Goal: Information Seeking & Learning: Learn about a topic

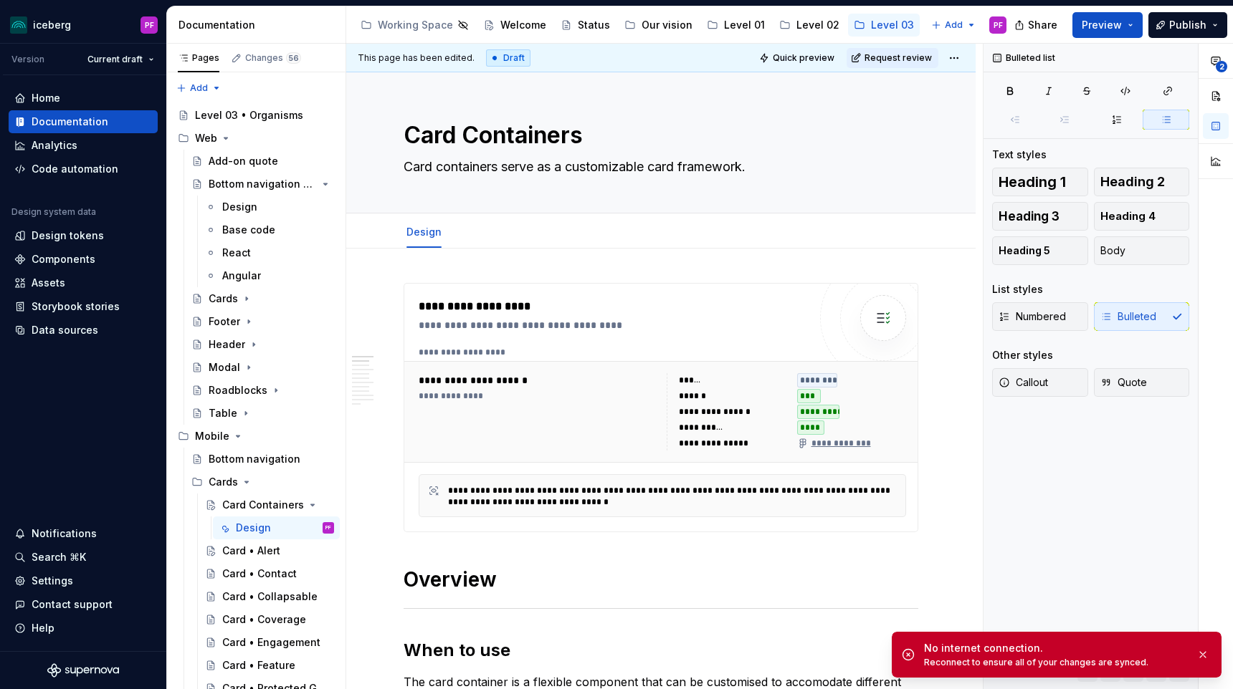
scroll to position [99, 0]
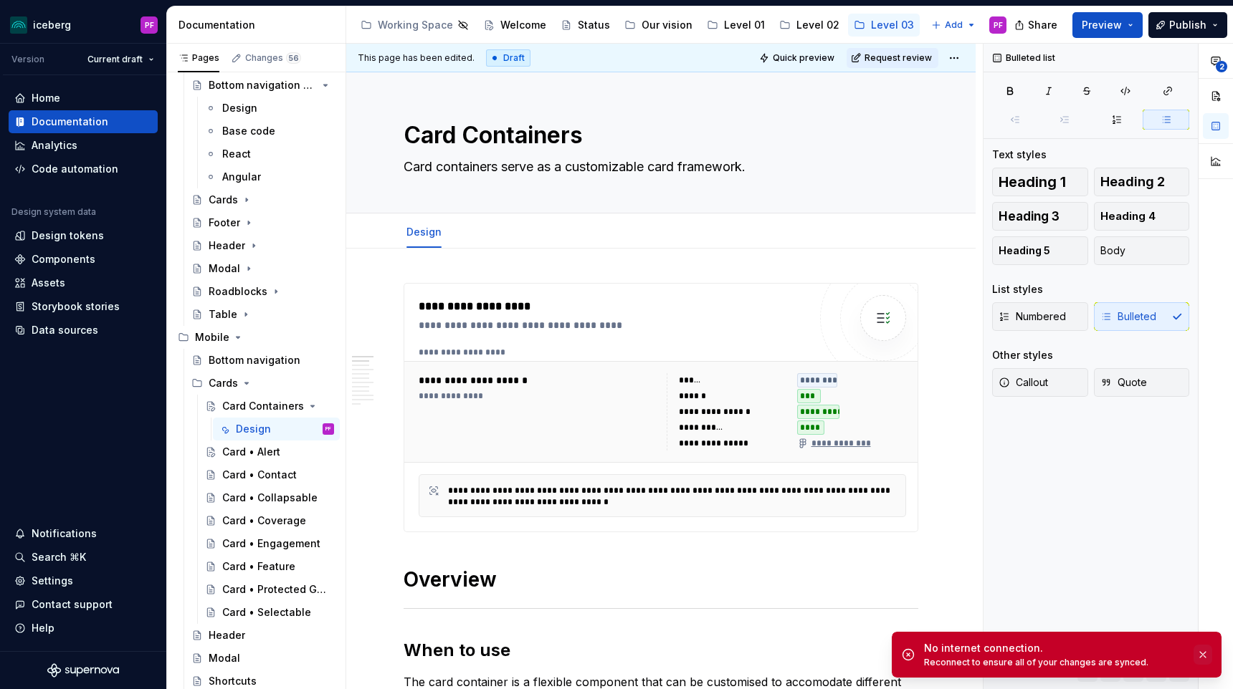
click at [1201, 661] on button "button" at bounding box center [1202, 655] width 19 height 20
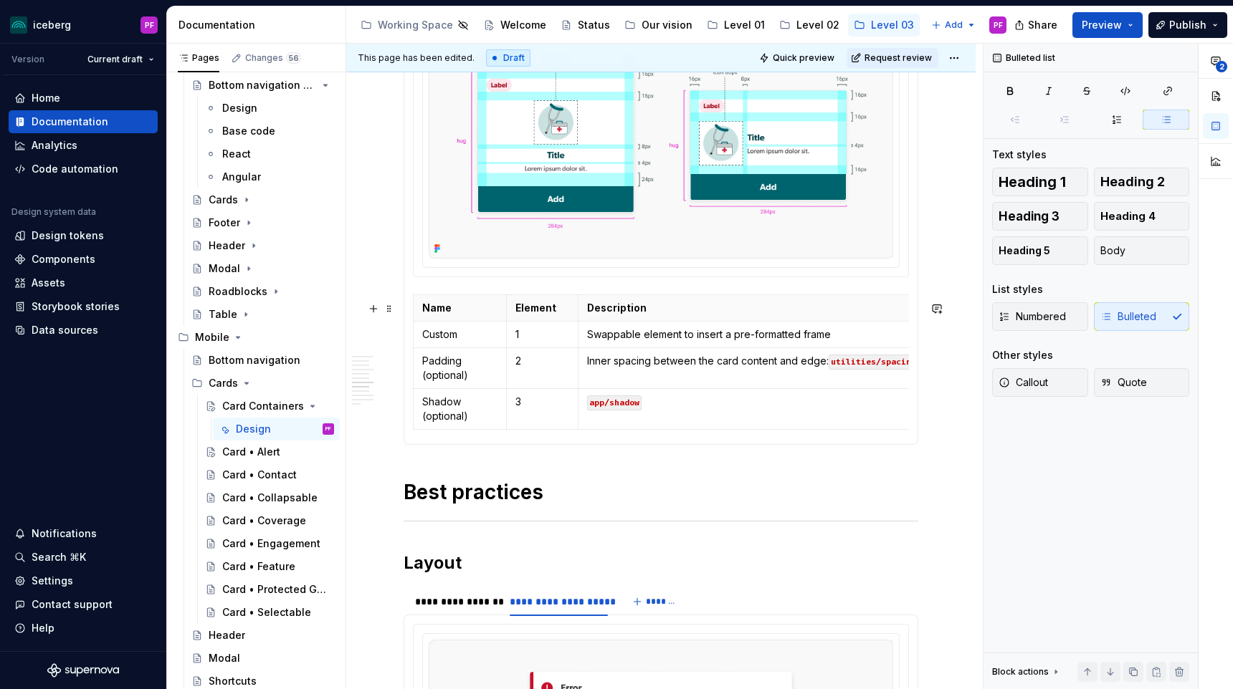
scroll to position [1810, 0]
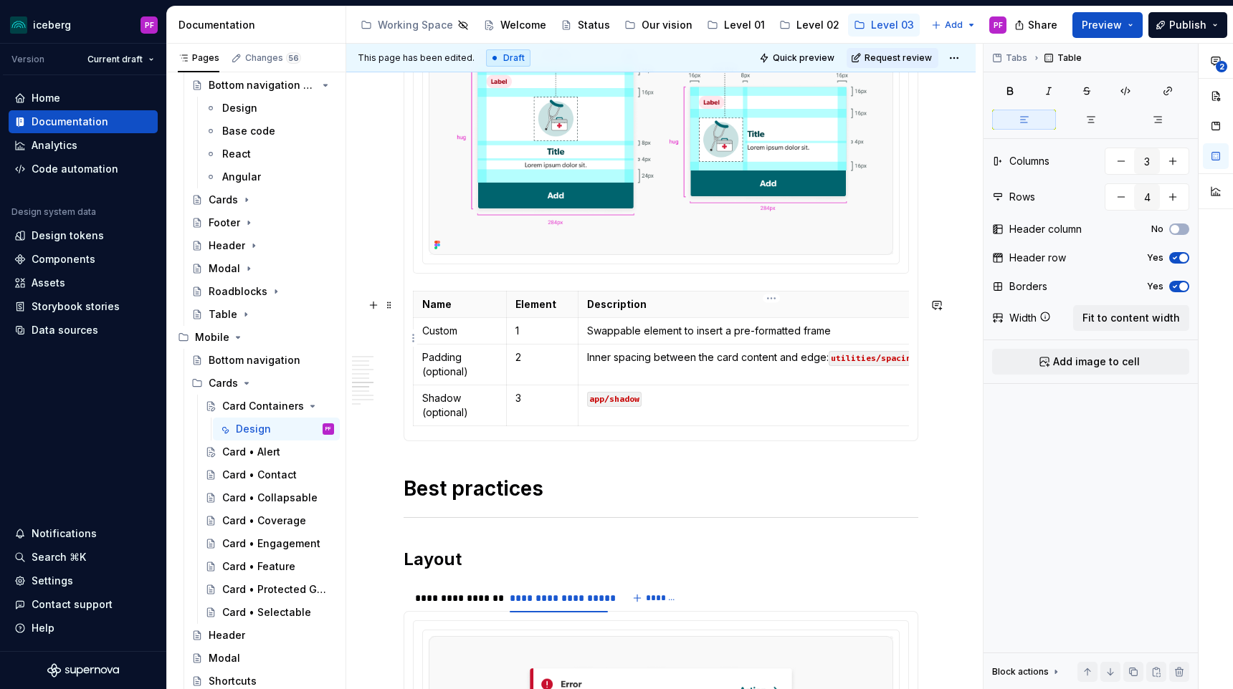
click at [599, 337] on p "Swappable element to insert a pre-formatted frame" at bounding box center [771, 331] width 368 height 14
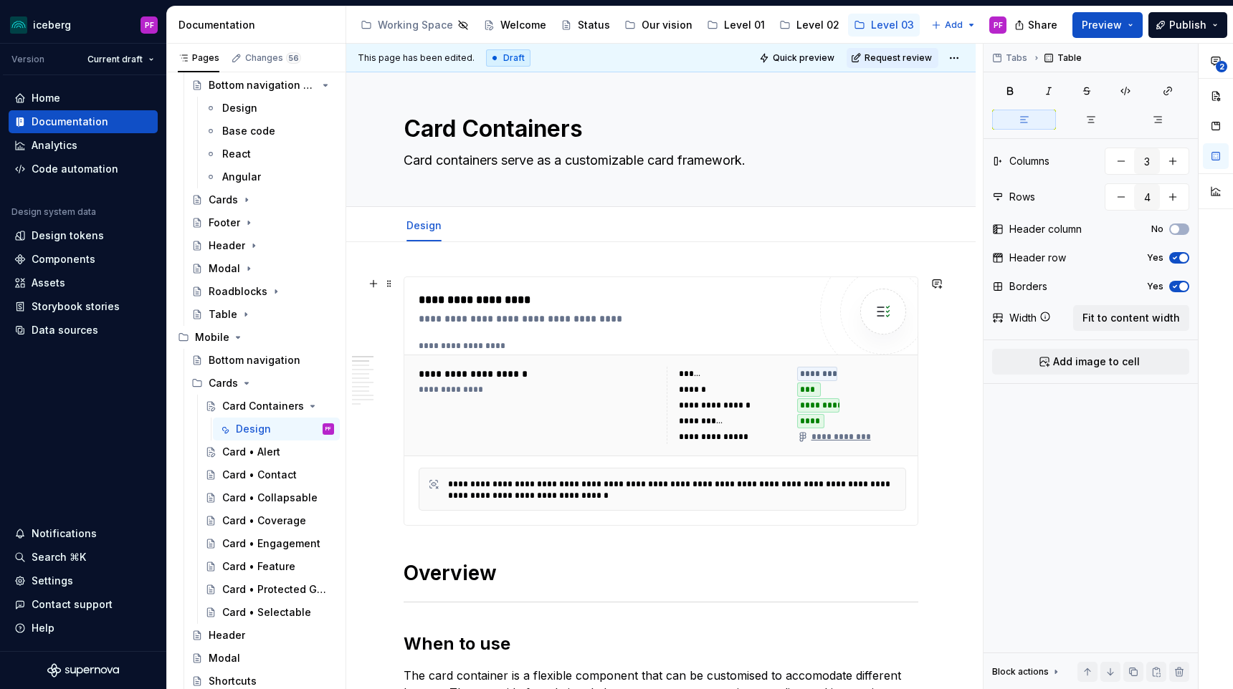
scroll to position [0, 0]
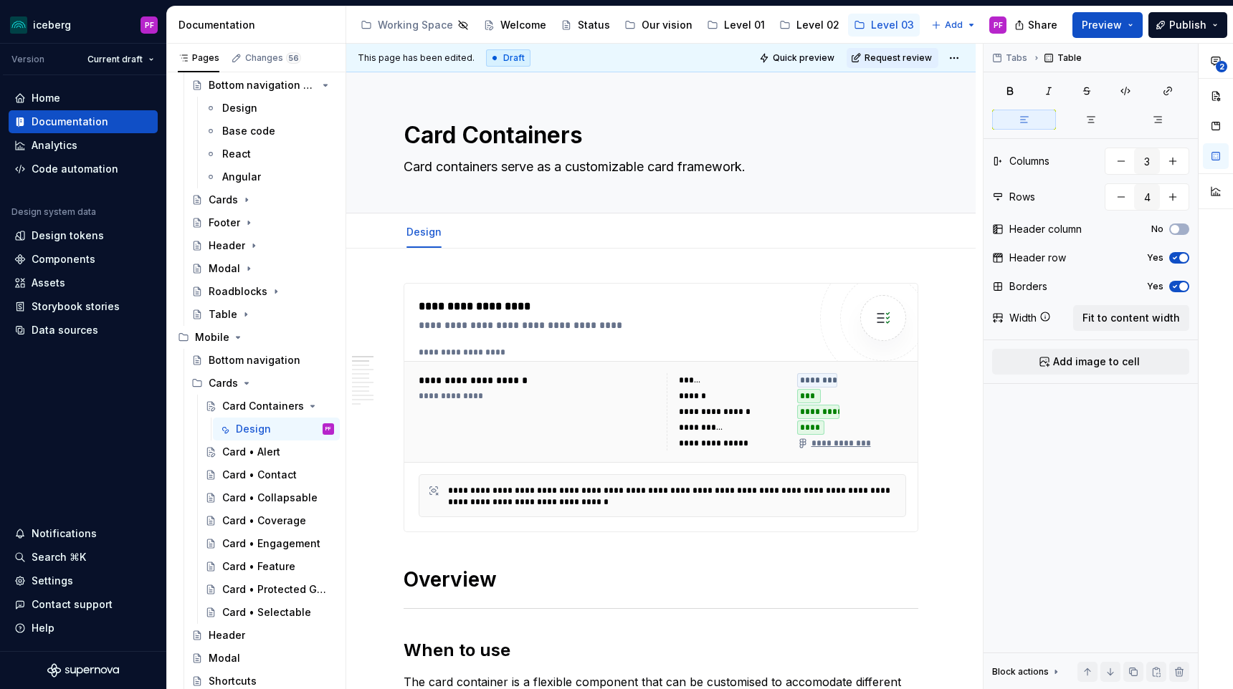
type textarea "*"
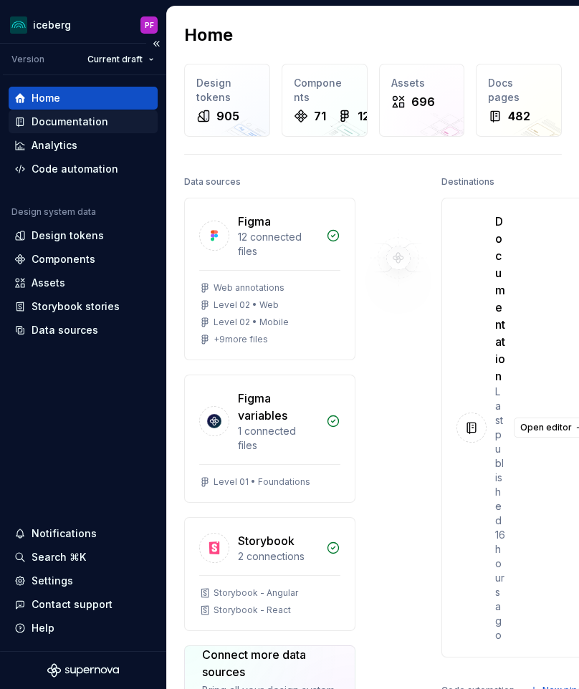
click at [90, 125] on div "Documentation" at bounding box center [70, 122] width 77 height 14
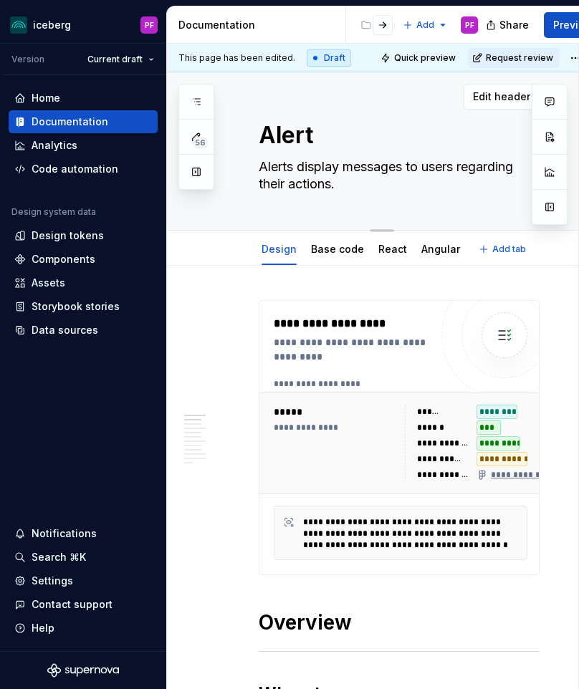
click at [335, 183] on textarea "Alerts display messages to users regarding their actions." at bounding box center [396, 175] width 281 height 40
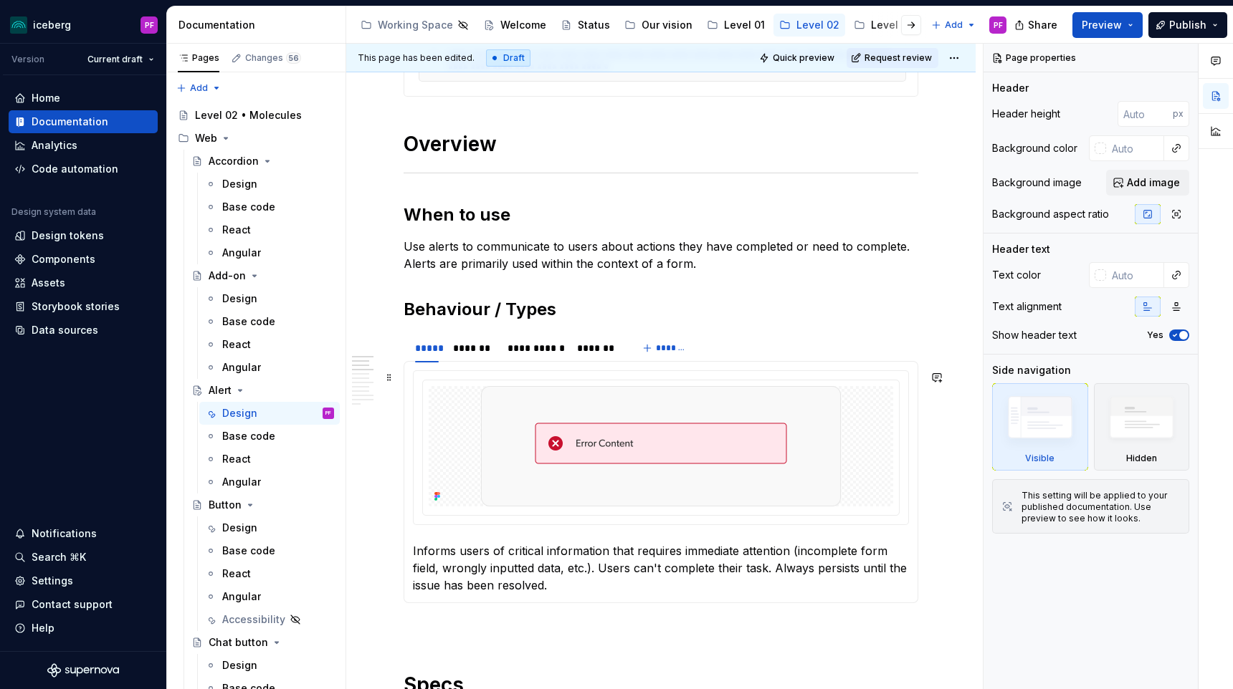
scroll to position [469, 0]
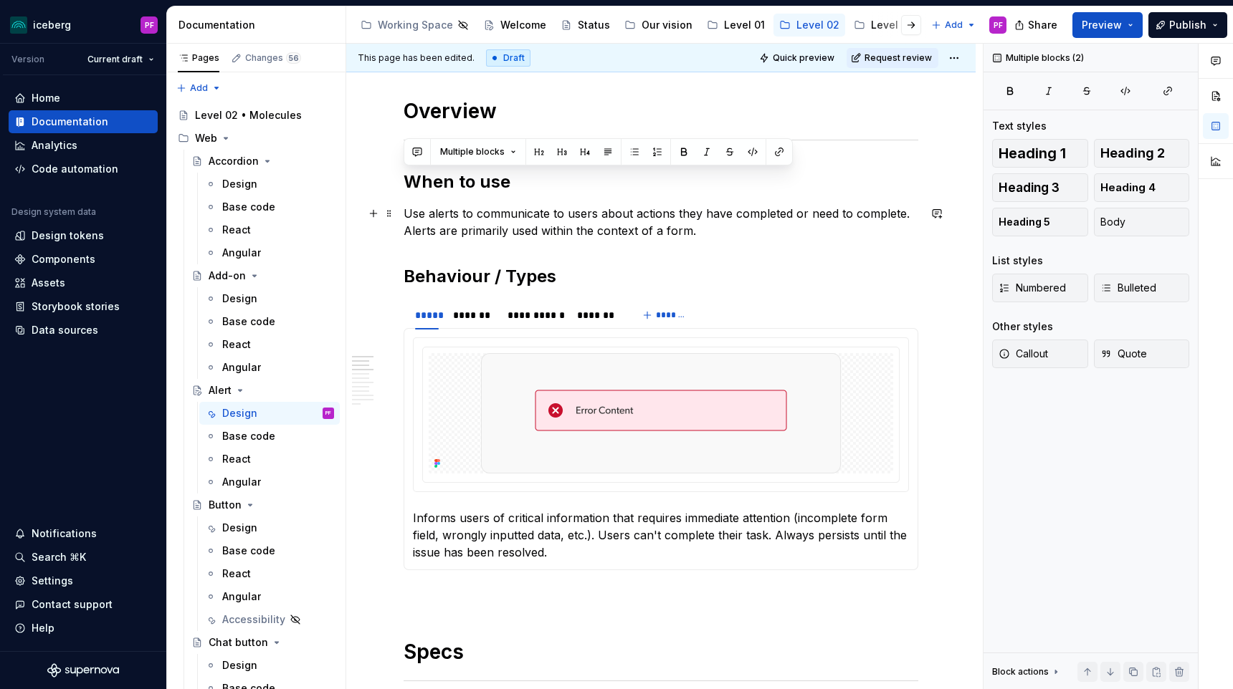
drag, startPoint x: 406, startPoint y: 181, endPoint x: 708, endPoint y: 226, distance: 304.9
copy div "When to use Use alerts to communicate to users about actions they have complete…"
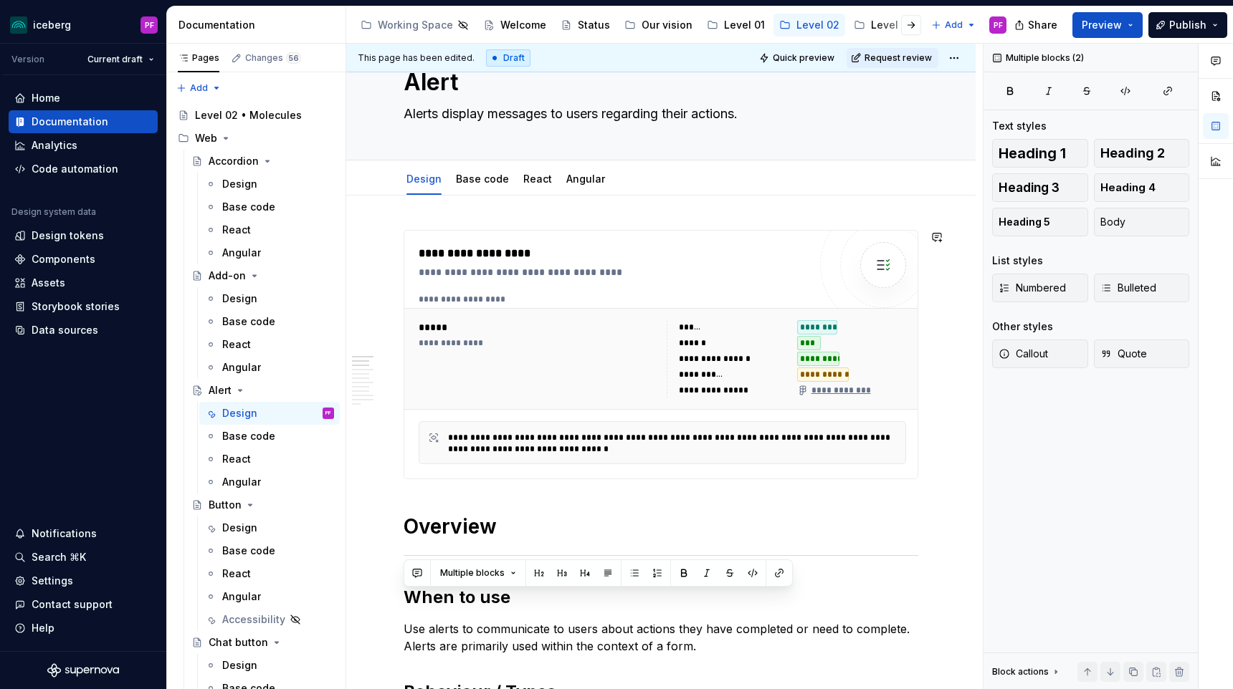
scroll to position [0, 0]
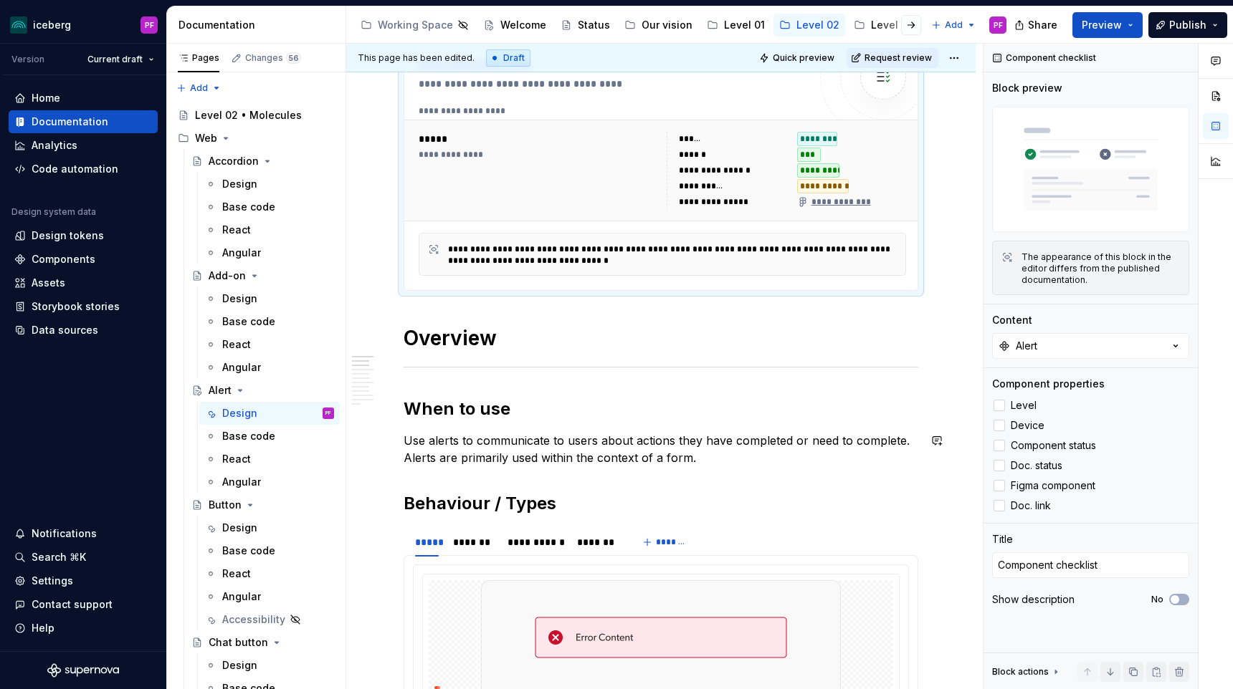
scroll to position [252, 0]
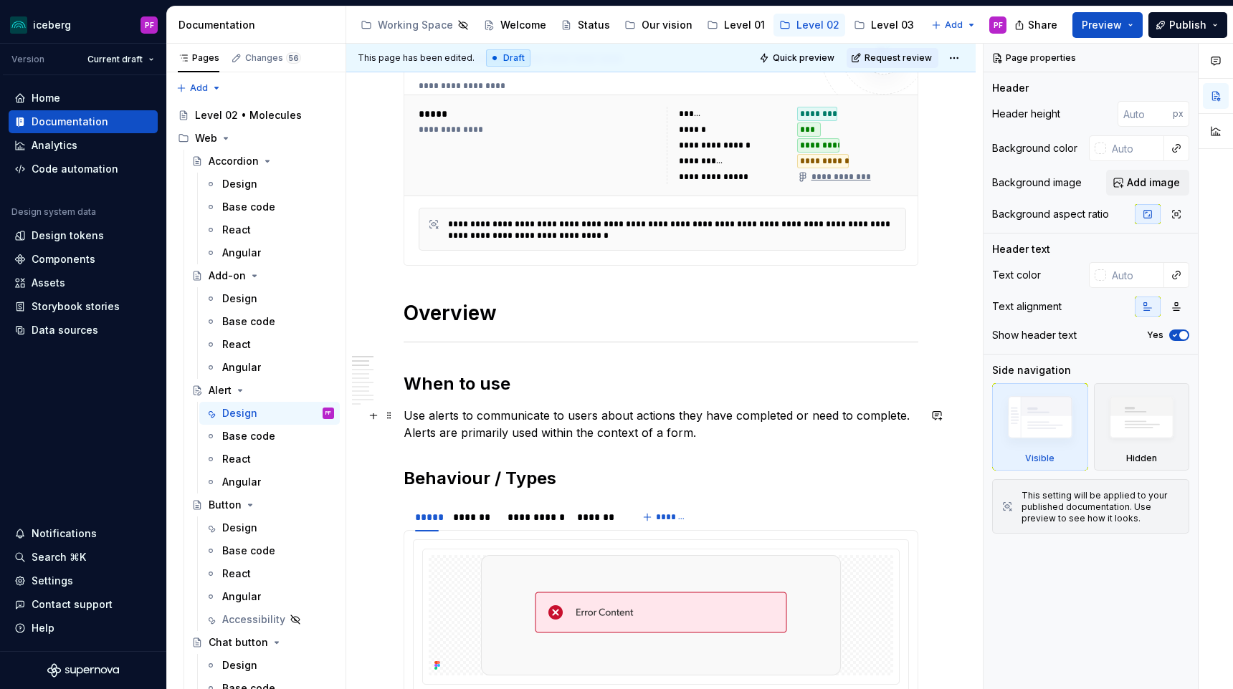
scroll to position [292, 0]
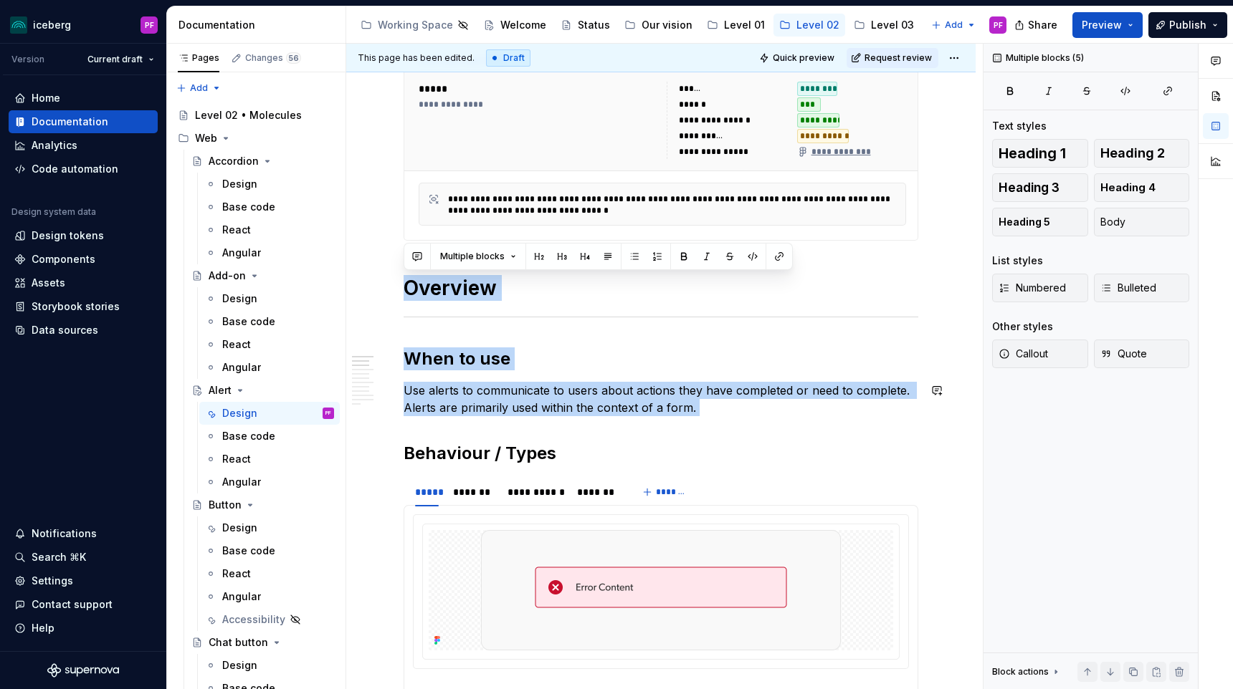
drag, startPoint x: 408, startPoint y: 281, endPoint x: 717, endPoint y: 425, distance: 341.4
copy div "Overview When to use Use alerts to communicate to users about actions they have…"
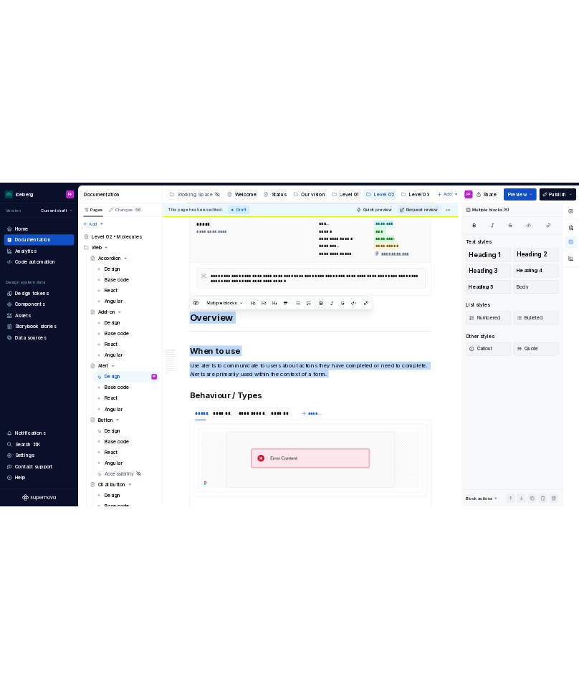
scroll to position [0, 0]
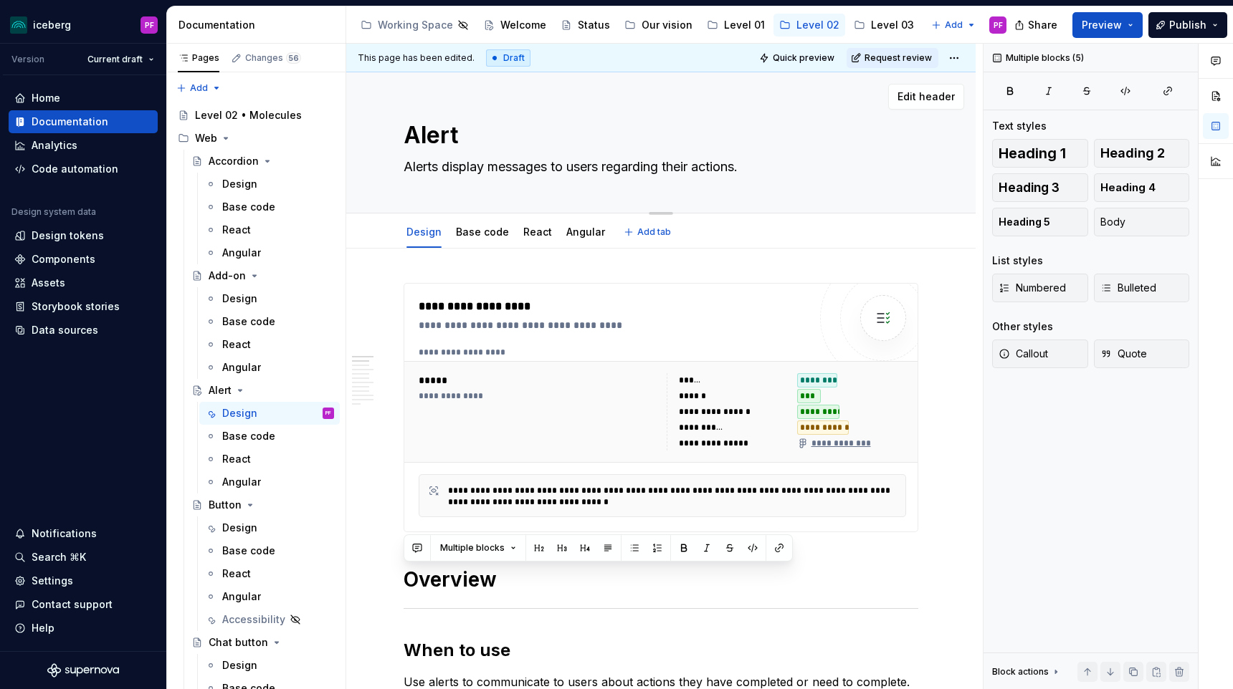
click at [436, 161] on textarea "Alerts display messages to users regarding their actions." at bounding box center [658, 166] width 515 height 23
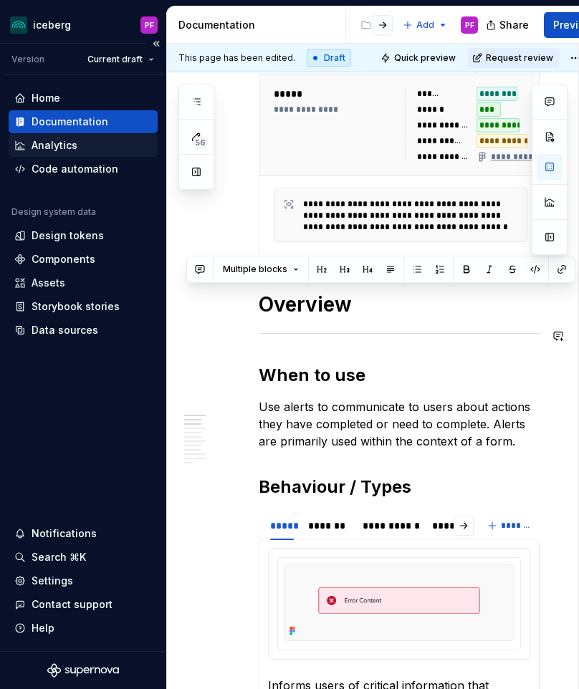
scroll to position [322, 0]
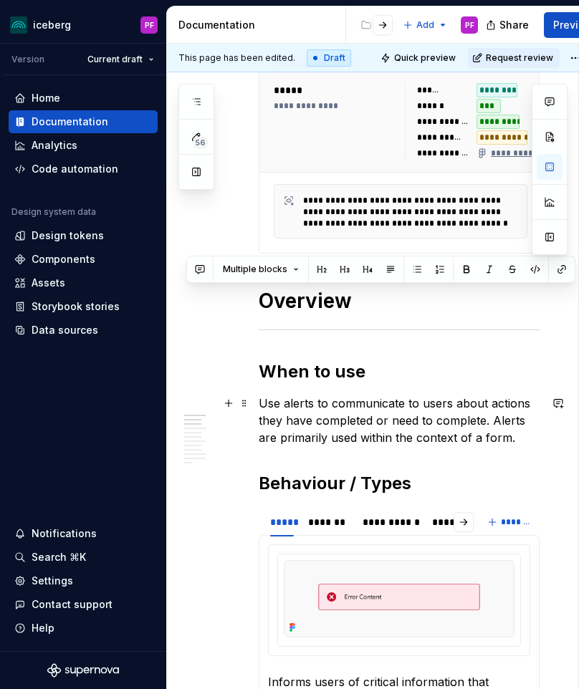
click at [297, 420] on p "Use alerts to communicate to users about actions they have completed or need to…" at bounding box center [399, 421] width 281 height 52
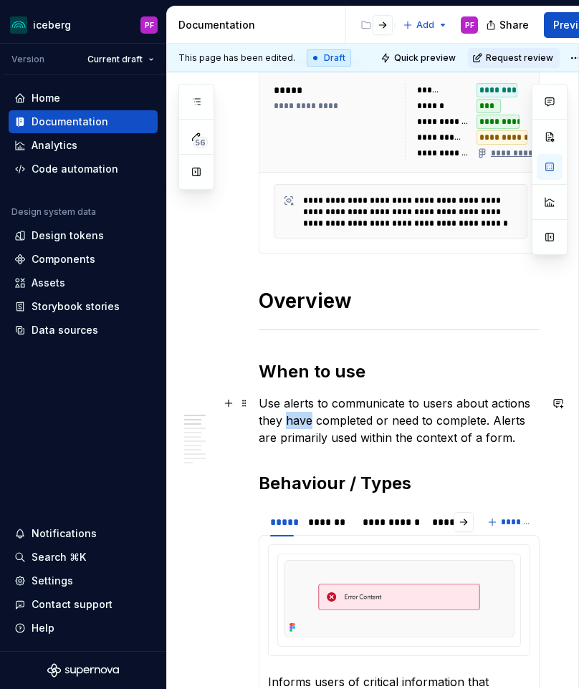
click at [297, 420] on p "Use alerts to communicate to users about actions they have completed or need to…" at bounding box center [399, 421] width 281 height 52
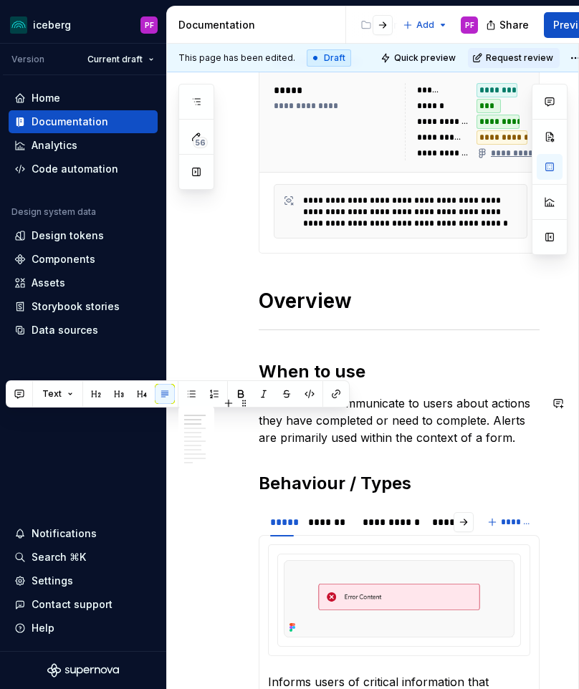
click at [320, 424] on p "Use alerts to communicate to users about actions they have completed or need to…" at bounding box center [399, 421] width 281 height 52
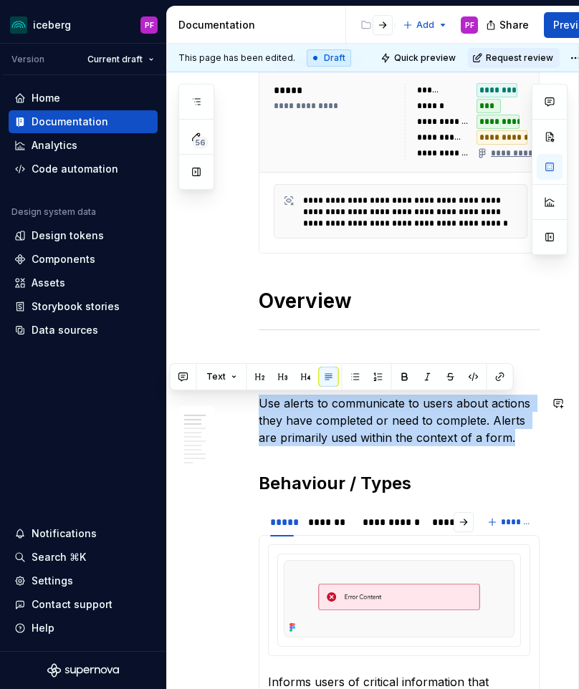
drag, startPoint x: 512, startPoint y: 438, endPoint x: 268, endPoint y: 387, distance: 249.6
copy p "Use alerts to communicate to users about actions they have completed or need to…"
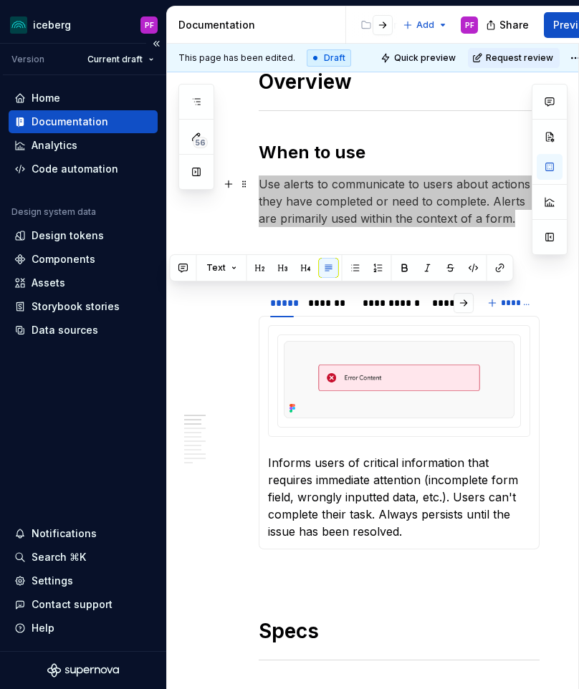
scroll to position [545, 0]
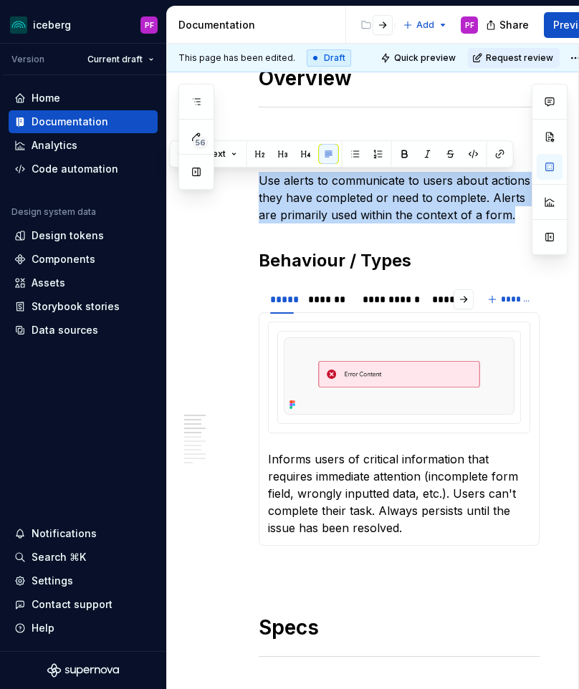
click at [287, 260] on h2 "Behaviour / Types" at bounding box center [399, 260] width 281 height 23
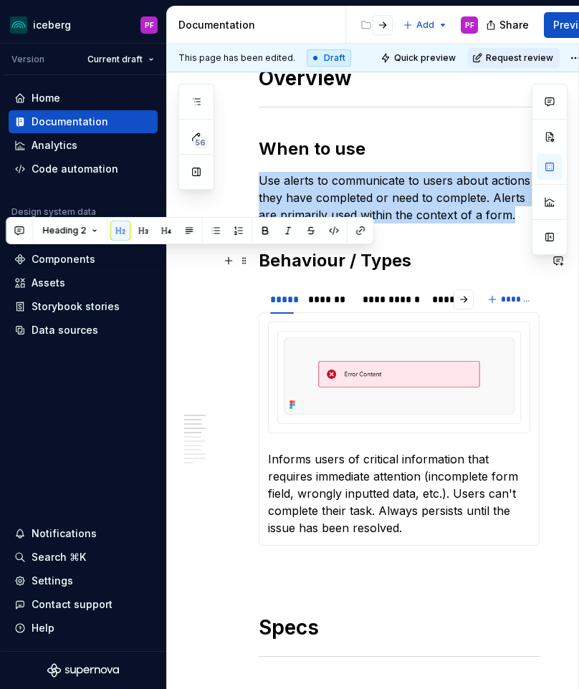
click at [287, 260] on h2 "Behaviour / Types" at bounding box center [399, 260] width 281 height 23
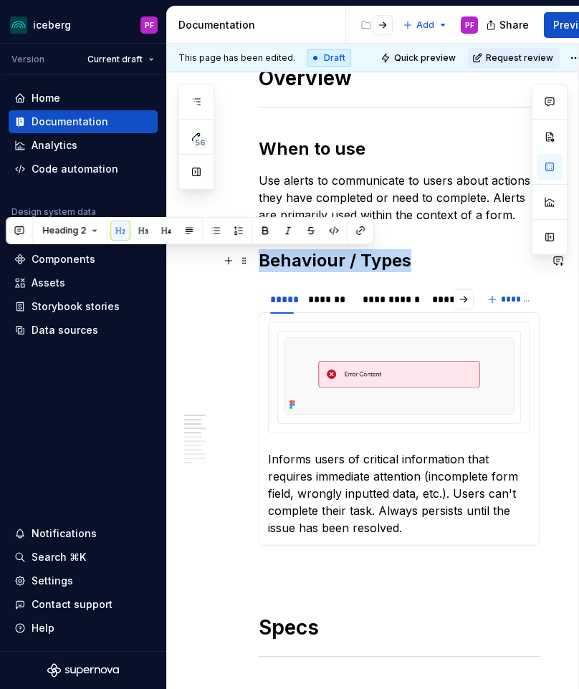
click at [287, 260] on h2 "Behaviour / Types" at bounding box center [399, 260] width 281 height 23
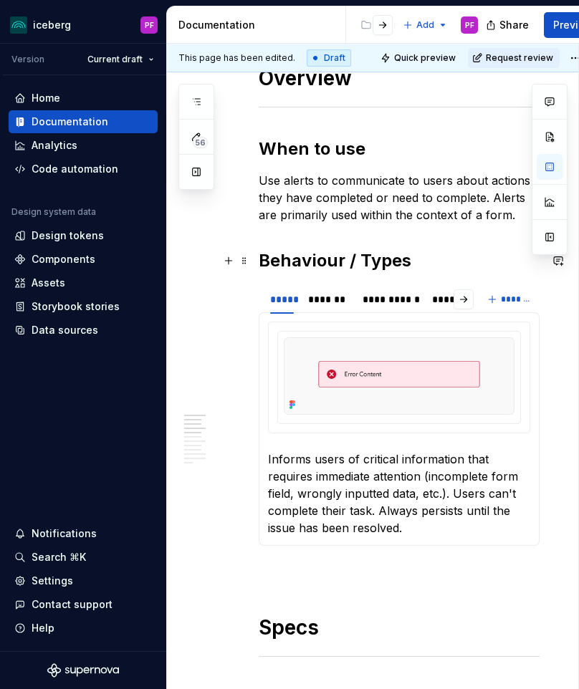
click at [346, 262] on h2 "Behaviour / Types" at bounding box center [399, 260] width 281 height 23
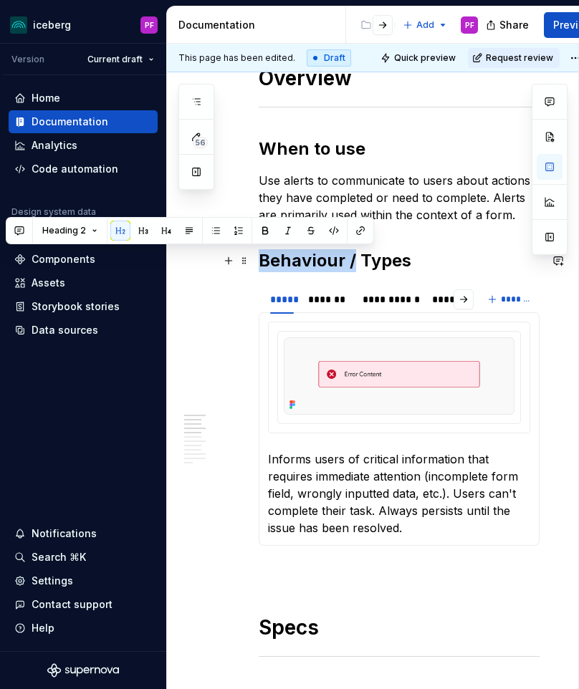
drag, startPoint x: 354, startPoint y: 262, endPoint x: 262, endPoint y: 261, distance: 92.4
click at [262, 262] on h2 "Behaviour / Types" at bounding box center [399, 260] width 281 height 23
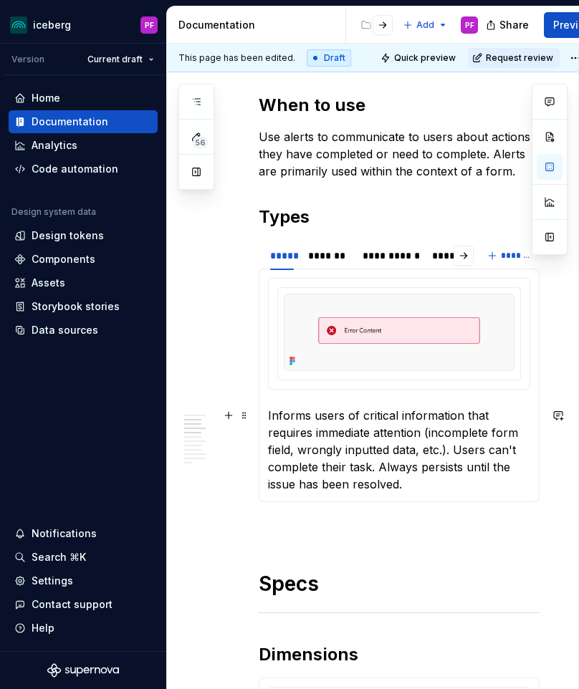
scroll to position [606, 0]
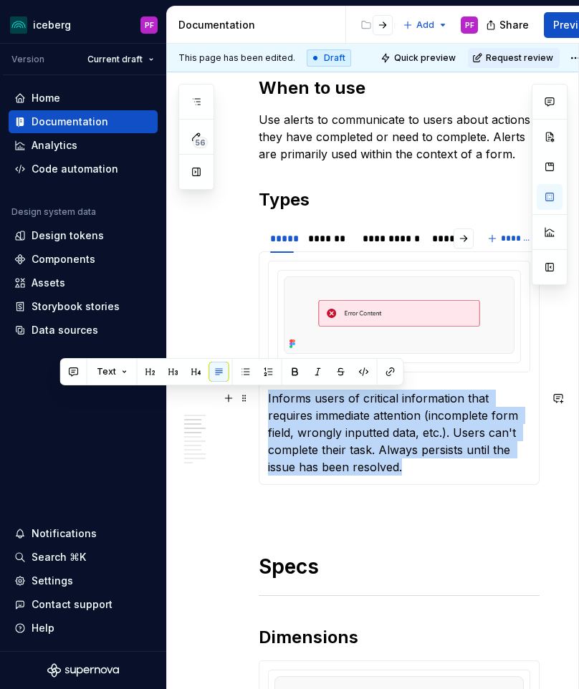
drag, startPoint x: 411, startPoint y: 468, endPoint x: 269, endPoint y: 403, distance: 156.2
click at [269, 403] on p "Informs users of critical information that requires immediate attention (incomp…" at bounding box center [399, 433] width 262 height 86
click at [269, 406] on p "Informs users of critical information that requires immediate attention (incomp…" at bounding box center [399, 433] width 262 height 86
drag, startPoint x: 287, startPoint y: 396, endPoint x: 413, endPoint y: 466, distance: 144.0
click at [413, 466] on p "Informs users of critical information that requires immediate attention (incomp…" at bounding box center [399, 433] width 262 height 86
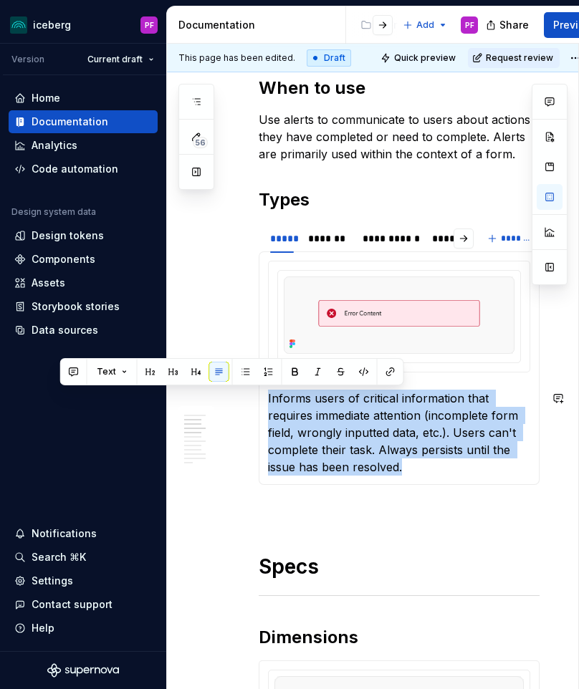
copy p "Informs users of critical information that requires immediate attention (incomp…"
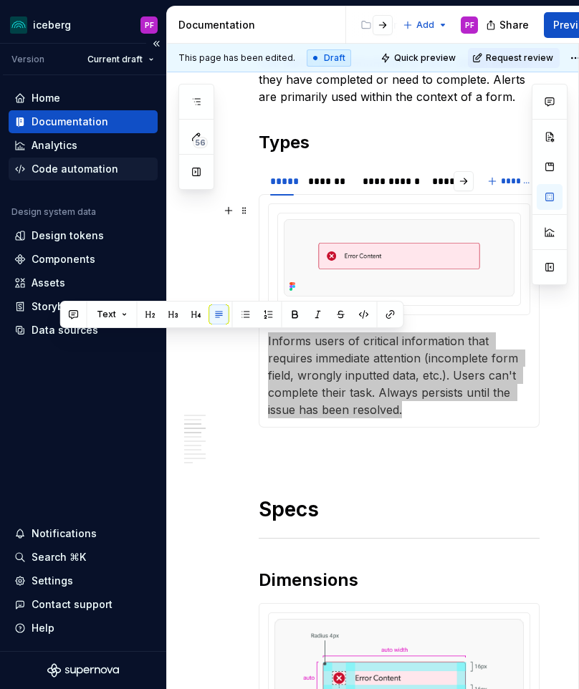
scroll to position [641, 0]
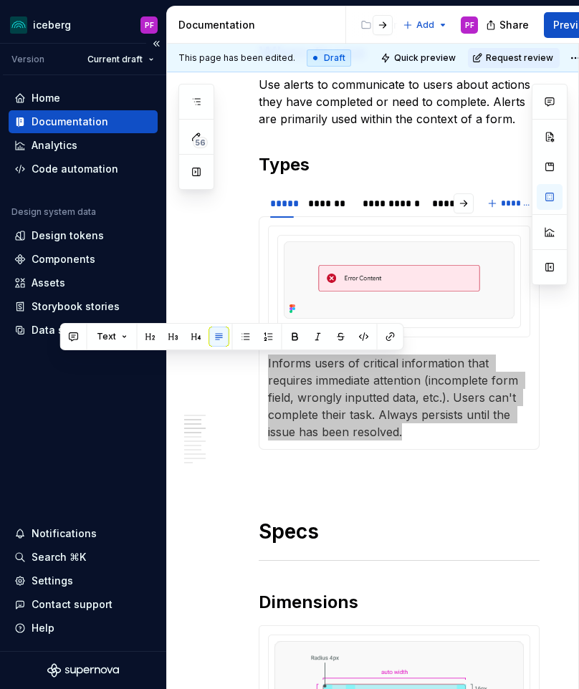
type textarea "*"
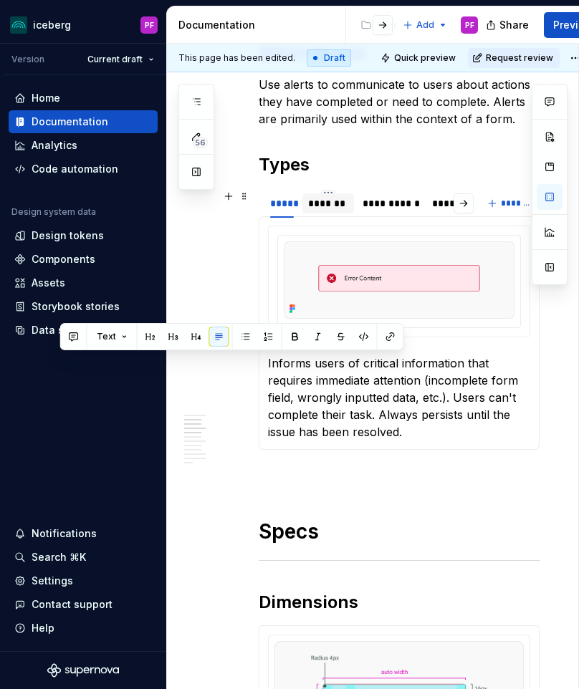
click at [330, 198] on div "*******" at bounding box center [328, 203] width 40 height 14
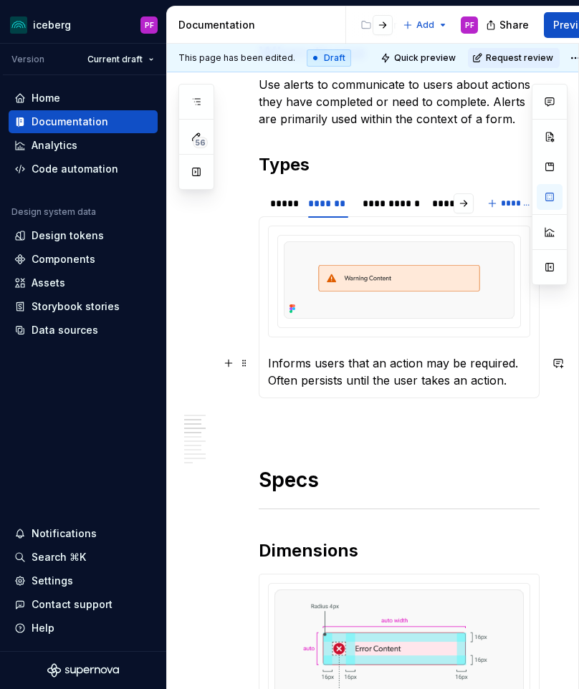
click at [397, 356] on p "Informs users that an action may be required. Often persists until the user tak…" at bounding box center [399, 372] width 262 height 34
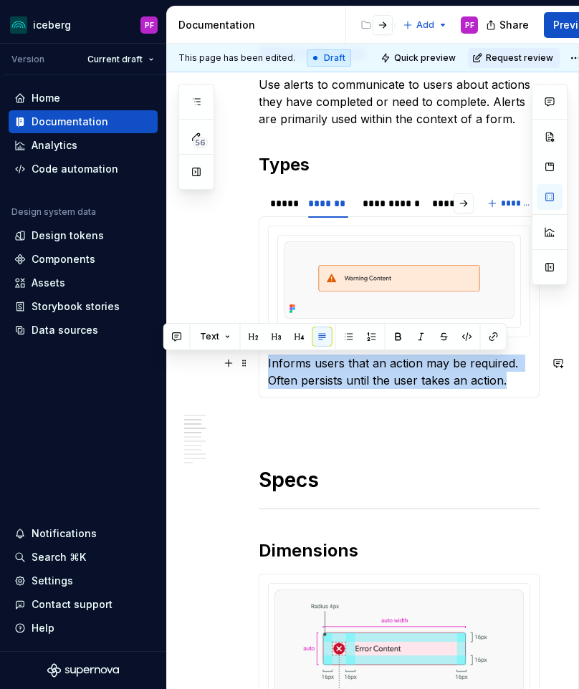
drag, startPoint x: 512, startPoint y: 378, endPoint x: 268, endPoint y: 360, distance: 244.4
click at [268, 360] on p "Informs users that an action may be required. Often persists until the user tak…" at bounding box center [399, 372] width 262 height 34
copy p "Informs users that an action may be required. Often persists until the user tak…"
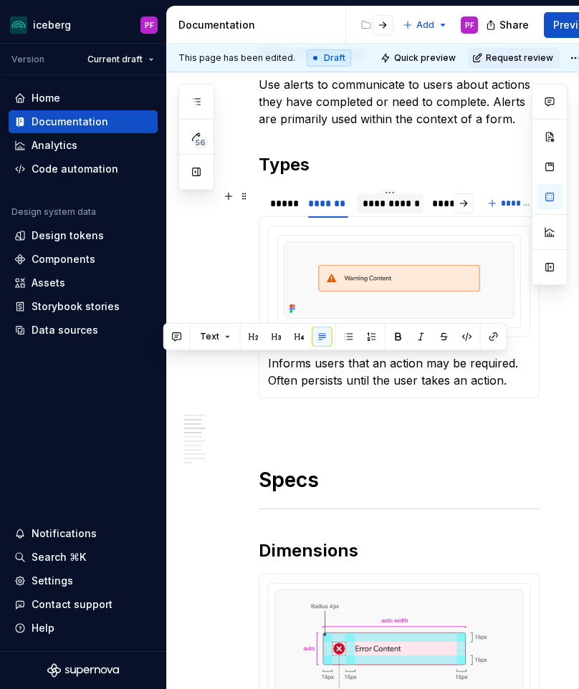
click at [378, 204] on div "**********" at bounding box center [390, 203] width 55 height 14
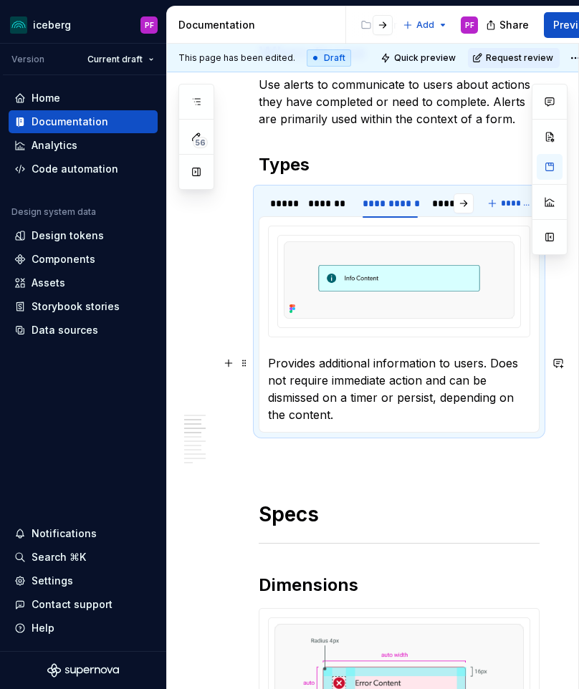
click at [322, 386] on p "Provides additional information to users. Does not require immediate action and…" at bounding box center [399, 389] width 262 height 69
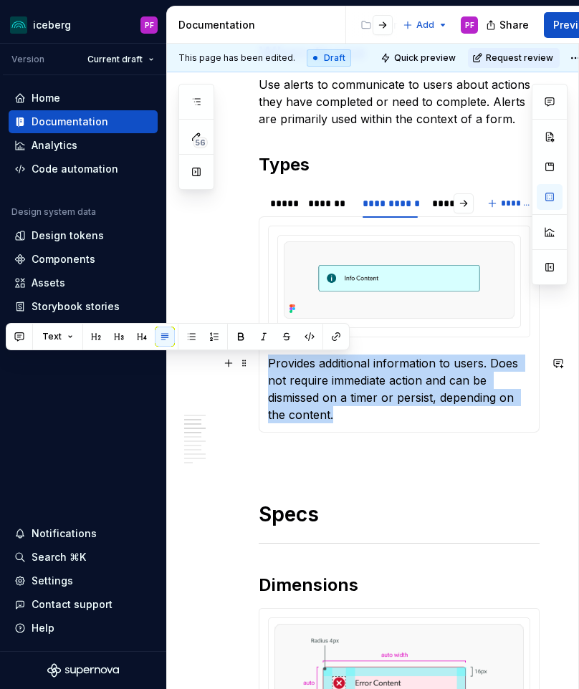
drag, startPoint x: 335, startPoint y: 415, endPoint x: 271, endPoint y: 363, distance: 82.6
click at [271, 363] on p "Provides additional information to users. Does not require immediate action and…" at bounding box center [399, 389] width 262 height 69
copy p "Provides additional information to users. Does not require immediate action and…"
click at [426, 381] on p "Provides additional information to users. Does not require immediate action and…" at bounding box center [399, 389] width 262 height 69
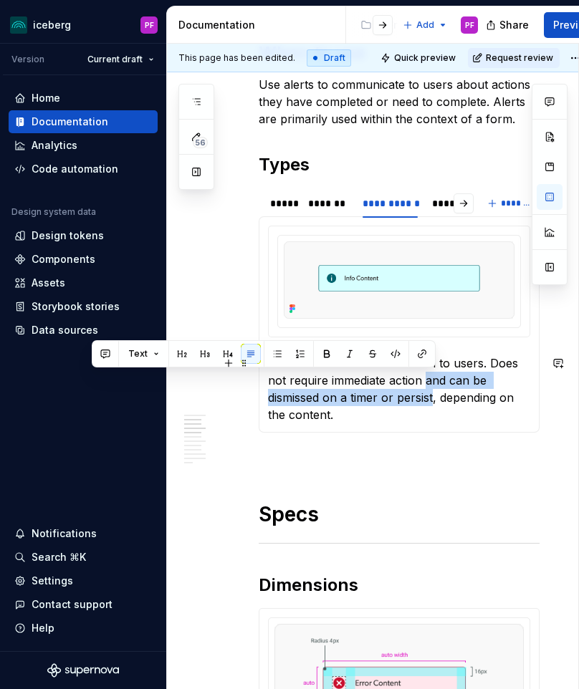
drag, startPoint x: 426, startPoint y: 381, endPoint x: 435, endPoint y: 393, distance: 15.9
click at [435, 393] on p "Provides additional information to users. Does not require immediate action and…" at bounding box center [399, 389] width 262 height 69
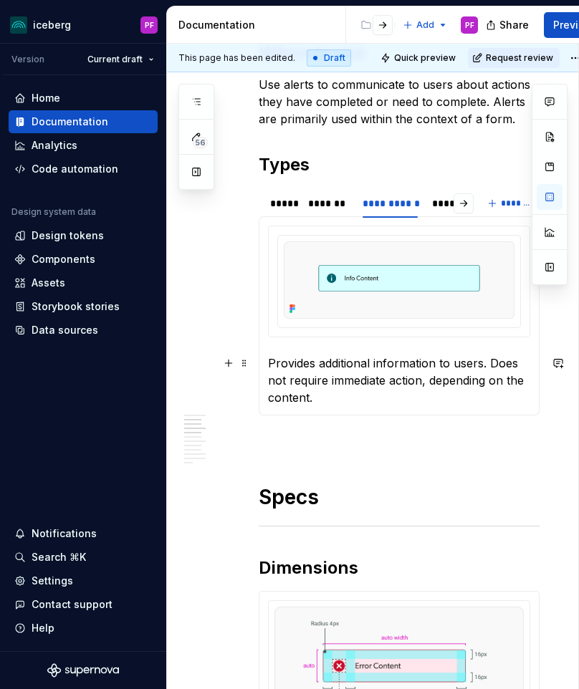
click at [308, 394] on p "Provides additional information to users. Does not require immediate action, de…" at bounding box center [399, 381] width 262 height 52
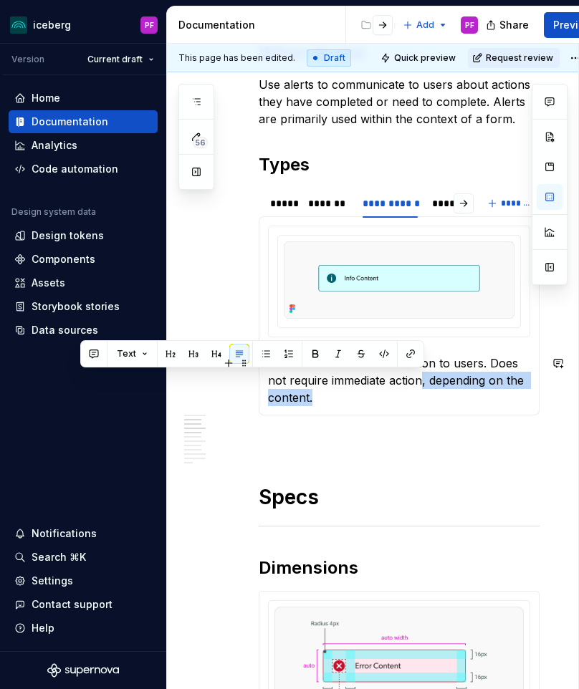
drag, startPoint x: 423, startPoint y: 379, endPoint x: 453, endPoint y: 396, distance: 34.3
click at [453, 396] on p "Provides additional information to users. Does not require immediate action, de…" at bounding box center [399, 381] width 262 height 52
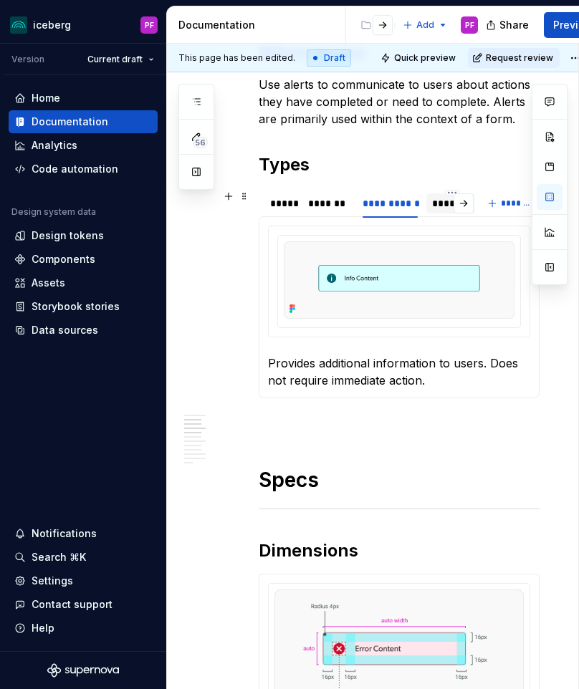
click at [439, 199] on div "*******" at bounding box center [452, 203] width 41 height 14
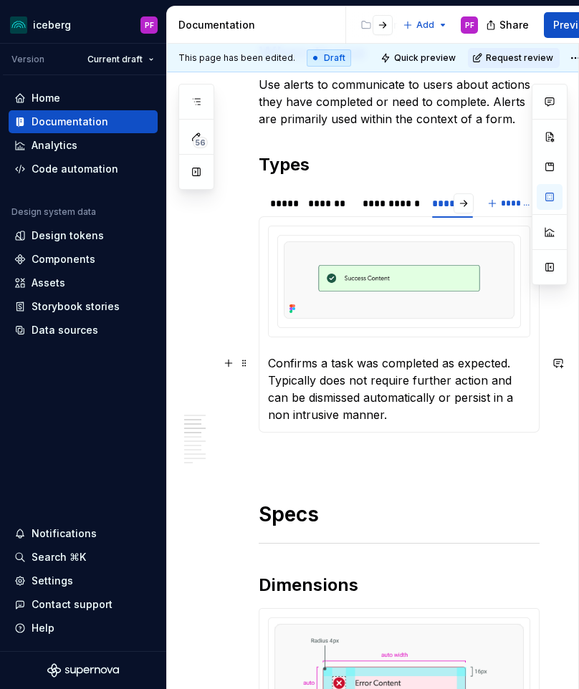
click at [342, 393] on p "Confirms a task was completed as expected. Typically does not require further a…" at bounding box center [399, 389] width 262 height 69
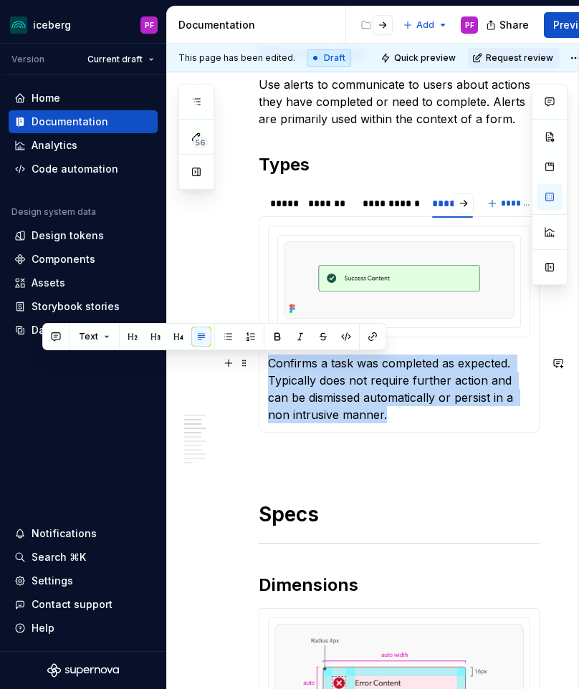
drag, startPoint x: 395, startPoint y: 413, endPoint x: 267, endPoint y: 366, distance: 136.0
click at [268, 366] on p "Confirms a task was completed as expected. Typically does not require further a…" at bounding box center [399, 389] width 262 height 69
copy p "Confirms a task was completed as expected. Typically does not require further a…"
click at [296, 391] on p "Confirms a task was completed as expected. Typically does not require further a…" at bounding box center [399, 389] width 262 height 69
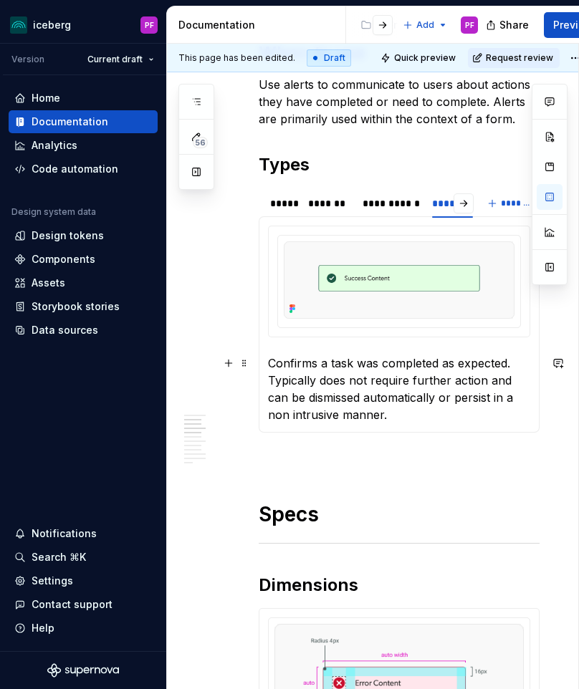
click at [279, 395] on p "Confirms a task was completed as expected. Typically does not require further a…" at bounding box center [399, 389] width 262 height 69
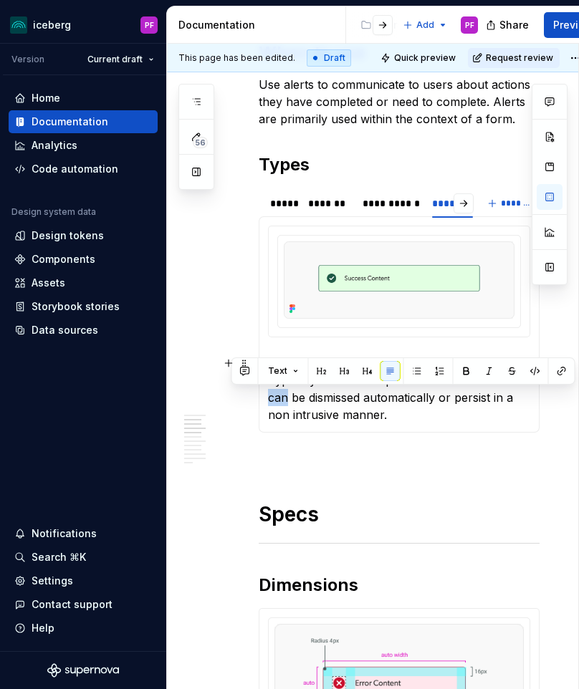
click at [279, 395] on p "Confirms a task was completed as expected. Typically does not require further a…" at bounding box center [399, 389] width 262 height 69
click at [301, 396] on p "Confirms a task was completed as expected. Typically does not require further a…" at bounding box center [399, 389] width 262 height 69
drag, startPoint x: 303, startPoint y: 396, endPoint x: 263, endPoint y: 396, distance: 40.1
click at [263, 396] on div "Informs users of critical information that requires immediate attention (incomp…" at bounding box center [399, 324] width 281 height 216
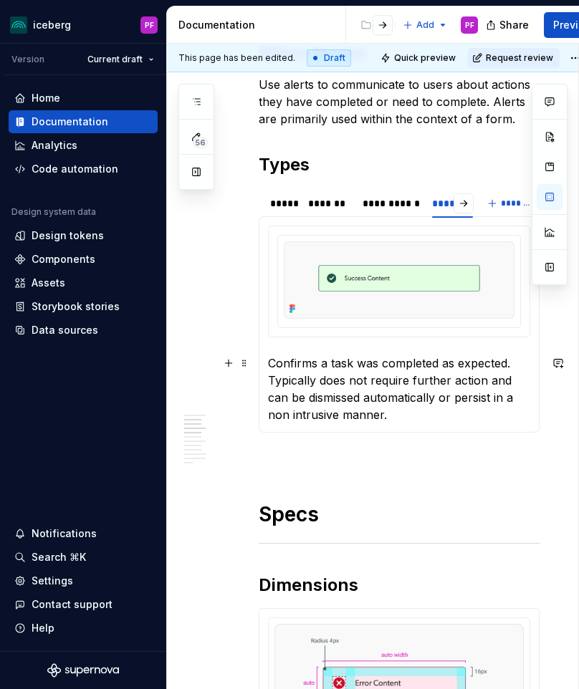
click at [322, 401] on p "Confirms a task was completed as expected. Typically does not require further a…" at bounding box center [399, 389] width 262 height 69
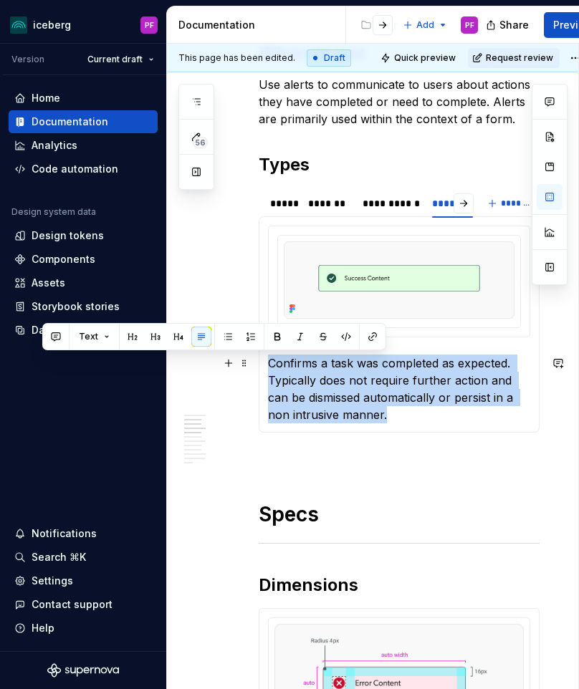
drag, startPoint x: 269, startPoint y: 363, endPoint x: 386, endPoint y: 413, distance: 127.4
click at [386, 413] on p "Confirms a task was completed as expected. Typically does not require further a…" at bounding box center [399, 389] width 262 height 69
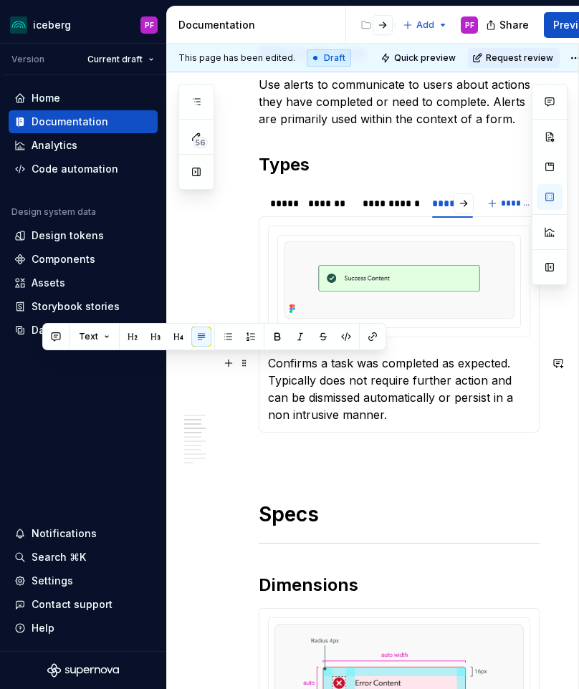
click at [381, 406] on p "Confirms a task was completed as expected. Typically does not require further a…" at bounding box center [399, 389] width 262 height 69
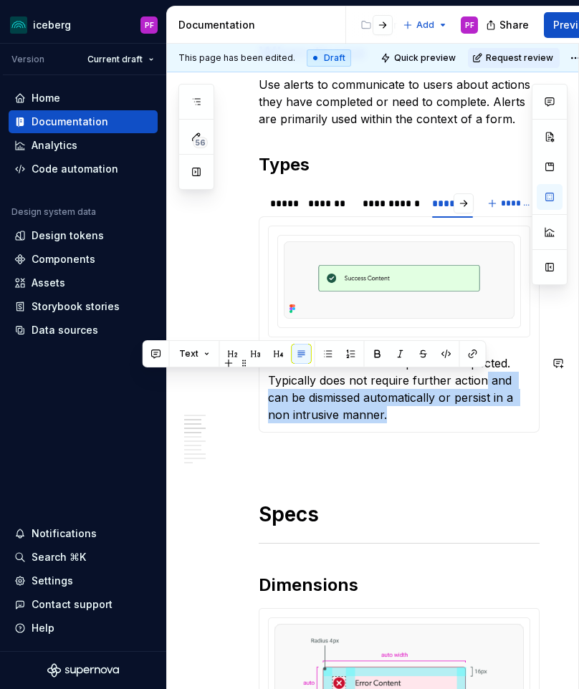
drag, startPoint x: 390, startPoint y: 414, endPoint x: 485, endPoint y: 381, distance: 101.1
click at [485, 381] on p "Confirms a task was completed as expected. Typically does not require further a…" at bounding box center [399, 389] width 262 height 69
drag, startPoint x: 488, startPoint y: 381, endPoint x: 491, endPoint y: 410, distance: 29.5
click at [491, 410] on p "Confirms a task was completed as expected. Typically does not require further a…" at bounding box center [399, 389] width 262 height 69
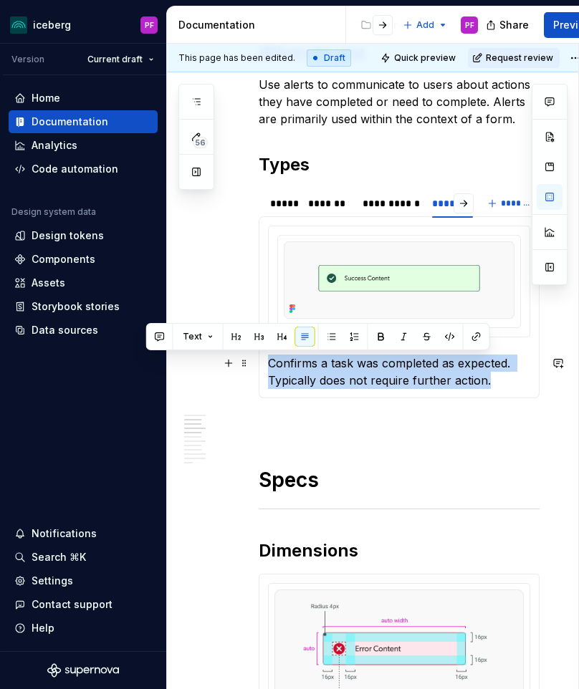
drag, startPoint x: 494, startPoint y: 376, endPoint x: 269, endPoint y: 363, distance: 226.1
click at [269, 363] on p "Confirms a task was completed as expected. Typically does not require further a…" at bounding box center [399, 372] width 262 height 34
copy p "Confirms a task was completed as expected. Typically does not require further a…"
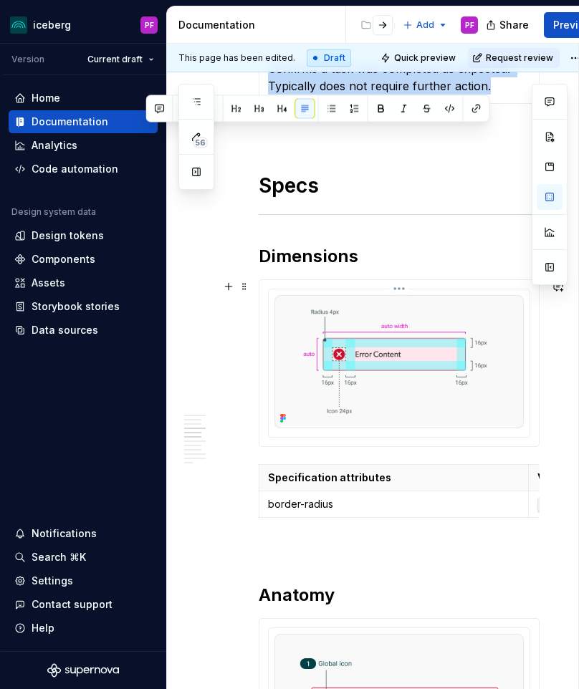
scroll to position [939, 0]
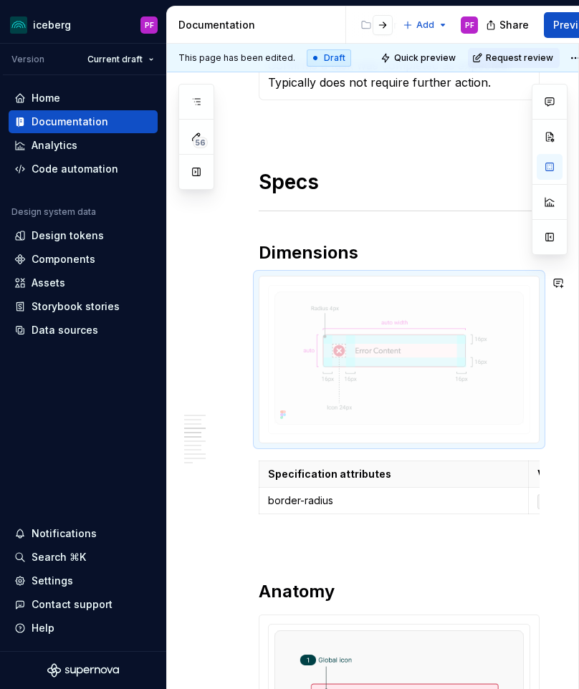
drag, startPoint x: 350, startPoint y: 369, endPoint x: 300, endPoint y: 347, distance: 54.9
click at [300, 347] on body "iceberg PF Version Current draft Home Documentation Analytics Code automation D…" at bounding box center [289, 344] width 579 height 689
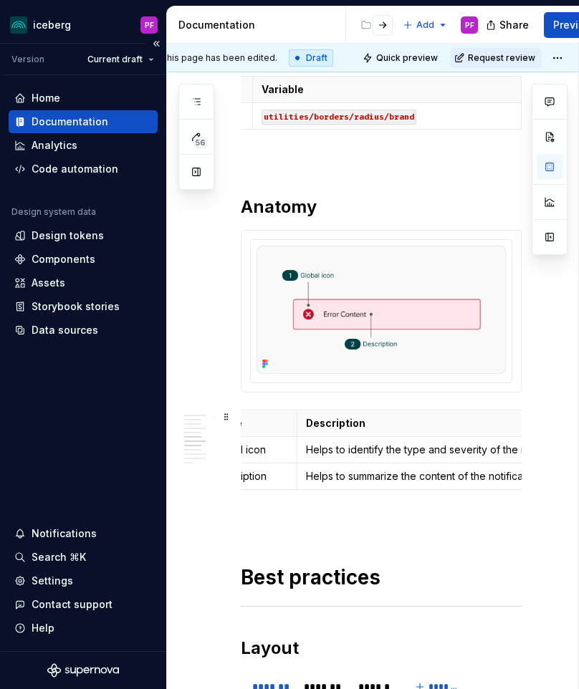
scroll to position [0, 123]
click at [368, 446] on p "Helps to identify the type and severity of the notification." at bounding box center [471, 450] width 358 height 14
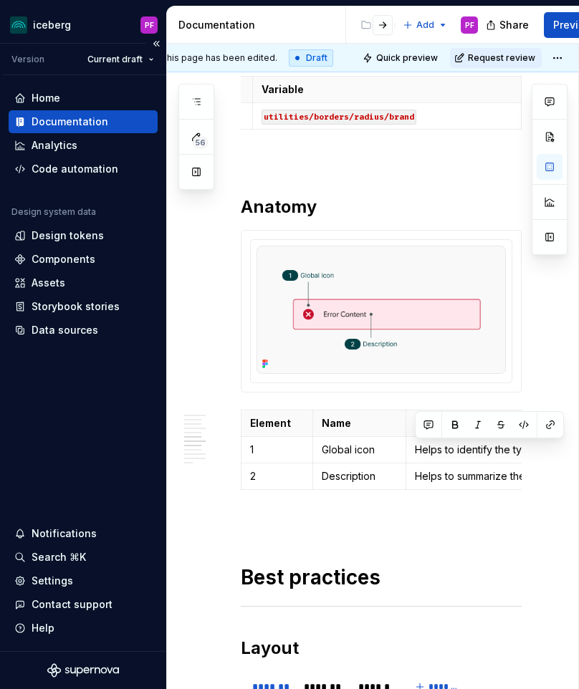
scroll to position [0, 7]
click at [445, 474] on p "Helps to summarize the content of the notification." at bounding box center [587, 476] width 358 height 14
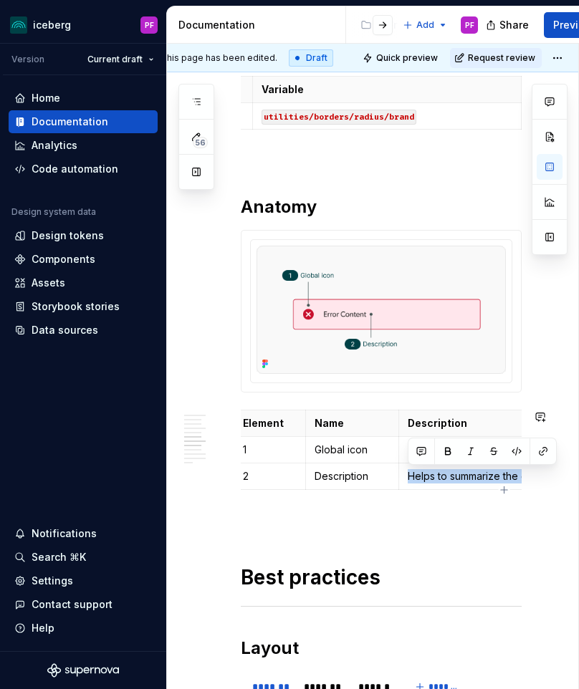
copy p "Helps to summarize the content of the notification."
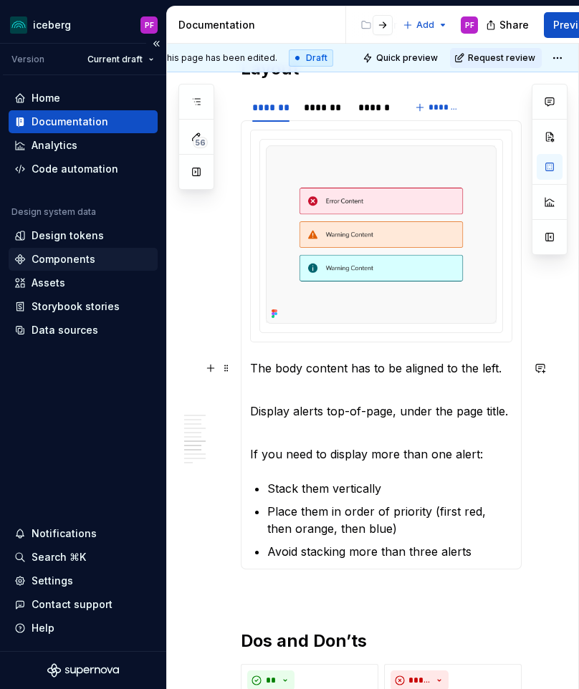
scroll to position [1919, 18]
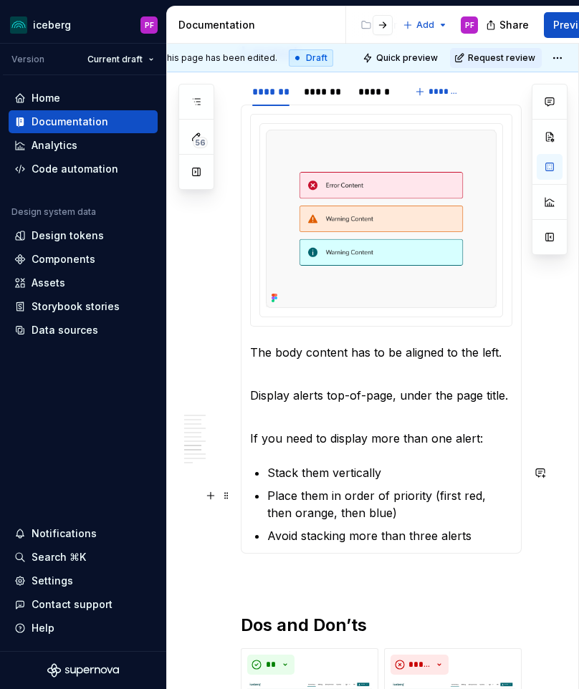
click at [439, 518] on p "Place them in order of priority (first red, then orange, then blue)" at bounding box center [389, 504] width 245 height 34
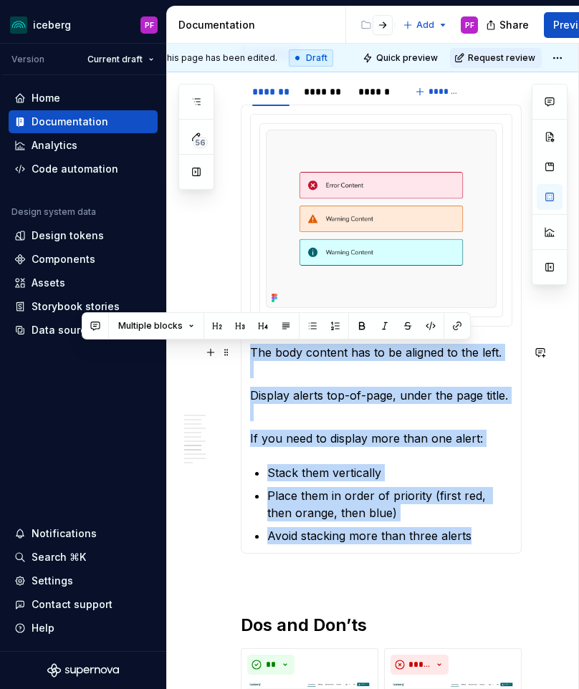
drag, startPoint x: 474, startPoint y: 537, endPoint x: 252, endPoint y: 349, distance: 291.3
click at [252, 349] on section-item-column "The body content has to be aligned to the left. Display alerts top-of-page, und…" at bounding box center [381, 329] width 262 height 431
copy section-item-column "The body content has to be aligned to the left. Display alerts top-of-page, und…"
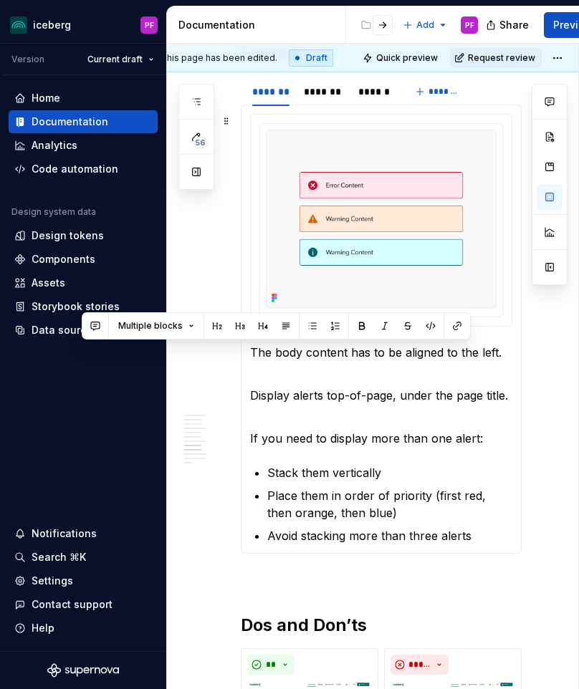
click at [241, 255] on section "******* ******* ****** ******* The body content has to be aligned to the left. …" at bounding box center [381, 315] width 281 height 478
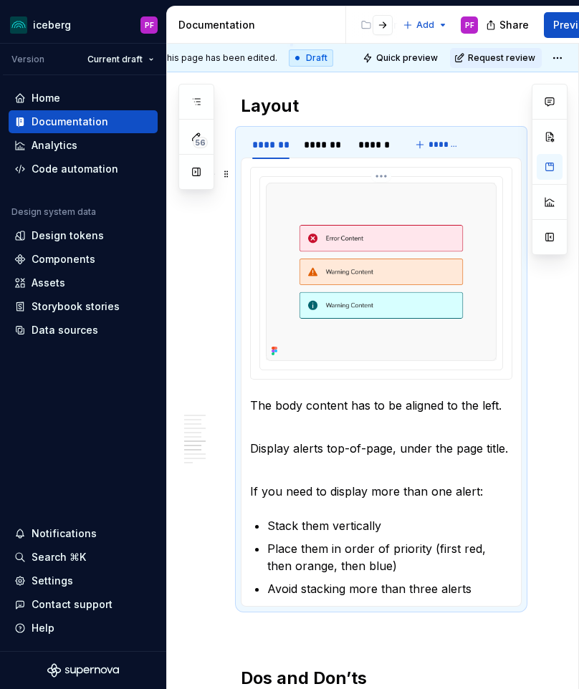
scroll to position [1866, 0]
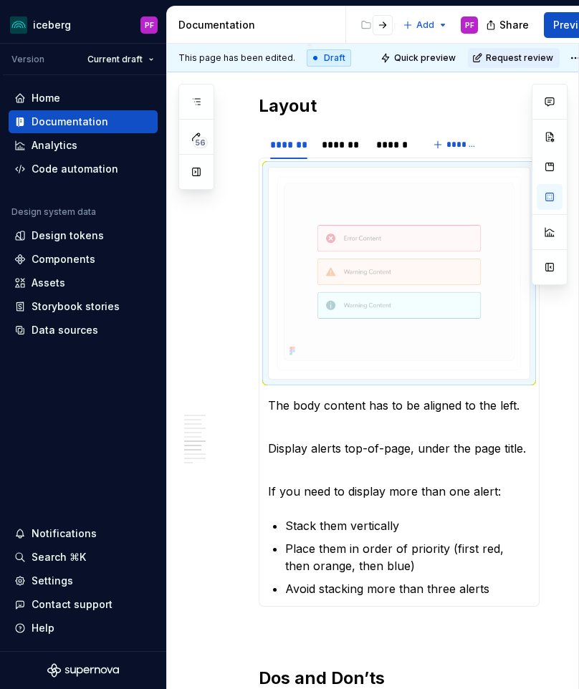
drag, startPoint x: 348, startPoint y: 246, endPoint x: 386, endPoint y: 235, distance: 39.5
click at [386, 235] on body "iceberg PF Version Current draft Home Documentation Analytics Code automation D…" at bounding box center [289, 344] width 579 height 689
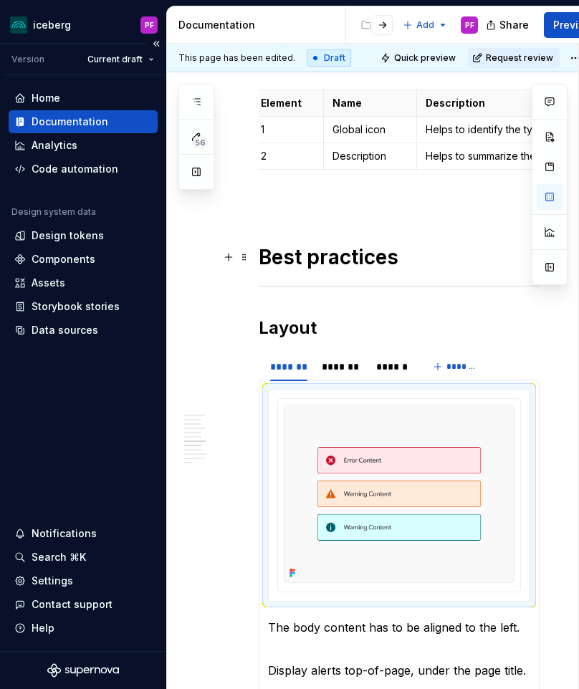
scroll to position [1678, 0]
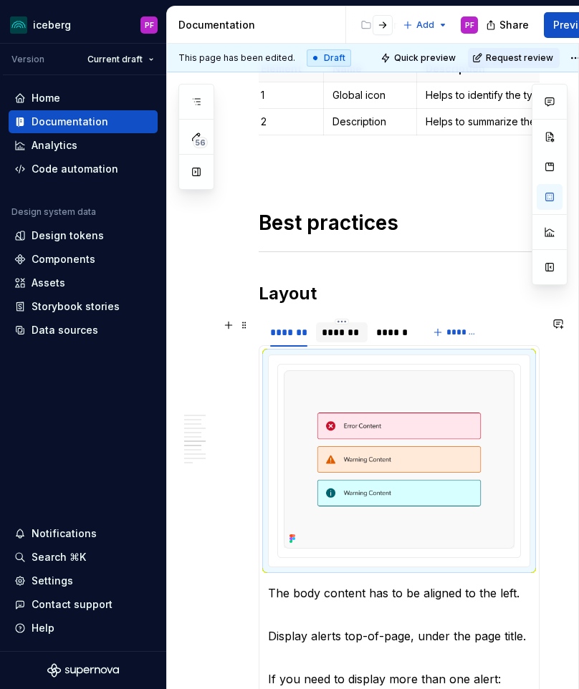
click at [335, 332] on div "*******" at bounding box center [341, 332] width 39 height 14
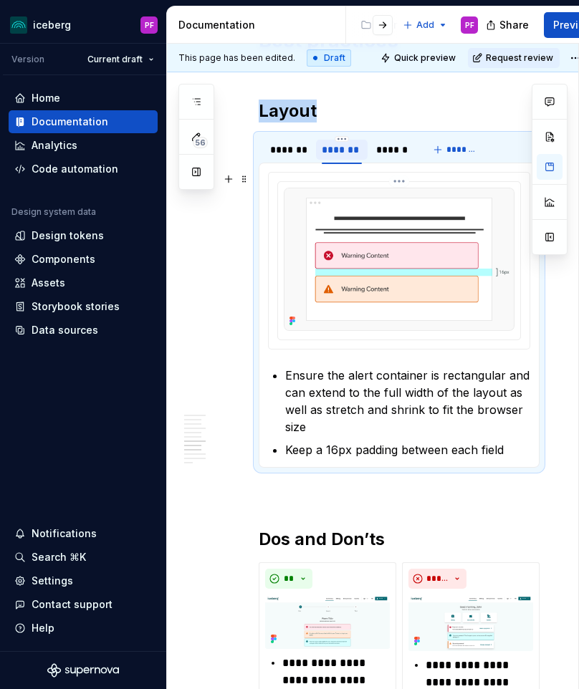
scroll to position [1872, 0]
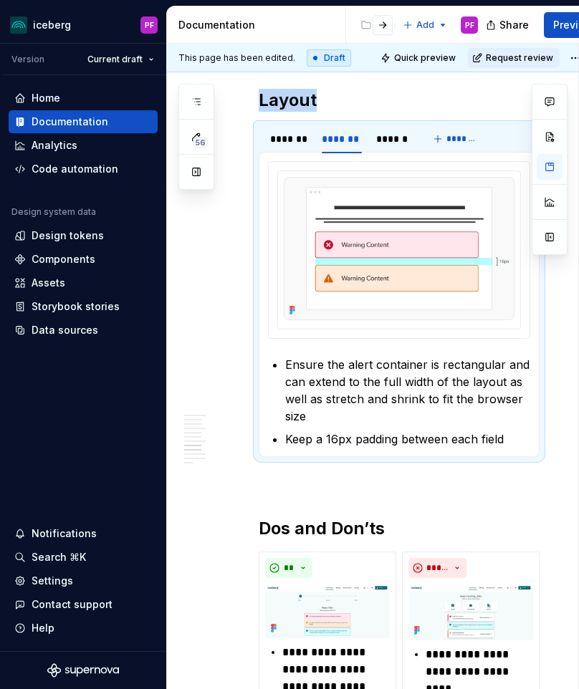
click at [318, 370] on p "Ensure the alert container is rectangular and can extend to the full width of t…" at bounding box center [407, 390] width 245 height 69
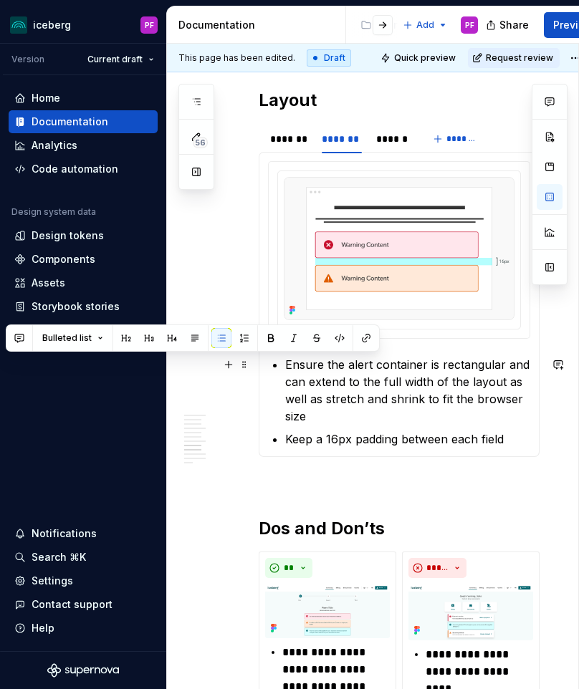
click at [497, 431] on p "Keep a 16px padding between each field" at bounding box center [407, 439] width 245 height 17
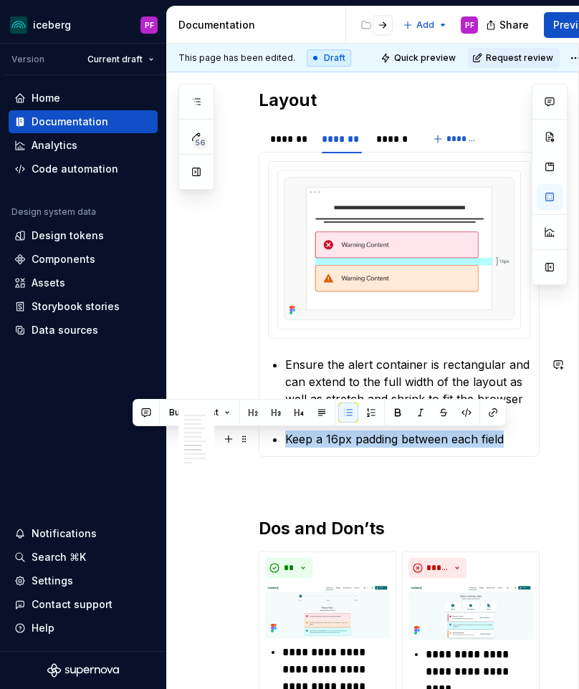
drag, startPoint x: 506, startPoint y: 438, endPoint x: 259, endPoint y: 429, distance: 247.4
click at [259, 429] on div "The body content has to be aligned to the left. Display alerts top-of-page, und…" at bounding box center [399, 304] width 281 height 305
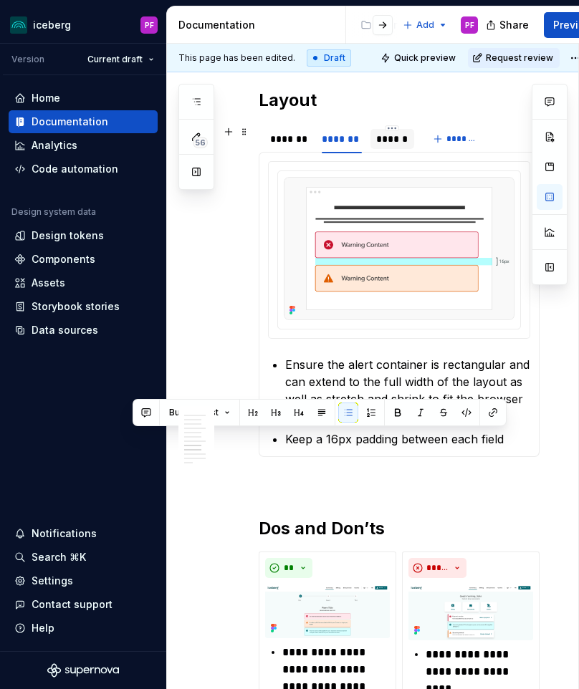
click at [392, 138] on div "******" at bounding box center [392, 139] width 32 height 14
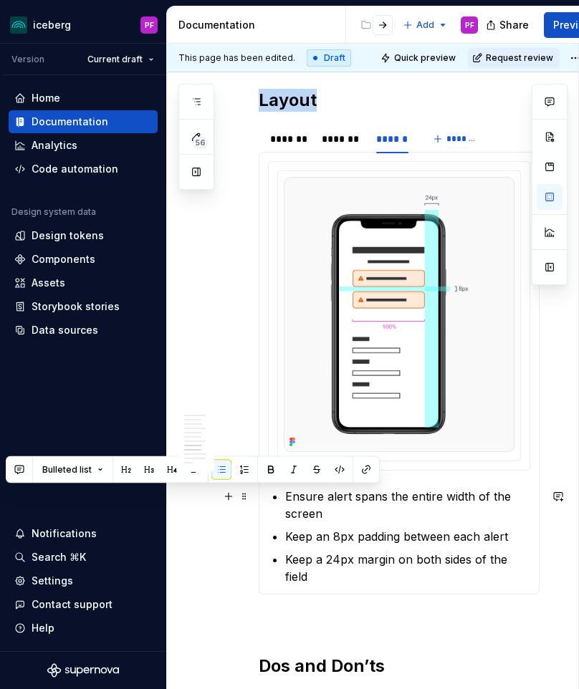
drag, startPoint x: 322, startPoint y: 576, endPoint x: 285, endPoint y: 501, distance: 83.6
click at [285, 501] on ul "Ensure alert spans the entire width of the screen Keep an 8px padding between e…" at bounding box center [407, 536] width 245 height 97
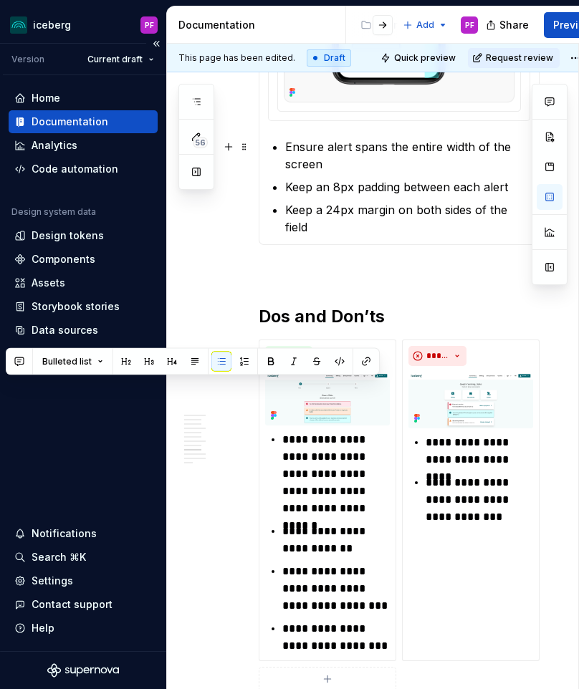
scroll to position [2362, 0]
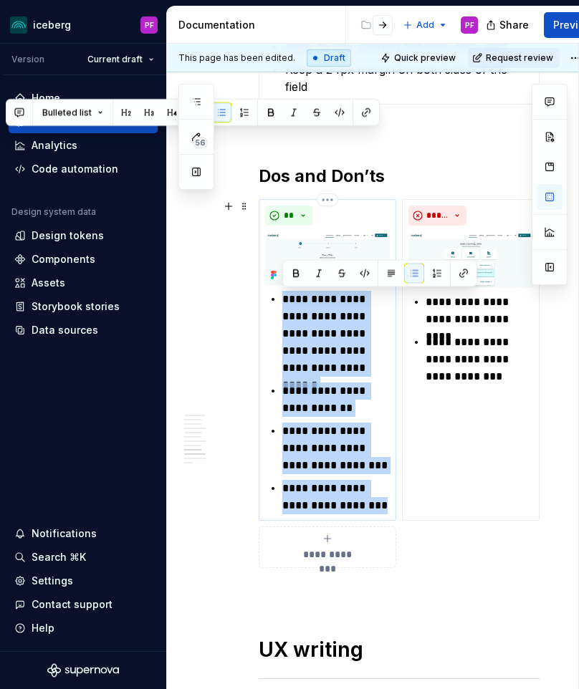
drag, startPoint x: 370, startPoint y: 506, endPoint x: 273, endPoint y: 307, distance: 221.8
click at [282, 307] on ul "**********" at bounding box center [335, 403] width 107 height 224
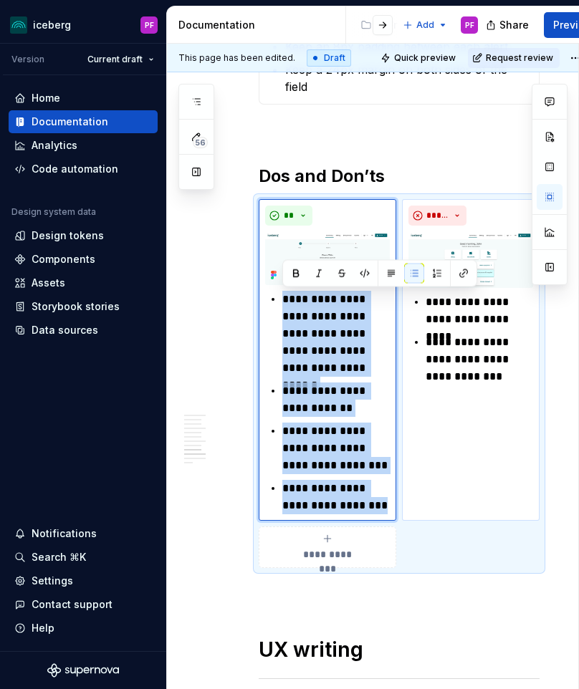
click at [497, 327] on ul "**********" at bounding box center [479, 340] width 107 height 92
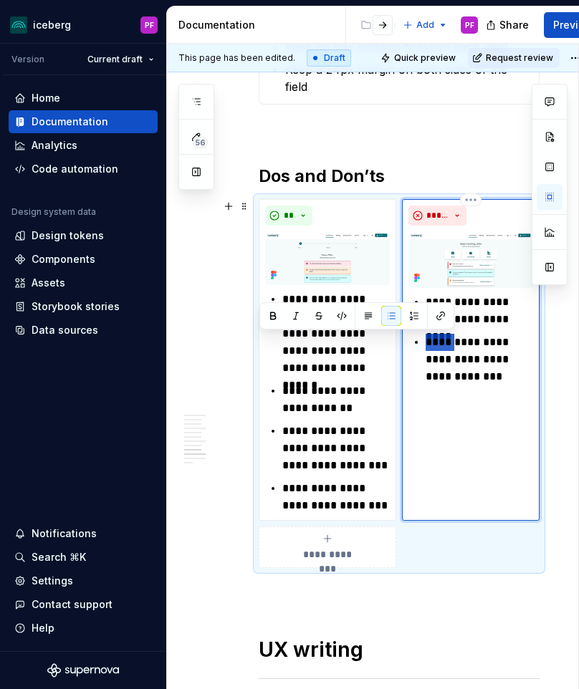
click at [497, 327] on ul "**********" at bounding box center [479, 340] width 107 height 92
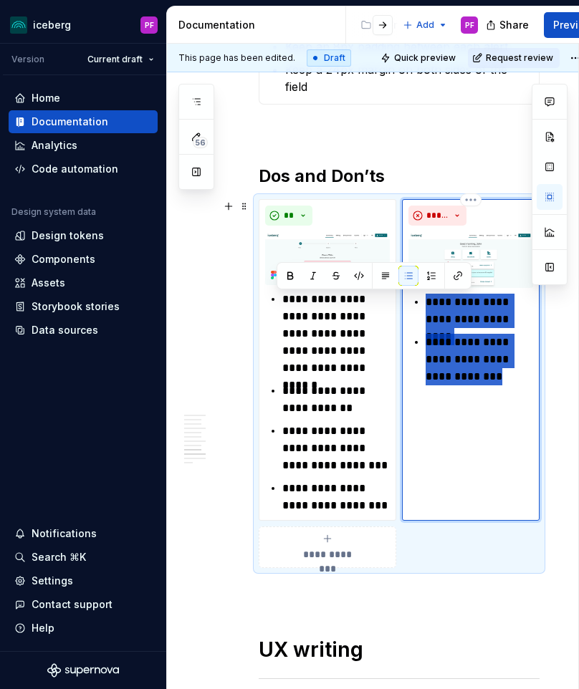
drag, startPoint x: 480, startPoint y: 377, endPoint x: 427, endPoint y: 303, distance: 90.9
click at [427, 303] on ul "**********" at bounding box center [479, 340] width 107 height 92
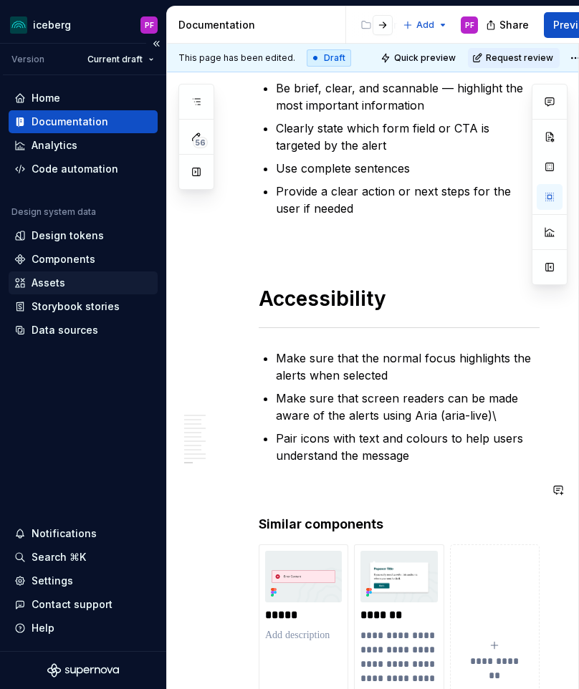
scroll to position [2972, 0]
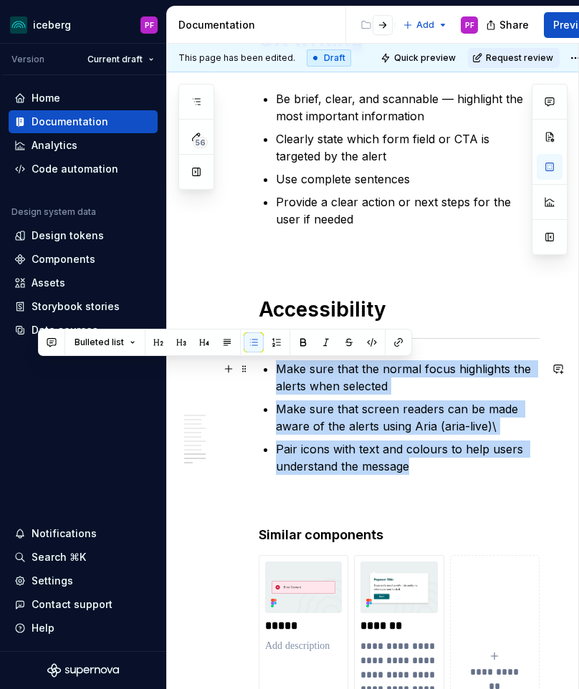
drag, startPoint x: 427, startPoint y: 464, endPoint x: 274, endPoint y: 374, distance: 177.0
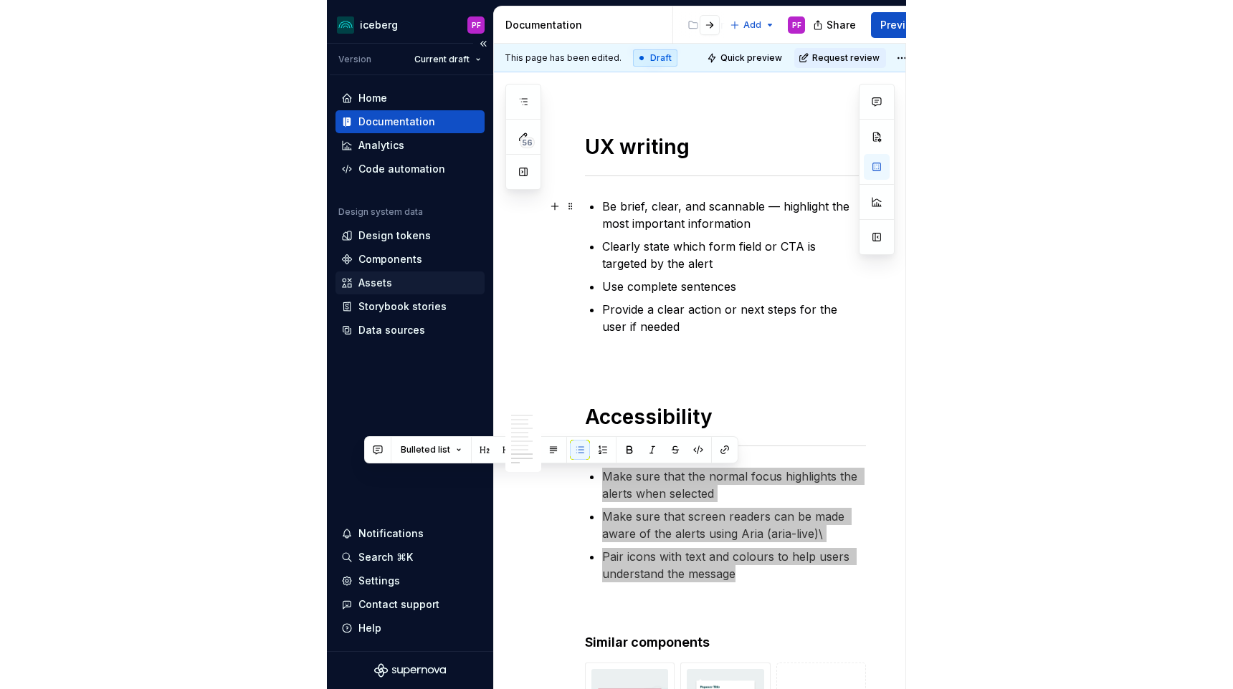
scroll to position [2861, 1]
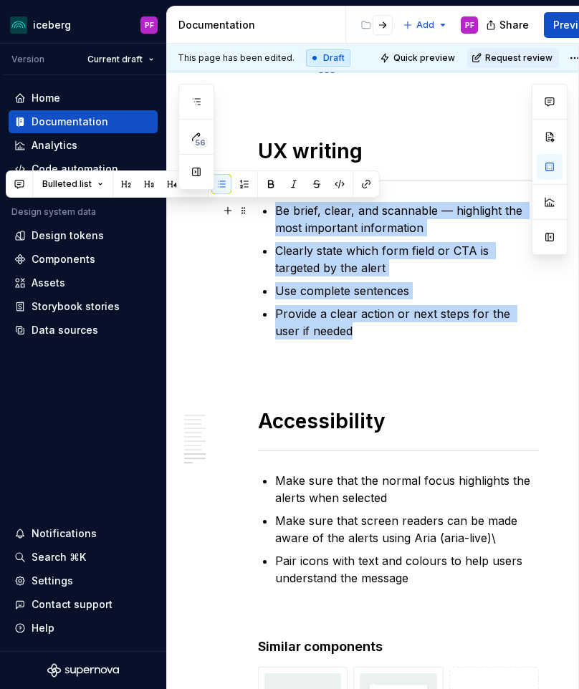
drag, startPoint x: 327, startPoint y: 325, endPoint x: 271, endPoint y: 214, distance: 123.7
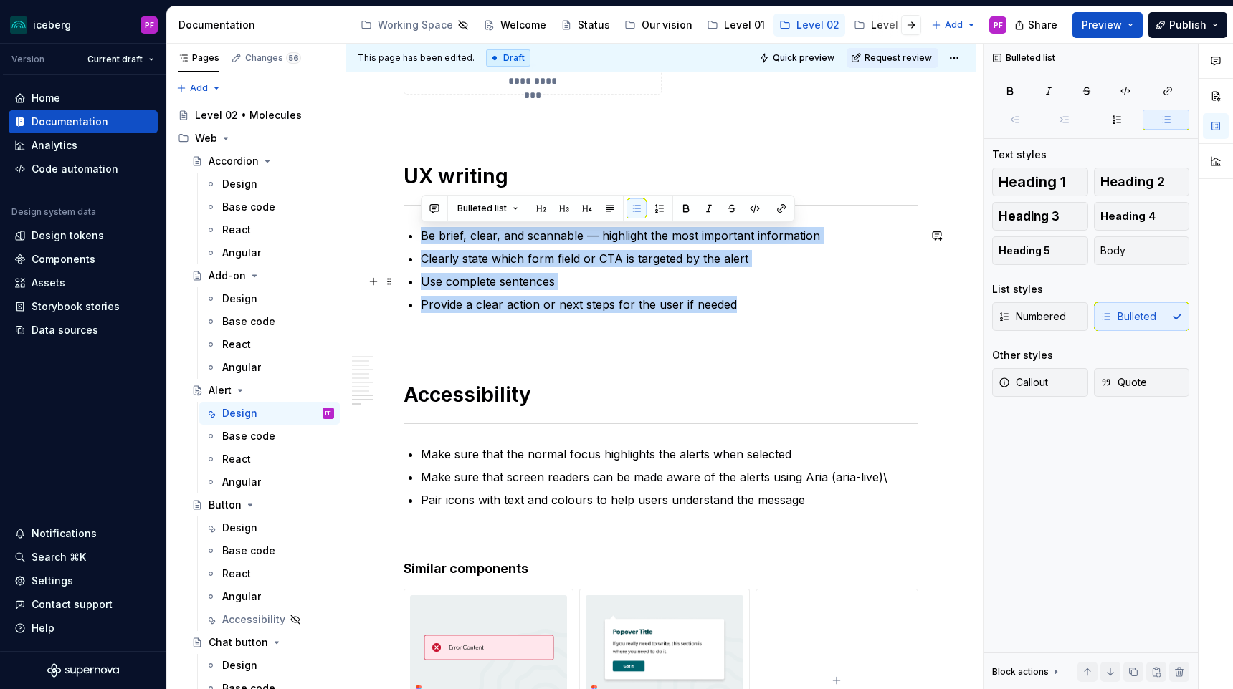
scroll to position [3183, 0]
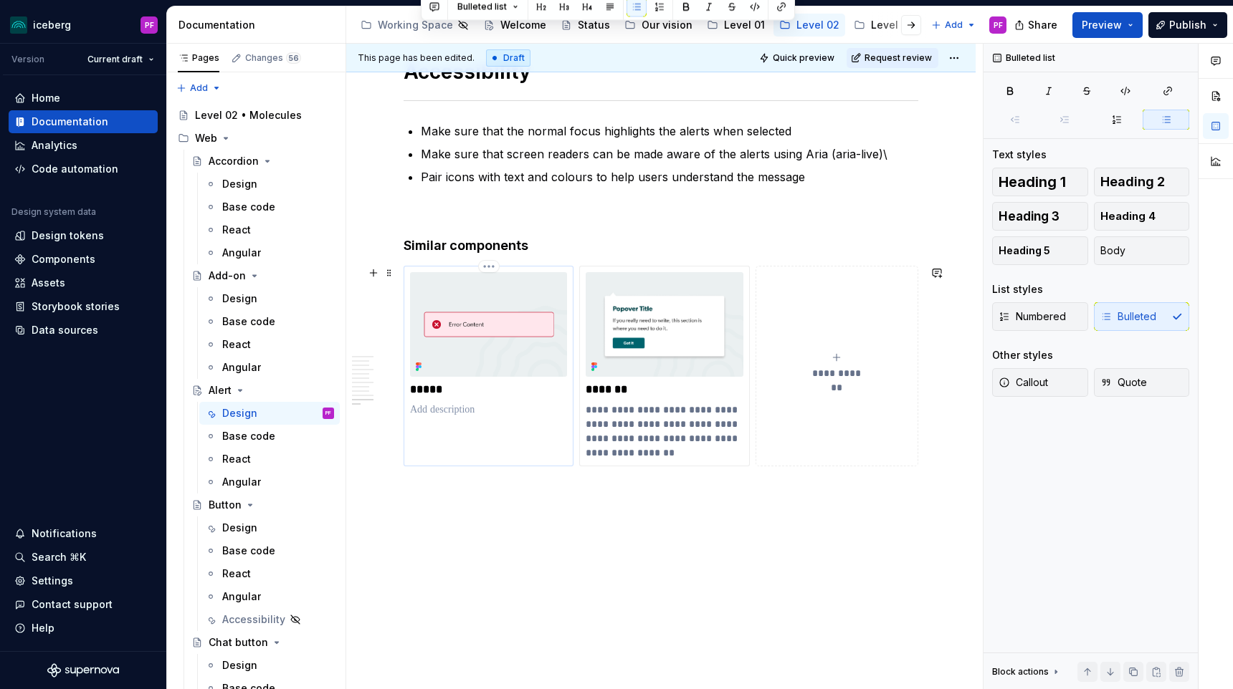
click at [449, 391] on p "*****" at bounding box center [488, 390] width 157 height 14
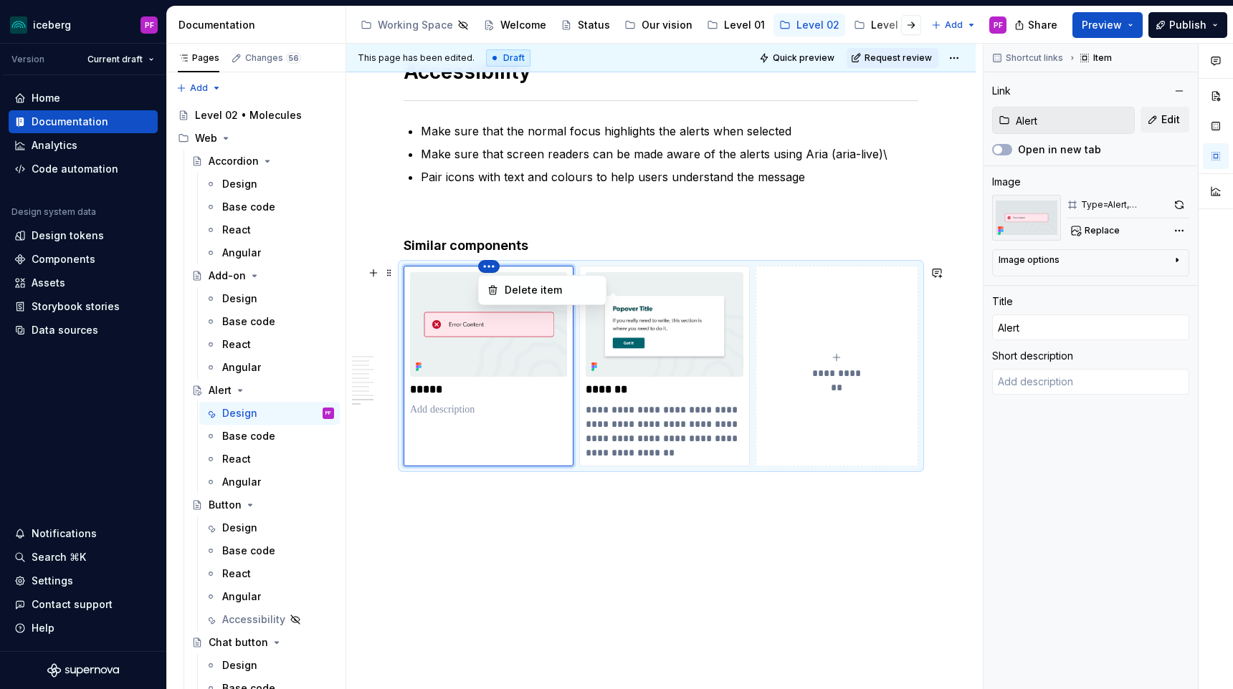
click at [487, 265] on html "iceberg PF Version Current draft Home Documentation Analytics Code automation D…" at bounding box center [616, 344] width 1233 height 689
click at [578, 196] on div "Comments Open comments No comments yet Select ‘Comment’ from the block context …" at bounding box center [1107, 367] width 249 height 646
click at [578, 203] on div "Type=Alert, Level=02" at bounding box center [1124, 204] width 86 height 11
click at [578, 232] on span "Replace" at bounding box center [1101, 230] width 35 height 11
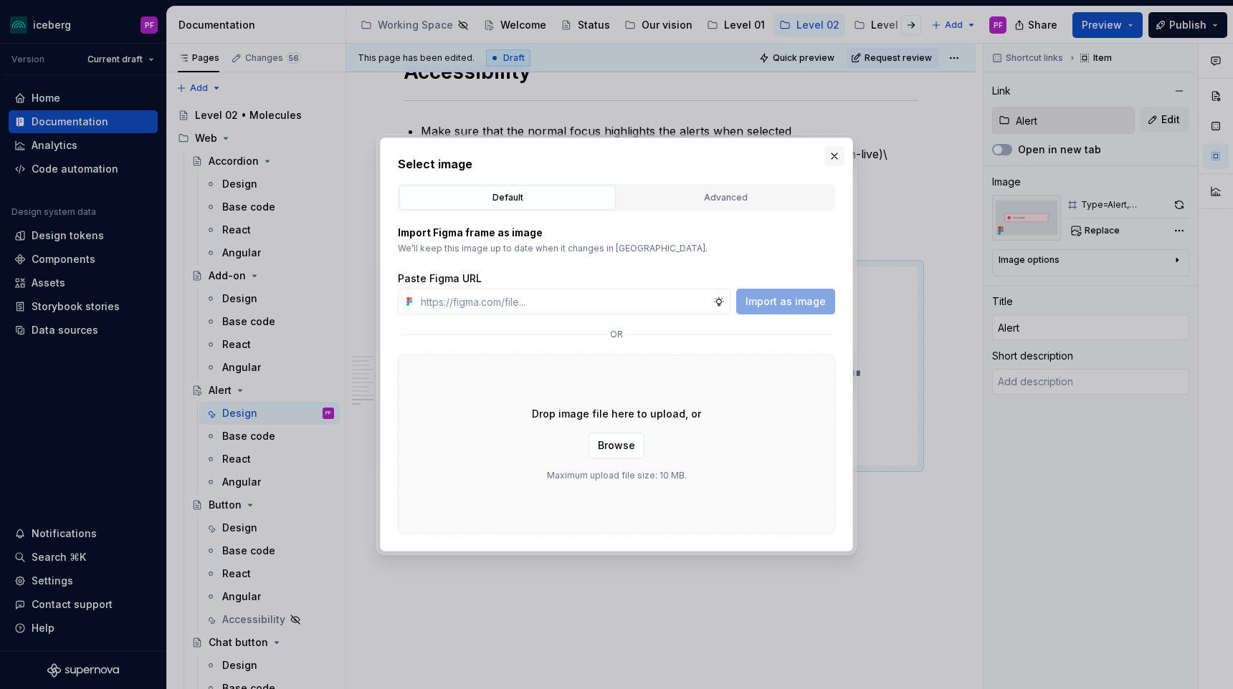
click at [578, 155] on button "button" at bounding box center [834, 156] width 20 height 20
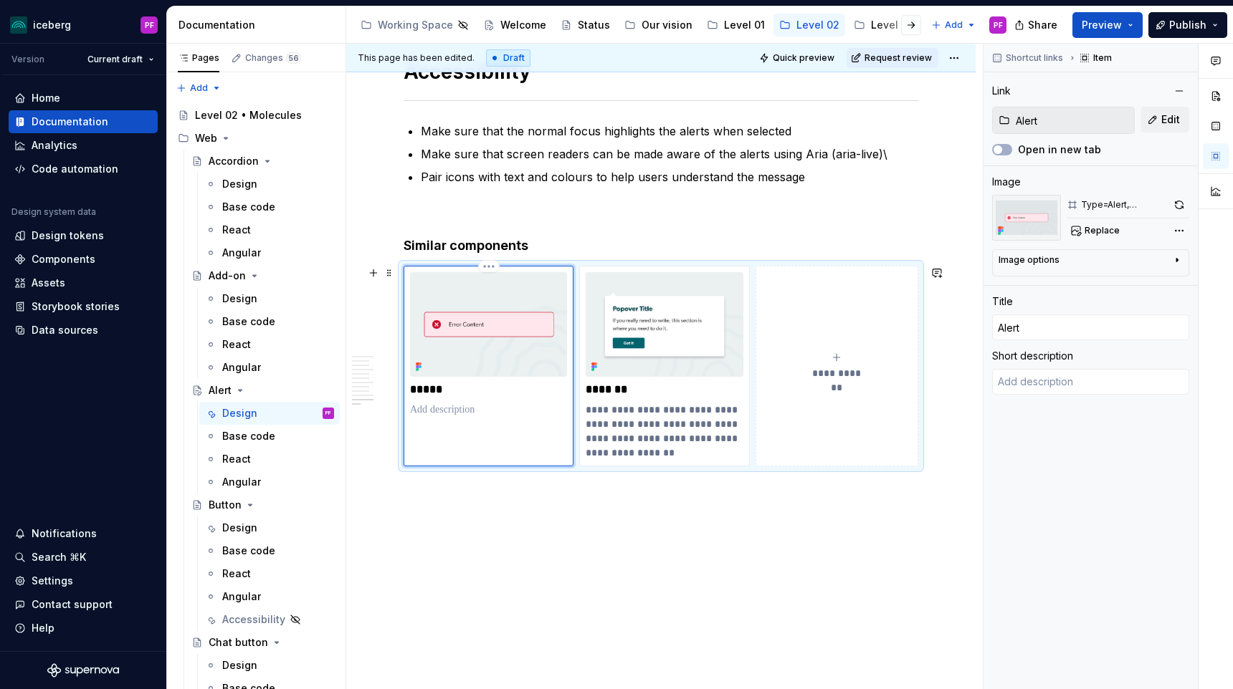
click at [447, 390] on p "*****" at bounding box center [488, 390] width 157 height 14
drag, startPoint x: 456, startPoint y: 388, endPoint x: 410, endPoint y: 388, distance: 45.9
click at [410, 388] on p "*****" at bounding box center [488, 390] width 157 height 14
click at [578, 403] on p "**********" at bounding box center [663, 431] width 157 height 57
type textarea "*"
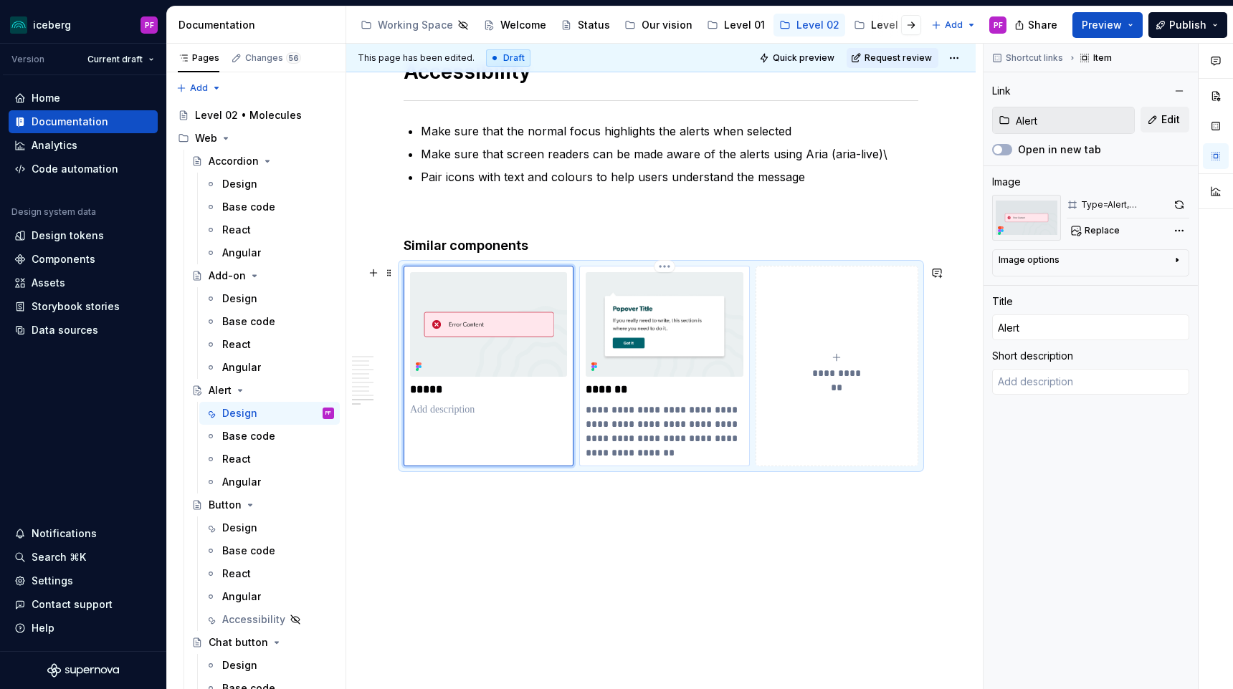
type input "Popover"
type textarea "Popovers draw attention to a temporary overlay of supplemental information link…"
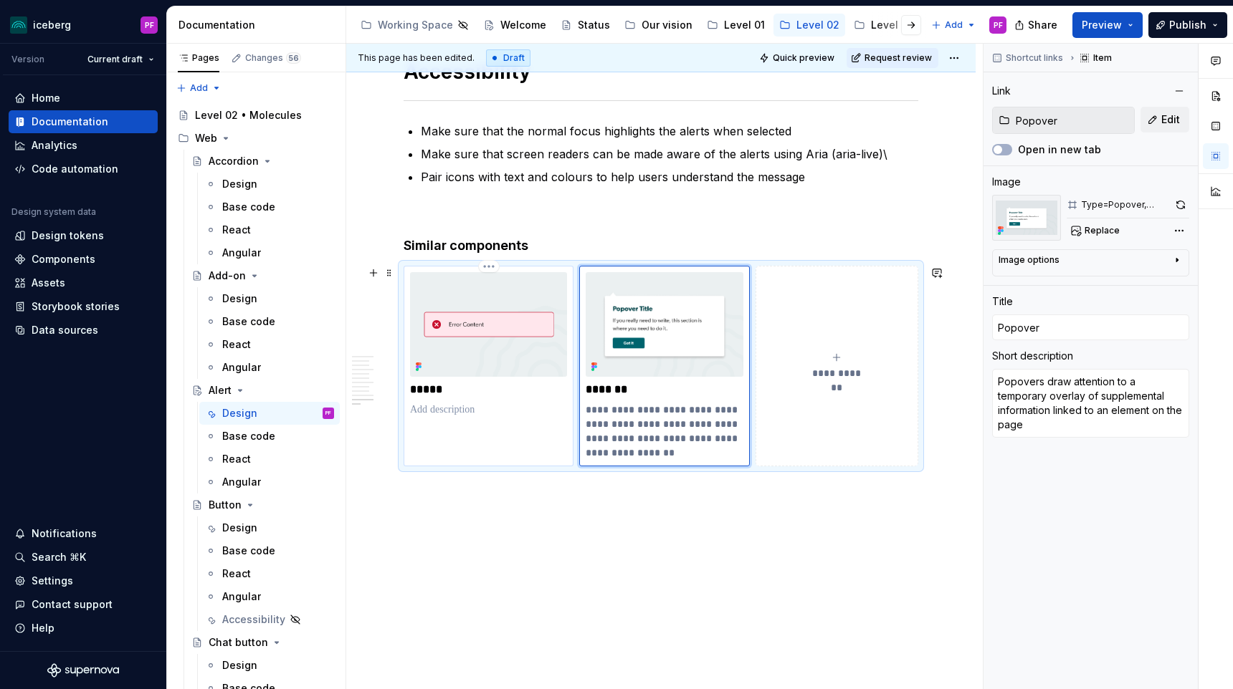
click at [429, 395] on p "*****" at bounding box center [488, 390] width 157 height 14
type textarea "*"
type input "Alert"
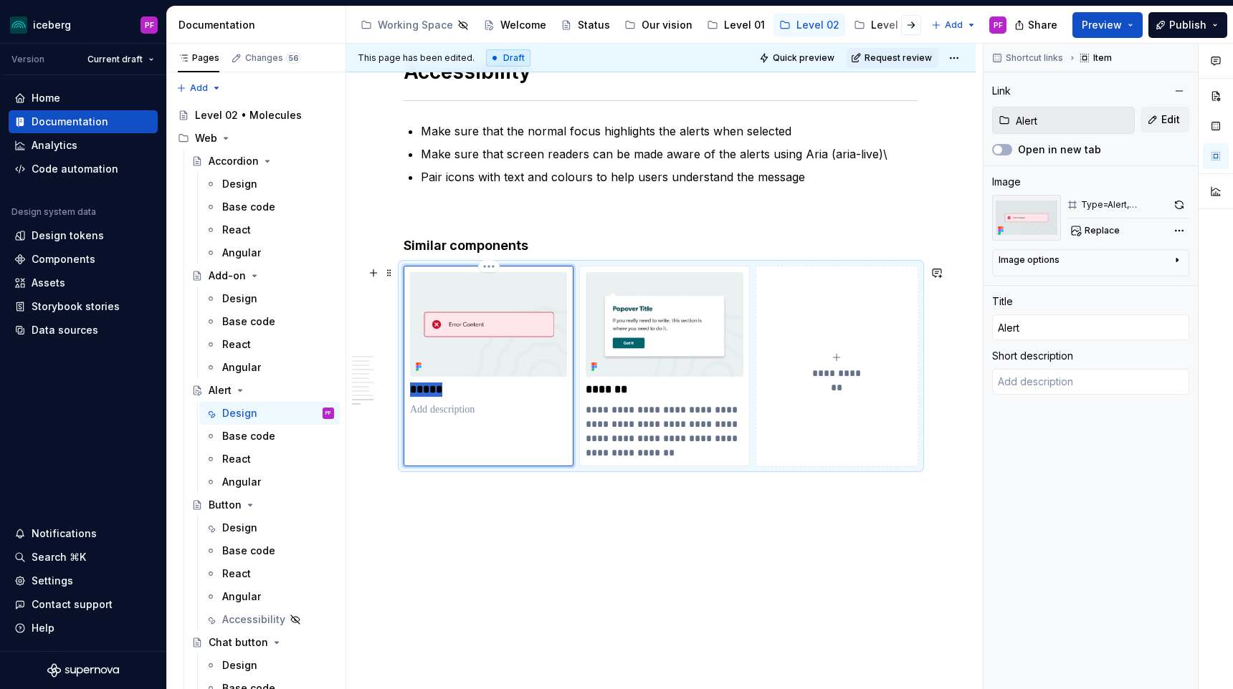
drag, startPoint x: 430, startPoint y: 392, endPoint x: 402, endPoint y: 391, distance: 28.0
click at [403, 391] on div "**********" at bounding box center [660, 366] width 515 height 201
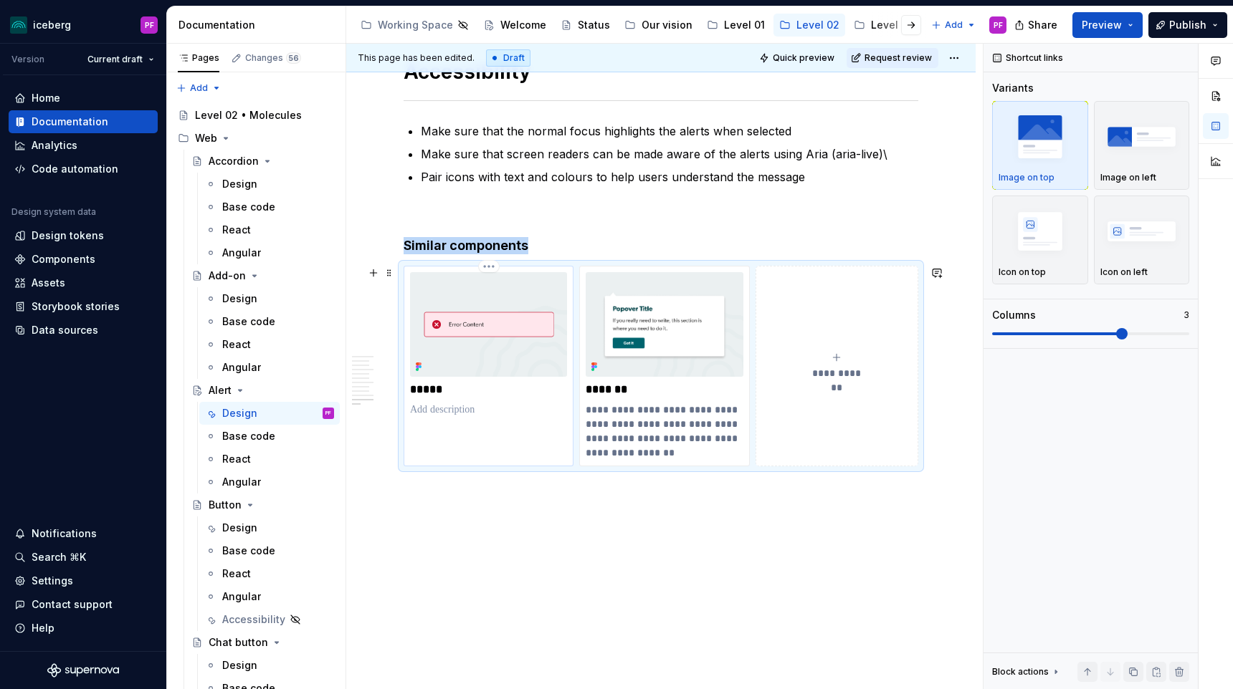
click at [449, 375] on img at bounding box center [488, 324] width 157 height 105
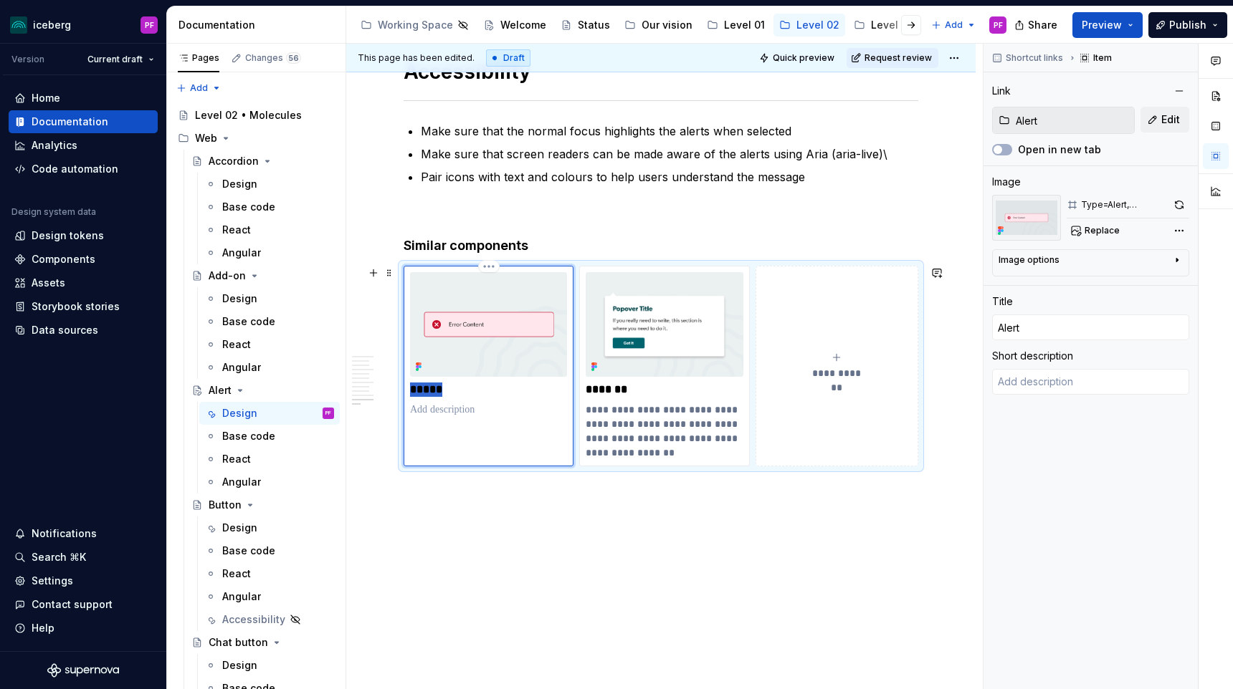
drag, startPoint x: 444, startPoint y: 386, endPoint x: 411, endPoint y: 384, distance: 33.7
click at [411, 384] on p "*****" at bounding box center [488, 390] width 157 height 14
type textarea "*"
type input "N"
type textarea "*"
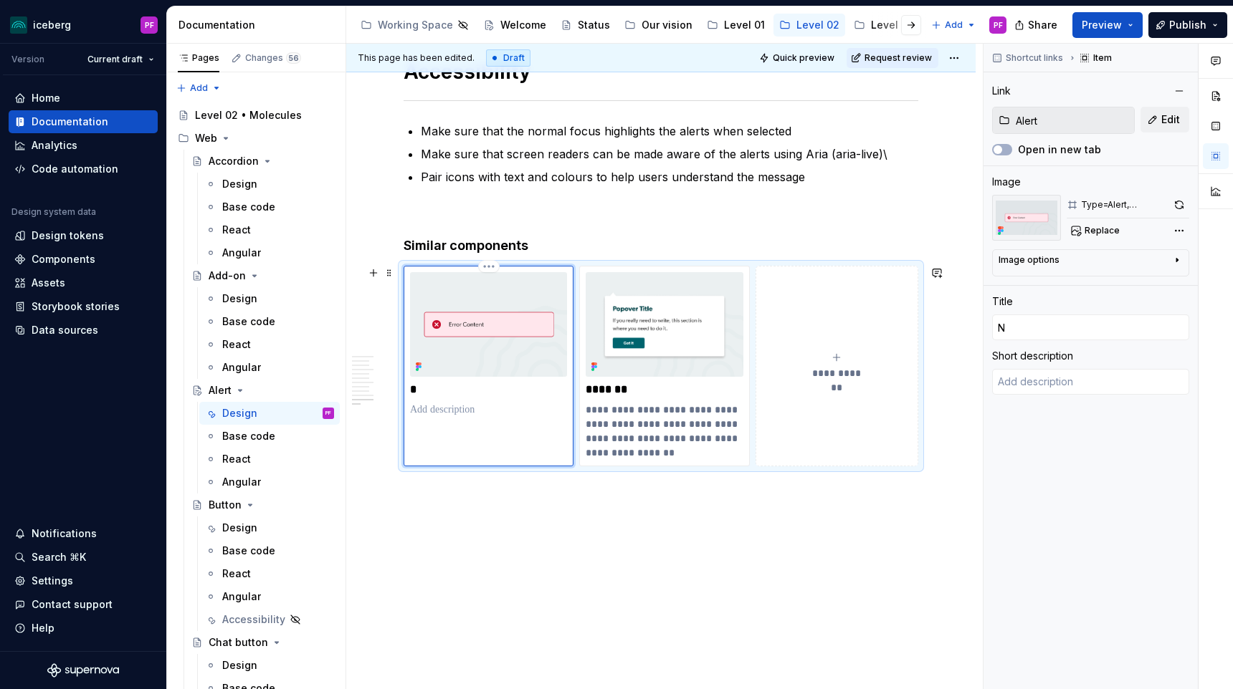
type input "No"
type textarea "*"
type input "Not"
type textarea "*"
type input "Noti"
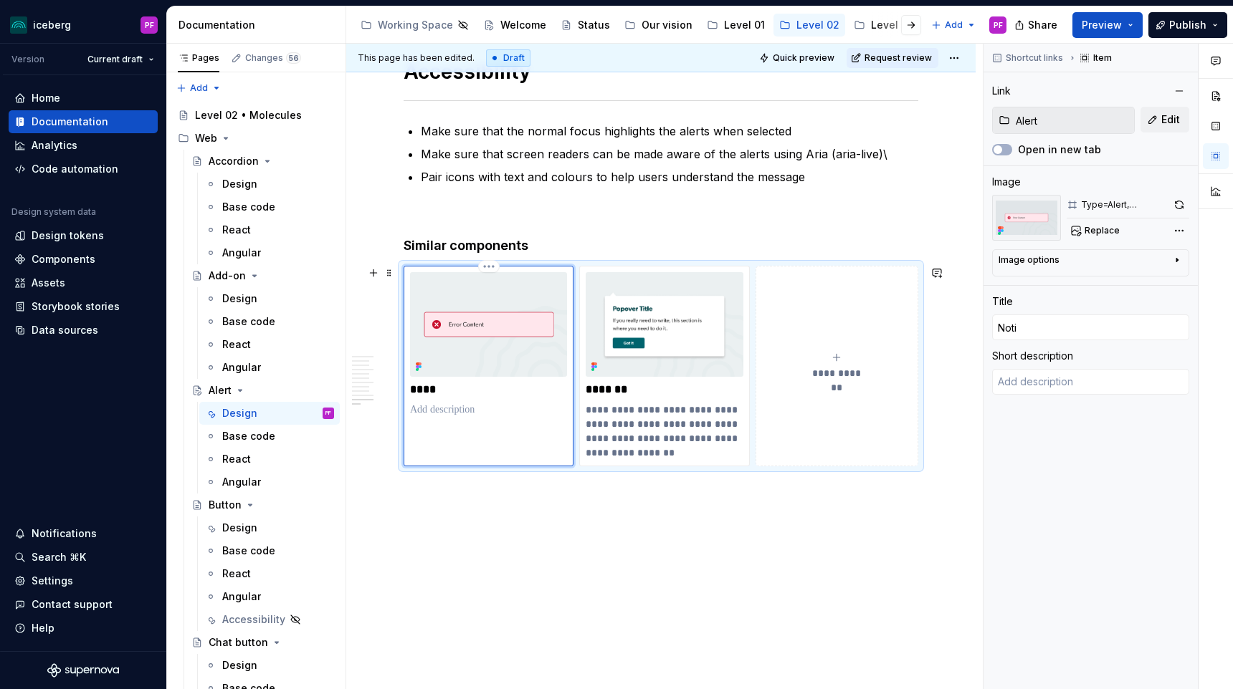
type textarea "*"
type input "Notif"
type textarea "*"
type input "Notifi"
type textarea "*"
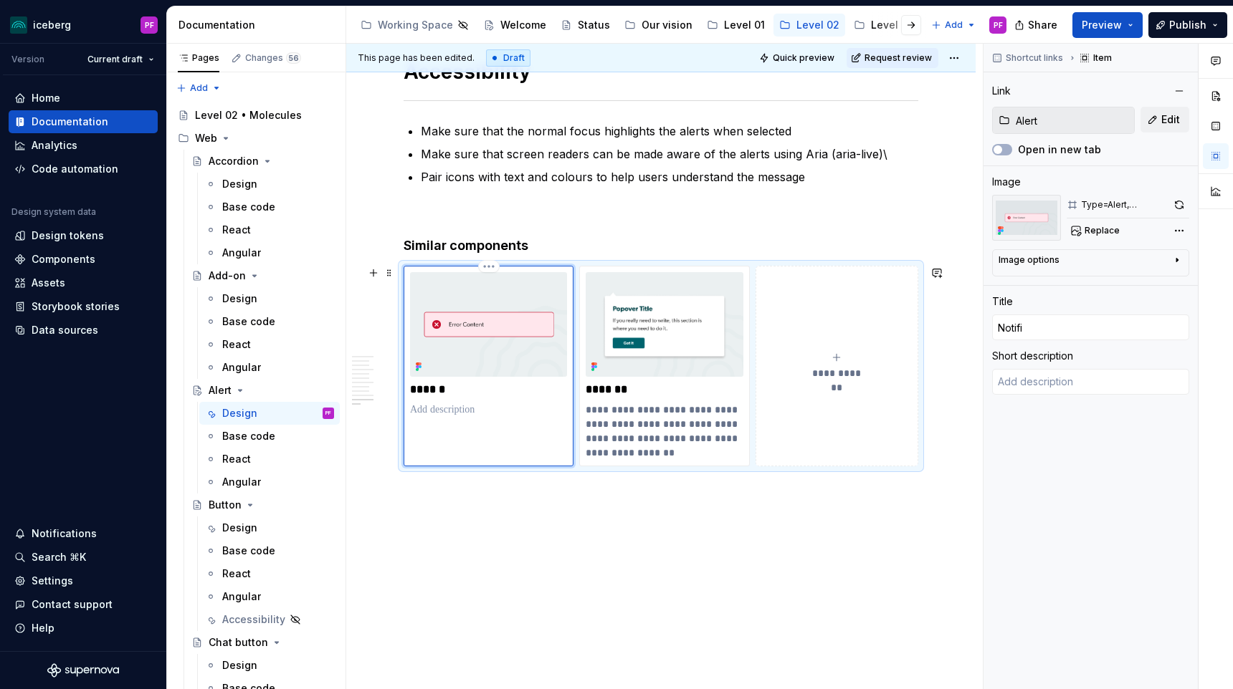
type input "Notific"
type textarea "*"
type input "Notifica"
type textarea "*"
type input "Notificat"
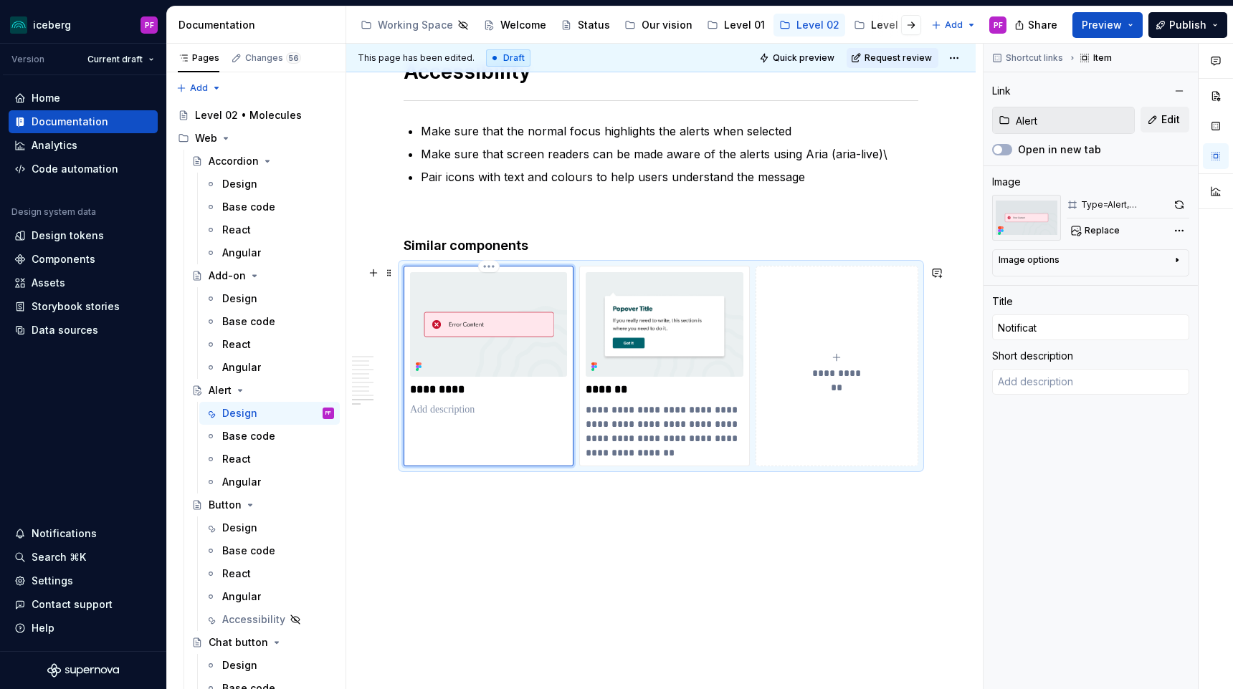
type textarea "*"
type input "Notificati"
type textarea "*"
type input "Notificatio"
type textarea "*"
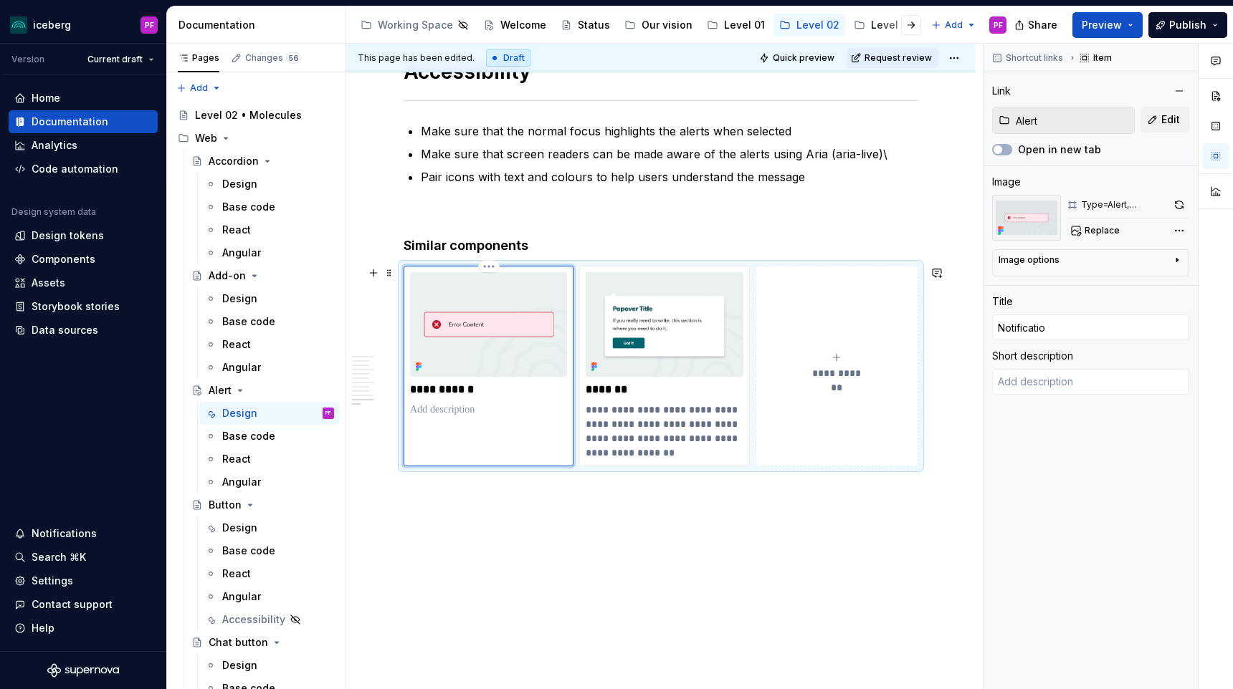
type input "Notification"
click at [537, 408] on p at bounding box center [488, 410] width 157 height 14
click at [494, 266] on div "**********" at bounding box center [660, 366] width 515 height 201
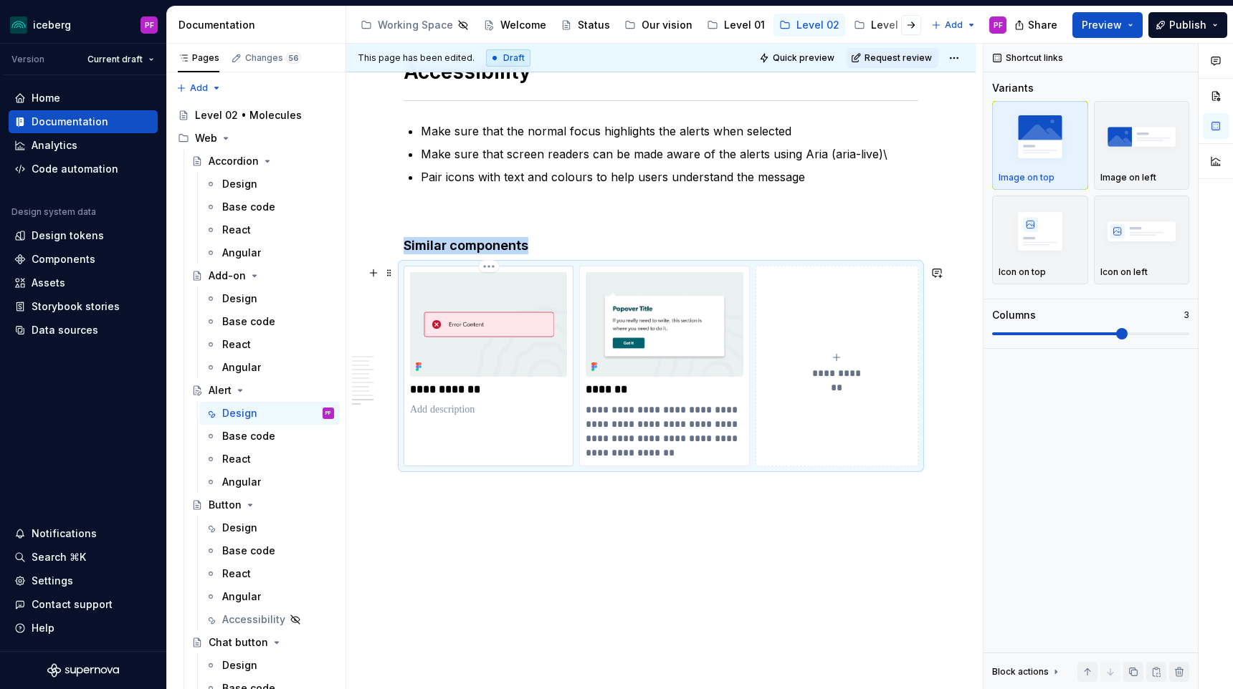
click at [491, 353] on img at bounding box center [488, 324] width 157 height 105
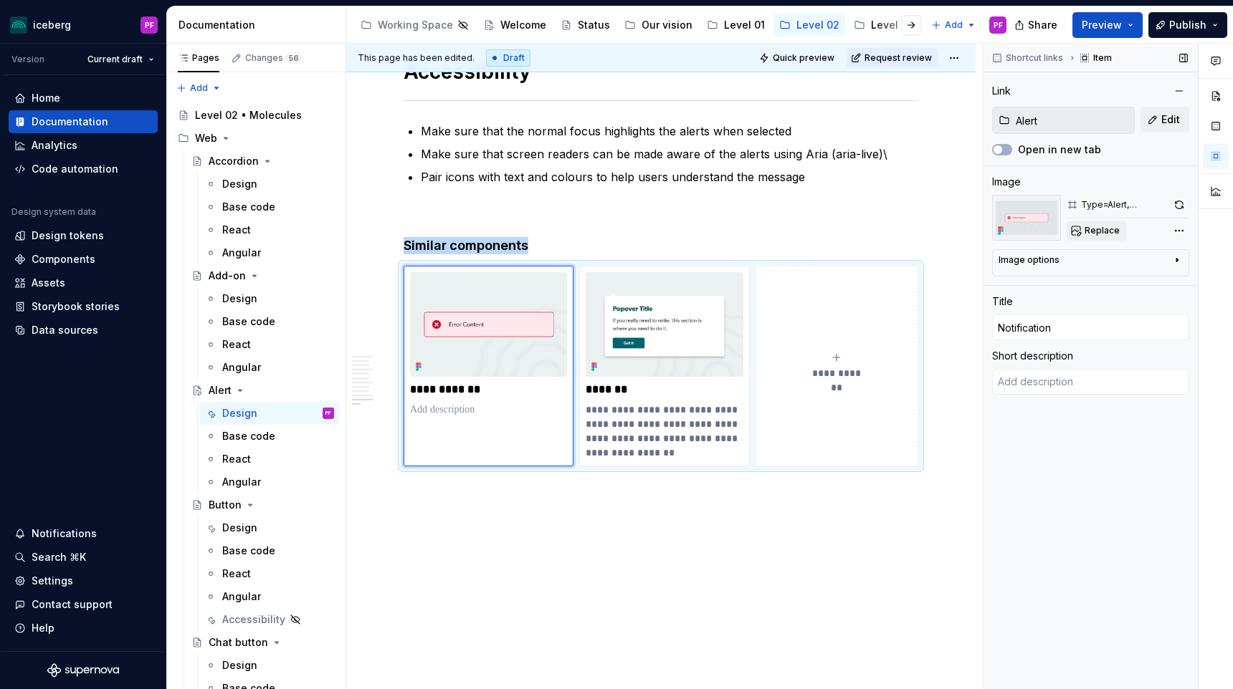
click at [578, 230] on span "Replace" at bounding box center [1101, 230] width 35 height 11
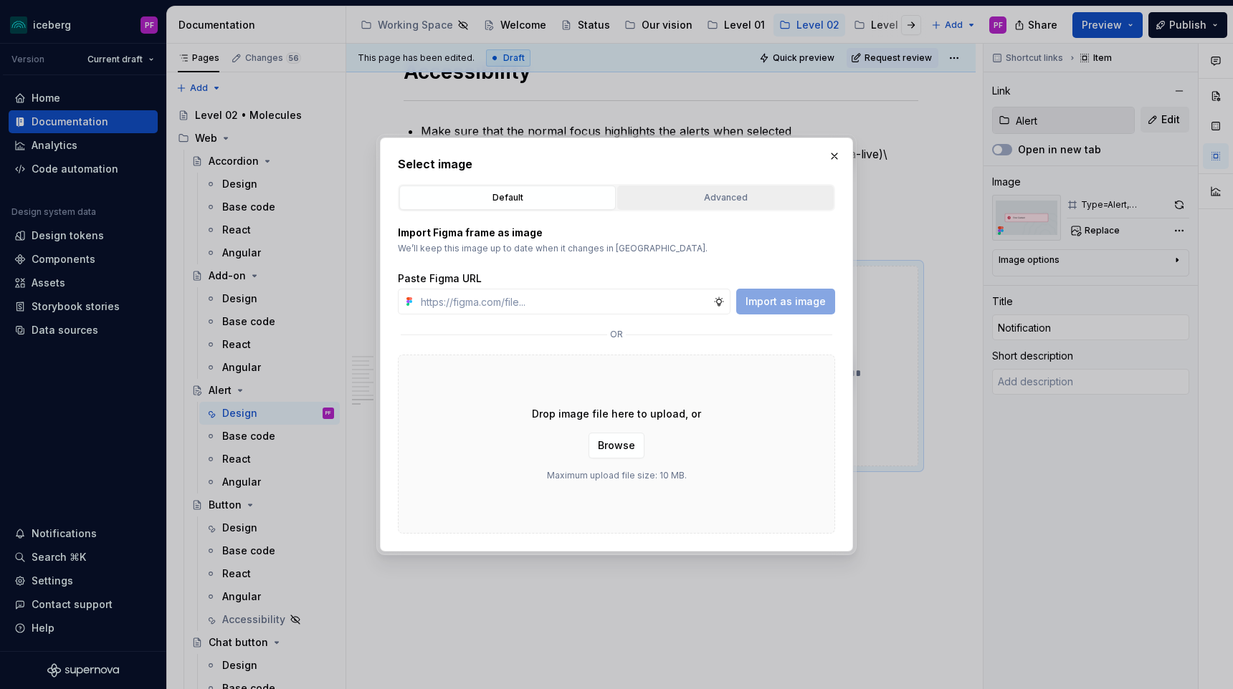
click at [578, 193] on div "Advanced" at bounding box center [725, 198] width 206 height 14
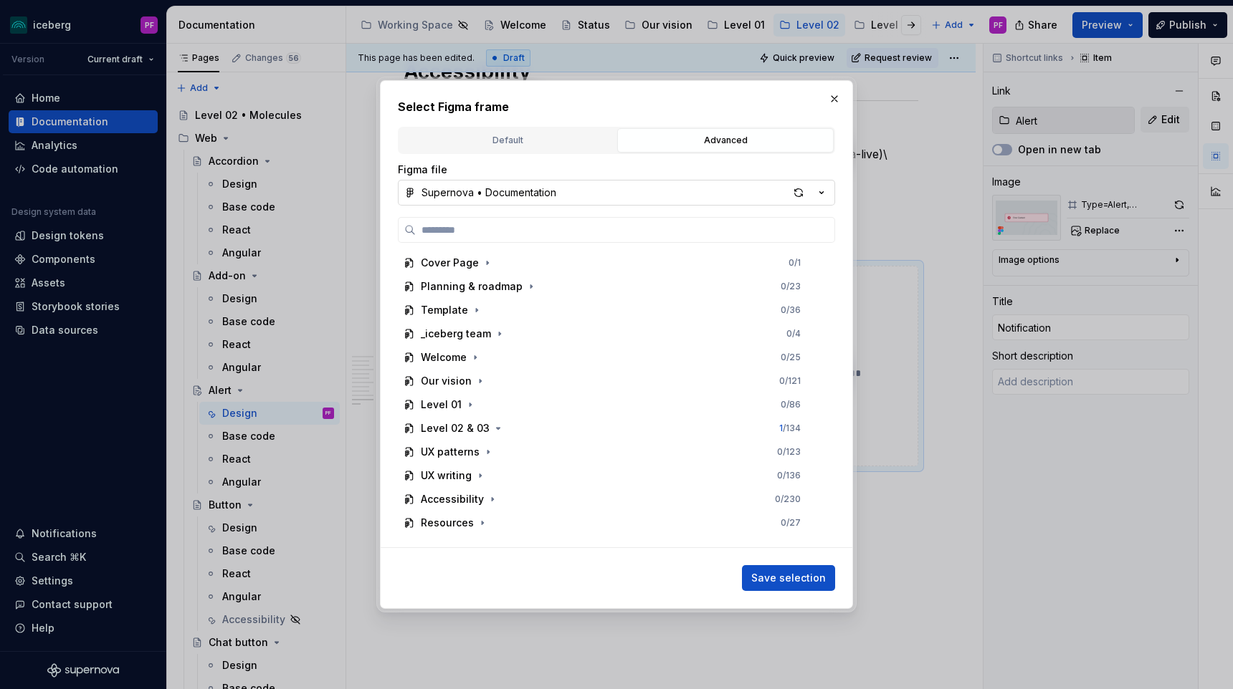
click at [577, 201] on button "Supernova • Documentation" at bounding box center [616, 193] width 437 height 26
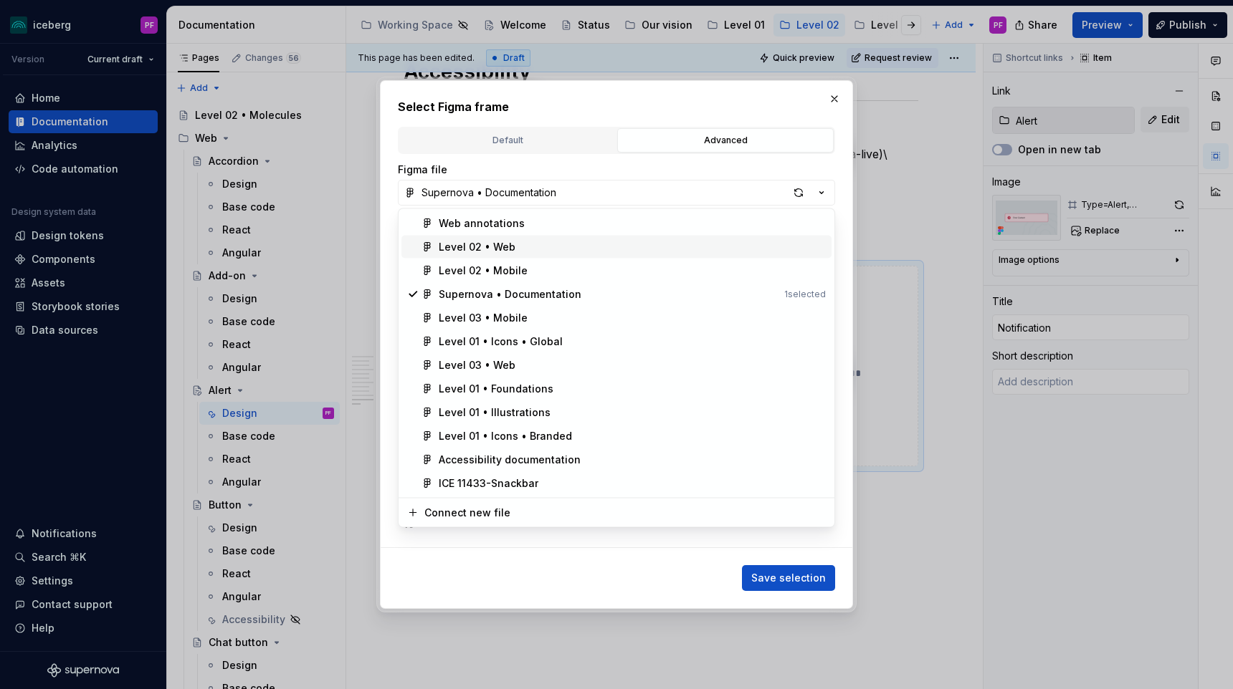
click at [552, 253] on div "Level 02 • Web" at bounding box center [632, 247] width 387 height 14
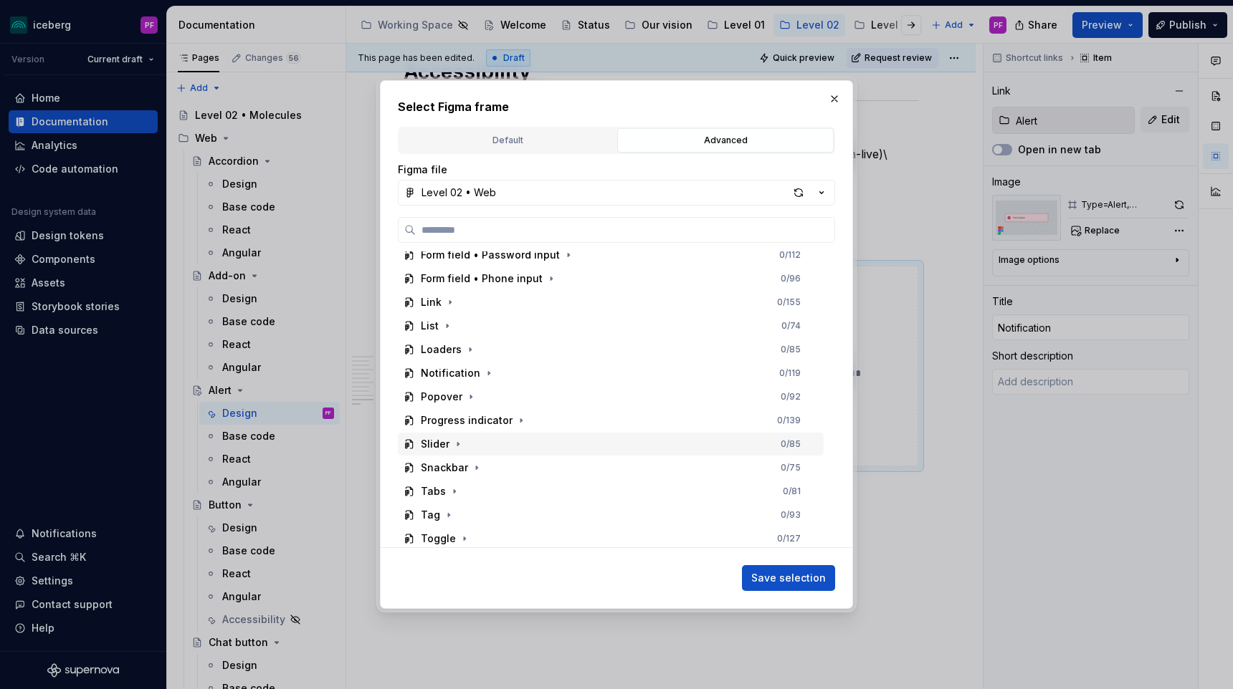
scroll to position [484, 0]
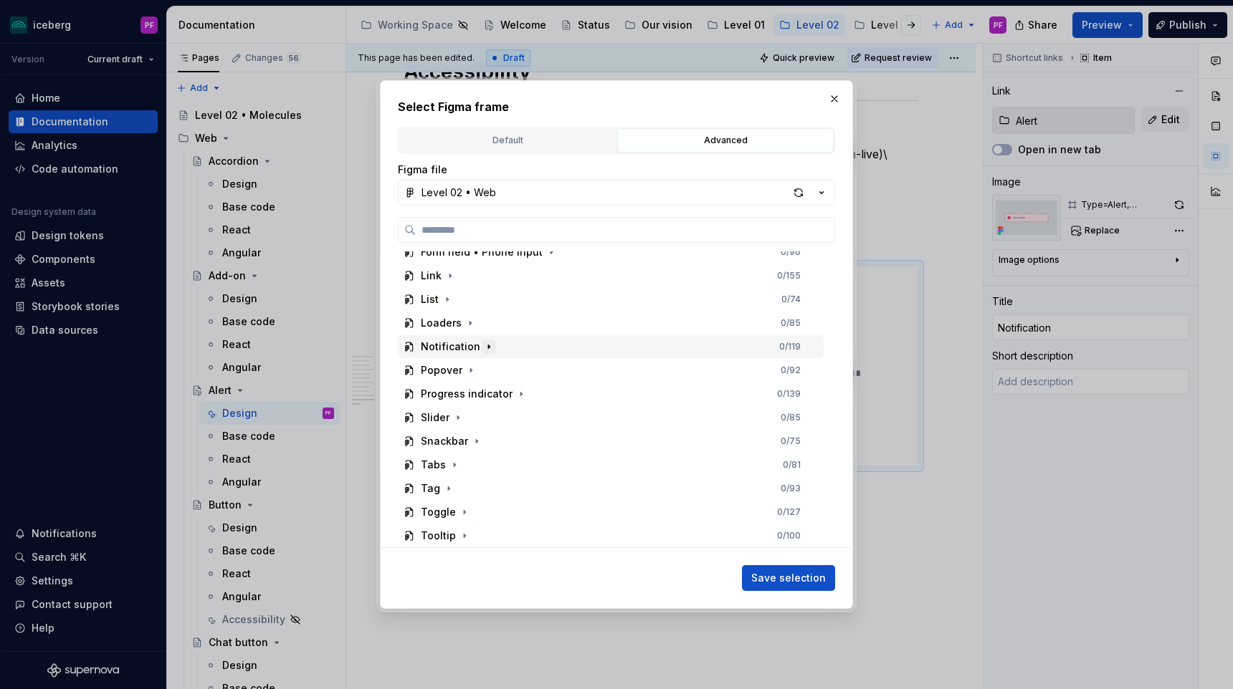
click at [489, 352] on button "button" at bounding box center [489, 347] width 14 height 14
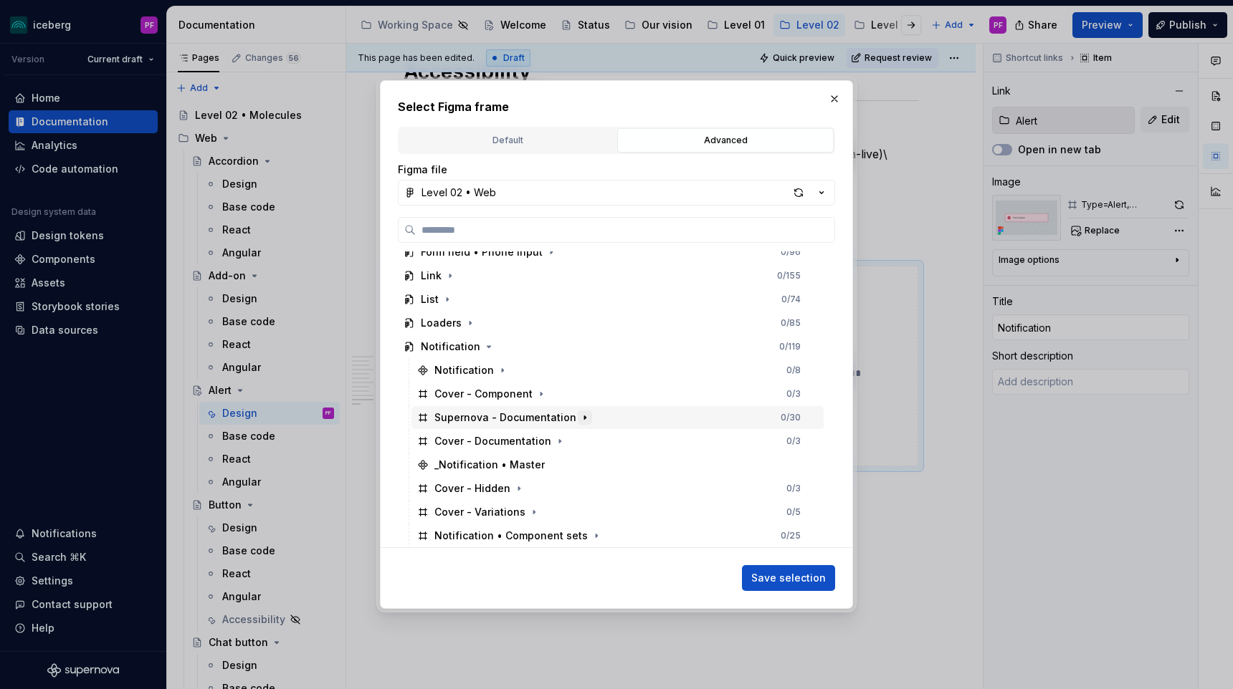
click at [578, 415] on icon "button" at bounding box center [584, 417] width 11 height 11
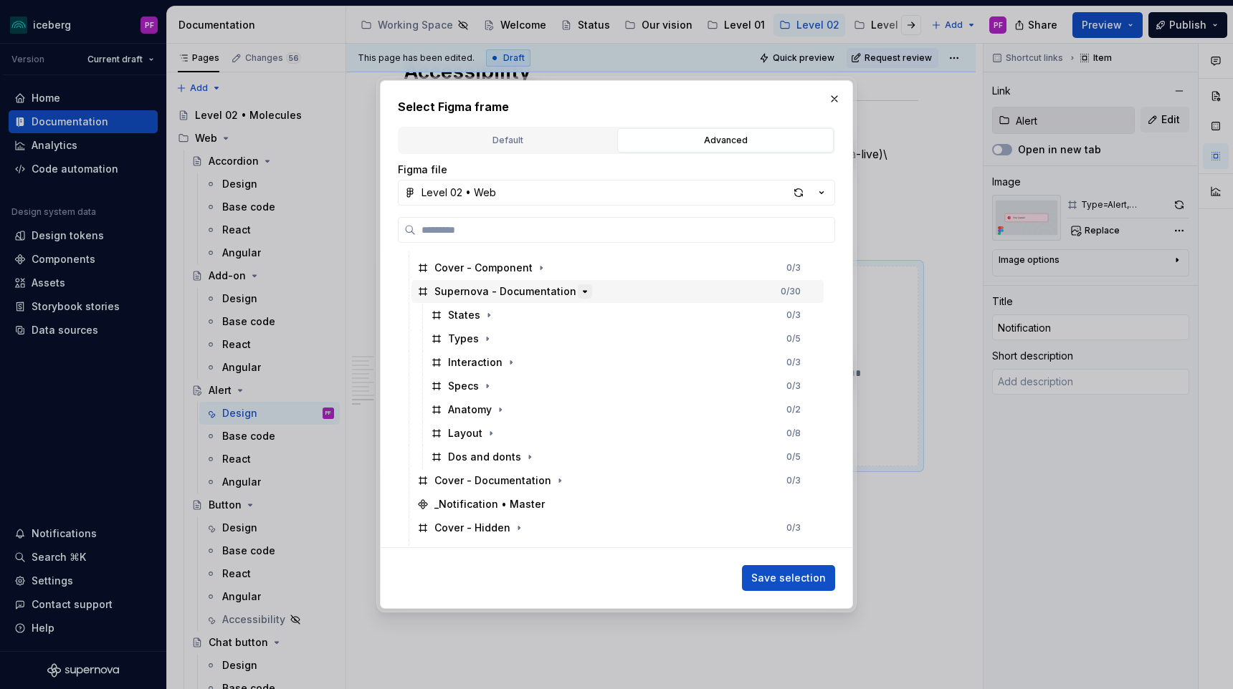
scroll to position [631, 0]
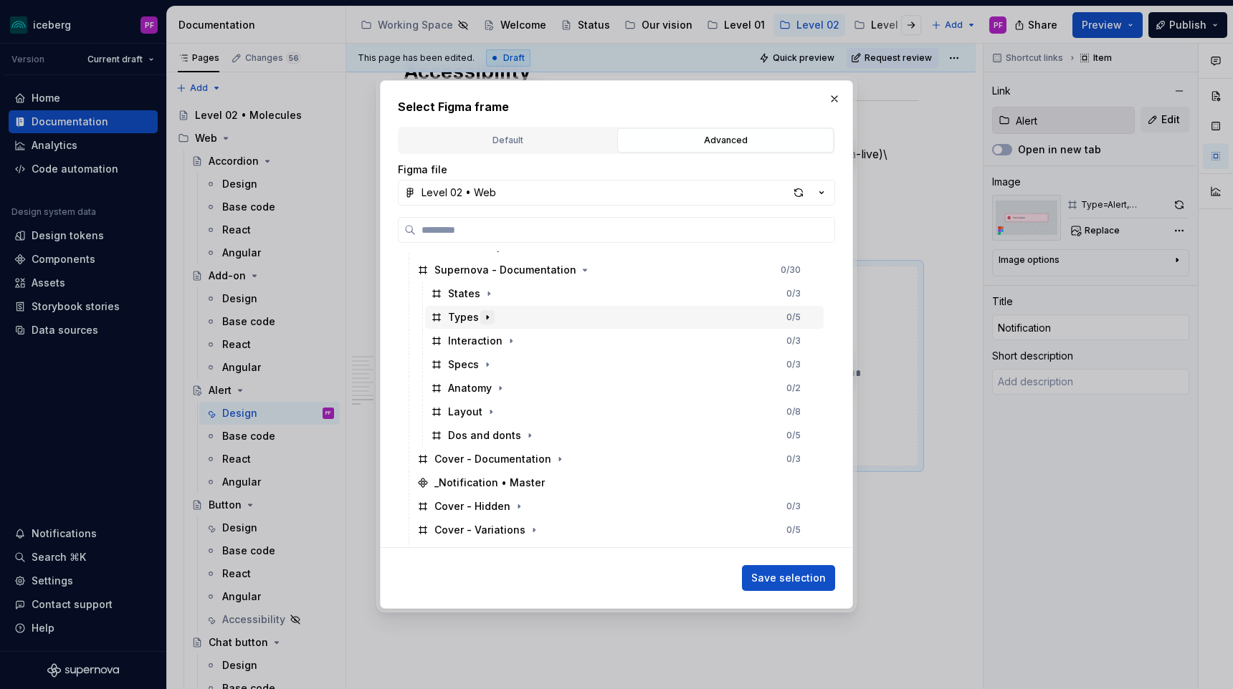
click at [487, 316] on icon "button" at bounding box center [487, 317] width 1 height 4
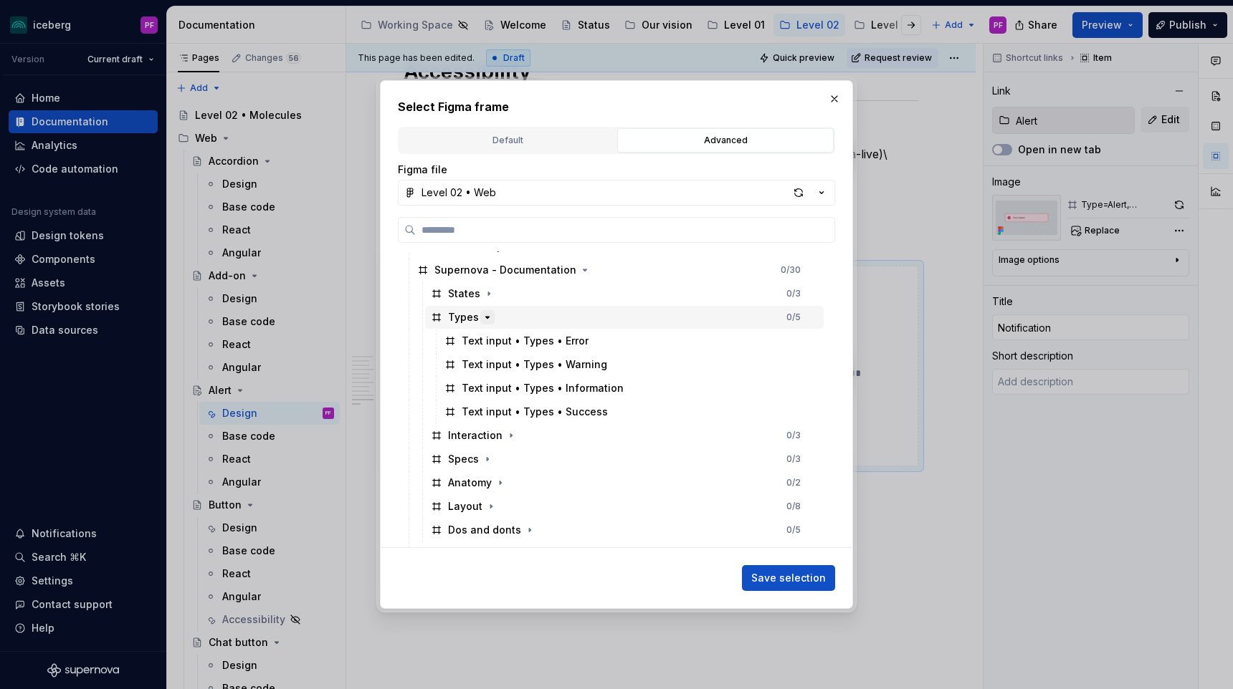
click at [486, 317] on icon "button" at bounding box center [488, 317] width 4 height 1
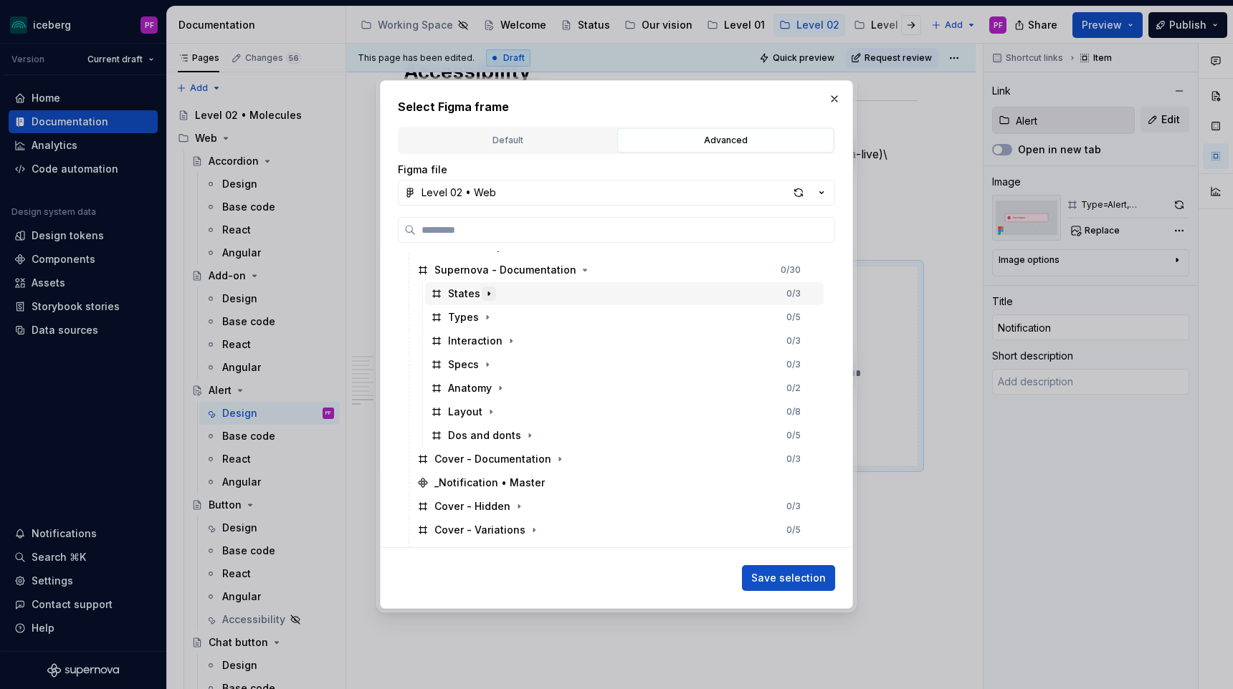
click at [487, 296] on icon "button" at bounding box center [488, 293] width 11 height 11
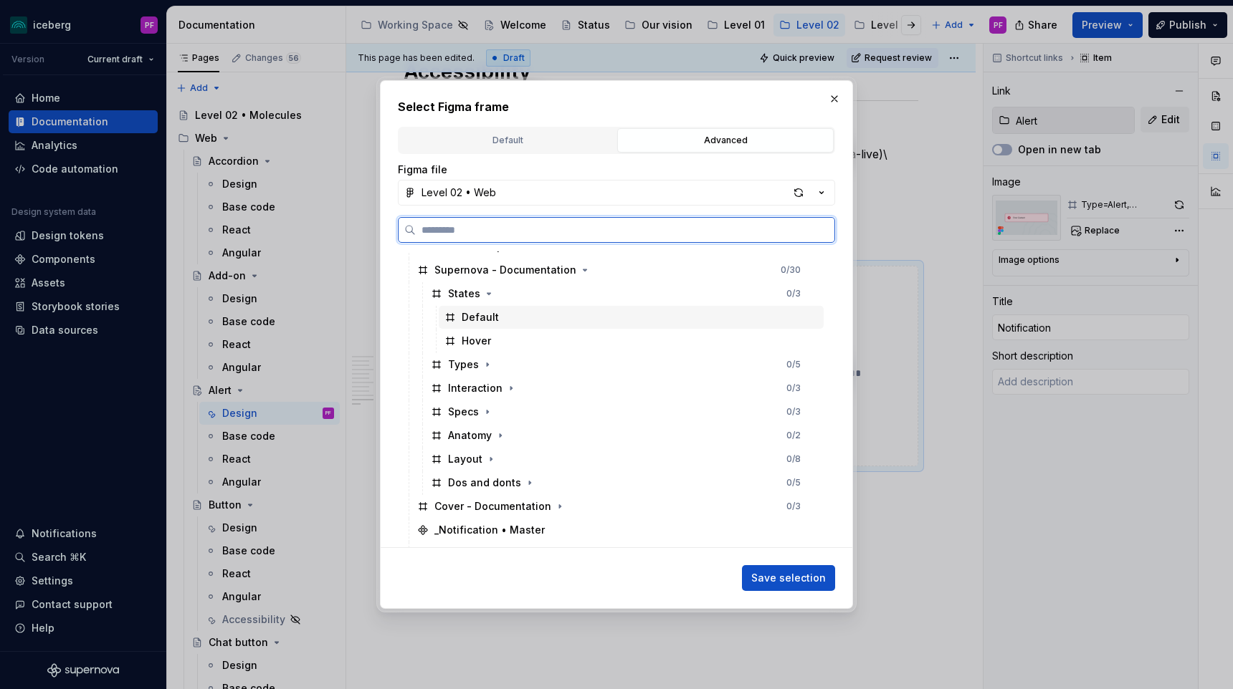
click at [482, 318] on div "Default" at bounding box center [479, 317] width 37 height 14
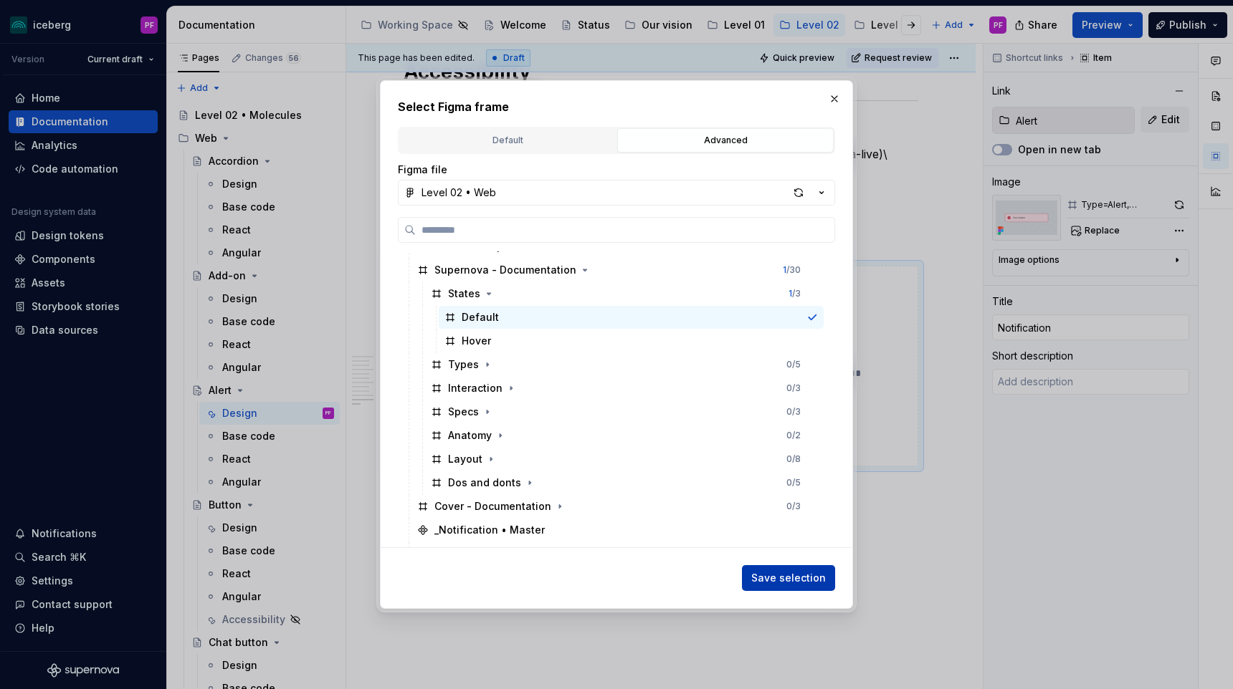
click at [578, 578] on span "Save selection" at bounding box center [788, 578] width 75 height 14
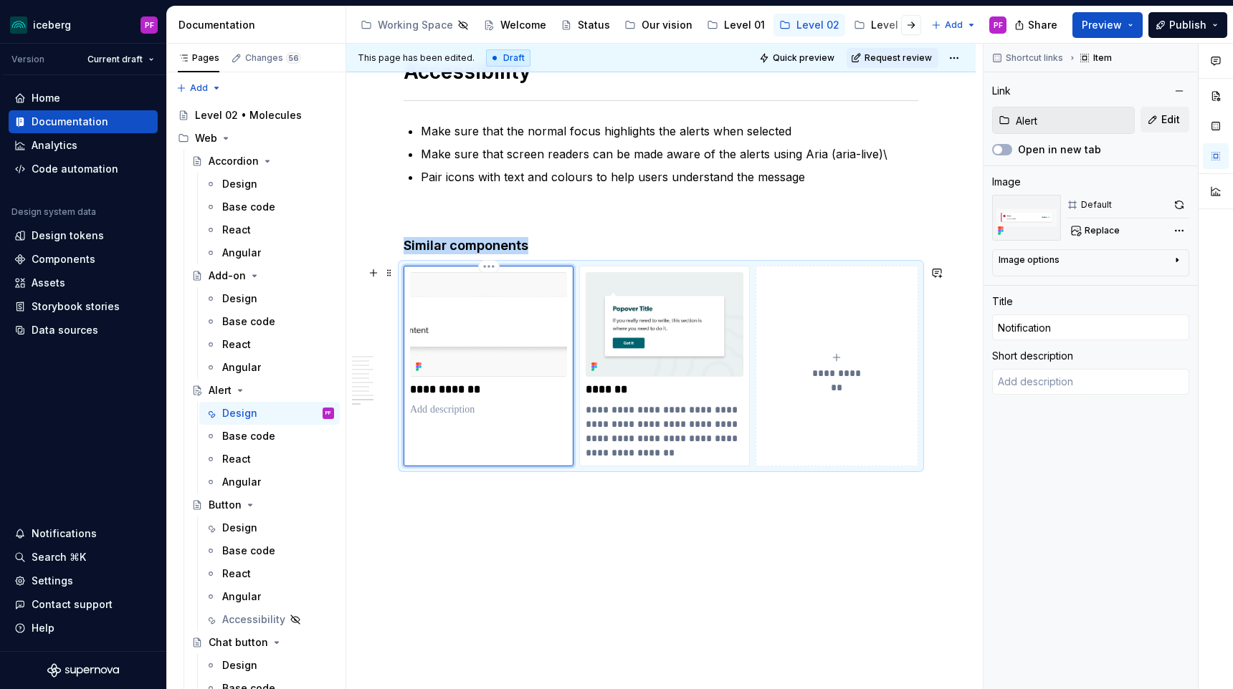
click at [486, 340] on img at bounding box center [488, 324] width 157 height 105
click at [578, 229] on icon at bounding box center [1001, 227] width 3 height 3
click at [578, 262] on icon "button" at bounding box center [1176, 259] width 11 height 11
click at [578, 229] on div "Comments Open comments No comments yet Select ‘Comment’ from the block context …" at bounding box center [1107, 367] width 249 height 646
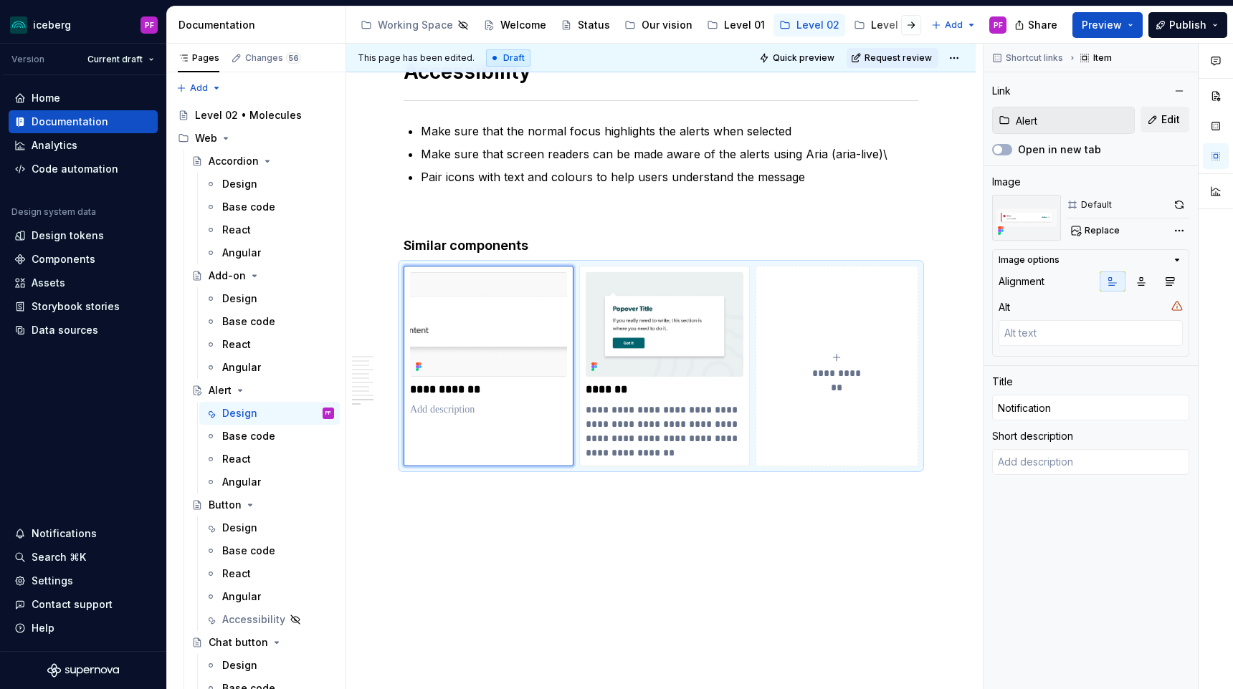
click at [578, 204] on div "Comments Open comments No comments yet Select ‘Comment’ from the block context …" at bounding box center [1107, 367] width 249 height 646
click at [578, 206] on button "button" at bounding box center [1179, 205] width 20 height 20
click at [578, 229] on div "Comments Open comments No comments yet Select ‘Comment’ from the block context …" at bounding box center [1107, 367] width 249 height 646
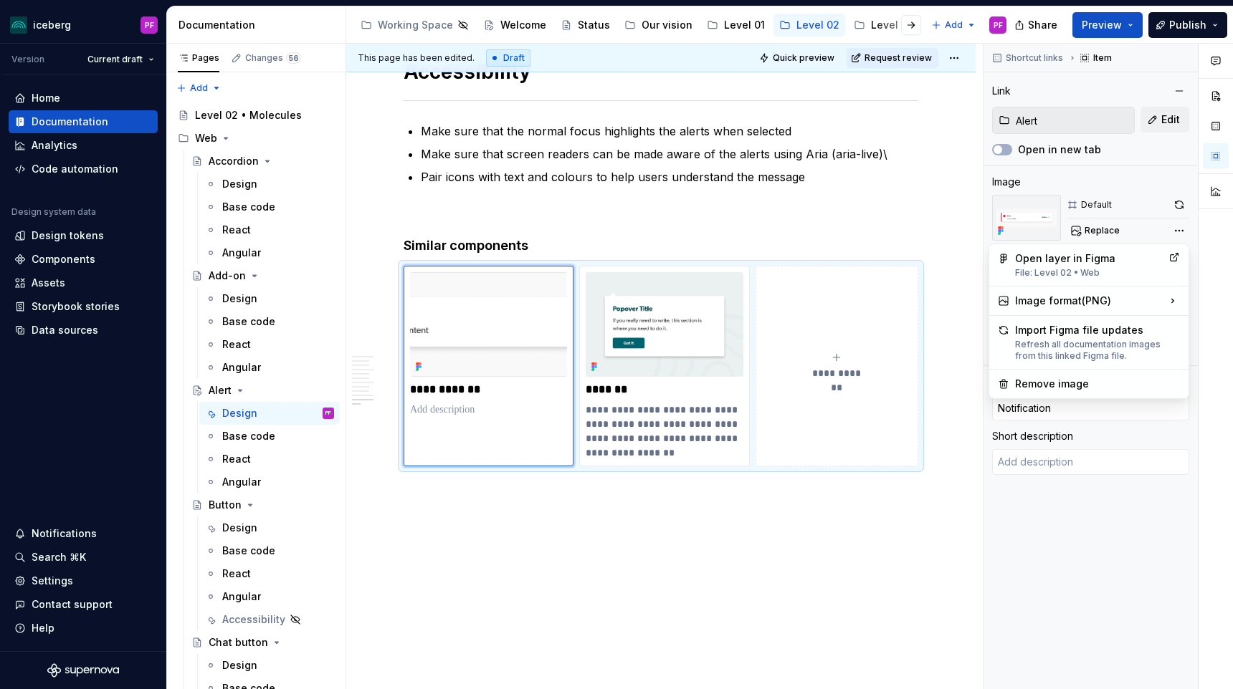
click at [578, 231] on div "Comments Open comments No comments yet Select ‘Comment’ from the block context …" at bounding box center [1107, 367] width 249 height 646
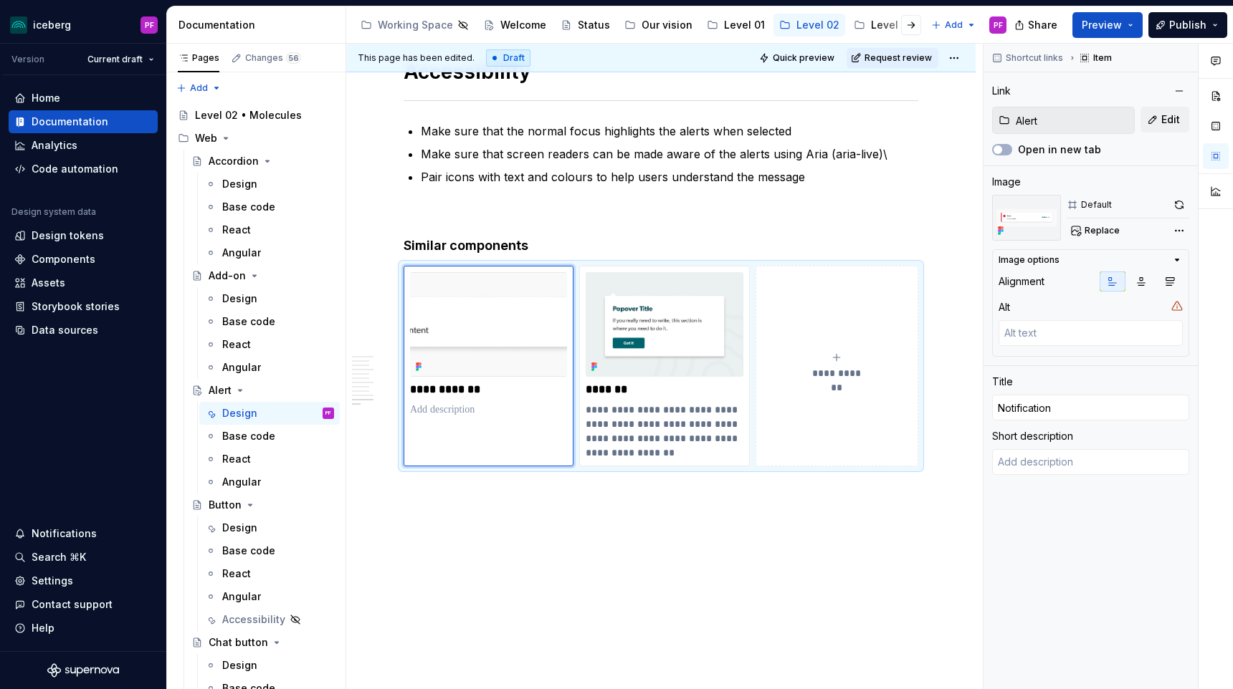
click at [578, 255] on icon "button" at bounding box center [1176, 259] width 11 height 11
click at [578, 279] on button "button" at bounding box center [1141, 282] width 26 height 20
click at [578, 279] on icon "button" at bounding box center [1169, 281] width 11 height 11
click at [578, 279] on icon "button" at bounding box center [1113, 282] width 8 height 8
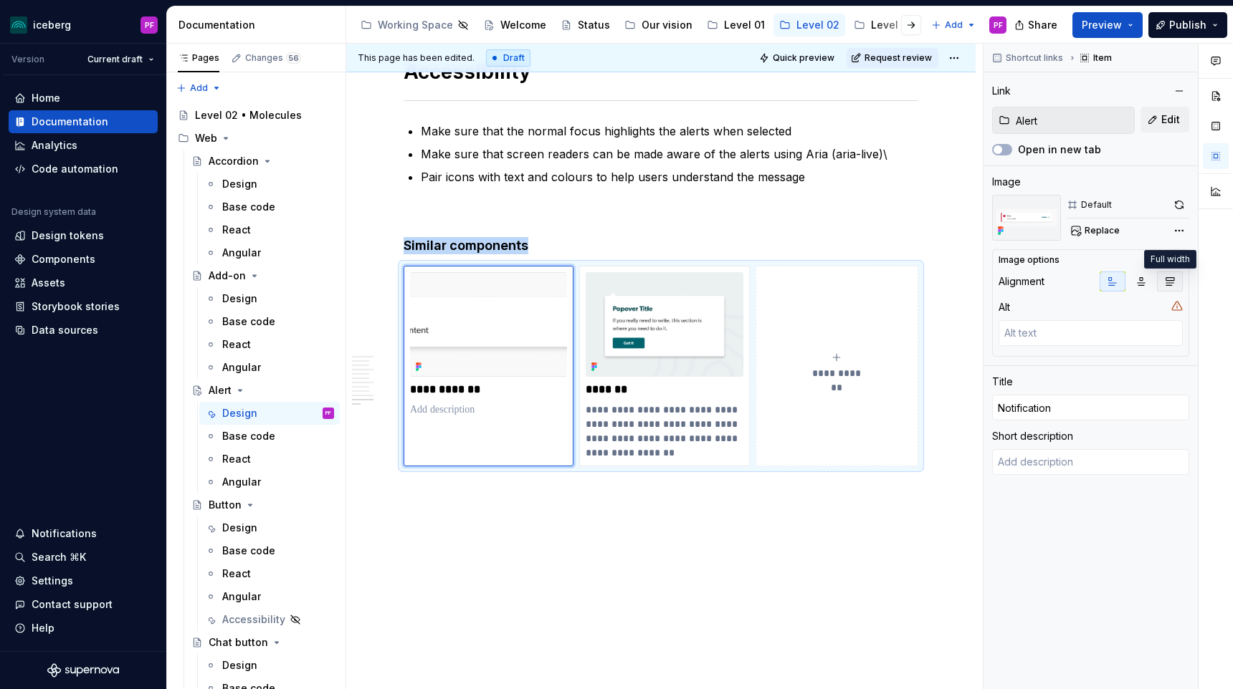
click at [578, 279] on icon "button" at bounding box center [1169, 281] width 11 height 11
type textarea "*"
type input "Popover"
type textarea "Popovers draw attention to a temporary overlay of supplemental information link…"
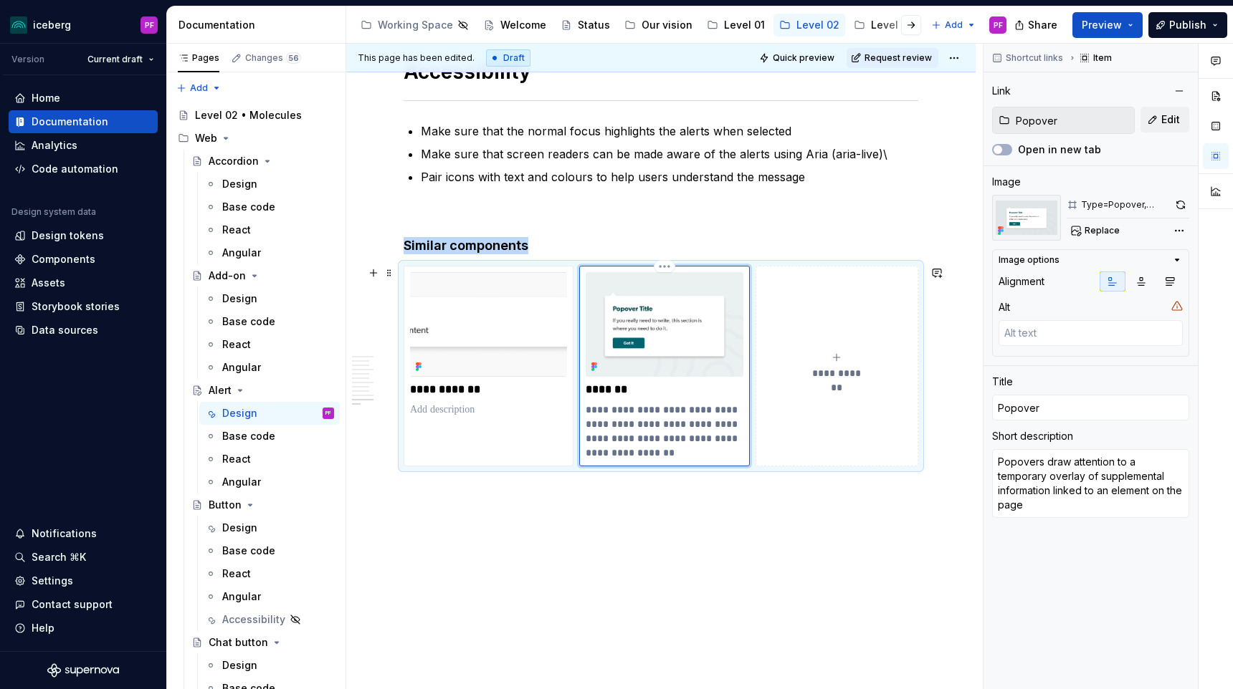
click at [578, 338] on img at bounding box center [663, 324] width 157 height 105
type textarea "*"
type input "Alert"
type input "Notification"
click at [530, 323] on img at bounding box center [488, 324] width 157 height 105
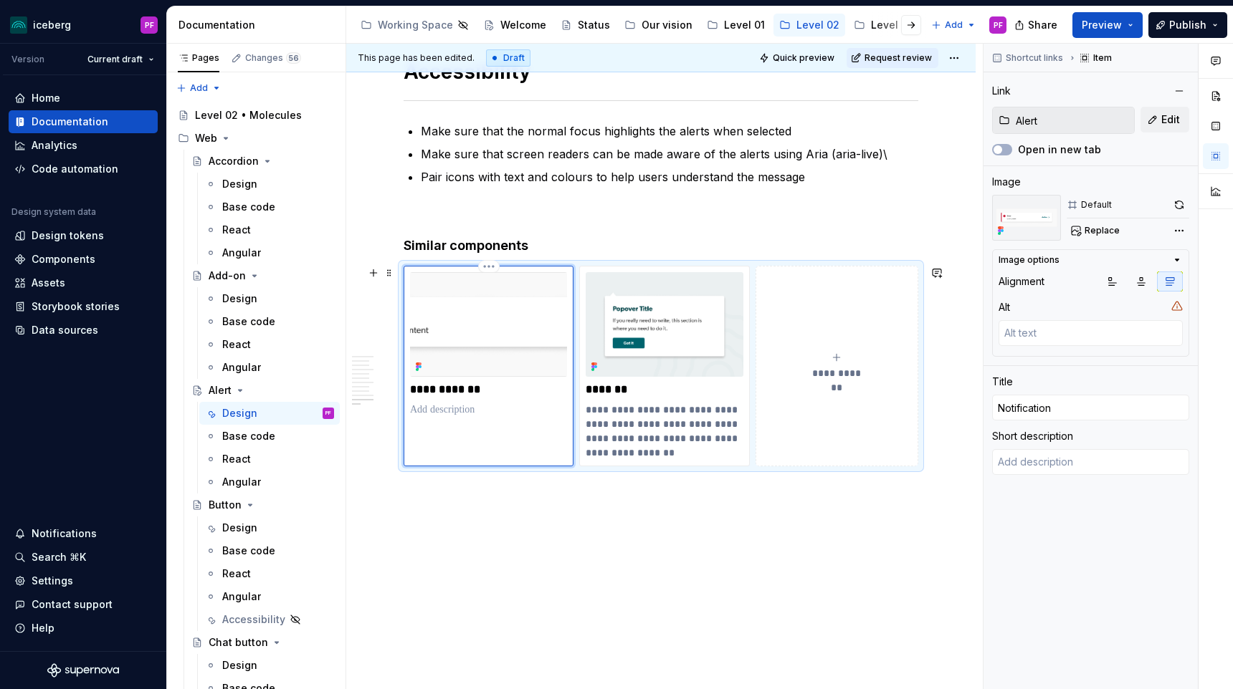
click at [522, 403] on p at bounding box center [488, 410] width 157 height 14
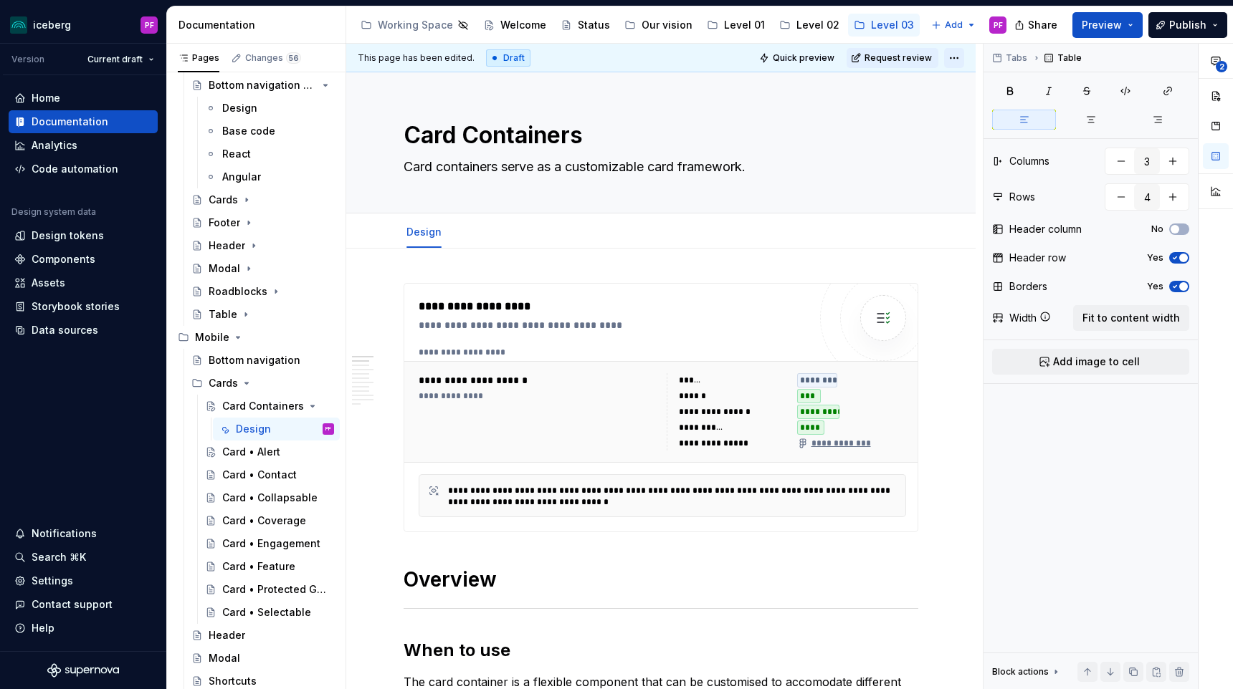
click at [960, 64] on html "iceberg PF Version Current draft Home Documentation Analytics Code automation D…" at bounding box center [616, 344] width 1233 height 689
click at [653, 115] on html "iceberg PF Version Current draft Home Documentation Analytics Code automation D…" at bounding box center [616, 344] width 1233 height 689
click at [303, 406] on button "Page tree" at bounding box center [304, 406] width 20 height 20
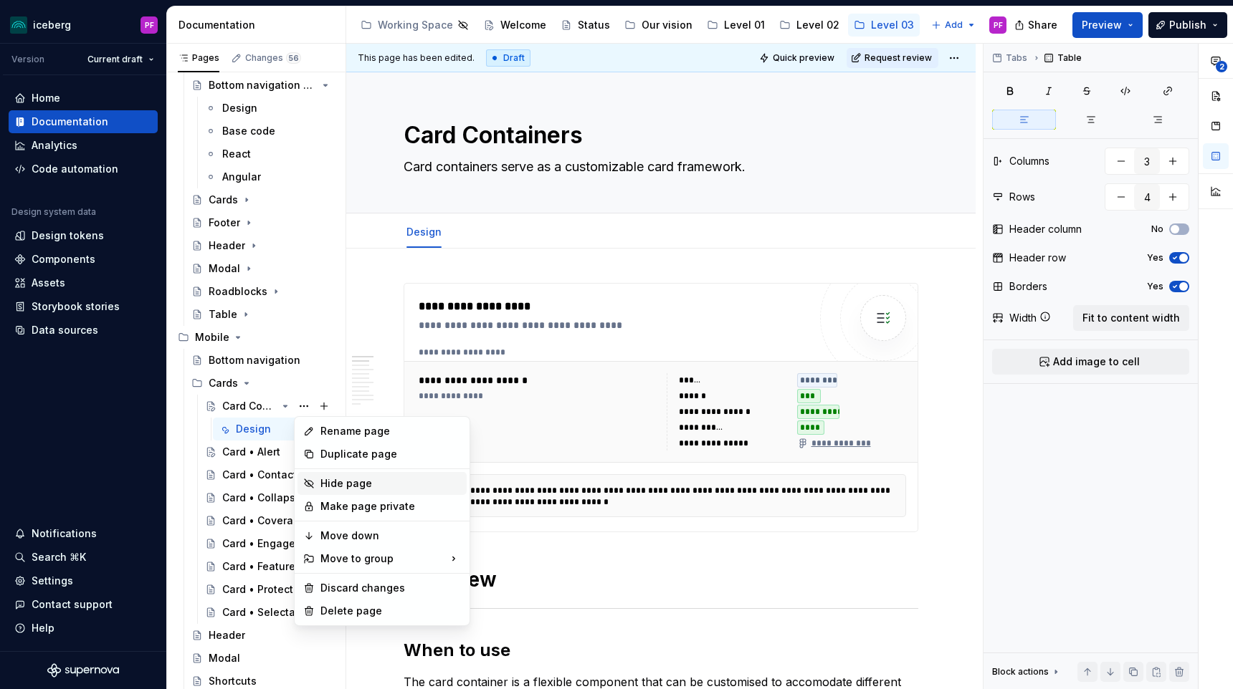
click at [318, 484] on div "Hide page" at bounding box center [381, 483] width 169 height 23
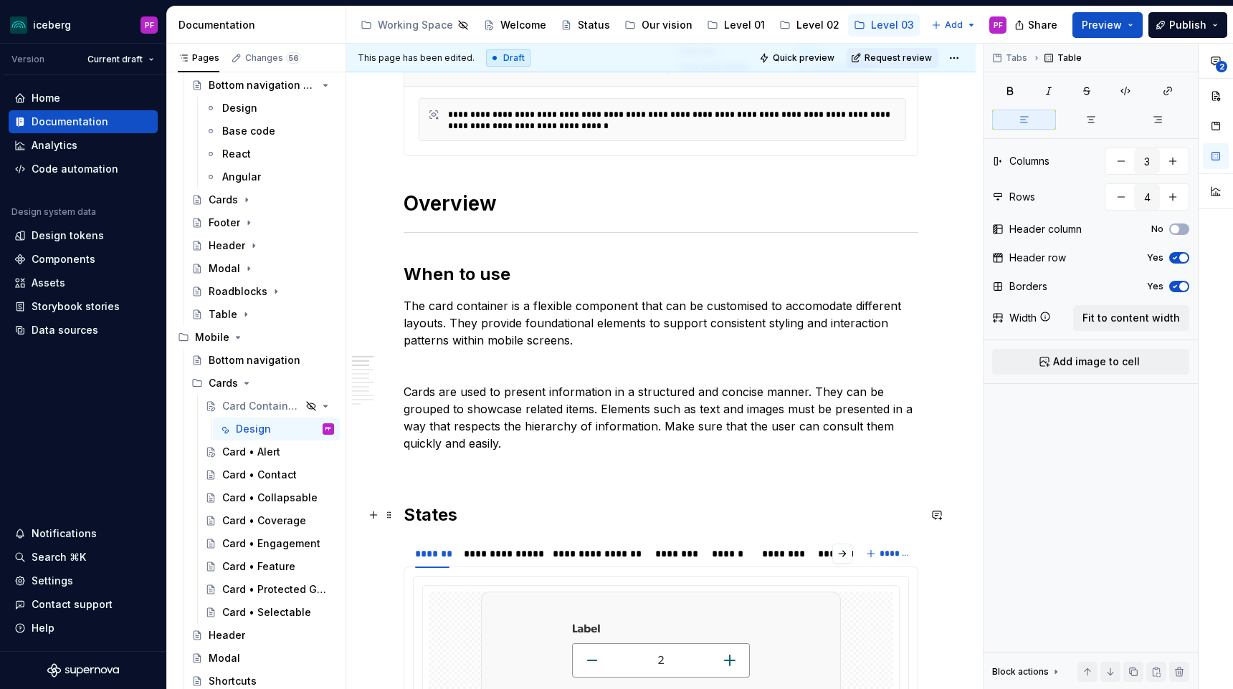
scroll to position [373, 0]
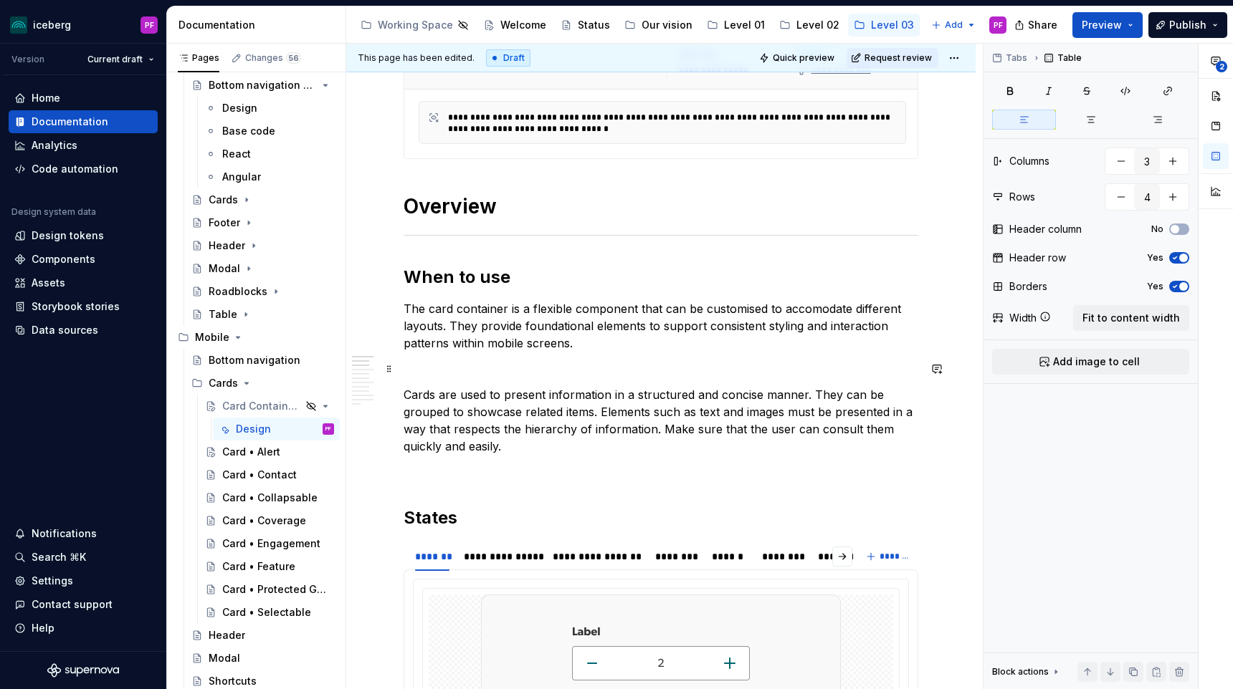
click at [453, 375] on p at bounding box center [660, 368] width 515 height 17
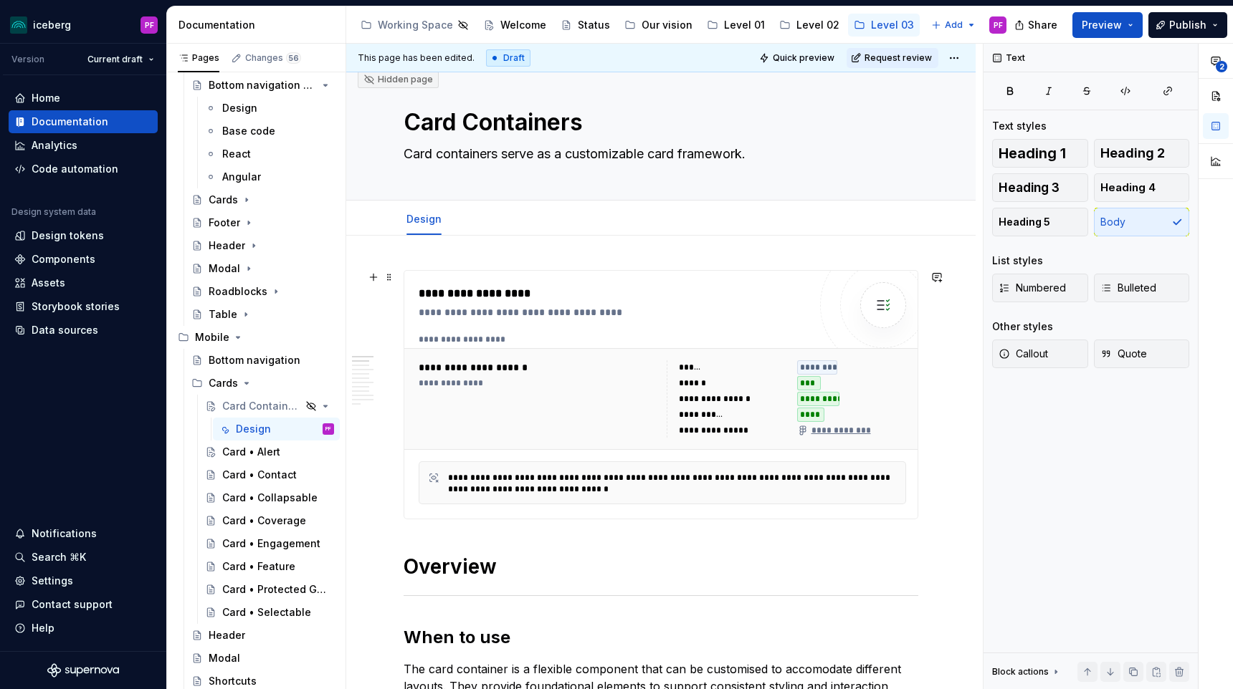
scroll to position [0, 0]
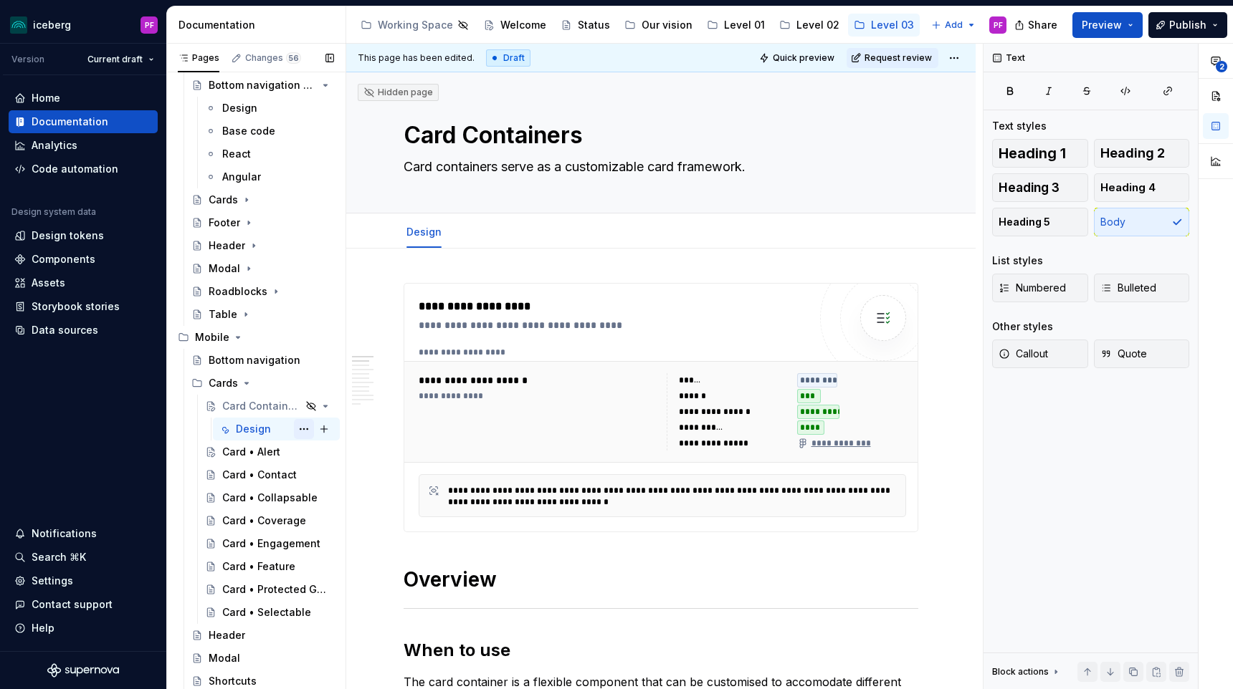
click at [300, 435] on button "Page tree" at bounding box center [304, 429] width 20 height 20
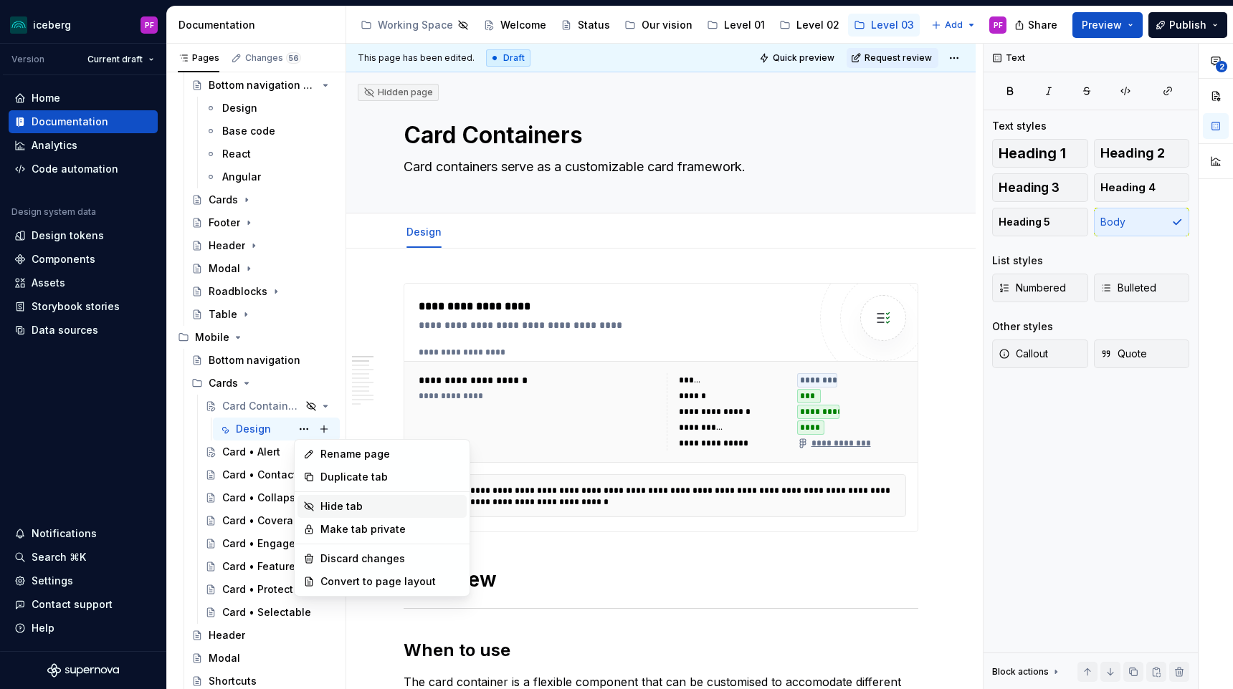
click at [335, 501] on div "Hide tab" at bounding box center [390, 506] width 140 height 14
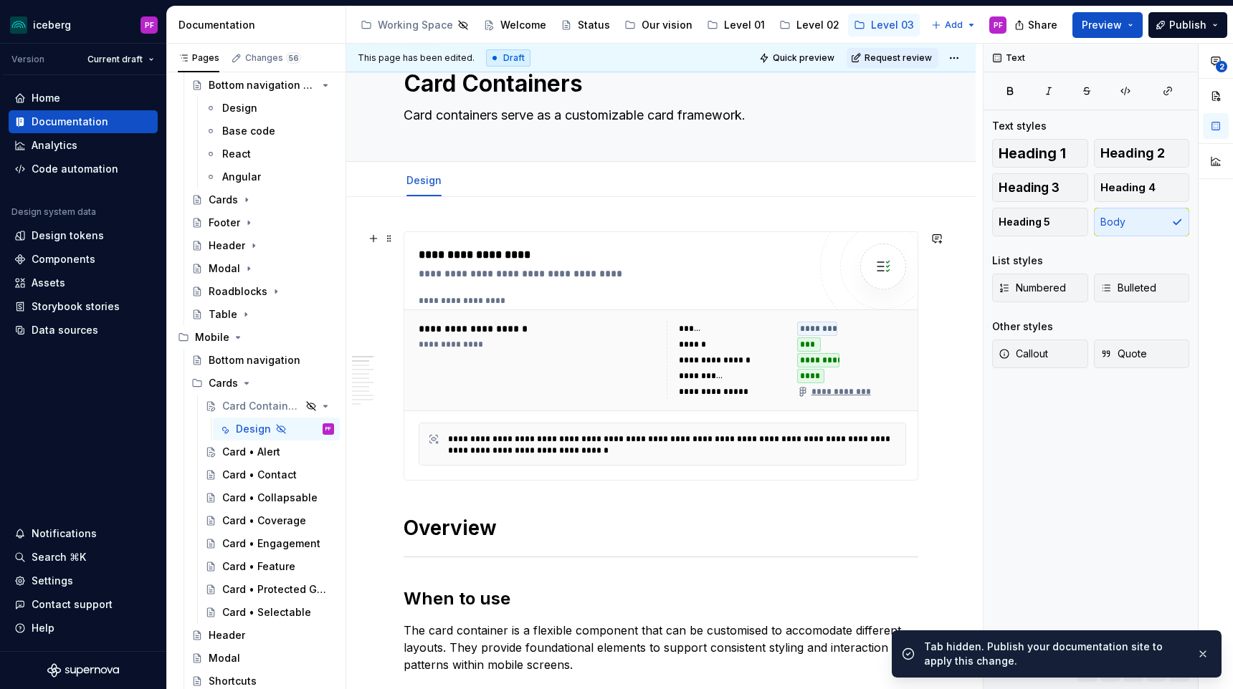
scroll to position [53, 0]
click at [1203, 655] on button "button" at bounding box center [1202, 654] width 19 height 20
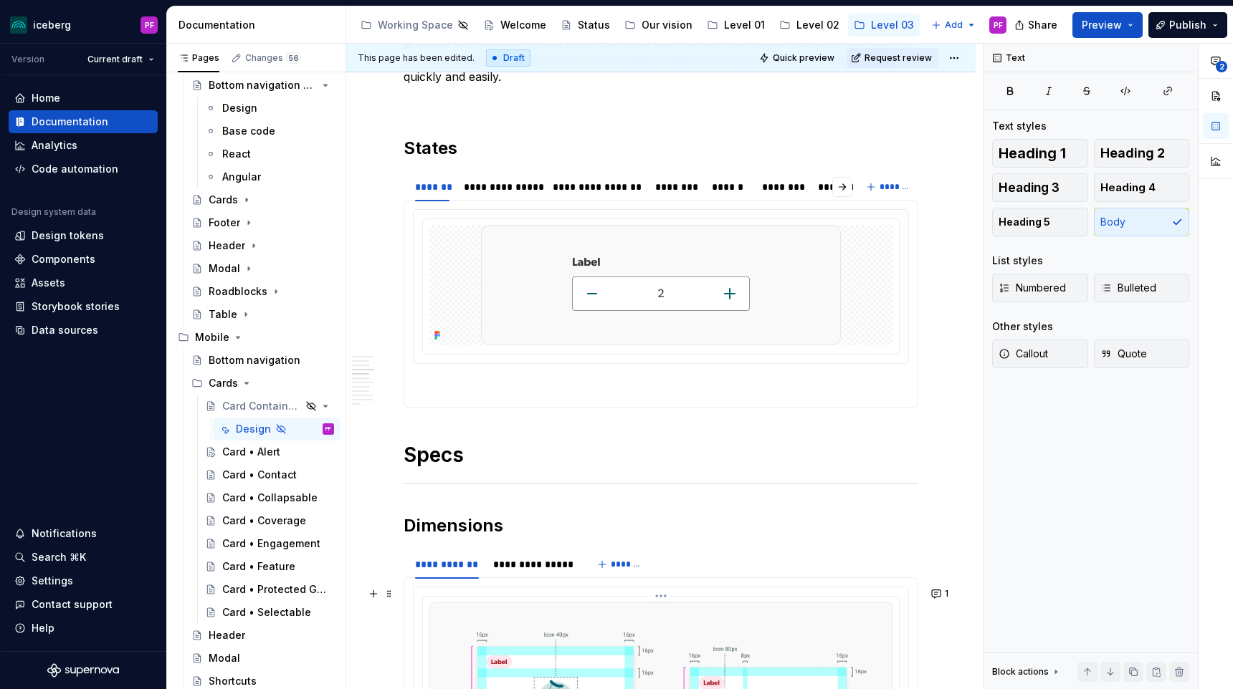
scroll to position [0, 0]
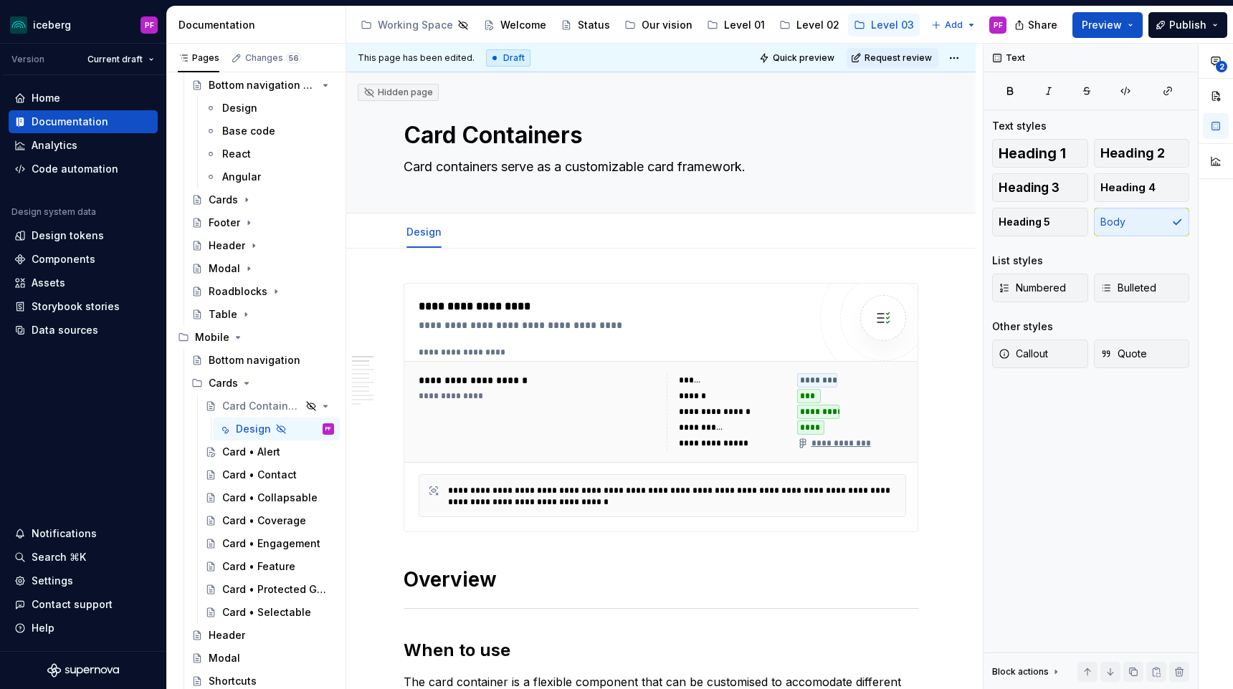
type textarea "*"
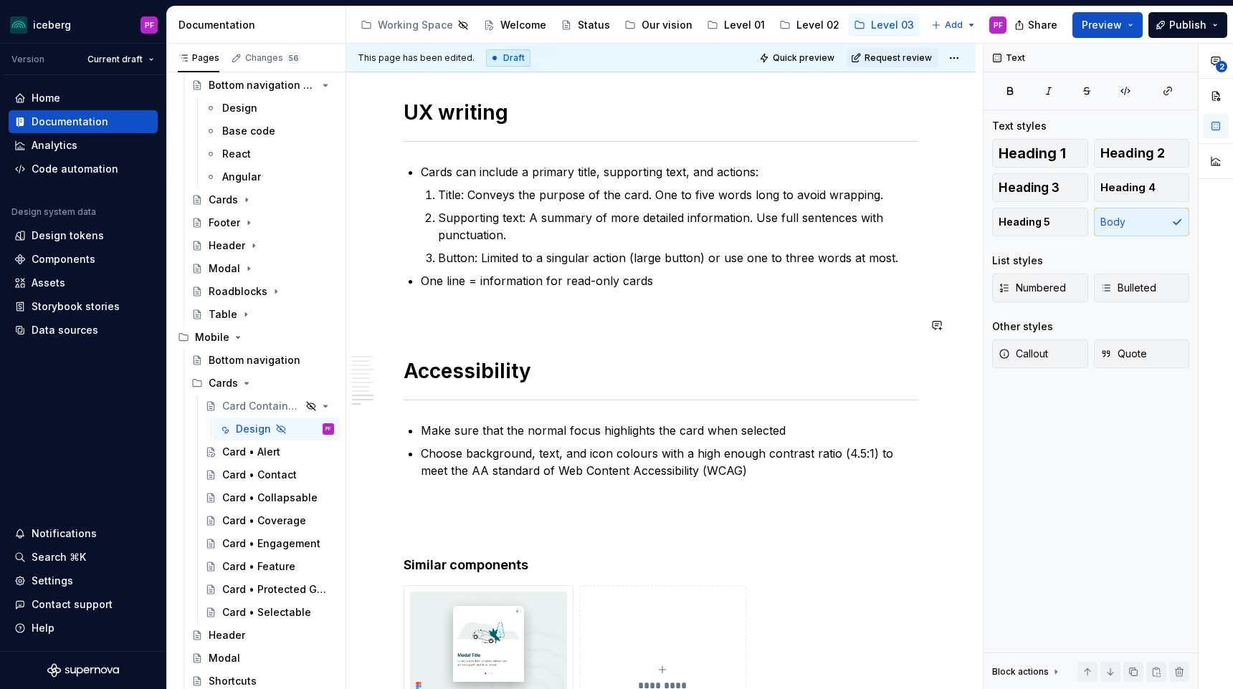
scroll to position [3040, 0]
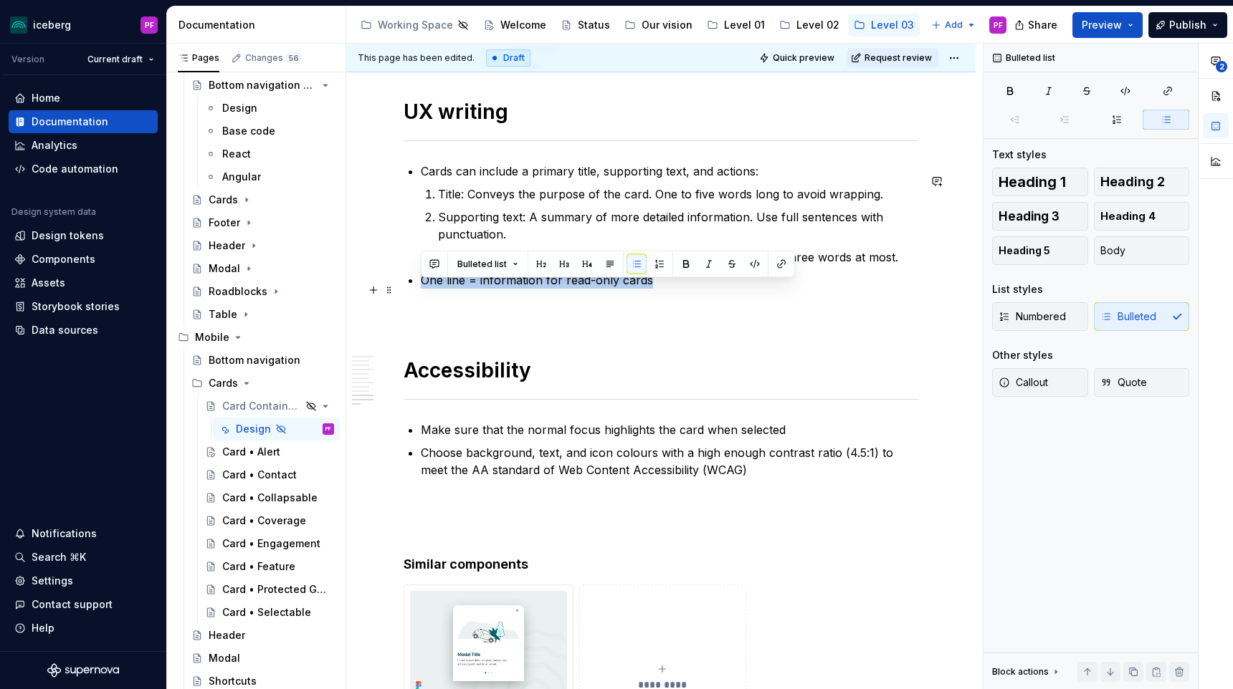
drag, startPoint x: 666, startPoint y: 295, endPoint x: 415, endPoint y: 292, distance: 251.5
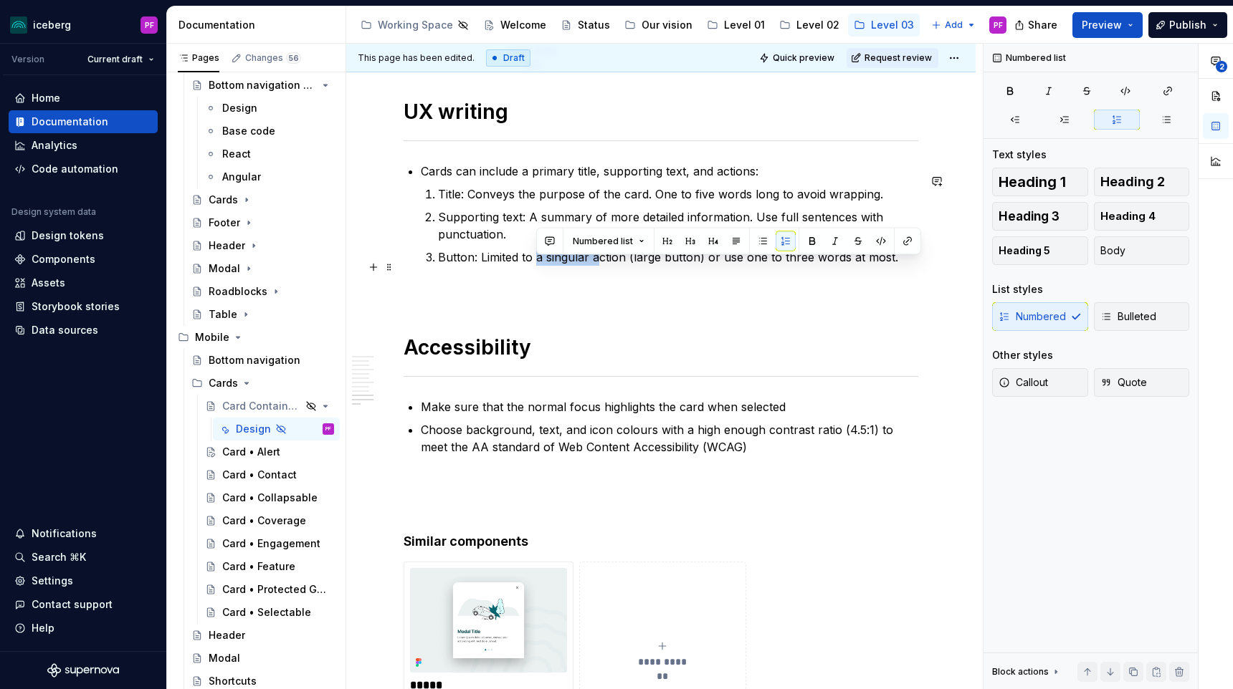
drag, startPoint x: 537, startPoint y: 267, endPoint x: 600, endPoint y: 267, distance: 63.8
click at [600, 266] on p "Button: Limited to a singular action (large button) or use one to three words a…" at bounding box center [678, 257] width 480 height 17
click at [523, 266] on p "Button: Limited to a singular action (large button) or use one to three words a…" at bounding box center [678, 257] width 480 height 17
drag, startPoint x: 522, startPoint y: 265, endPoint x: 622, endPoint y: 265, distance: 100.3
click at [622, 265] on p "Button: Limited to a singular action (large button) or use one to three words a…" at bounding box center [678, 257] width 480 height 17
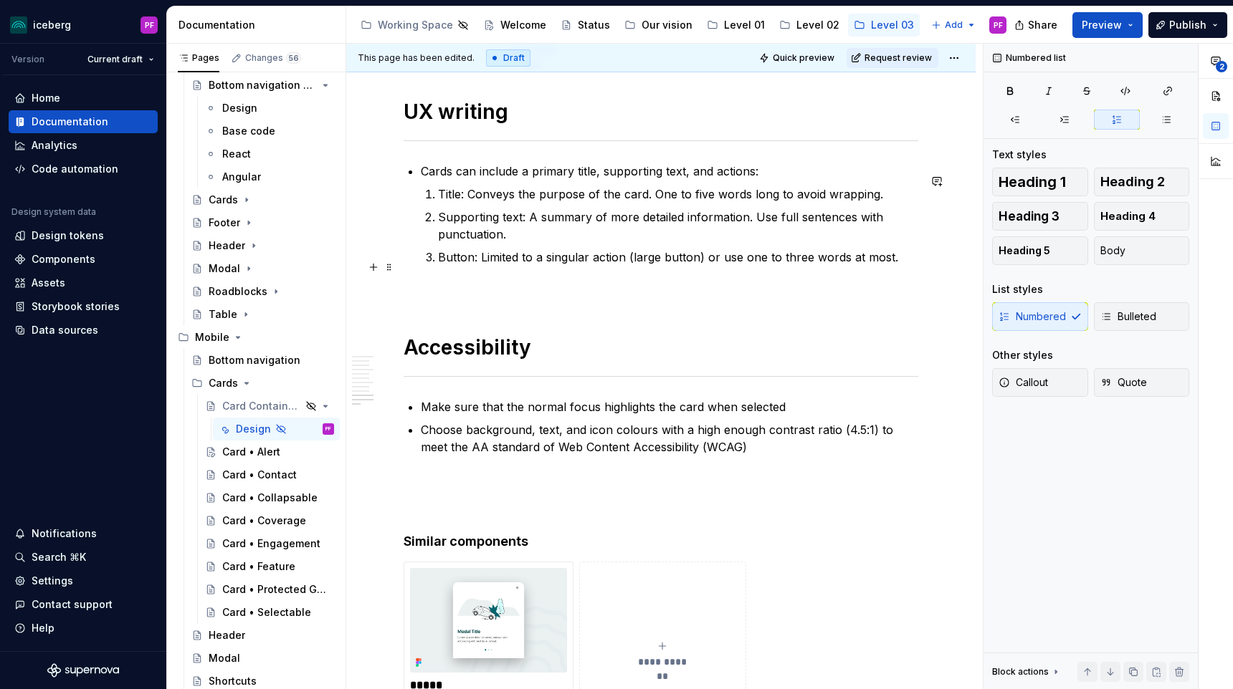
click at [644, 266] on p "Button: Limited to a singular action (large button) or use one to three words a…" at bounding box center [678, 257] width 480 height 17
drag, startPoint x: 702, startPoint y: 270, endPoint x: 627, endPoint y: 268, distance: 74.6
click at [627, 266] on p "Button: Limited to a singular action (large button) or use one to three words a…" at bounding box center [678, 257] width 480 height 17
click at [472, 266] on p "Button: Limited to a singular action or use one to three words at most." at bounding box center [678, 257] width 480 height 17
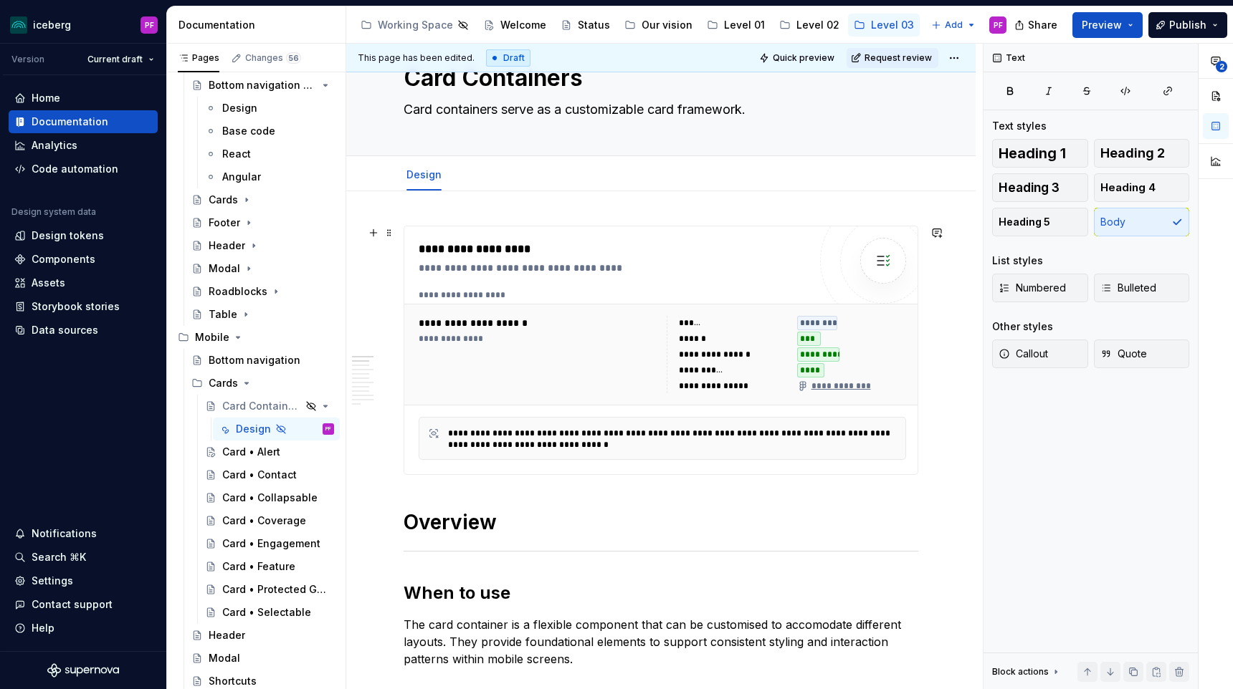
scroll to position [143, 0]
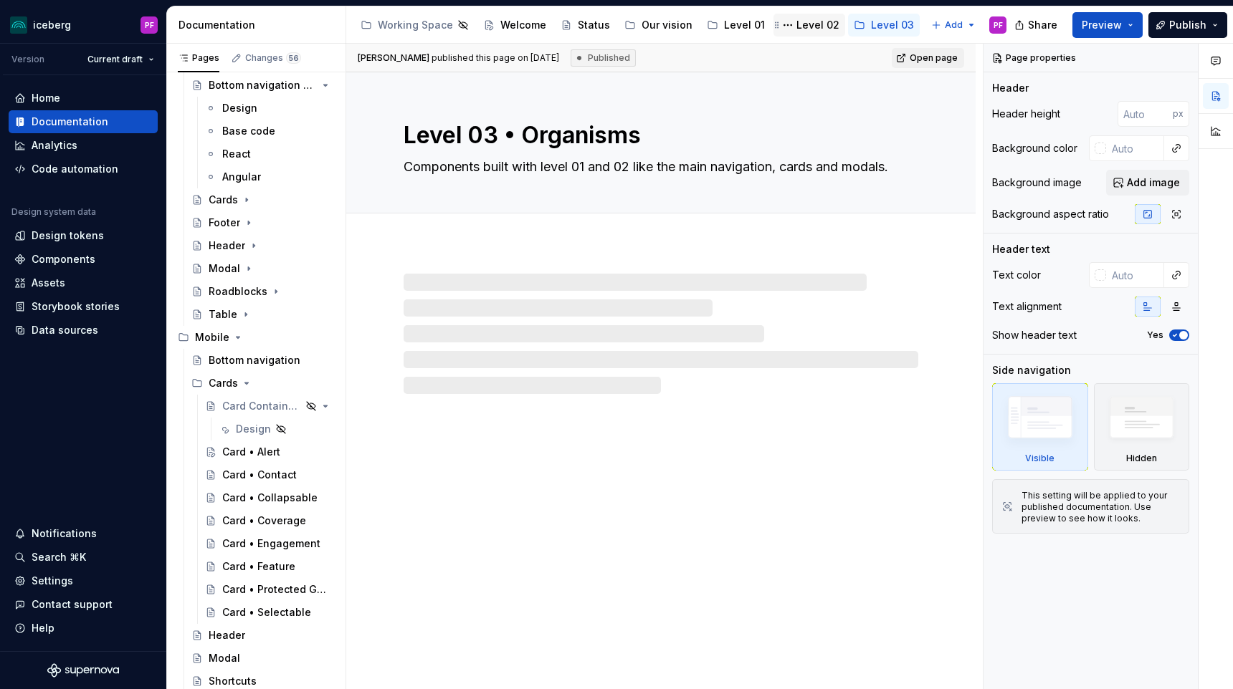
click at [800, 29] on div "Level 02" at bounding box center [817, 25] width 43 height 14
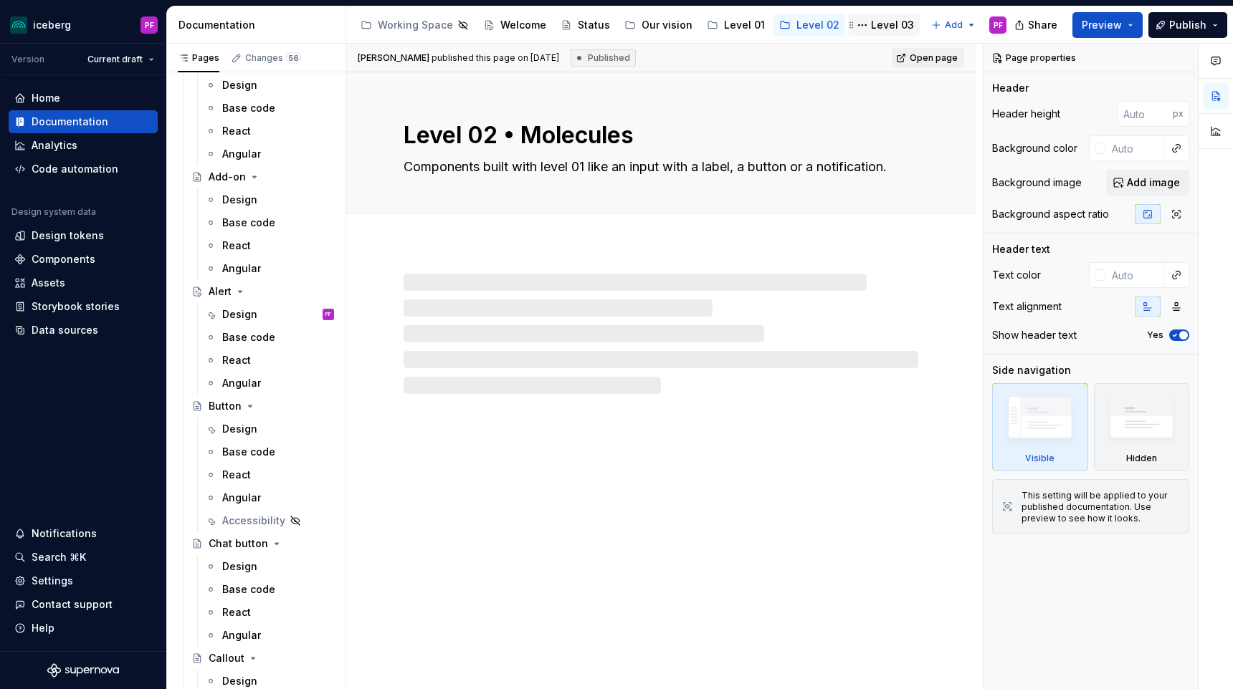
click at [883, 25] on div "Level 03" at bounding box center [892, 25] width 43 height 14
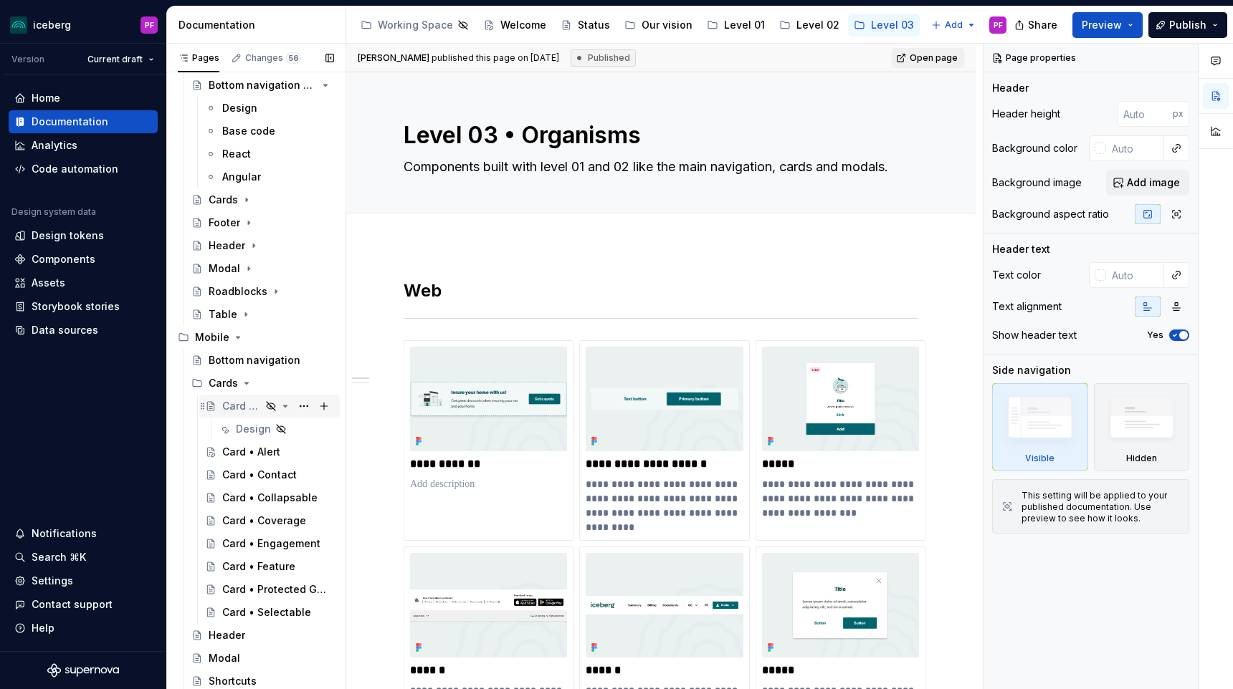
click at [249, 408] on div "Card Containers" at bounding box center [241, 406] width 39 height 14
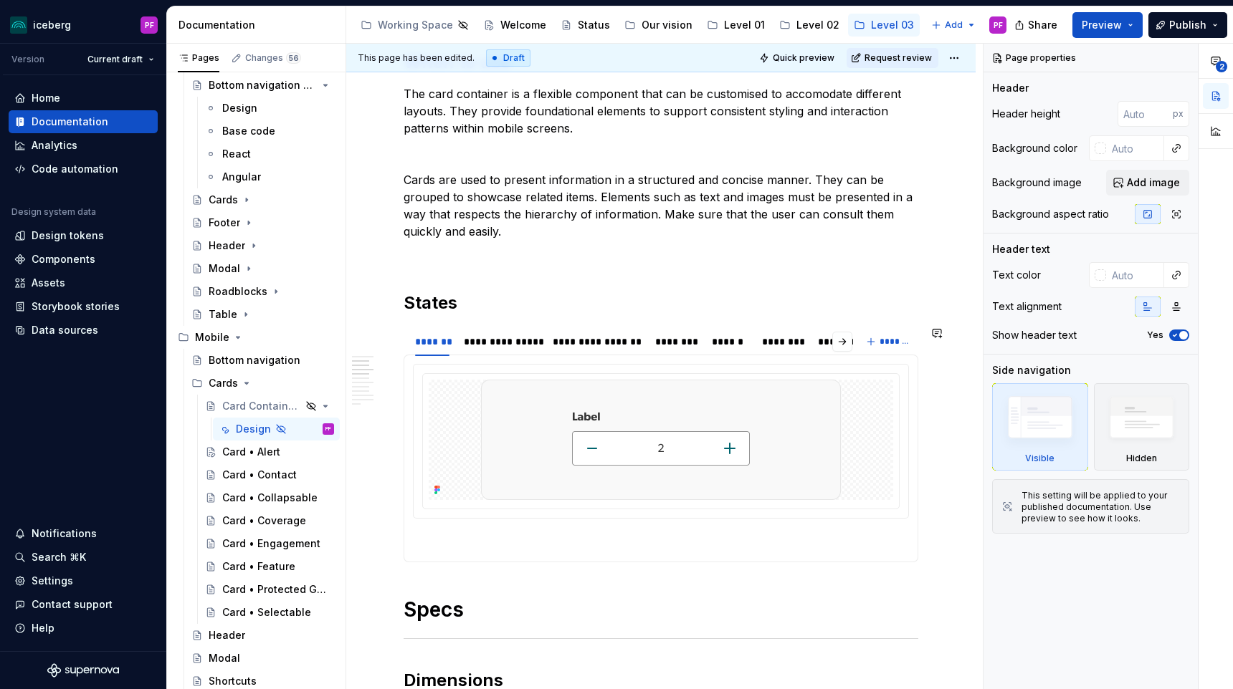
scroll to position [622, 0]
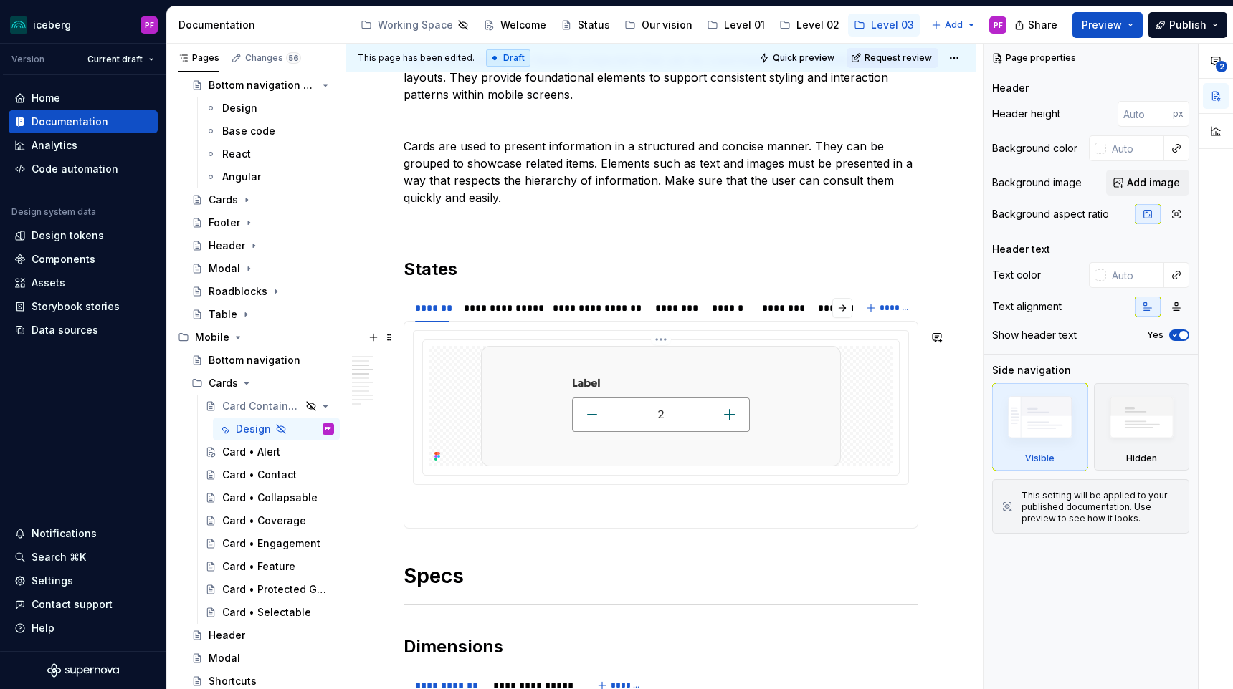
click at [470, 396] on div at bounding box center [661, 406] width 464 height 120
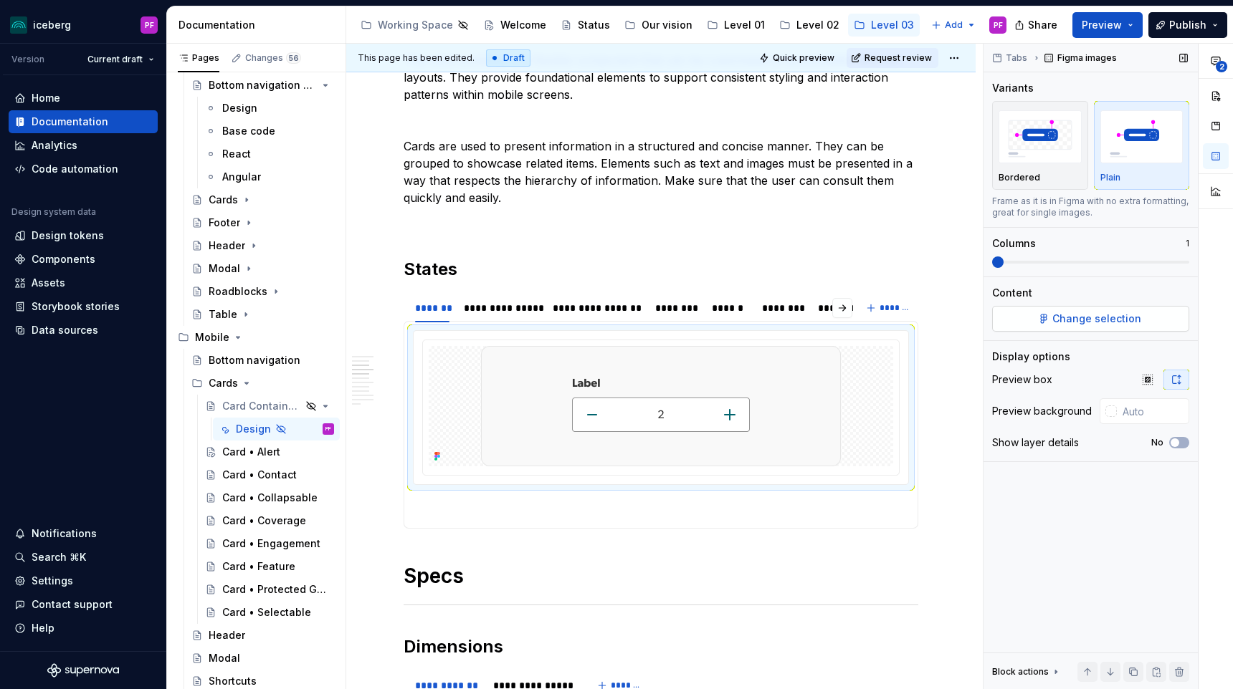
click at [1067, 310] on button "Change selection" at bounding box center [1090, 319] width 197 height 26
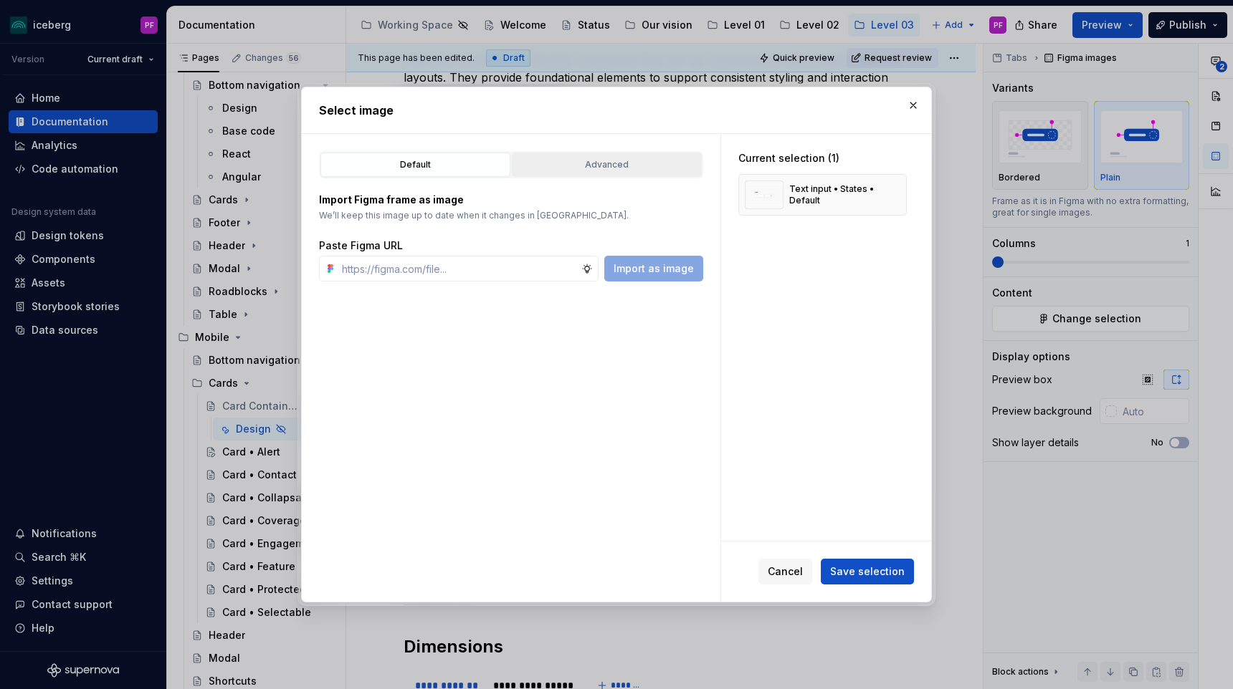
click at [631, 154] on button "Advanced" at bounding box center [607, 165] width 190 height 24
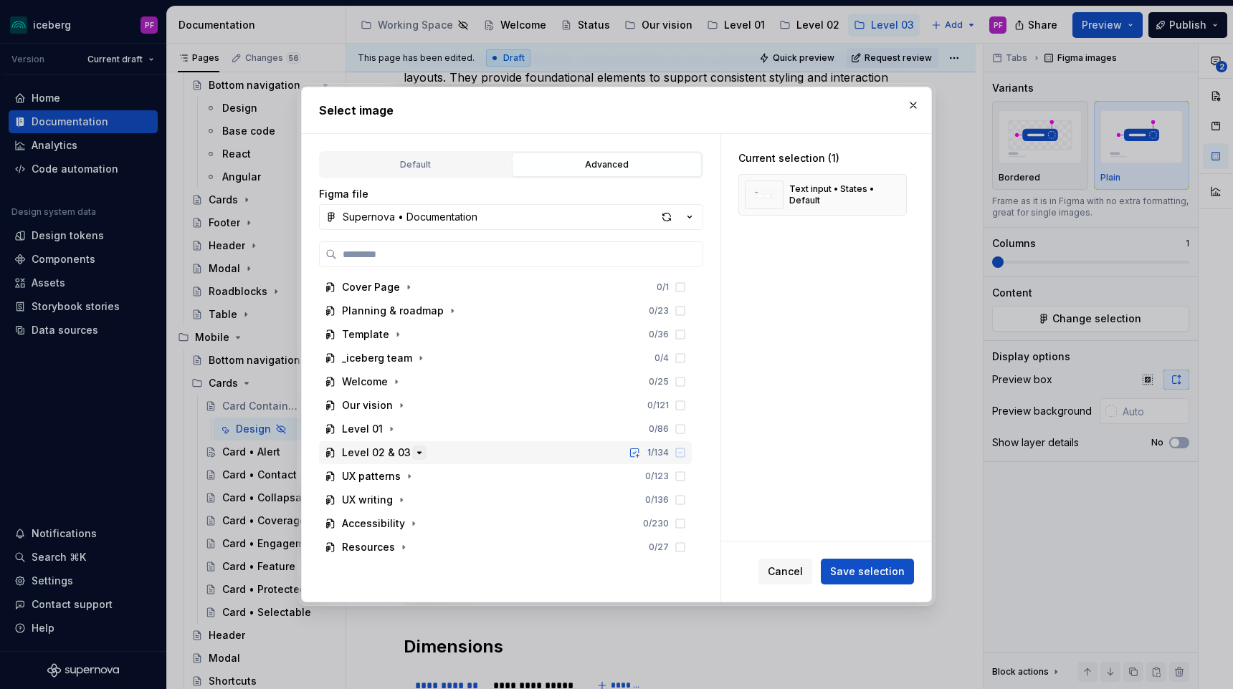
click at [413, 454] on icon "button" at bounding box center [418, 452] width 11 height 11
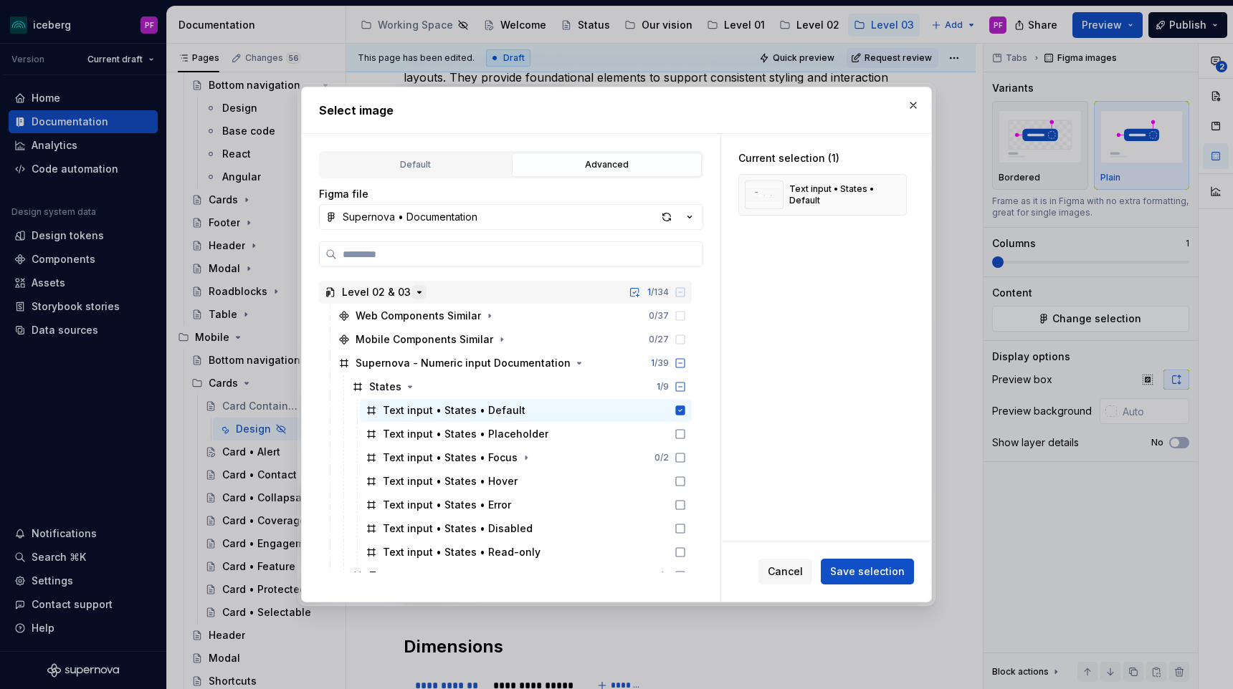
scroll to position [176, 0]
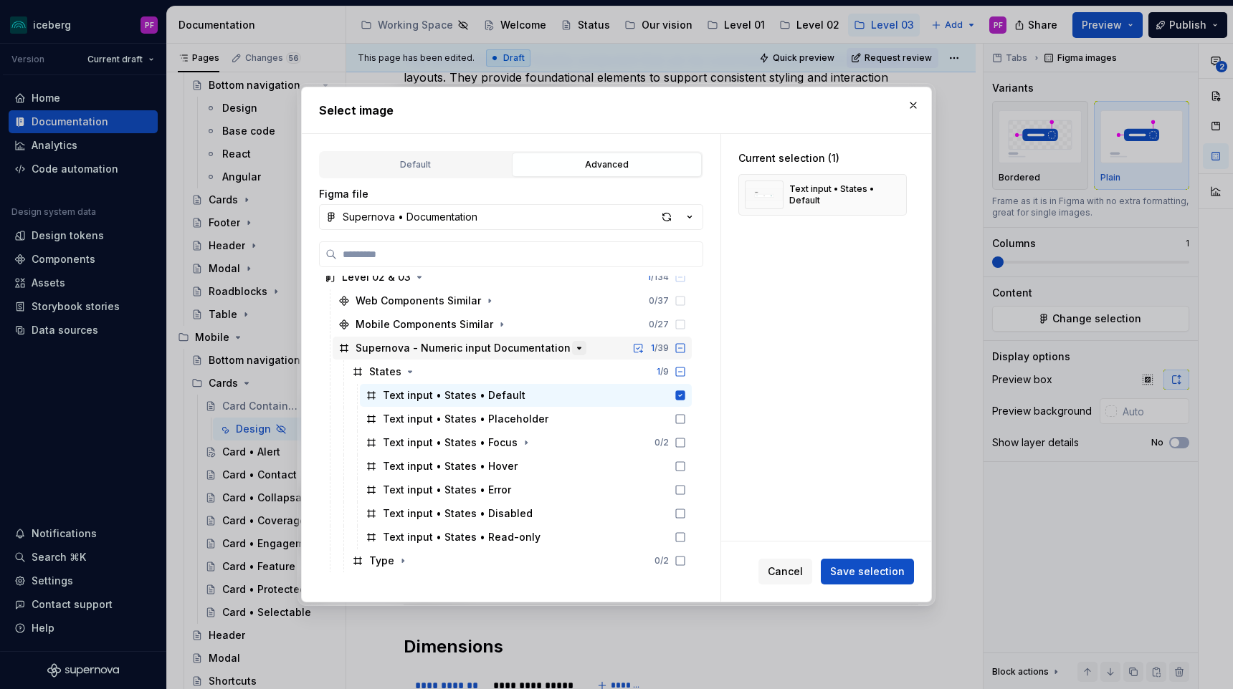
click at [573, 353] on icon "button" at bounding box center [578, 348] width 11 height 11
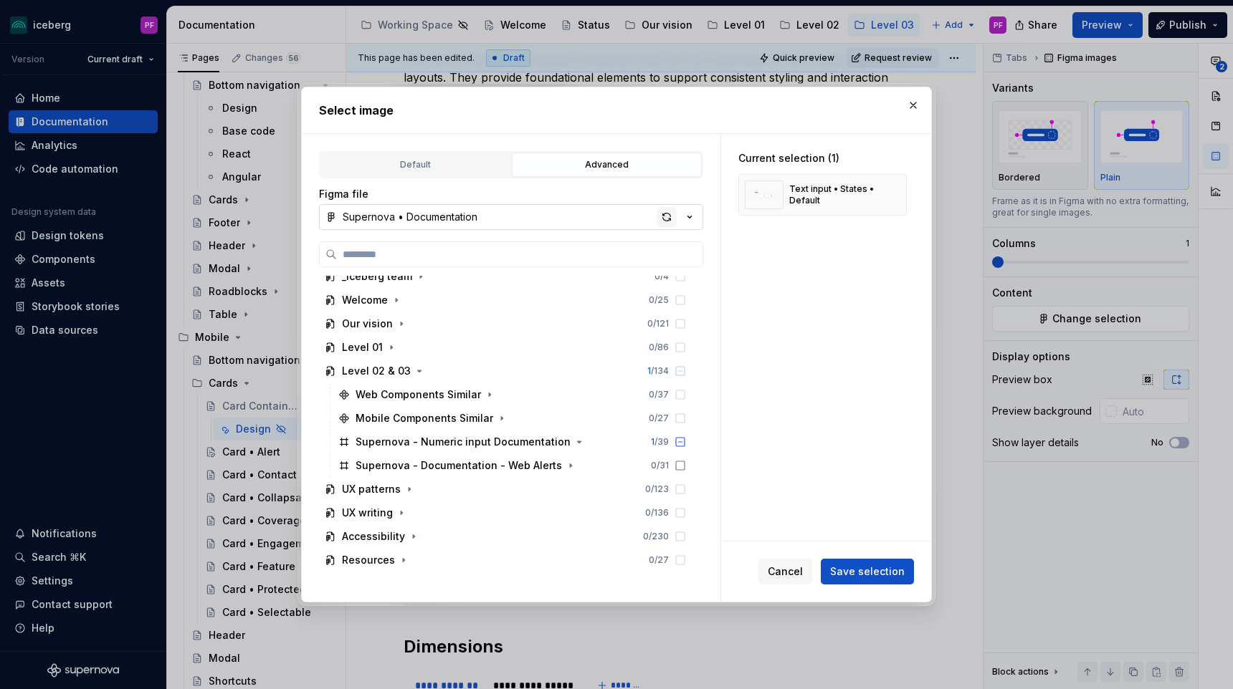
click at [661, 224] on div "button" at bounding box center [666, 217] width 20 height 20
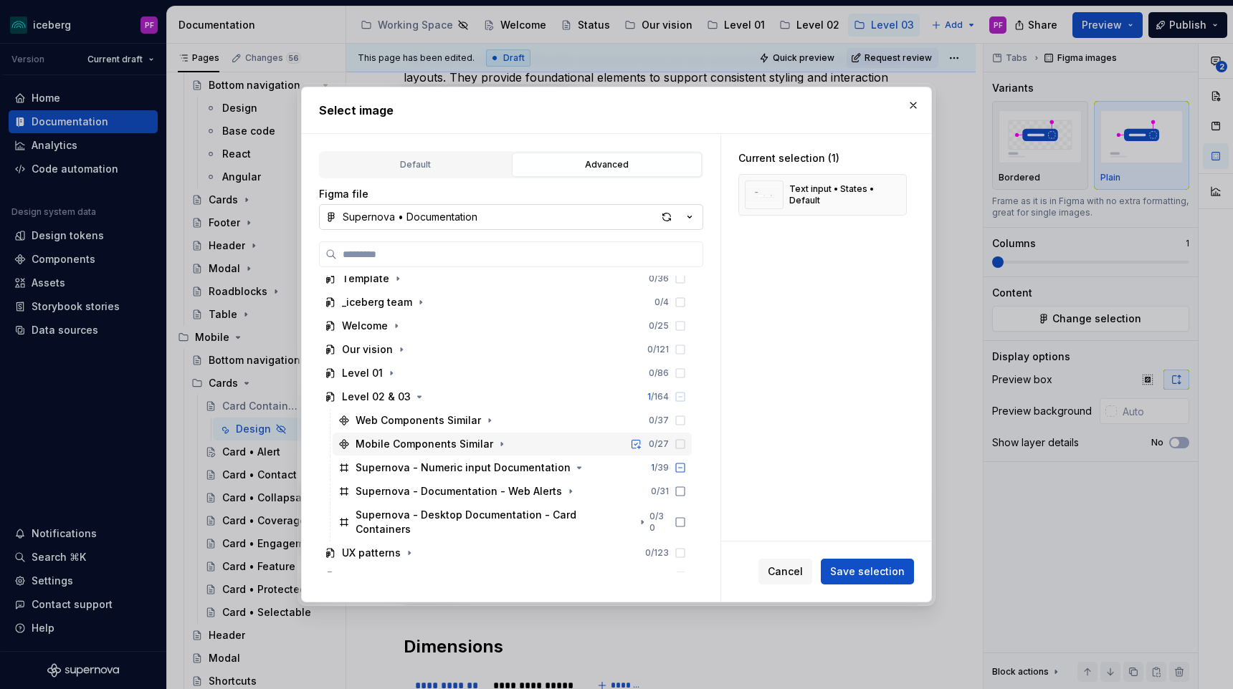
scroll to position [105, 0]
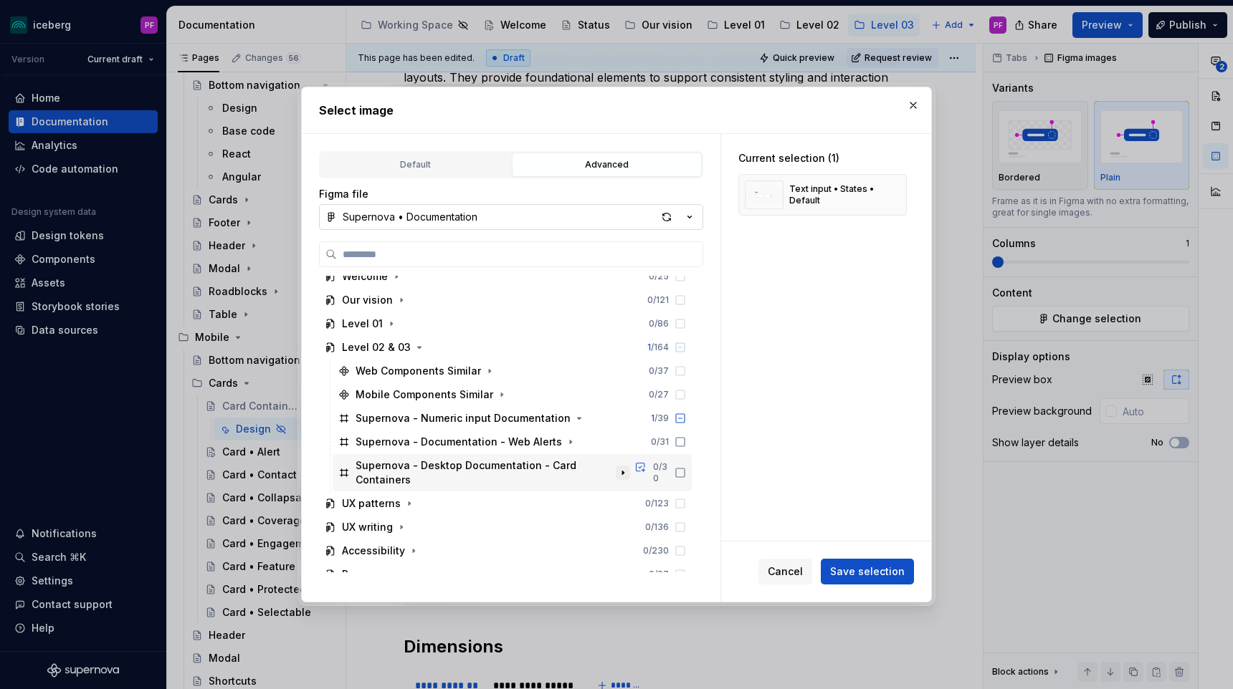
click at [628, 467] on icon "button" at bounding box center [622, 472] width 11 height 11
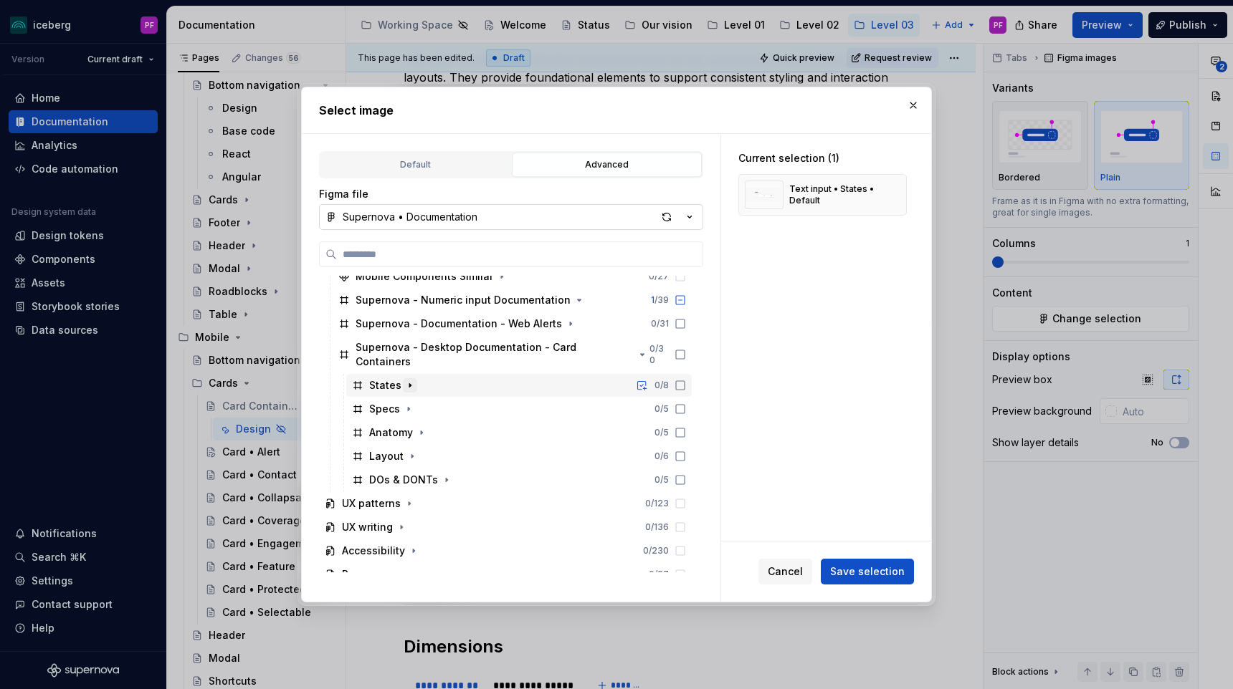
click at [409, 380] on icon "button" at bounding box center [409, 385] width 11 height 11
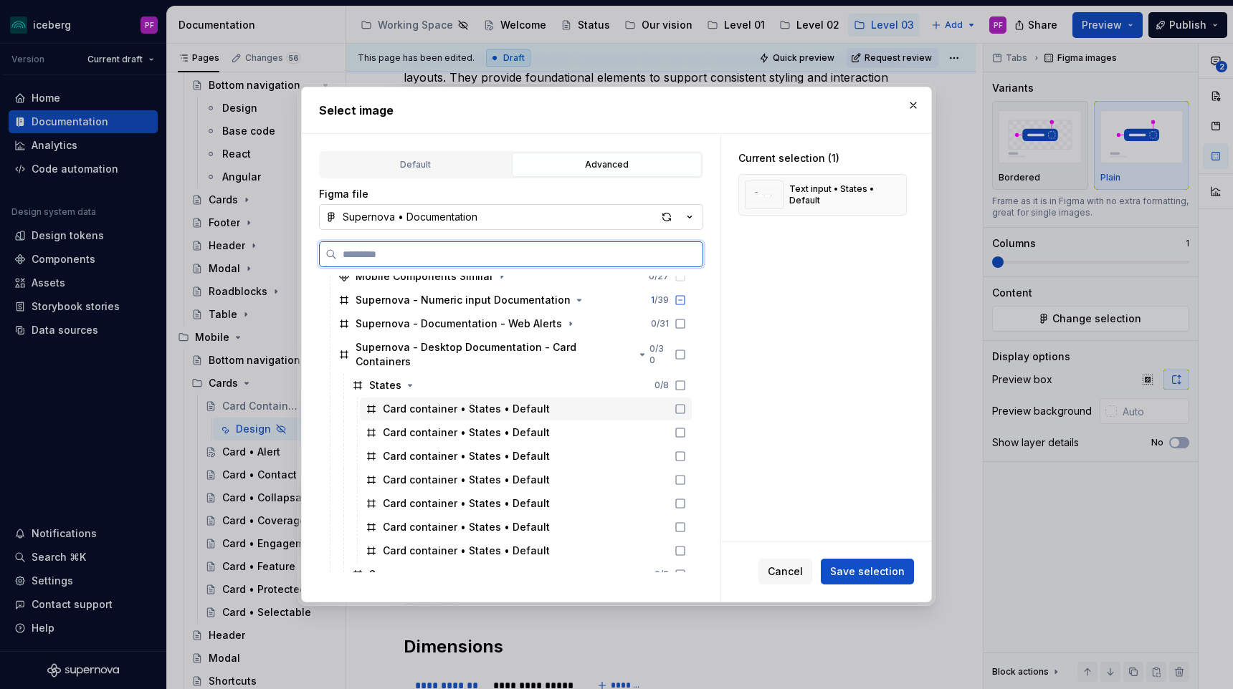
click at [451, 402] on div "Card container • States • Default" at bounding box center [466, 409] width 167 height 14
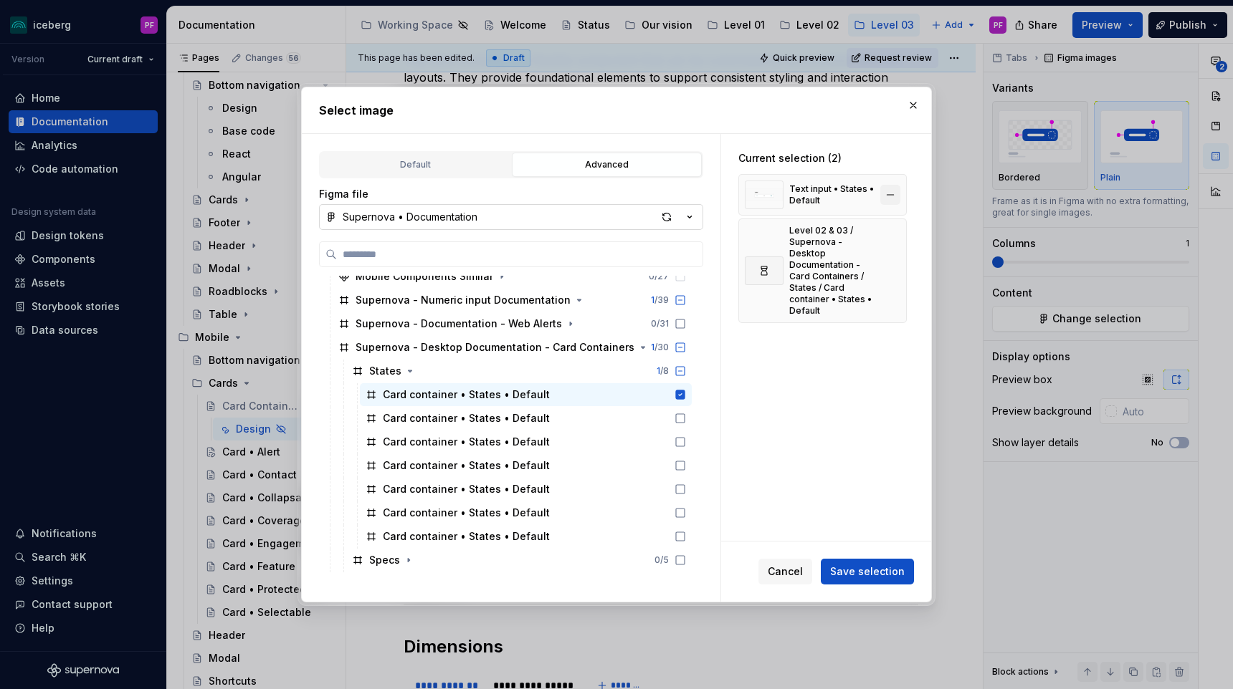
click at [894, 191] on button "button" at bounding box center [890, 195] width 20 height 20
click at [846, 580] on button "Save selection" at bounding box center [866, 572] width 93 height 26
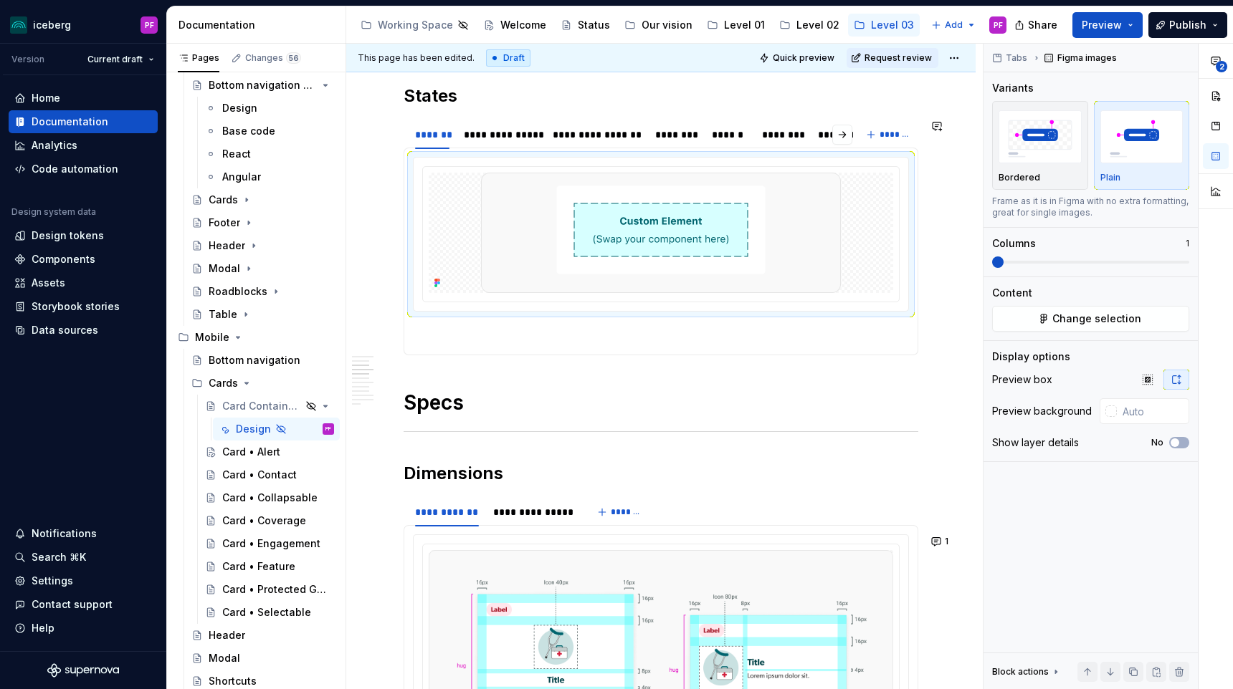
scroll to position [799, 0]
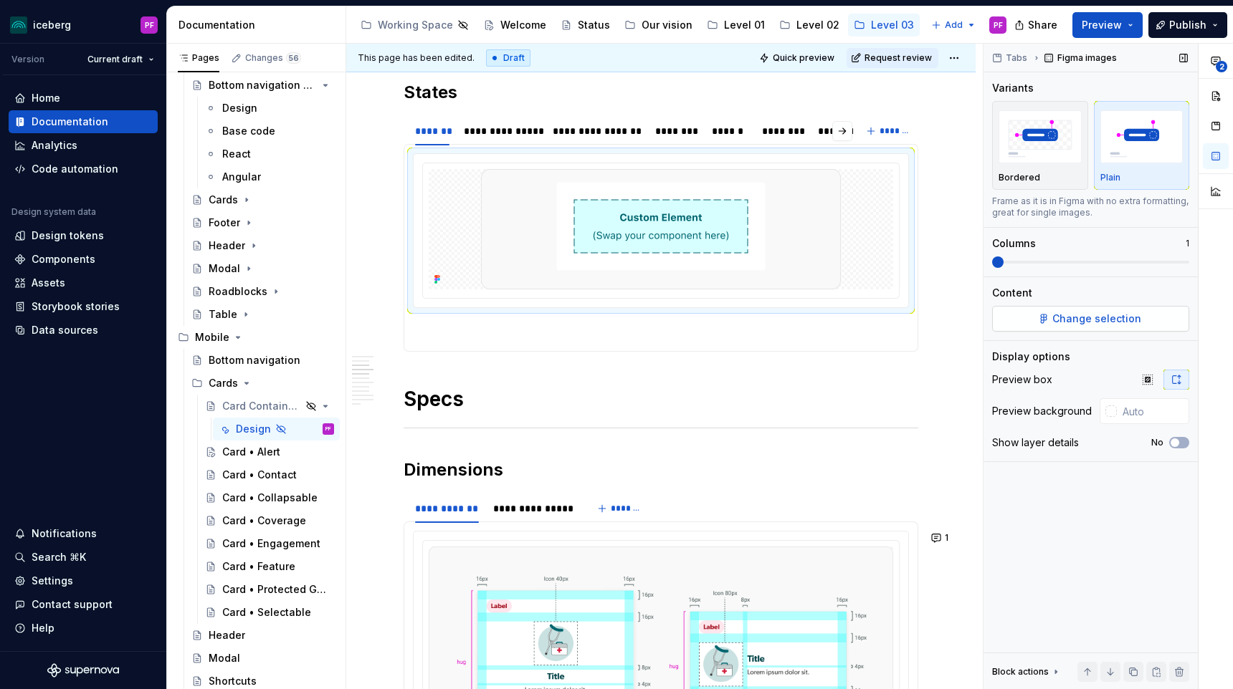
click at [1096, 319] on span "Change selection" at bounding box center [1096, 319] width 89 height 14
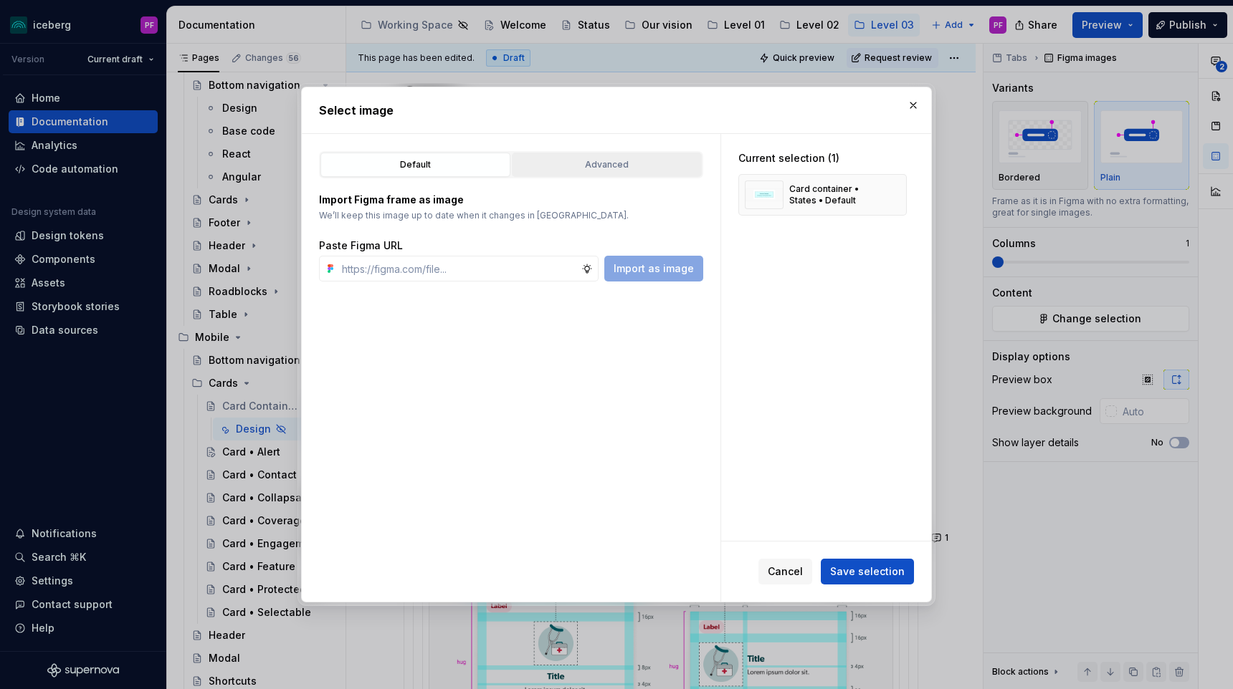
click at [613, 166] on div "Advanced" at bounding box center [607, 165] width 180 height 14
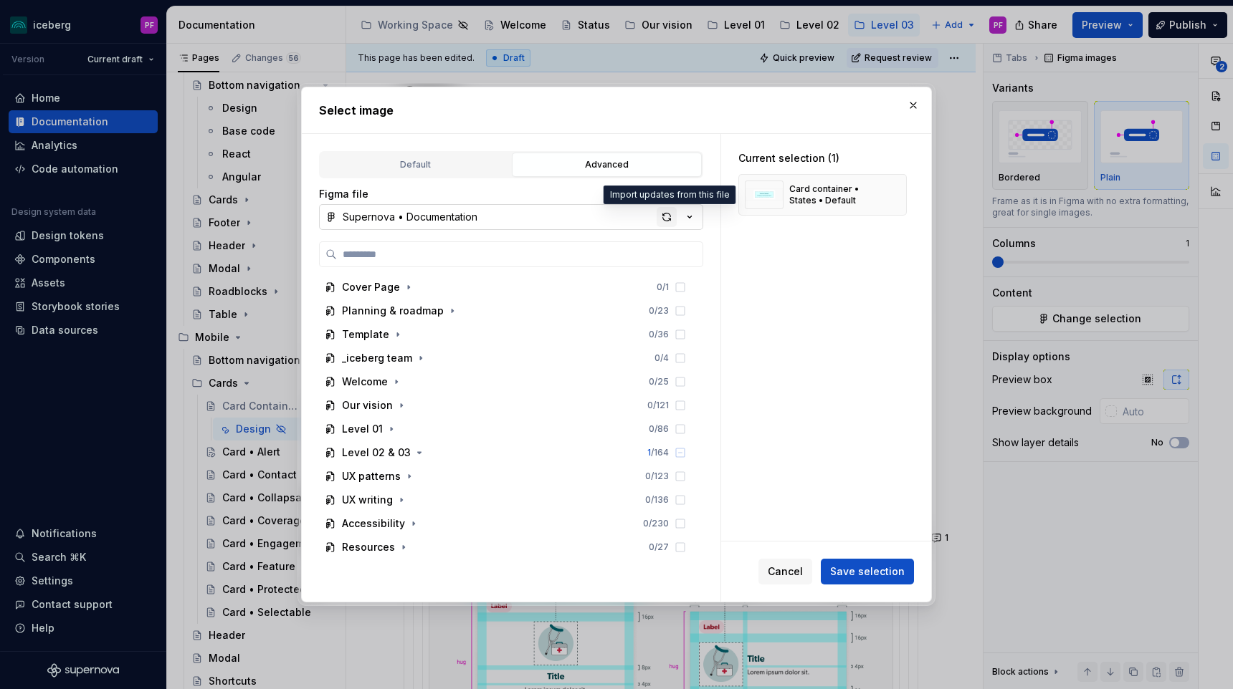
click at [664, 219] on div "button" at bounding box center [666, 217] width 20 height 20
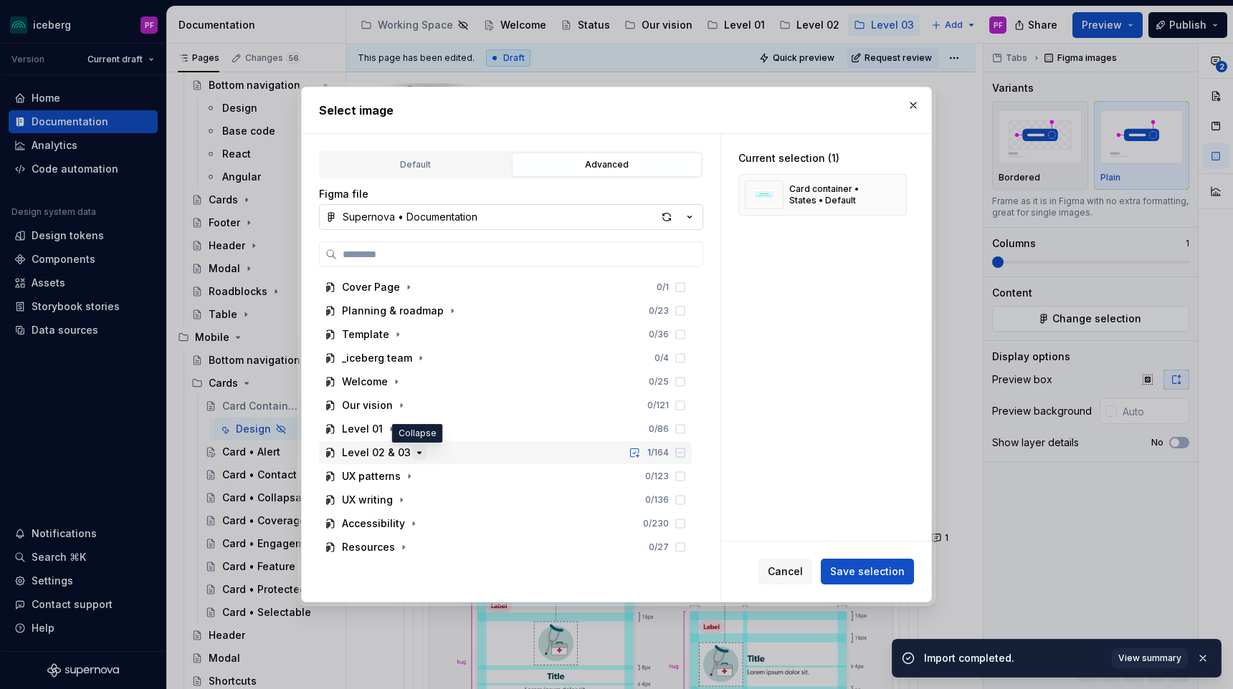
click at [413, 454] on icon "button" at bounding box center [418, 452] width 11 height 11
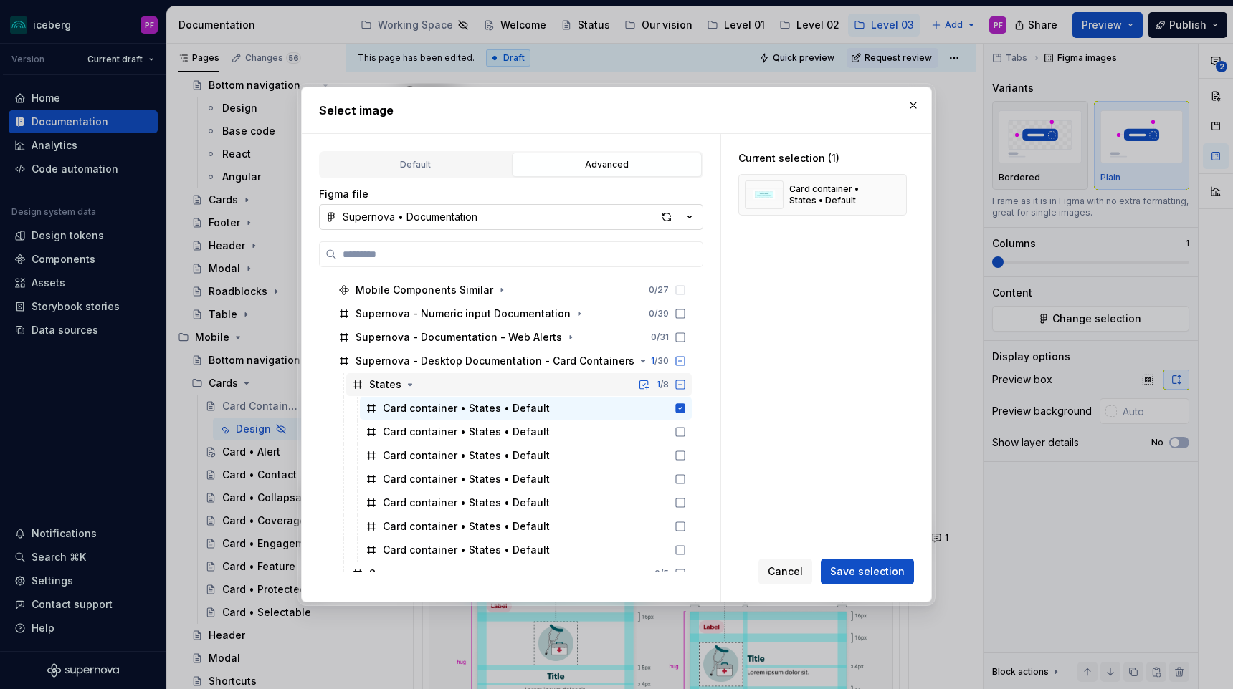
scroll to position [214, 0]
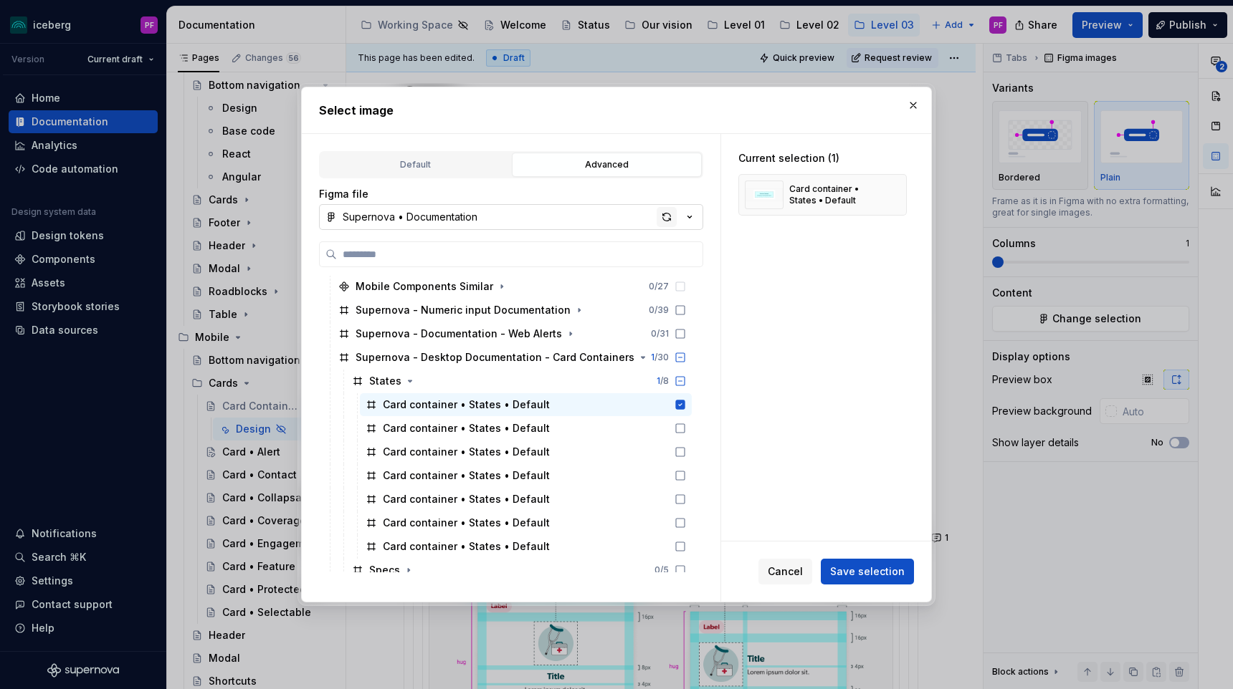
click at [667, 221] on div "button" at bounding box center [666, 217] width 20 height 20
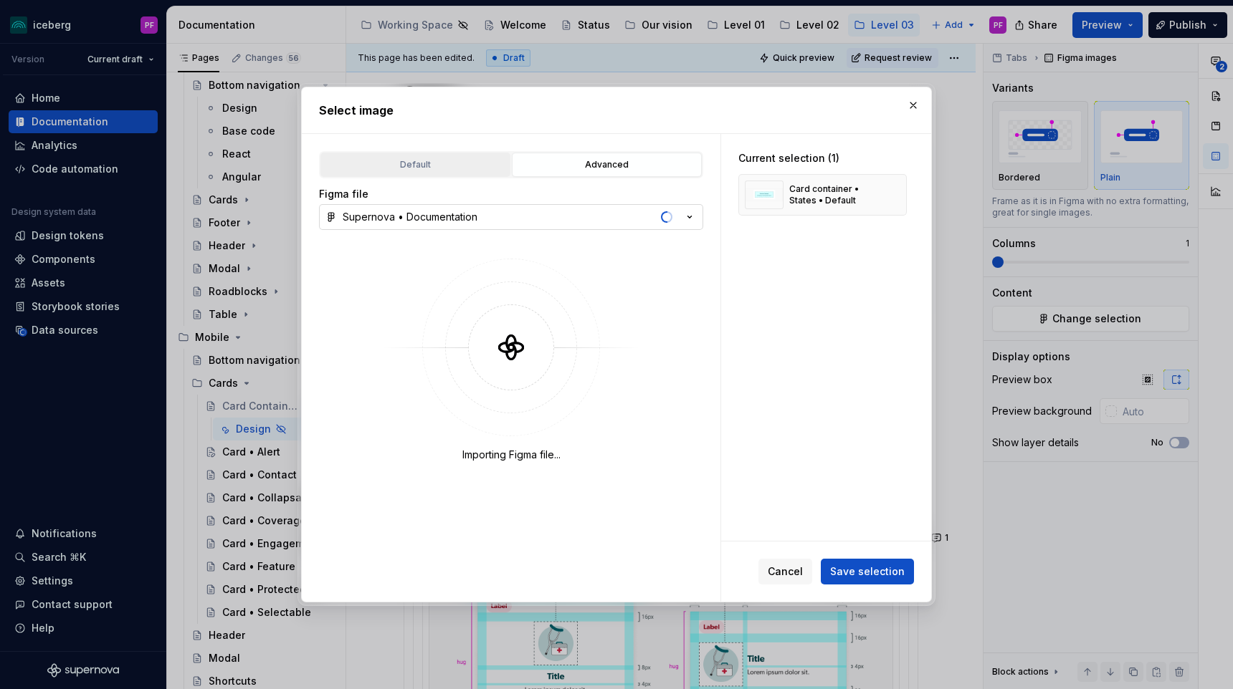
type textarea "*"
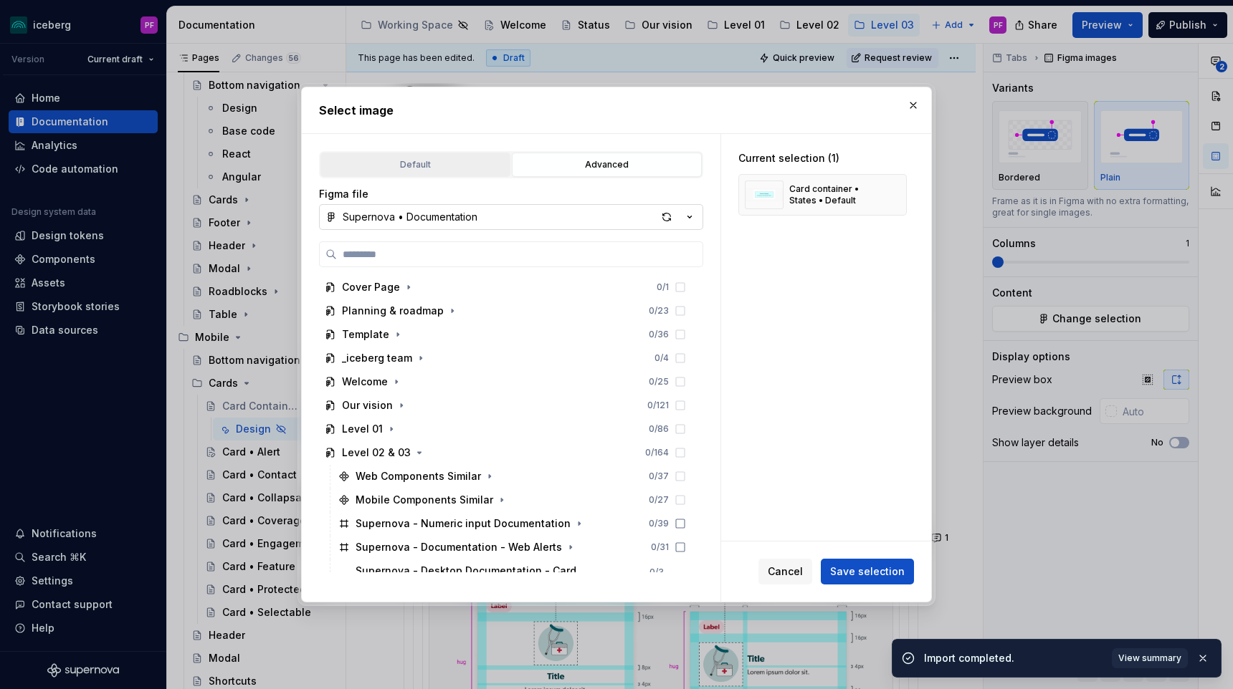
type input "*"
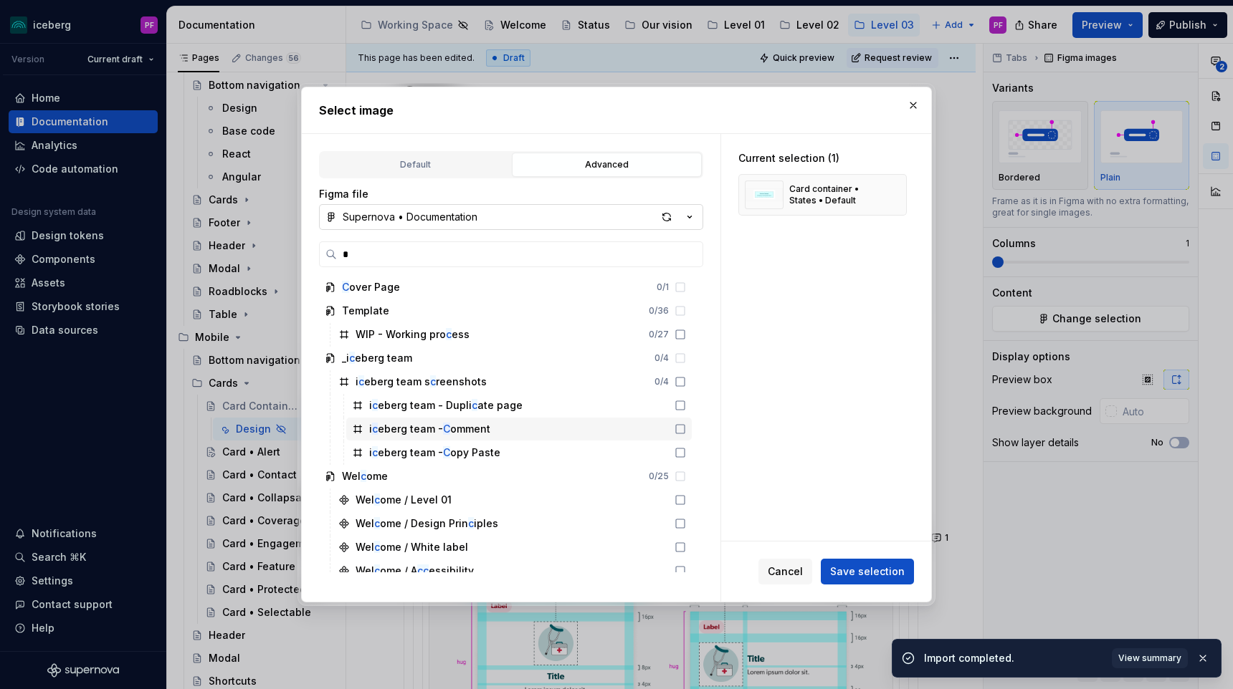
scroll to position [21, 0]
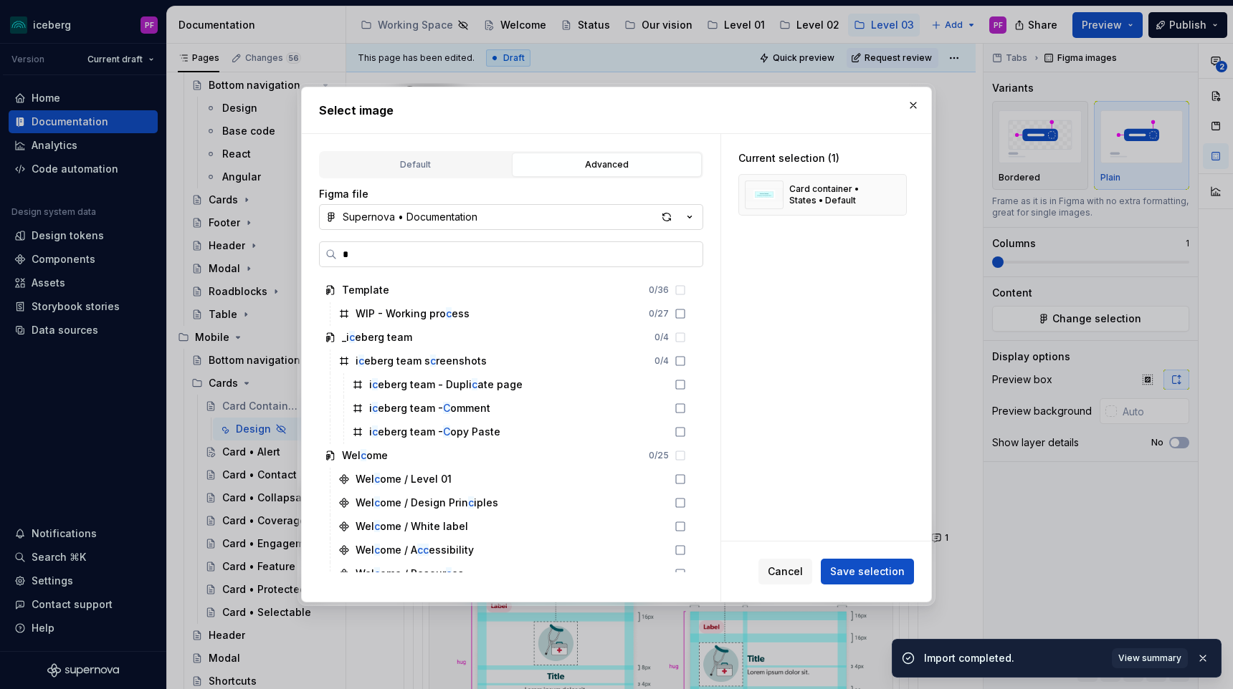
type textarea "*"
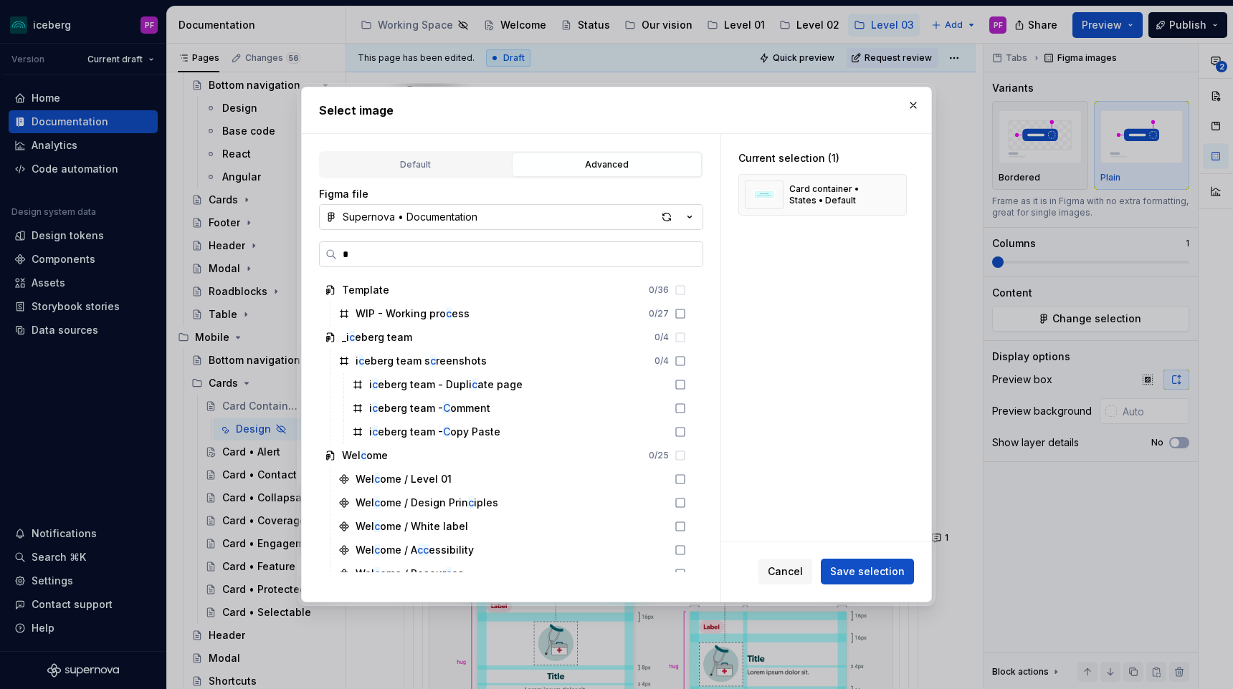
click at [689, 251] on input "*" at bounding box center [519, 254] width 365 height 14
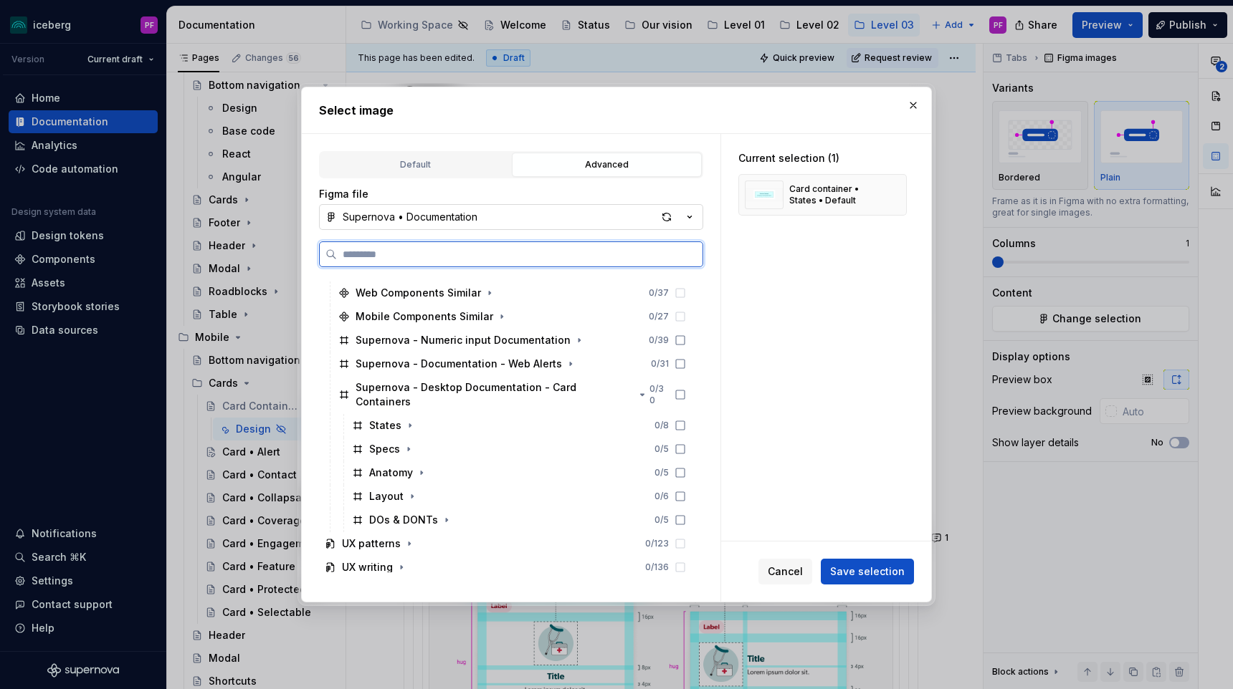
scroll to position [187, 0]
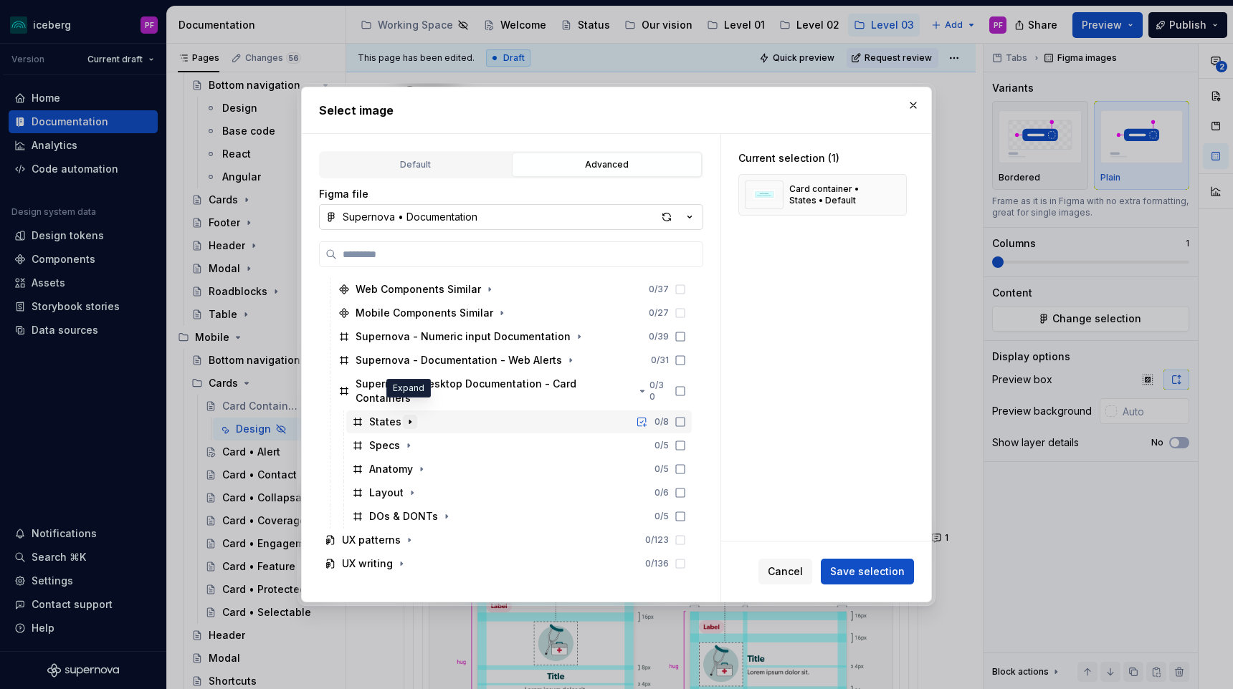
click at [408, 416] on icon "button" at bounding box center [409, 421] width 11 height 11
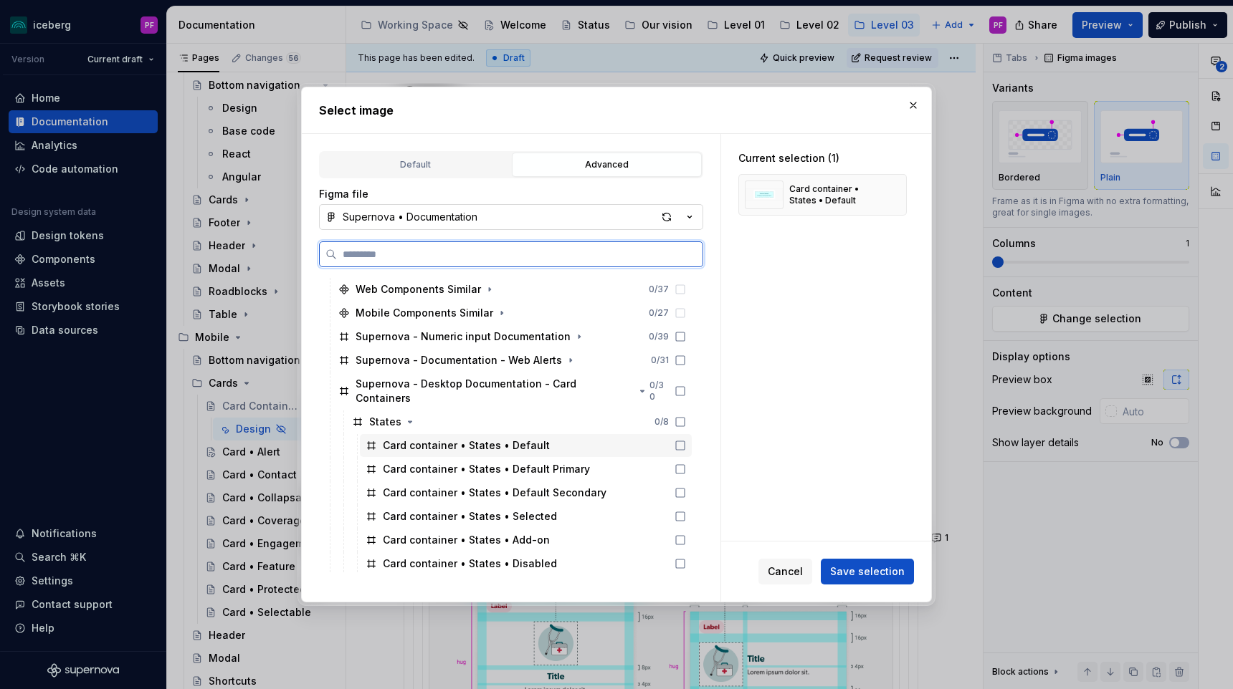
click at [686, 440] on icon at bounding box center [679, 445] width 11 height 11
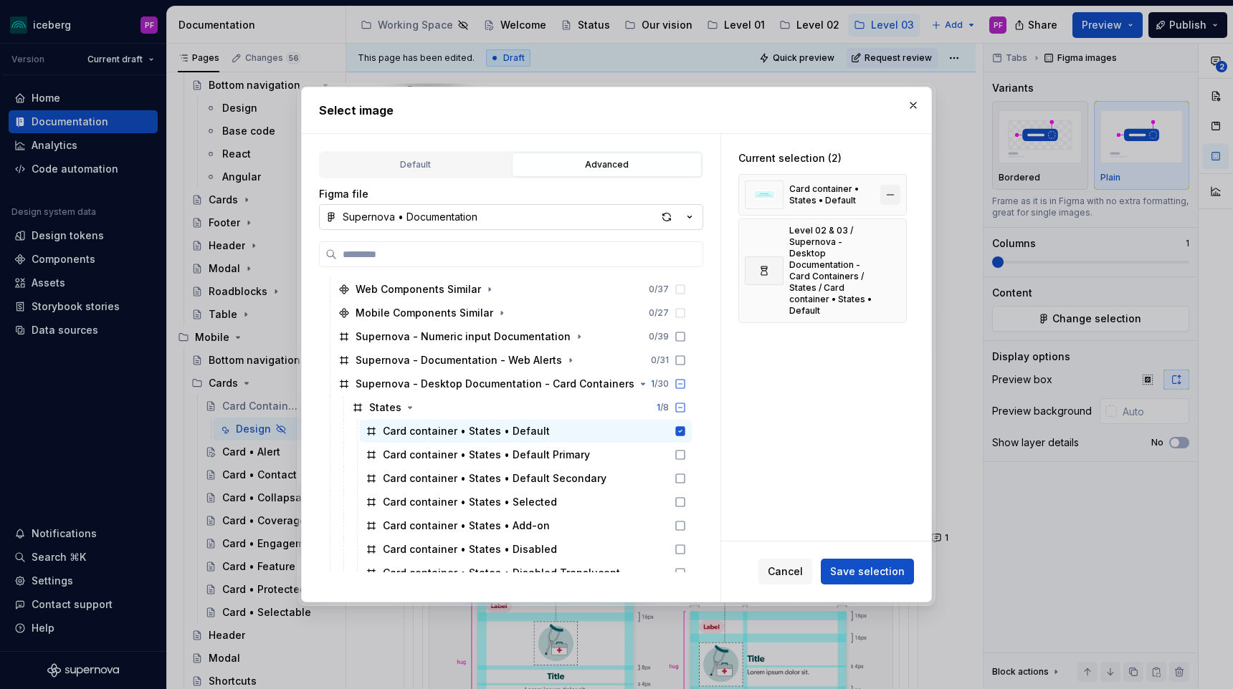
click at [896, 200] on button "button" at bounding box center [890, 195] width 20 height 20
click at [853, 569] on span "Save selection" at bounding box center [867, 572] width 75 height 14
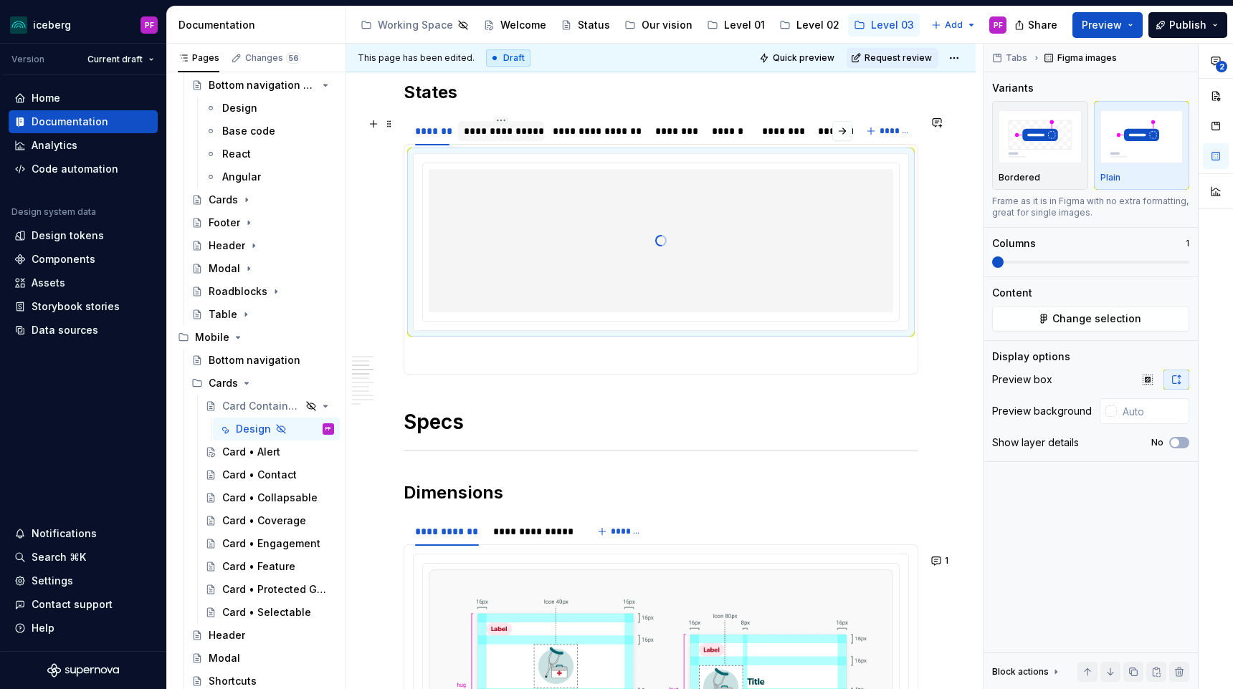
click at [522, 143] on div at bounding box center [501, 143] width 86 height 1
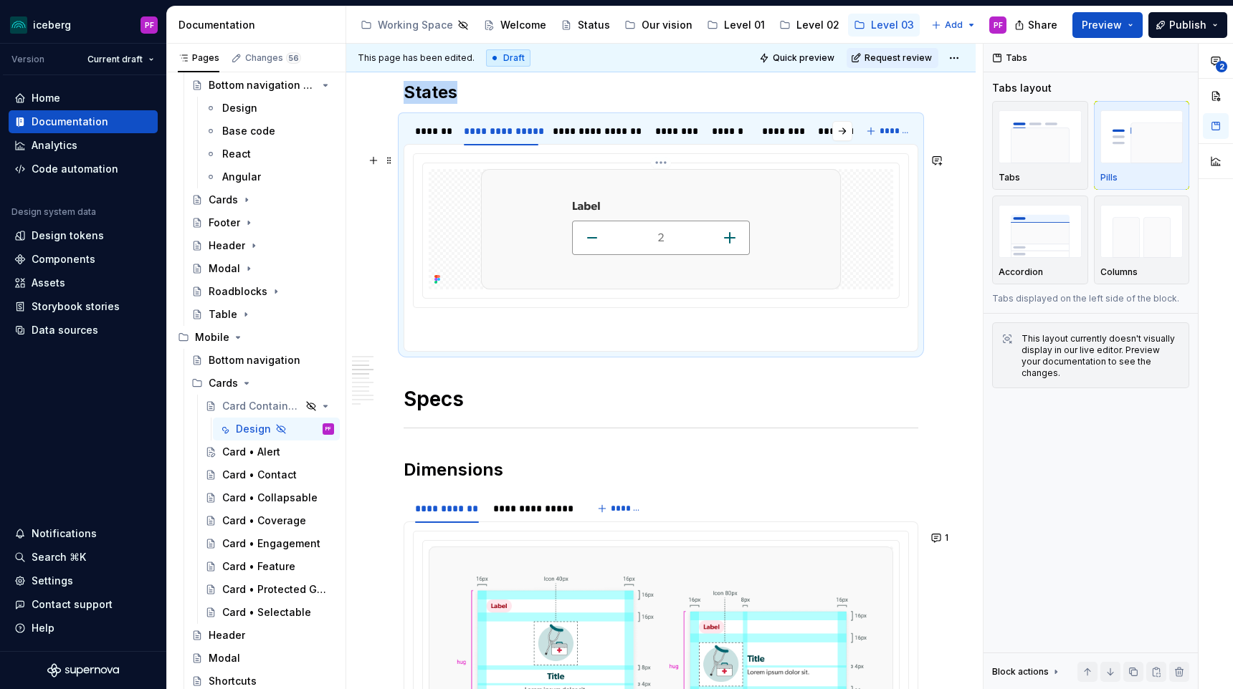
scroll to position [767, 0]
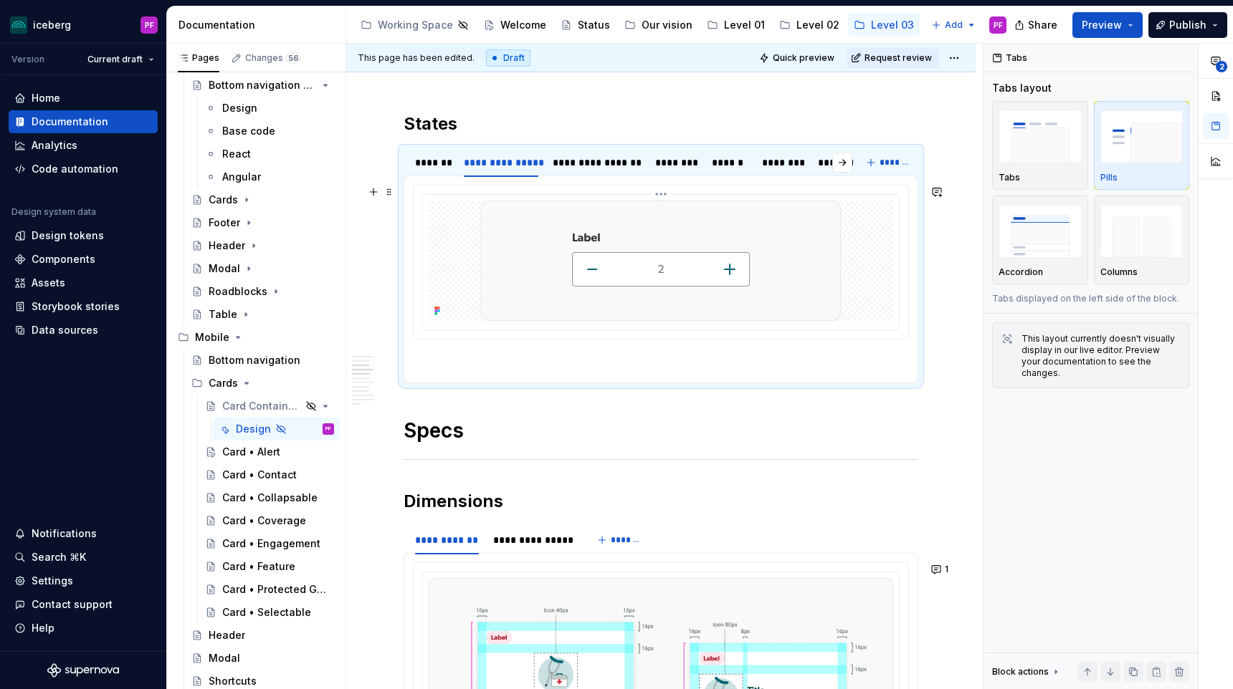
click at [444, 307] on div at bounding box center [661, 261] width 464 height 120
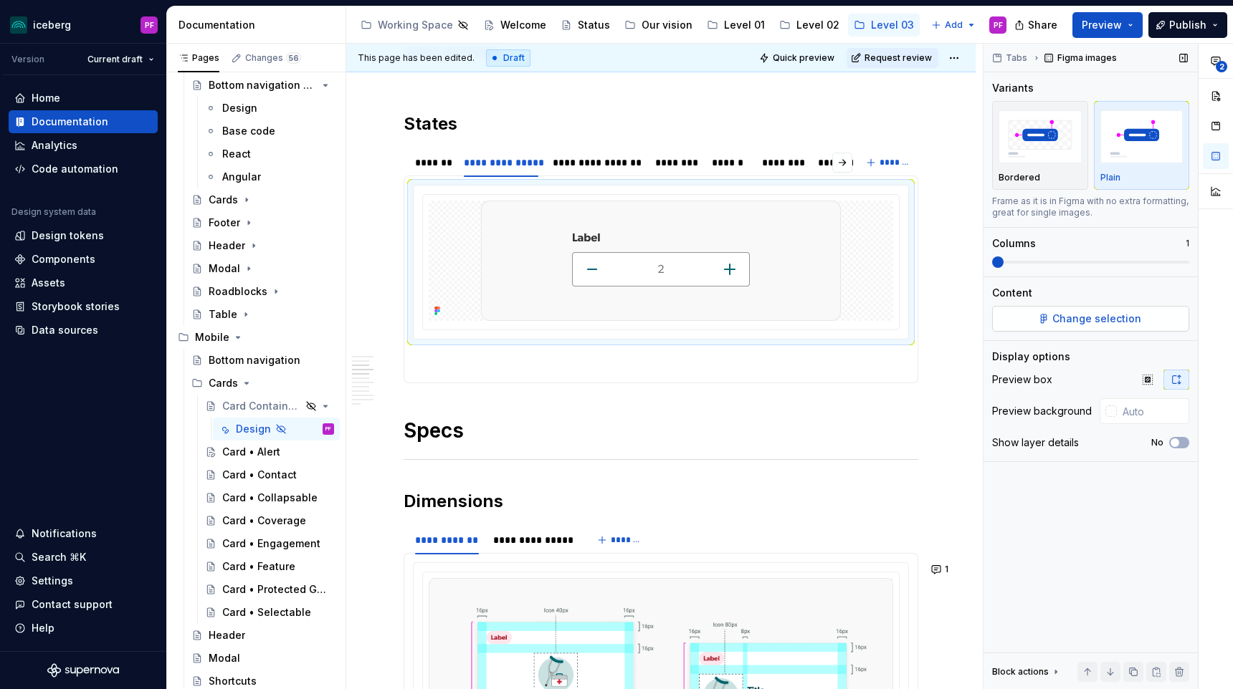
click at [1084, 319] on span "Change selection" at bounding box center [1096, 319] width 89 height 14
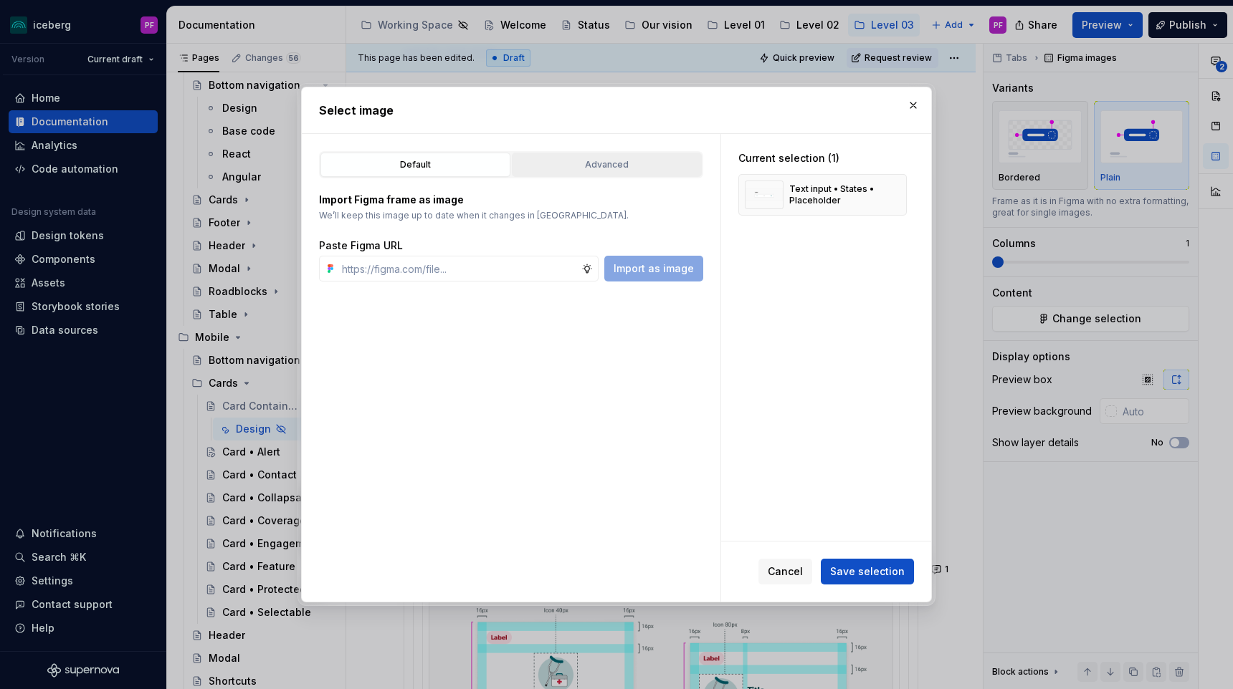
click at [562, 168] on div "Advanced" at bounding box center [607, 165] width 180 height 14
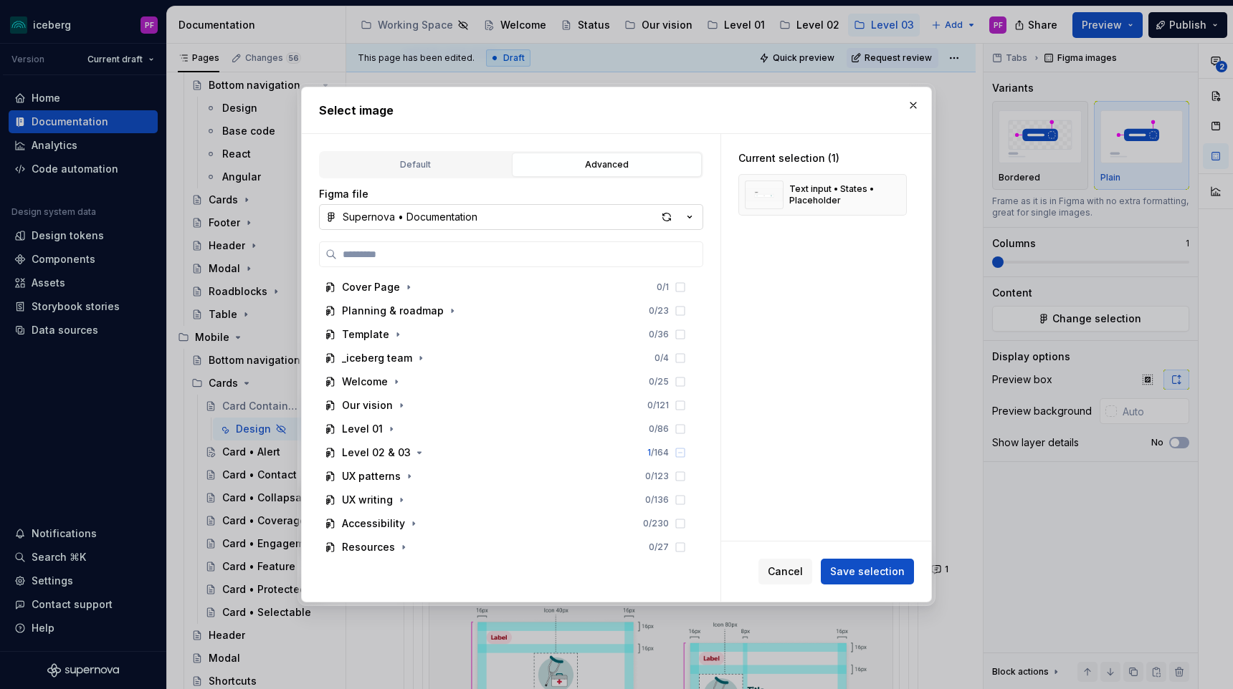
click at [489, 213] on button "Supernova • Documentation" at bounding box center [511, 217] width 384 height 26
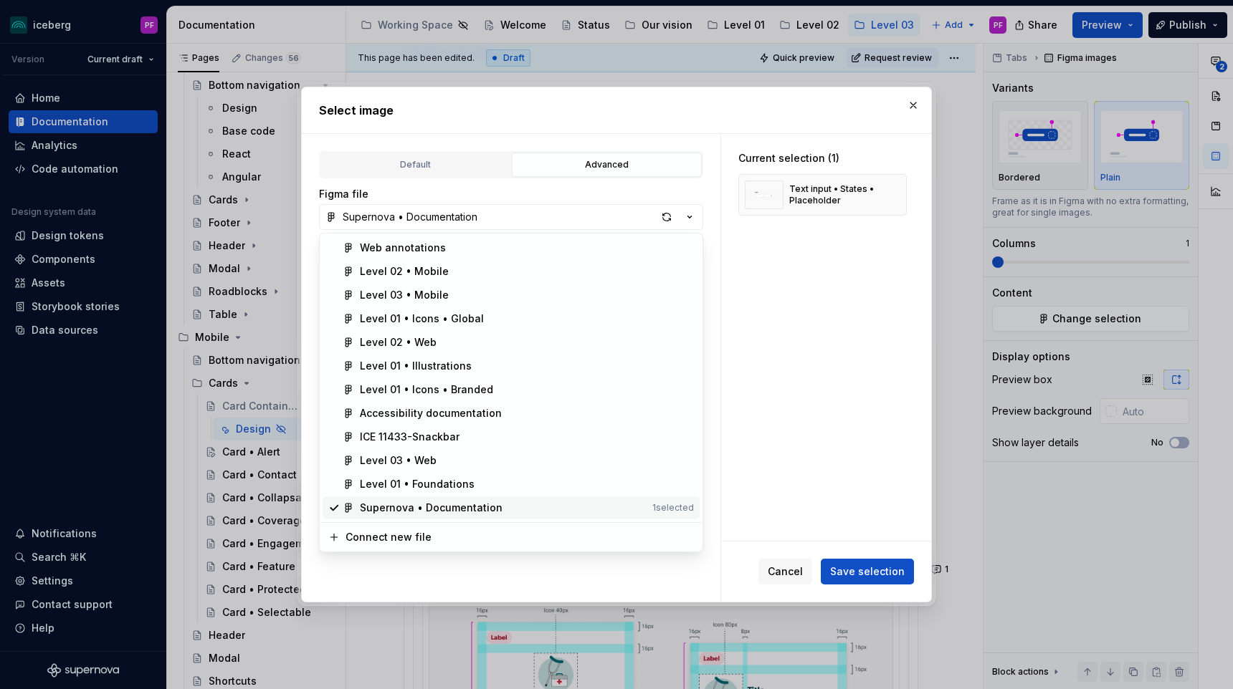
click at [430, 505] on div "Supernova • Documentation" at bounding box center [431, 508] width 143 height 14
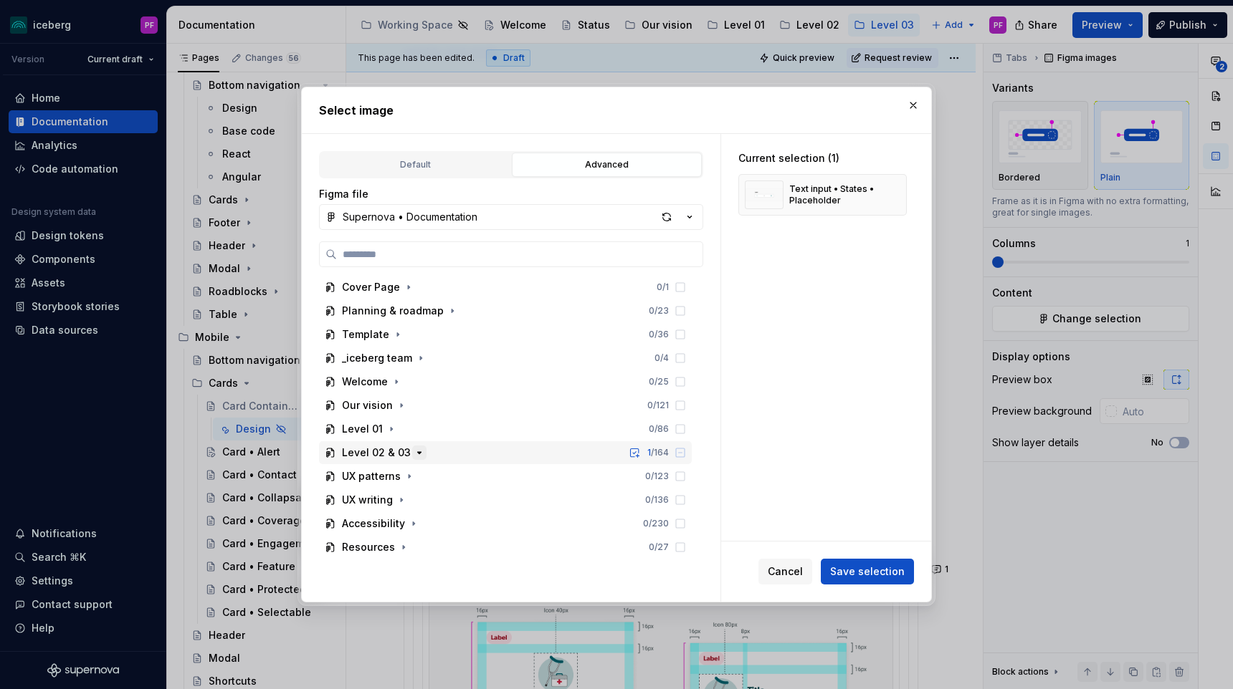
click at [412, 454] on button "button" at bounding box center [419, 453] width 14 height 14
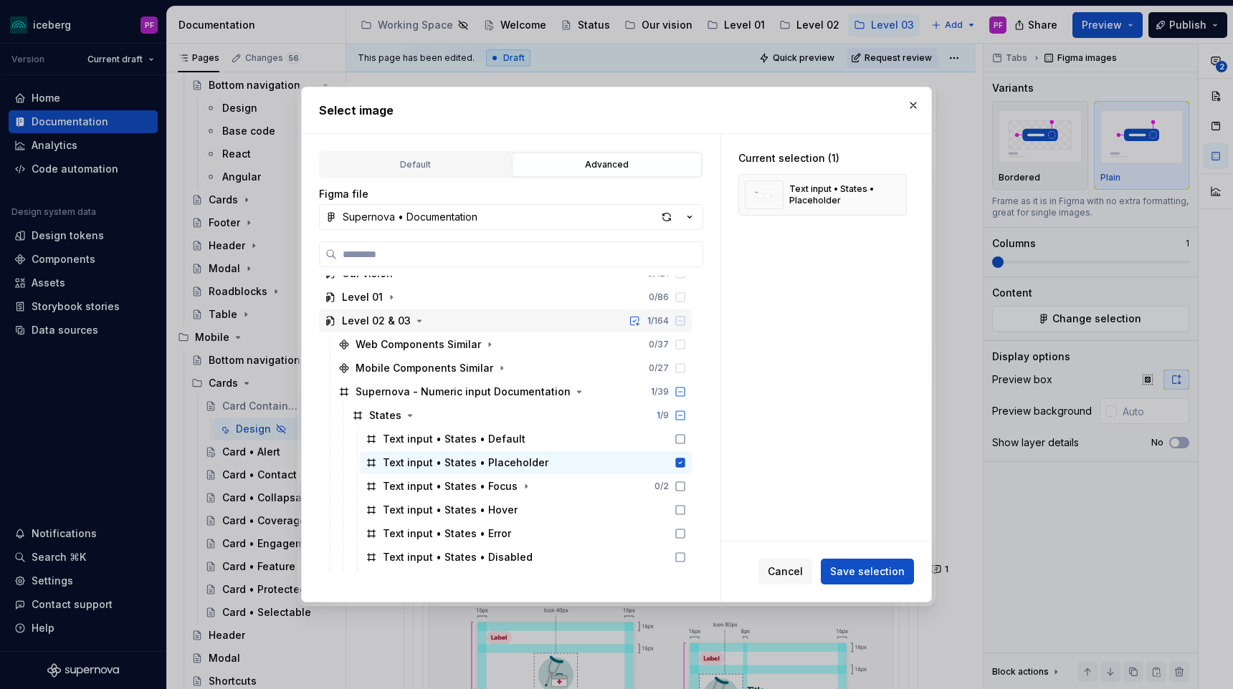
scroll to position [143, 0]
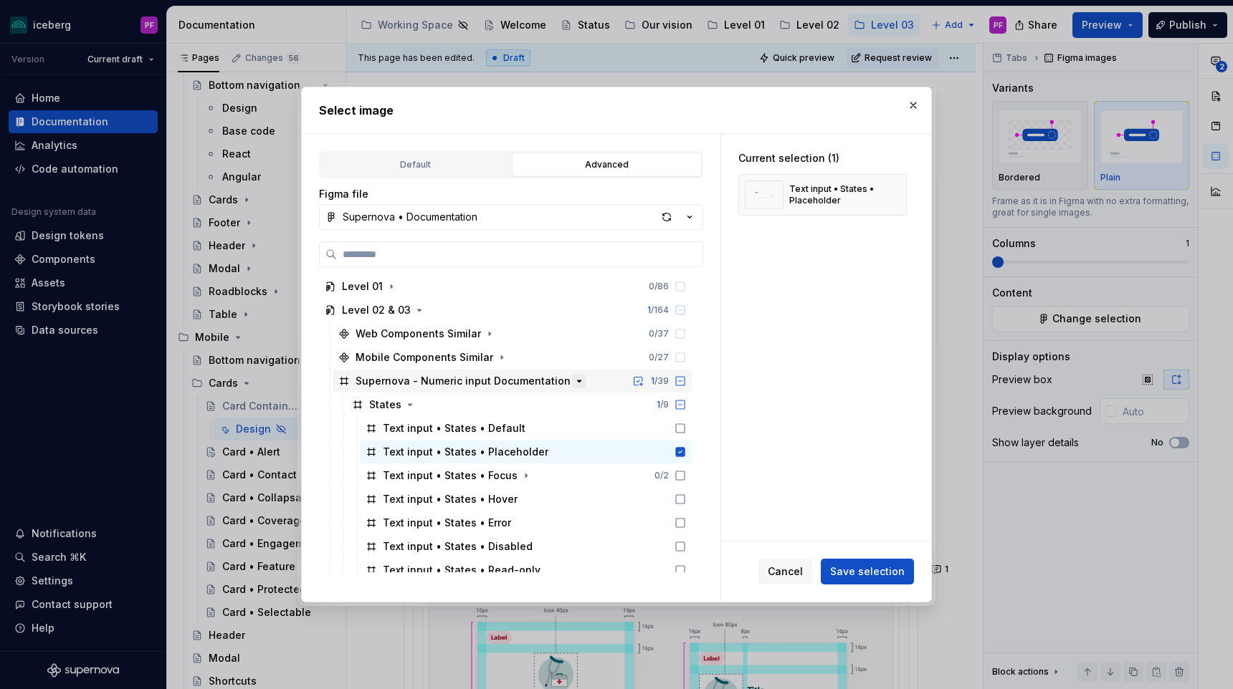
click at [573, 385] on icon "button" at bounding box center [578, 380] width 11 height 11
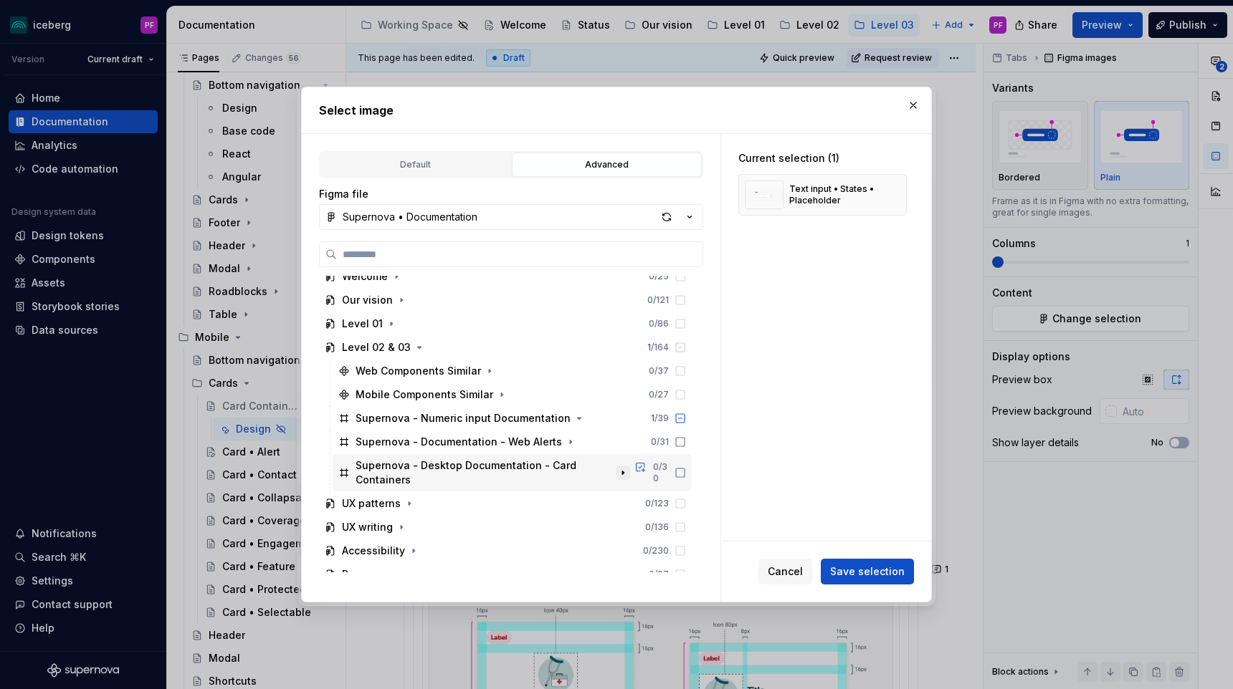
click at [623, 472] on icon "button" at bounding box center [622, 474] width 1 height 4
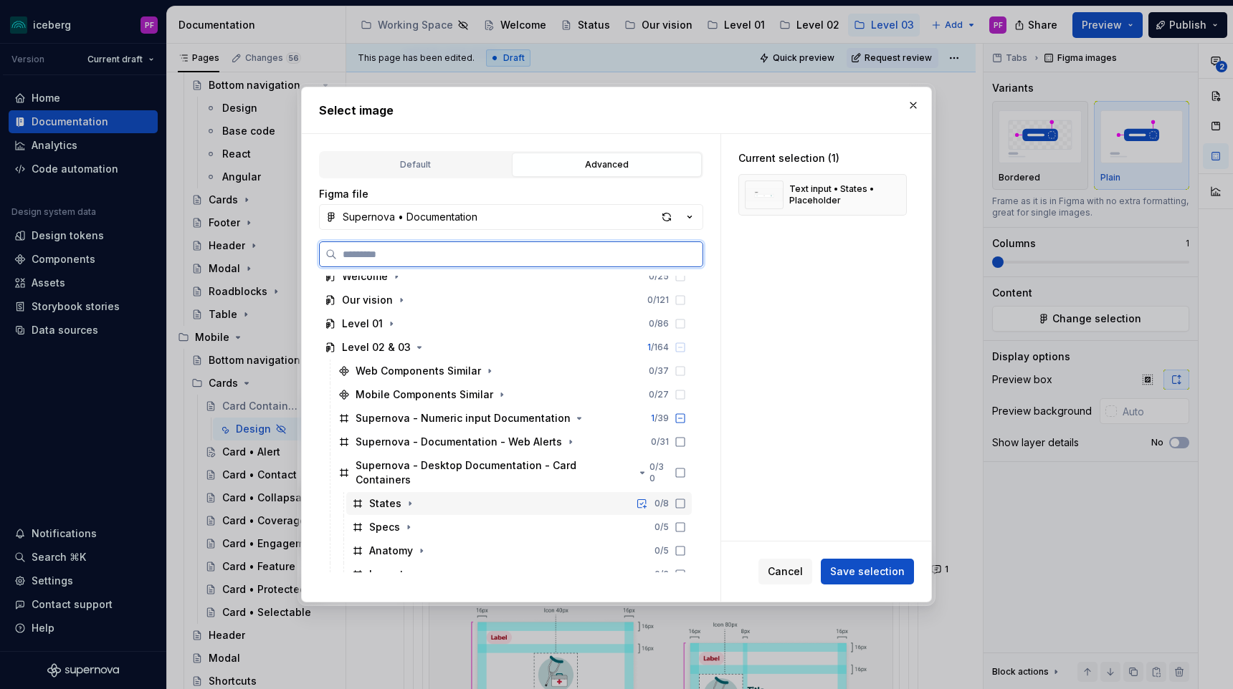
scroll to position [224, 0]
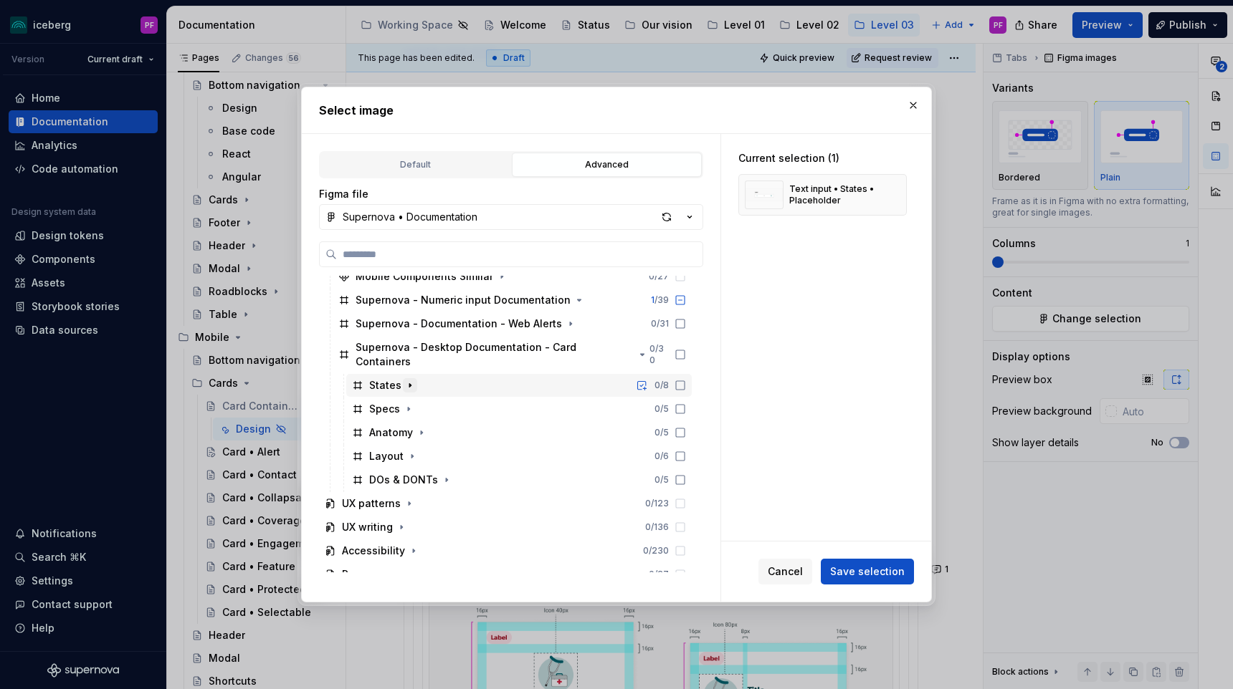
click at [408, 380] on icon "button" at bounding box center [409, 385] width 11 height 11
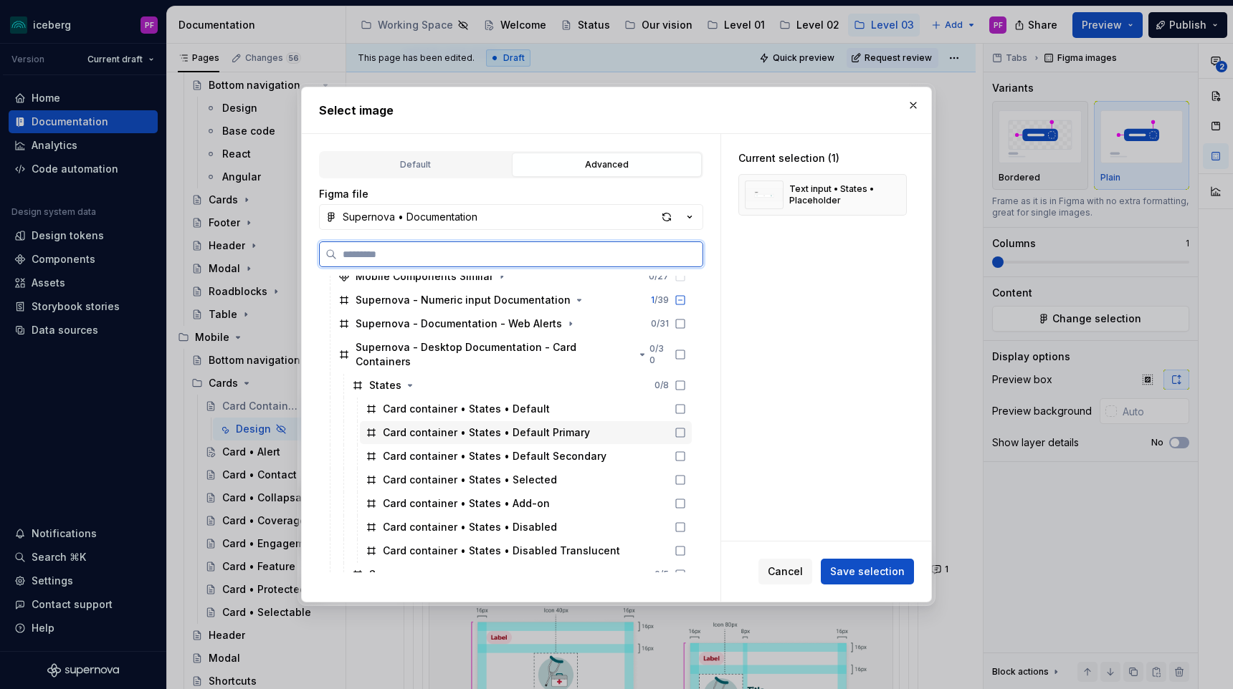
click at [686, 427] on icon at bounding box center [679, 432] width 11 height 11
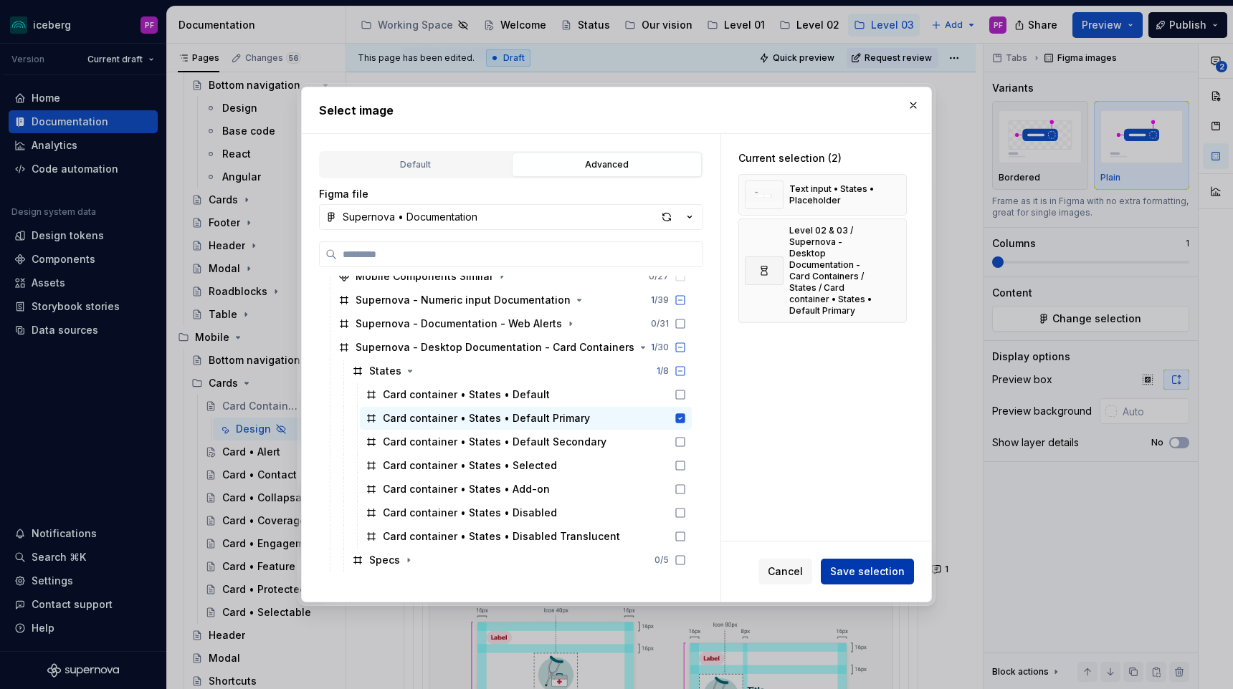
click at [853, 560] on button "Save selection" at bounding box center [866, 572] width 93 height 26
click at [790, 570] on span "Cancel" at bounding box center [784, 572] width 35 height 14
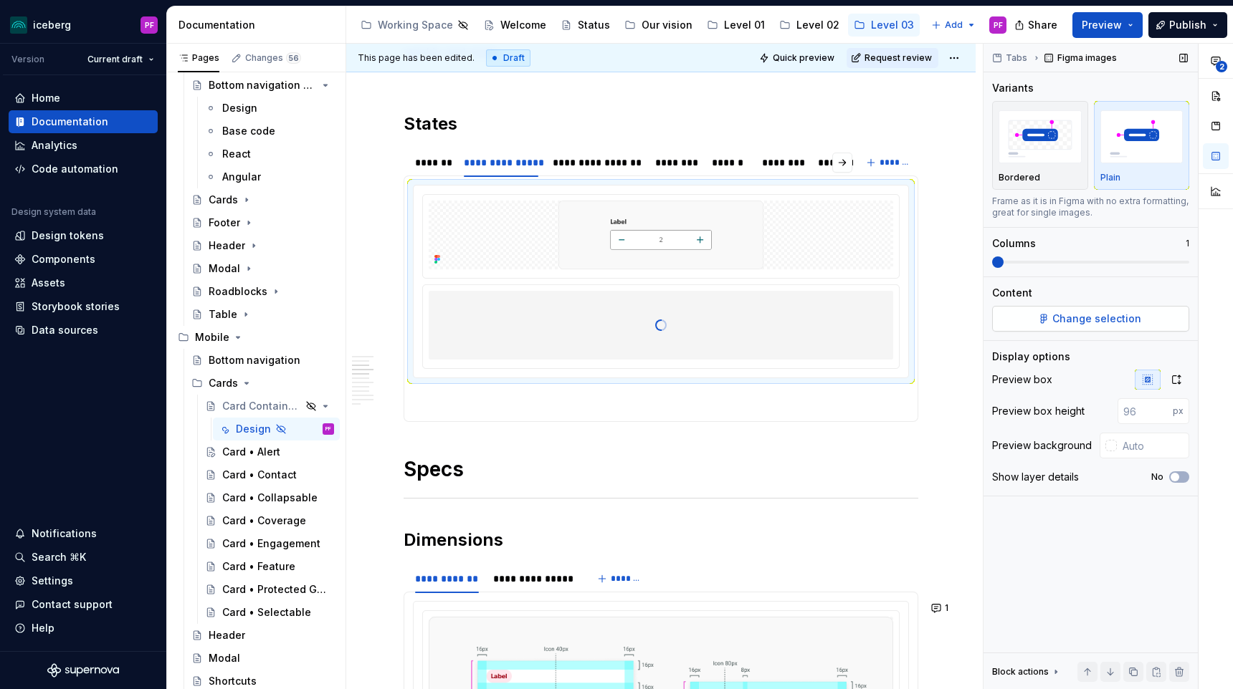
click at [1110, 317] on span "Change selection" at bounding box center [1096, 319] width 89 height 14
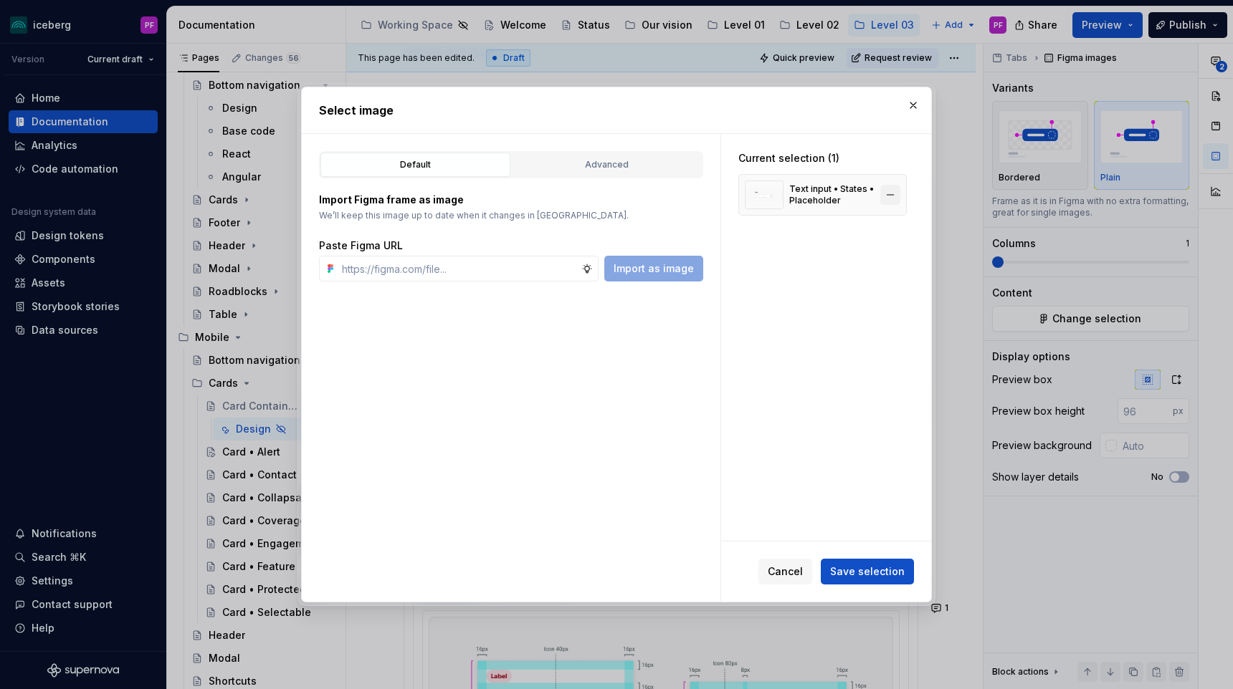
click at [896, 197] on button "button" at bounding box center [890, 195] width 20 height 20
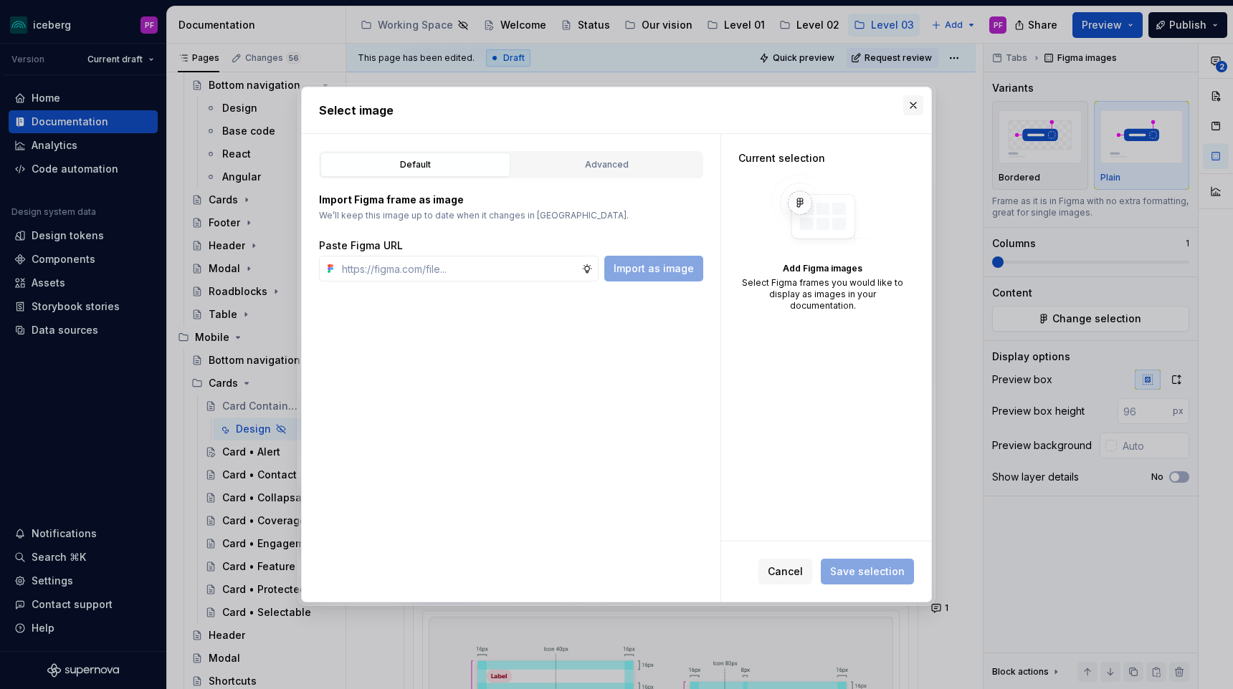
click at [911, 107] on button "button" at bounding box center [913, 105] width 20 height 20
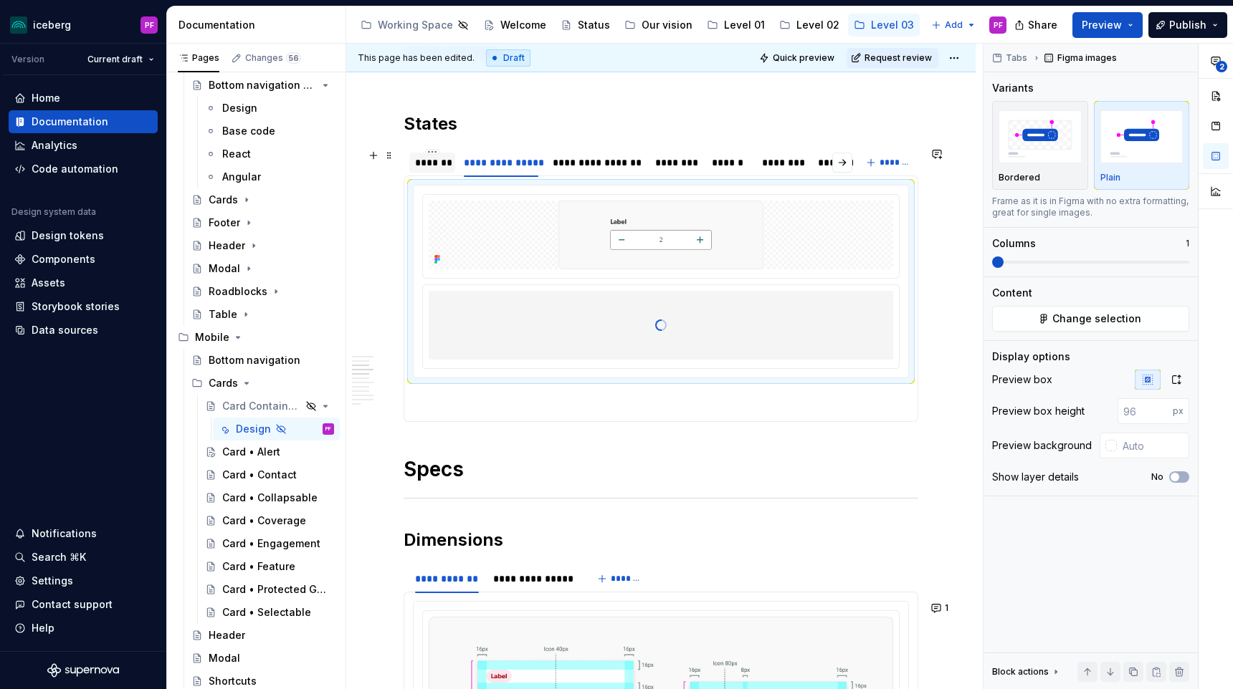
click at [444, 168] on div "*******" at bounding box center [432, 162] width 34 height 14
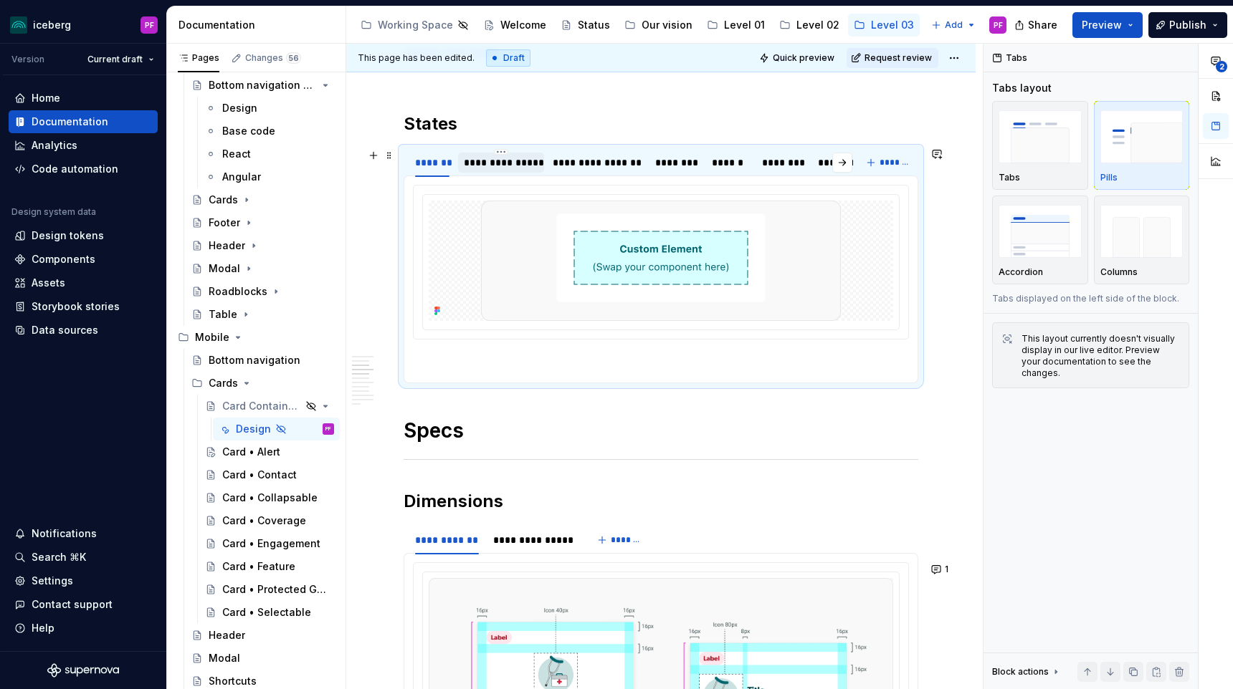
click at [489, 168] on div "**********" at bounding box center [501, 162] width 75 height 14
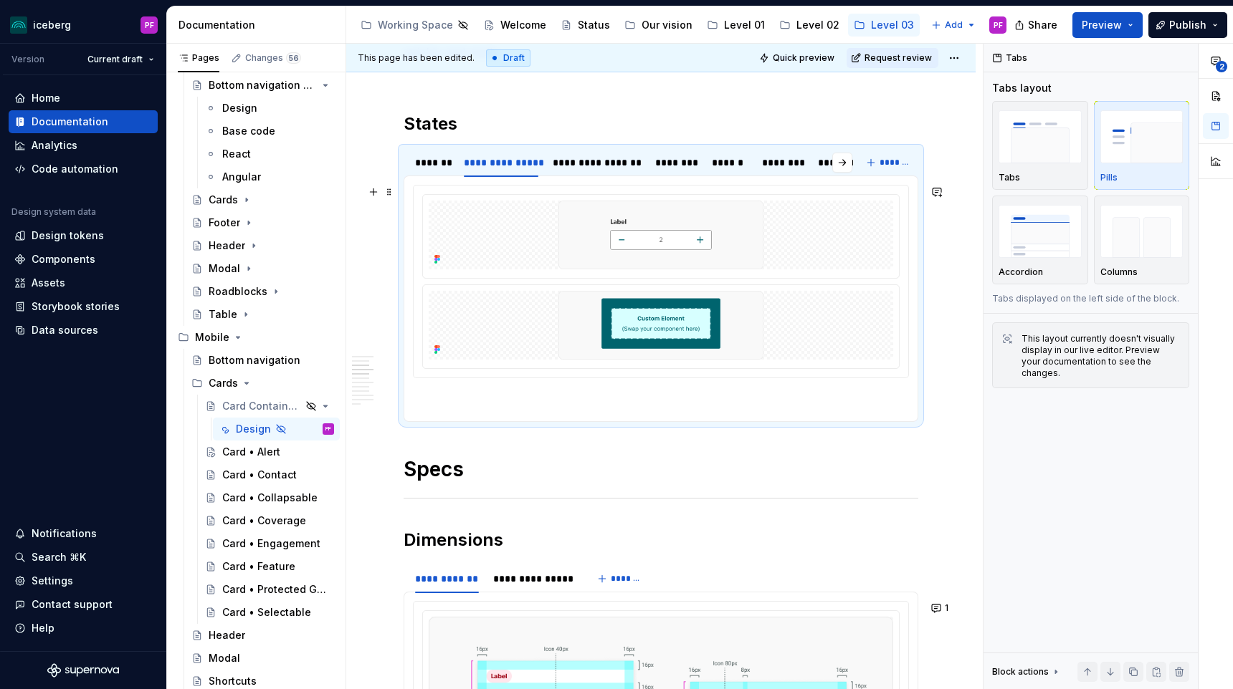
click at [840, 249] on img at bounding box center [661, 235] width 360 height 69
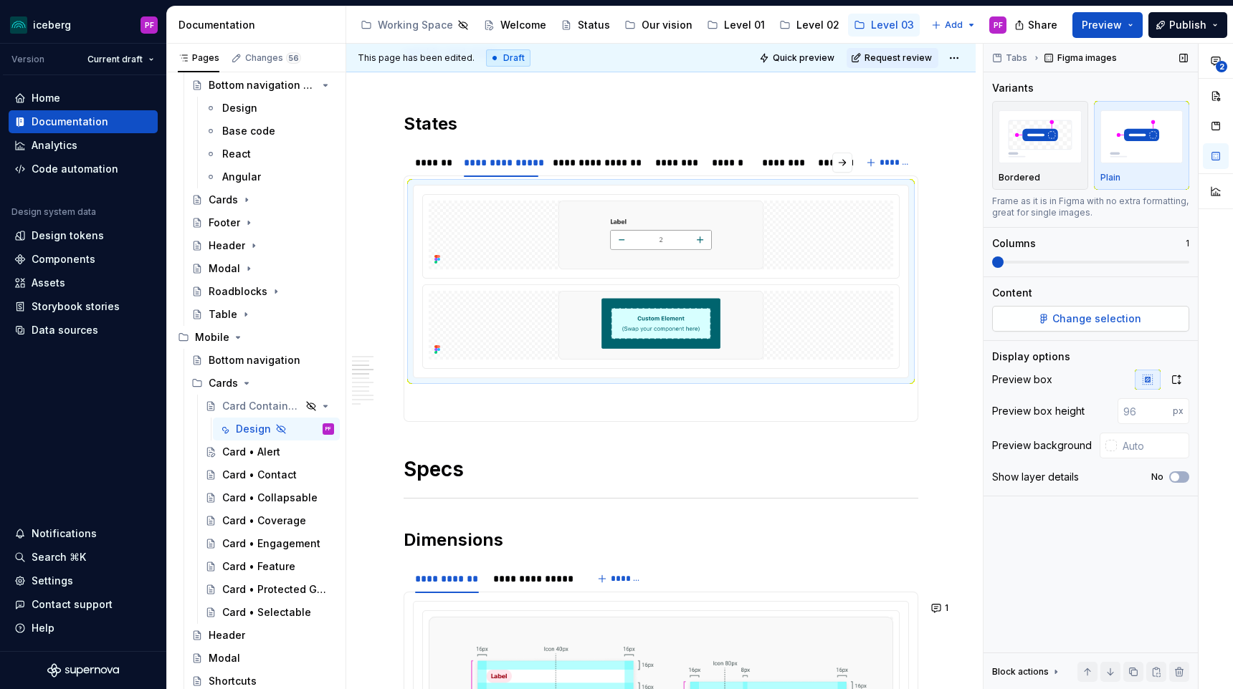
click at [1078, 316] on span "Change selection" at bounding box center [1096, 319] width 89 height 14
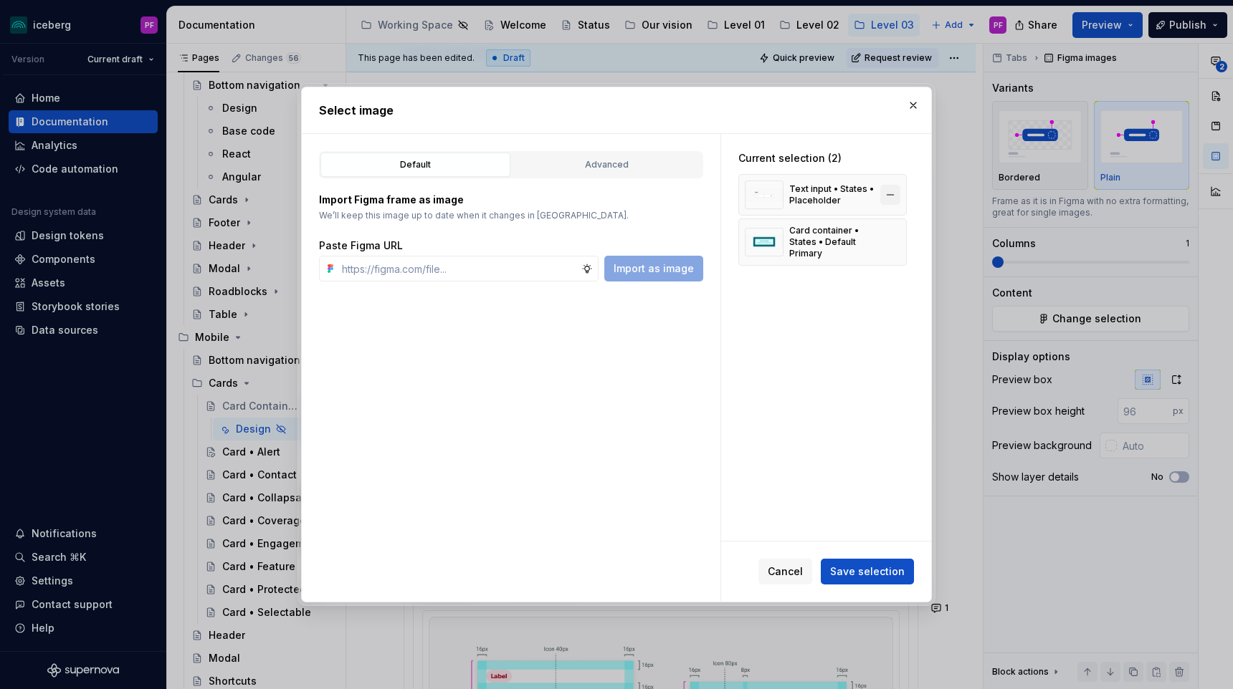
click at [899, 196] on button "button" at bounding box center [890, 195] width 20 height 20
click at [851, 555] on div "Cancel Save selection" at bounding box center [826, 572] width 210 height 60
click at [855, 565] on span "Save selection" at bounding box center [867, 572] width 75 height 14
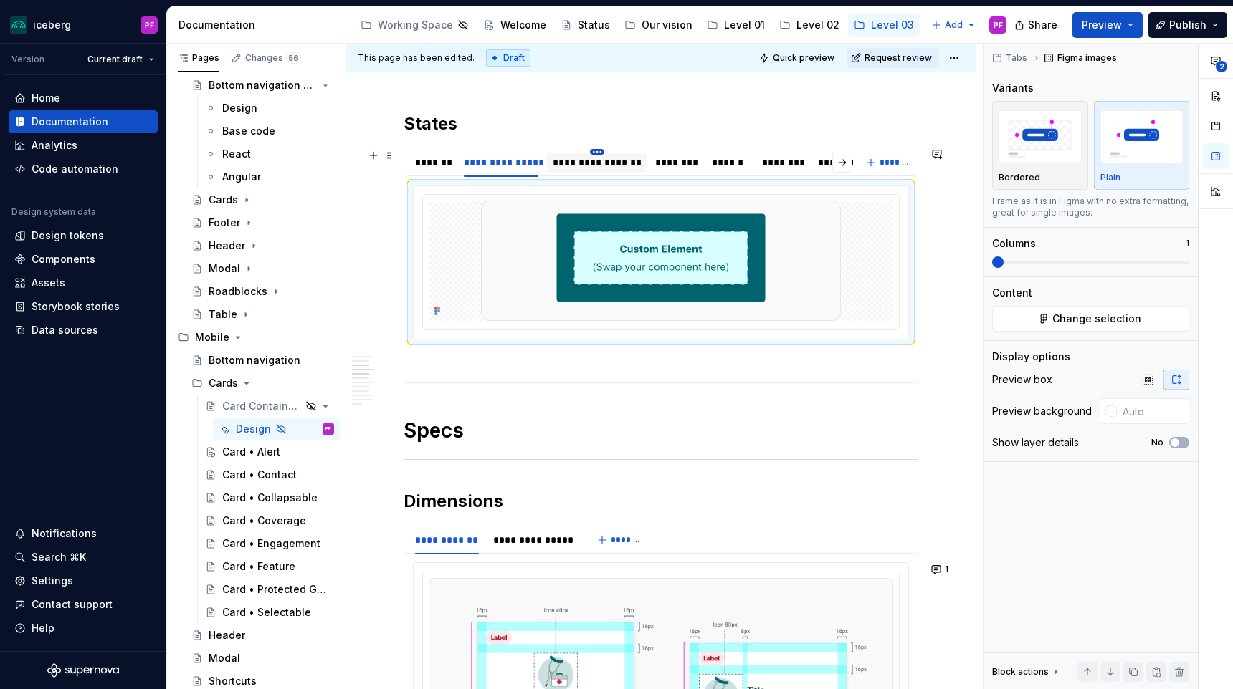
click at [594, 154] on html "iceberg PF Version Current draft Home Documentation Analytics Code automation D…" at bounding box center [616, 344] width 1233 height 689
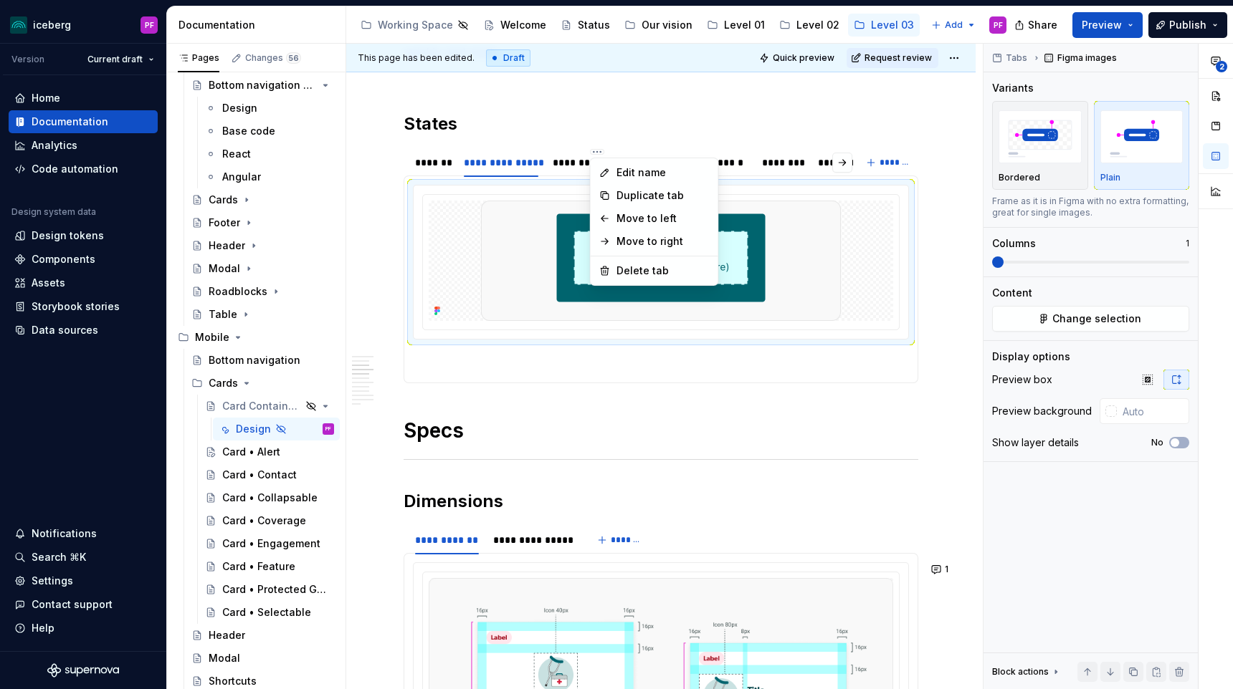
click at [710, 142] on html "iceberg PF Version Current draft Home Documentation Analytics Code automation D…" at bounding box center [616, 344] width 1233 height 689
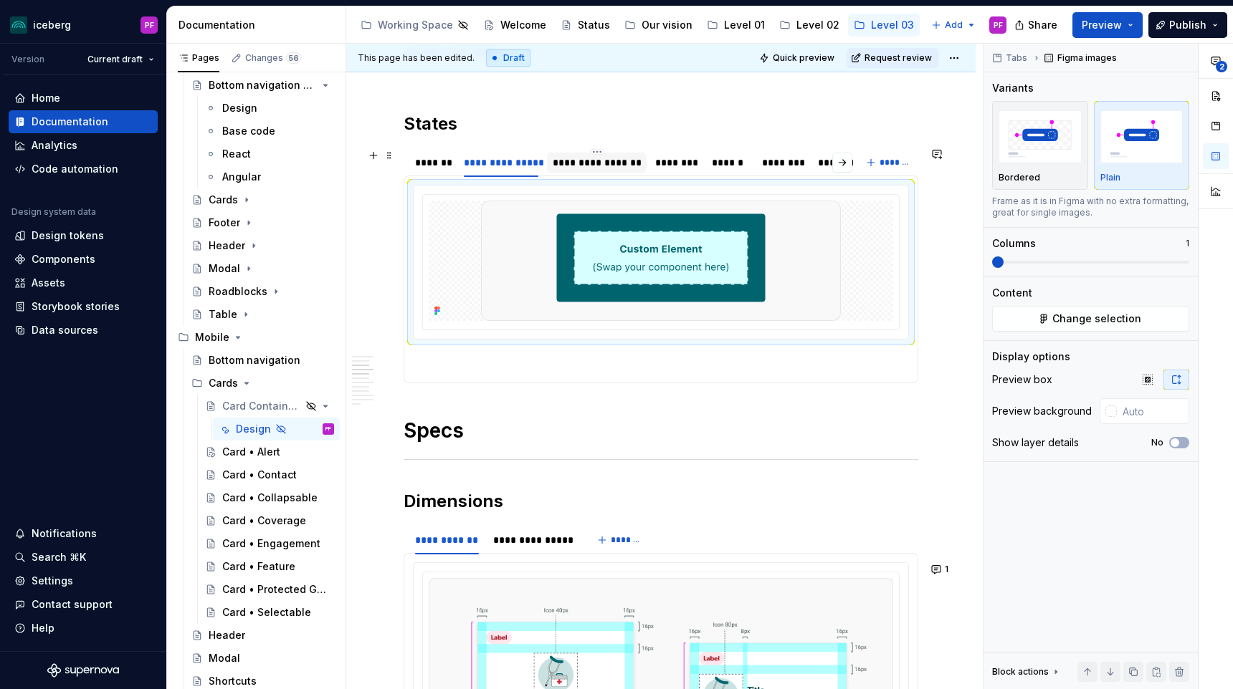
click at [596, 168] on div "**********" at bounding box center [596, 162] width 88 height 14
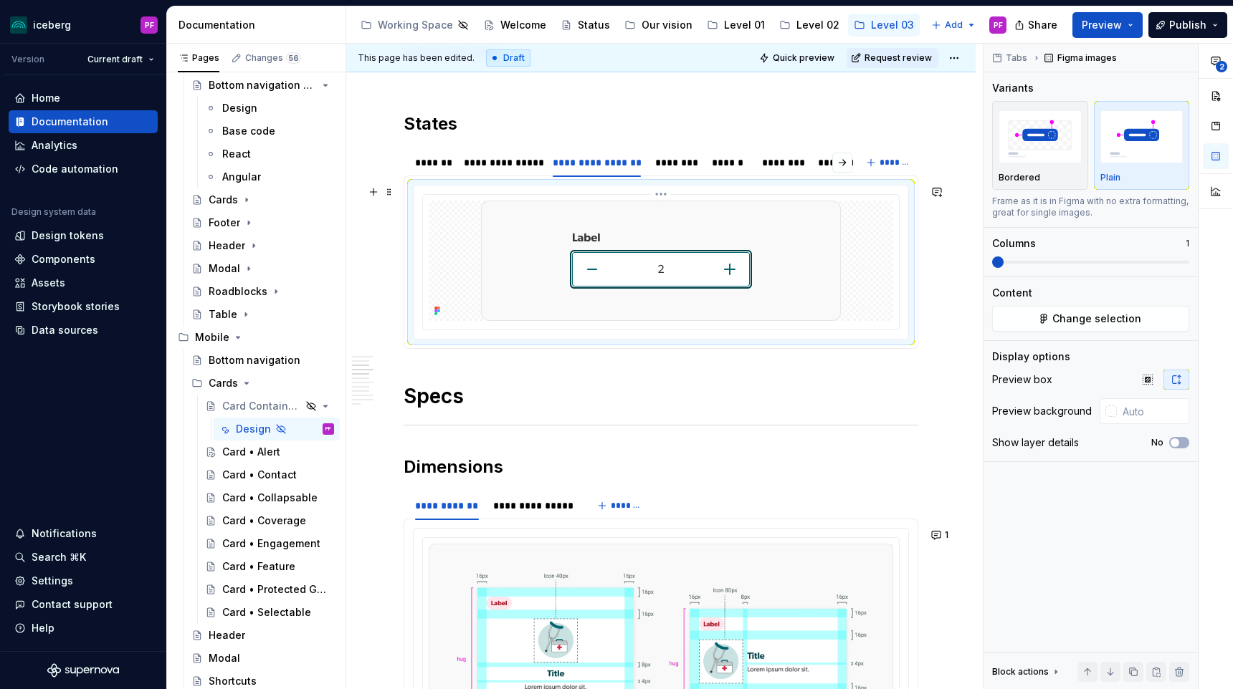
click at [815, 248] on img at bounding box center [661, 261] width 360 height 120
click at [1108, 330] on button "Change selection" at bounding box center [1090, 319] width 197 height 26
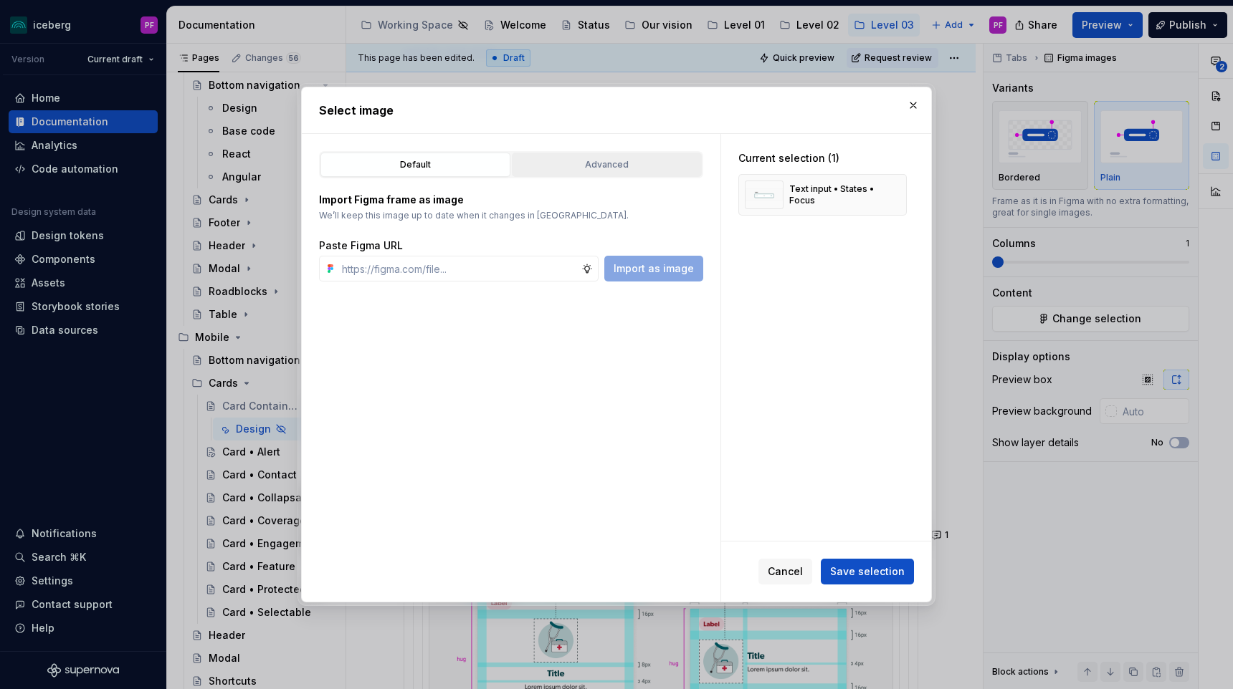
click at [565, 160] on div "Advanced" at bounding box center [607, 165] width 180 height 14
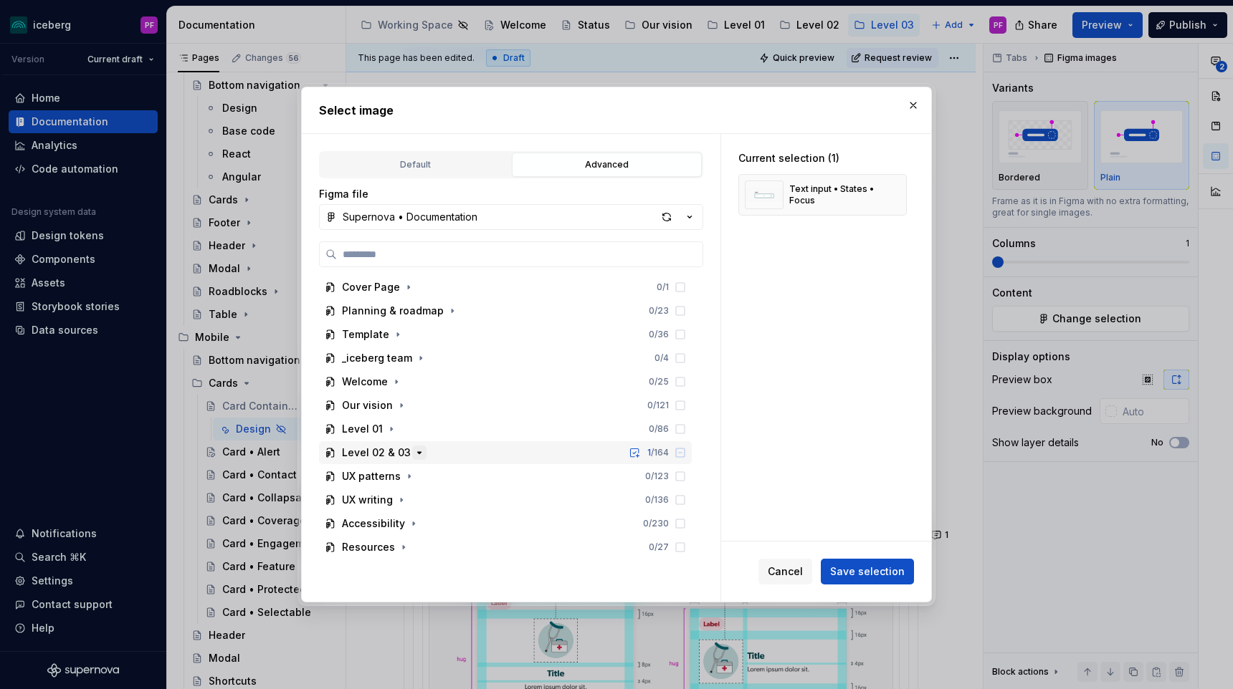
click at [413, 452] on icon "button" at bounding box center [418, 452] width 11 height 11
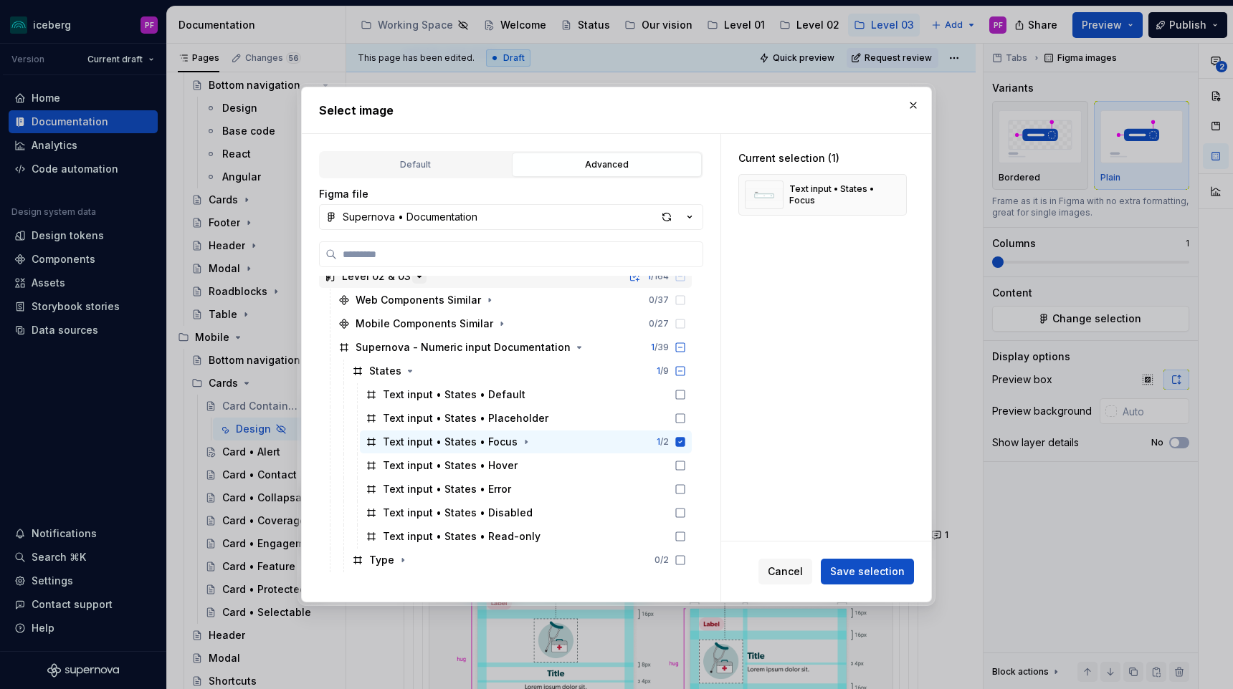
scroll to position [211, 0]
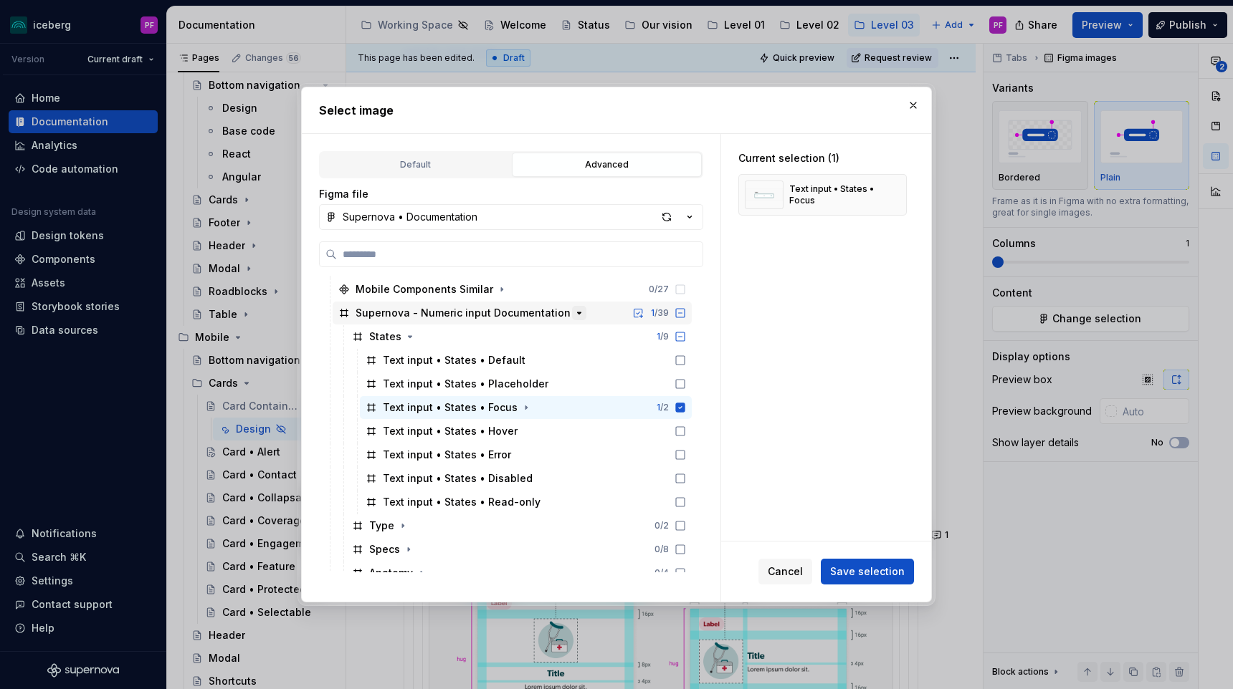
click at [573, 315] on icon "button" at bounding box center [578, 312] width 11 height 11
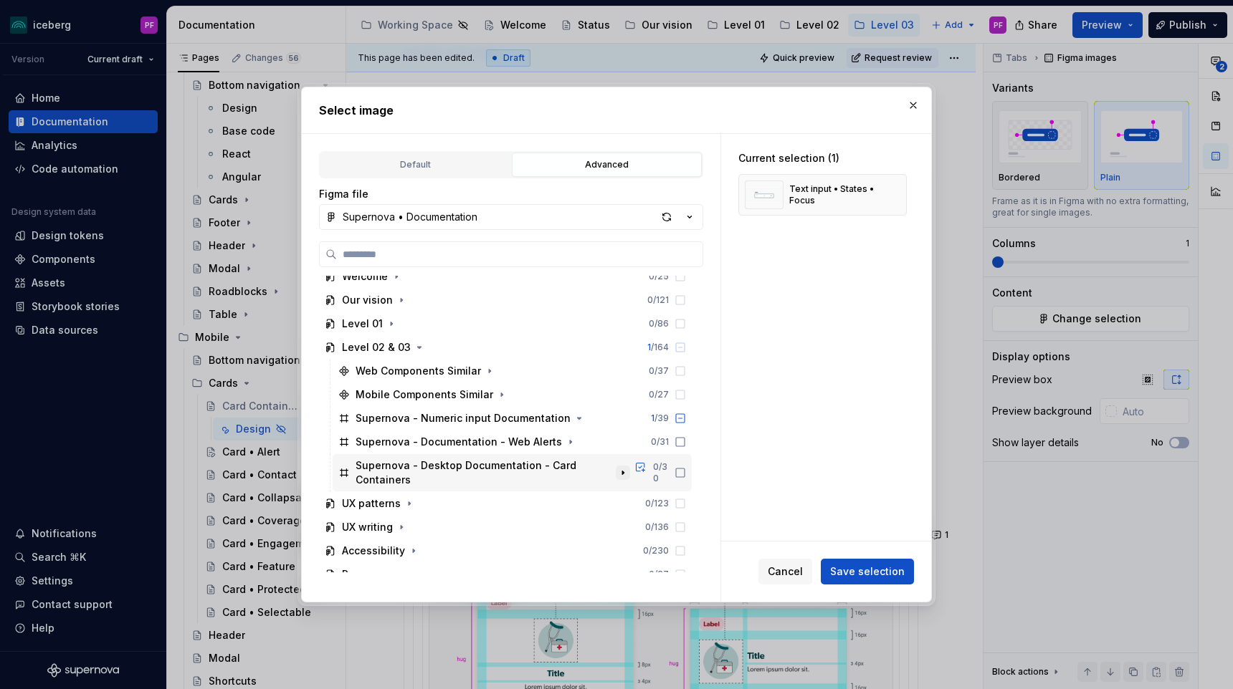
click at [630, 472] on button "button" at bounding box center [623, 473] width 14 height 14
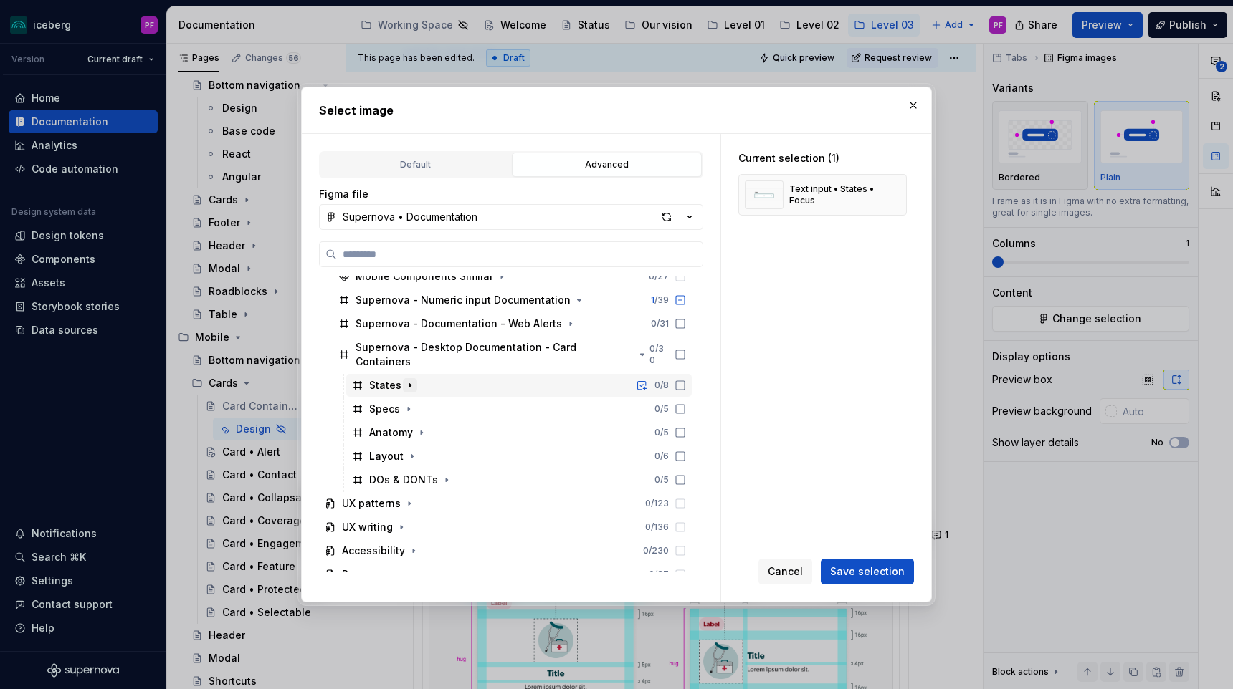
click at [409, 380] on icon "button" at bounding box center [409, 385] width 11 height 11
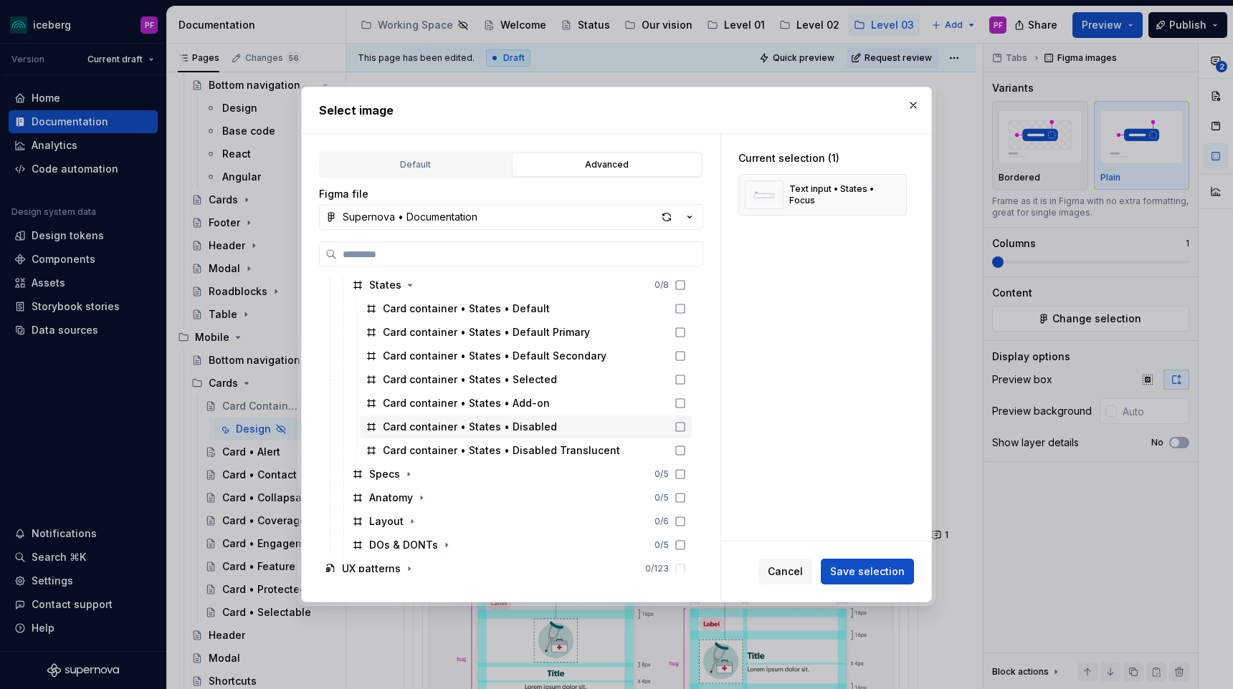
scroll to position [325, 0]
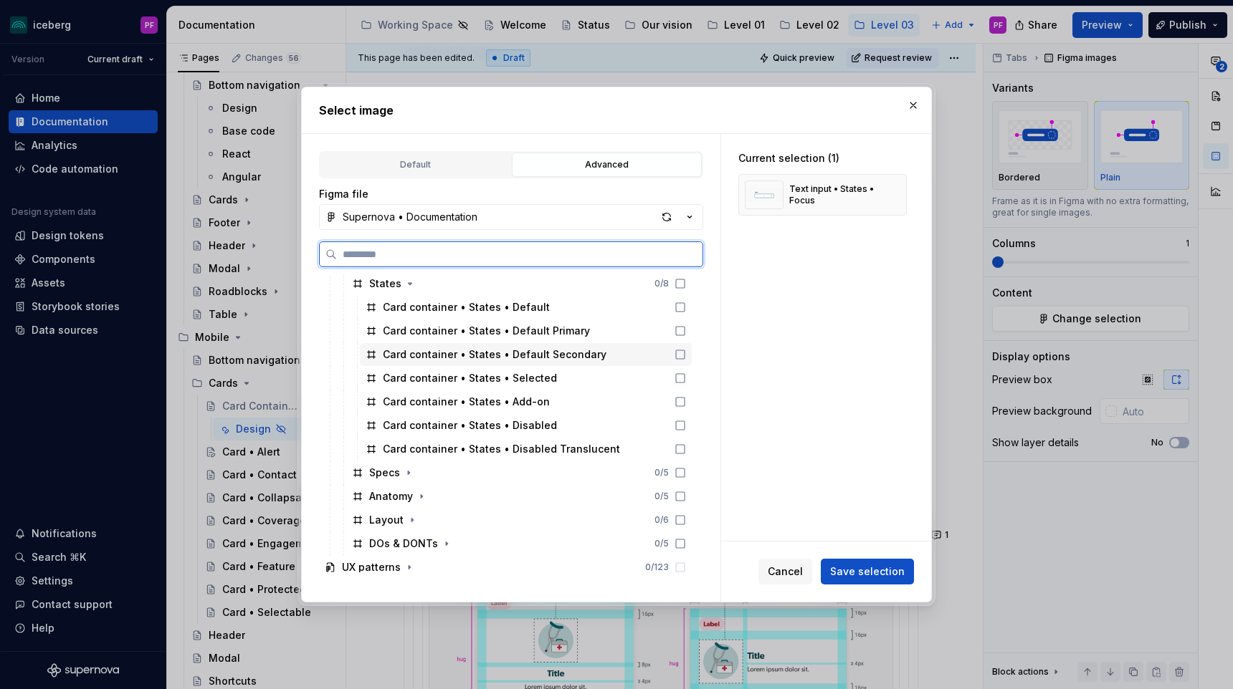
click at [686, 349] on icon at bounding box center [679, 354] width 11 height 11
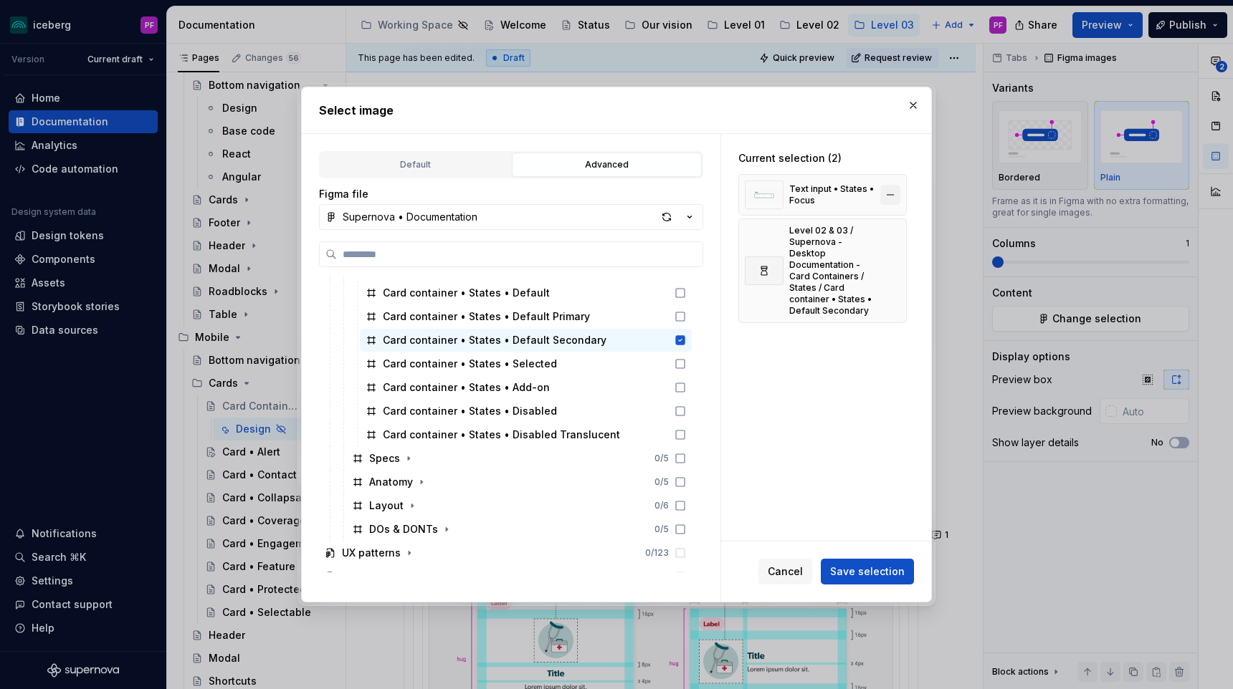
click at [898, 188] on button "button" at bounding box center [890, 195] width 20 height 20
click at [890, 575] on span "Save selection" at bounding box center [867, 572] width 75 height 14
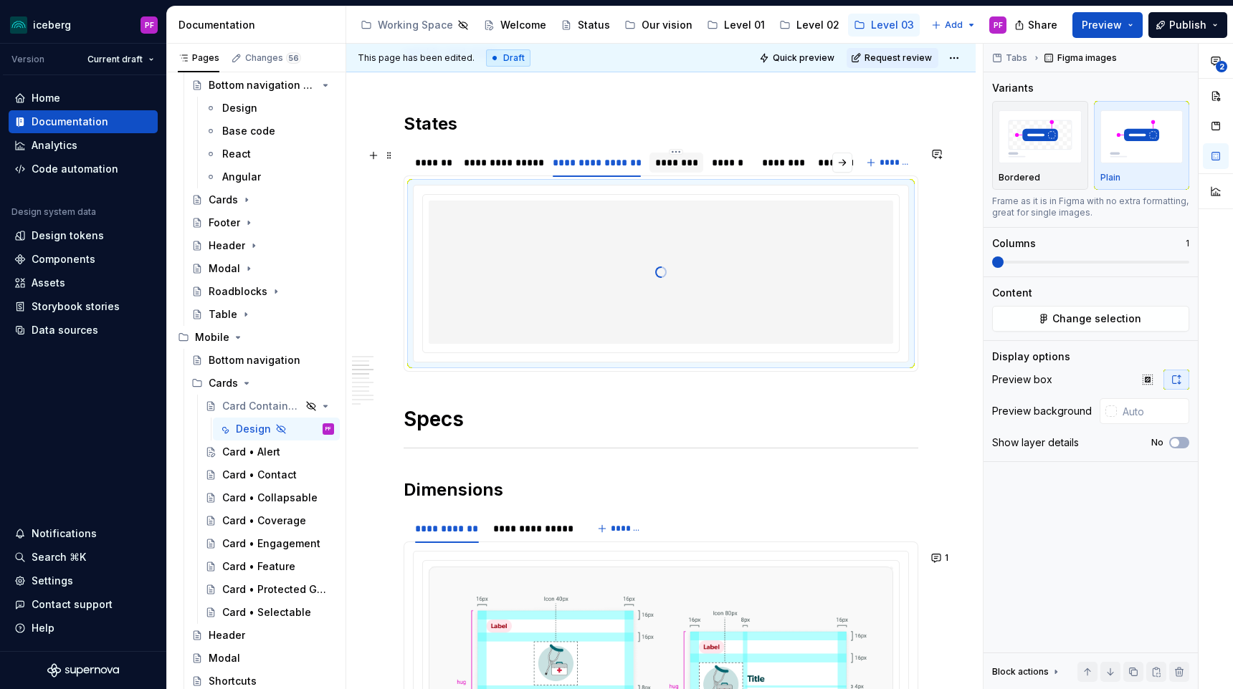
click at [676, 166] on div "********" at bounding box center [676, 162] width 42 height 14
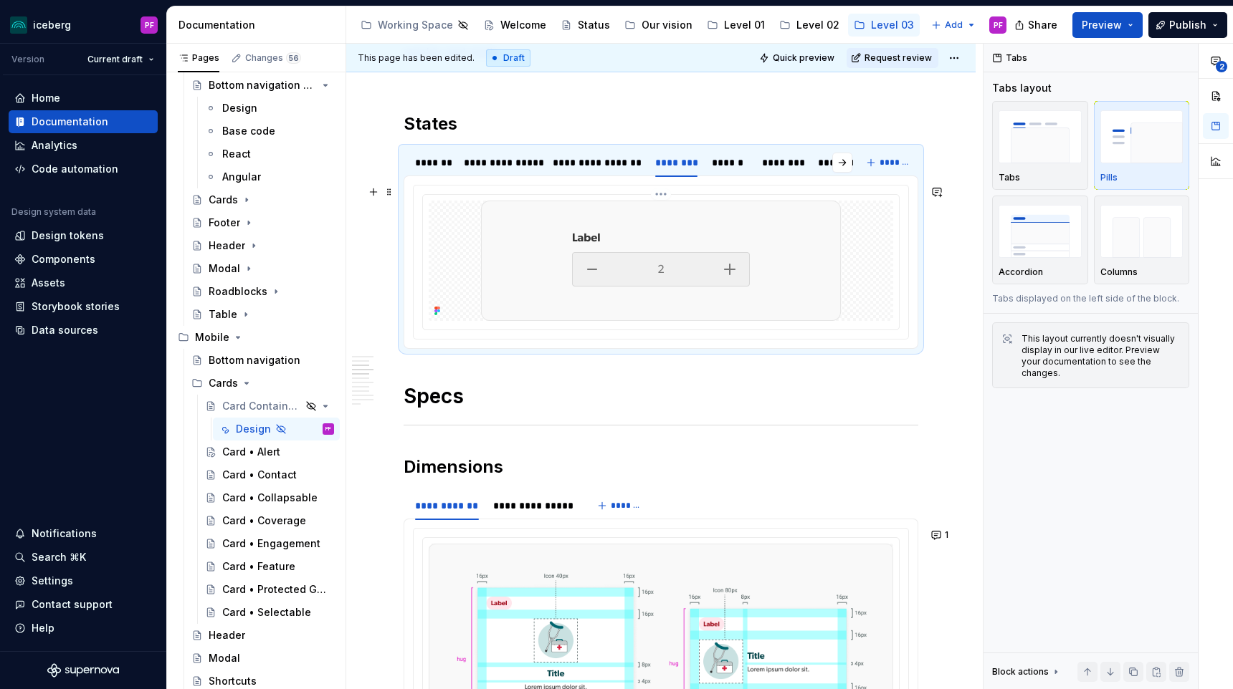
click at [786, 268] on img at bounding box center [661, 261] width 360 height 120
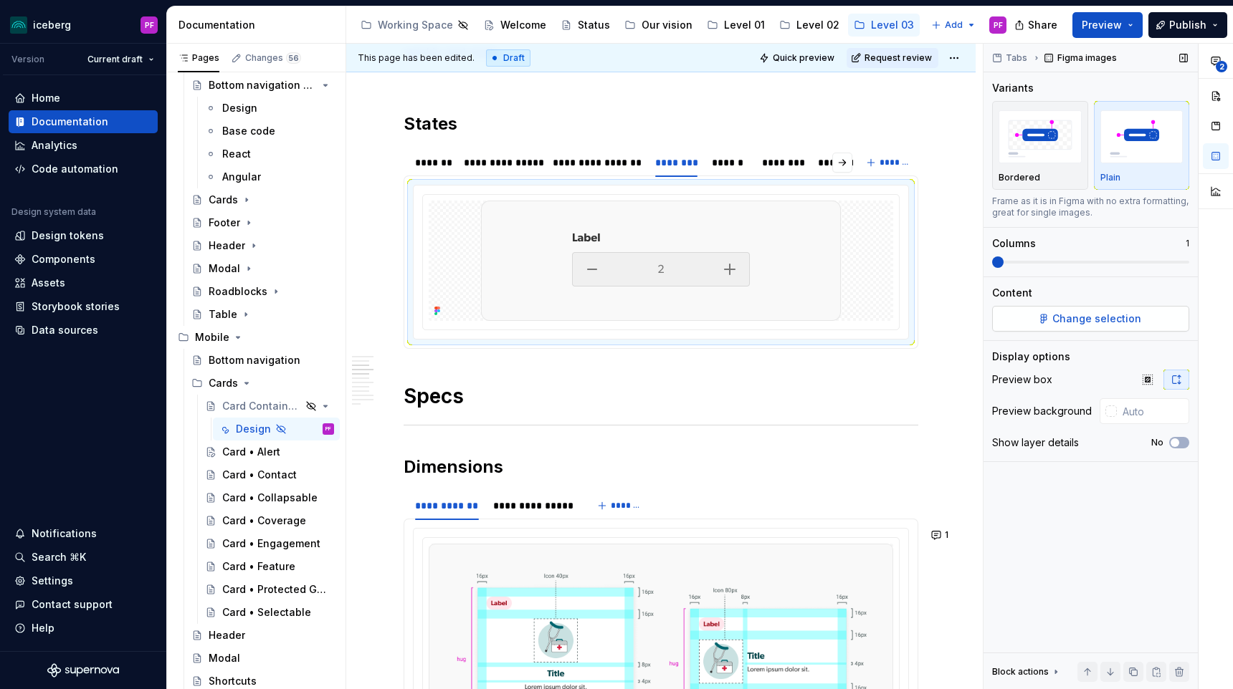
click at [1076, 324] on span "Change selection" at bounding box center [1096, 319] width 89 height 14
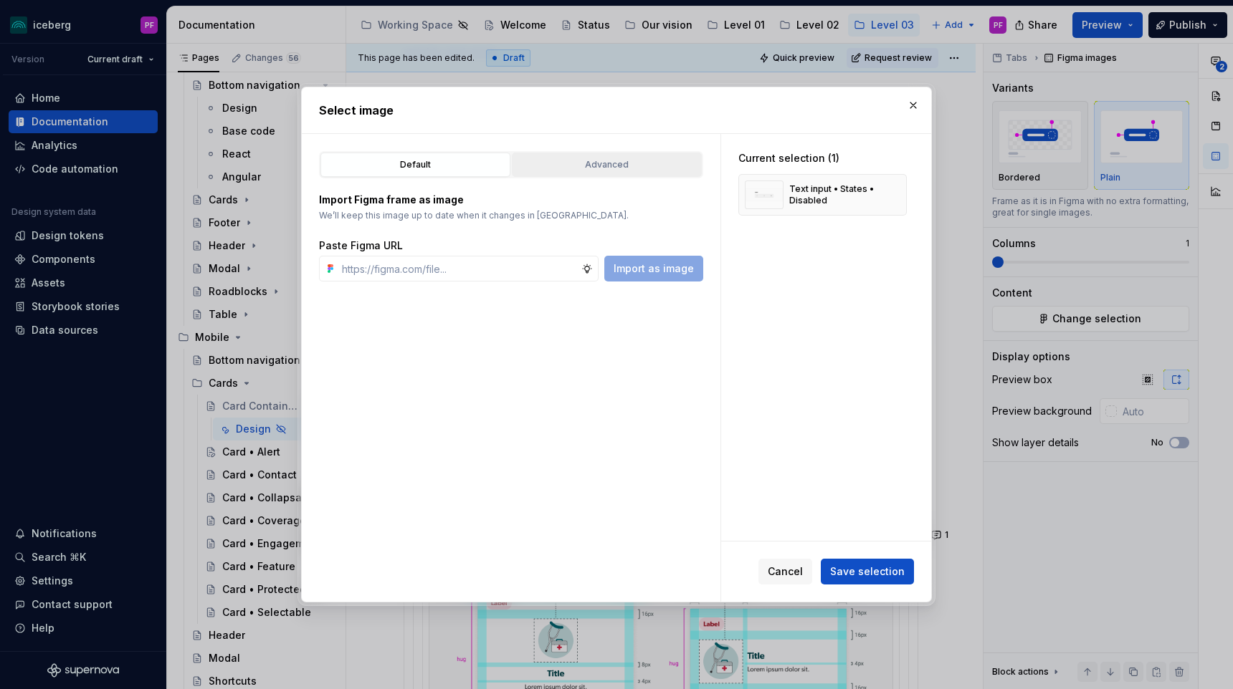
click at [679, 168] on div "Advanced" at bounding box center [607, 165] width 180 height 14
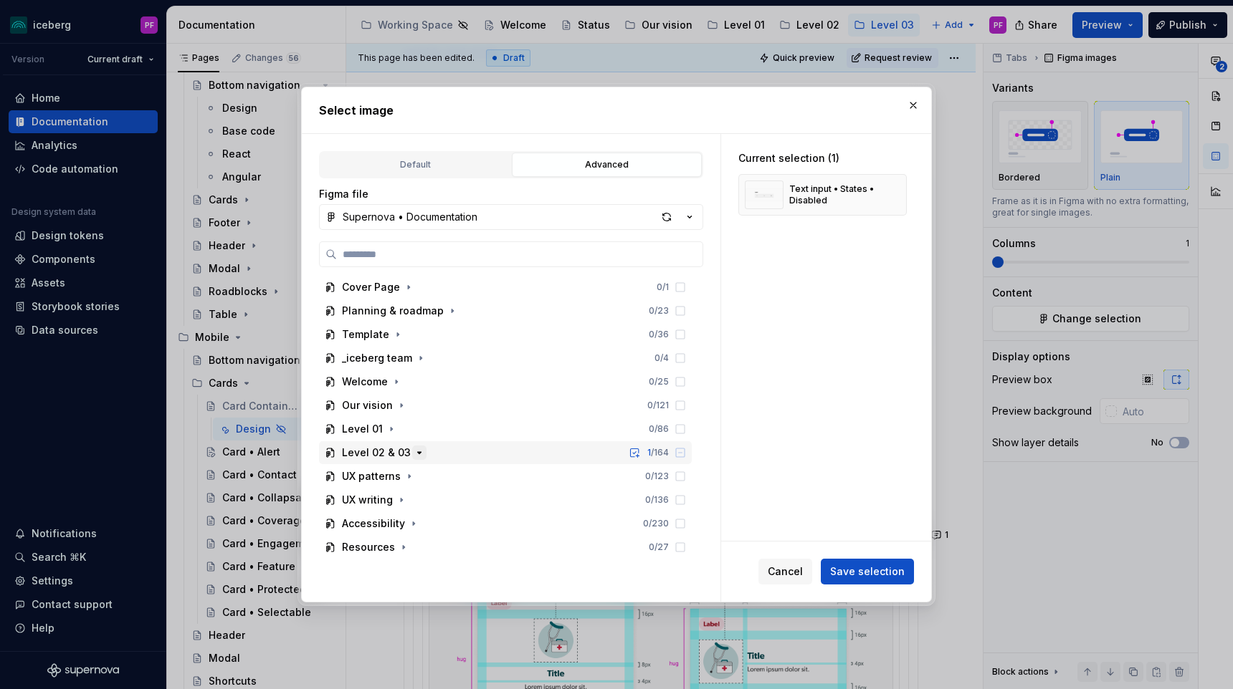
click at [416, 457] on icon "button" at bounding box center [418, 452] width 11 height 11
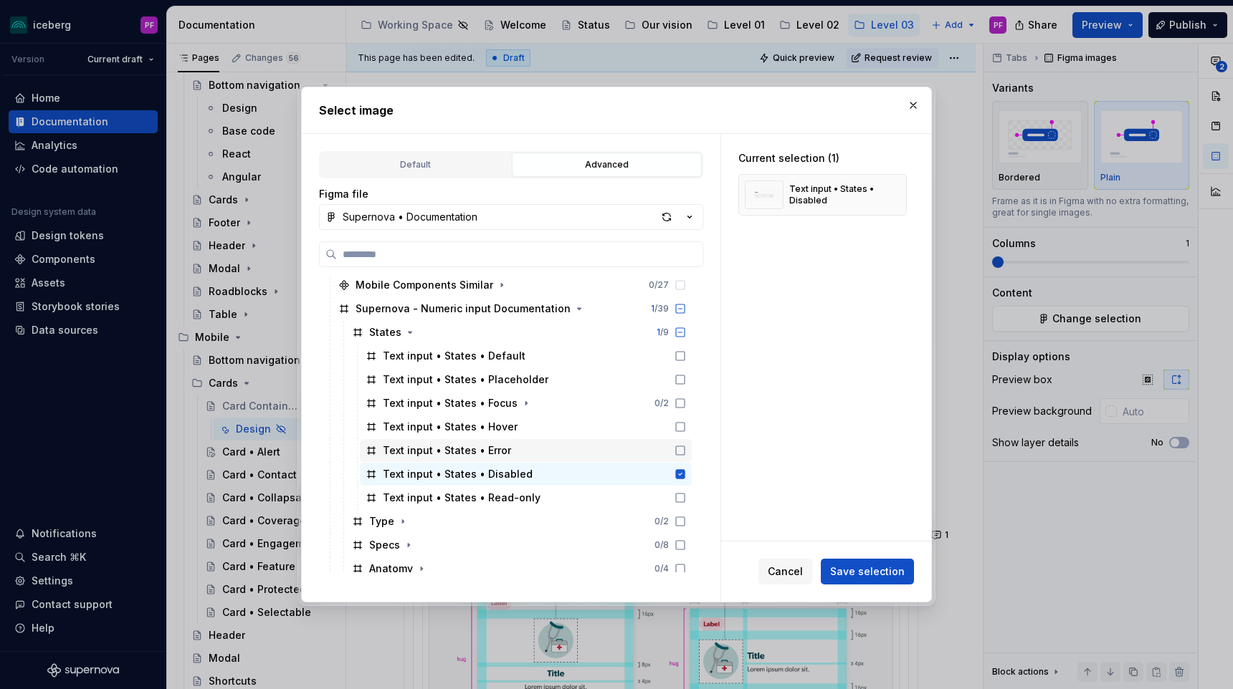
scroll to position [219, 0]
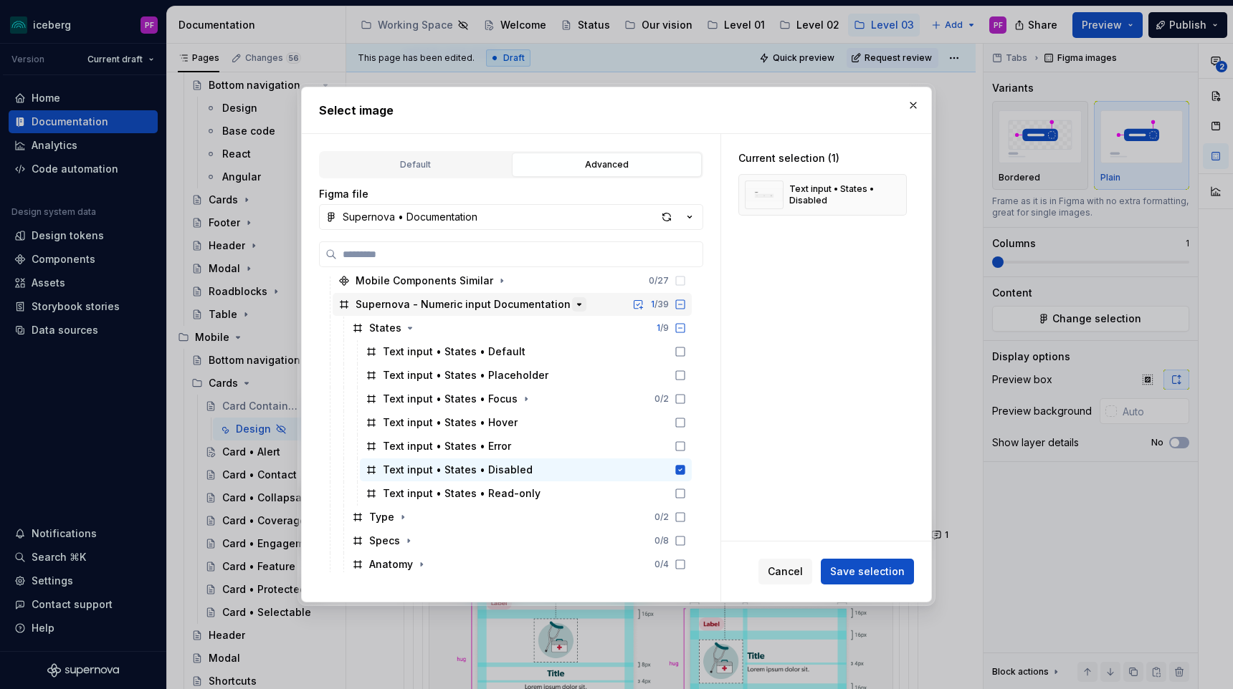
click at [573, 307] on icon "button" at bounding box center [578, 304] width 11 height 11
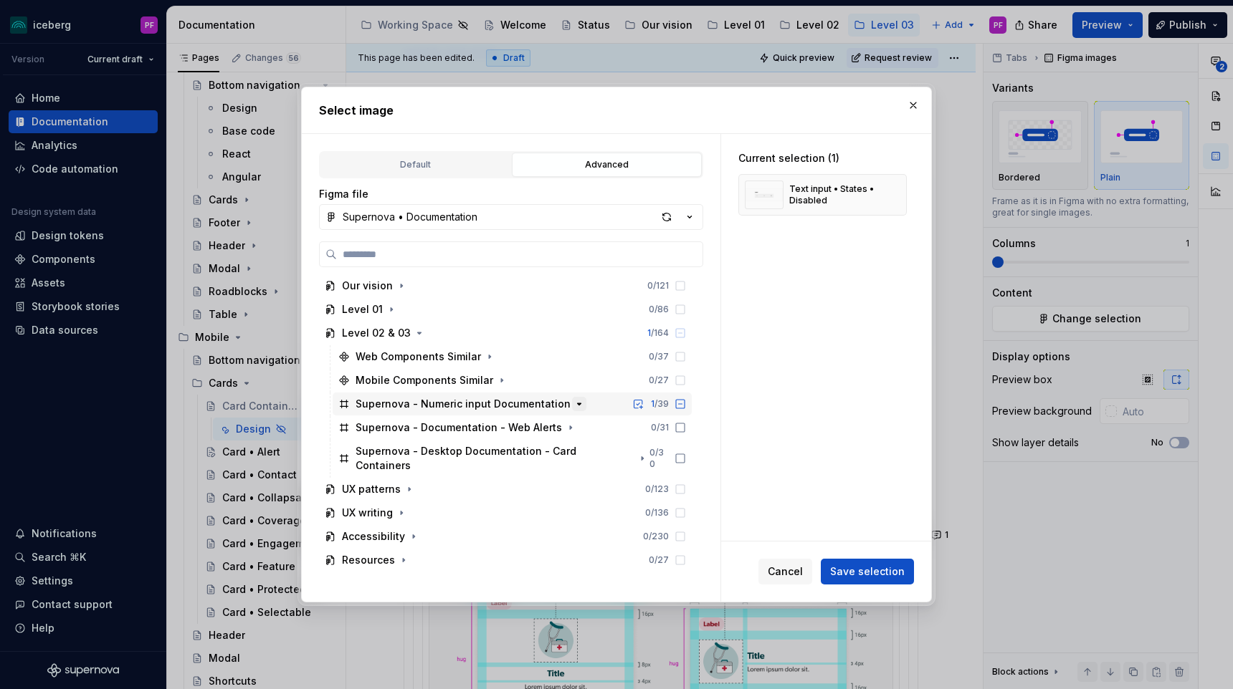
scroll to position [105, 0]
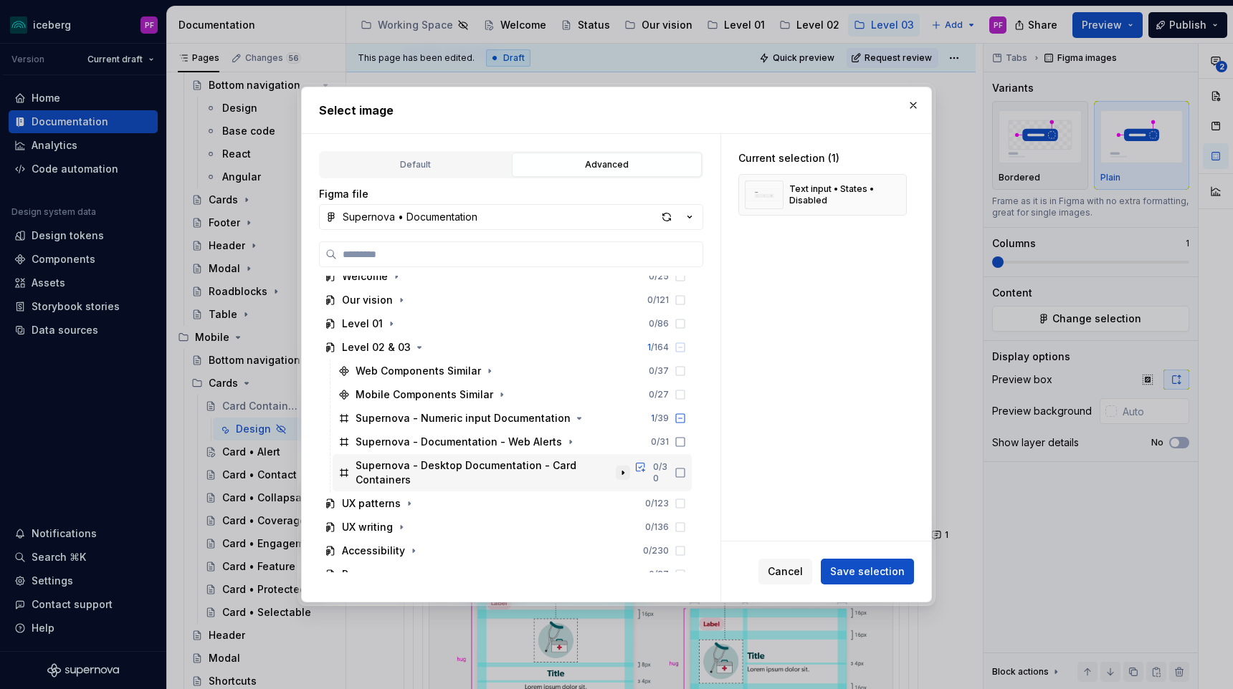
click at [628, 467] on icon "button" at bounding box center [622, 472] width 11 height 11
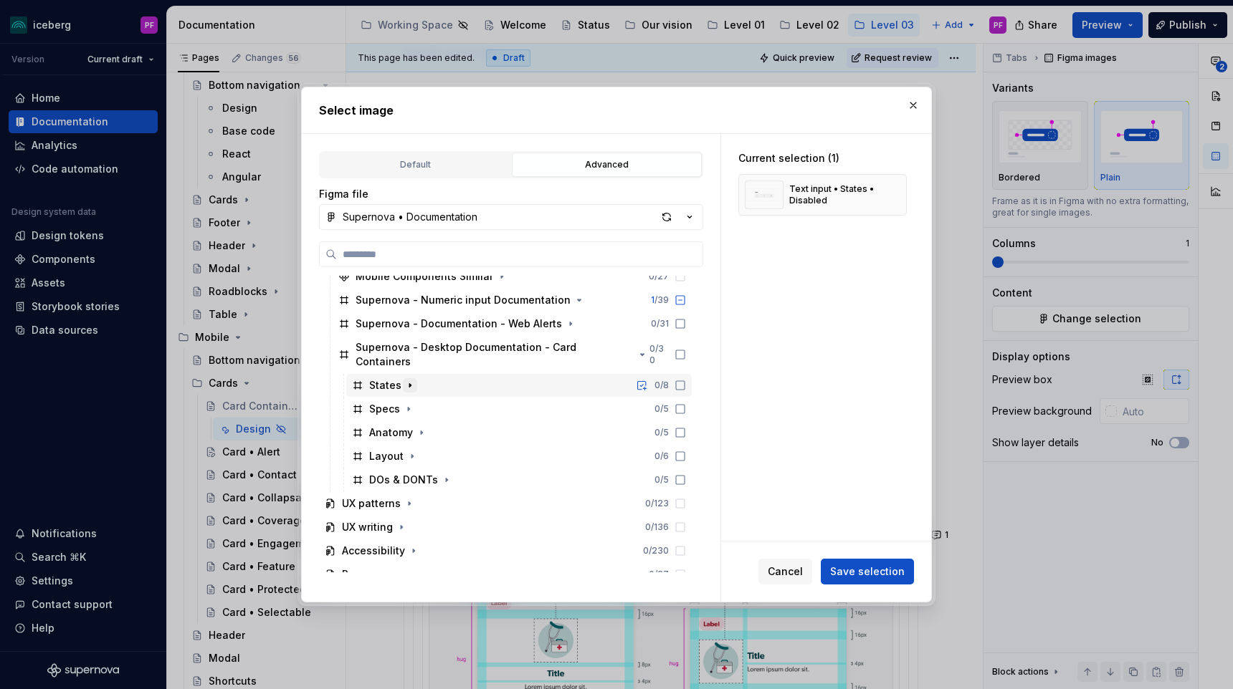
click at [404, 380] on icon "button" at bounding box center [409, 385] width 11 height 11
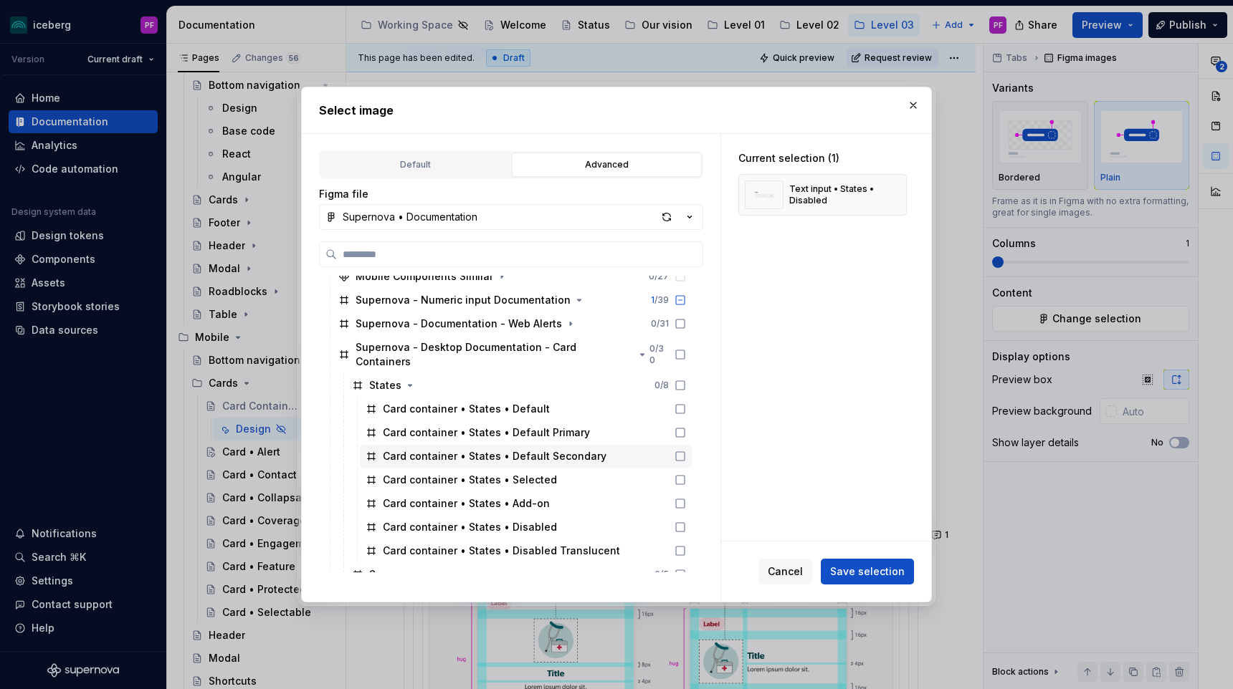
scroll to position [284, 0]
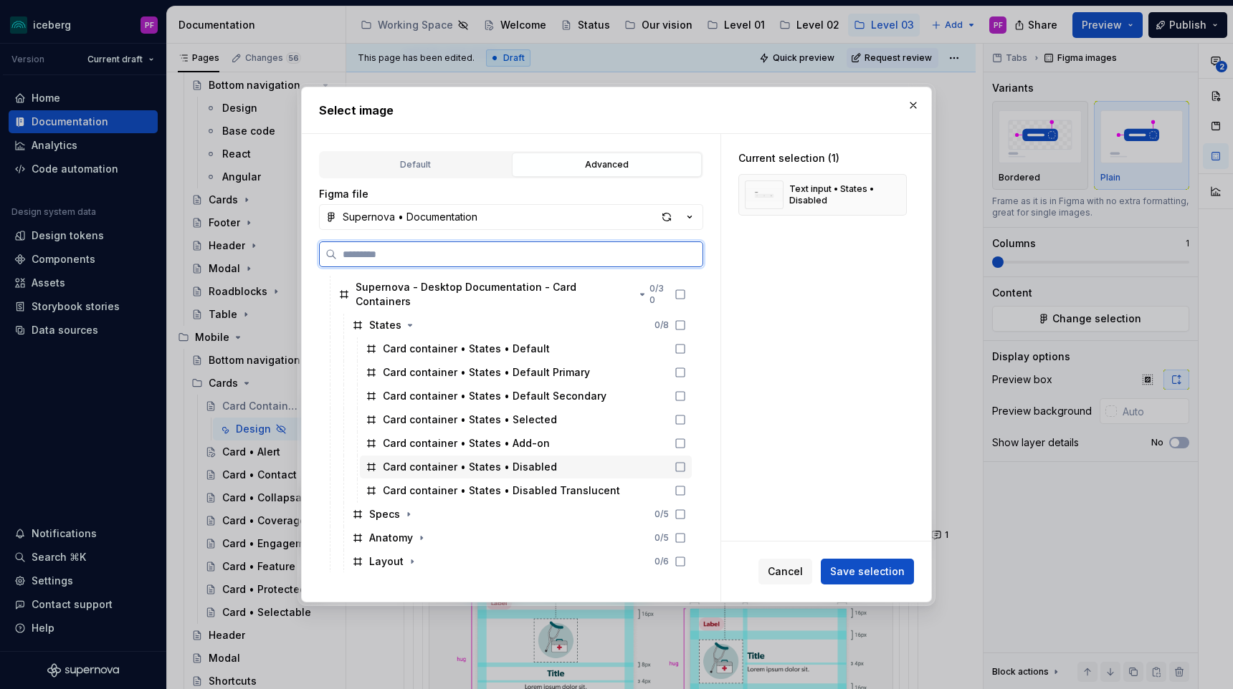
click at [583, 456] on div "Card container • States • Disabled" at bounding box center [526, 467] width 332 height 23
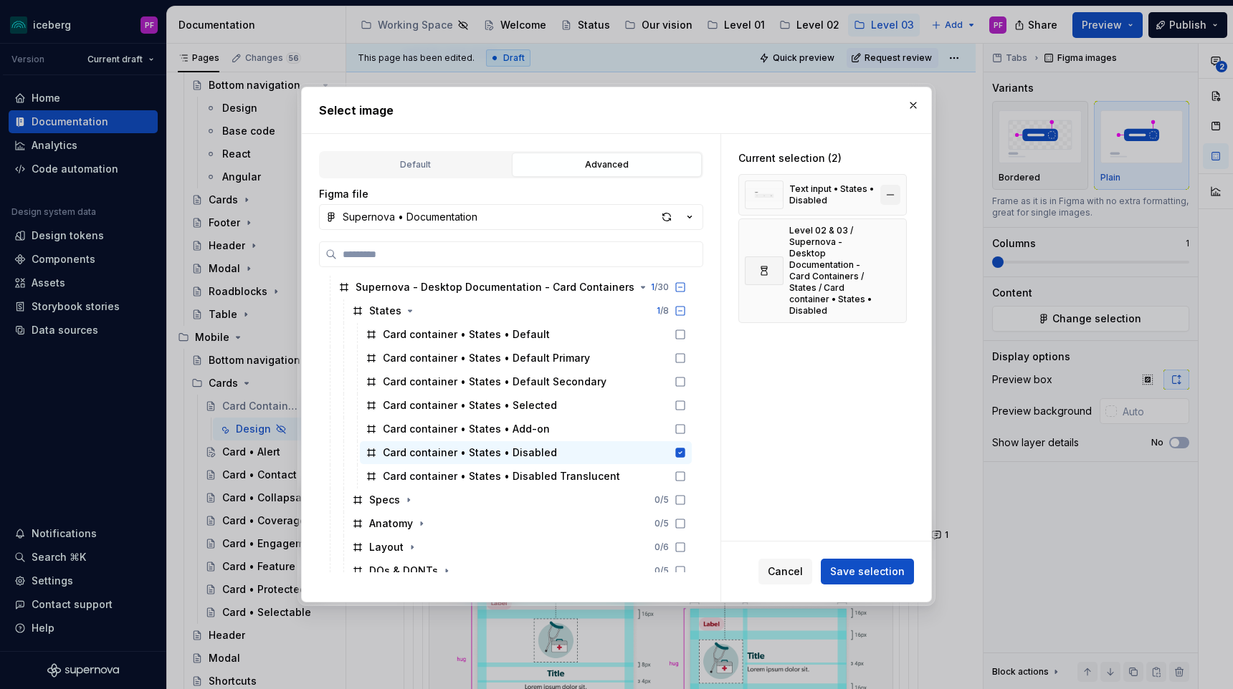
click at [893, 199] on button "button" at bounding box center [890, 195] width 20 height 20
click at [837, 562] on button "Save selection" at bounding box center [866, 572] width 93 height 26
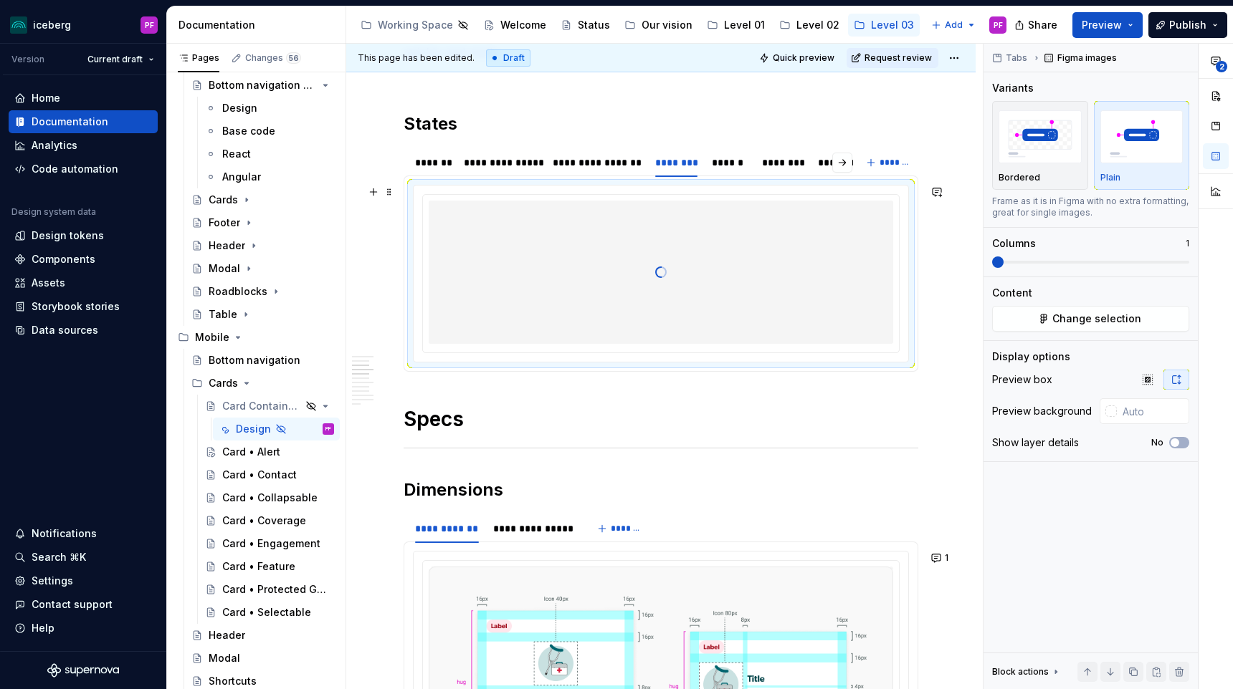
click at [641, 212] on div at bounding box center [661, 272] width 464 height 143
click at [1050, 317] on button "Change selection" at bounding box center [1090, 319] width 197 height 26
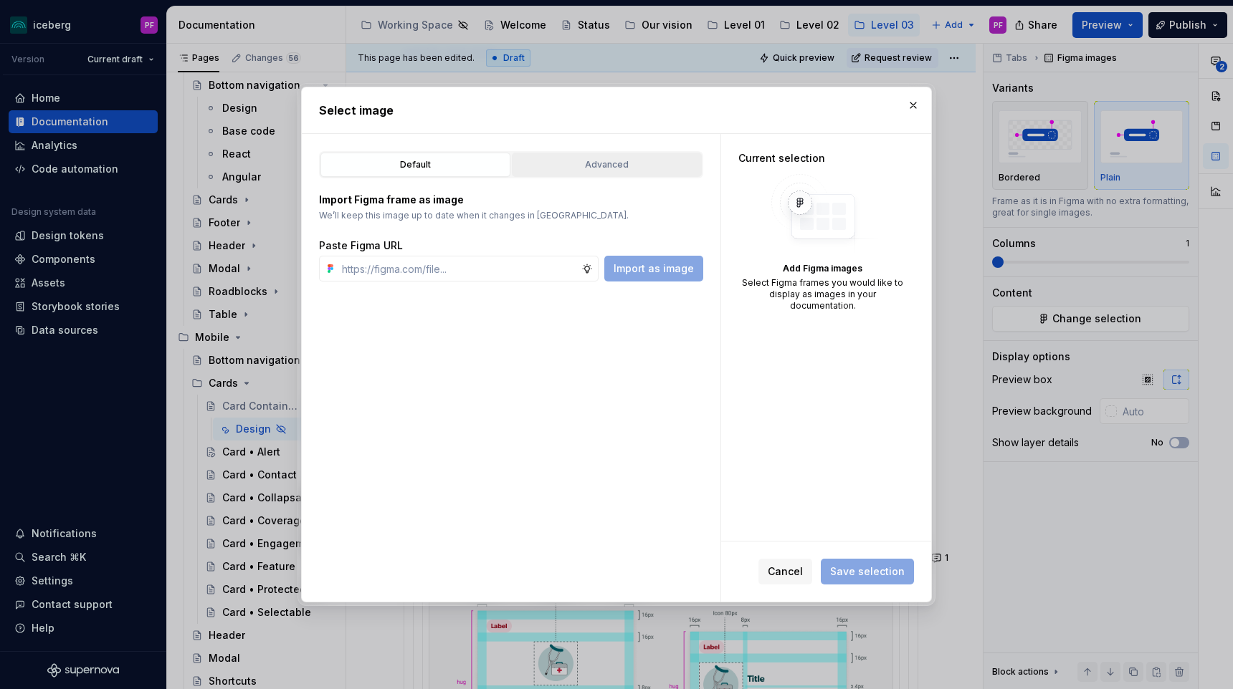
click at [646, 166] on div "Advanced" at bounding box center [607, 165] width 180 height 14
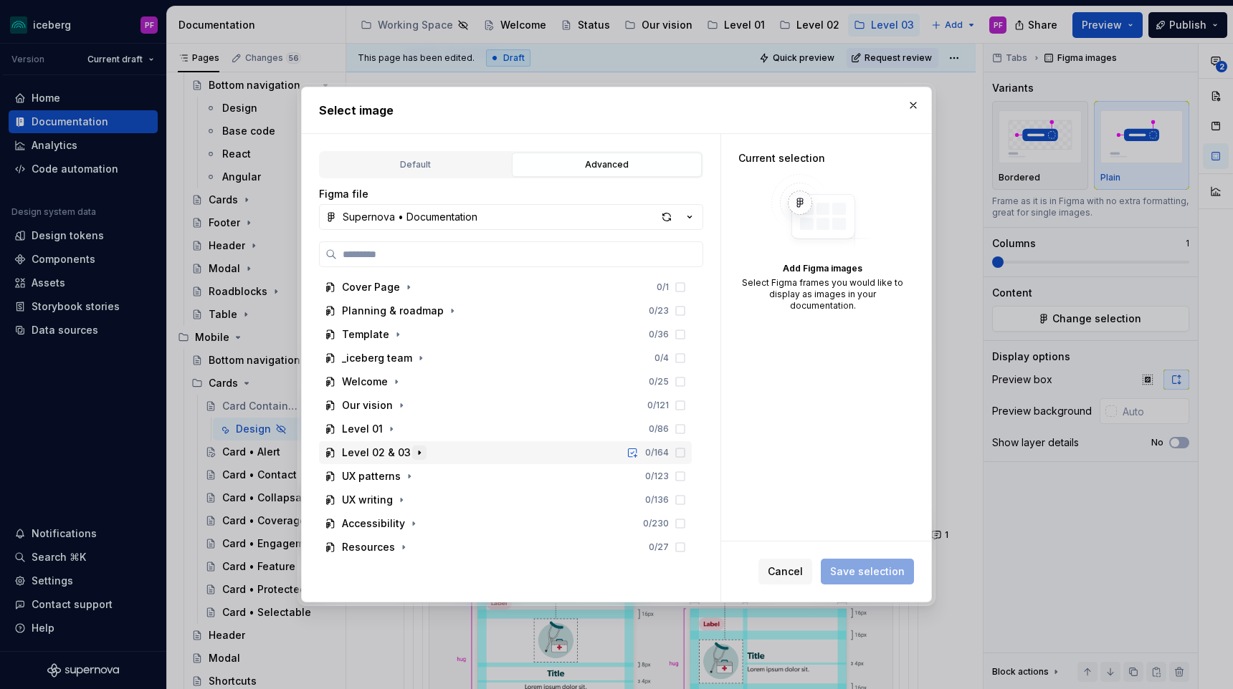
click at [421, 452] on icon "button" at bounding box center [418, 452] width 11 height 11
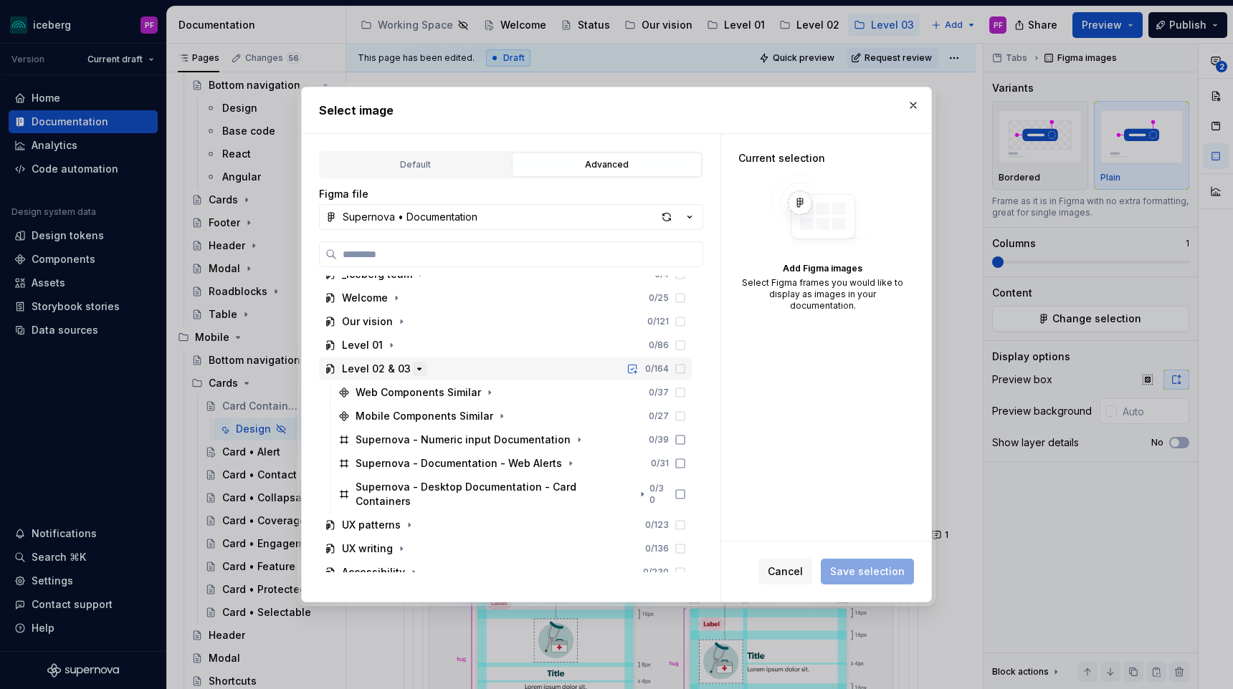
scroll to position [85, 0]
click at [626, 488] on icon "button" at bounding box center [622, 493] width 11 height 11
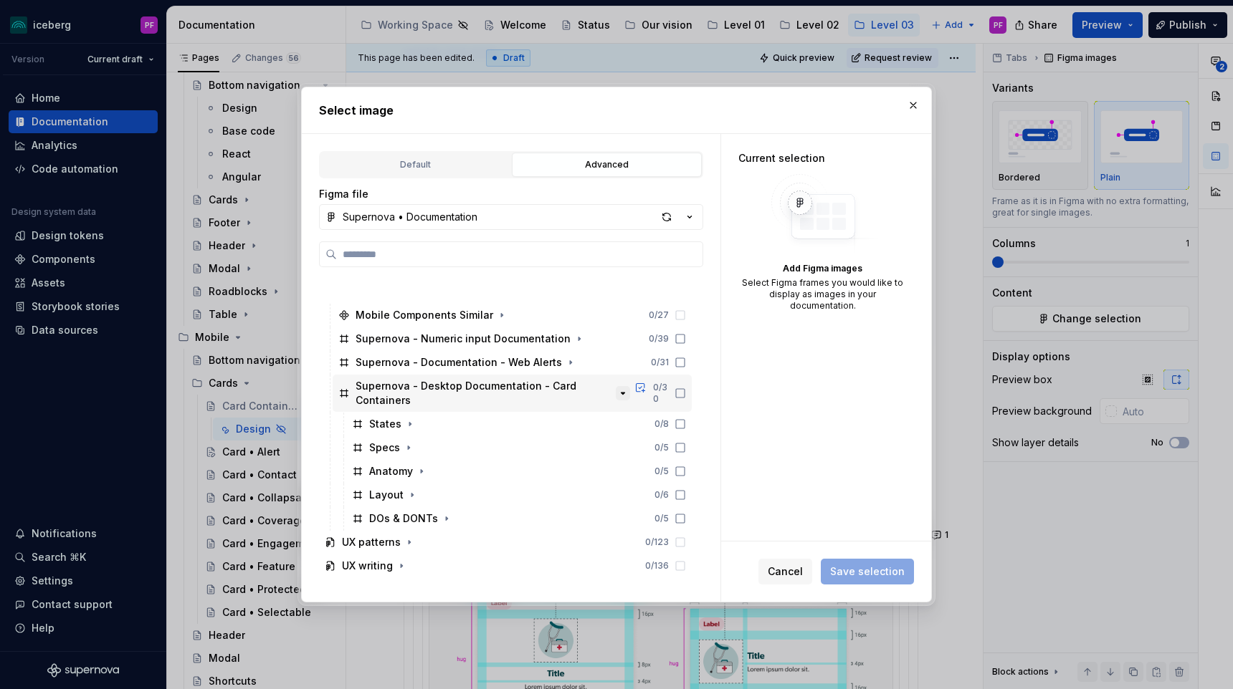
scroll to position [224, 0]
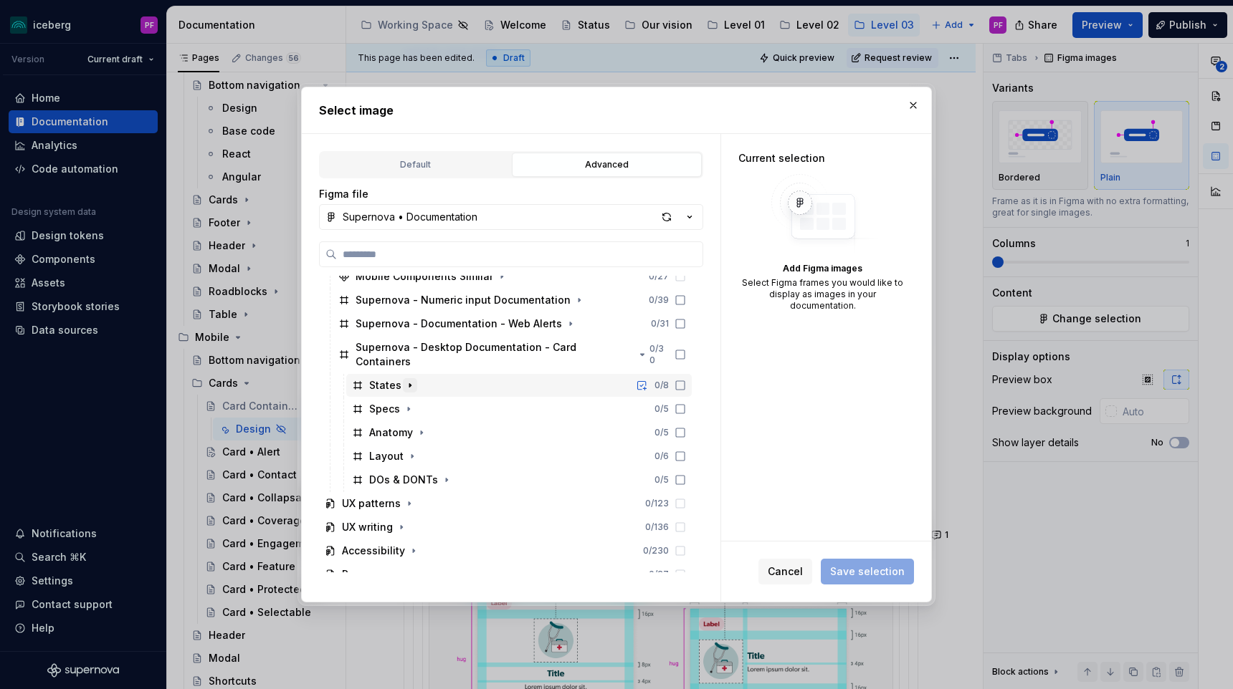
click at [411, 380] on icon "button" at bounding box center [409, 385] width 11 height 11
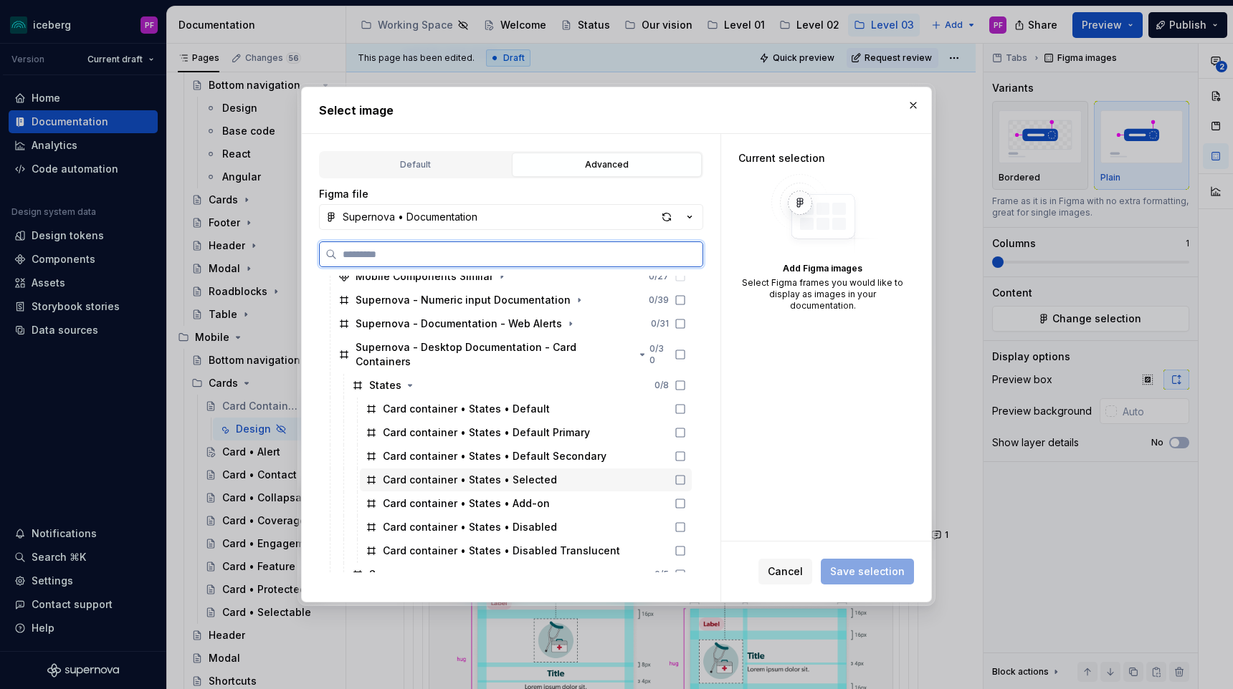
click at [686, 474] on icon at bounding box center [679, 479] width 11 height 11
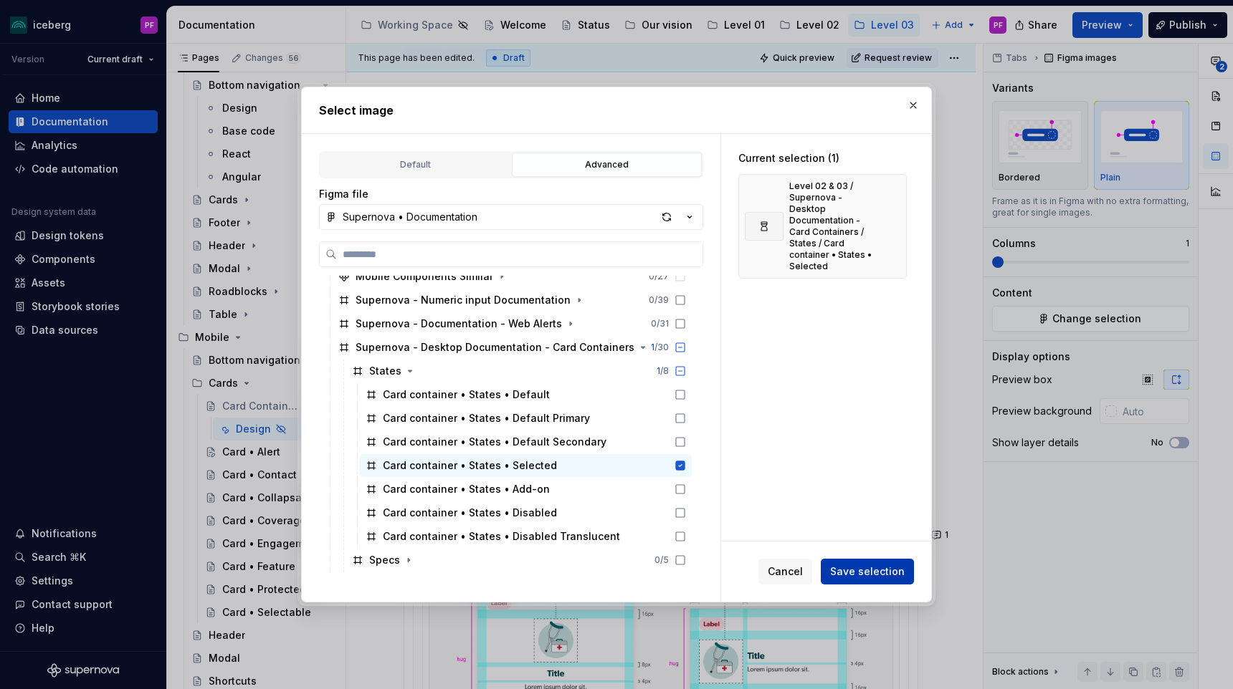
click at [855, 569] on span "Save selection" at bounding box center [867, 572] width 75 height 14
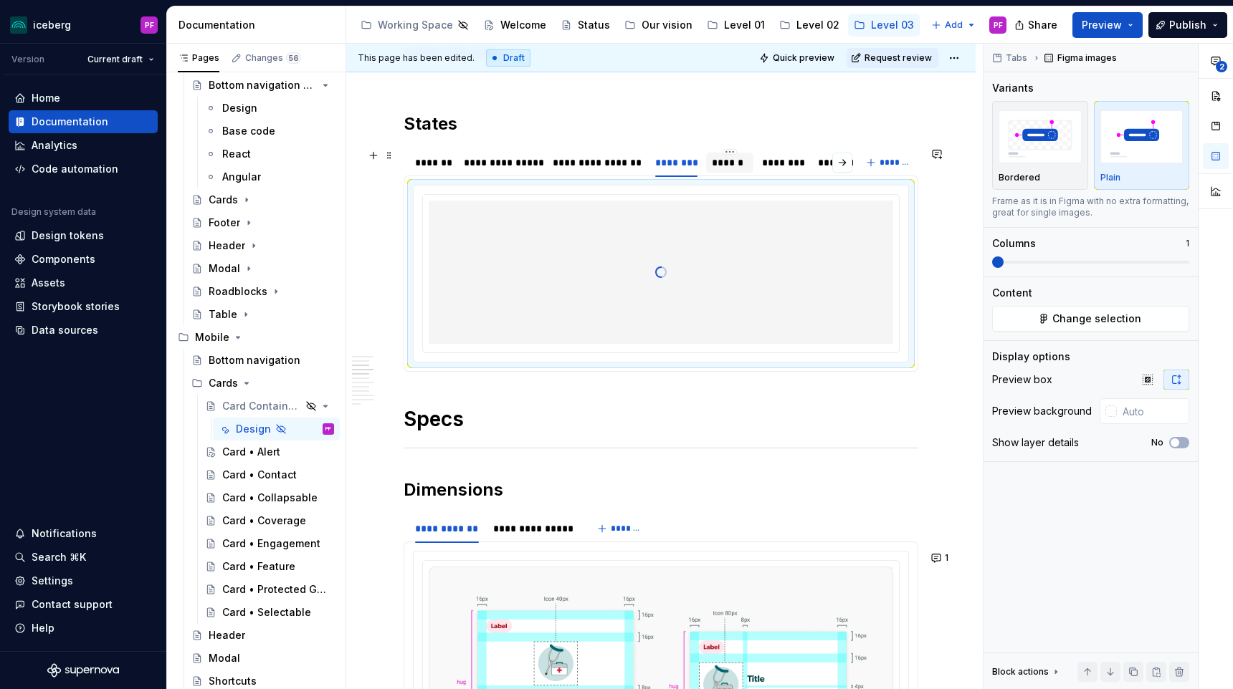
click at [712, 165] on div "******" at bounding box center [730, 162] width 36 height 14
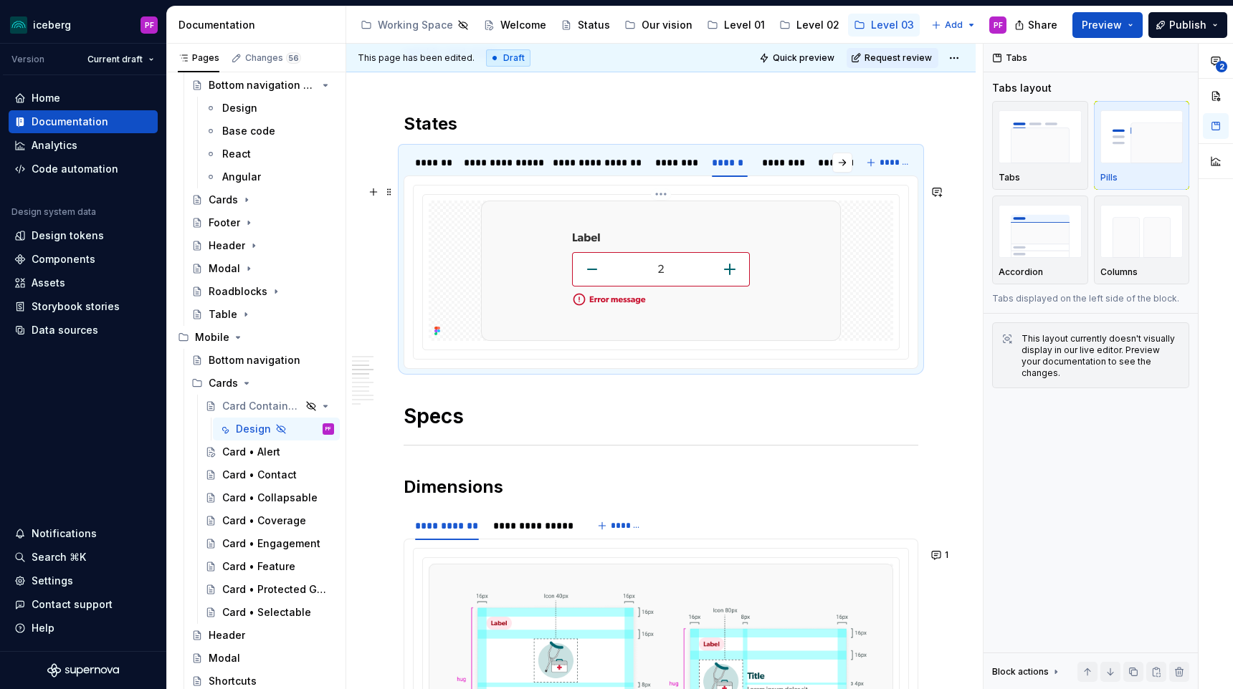
click at [867, 246] on div at bounding box center [661, 271] width 464 height 140
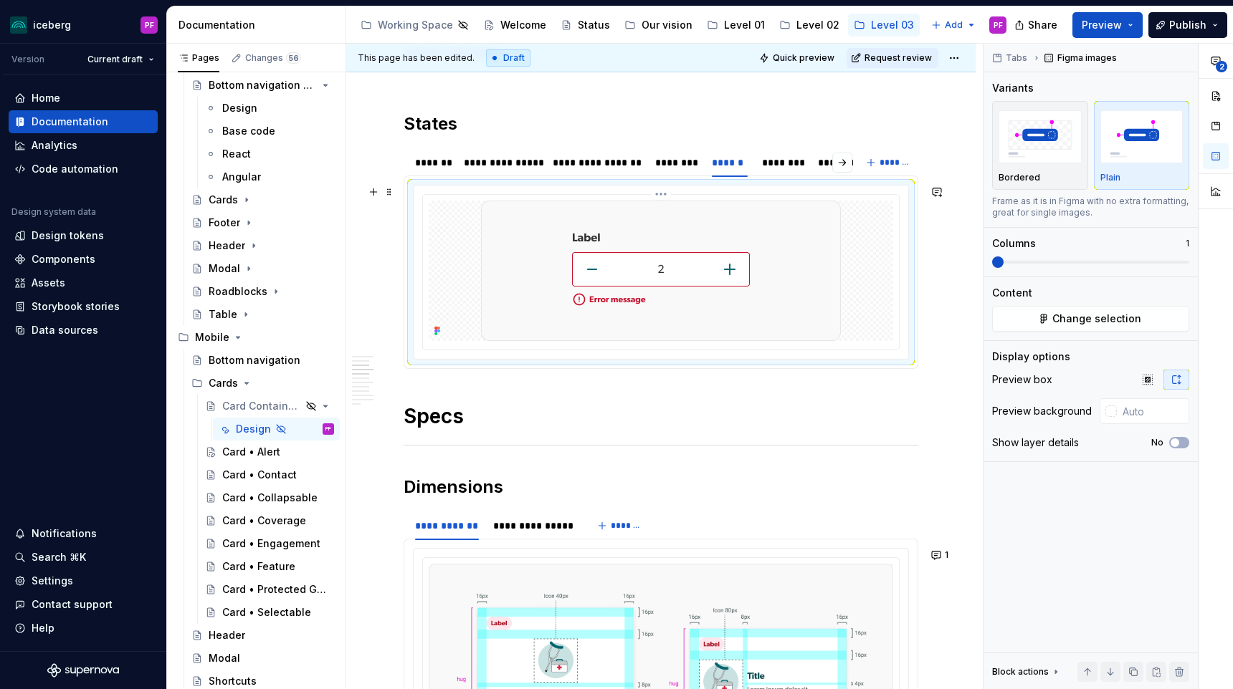
click at [778, 272] on img at bounding box center [661, 271] width 360 height 140
click at [1010, 322] on button "Change selection" at bounding box center [1090, 319] width 197 height 26
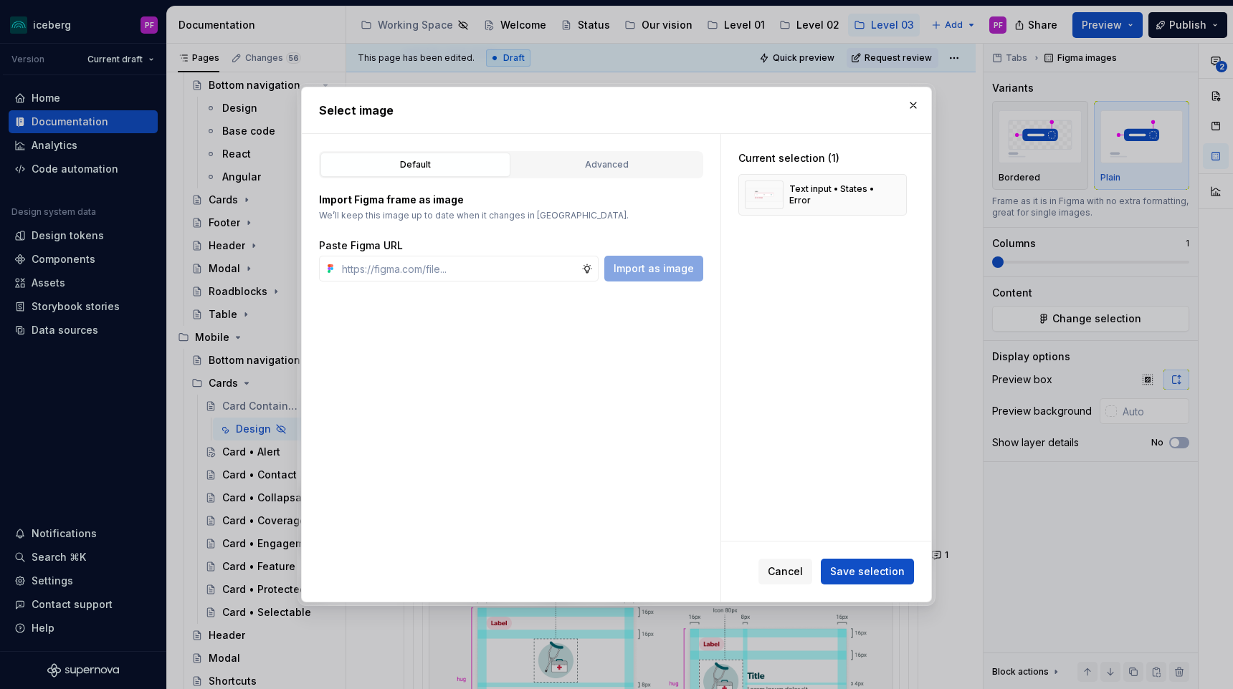
click at [623, 184] on div "Import Figma frame as image We’ll keep this image up to date when it changes in…" at bounding box center [511, 229] width 384 height 103
click at [610, 155] on button "Advanced" at bounding box center [607, 165] width 190 height 24
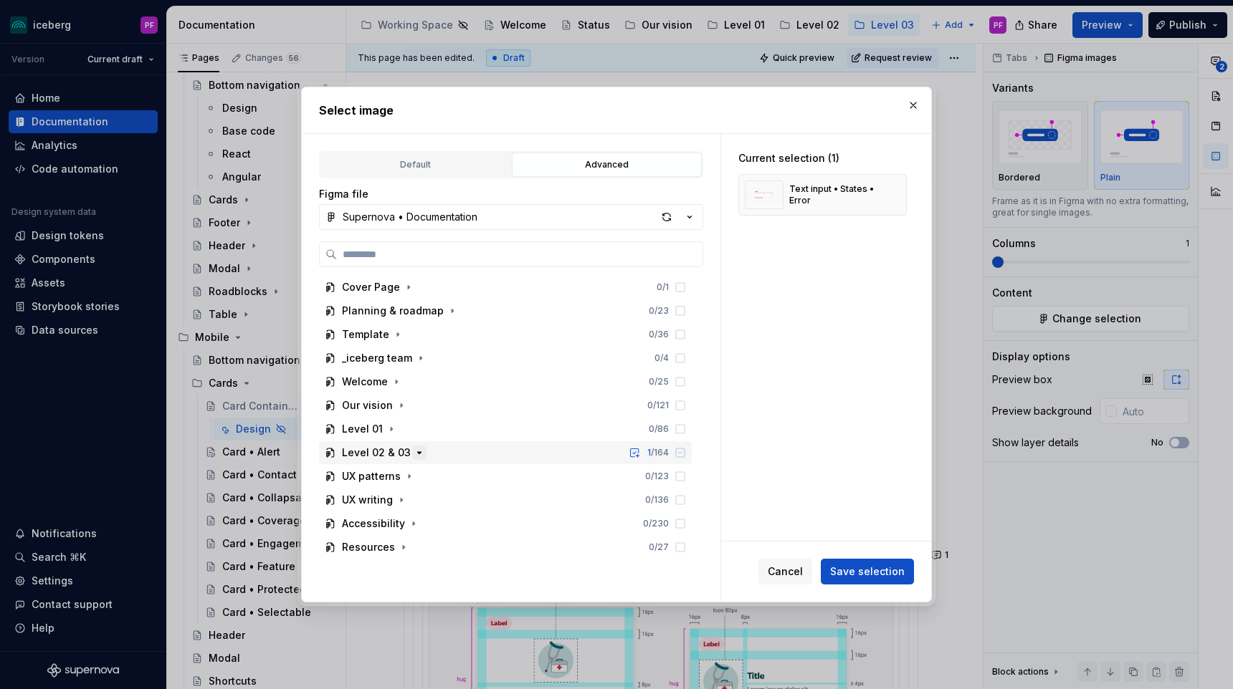
click at [413, 454] on icon "button" at bounding box center [418, 452] width 11 height 11
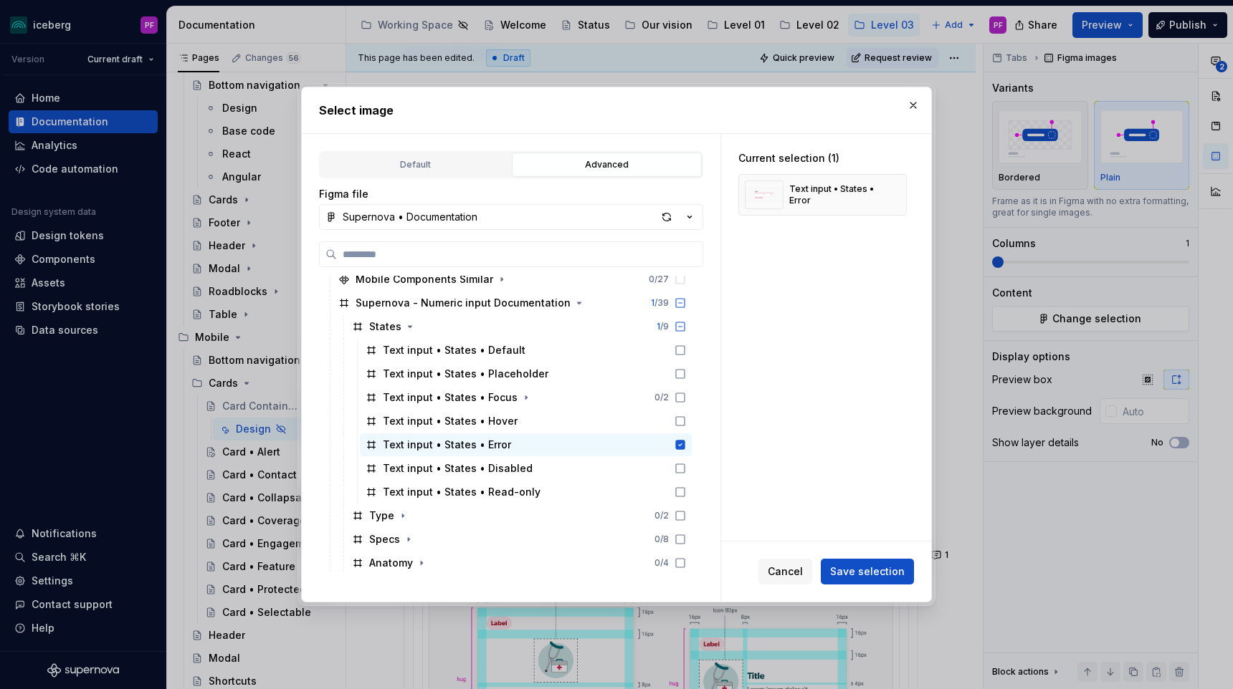
scroll to position [222, 0]
click at [573, 298] on icon "button" at bounding box center [578, 301] width 11 height 11
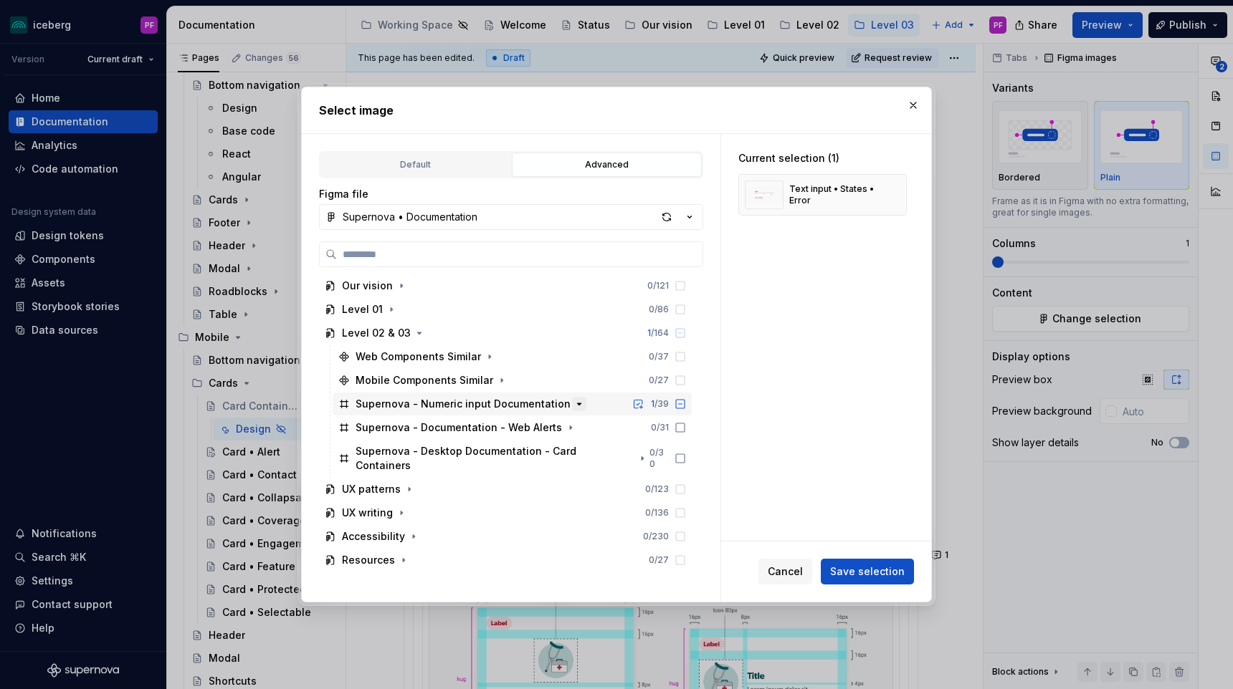
scroll to position [105, 0]
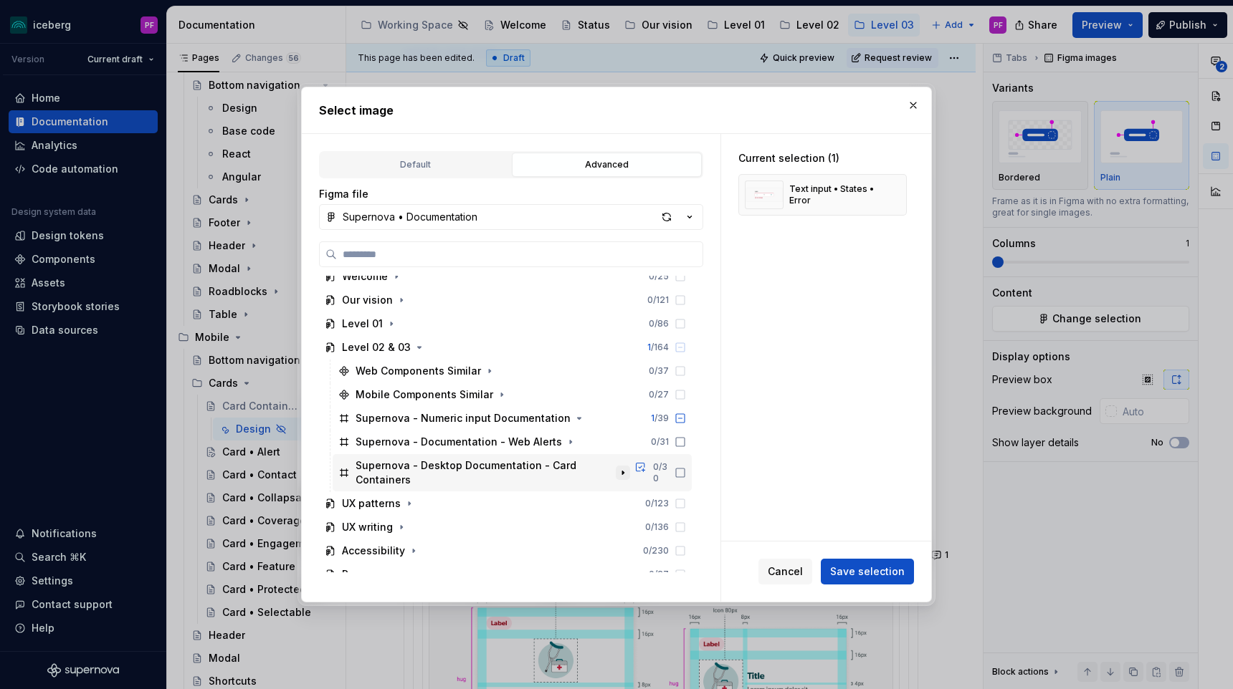
click at [627, 467] on icon "button" at bounding box center [622, 472] width 11 height 11
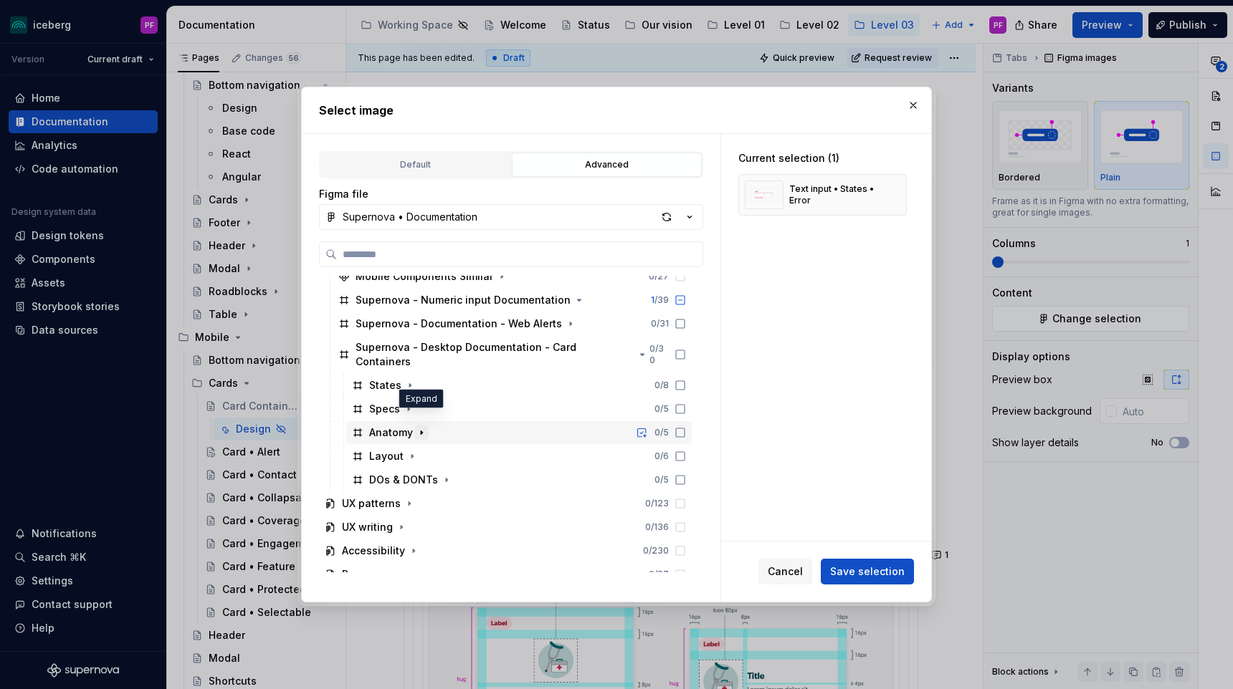
click at [423, 427] on icon "button" at bounding box center [421, 432] width 11 height 11
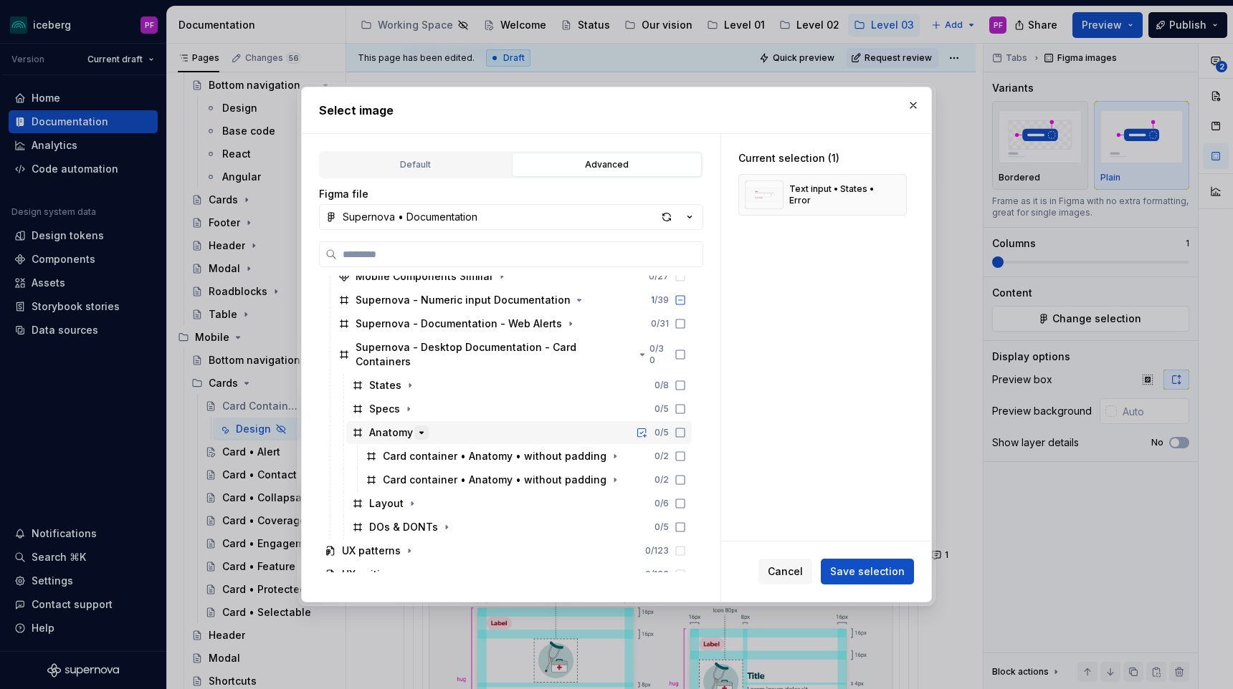
click at [423, 427] on icon "button" at bounding box center [421, 432] width 11 height 11
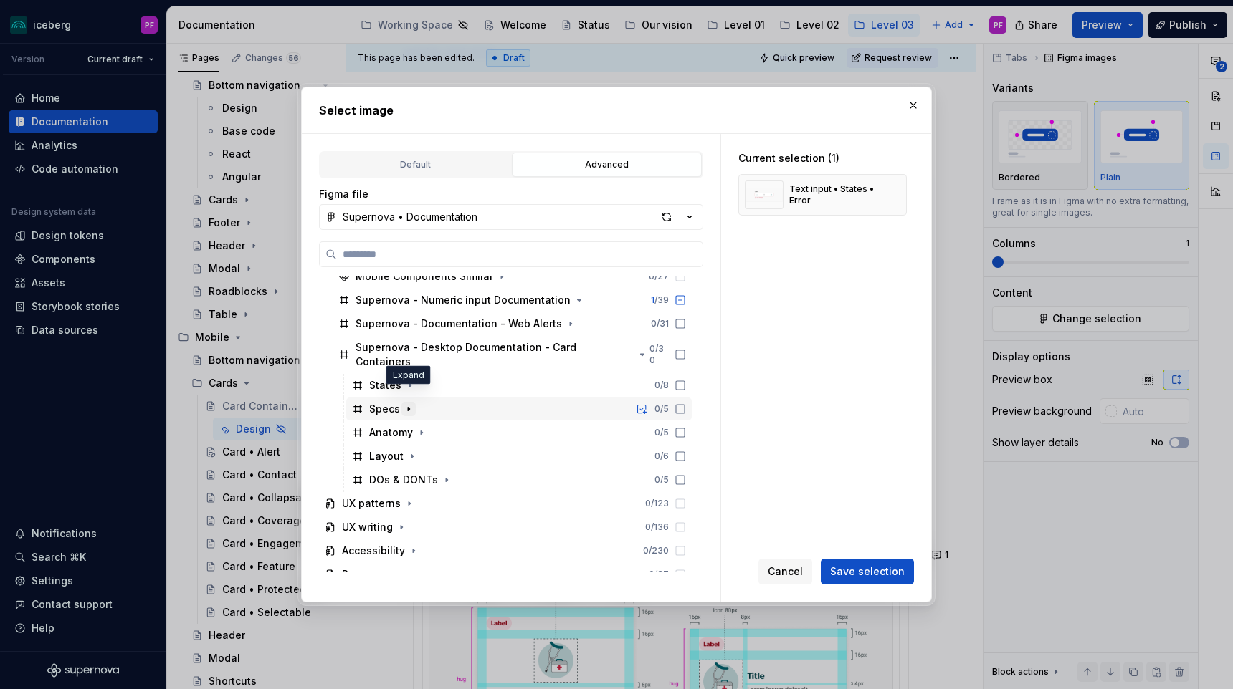
click at [411, 403] on icon "button" at bounding box center [408, 408] width 11 height 11
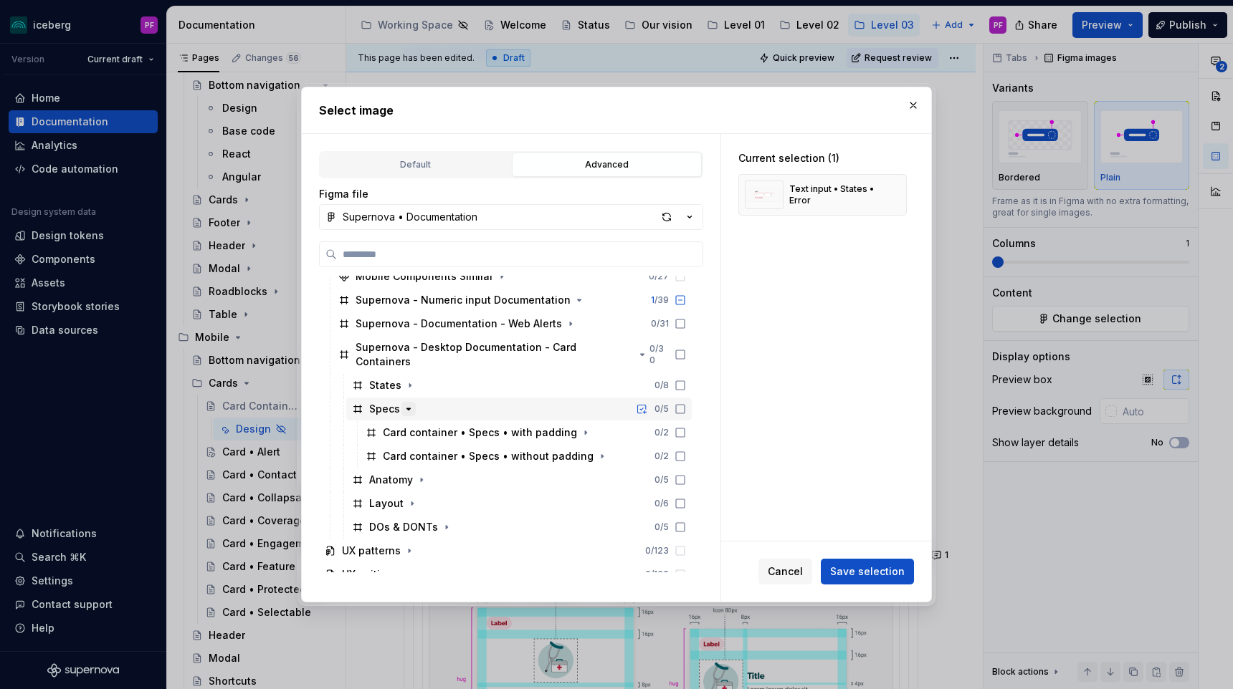
click at [403, 403] on icon "button" at bounding box center [408, 408] width 11 height 11
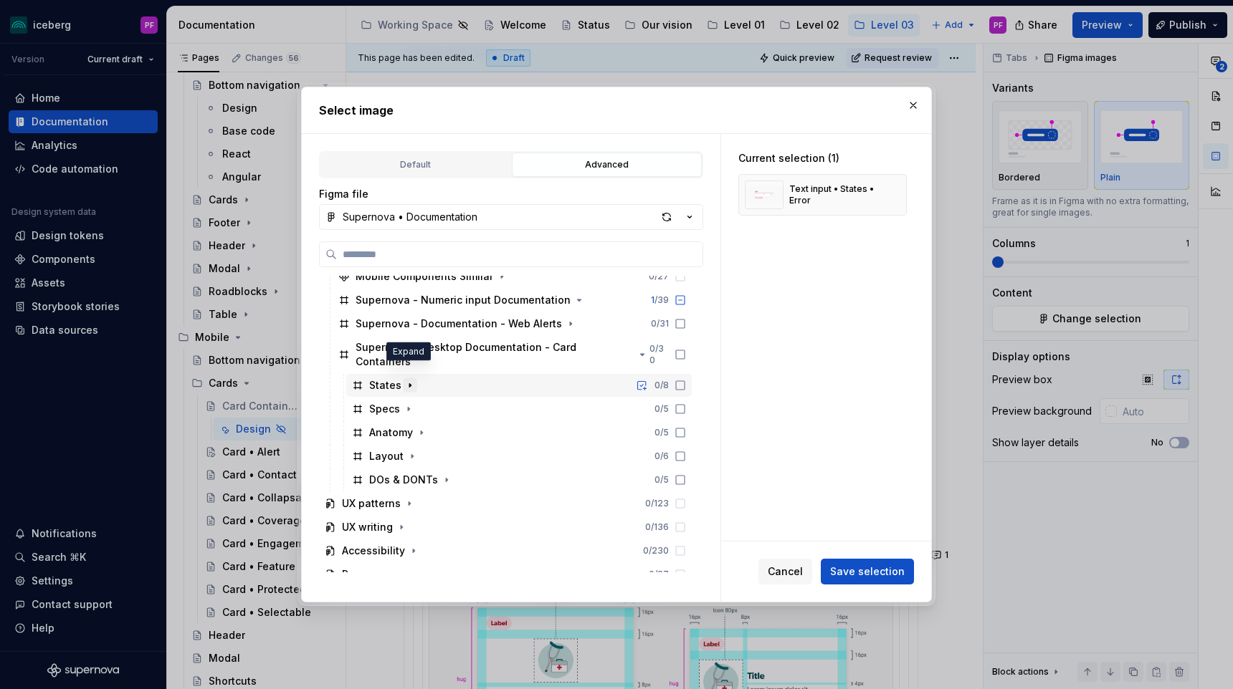
click at [409, 380] on icon "button" at bounding box center [409, 385] width 11 height 11
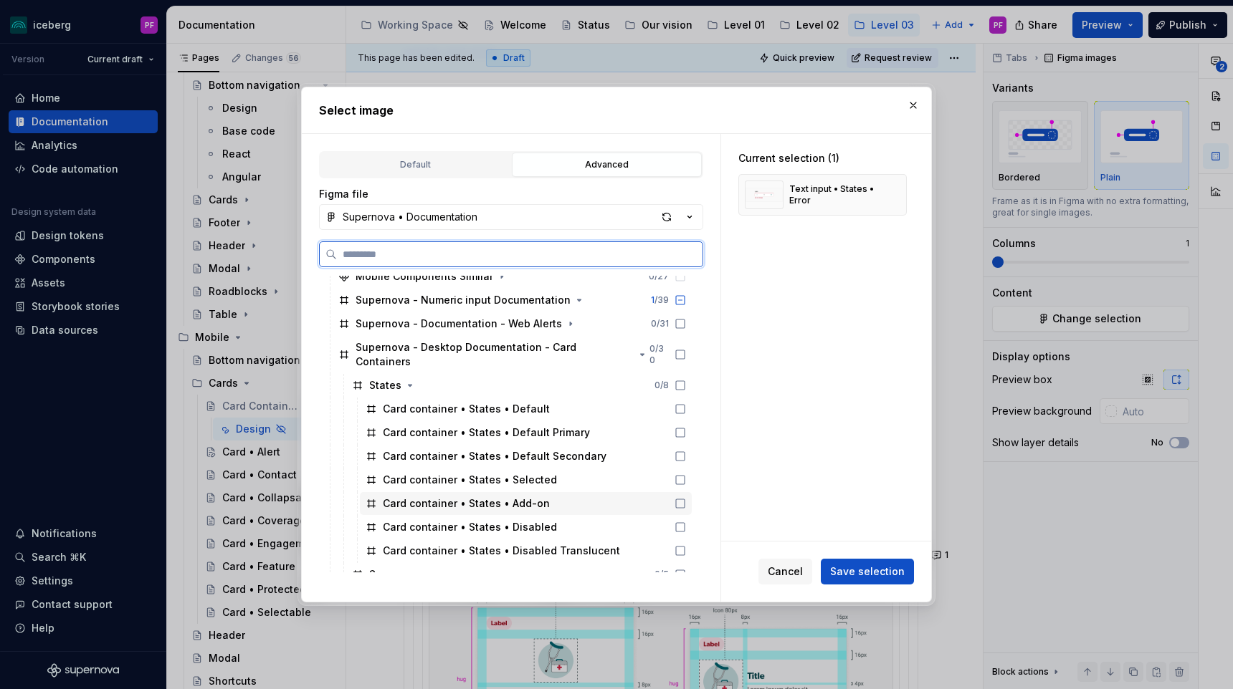
click at [686, 498] on icon at bounding box center [679, 503] width 11 height 11
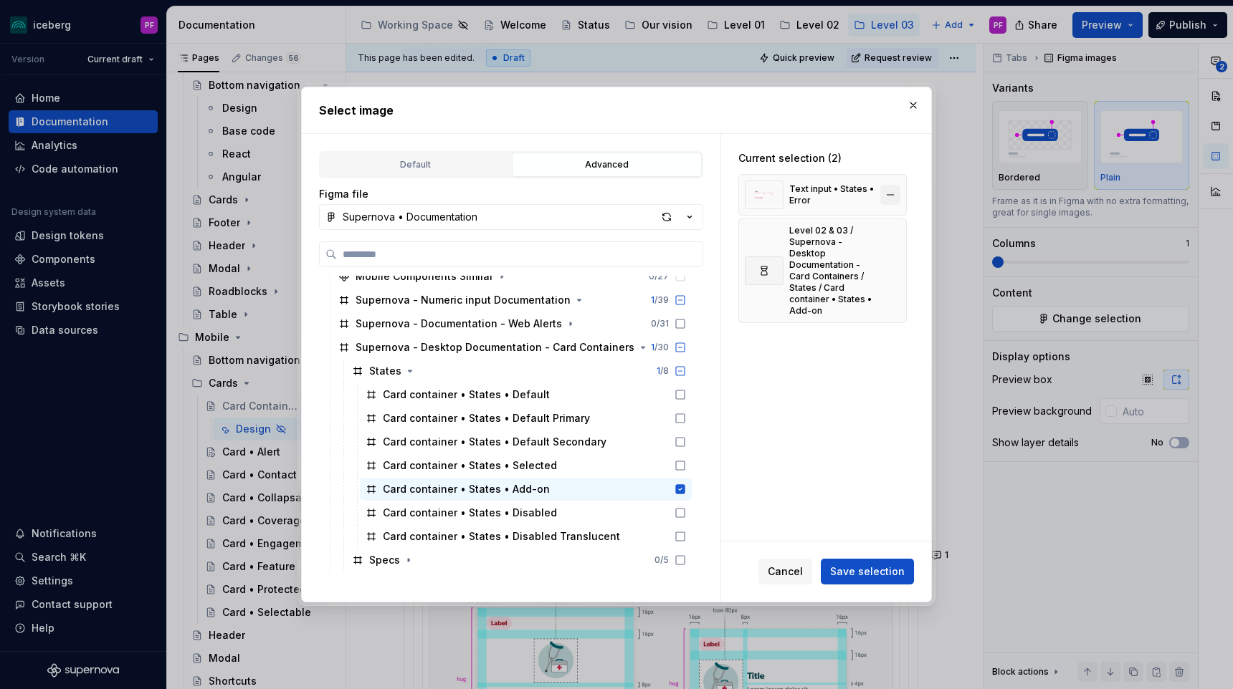
click at [892, 193] on button "button" at bounding box center [890, 195] width 20 height 20
click at [863, 565] on span "Save selection" at bounding box center [867, 572] width 75 height 14
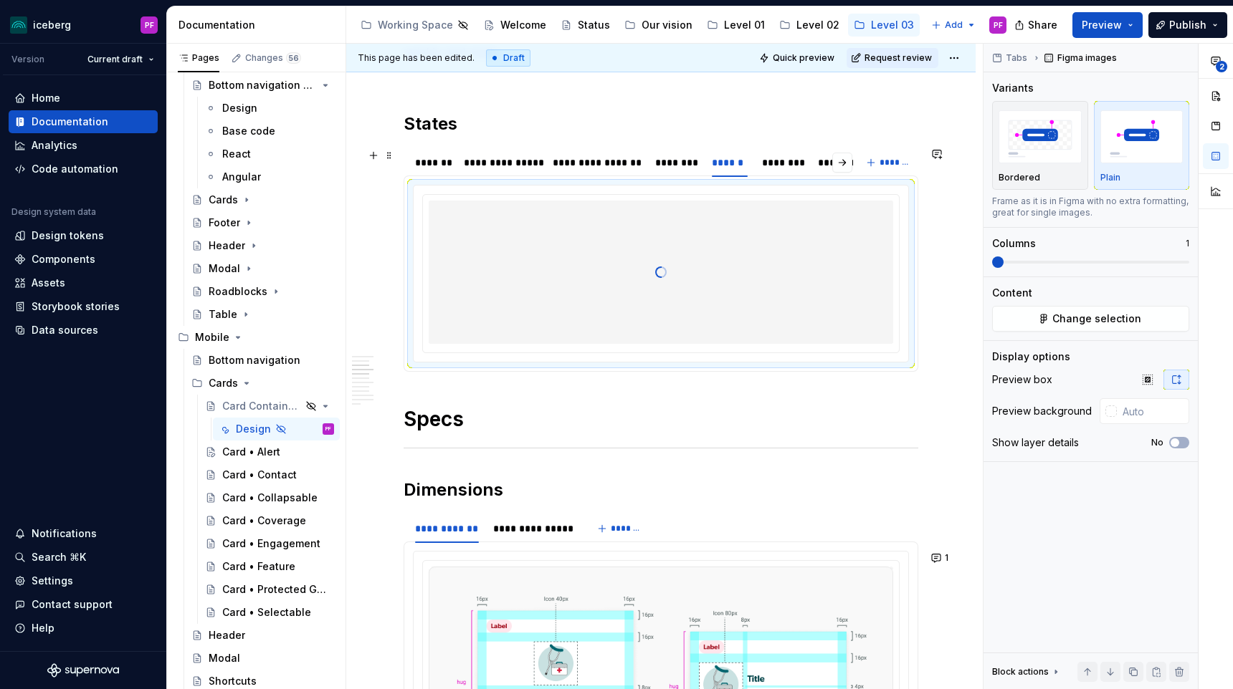
click at [783, 176] on div "**********" at bounding box center [631, 166] width 456 height 36
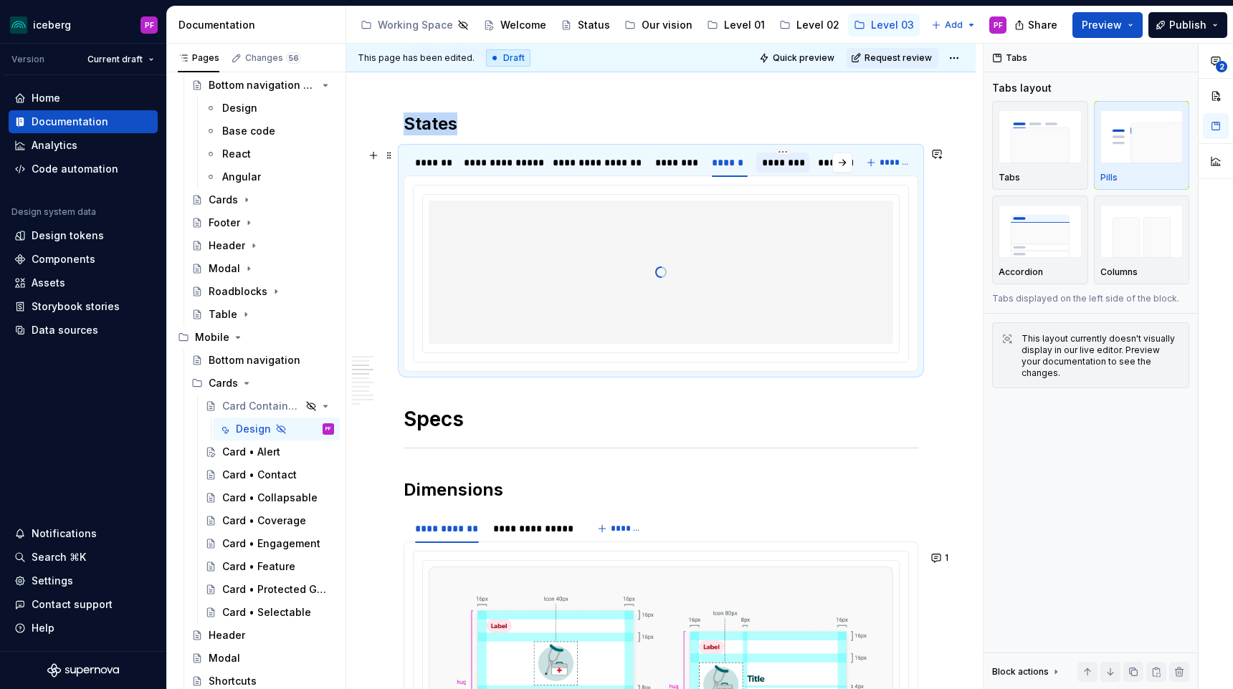
click at [784, 171] on div "********" at bounding box center [782, 163] width 53 height 20
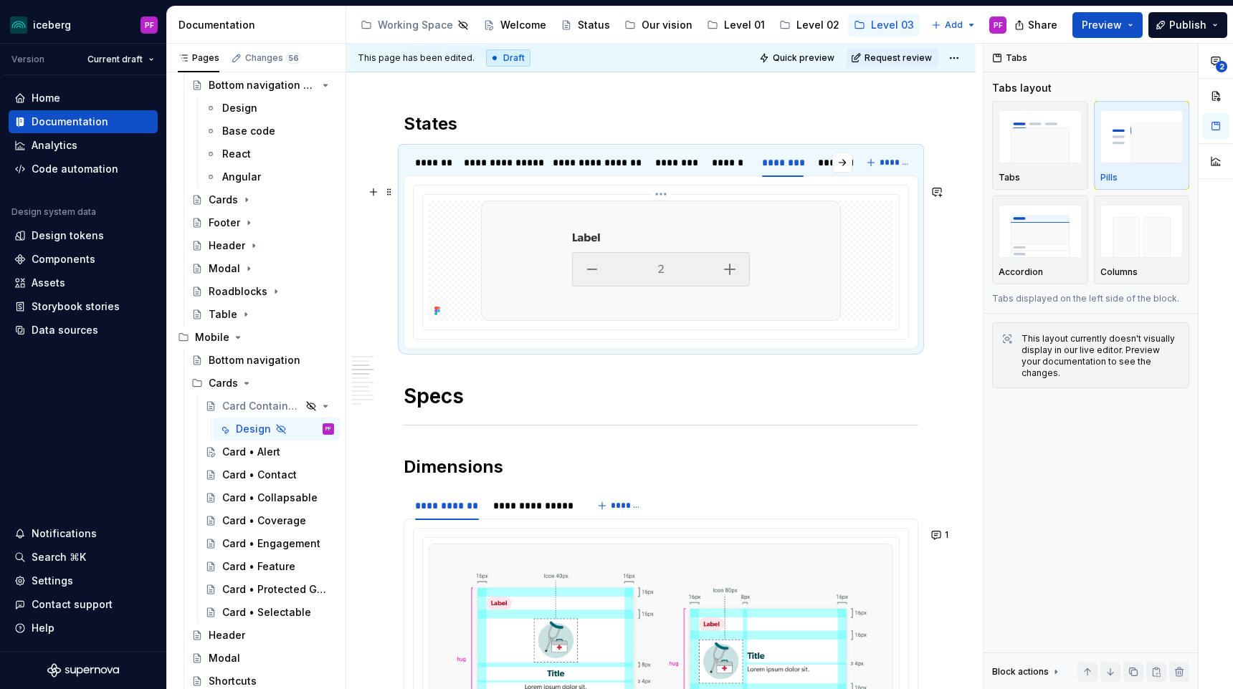
click at [860, 276] on div at bounding box center [661, 261] width 464 height 120
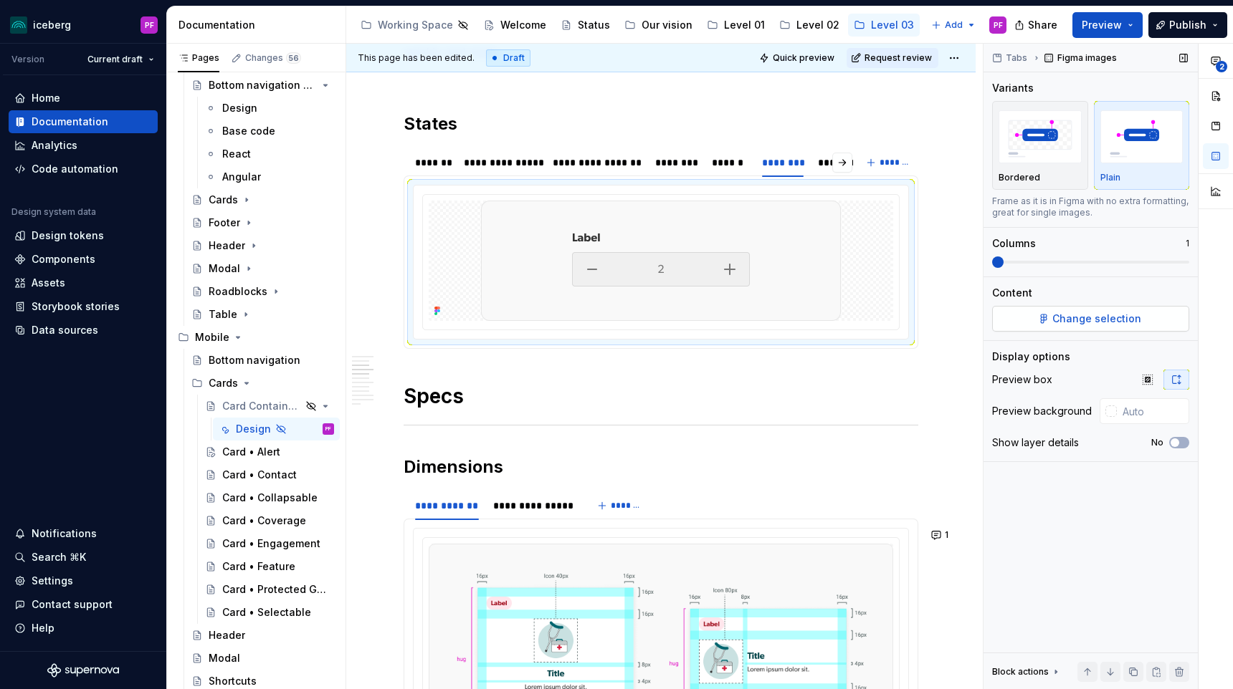
click at [1114, 331] on button "Change selection" at bounding box center [1090, 319] width 197 height 26
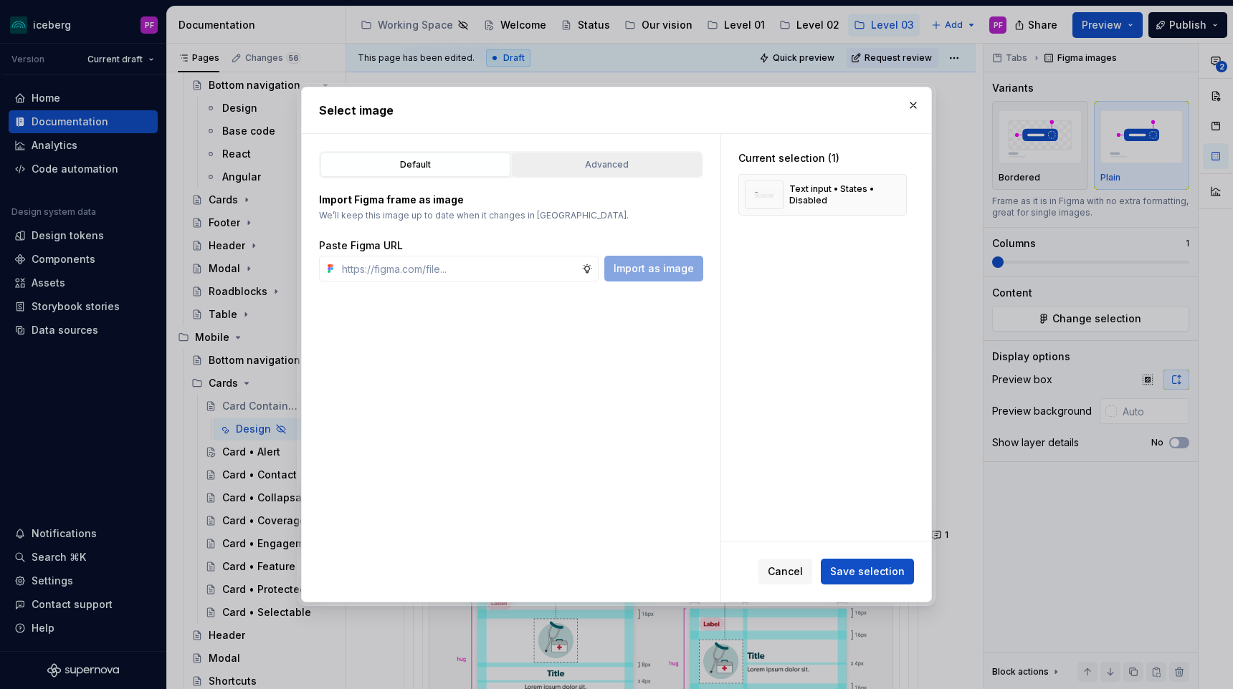
click at [660, 172] on button "Advanced" at bounding box center [607, 165] width 190 height 24
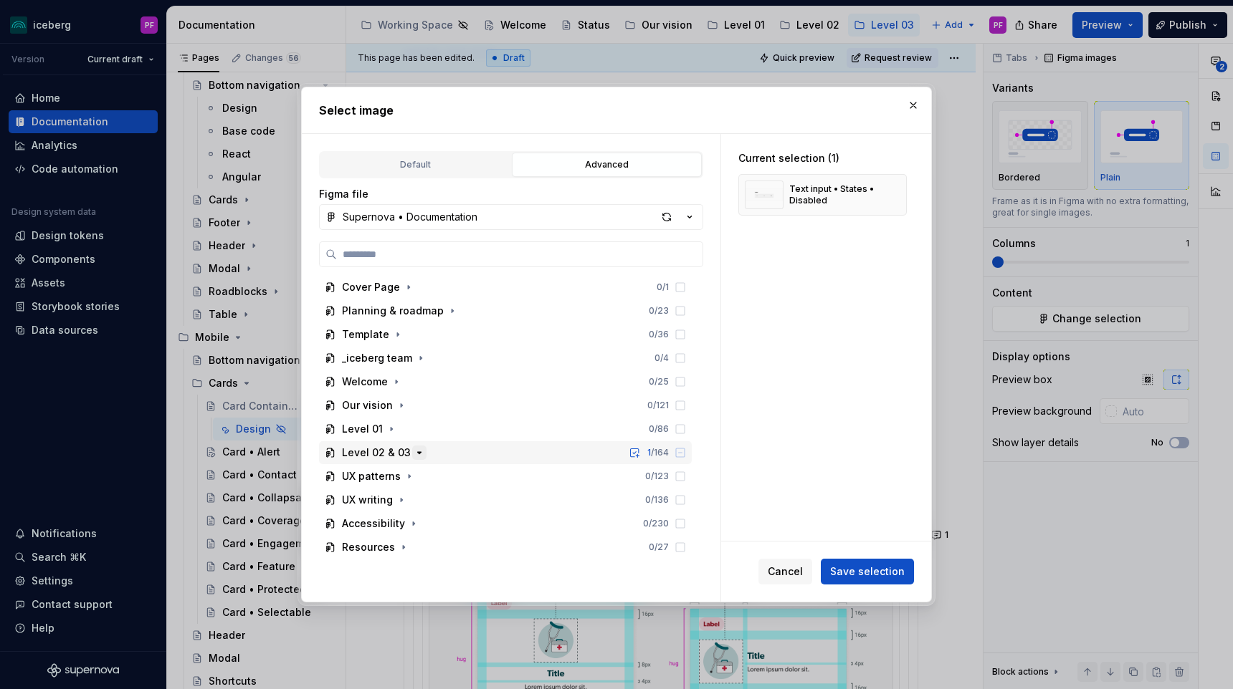
click at [420, 453] on icon "button" at bounding box center [418, 452] width 11 height 11
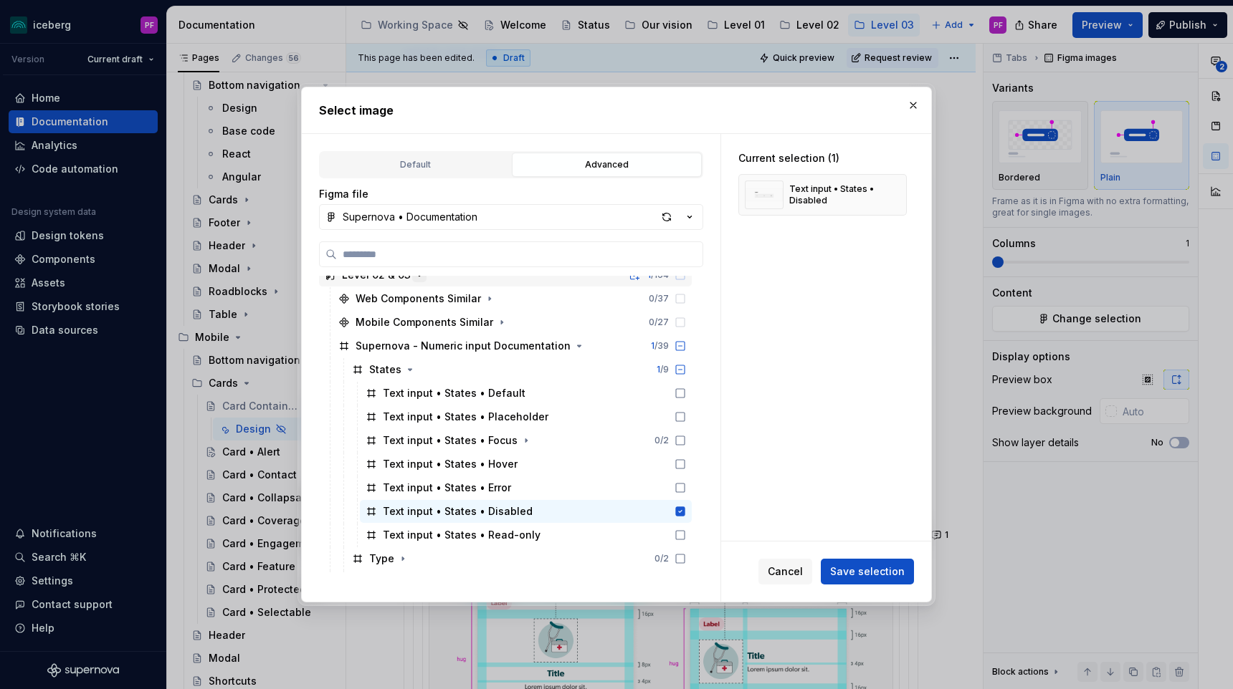
scroll to position [187, 0]
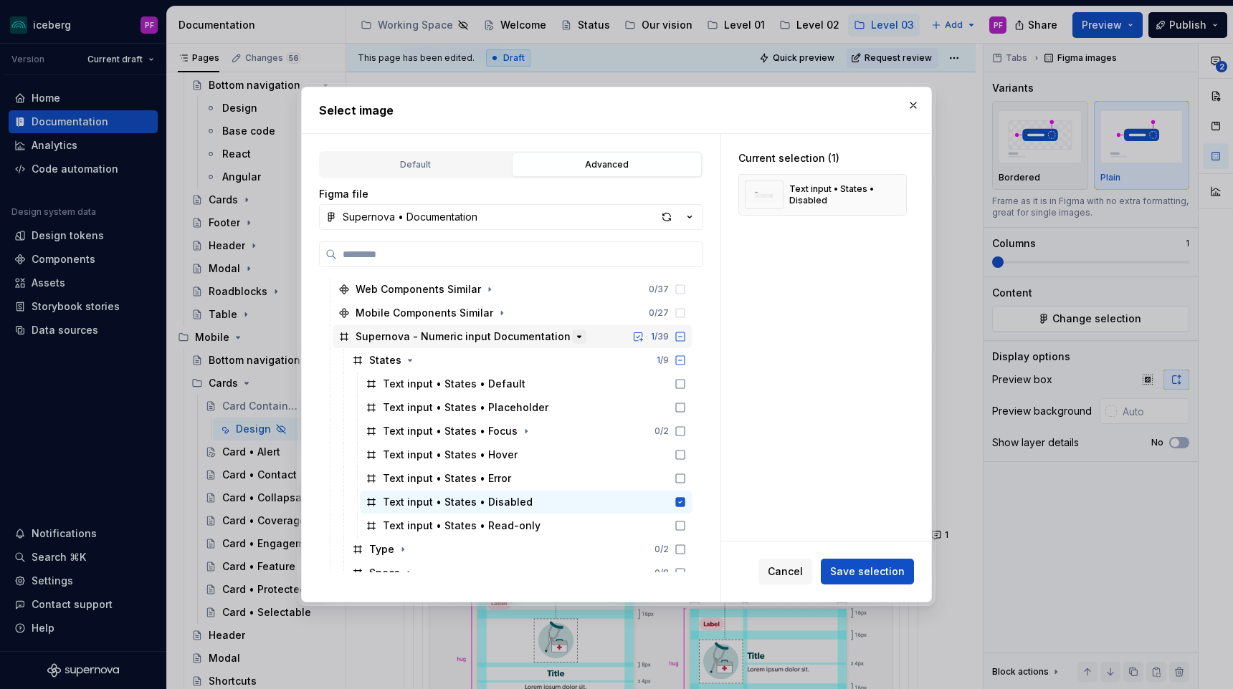
click at [574, 341] on icon "button" at bounding box center [578, 336] width 11 height 11
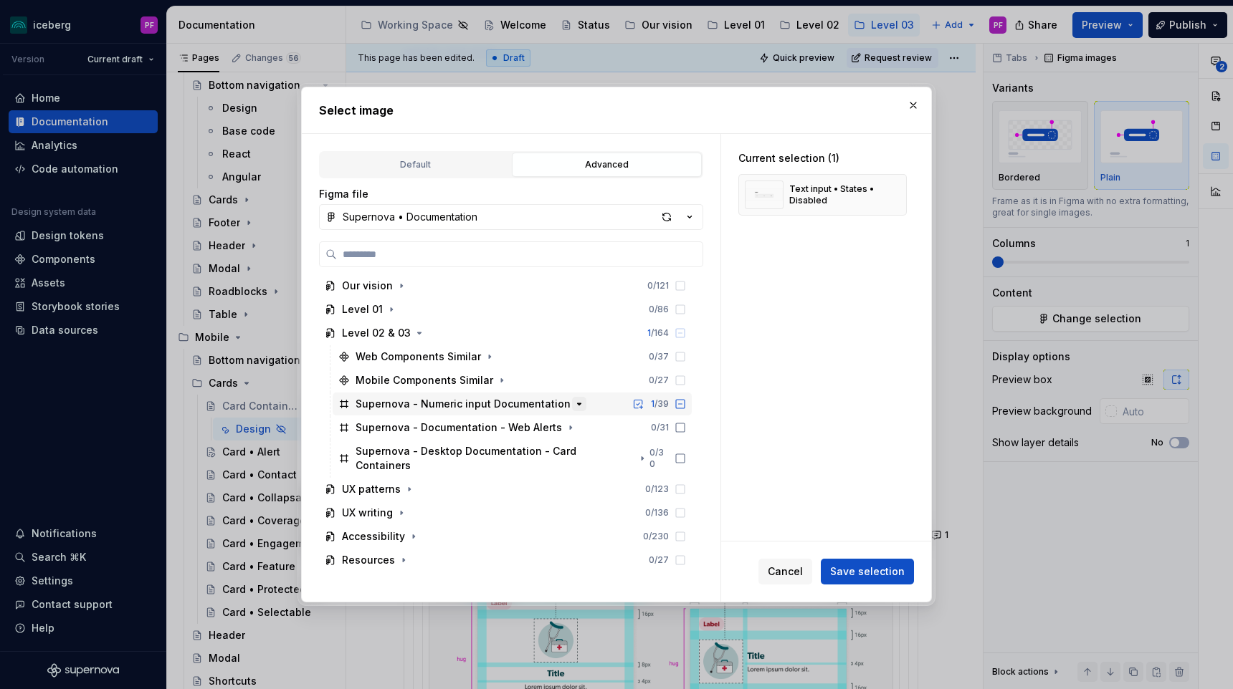
scroll to position [105, 0]
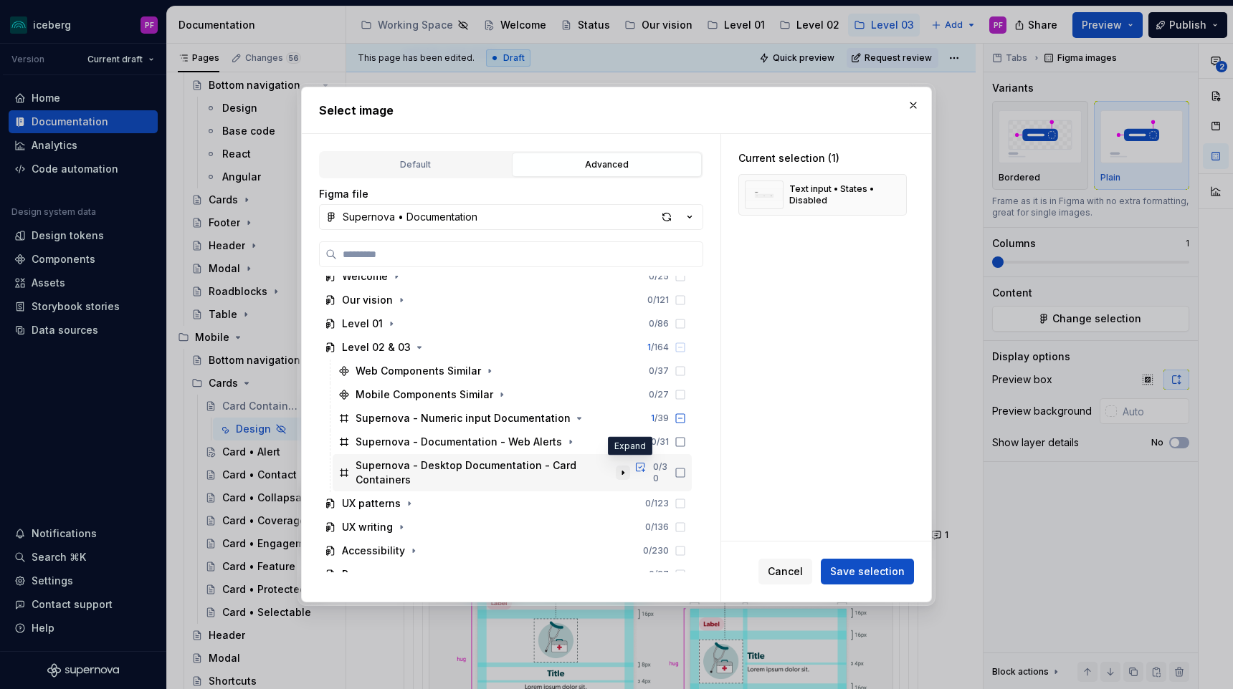
click at [628, 467] on icon "button" at bounding box center [622, 472] width 11 height 11
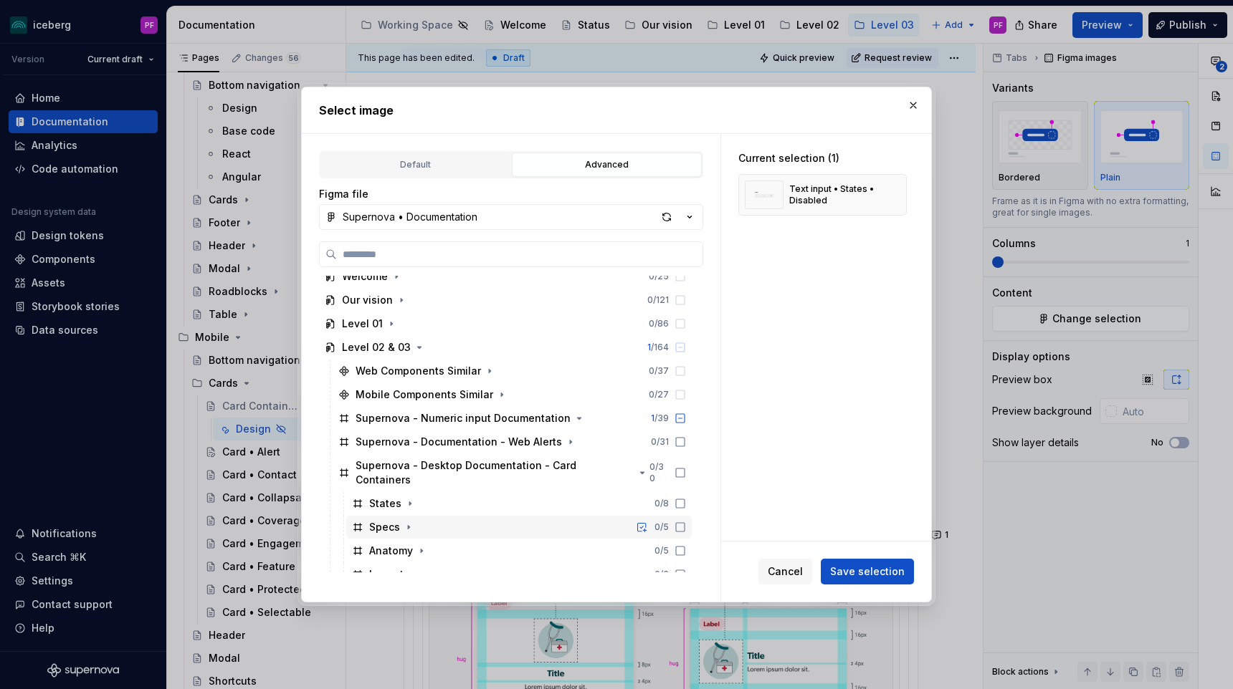
scroll to position [224, 0]
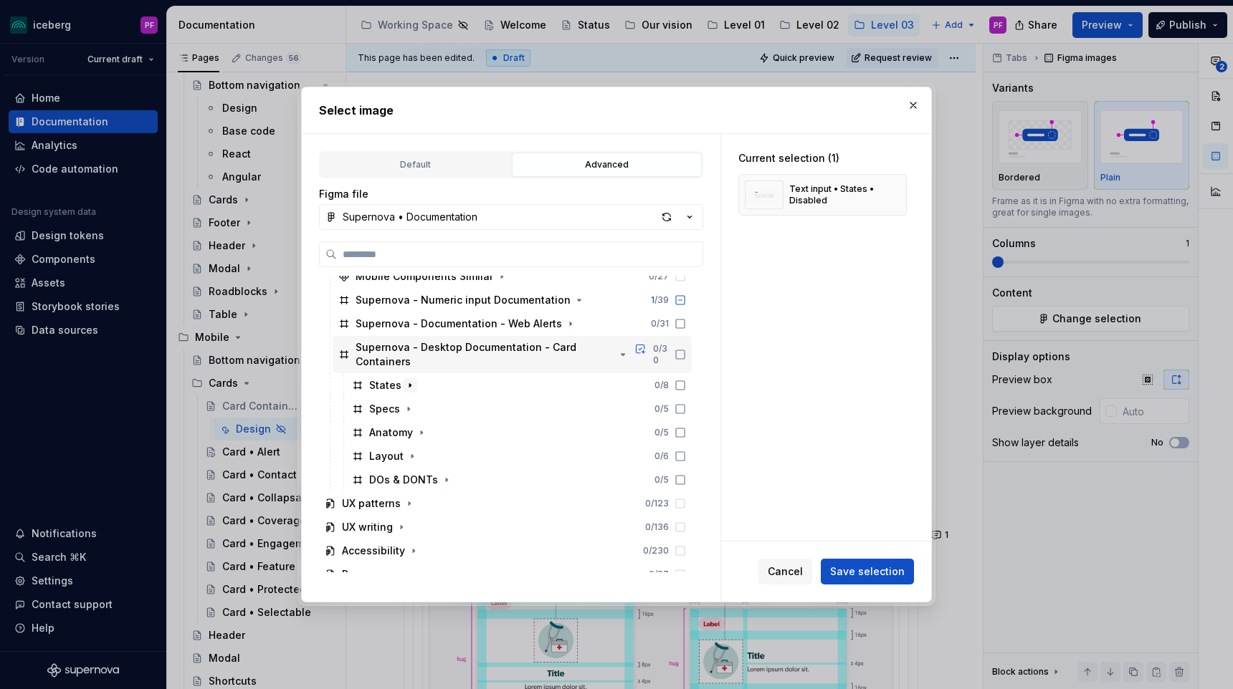
click at [407, 380] on icon "button" at bounding box center [409, 385] width 11 height 11
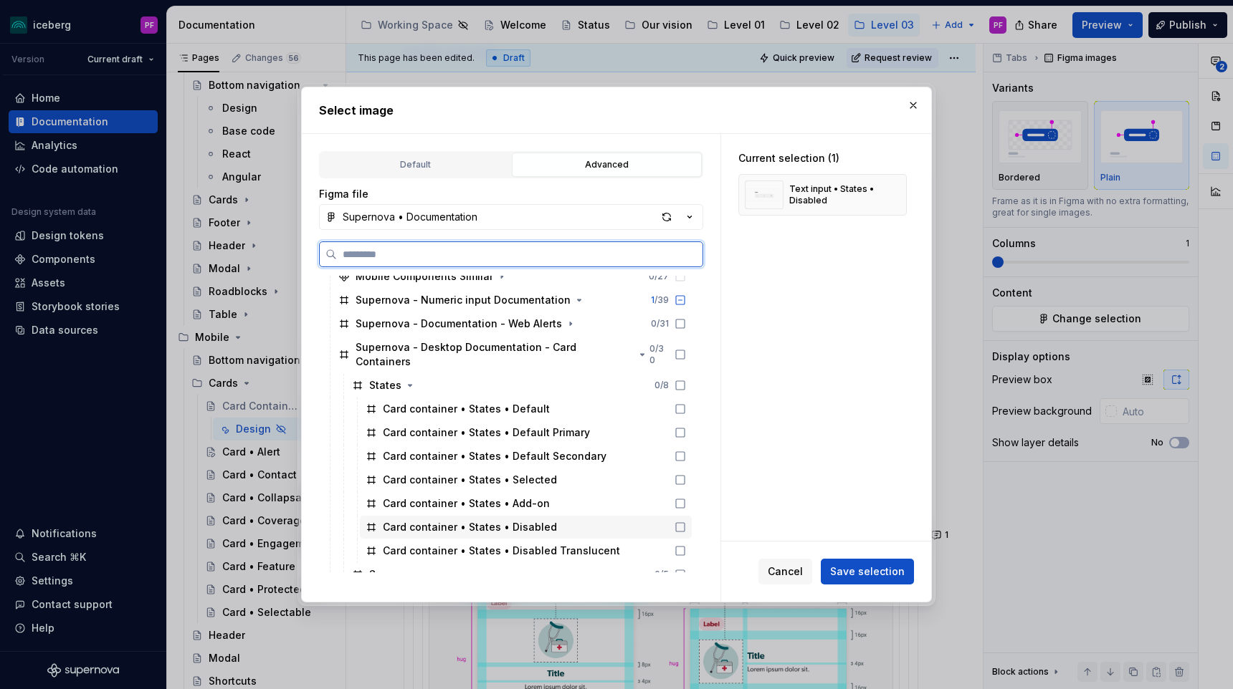
click at [560, 517] on div "Card container • States • Disabled" at bounding box center [526, 527] width 332 height 23
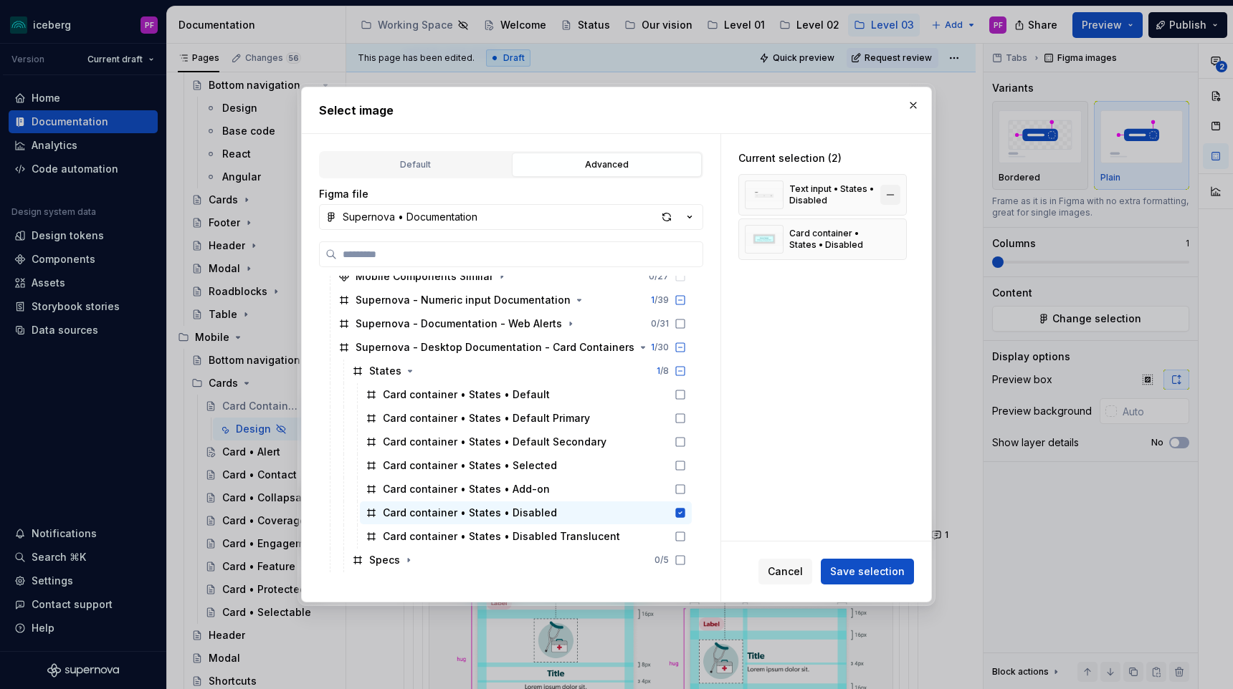
click at [896, 195] on button "button" at bounding box center [890, 195] width 20 height 20
click at [861, 583] on button "Save selection" at bounding box center [866, 572] width 93 height 26
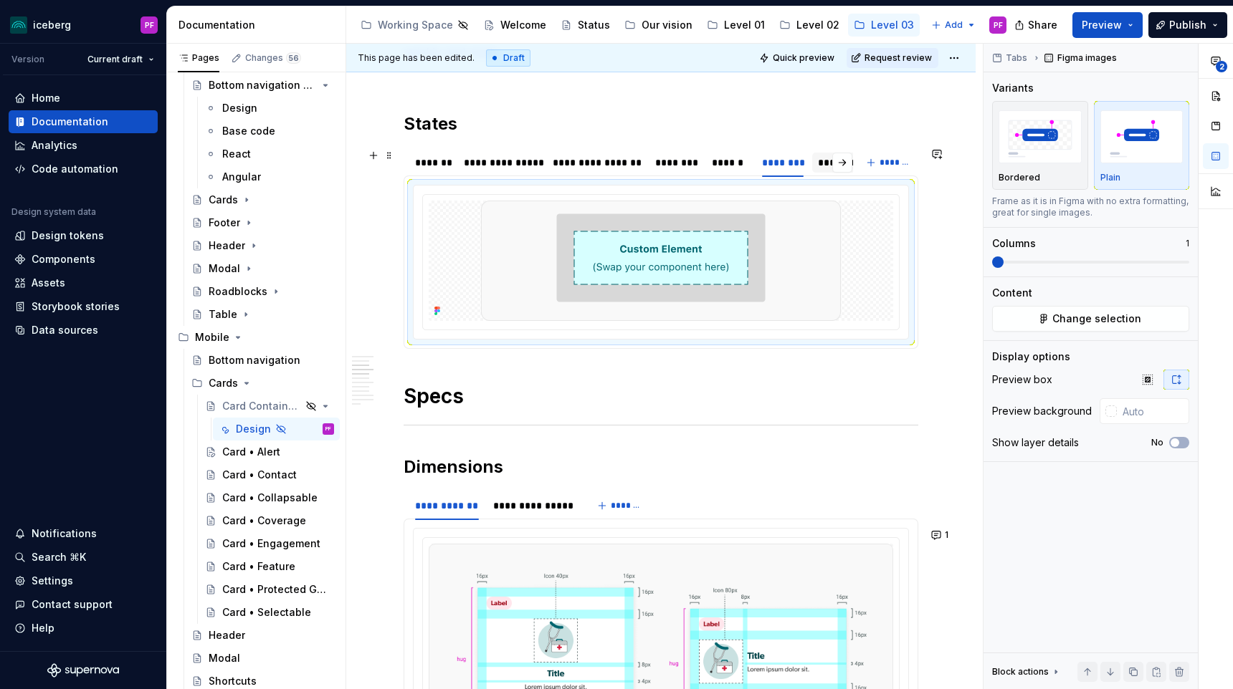
click at [821, 161] on div "**********" at bounding box center [867, 162] width 98 height 14
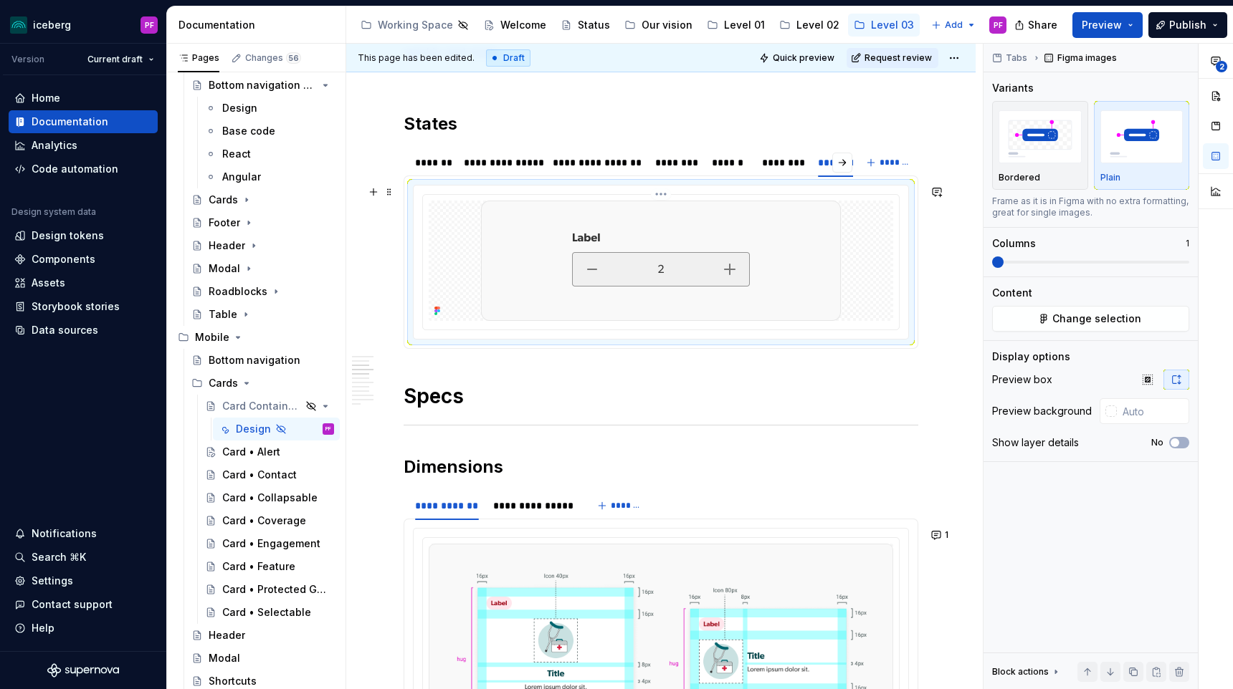
click at [866, 278] on div at bounding box center [661, 261] width 464 height 120
click at [1038, 325] on button "Change selection" at bounding box center [1090, 319] width 197 height 26
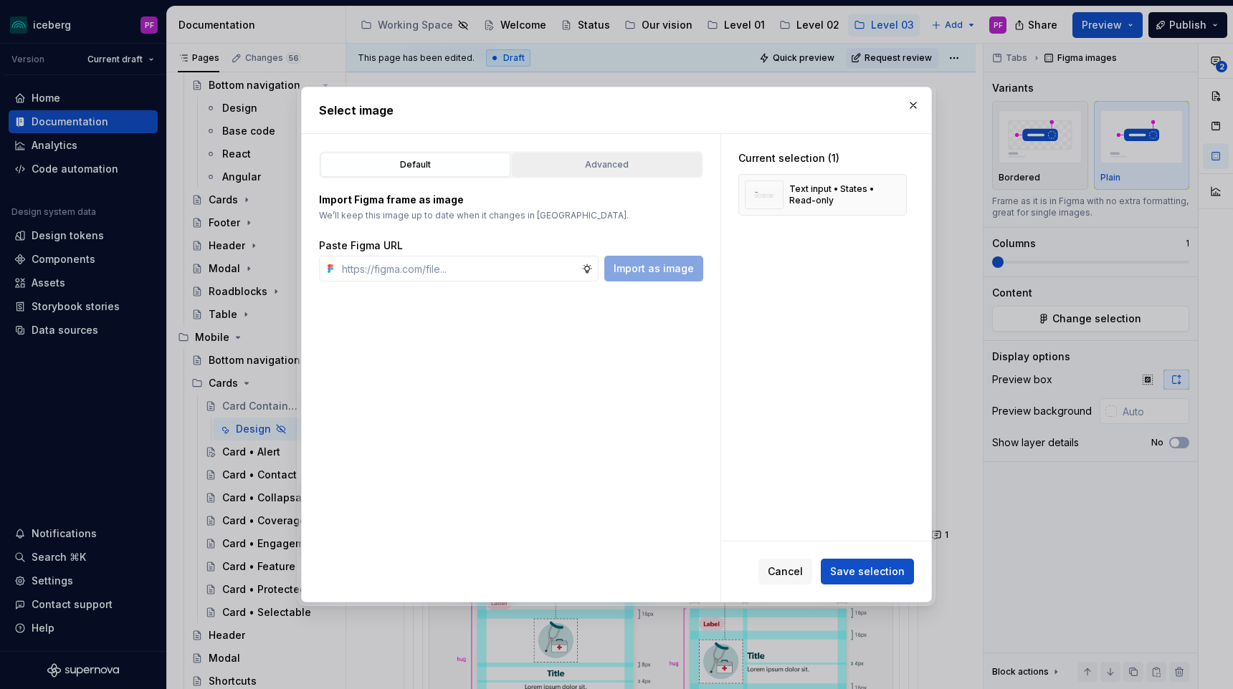
click at [662, 159] on div "Advanced" at bounding box center [607, 165] width 180 height 14
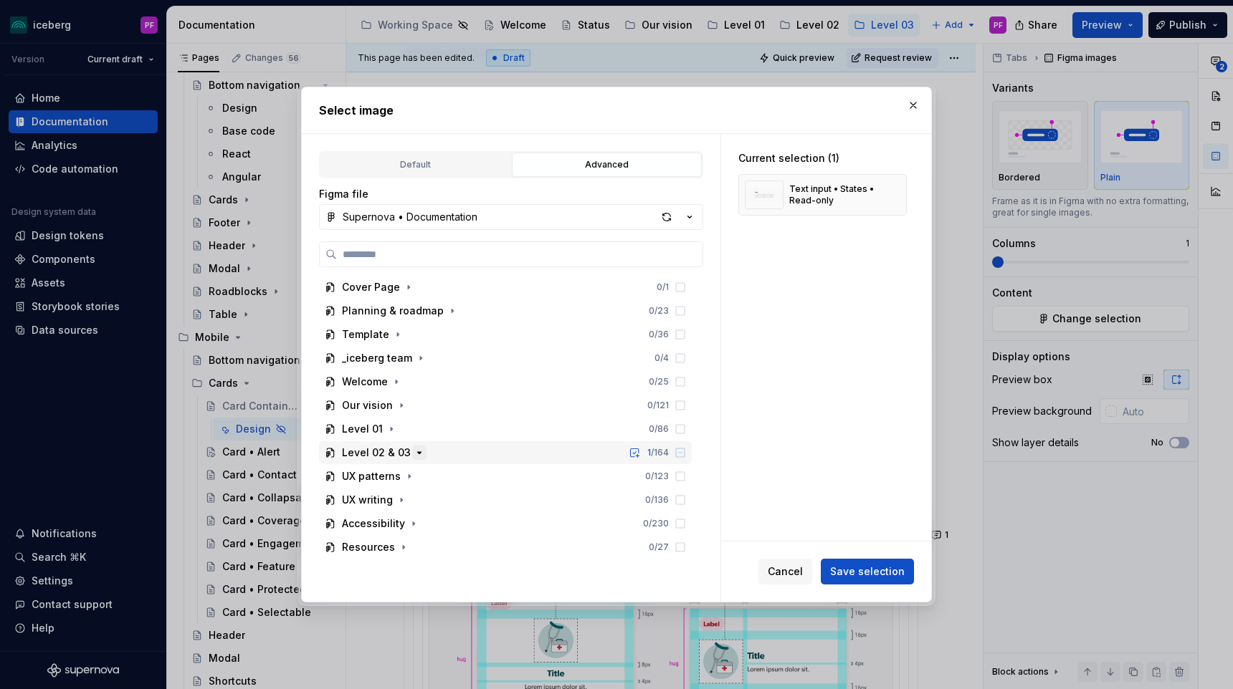
click at [417, 454] on icon "button" at bounding box center [418, 452] width 11 height 11
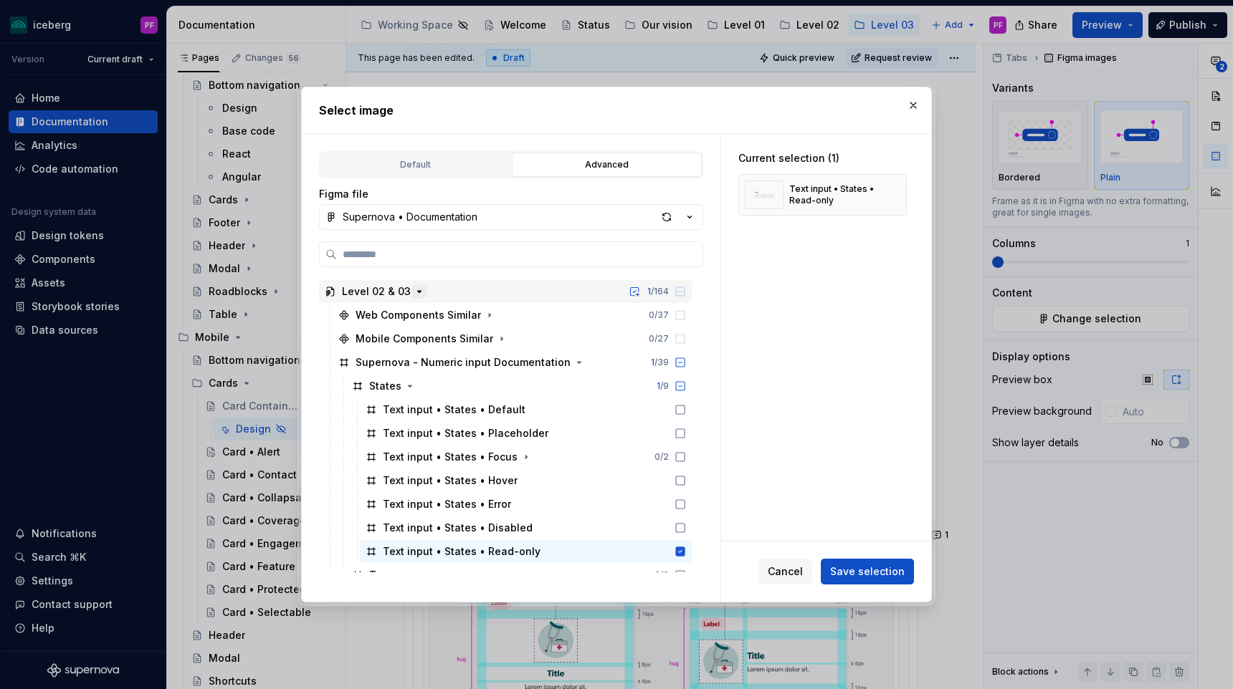
scroll to position [180, 0]
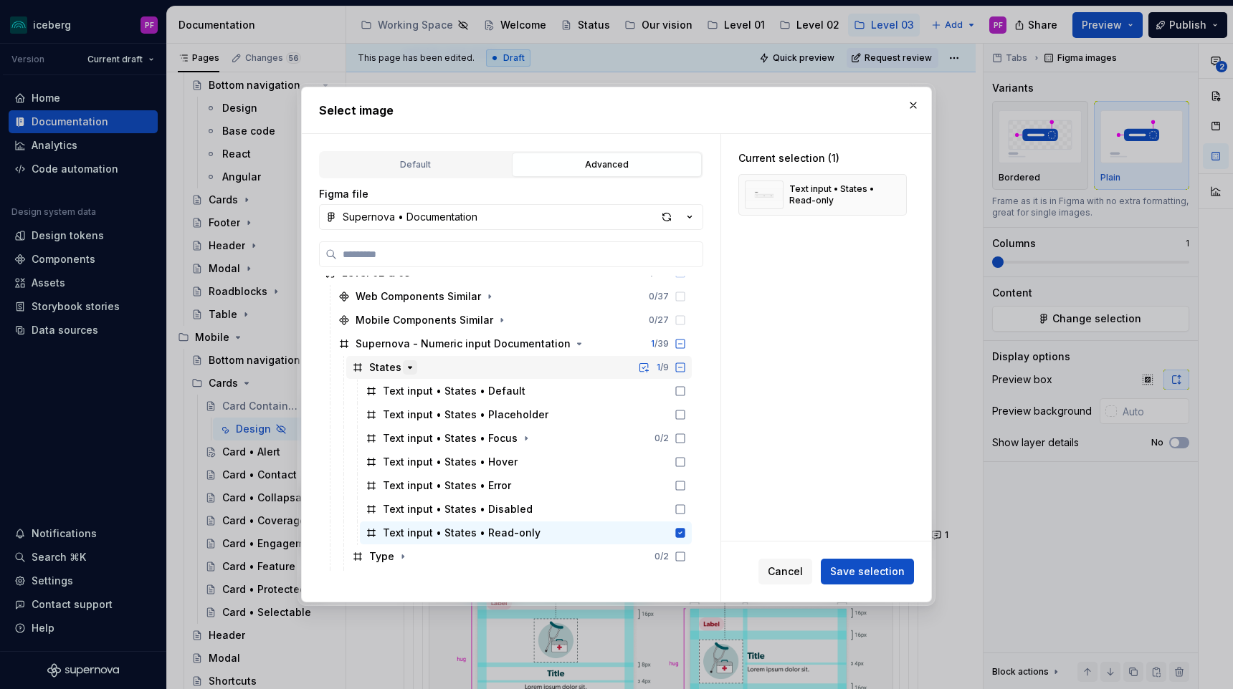
click at [408, 365] on icon "button" at bounding box center [409, 367] width 11 height 11
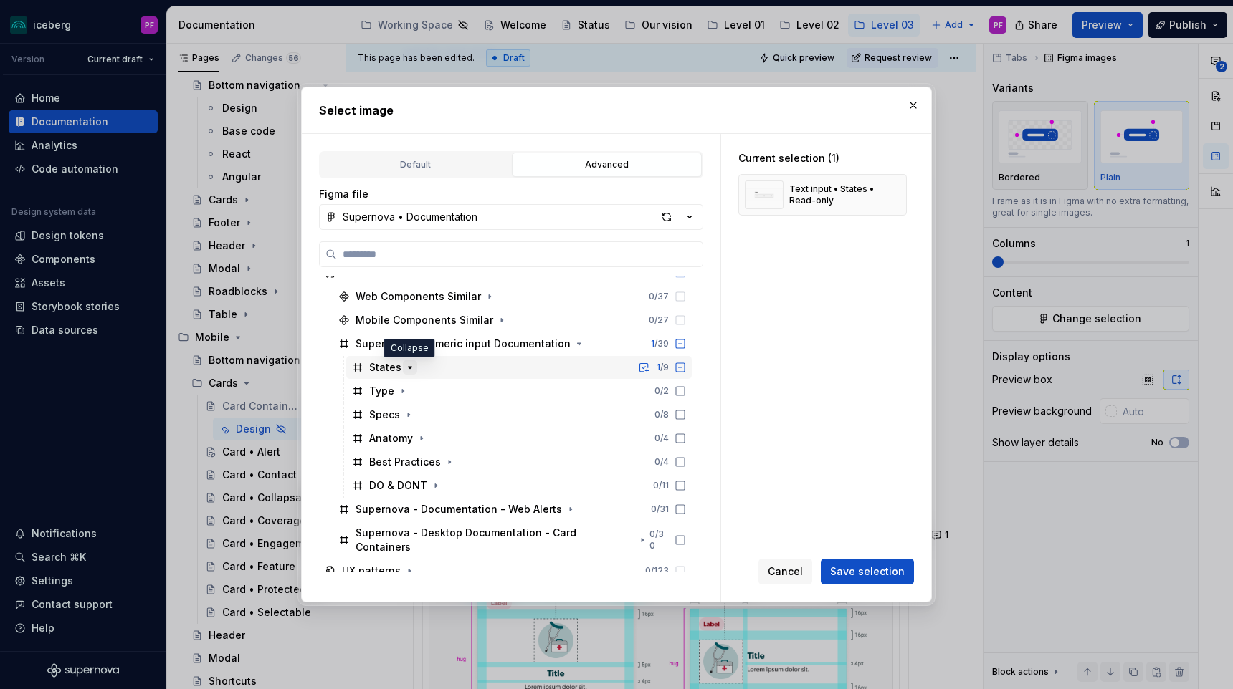
click at [411, 370] on icon "button" at bounding box center [409, 367] width 11 height 11
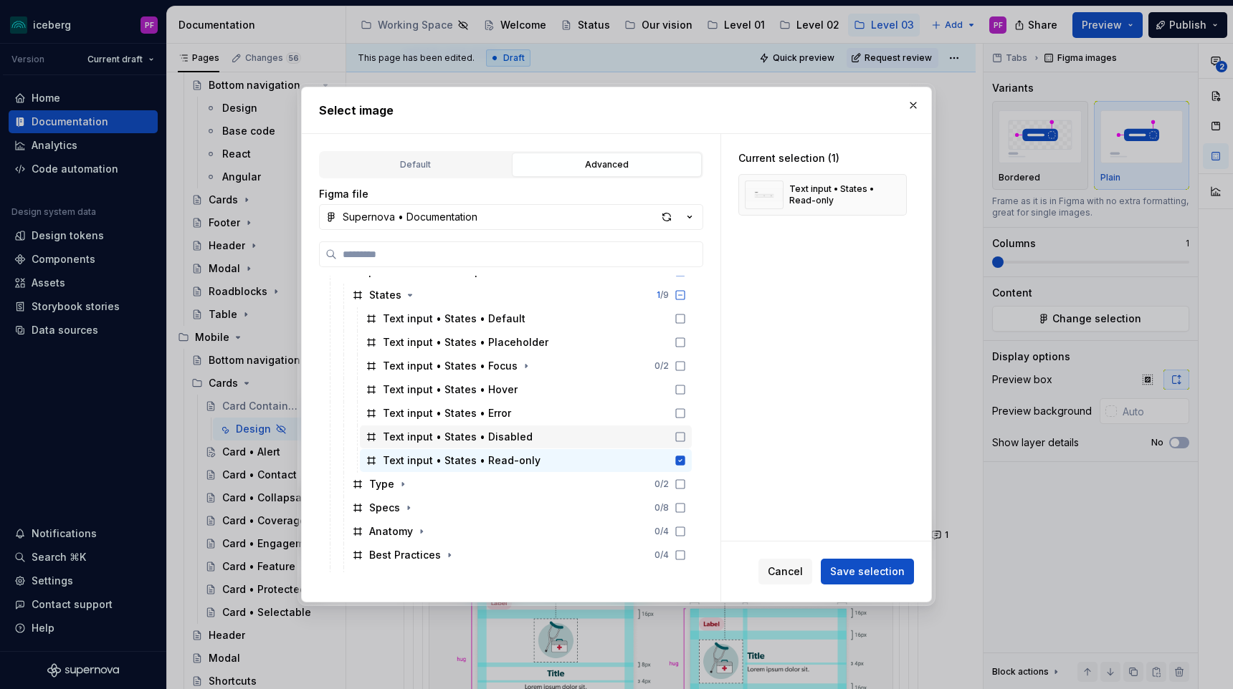
scroll to position [257, 0]
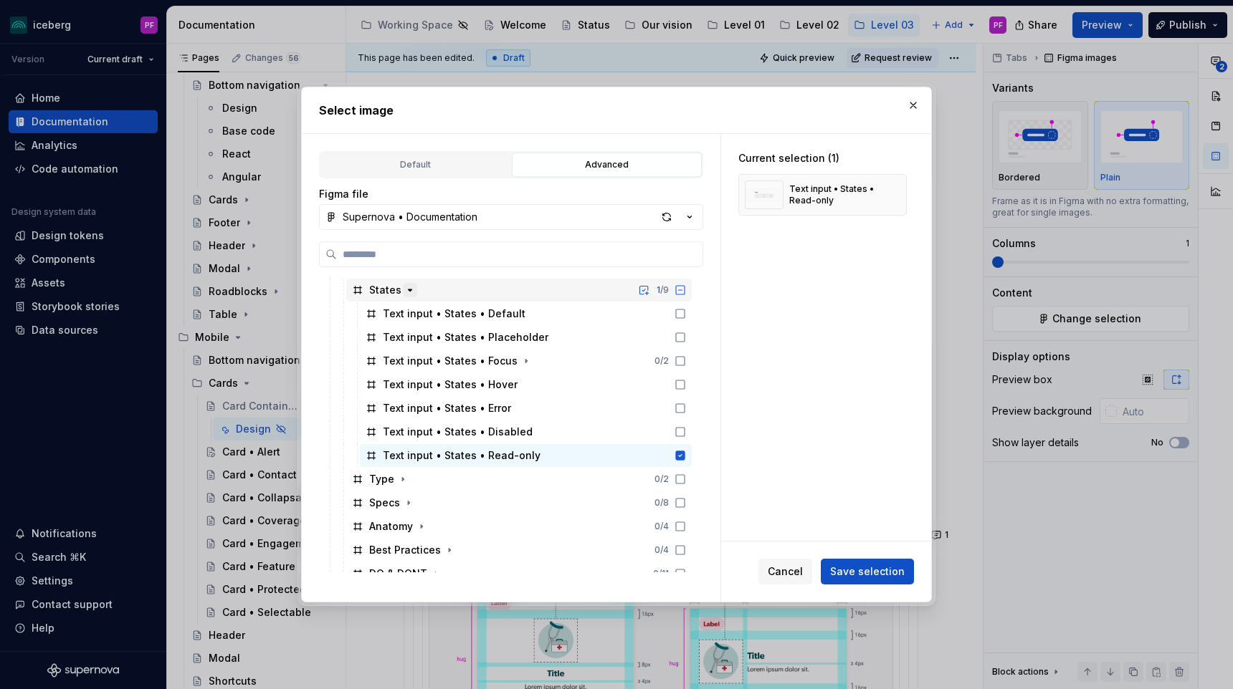
click at [411, 294] on icon "button" at bounding box center [409, 289] width 11 height 11
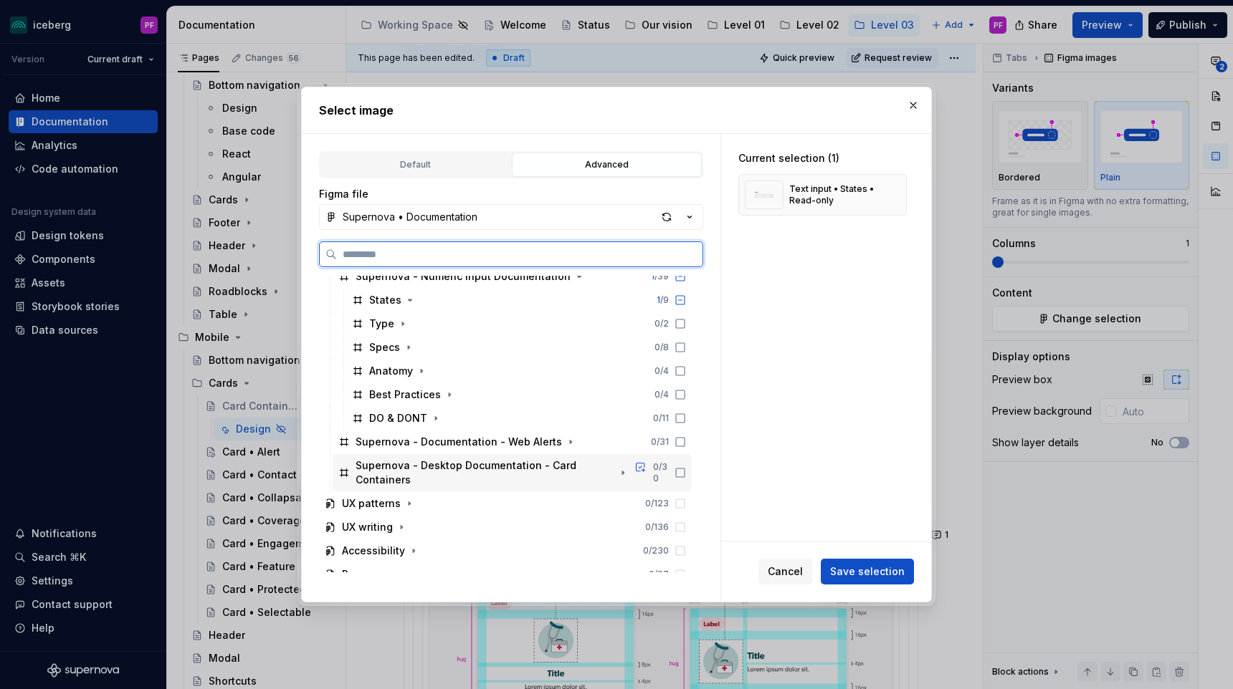
click at [540, 467] on div "Supernova - Desktop Documentation - Card Containers" at bounding box center [484, 473] width 259 height 29
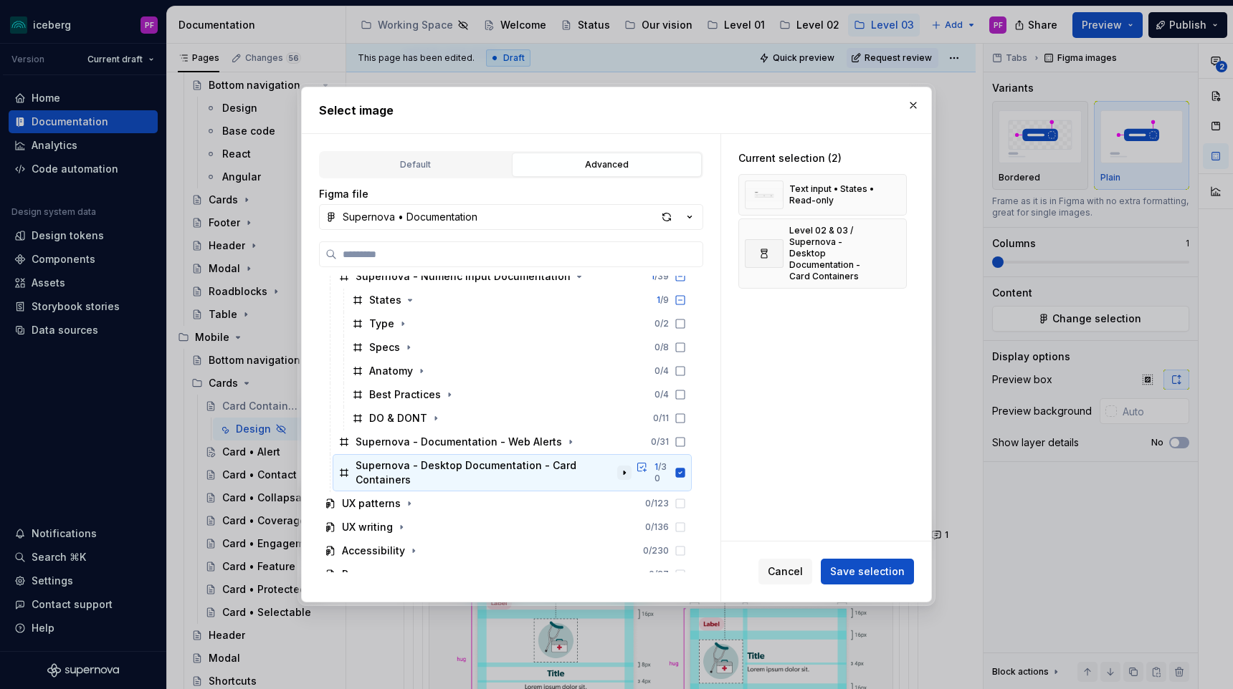
click at [630, 468] on icon "button" at bounding box center [623, 472] width 11 height 11
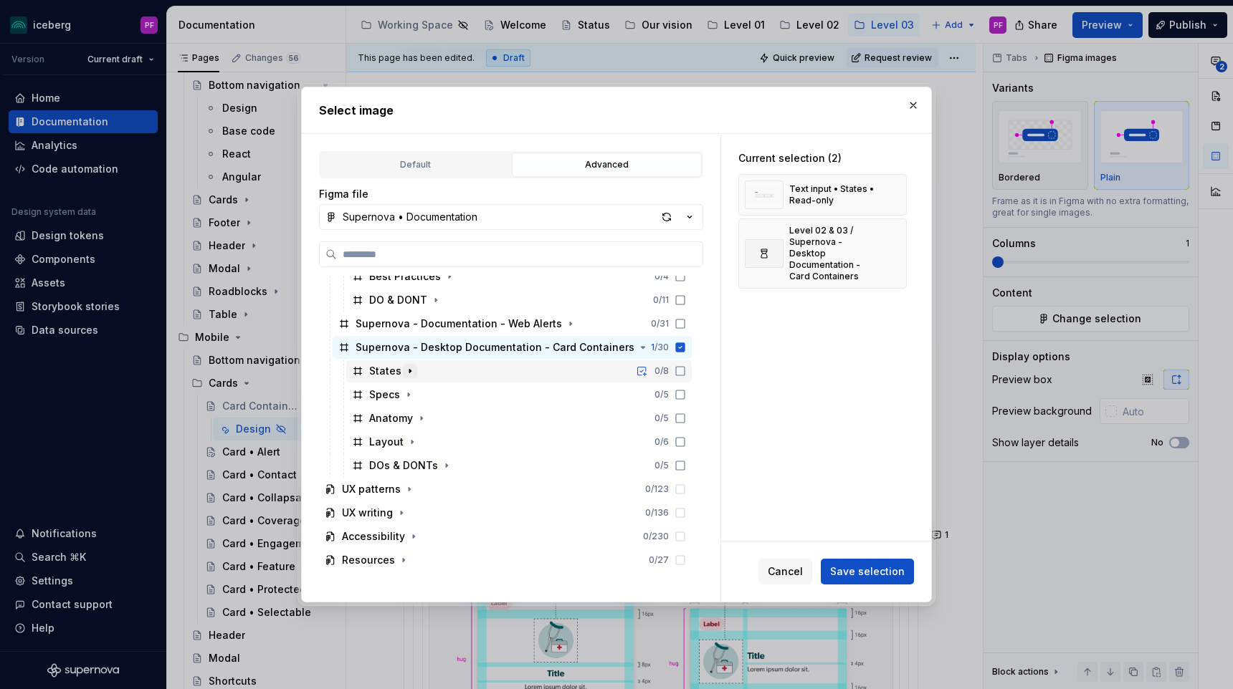
click at [406, 366] on icon "button" at bounding box center [409, 370] width 11 height 11
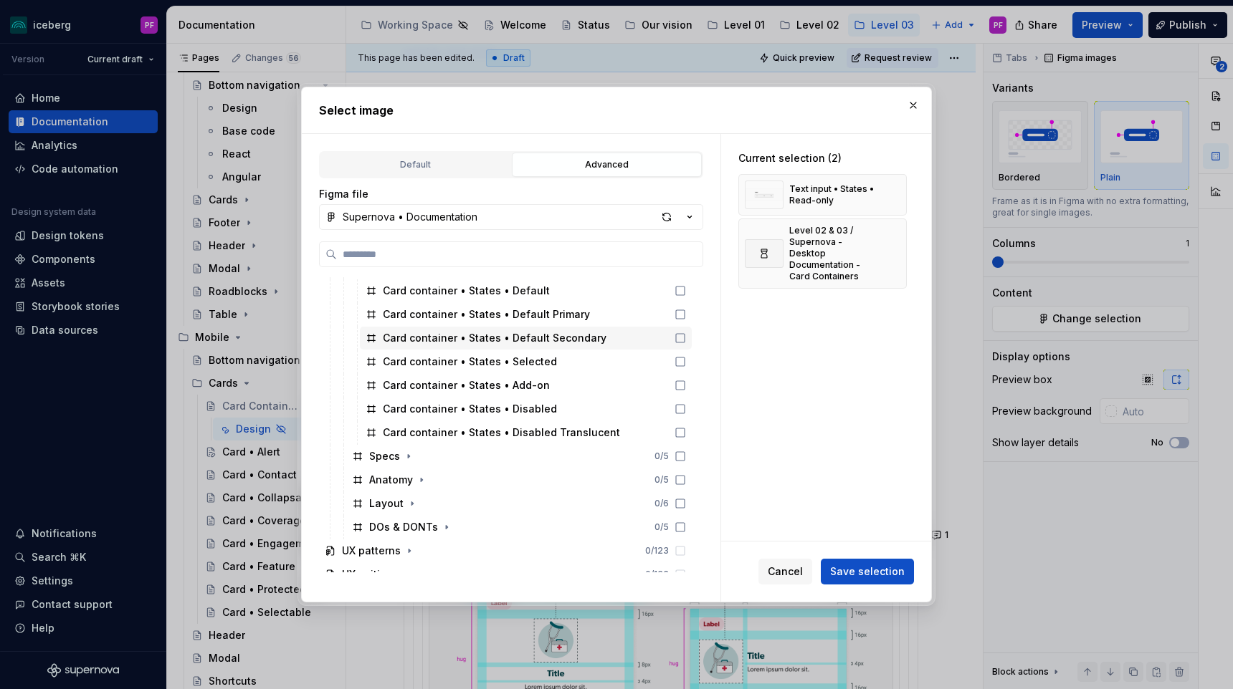
scroll to position [472, 0]
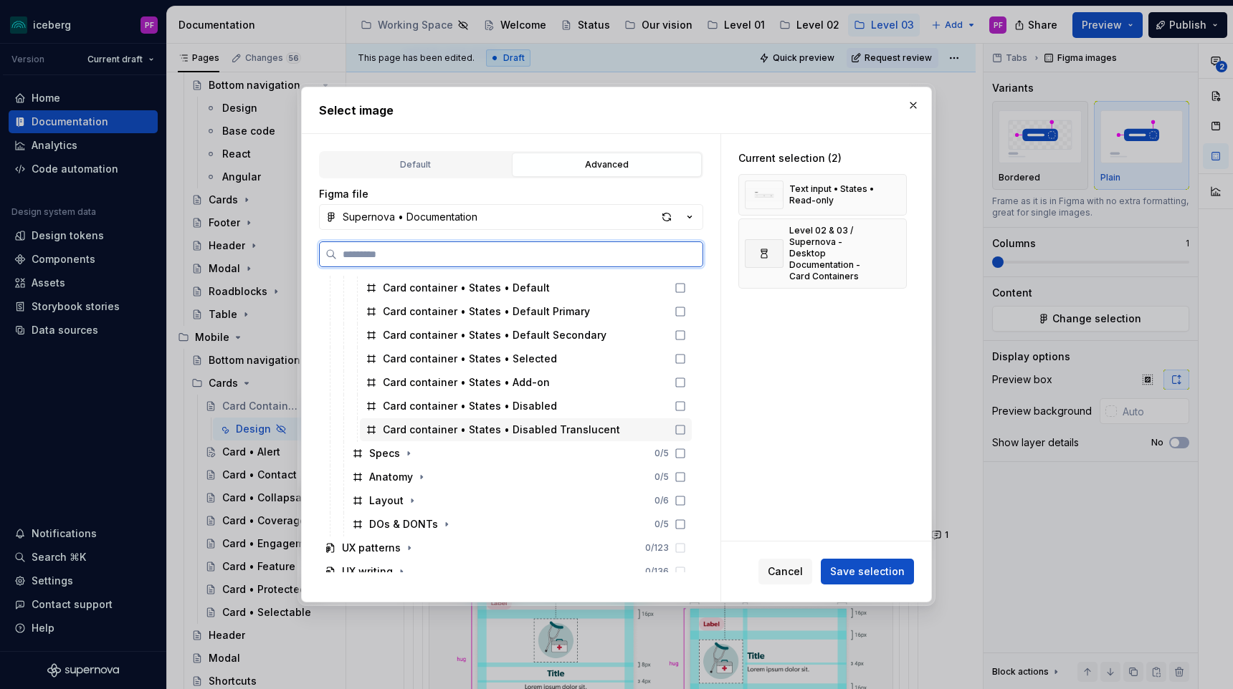
click at [686, 427] on icon at bounding box center [679, 429] width 11 height 11
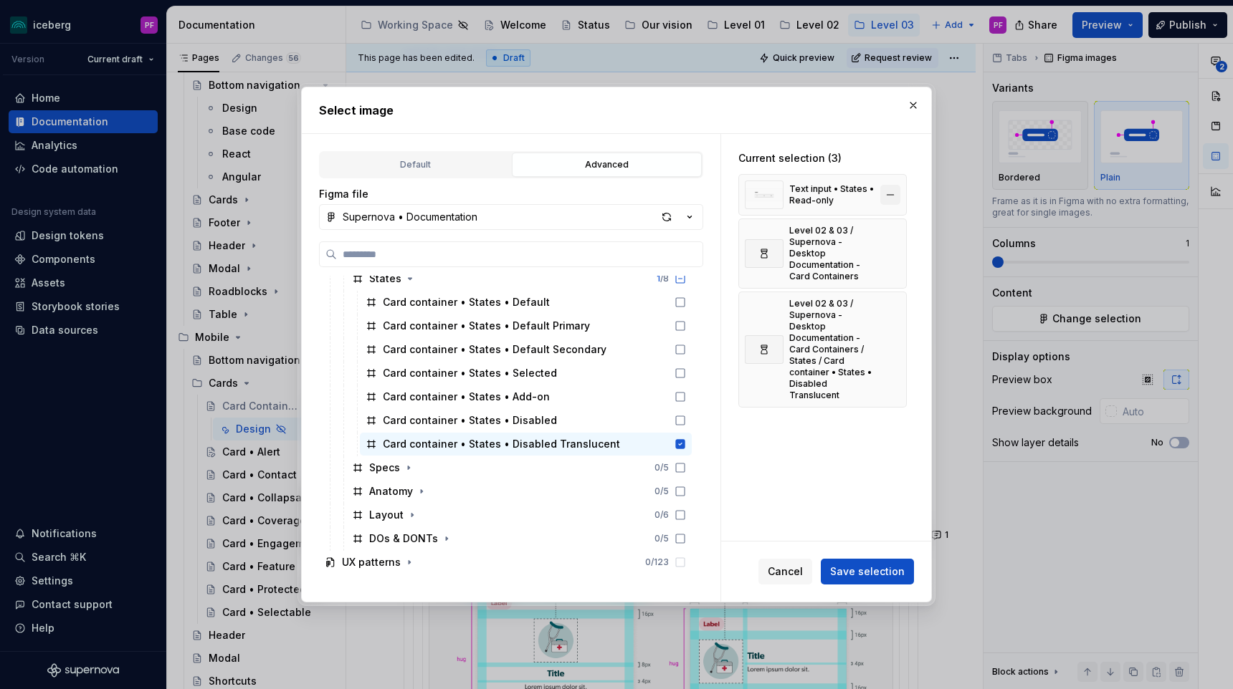
click at [895, 197] on button "button" at bounding box center [890, 195] width 20 height 20
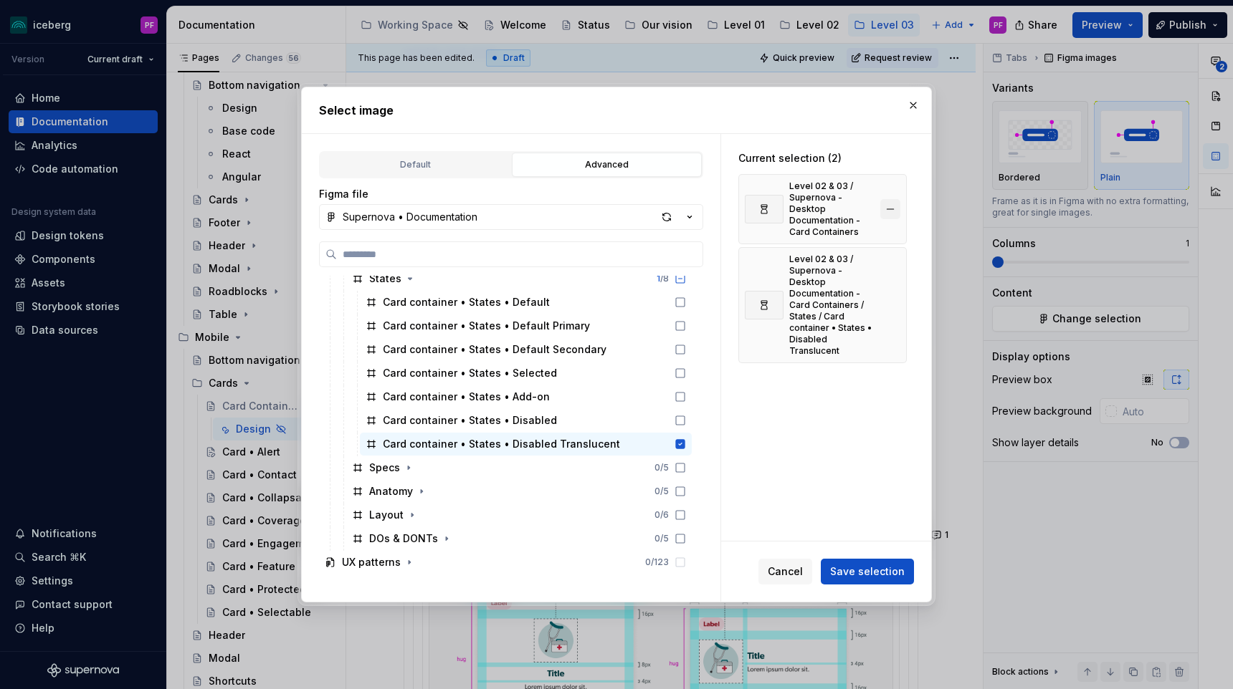
click at [899, 199] on button "button" at bounding box center [890, 209] width 20 height 20
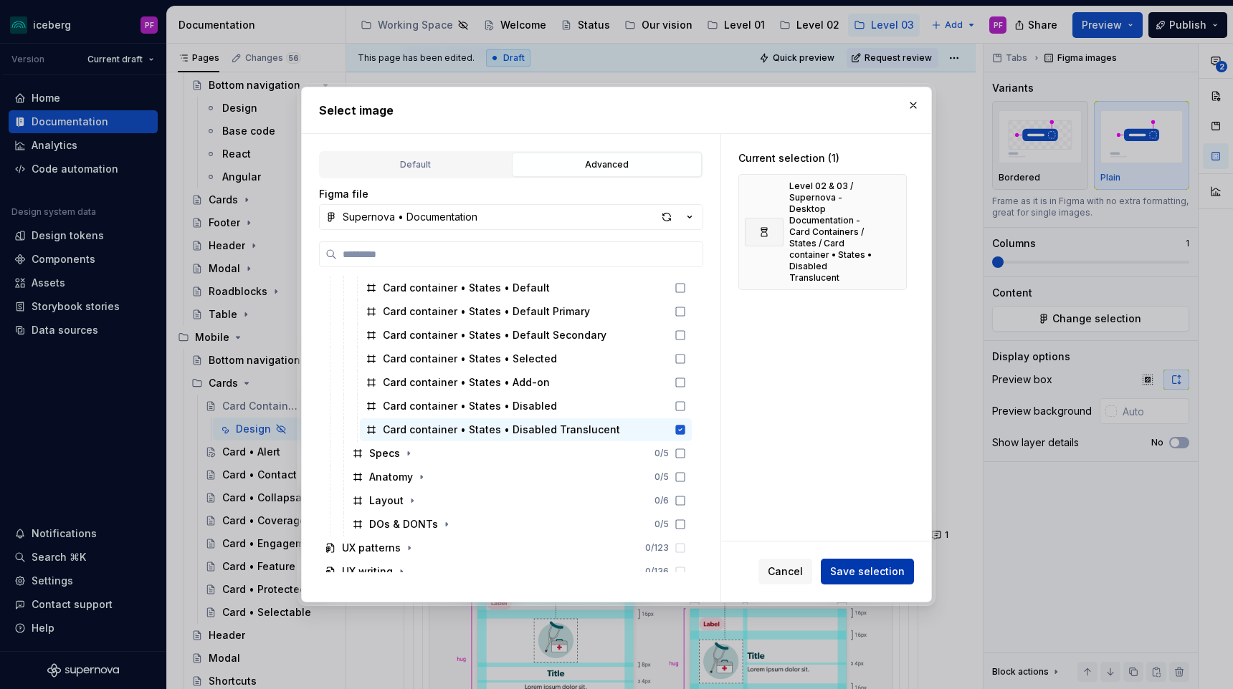
click at [866, 562] on button "Save selection" at bounding box center [866, 572] width 93 height 26
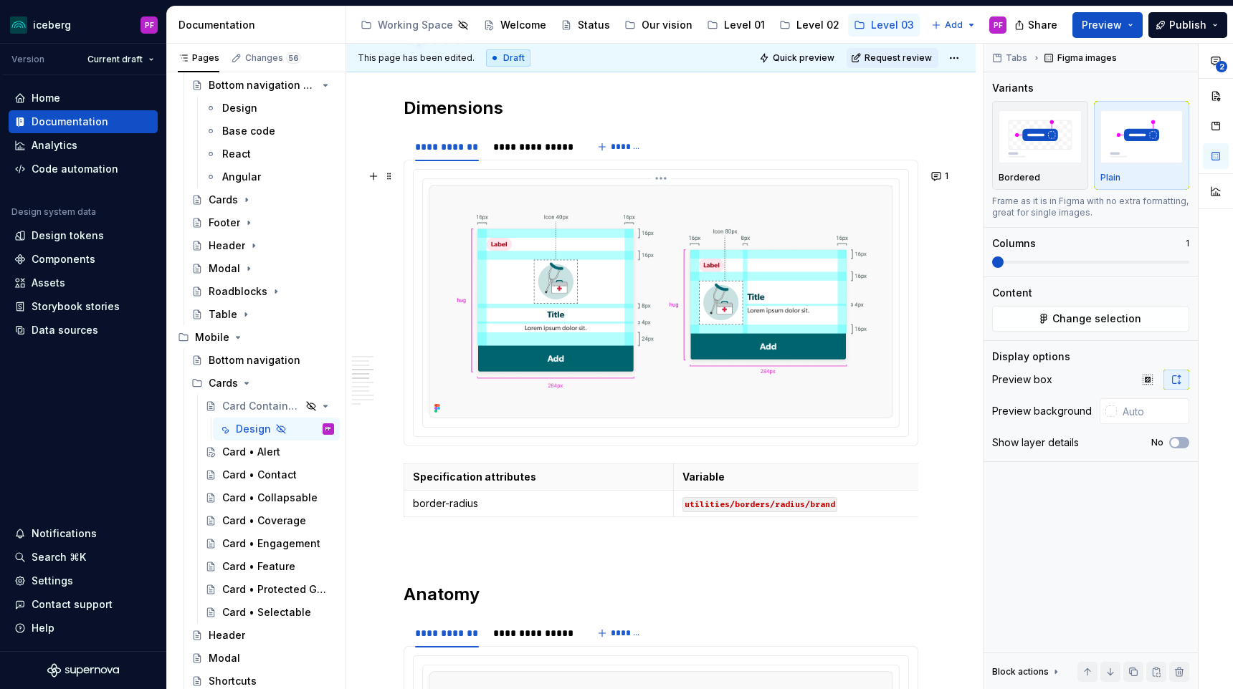
scroll to position [1161, 0]
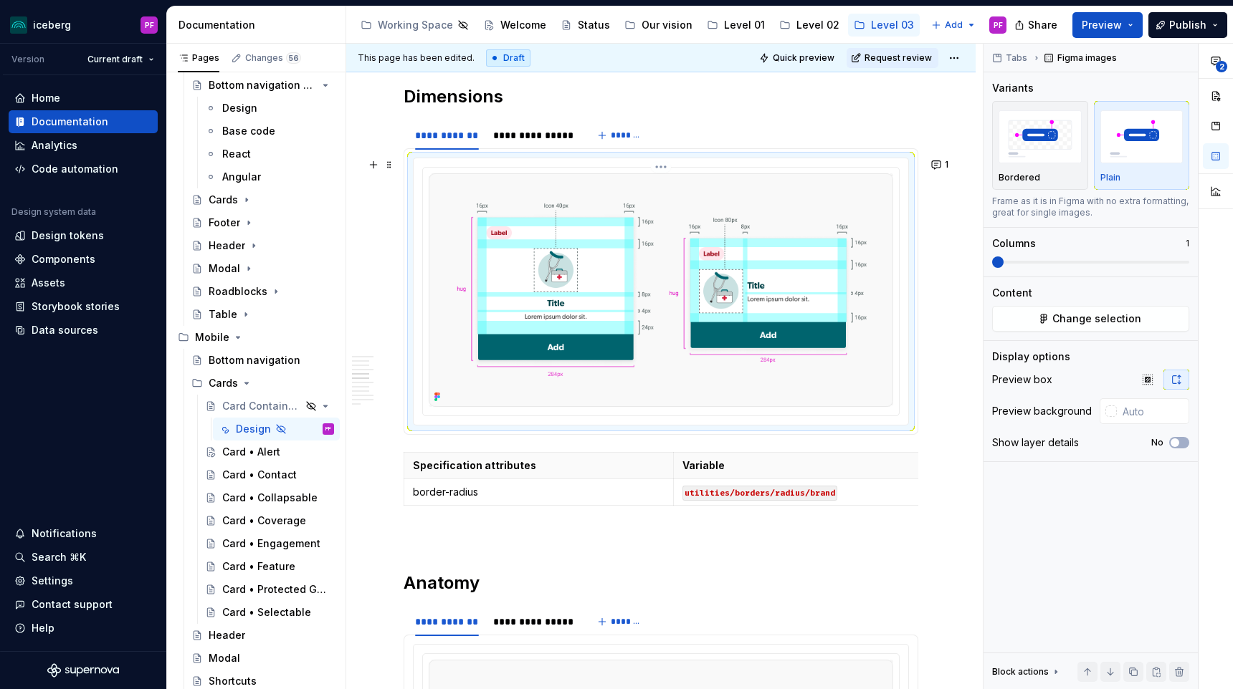
click at [539, 209] on img at bounding box center [661, 290] width 464 height 234
click at [1043, 325] on button "Change selection" at bounding box center [1090, 319] width 197 height 26
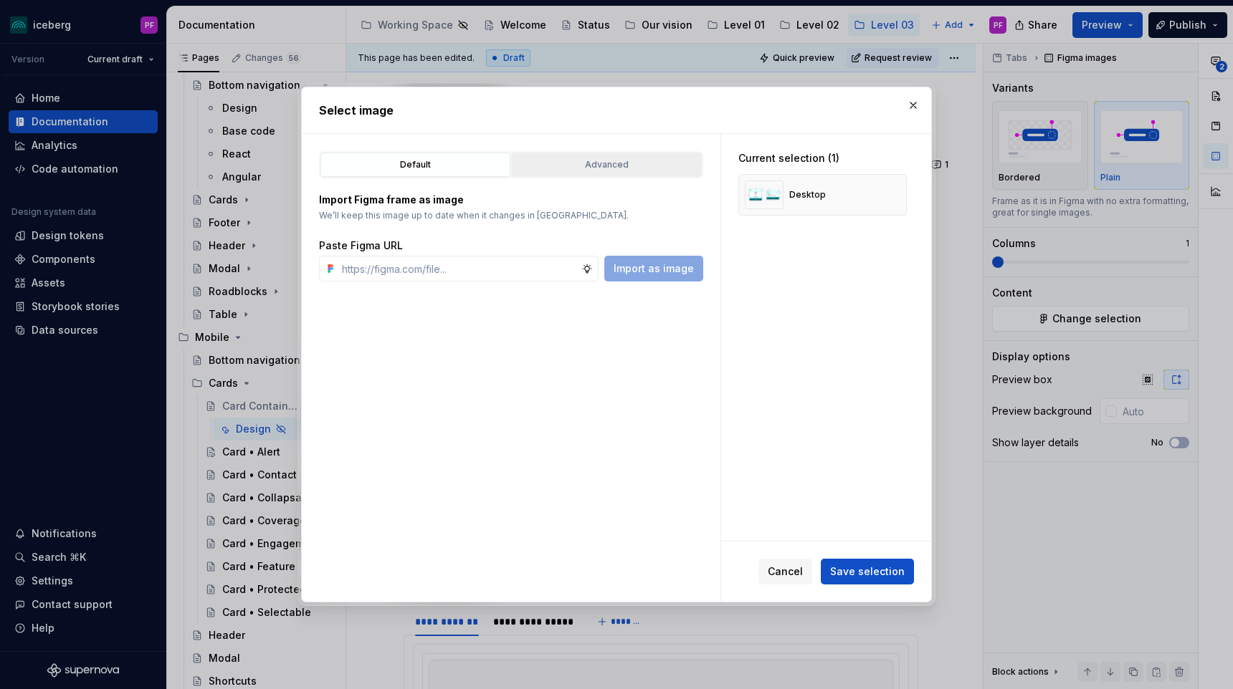
click at [563, 164] on div "Advanced" at bounding box center [607, 165] width 180 height 14
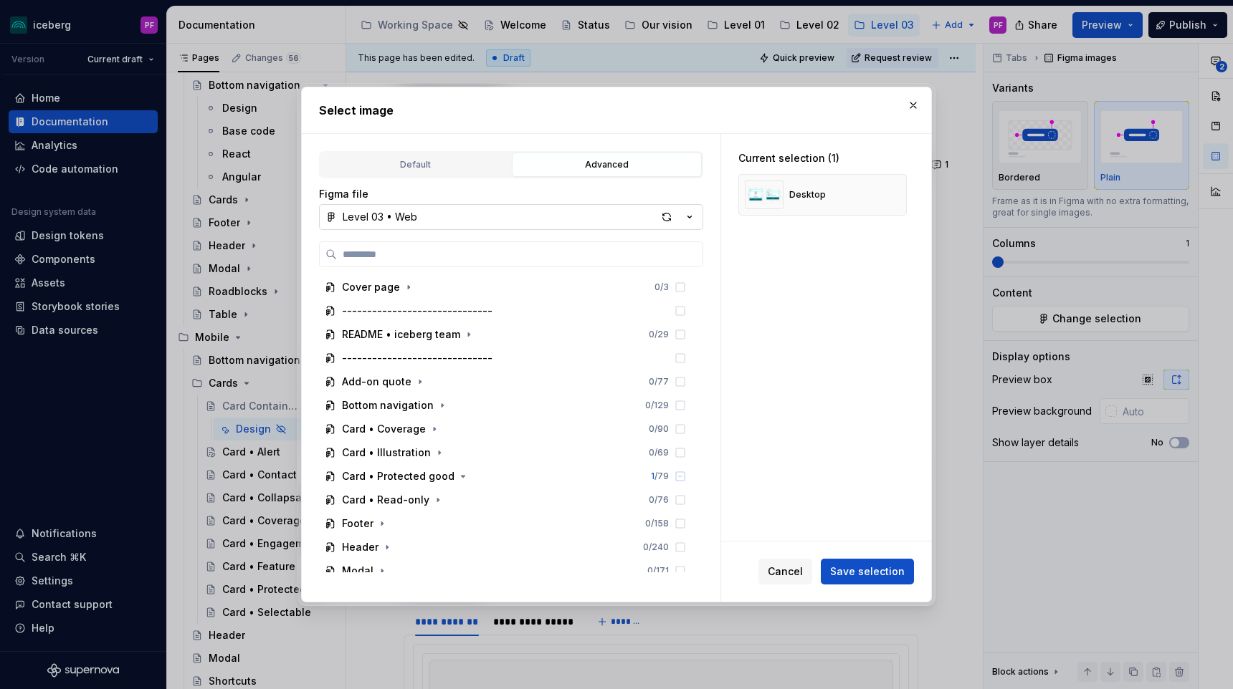
click at [533, 220] on button "Level 03 • Web" at bounding box center [511, 217] width 384 height 26
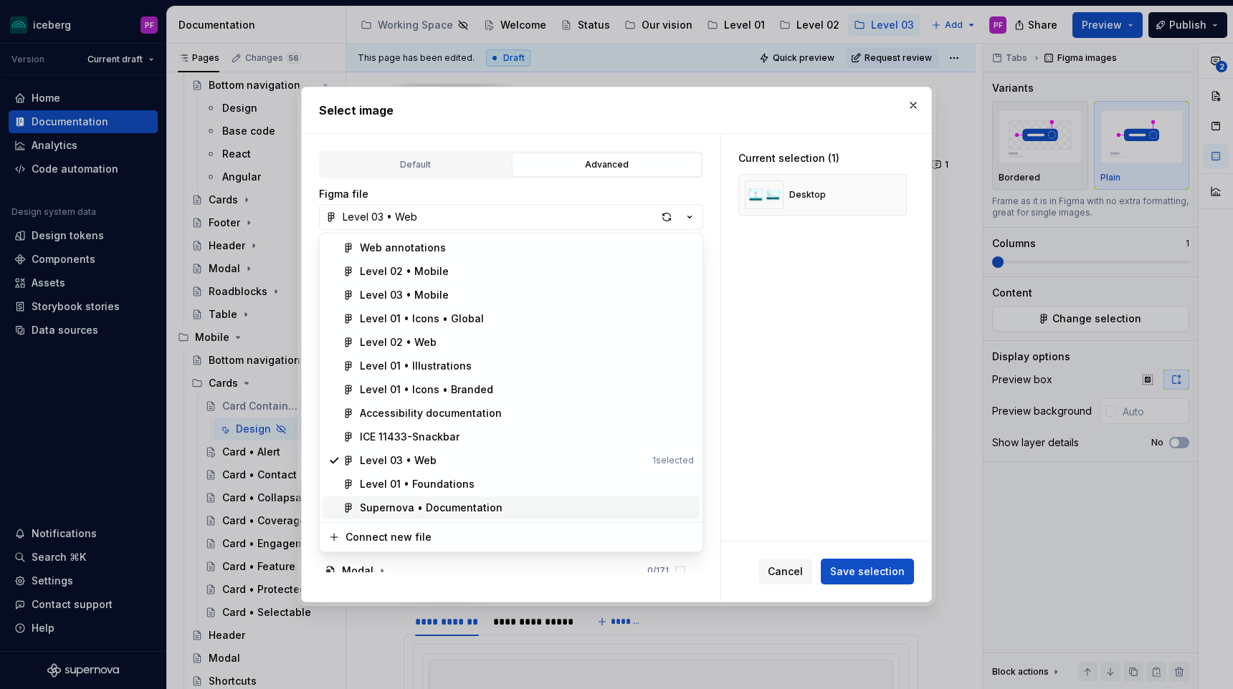
click at [478, 504] on div "Supernova • Documentation" at bounding box center [431, 508] width 143 height 14
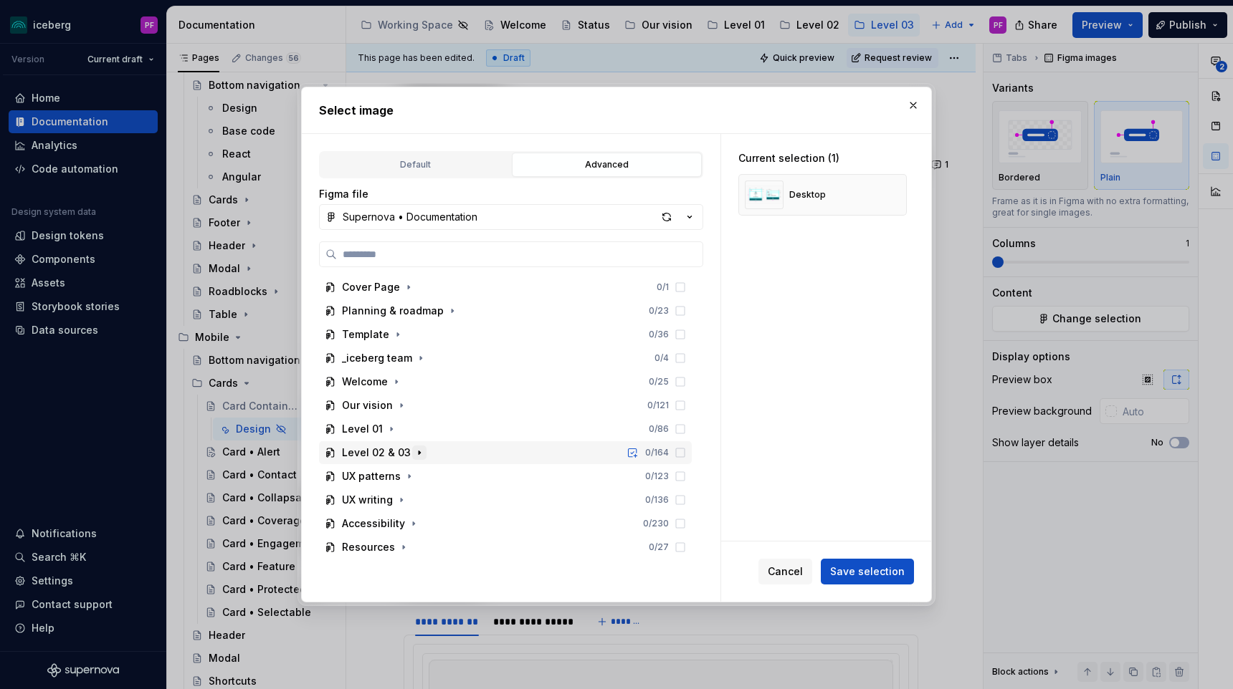
click at [418, 454] on icon "button" at bounding box center [418, 452] width 11 height 11
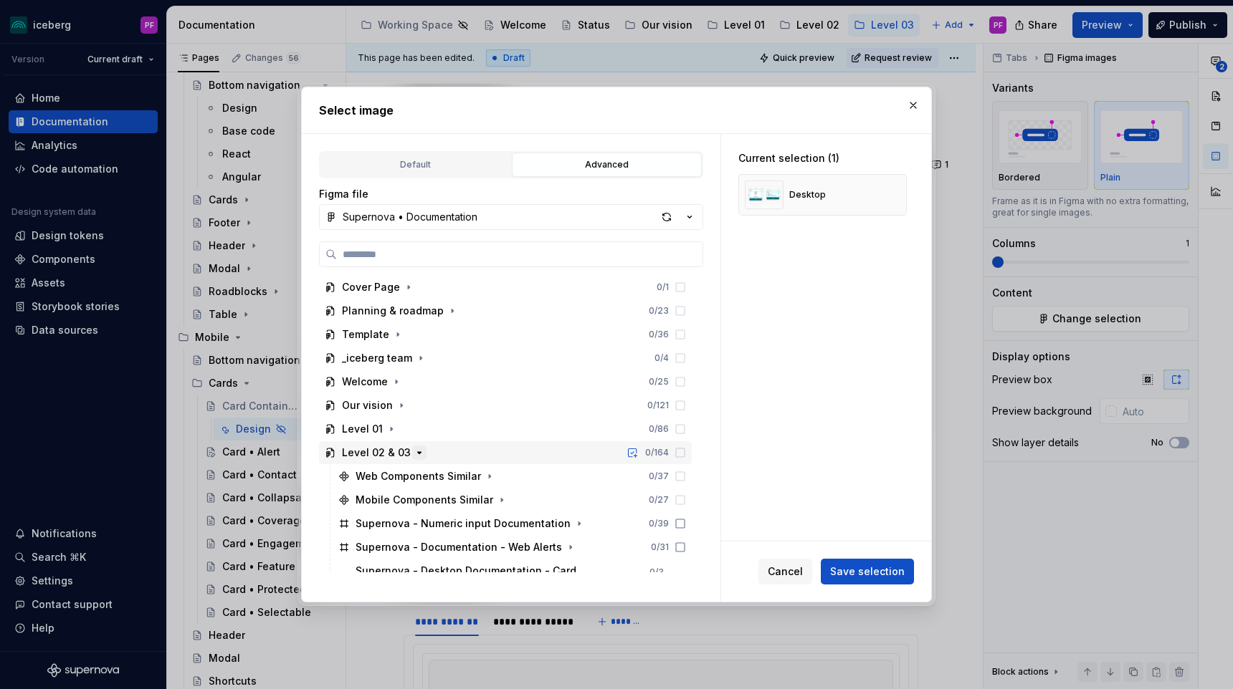
scroll to position [105, 0]
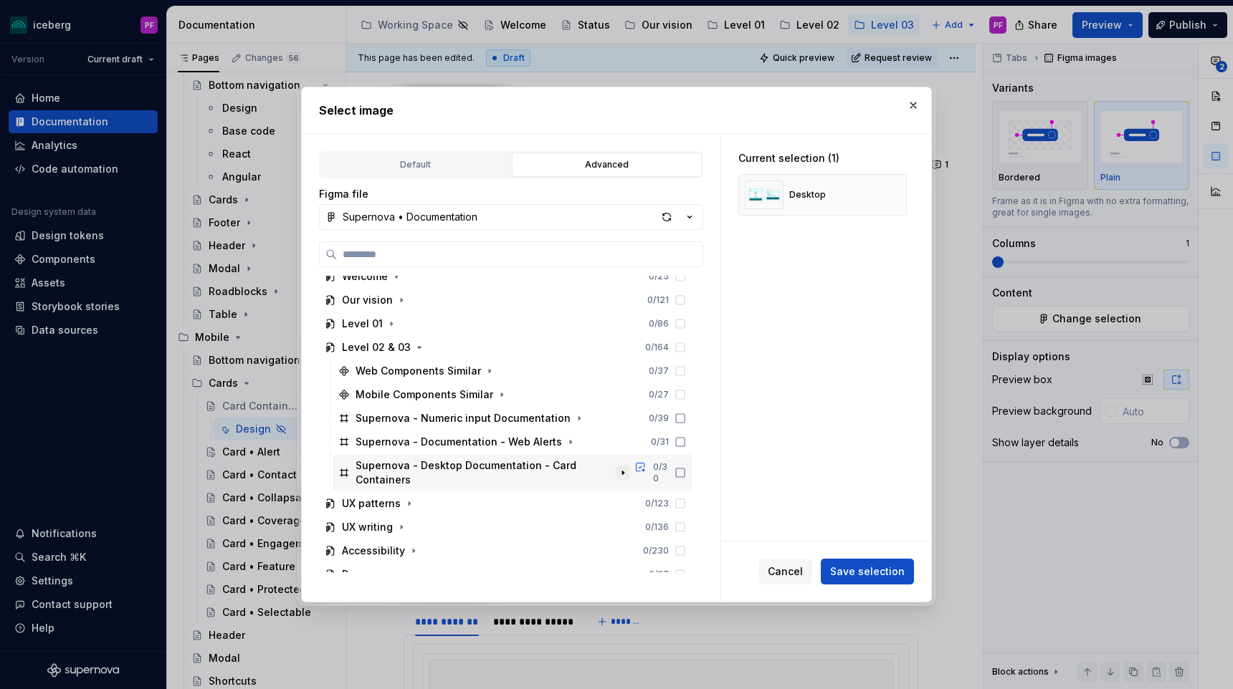
click at [628, 469] on icon "button" at bounding box center [622, 472] width 11 height 11
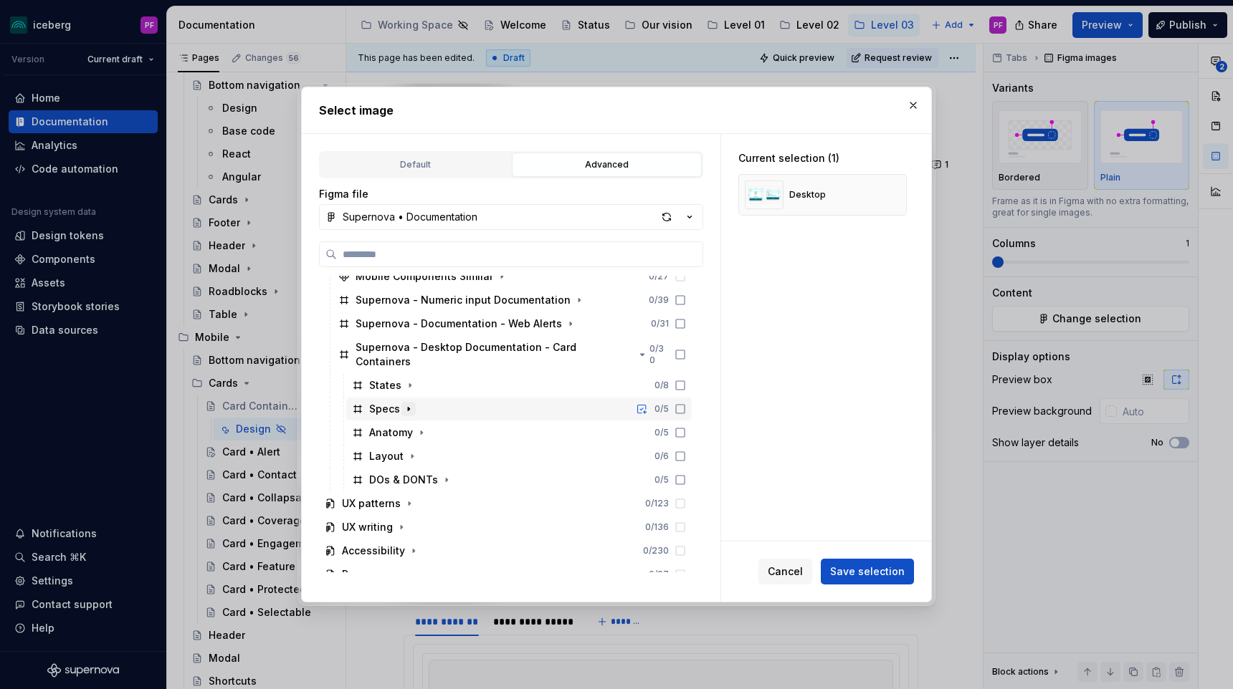
click at [410, 403] on icon "button" at bounding box center [408, 408] width 11 height 11
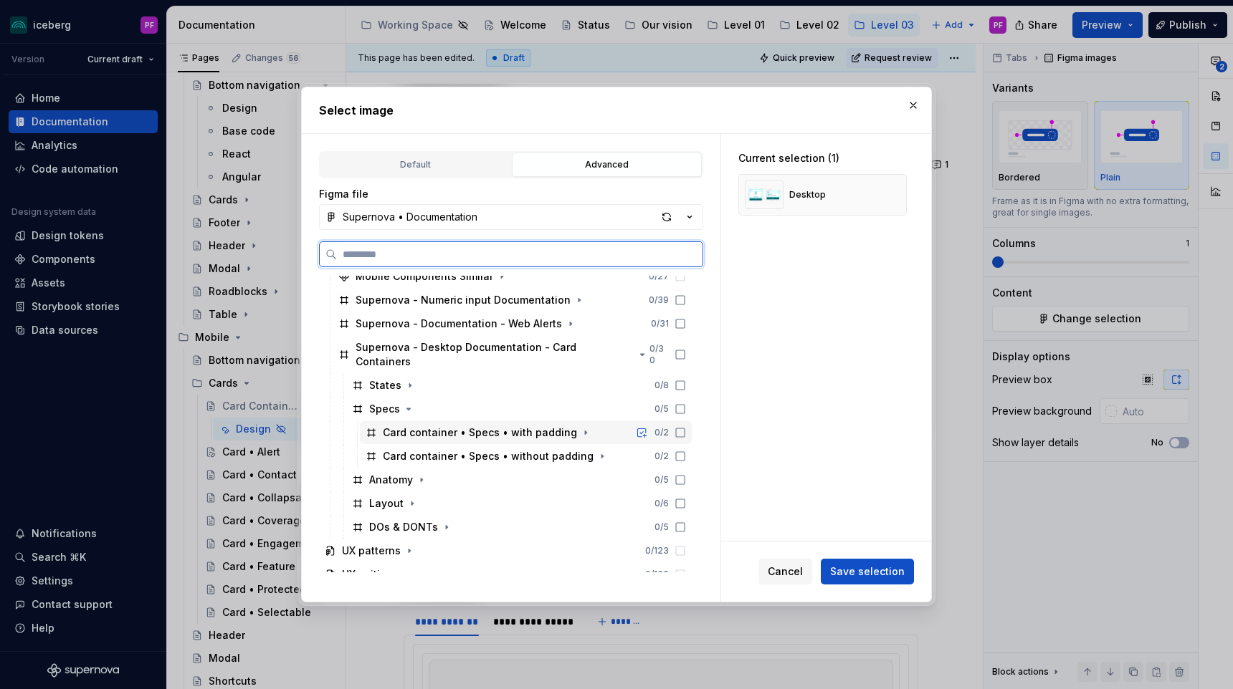
click at [686, 427] on icon at bounding box center [679, 432] width 11 height 11
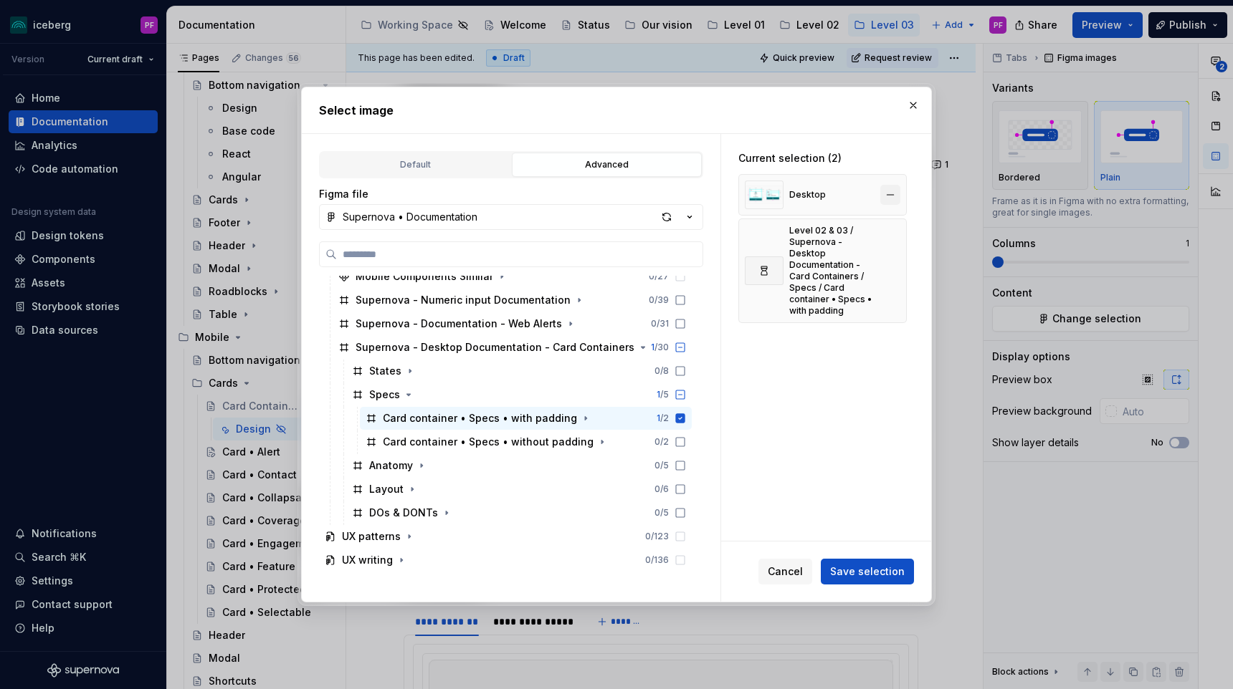
click at [900, 198] on button "button" at bounding box center [890, 195] width 20 height 20
click at [580, 421] on icon "button" at bounding box center [585, 418] width 11 height 11
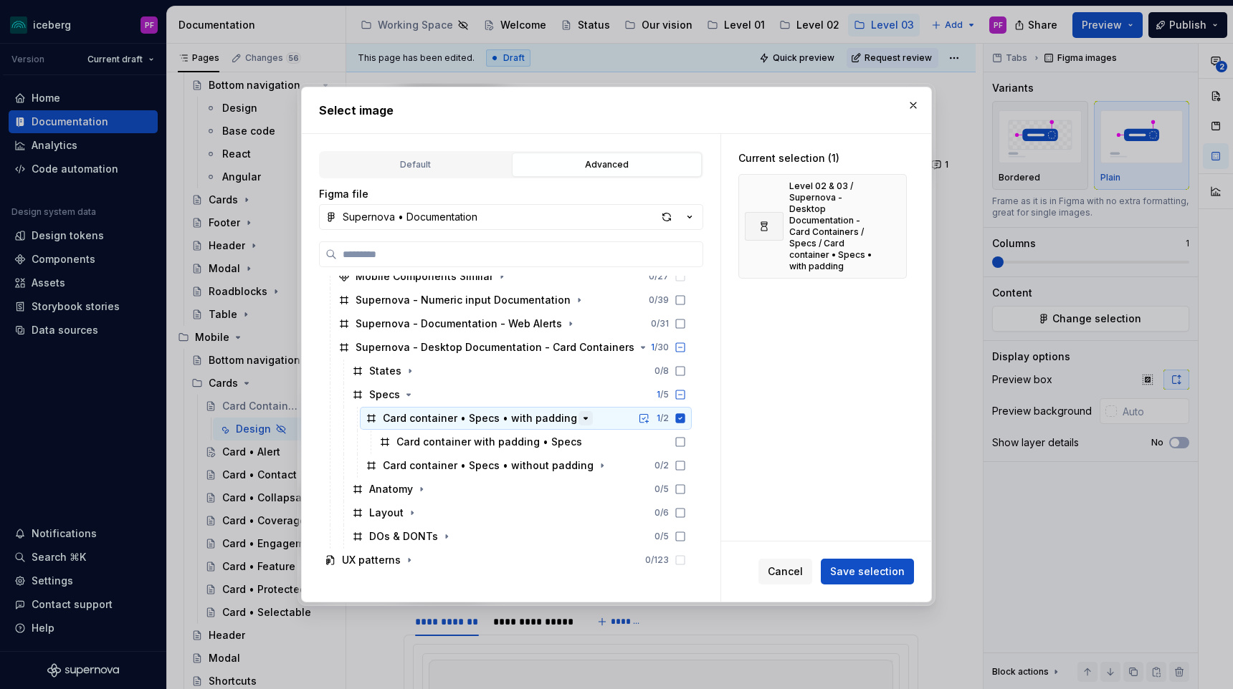
click at [580, 416] on icon "button" at bounding box center [585, 418] width 11 height 11
click at [887, 563] on button "Save selection" at bounding box center [866, 572] width 93 height 26
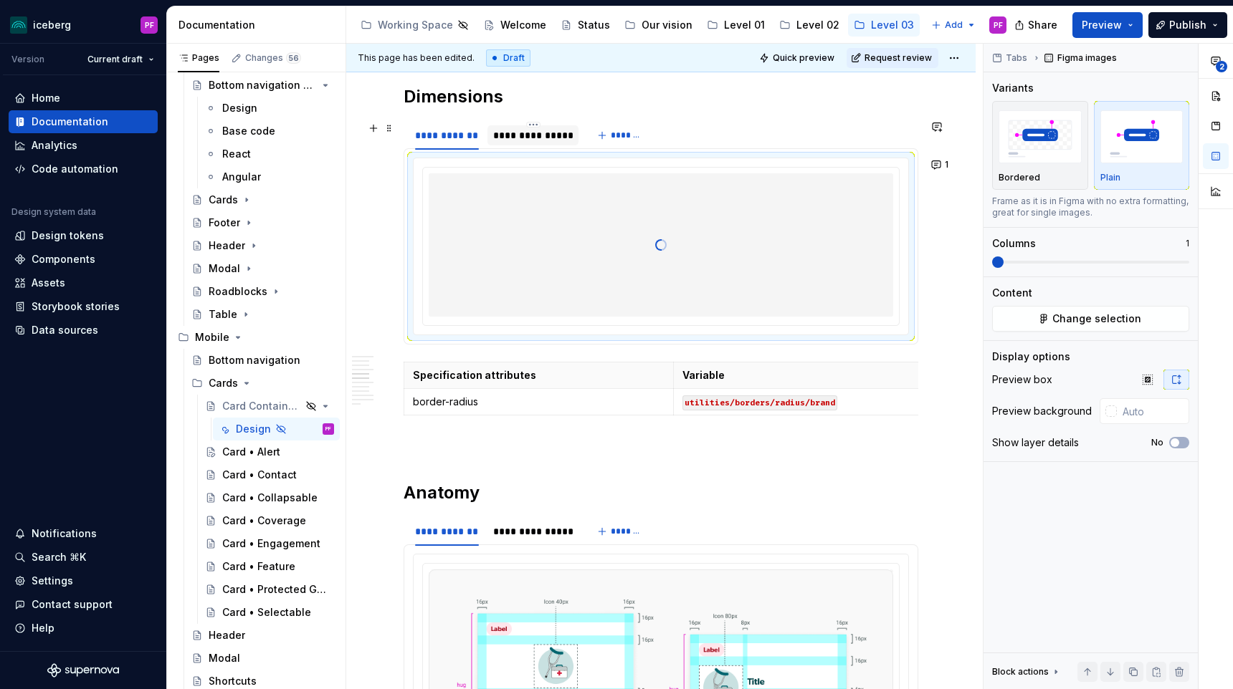
click at [556, 145] on div "**********" at bounding box center [532, 135] width 91 height 20
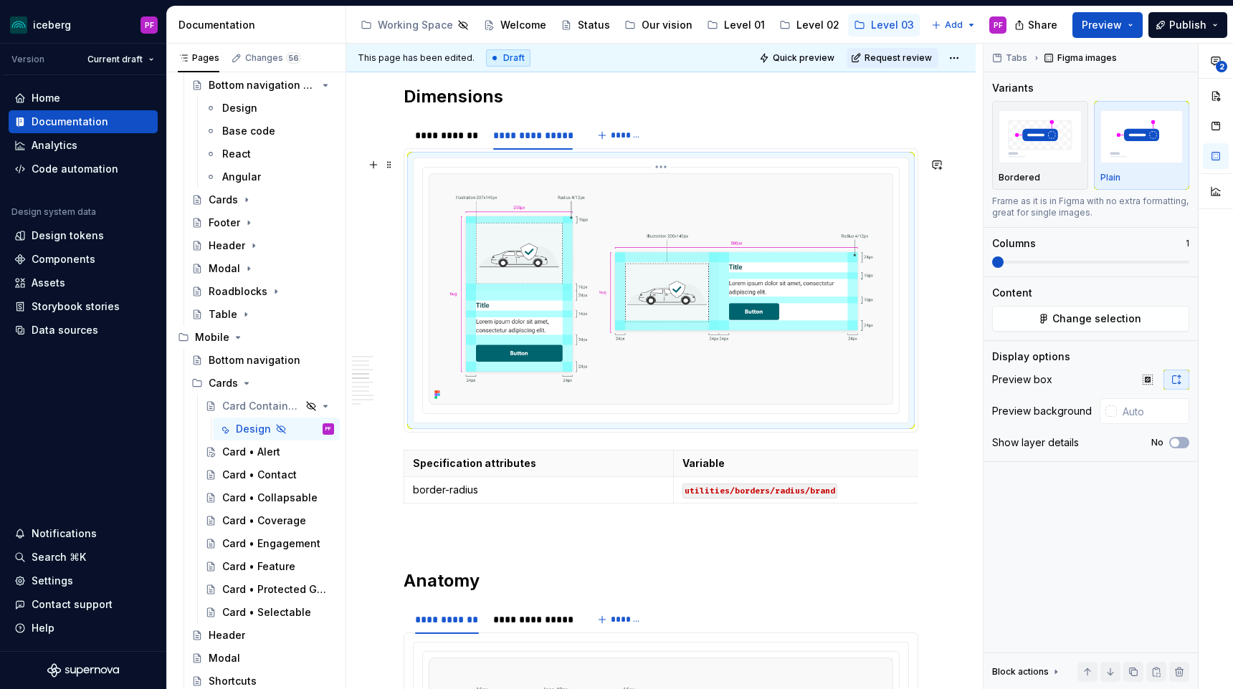
click at [870, 276] on img at bounding box center [661, 288] width 464 height 231
click at [1078, 313] on span "Change selection" at bounding box center [1096, 319] width 89 height 14
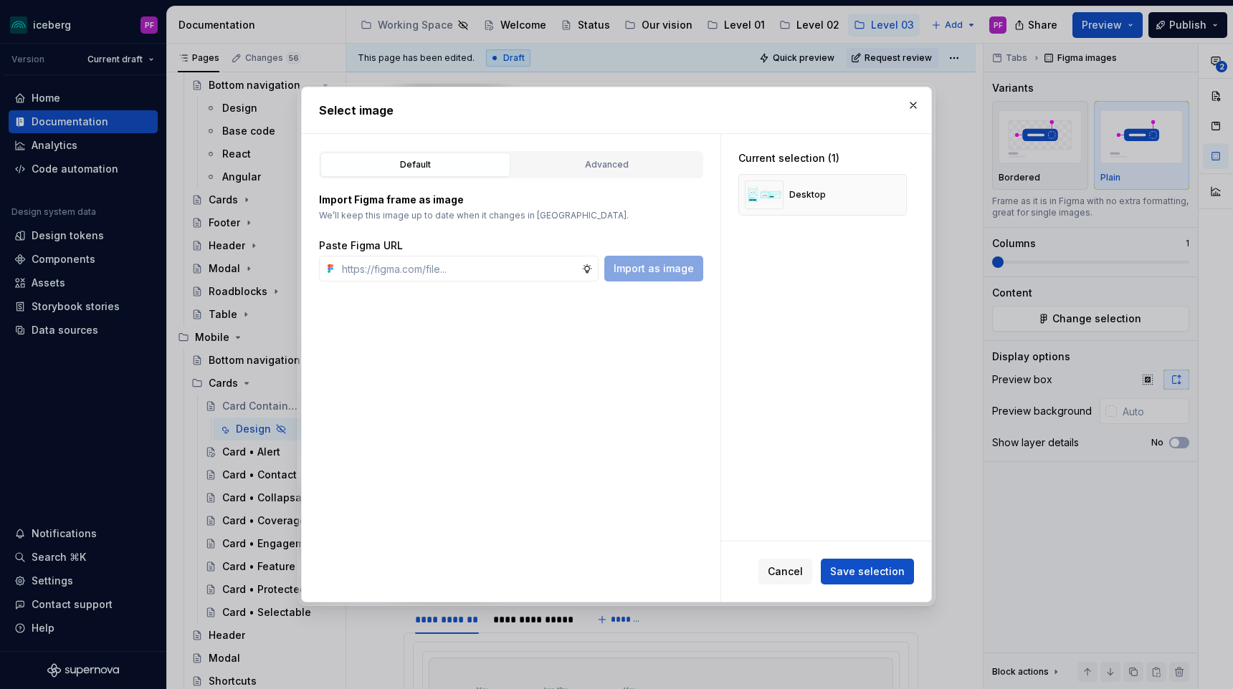
click at [570, 178] on div "Default Advanced" at bounding box center [511, 164] width 384 height 27
click at [566, 159] on div "Advanced" at bounding box center [607, 165] width 180 height 14
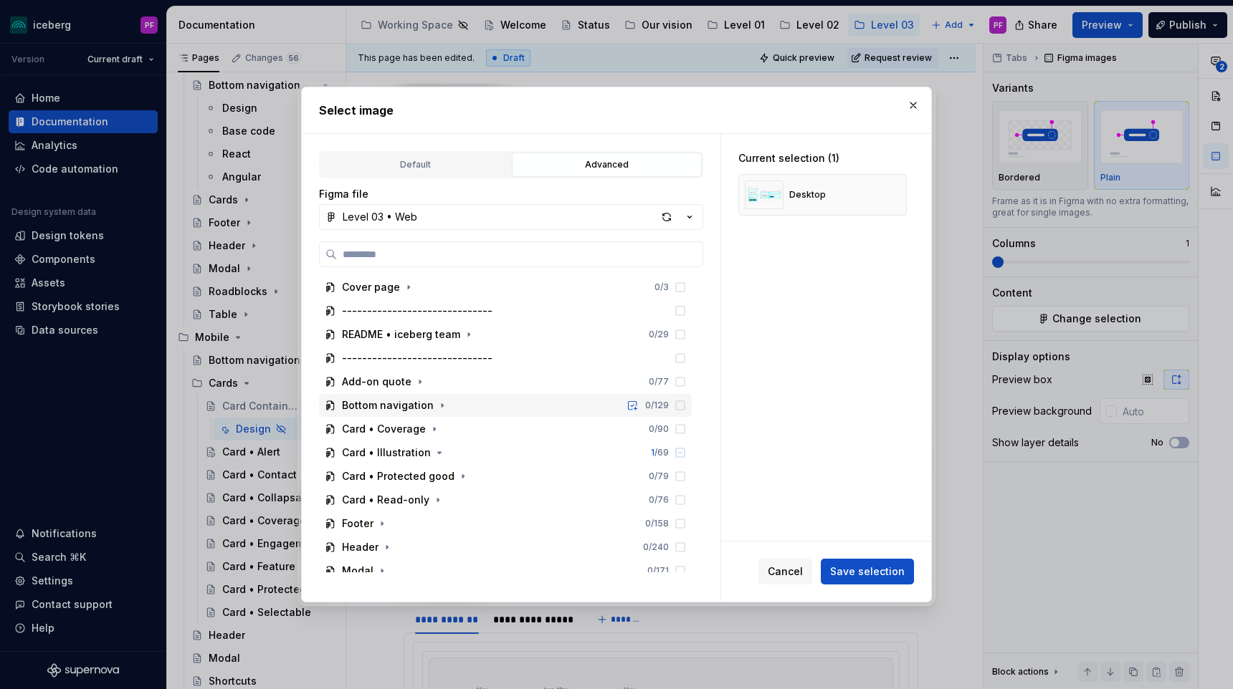
scroll to position [58, 0]
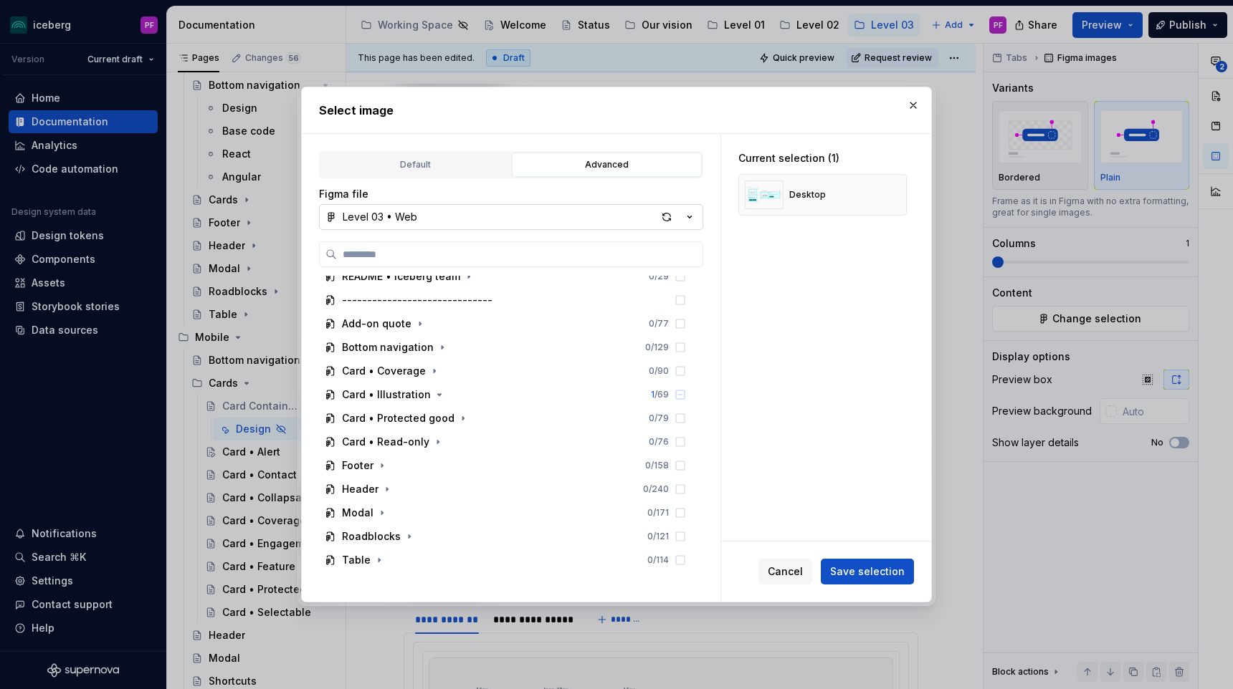
click at [463, 226] on button "Level 03 • Web" at bounding box center [511, 217] width 384 height 26
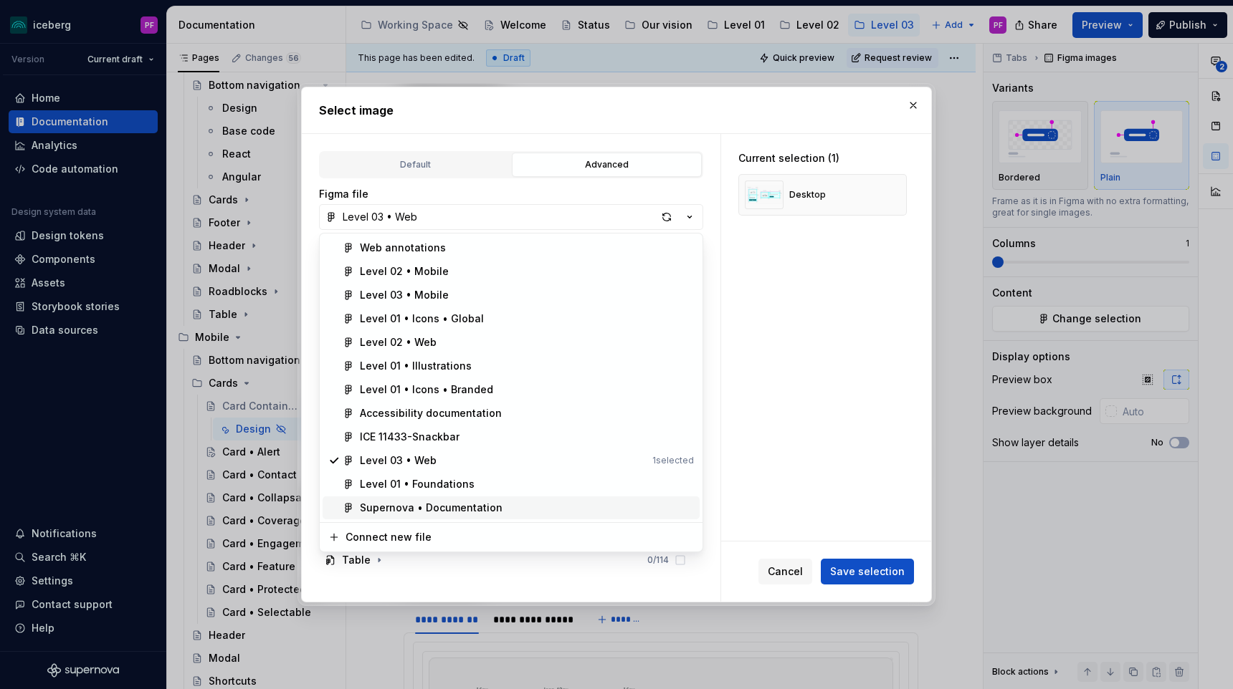
click at [423, 501] on div "Supernova • Documentation" at bounding box center [431, 508] width 143 height 14
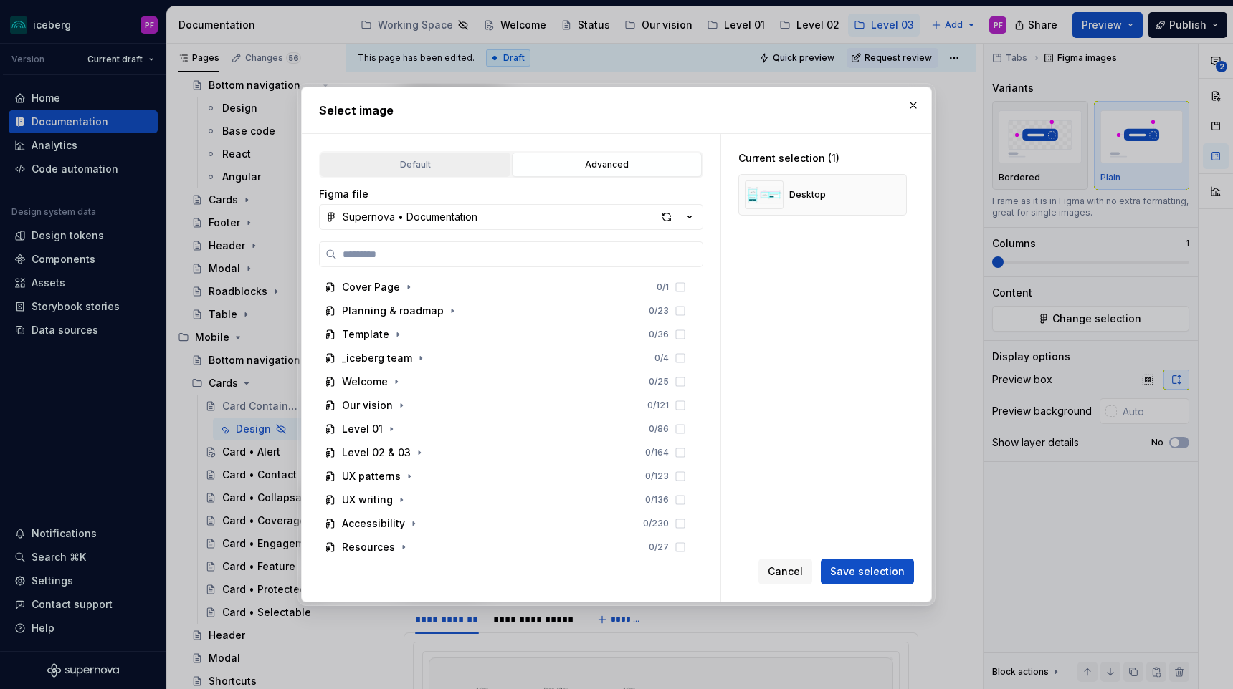
click at [466, 173] on button "Default" at bounding box center [415, 165] width 190 height 24
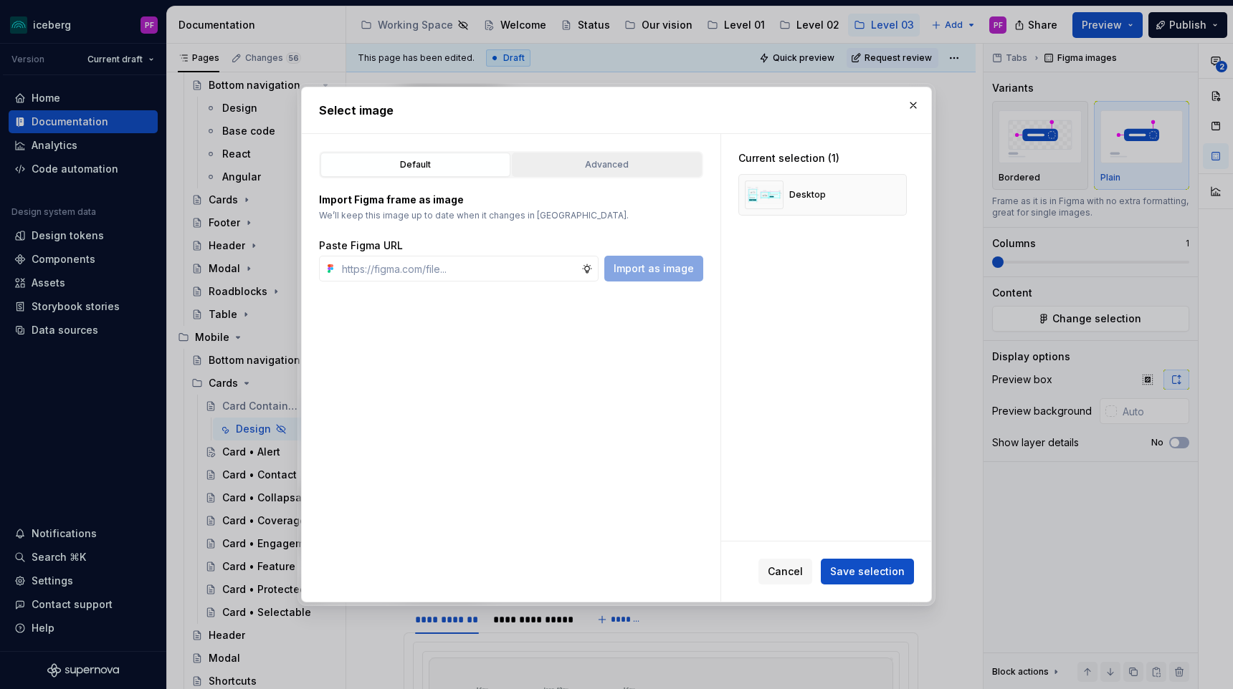
click at [534, 171] on div "Advanced" at bounding box center [607, 165] width 180 height 14
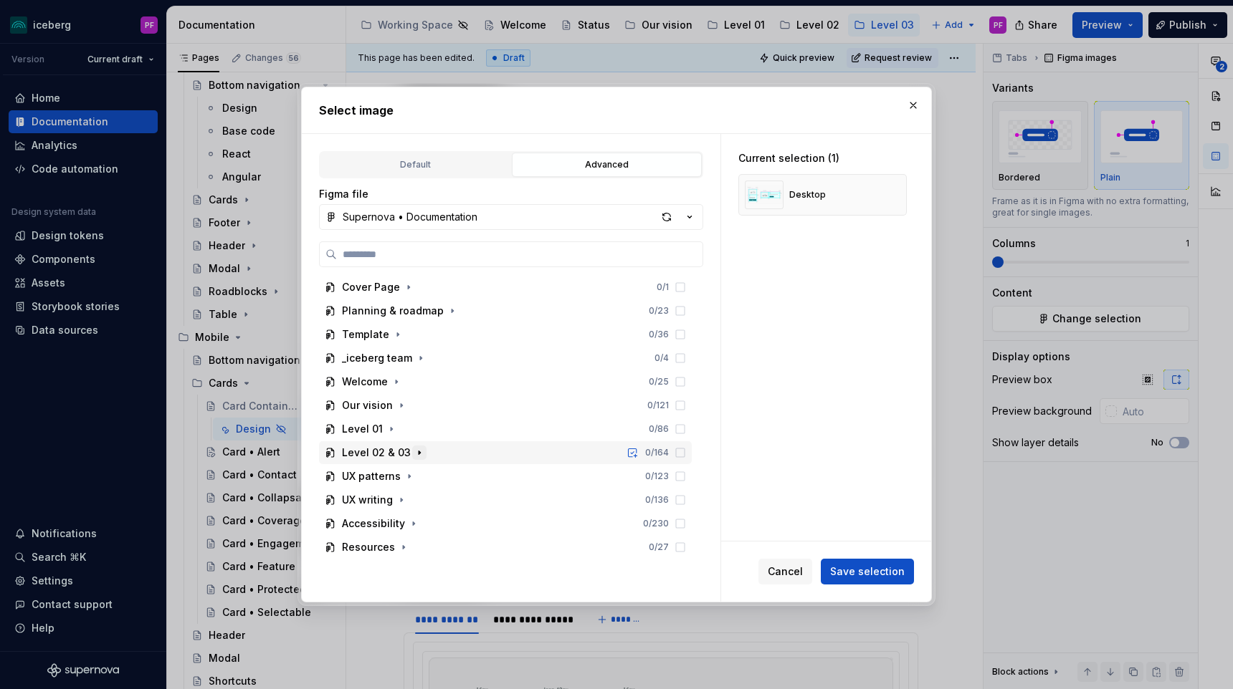
click at [416, 451] on icon "button" at bounding box center [418, 452] width 11 height 11
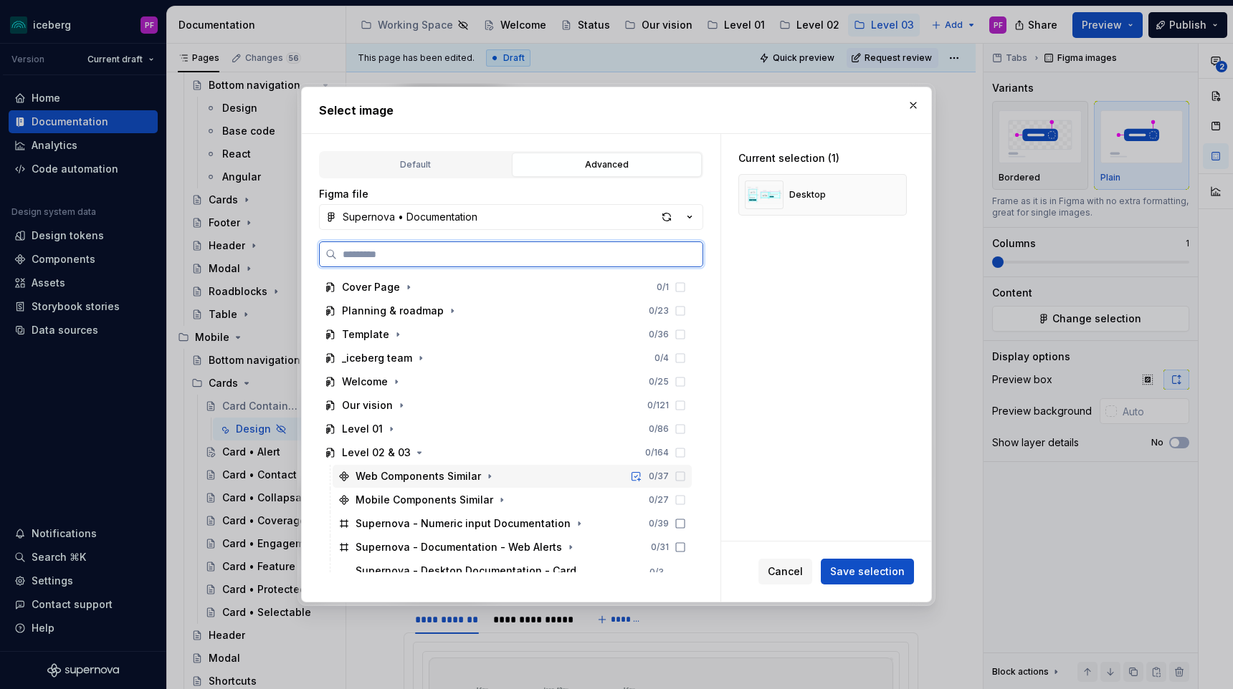
scroll to position [105, 0]
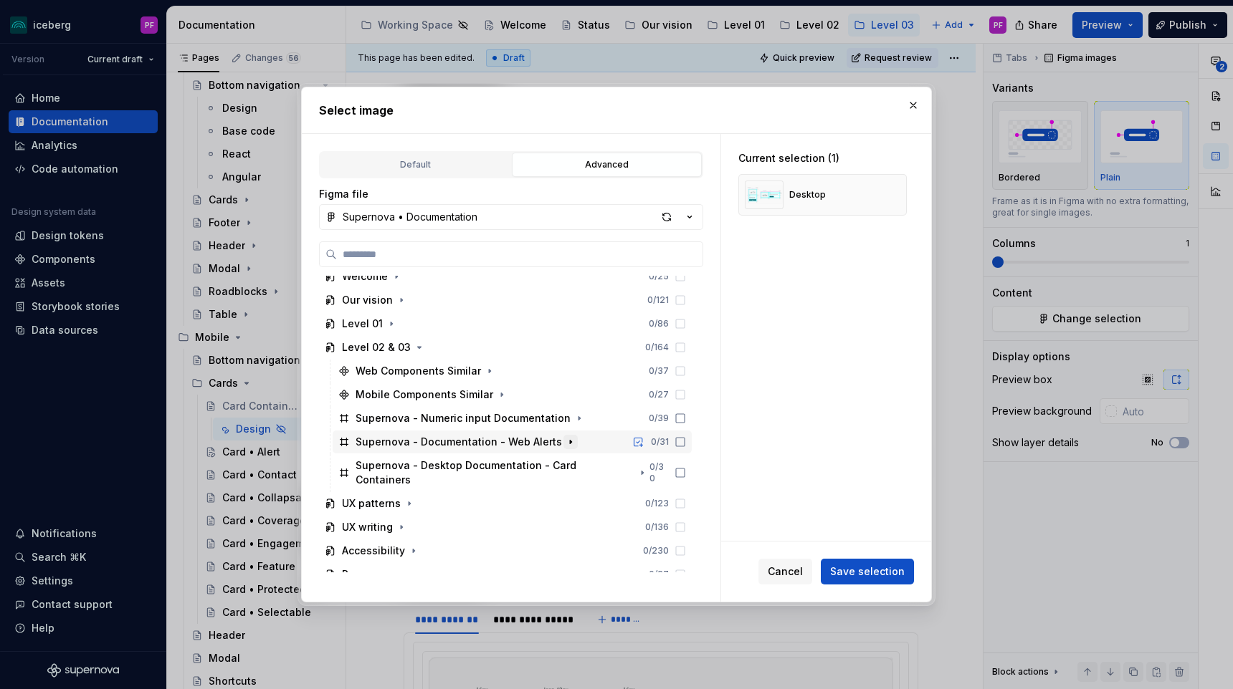
click at [565, 443] on icon "button" at bounding box center [570, 441] width 11 height 11
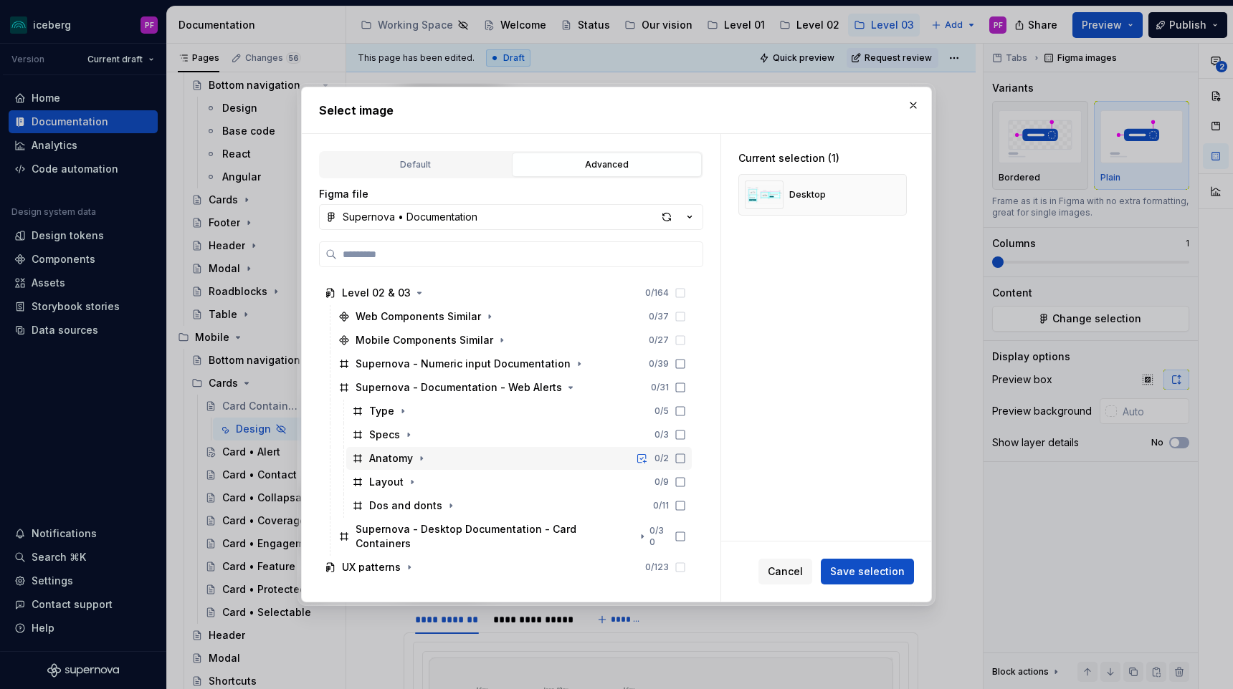
scroll to position [176, 0]
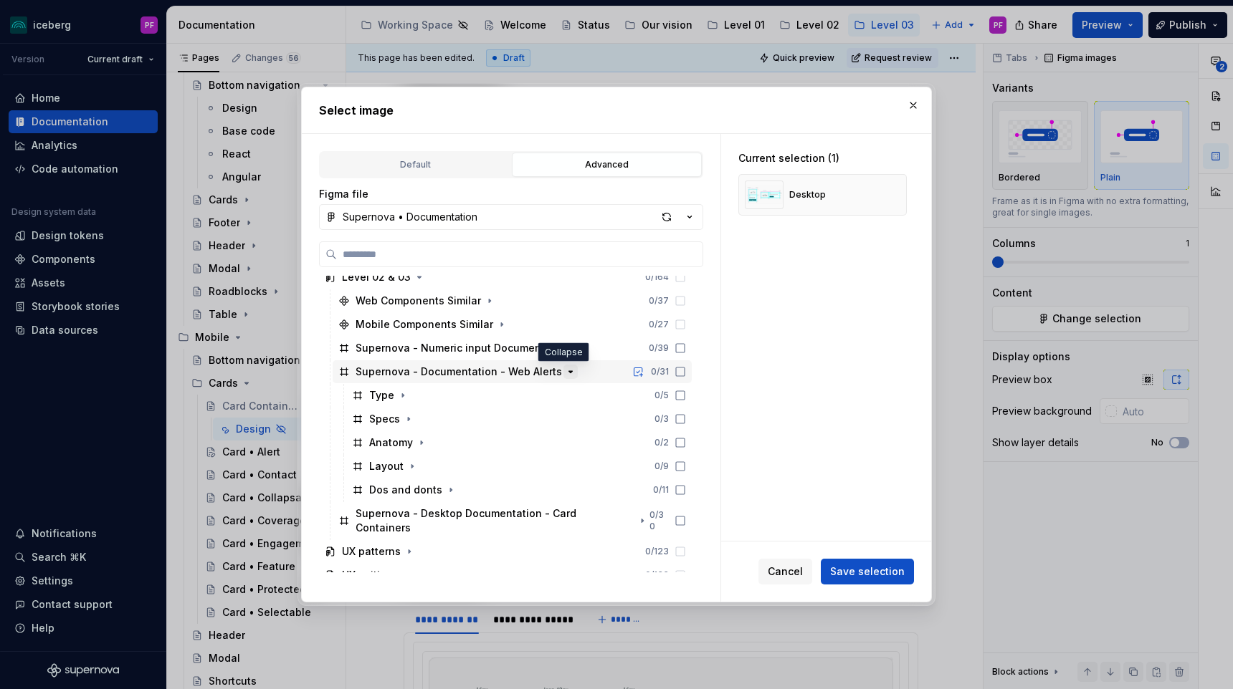
click at [563, 375] on button "button" at bounding box center [570, 372] width 14 height 14
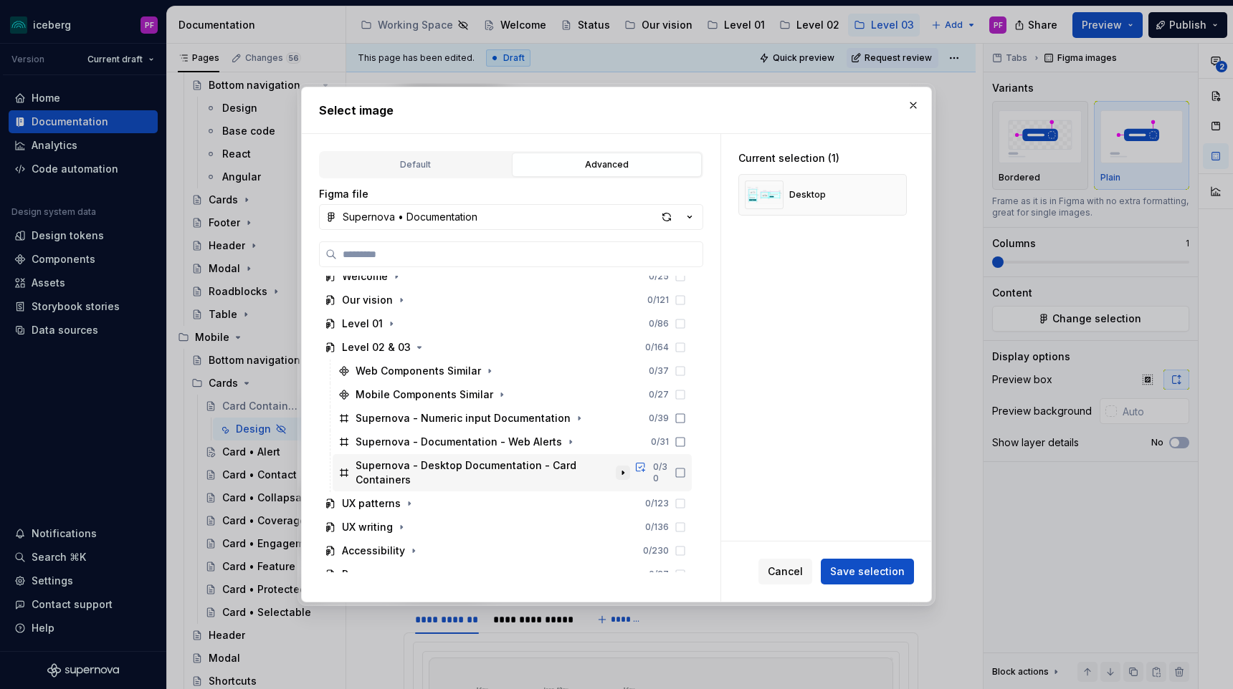
click at [623, 472] on icon "button" at bounding box center [622, 474] width 1 height 4
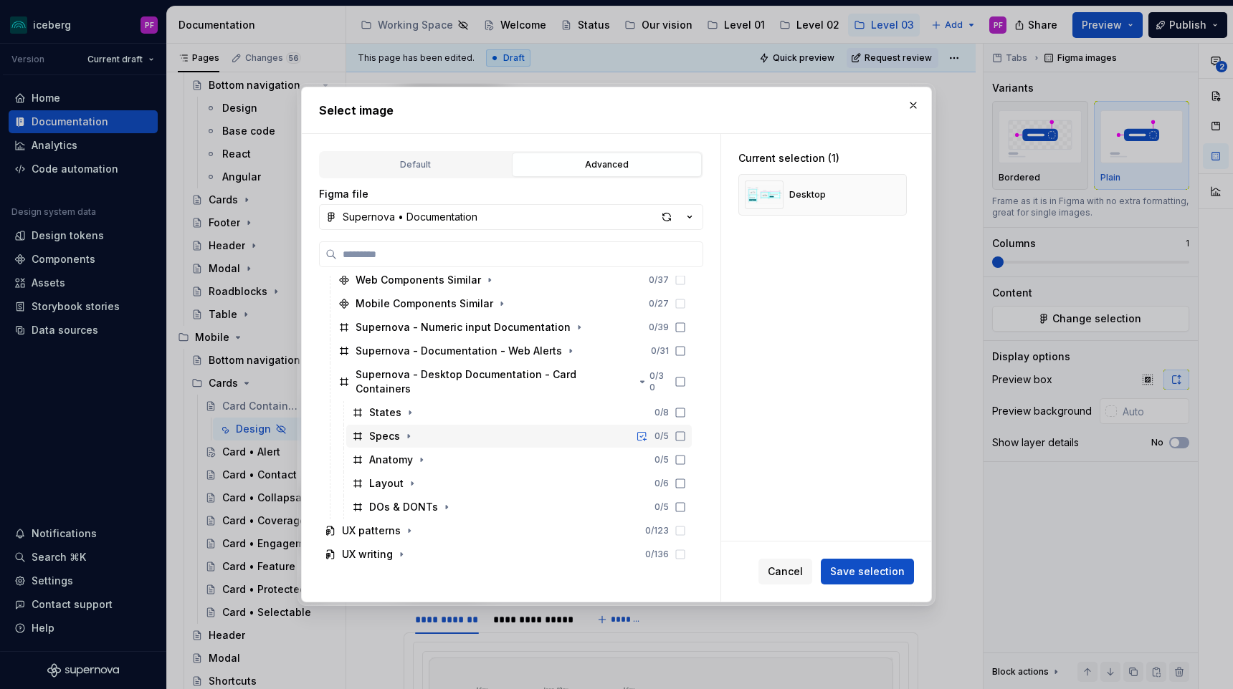
scroll to position [222, 0]
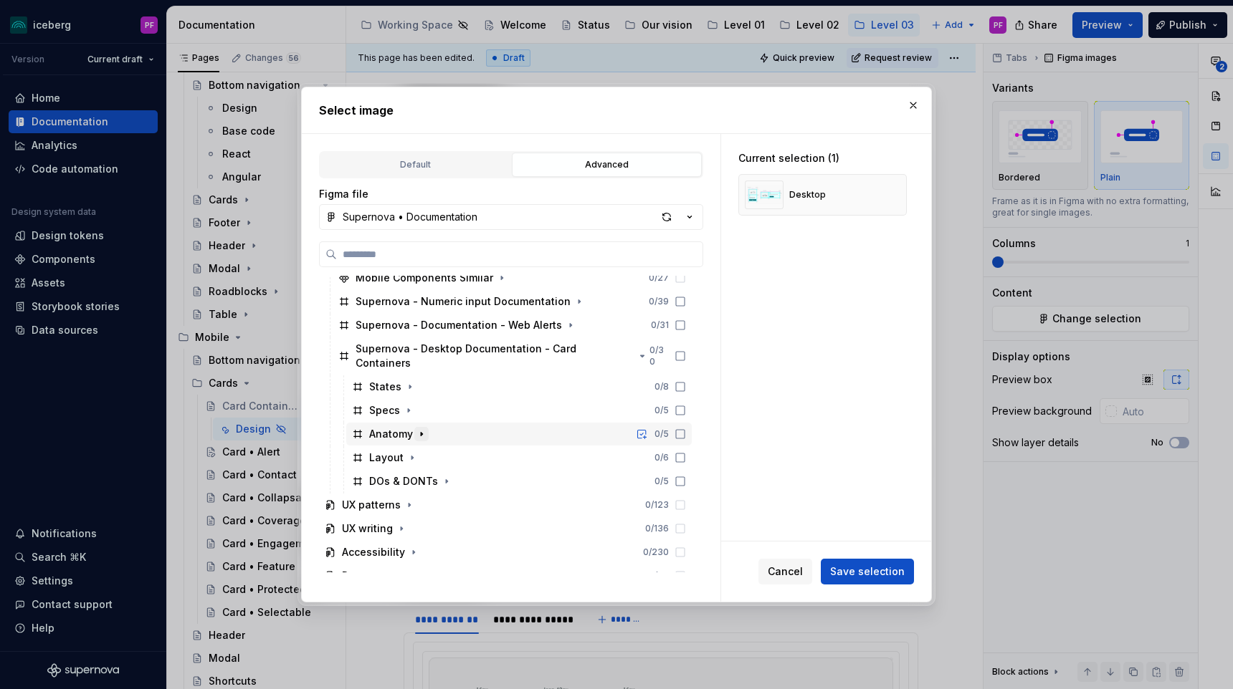
click at [421, 429] on icon "button" at bounding box center [421, 434] width 11 height 11
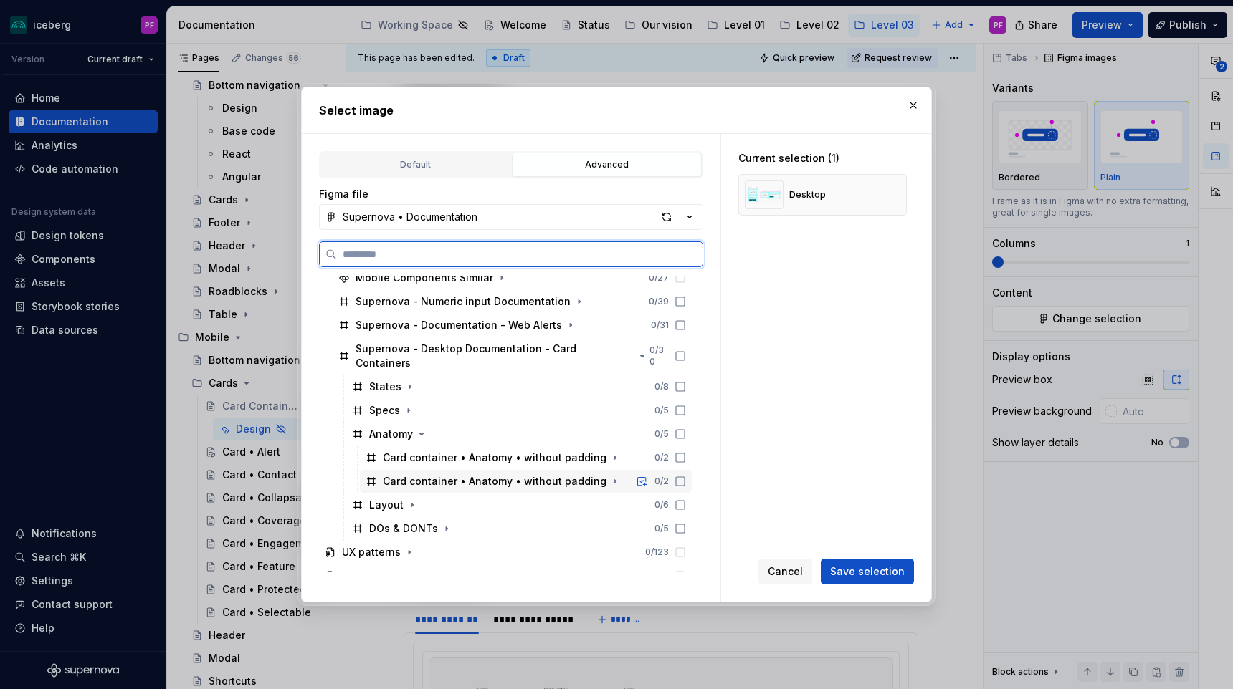
click at [669, 476] on div "0 / 2" at bounding box center [661, 481] width 14 height 11
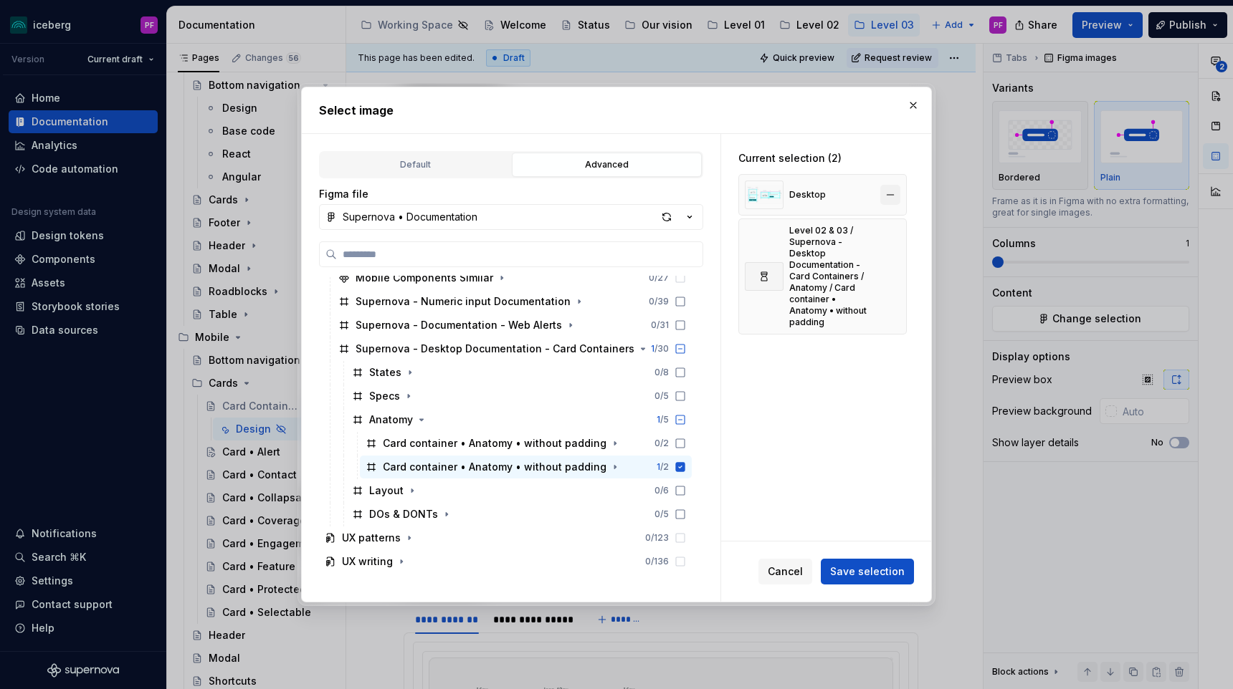
click at [897, 194] on button "button" at bounding box center [890, 195] width 20 height 20
click at [863, 579] on button "Save selection" at bounding box center [866, 572] width 93 height 26
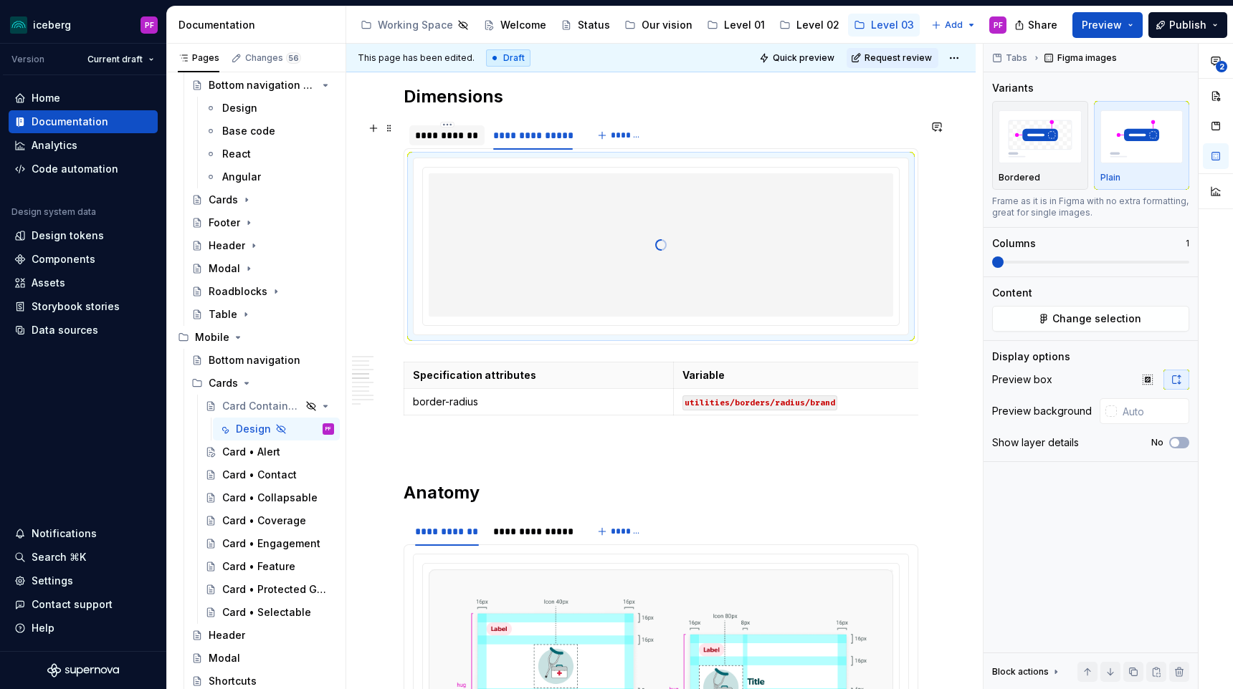
click at [444, 142] on div "**********" at bounding box center [447, 135] width 64 height 14
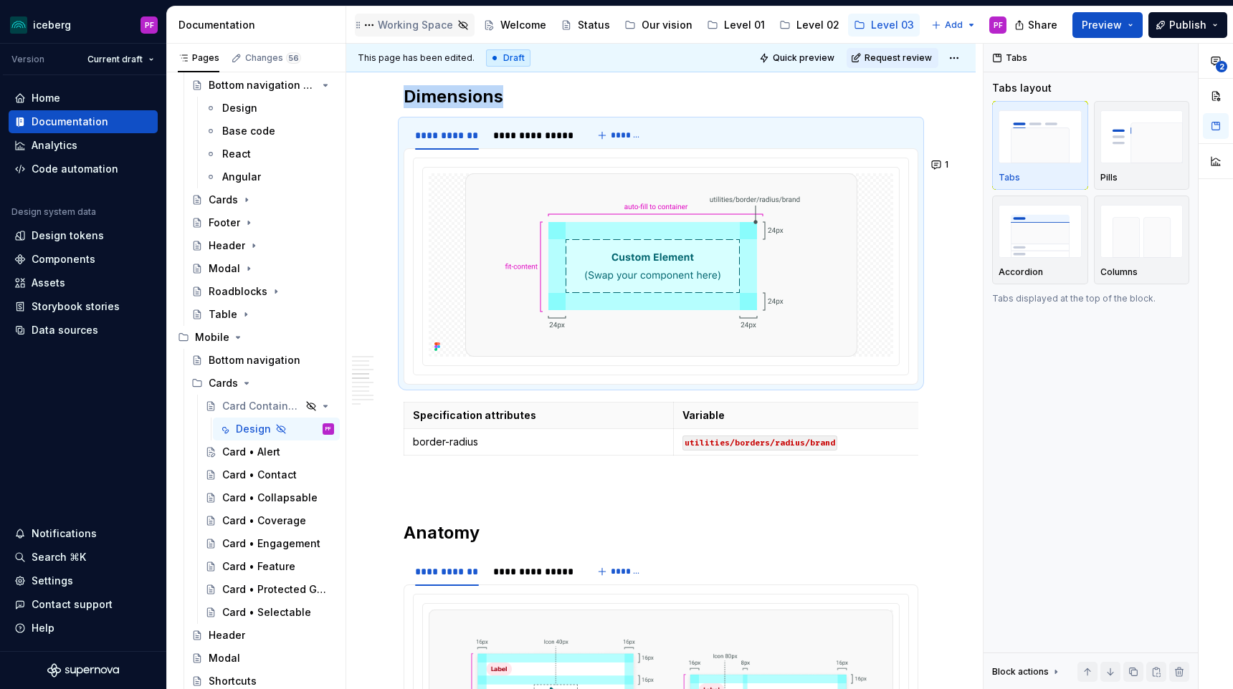
type textarea "*"
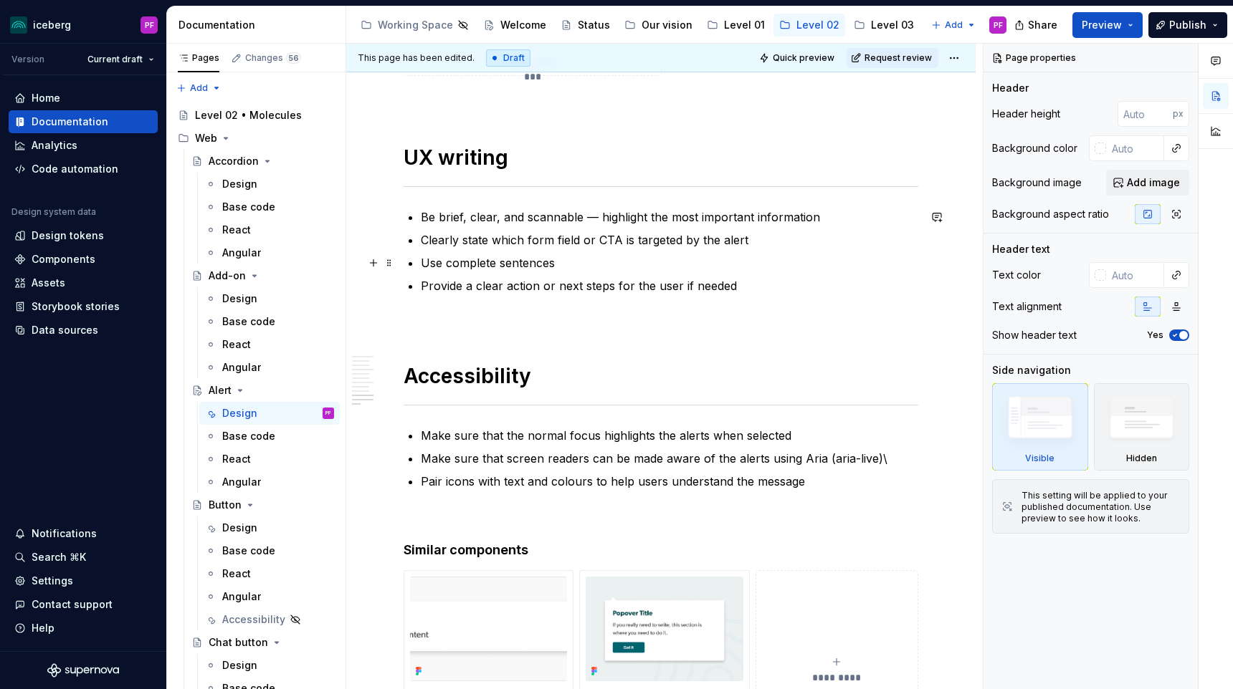
scroll to position [3273, 0]
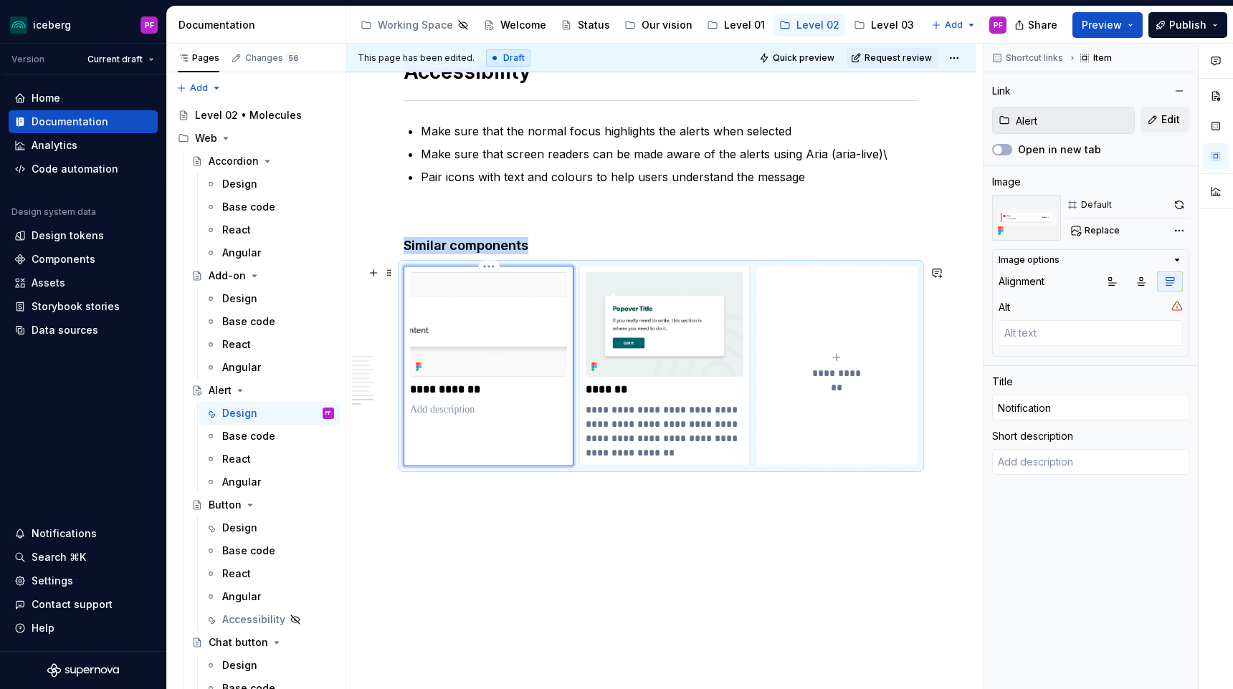
click at [483, 321] on img at bounding box center [488, 324] width 157 height 105
click at [1099, 237] on button "Replace" at bounding box center [1095, 231] width 59 height 20
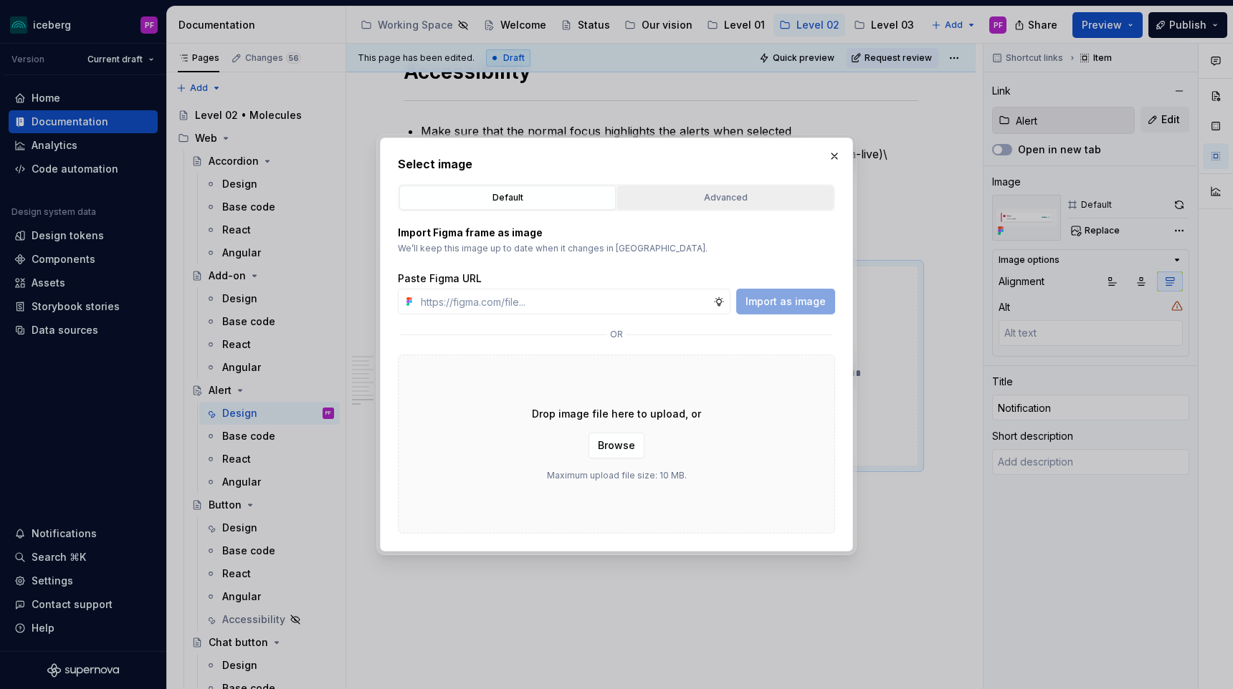
click at [737, 188] on button "Advanced" at bounding box center [725, 198] width 216 height 24
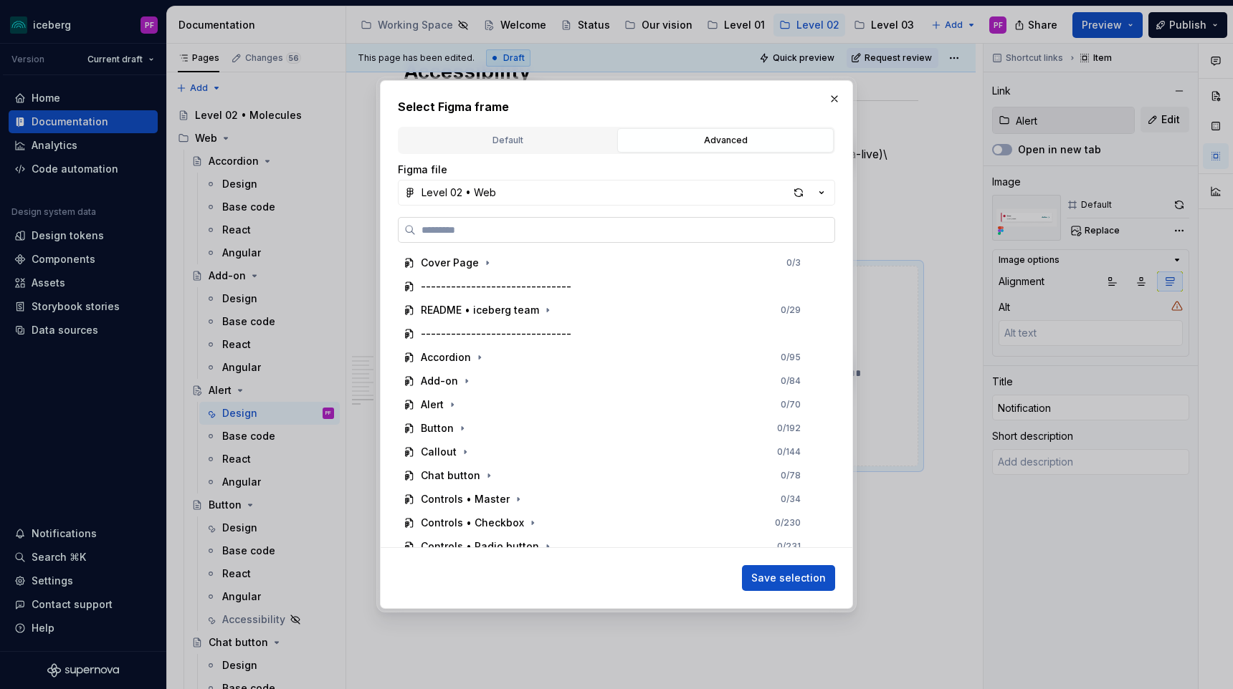
type textarea "*"
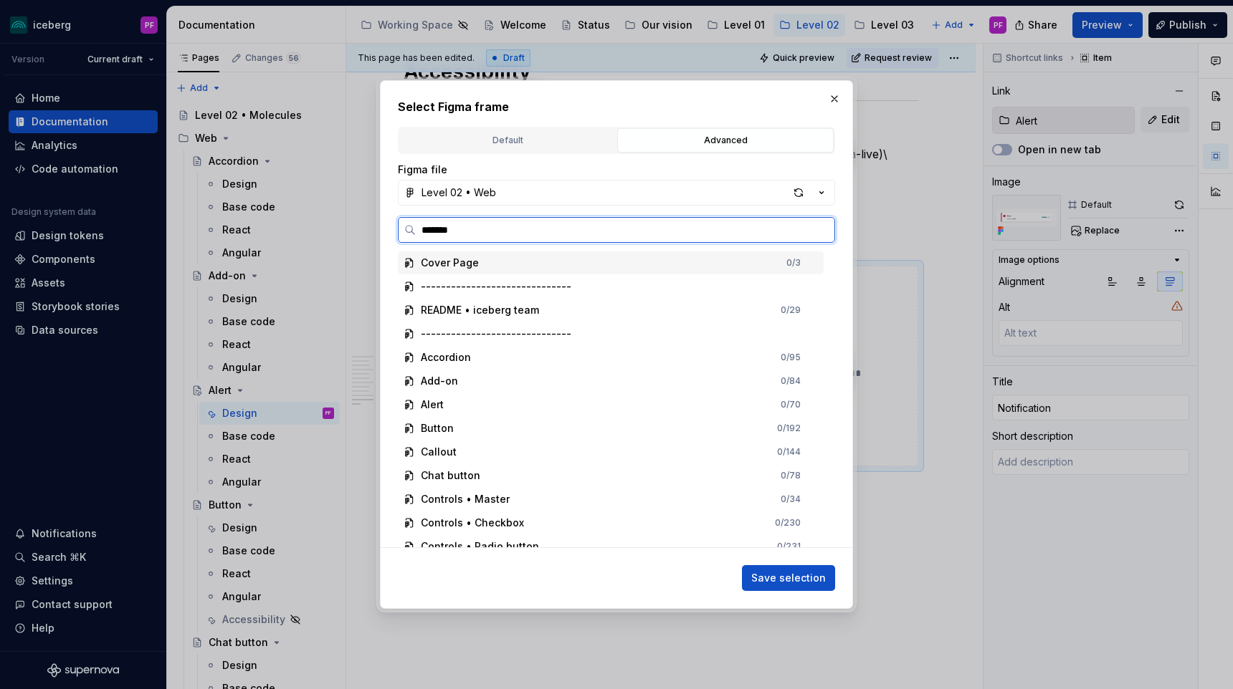
type input "********"
type textarea "*"
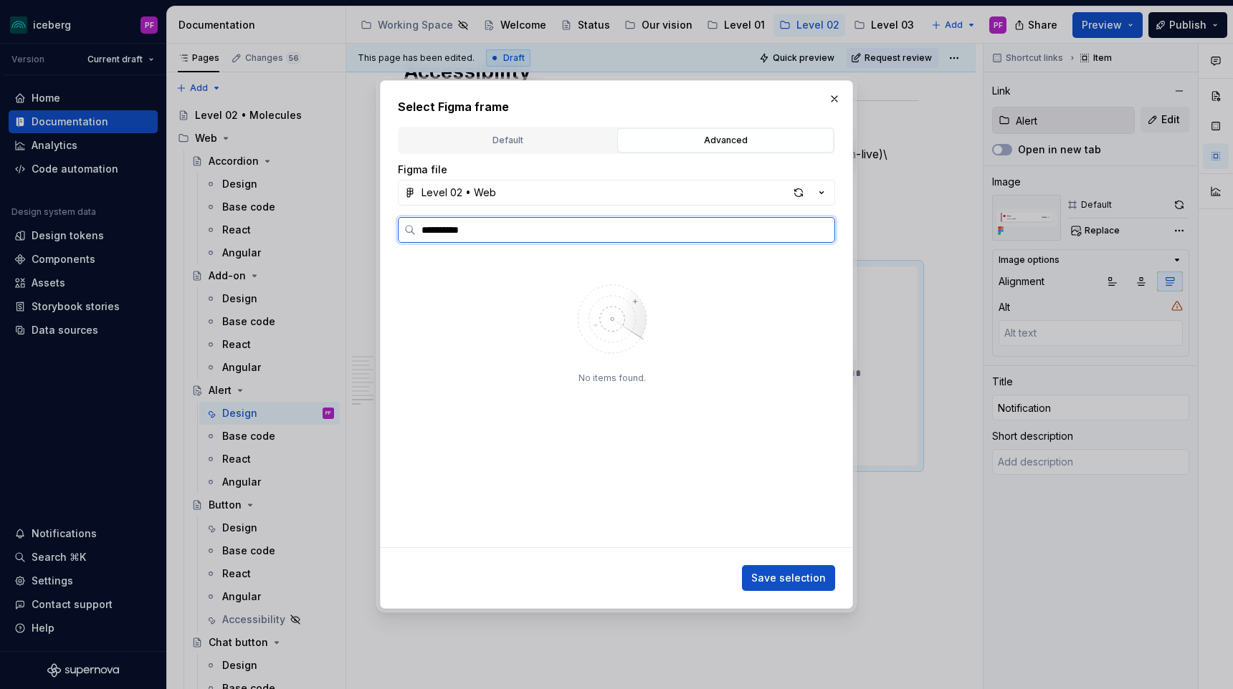
type input "**********"
type textarea "*"
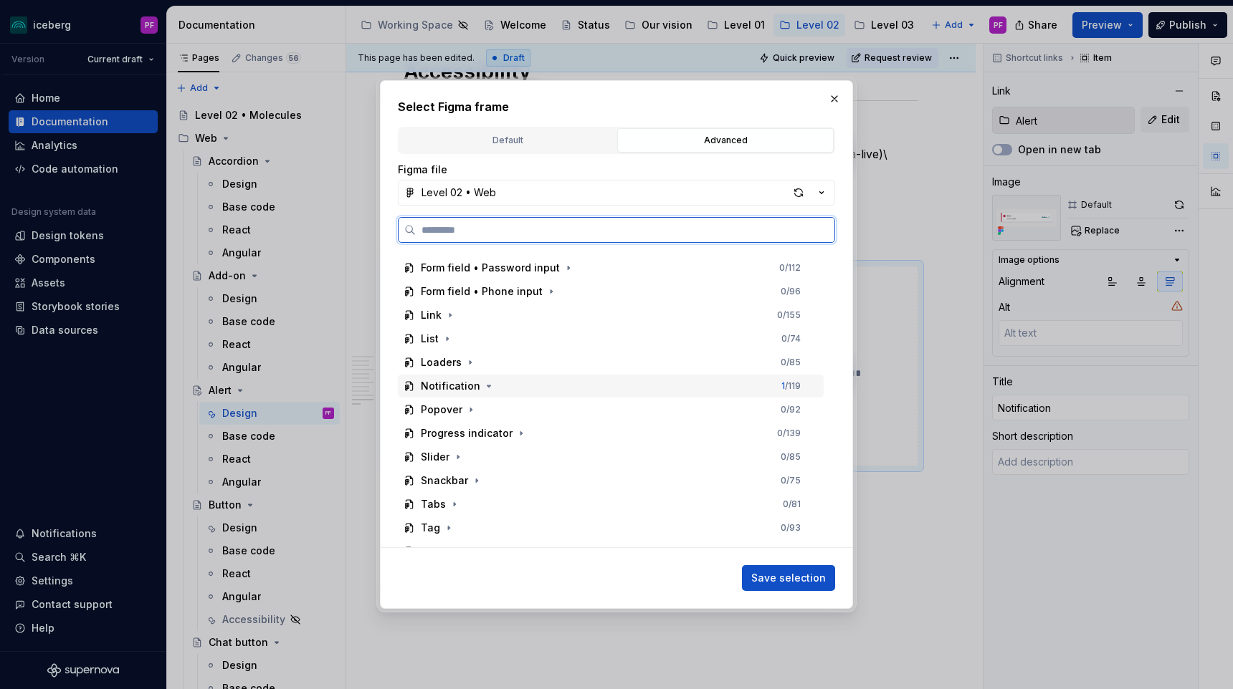
scroll to position [484, 0]
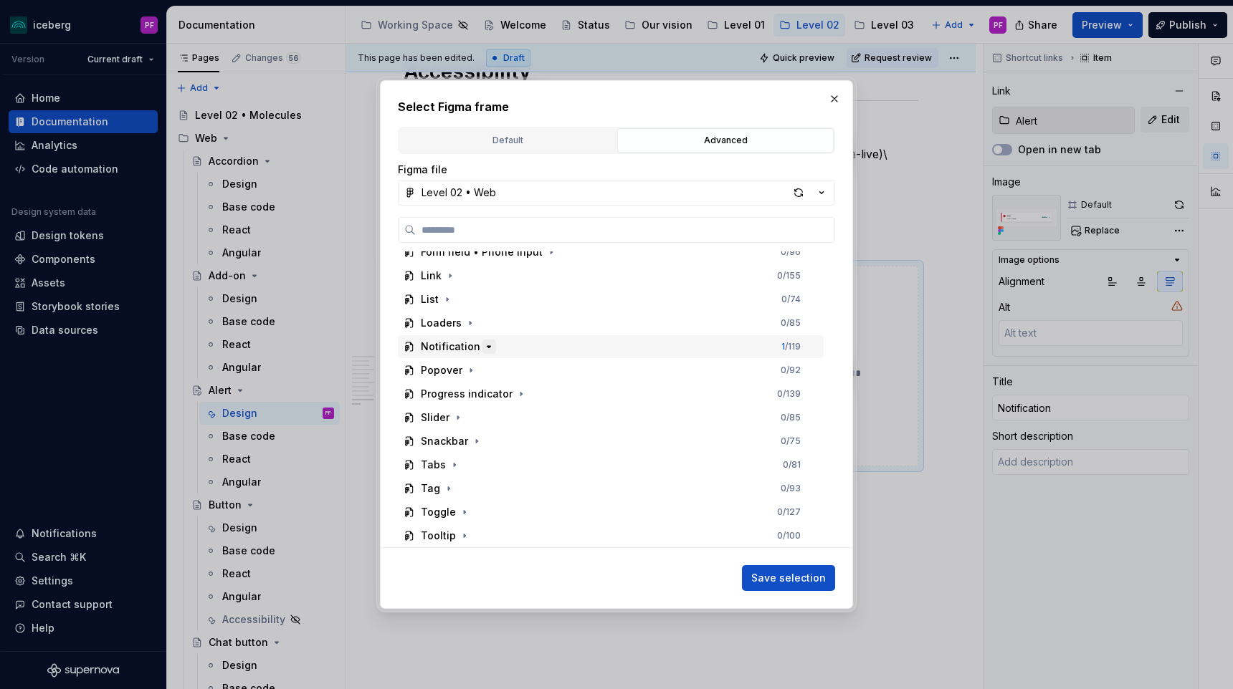
click at [483, 348] on icon "button" at bounding box center [488, 346] width 11 height 11
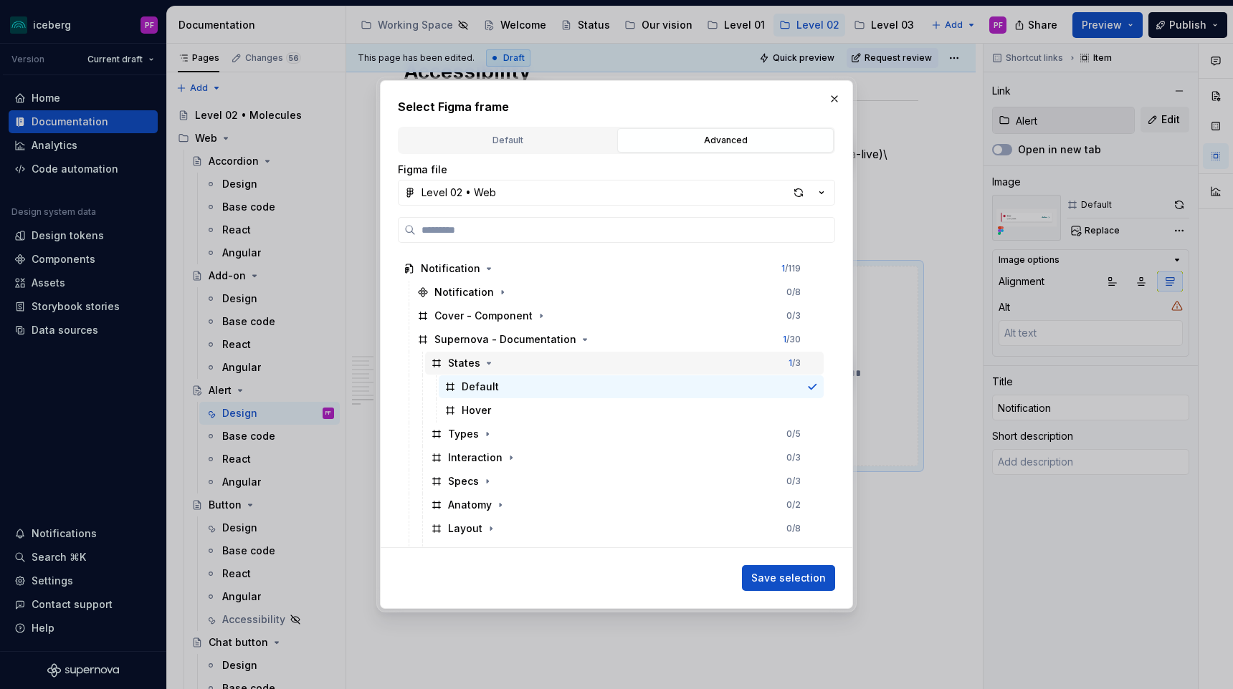
scroll to position [0, 6]
click at [482, 431] on icon "button" at bounding box center [487, 434] width 11 height 11
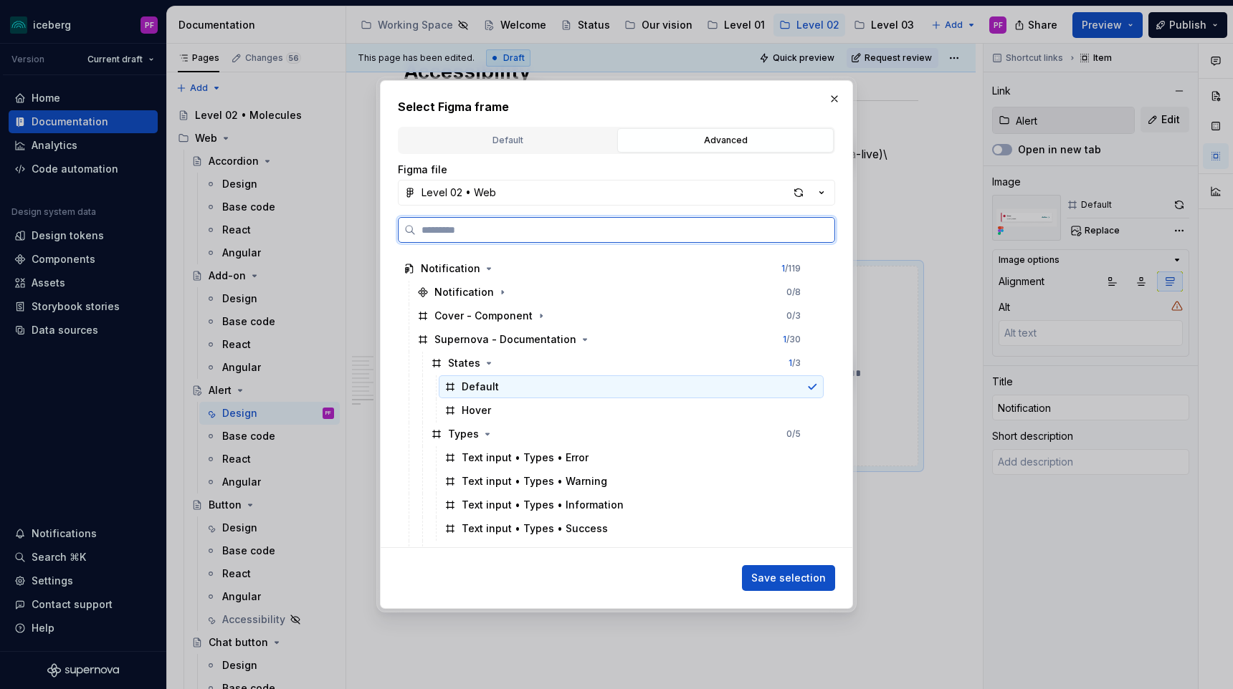
click at [805, 391] on div "Default" at bounding box center [631, 386] width 385 height 23
click at [657, 450] on div "Text input • Types • Error" at bounding box center [631, 457] width 385 height 23
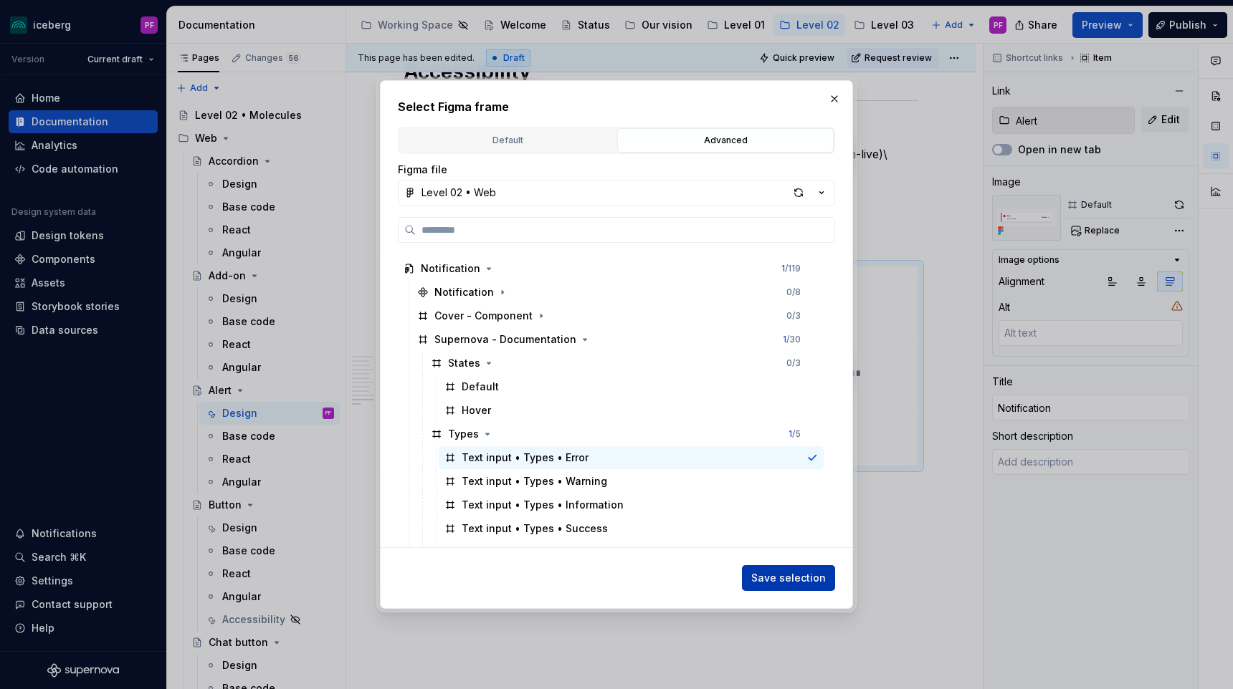
click at [772, 583] on span "Save selection" at bounding box center [788, 578] width 75 height 14
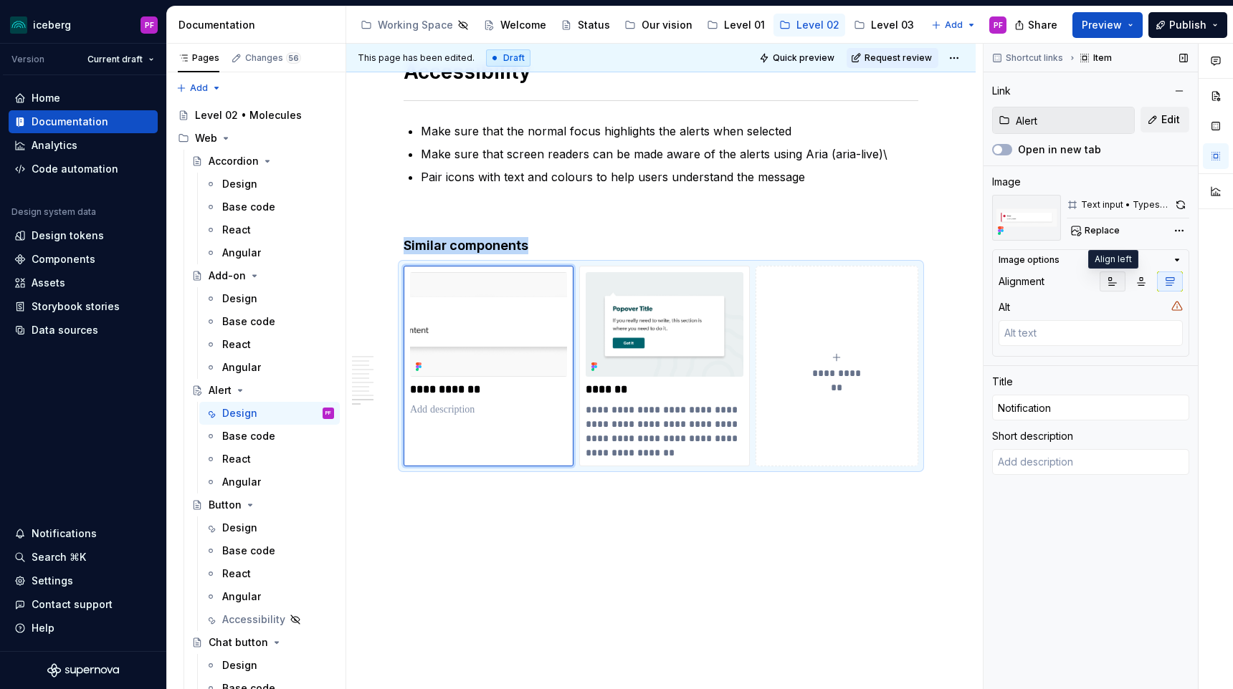
click at [1109, 283] on icon "button" at bounding box center [1113, 282] width 8 height 8
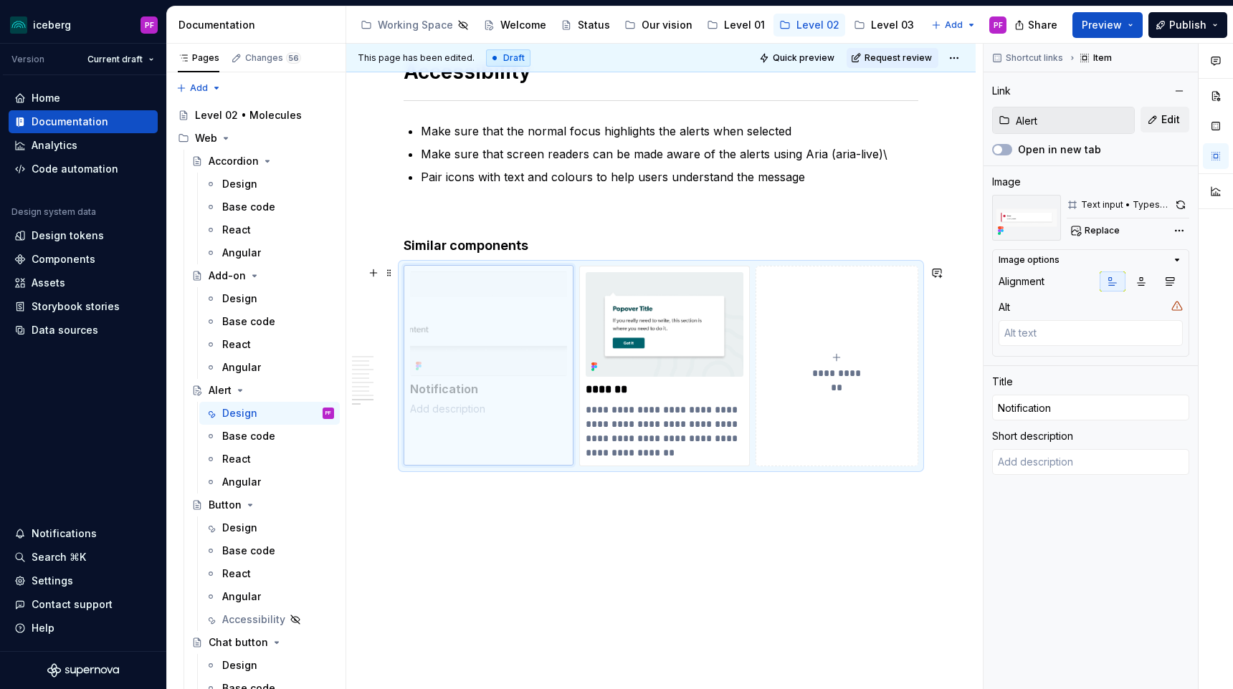
drag, startPoint x: 509, startPoint y: 322, endPoint x: 527, endPoint y: 321, distance: 18.6
click at [528, 321] on body "iceberg PF Version Current draft Home Documentation Analytics Code automation D…" at bounding box center [616, 344] width 1233 height 689
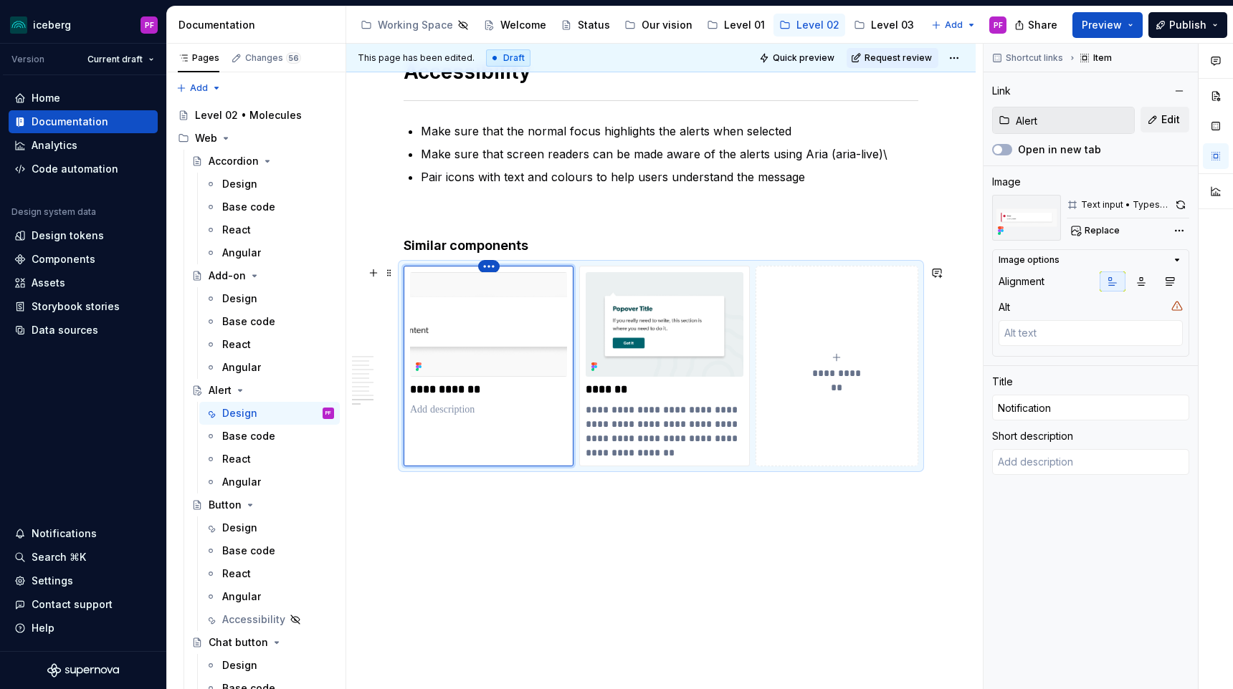
click at [483, 267] on html "iceberg PF Version Current draft Home Documentation Analytics Code automation D…" at bounding box center [616, 344] width 1233 height 689
click at [495, 288] on icon at bounding box center [492, 289] width 11 height 11
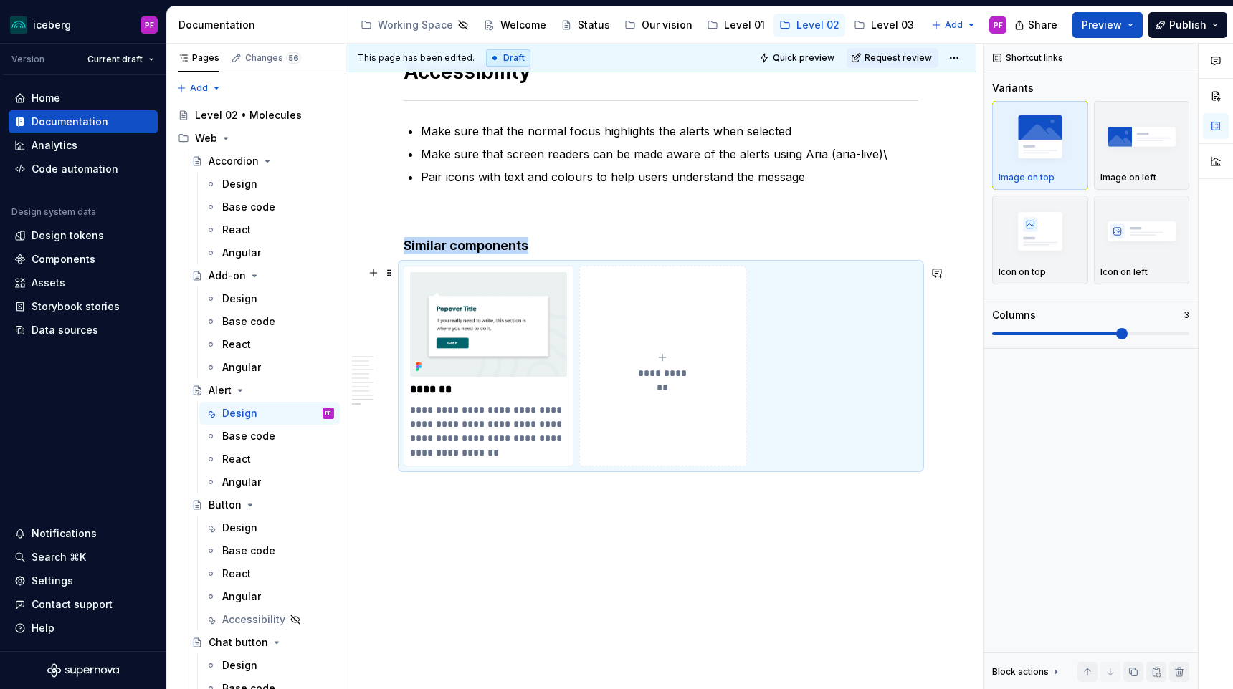
click at [648, 332] on button "**********" at bounding box center [662, 366] width 166 height 201
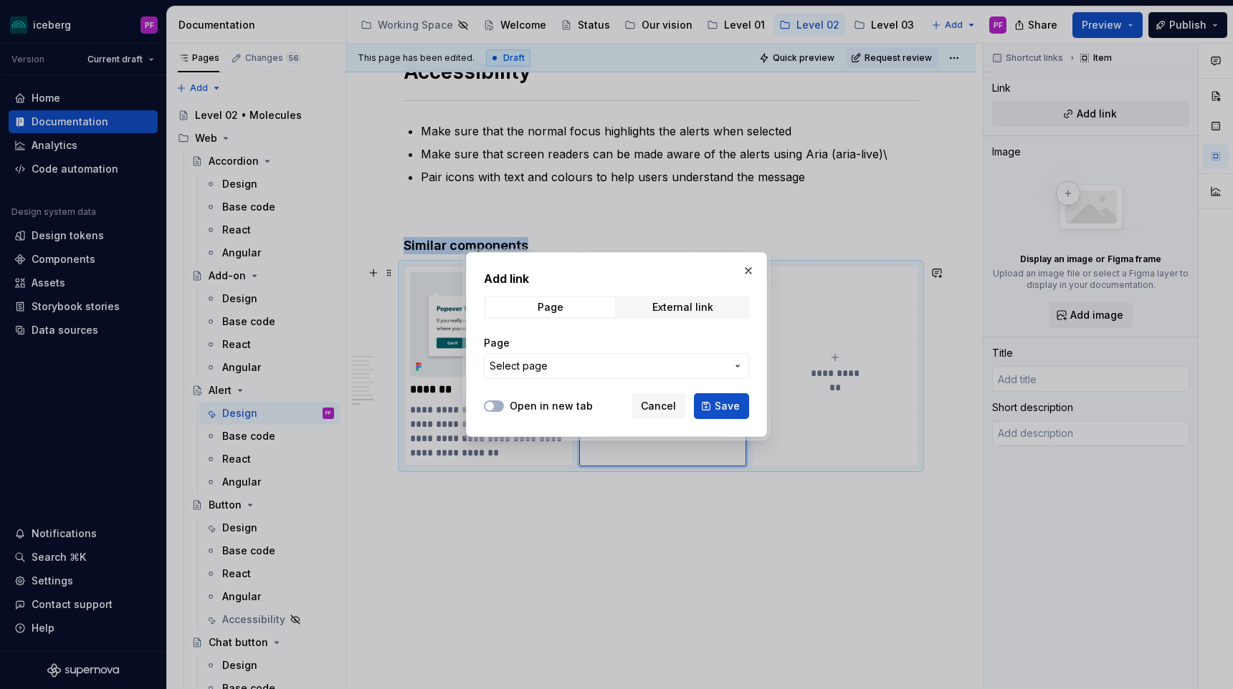
type textarea "*"
click at [592, 370] on span "Select page" at bounding box center [607, 366] width 236 height 14
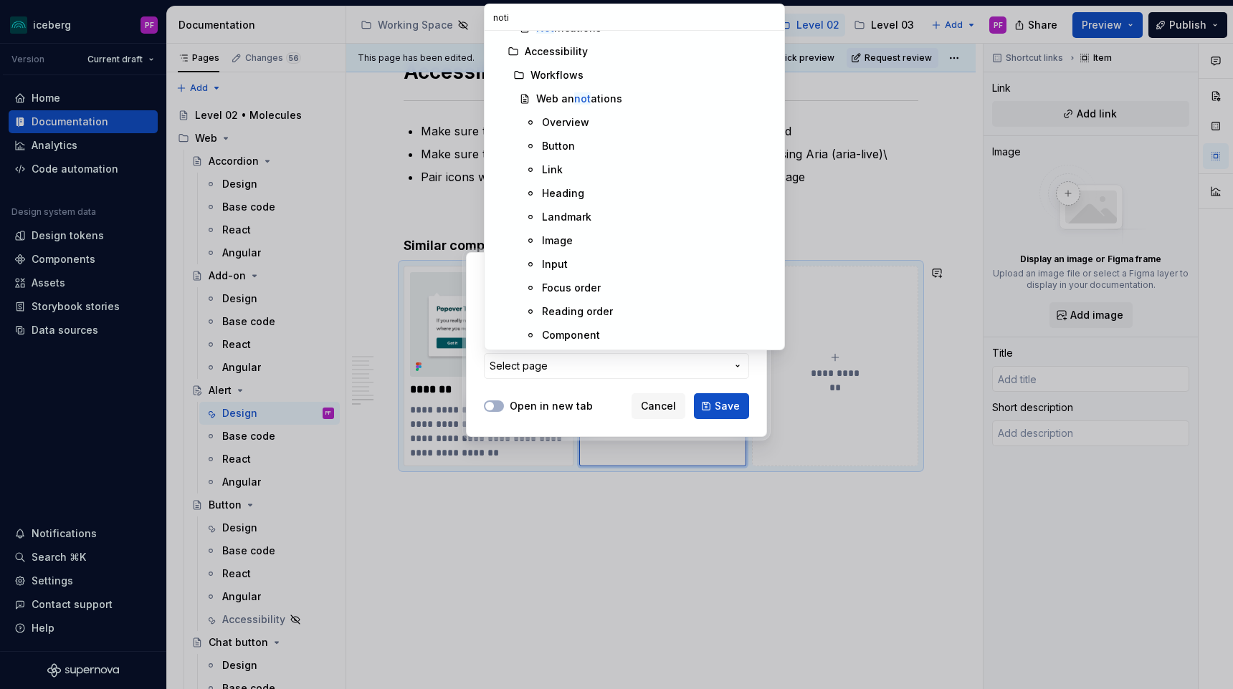
scroll to position [0, 0]
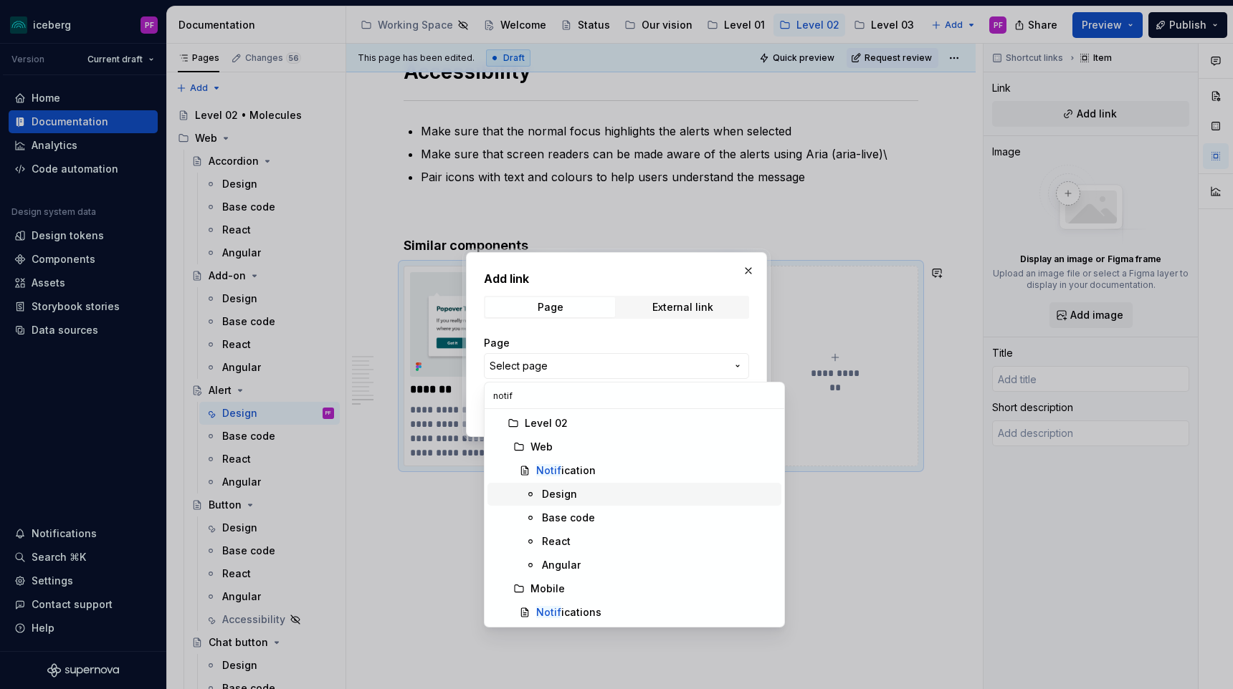
type input "notif"
click at [588, 490] on div "Design" at bounding box center [659, 494] width 234 height 14
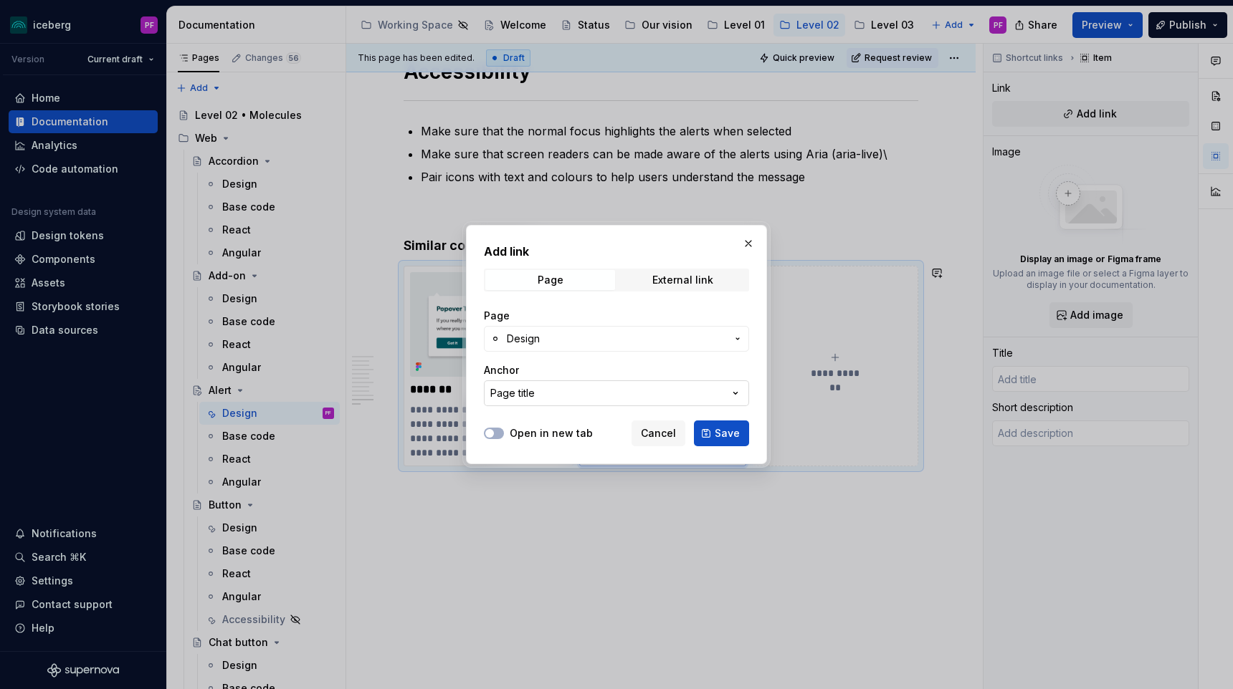
click at [684, 401] on button "Page title" at bounding box center [616, 394] width 265 height 26
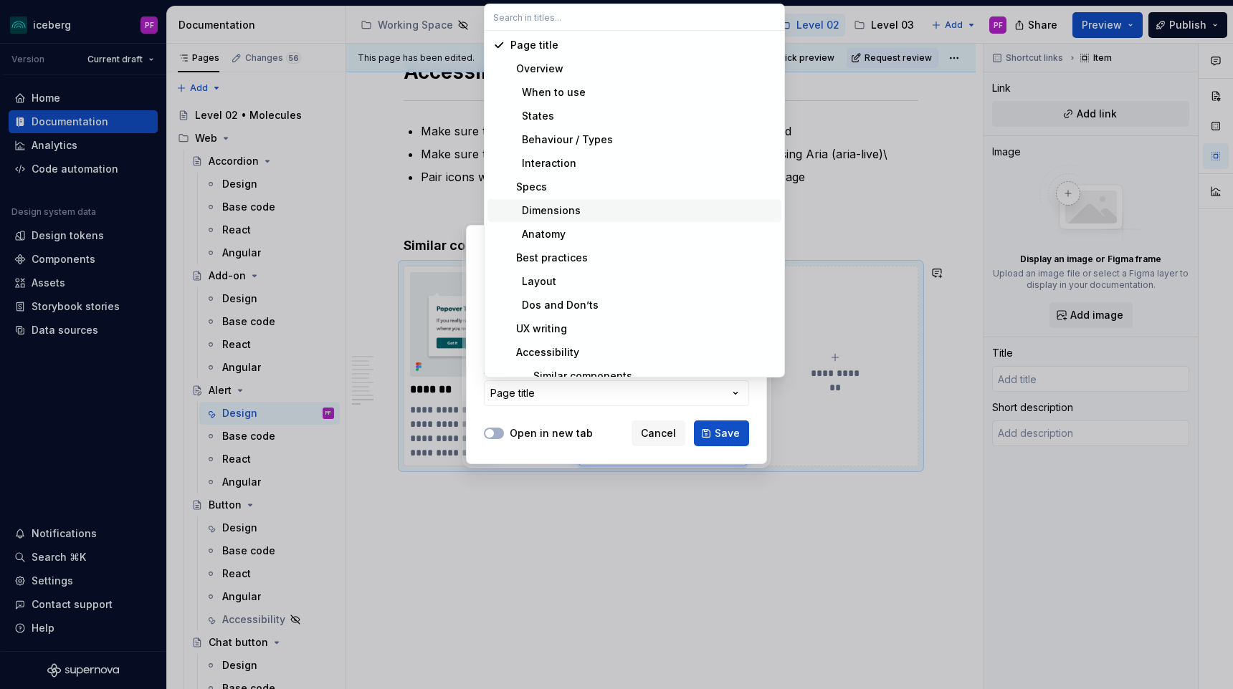
scroll to position [14, 0]
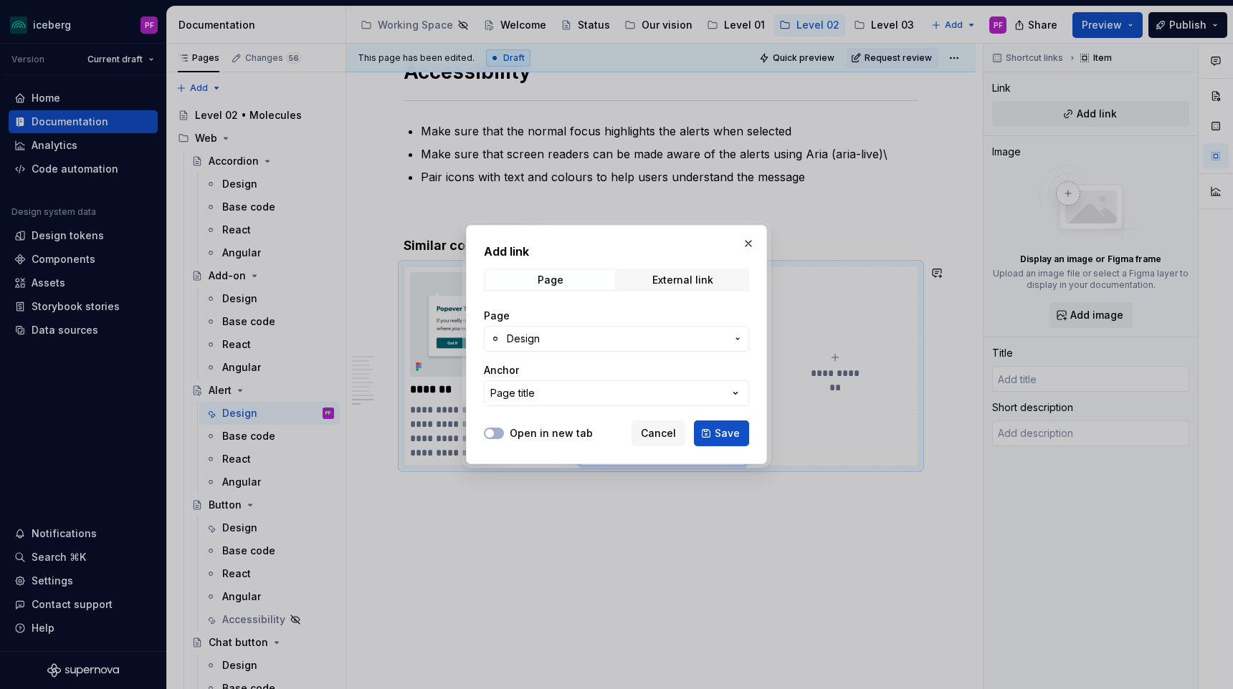
click at [728, 437] on div "Add link Page External link Page Design Anchor Page title Open in new tab Cance…" at bounding box center [616, 344] width 1233 height 689
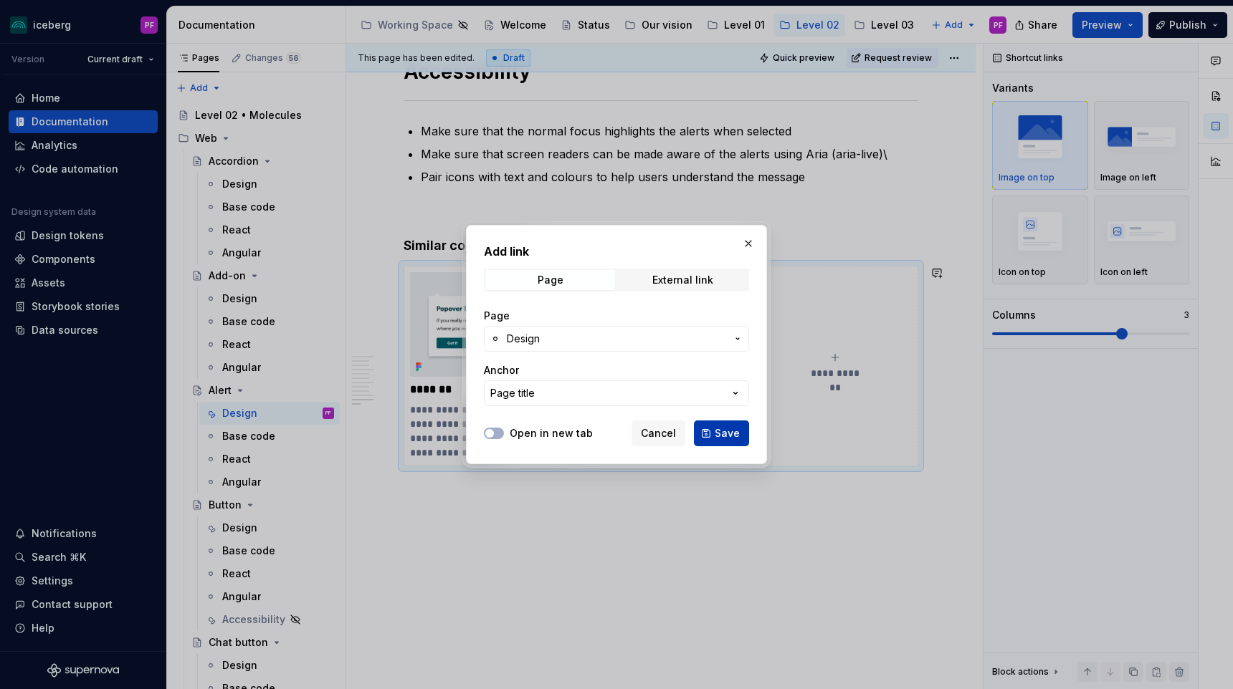
click at [717, 434] on span "Save" at bounding box center [726, 433] width 25 height 14
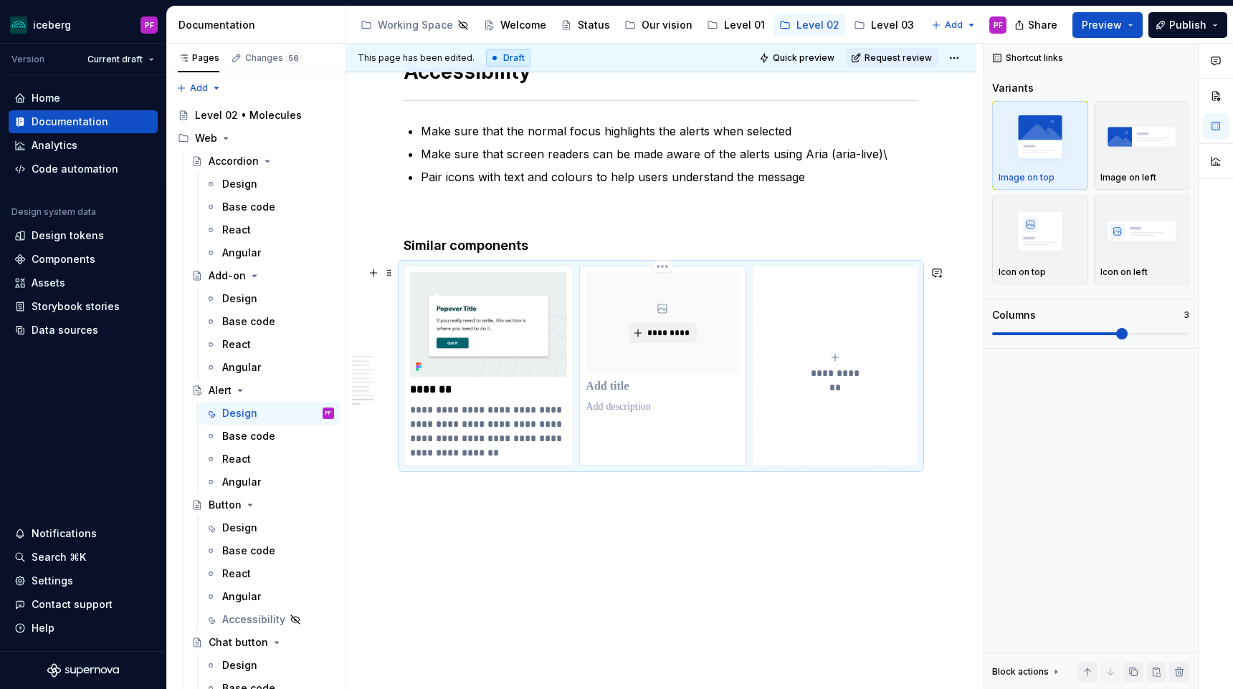
click at [669, 390] on p at bounding box center [661, 387] width 153 height 14
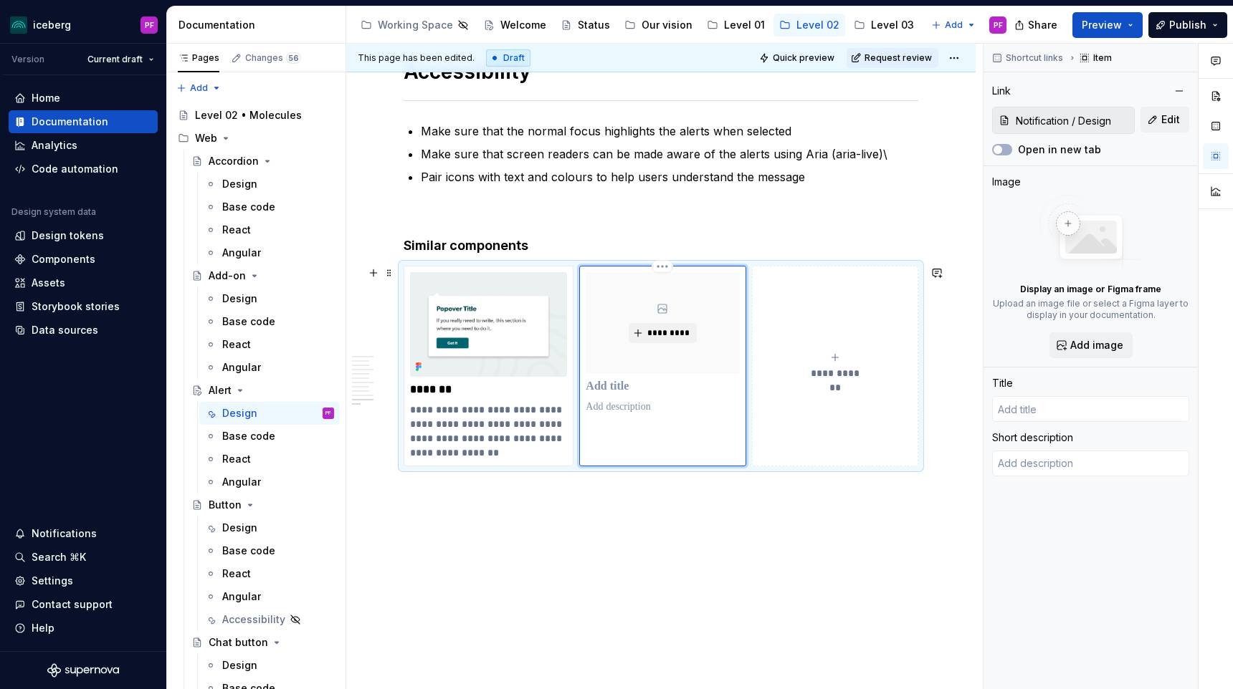
type textarea "*"
type input "Design"
click at [1081, 117] on input "Notification / Design" at bounding box center [1072, 120] width 124 height 26
drag, startPoint x: 1072, startPoint y: 118, endPoint x: 1133, endPoint y: 118, distance: 60.9
click at [1133, 118] on input "Notification / Design" at bounding box center [1072, 120] width 124 height 26
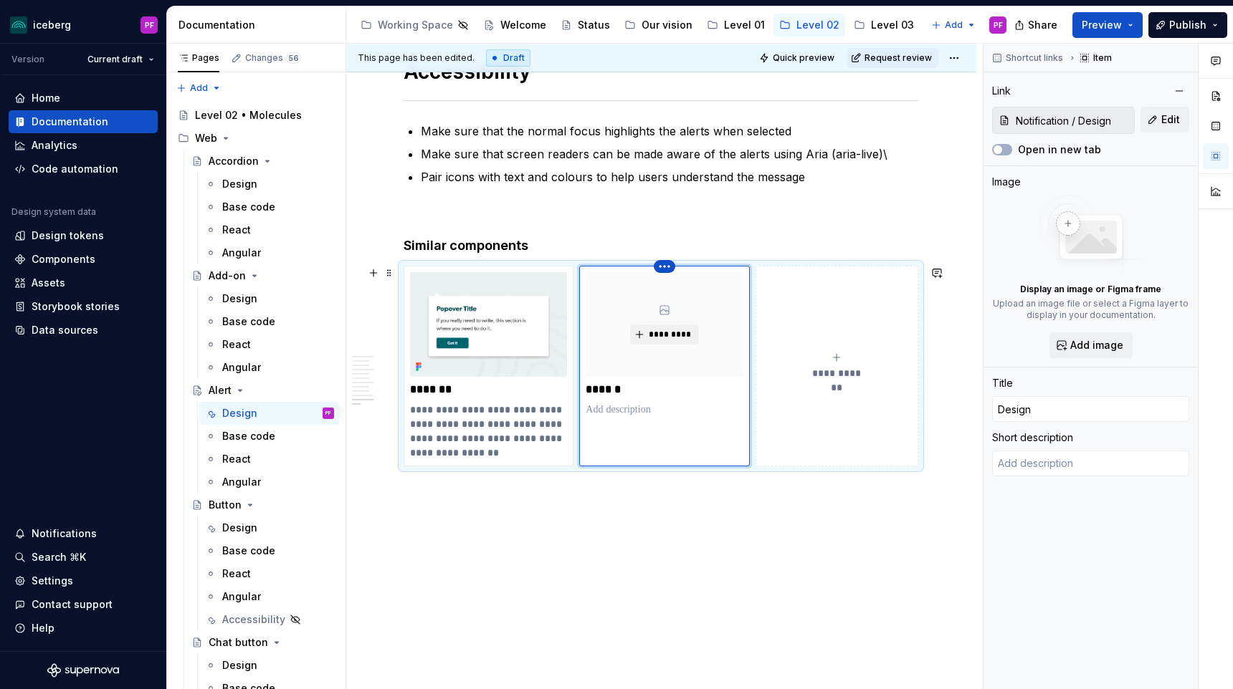
click at [660, 265] on html "iceberg PF Version Current draft Home Documentation Analytics Code automation D…" at bounding box center [616, 344] width 1233 height 689
click at [683, 295] on div "Delete item" at bounding box center [726, 290] width 93 height 14
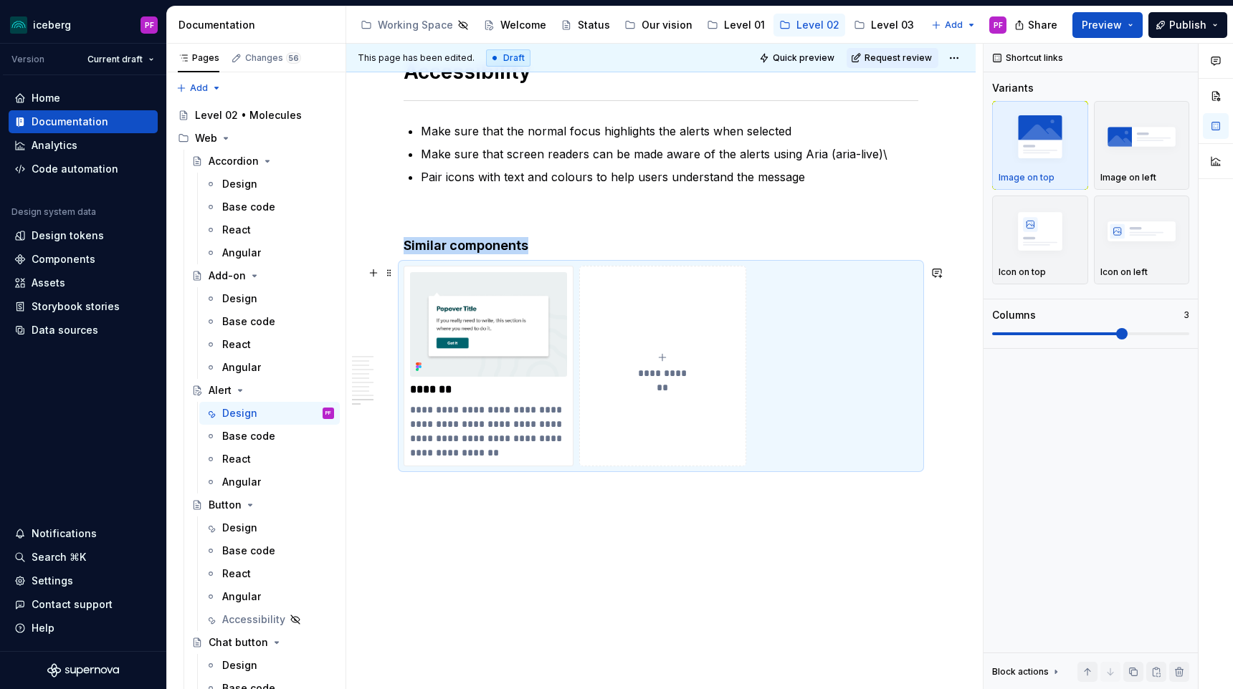
click at [676, 320] on button "**********" at bounding box center [662, 366] width 166 height 201
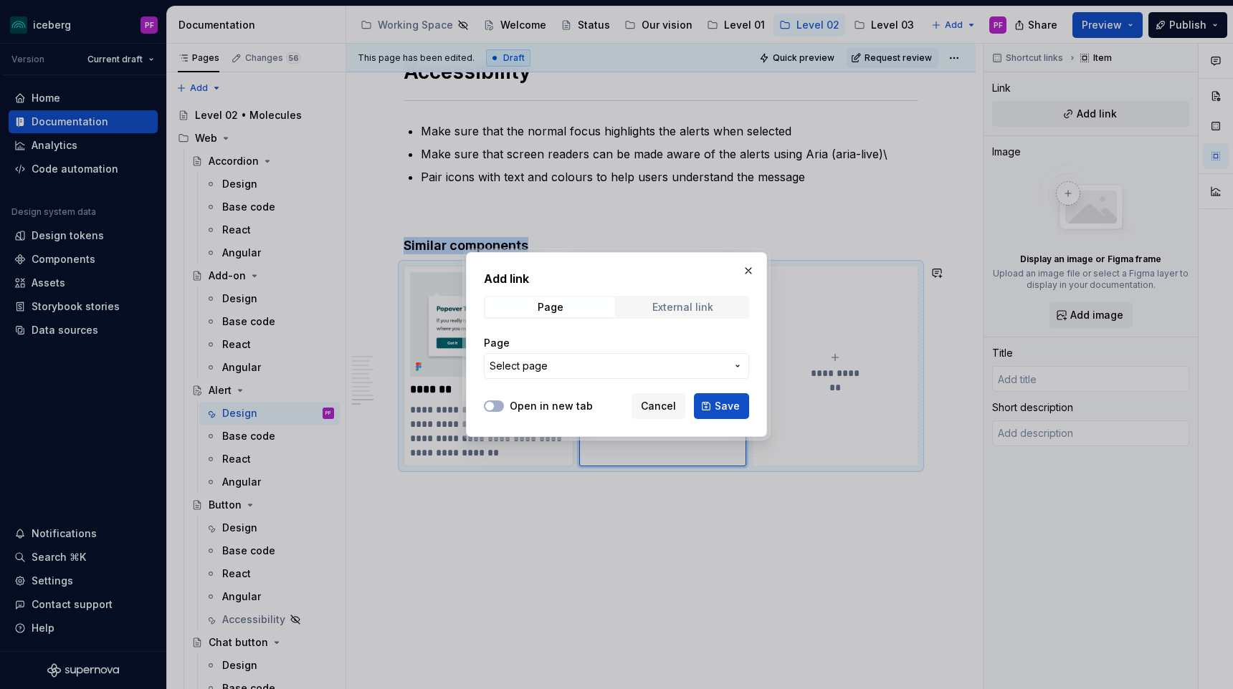
click at [649, 299] on span "External link" at bounding box center [683, 307] width 130 height 20
click at [570, 311] on span "Page" at bounding box center [550, 307] width 130 height 20
click at [748, 271] on button "button" at bounding box center [748, 271] width 20 height 20
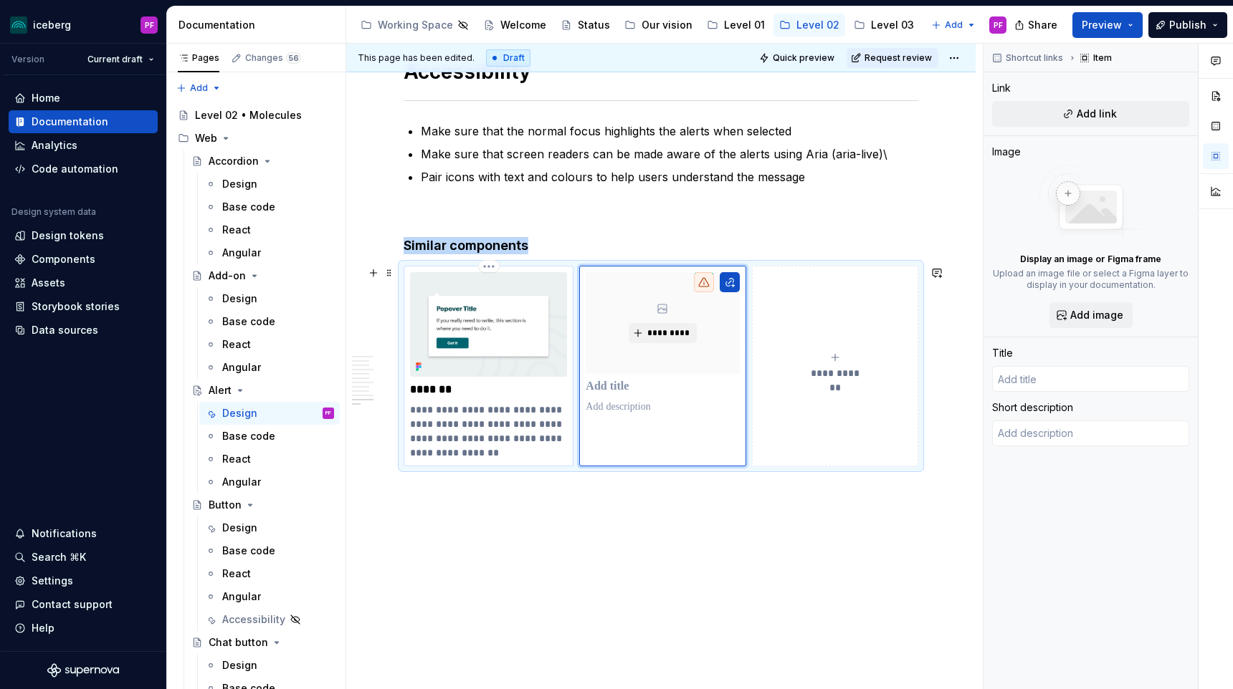
click at [491, 350] on img at bounding box center [488, 324] width 157 height 105
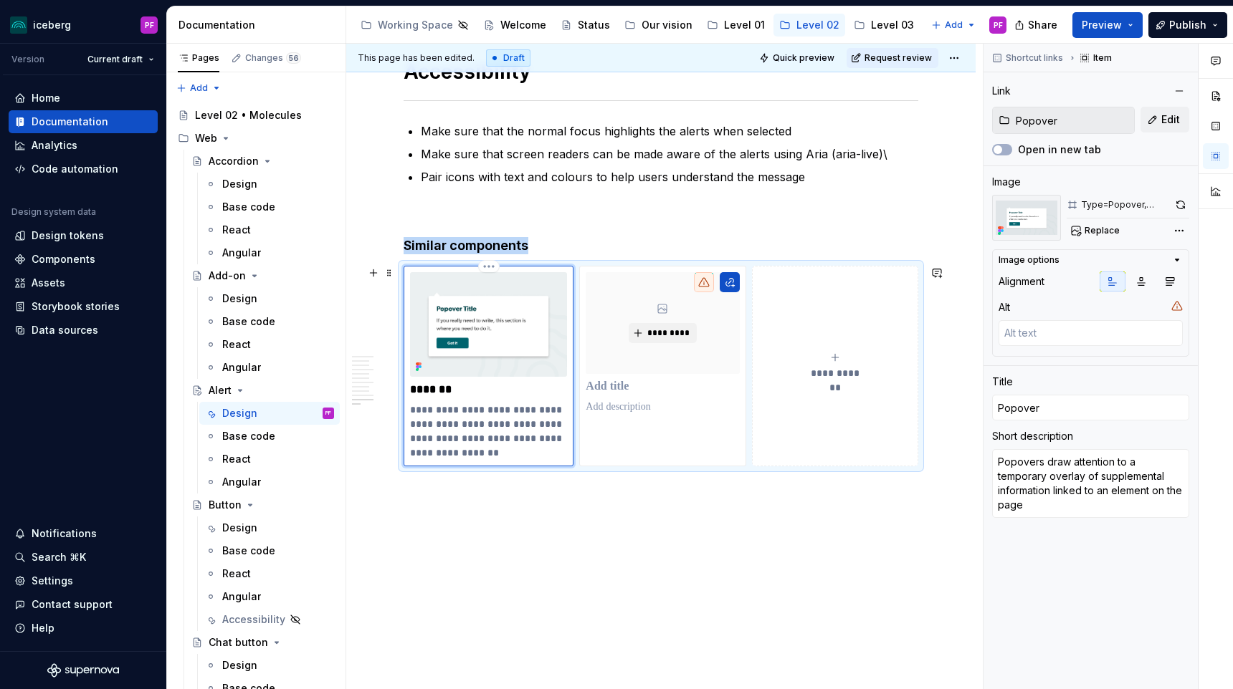
click at [490, 268] on html "iceberg PF Version Current draft Home Documentation Analytics Code automation D…" at bounding box center [616, 344] width 1233 height 689
click at [459, 353] on html "iceberg PF Version Current draft Home Documentation Analytics Code automation D…" at bounding box center [616, 344] width 1233 height 689
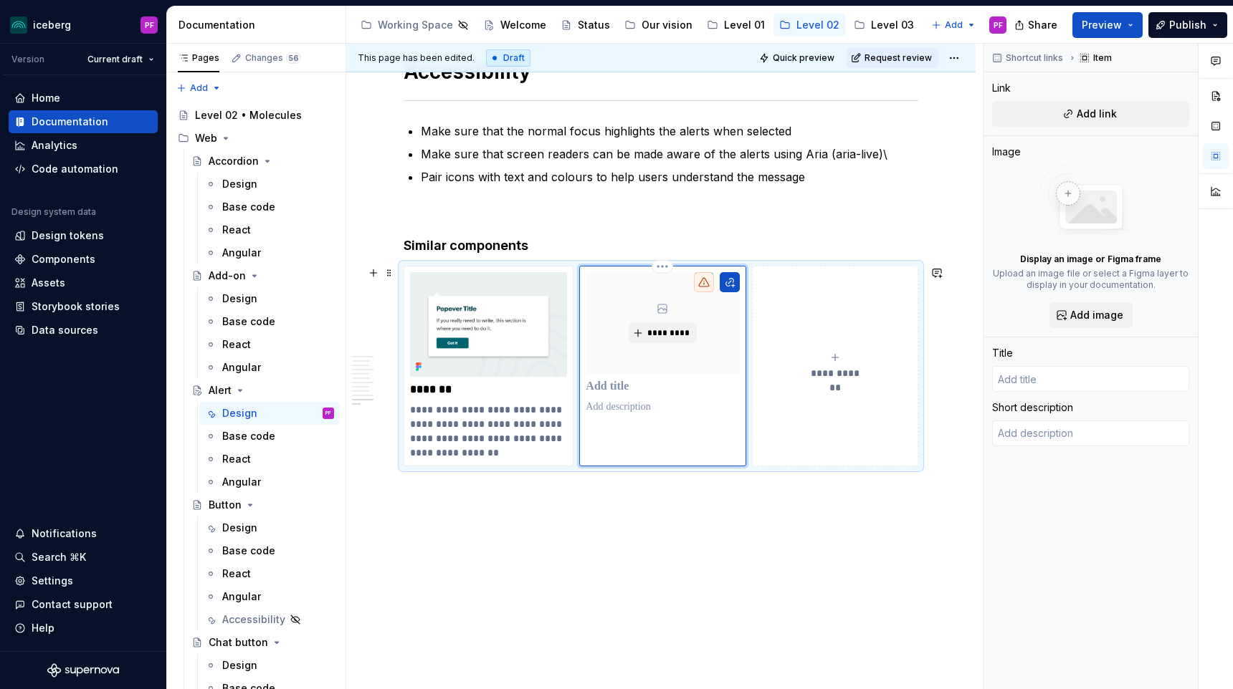
click at [701, 282] on icon at bounding box center [703, 282] width 11 height 11
click at [607, 392] on p at bounding box center [661, 387] width 153 height 14
click at [661, 340] on button "*********" at bounding box center [662, 333] width 68 height 20
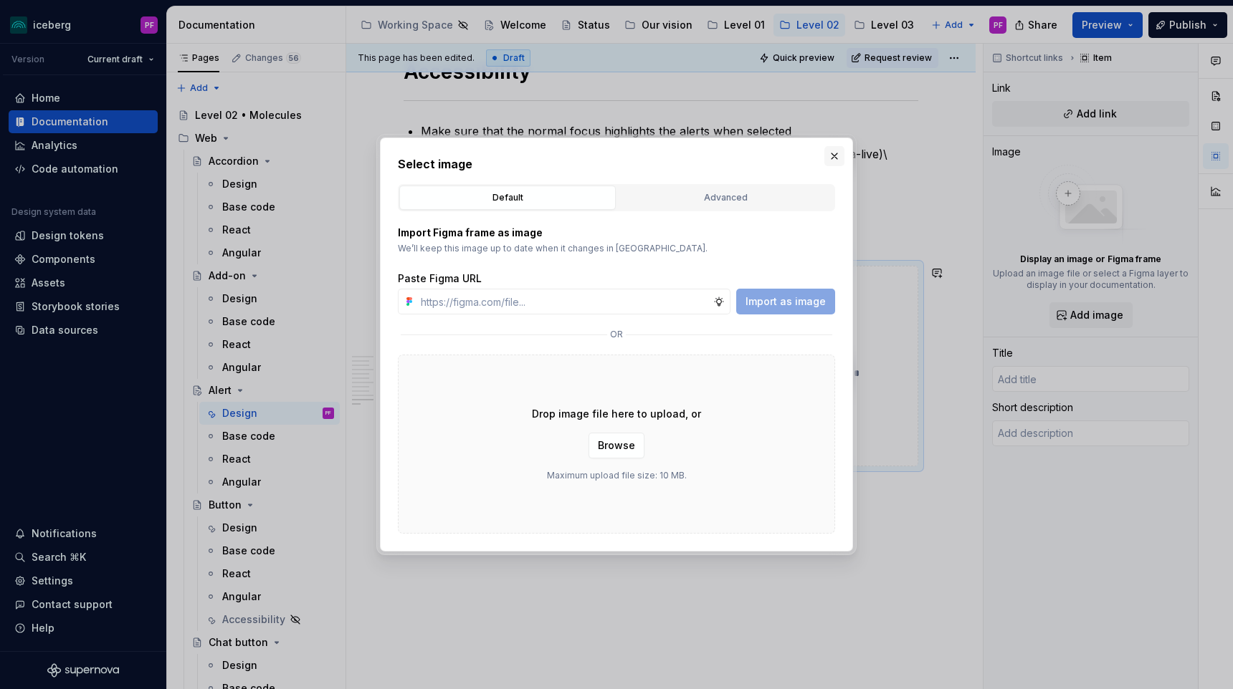
click at [836, 155] on button "button" at bounding box center [834, 156] width 20 height 20
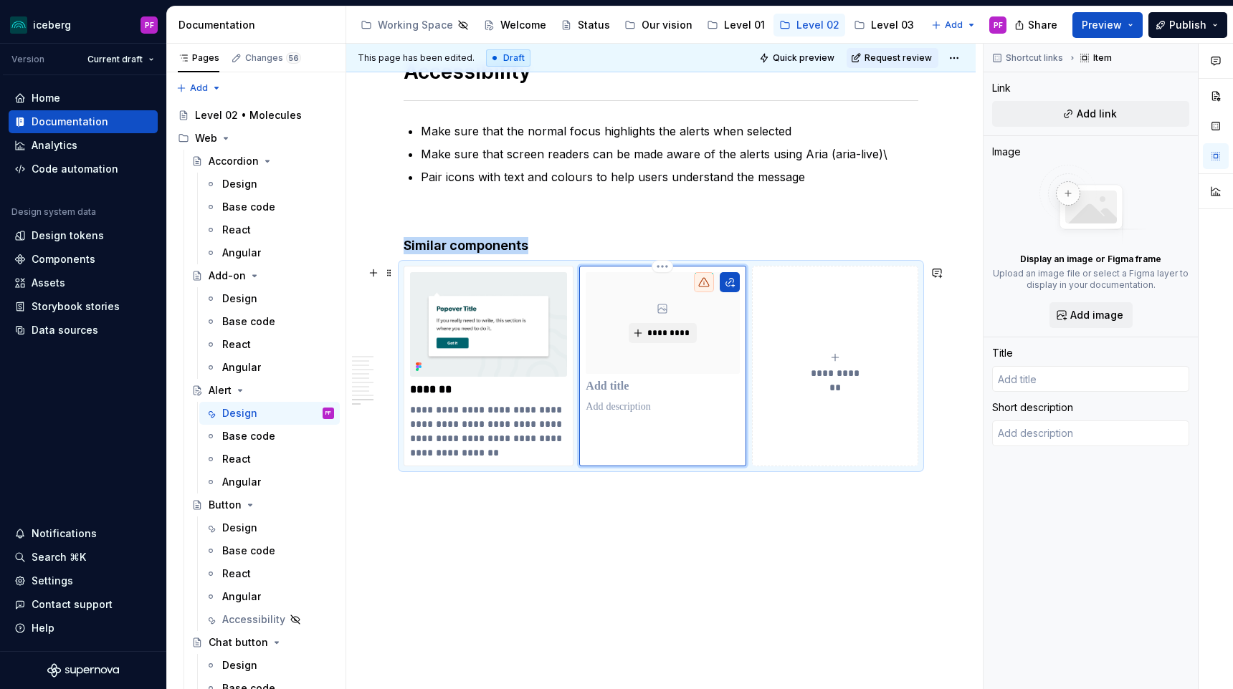
click at [640, 459] on div "*********" at bounding box center [662, 366] width 166 height 201
click at [731, 287] on button "button" at bounding box center [729, 282] width 20 height 20
type textarea "*"
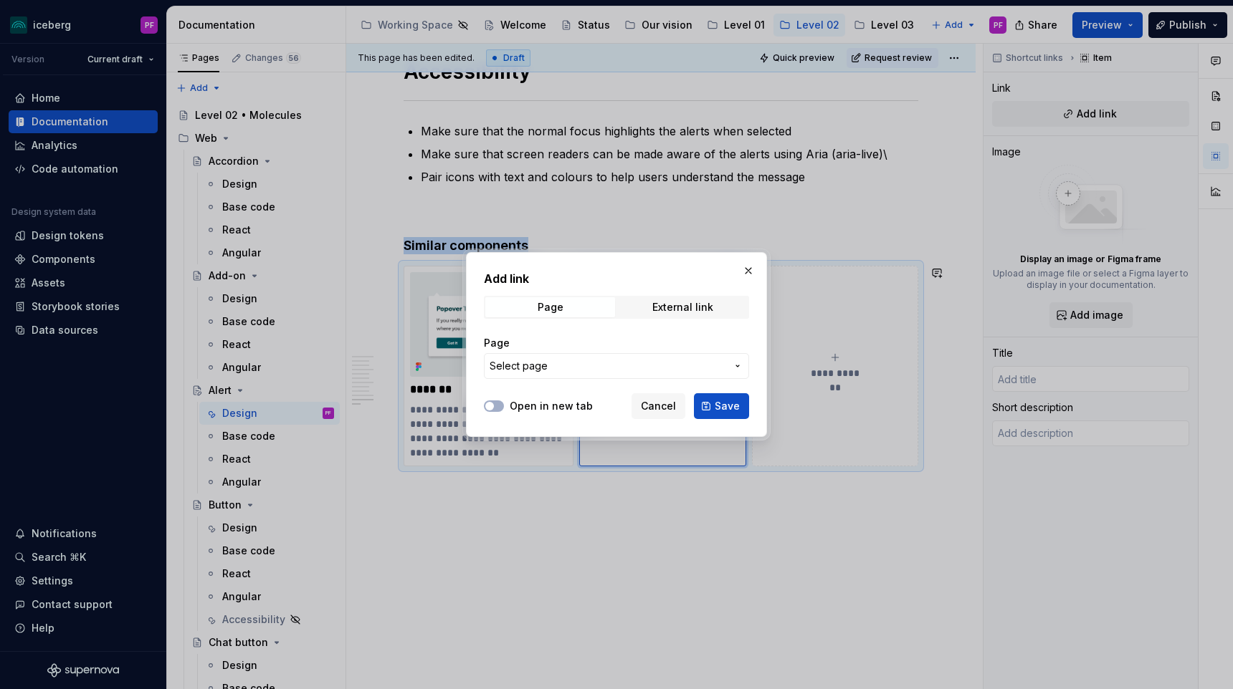
click at [563, 364] on span "Select page" at bounding box center [607, 366] width 236 height 14
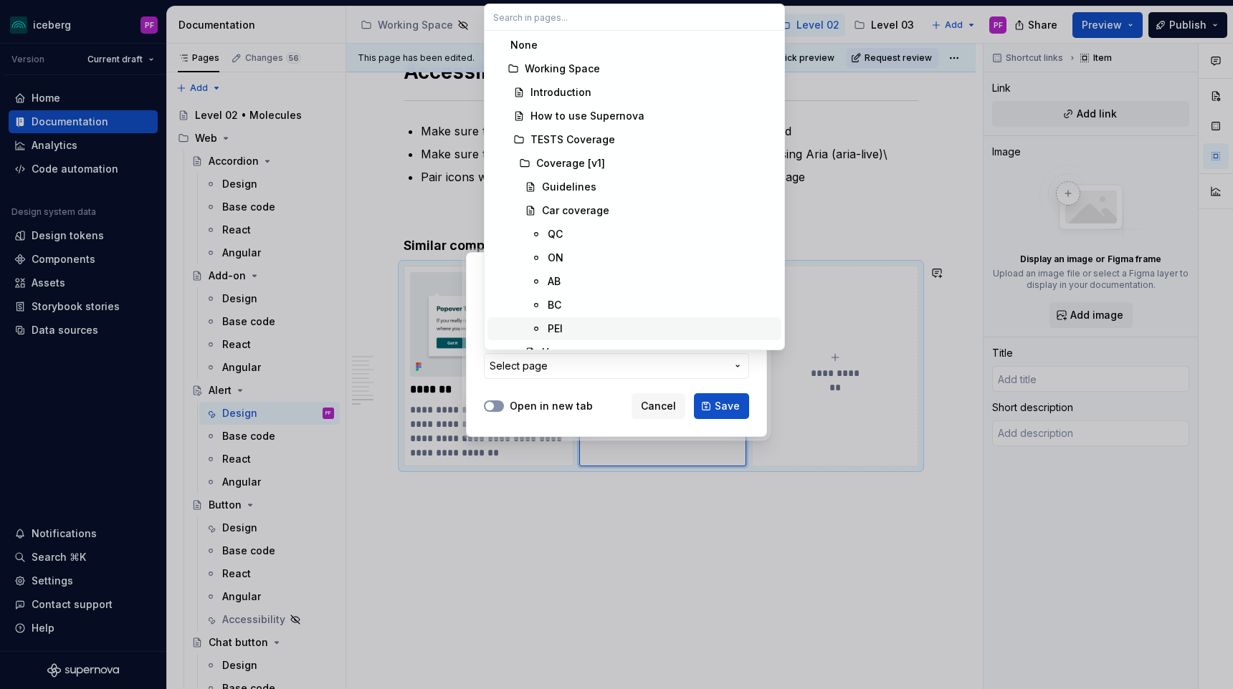
click at [503, 406] on div "Add link Page External link Page Select page Open in new tab Cancel Save" at bounding box center [616, 344] width 1233 height 689
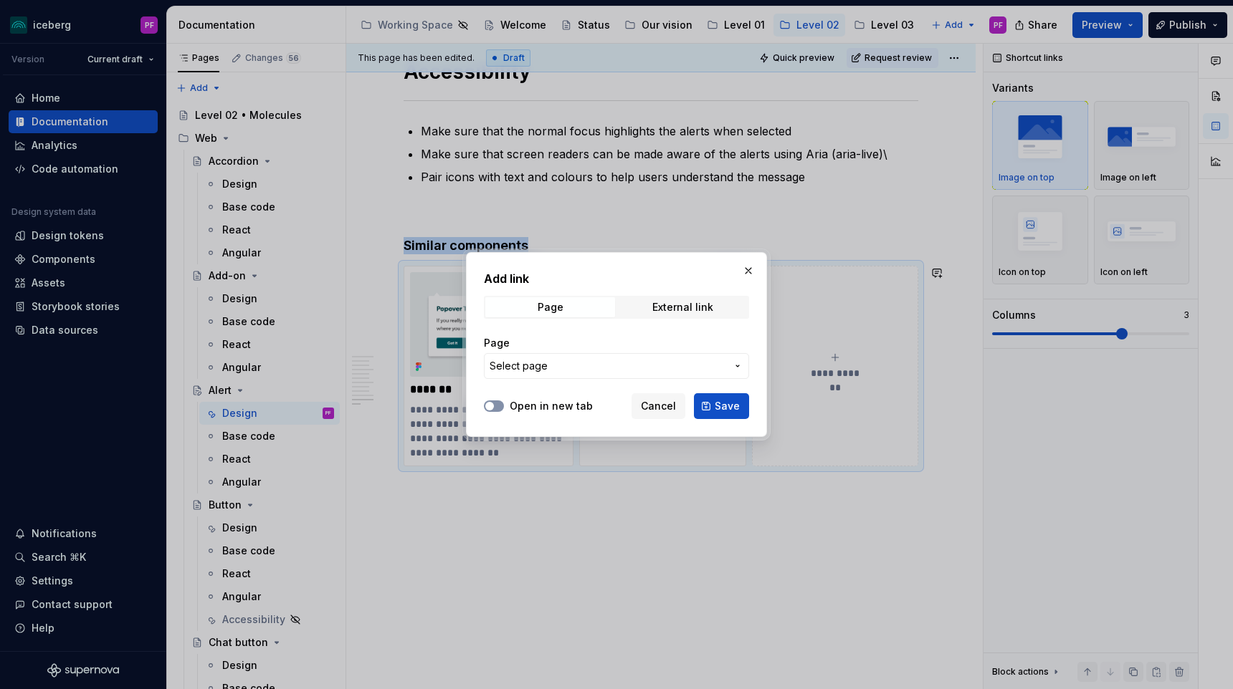
click at [494, 406] on icon "button" at bounding box center [489, 406] width 11 height 9
click at [582, 354] on button "Select page" at bounding box center [616, 366] width 265 height 26
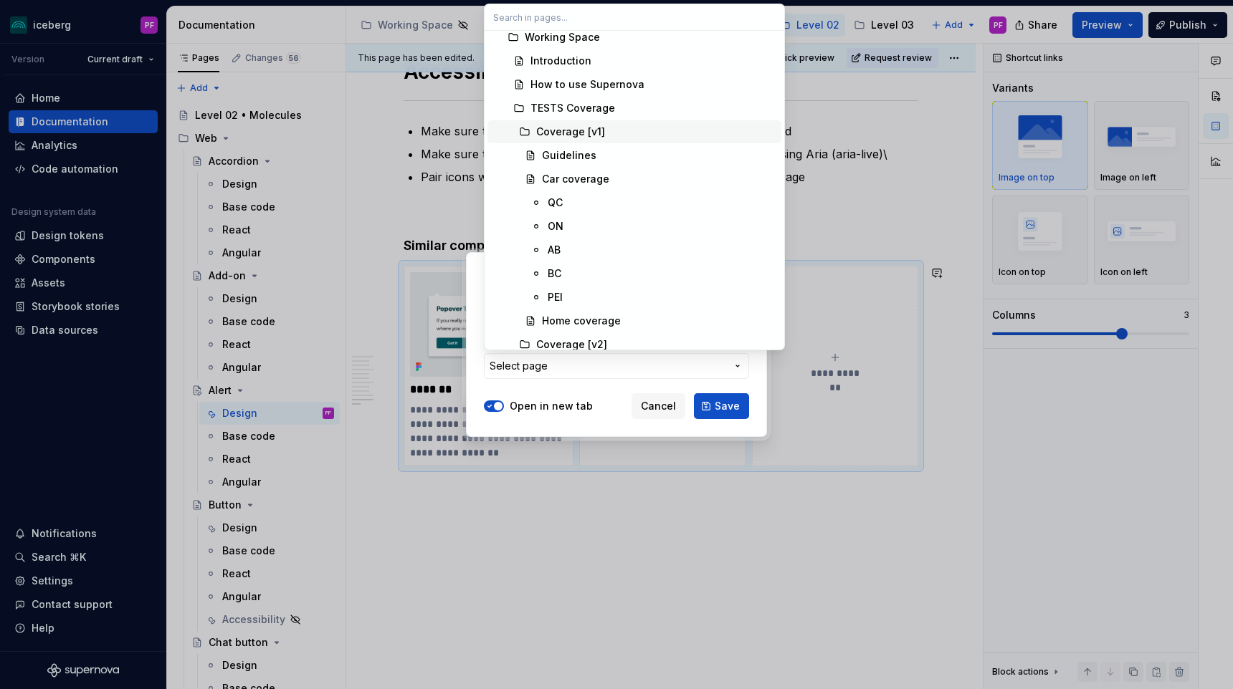
scroll to position [0, 0]
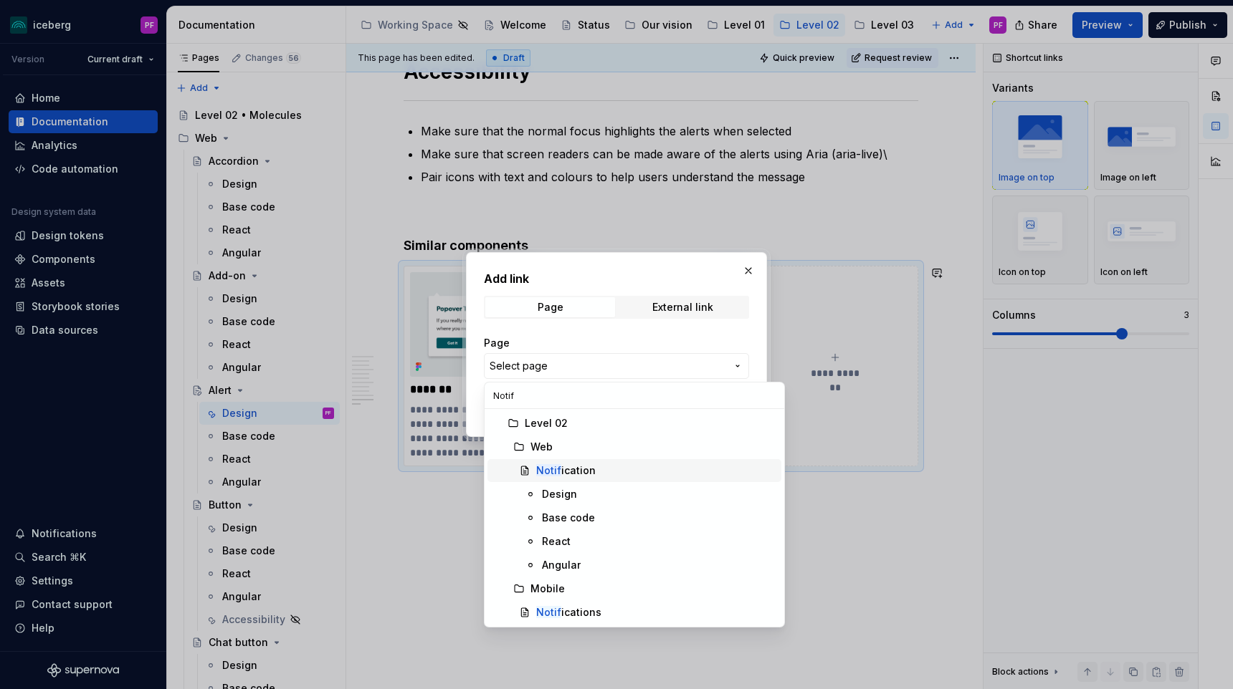
type input "Notif"
click at [560, 465] on div "Notif ication" at bounding box center [565, 471] width 59 height 14
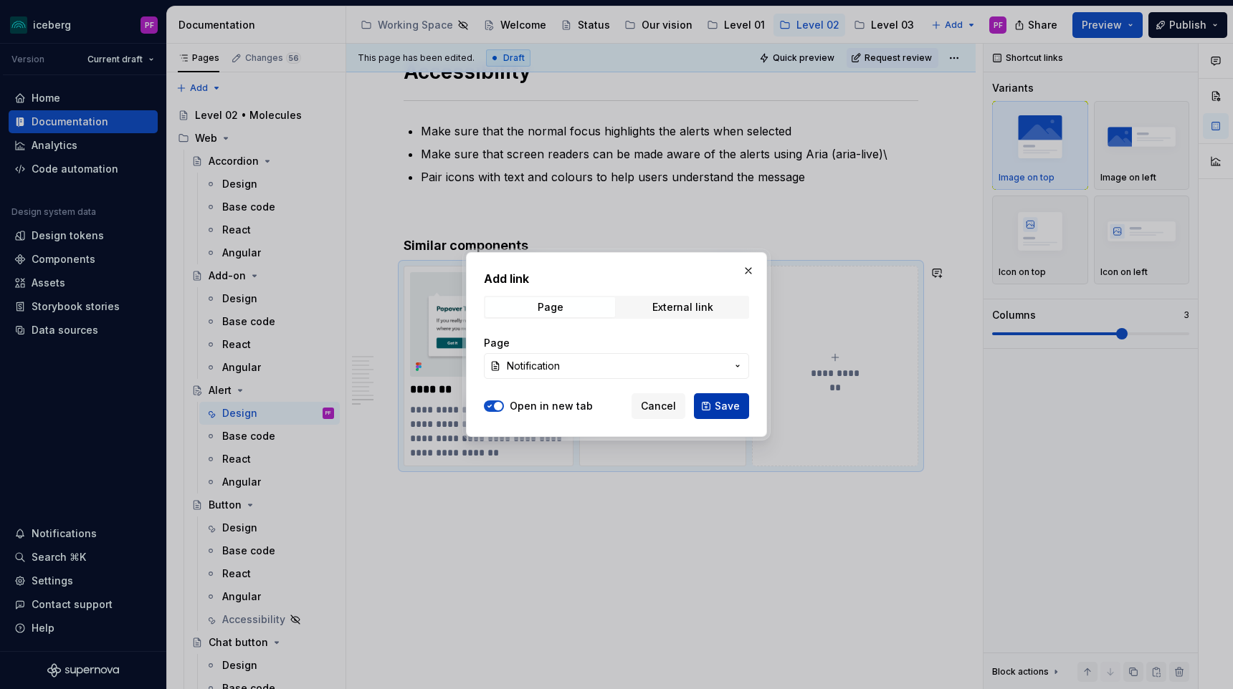
click at [724, 400] on span "Save" at bounding box center [726, 406] width 25 height 14
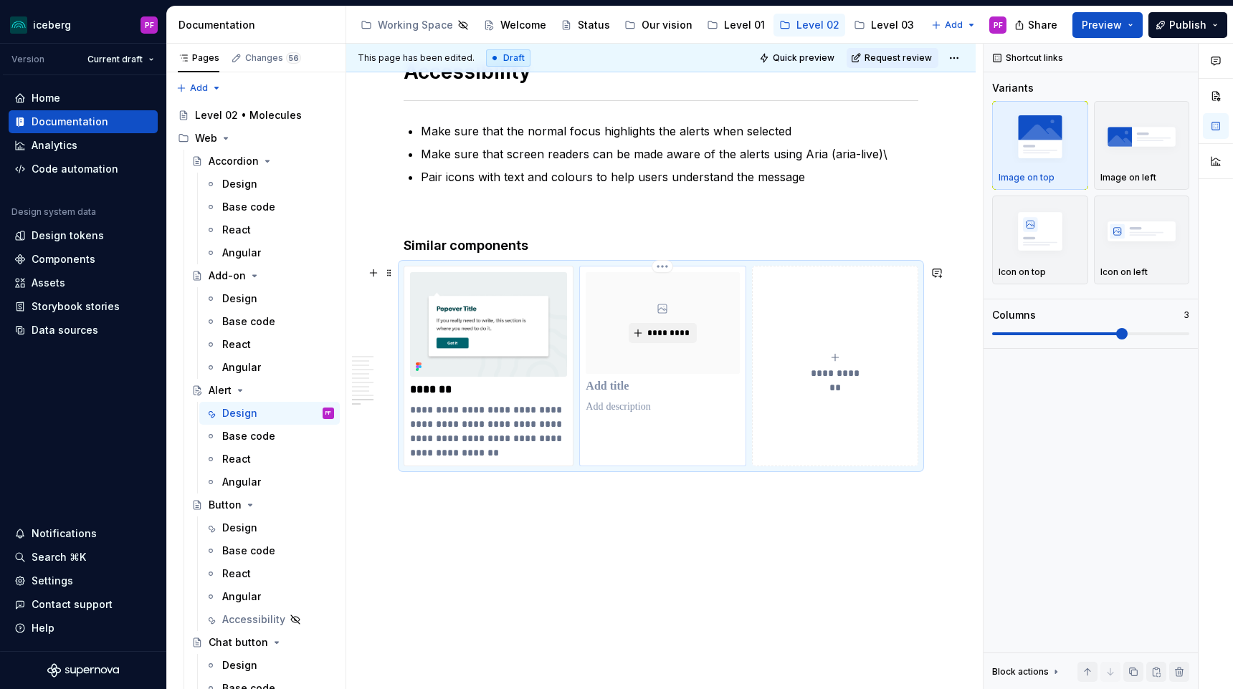
click at [646, 392] on p at bounding box center [661, 387] width 153 height 14
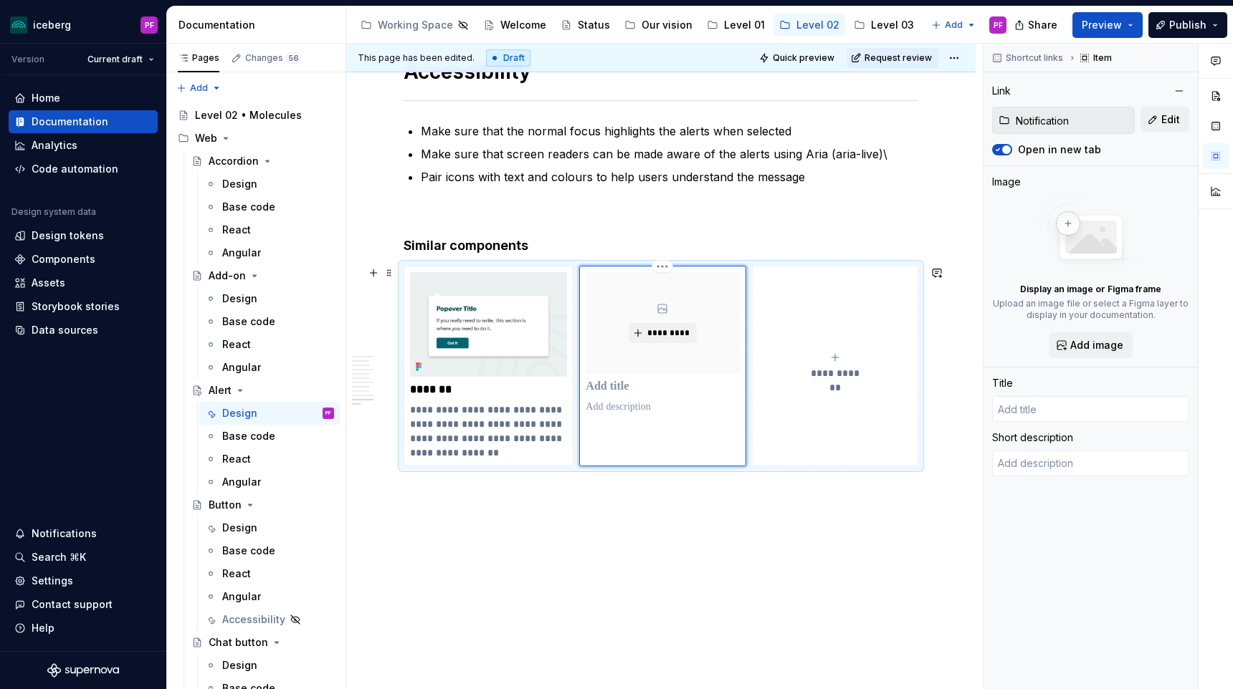
type textarea "*"
type input "N"
type textarea "*"
type input "No"
type textarea "*"
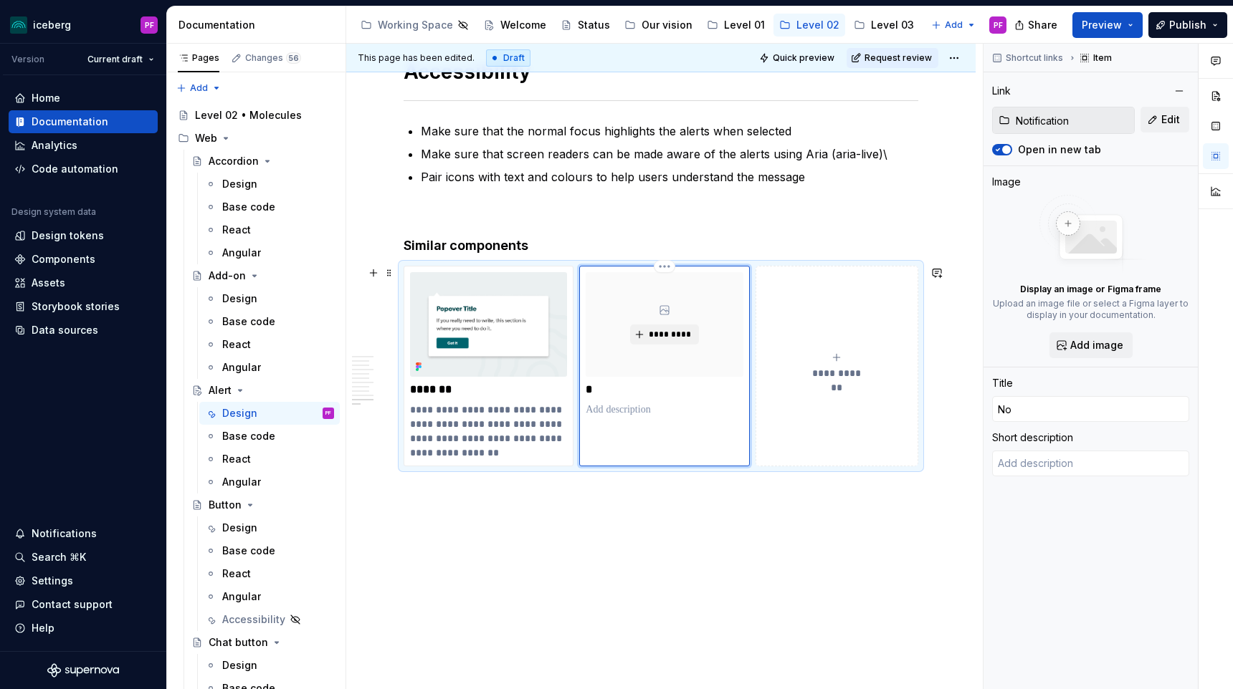
type input "Not"
type textarea "*"
type input "Noti"
type textarea "*"
type input "Notif"
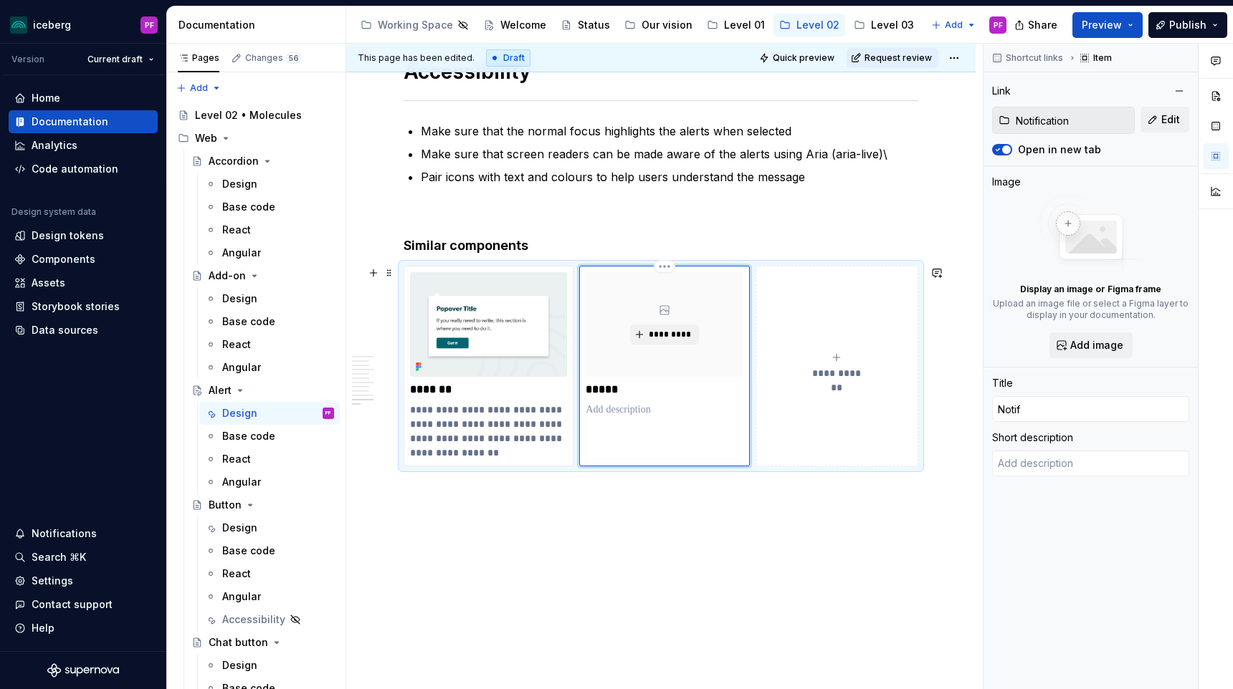
type textarea "*"
type input "Notifi"
type textarea "*"
type input "Notification"
type textarea "Notifications are messages to inform our users of an event affecting their insu…"
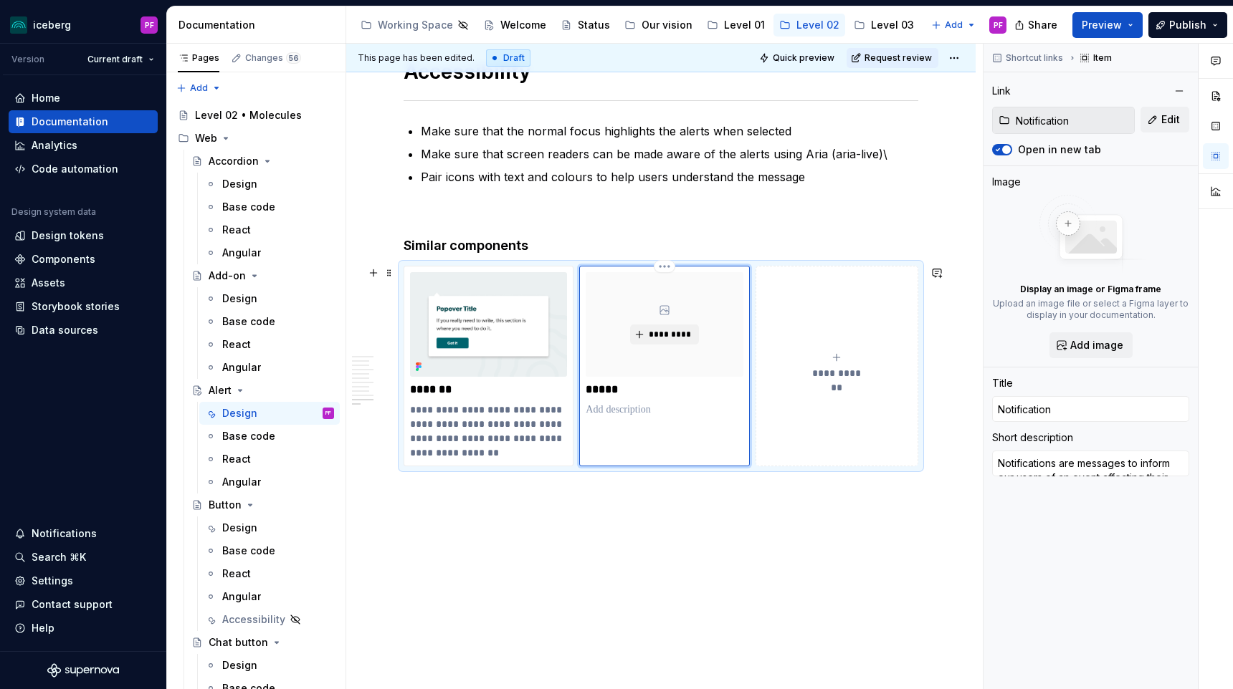
type textarea "*"
type input "Notificationv"
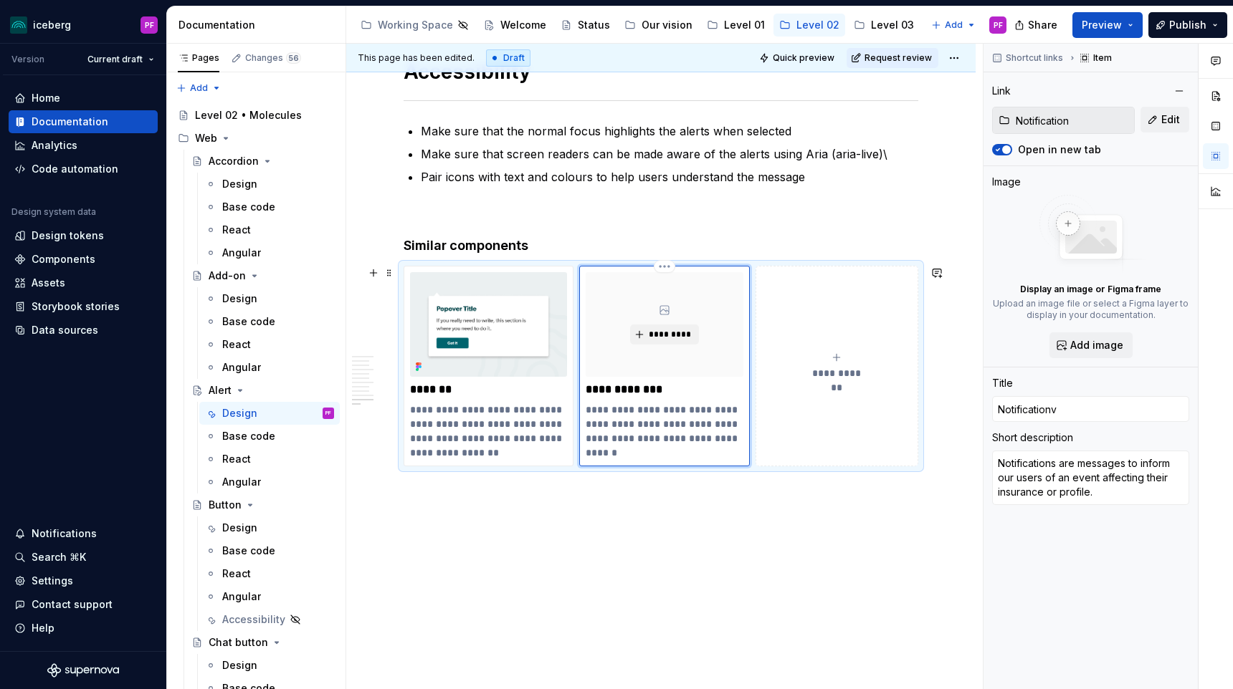
type textarea "*"
type input "Notification"
click at [667, 335] on span "*********" at bounding box center [670, 334] width 44 height 11
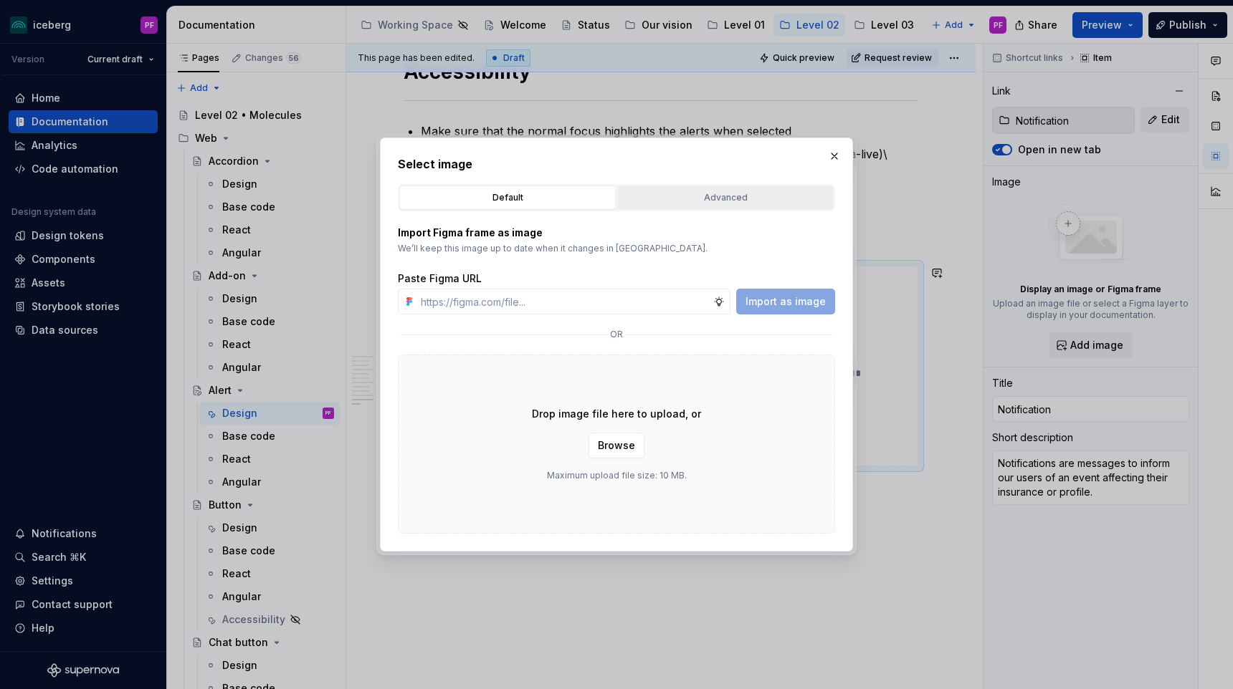
click at [702, 198] on div "Advanced" at bounding box center [725, 198] width 206 height 14
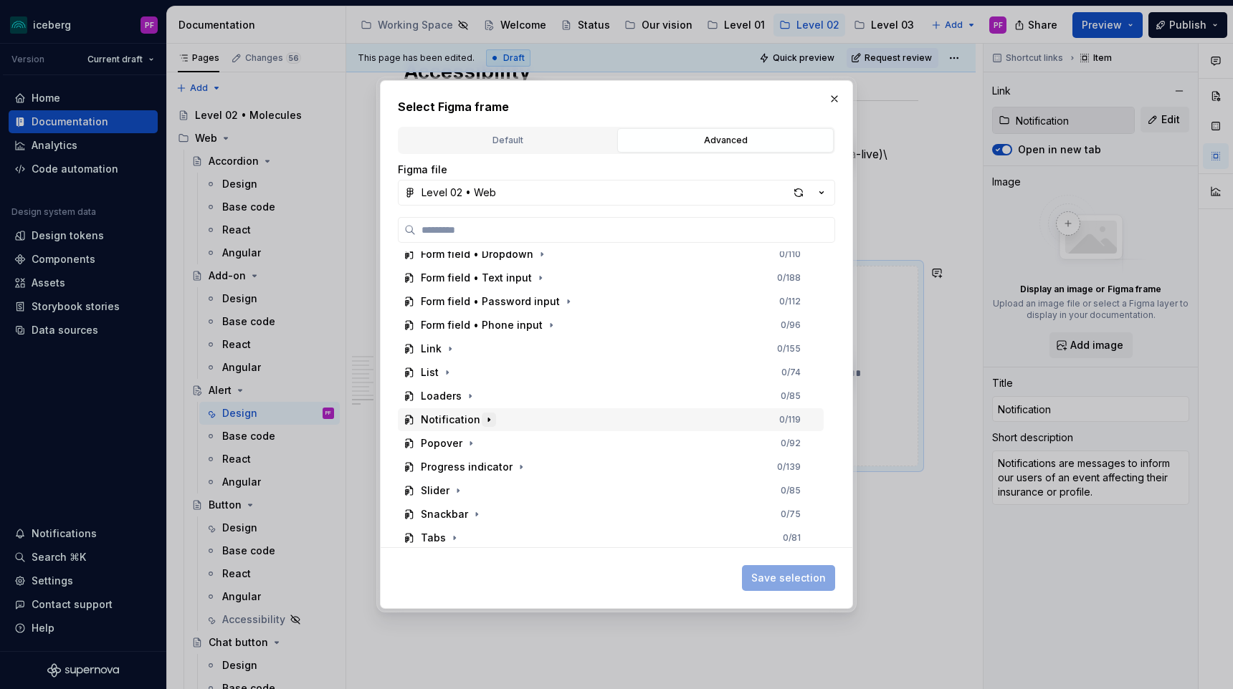
click at [483, 424] on icon "button" at bounding box center [488, 419] width 11 height 11
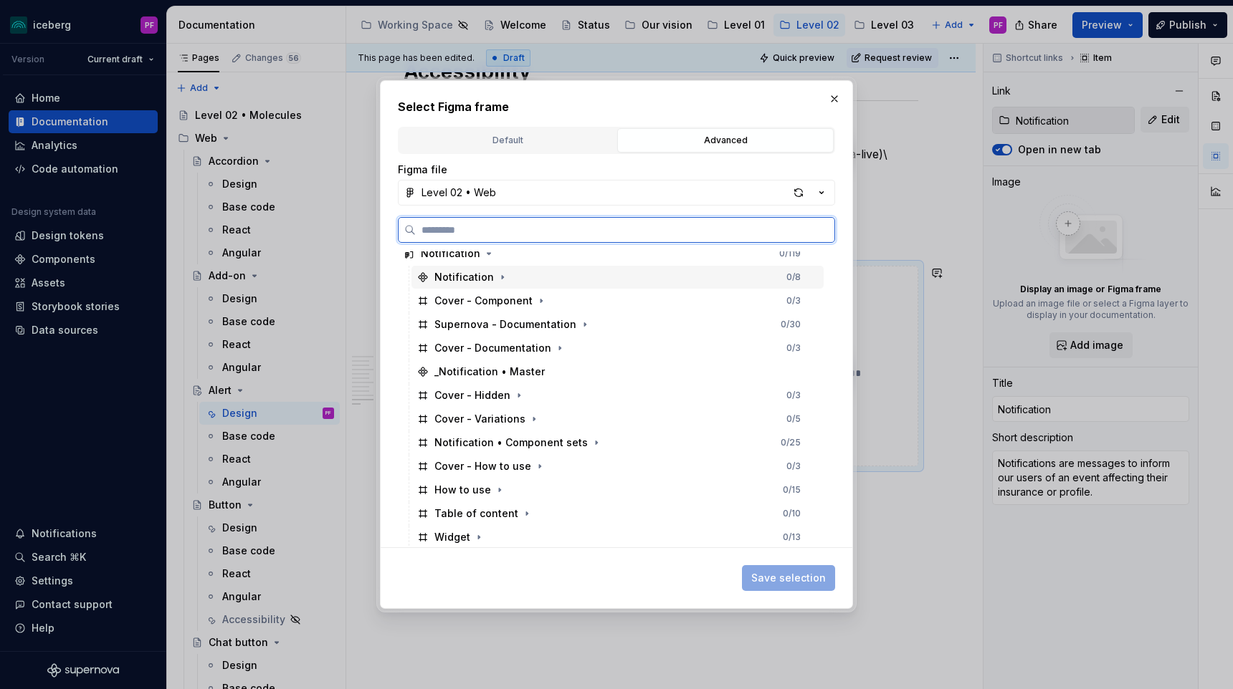
scroll to position [598, 0]
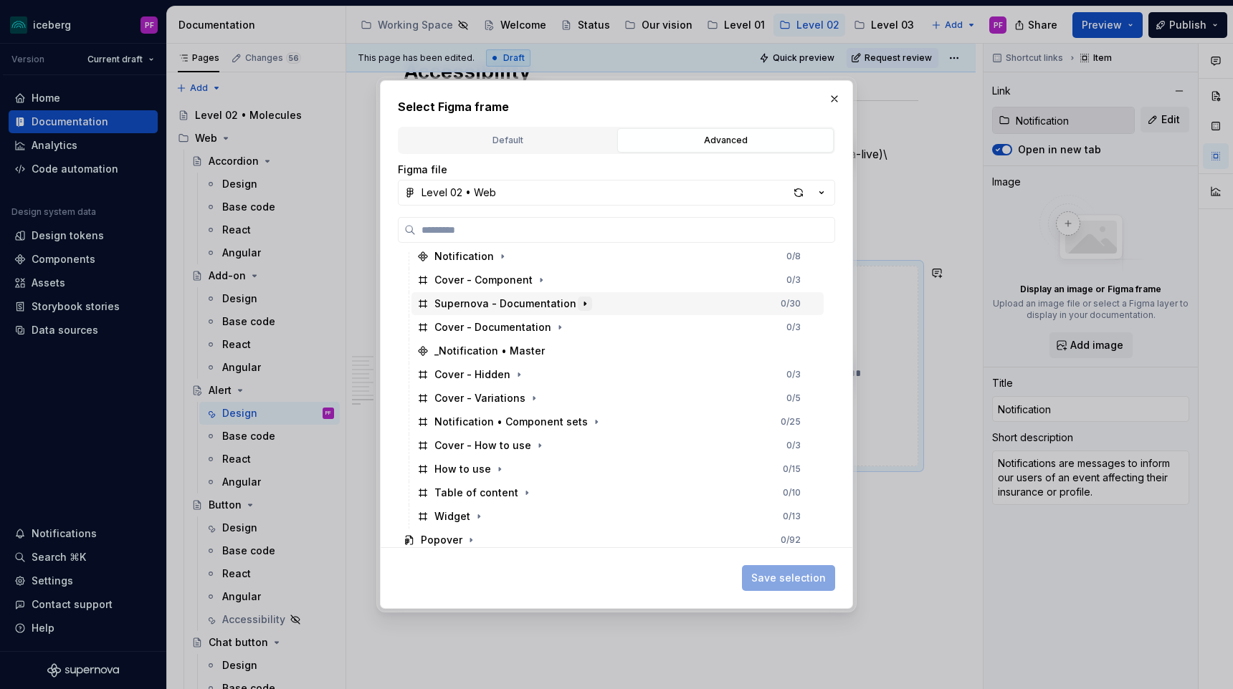
click at [579, 307] on icon "button" at bounding box center [584, 303] width 11 height 11
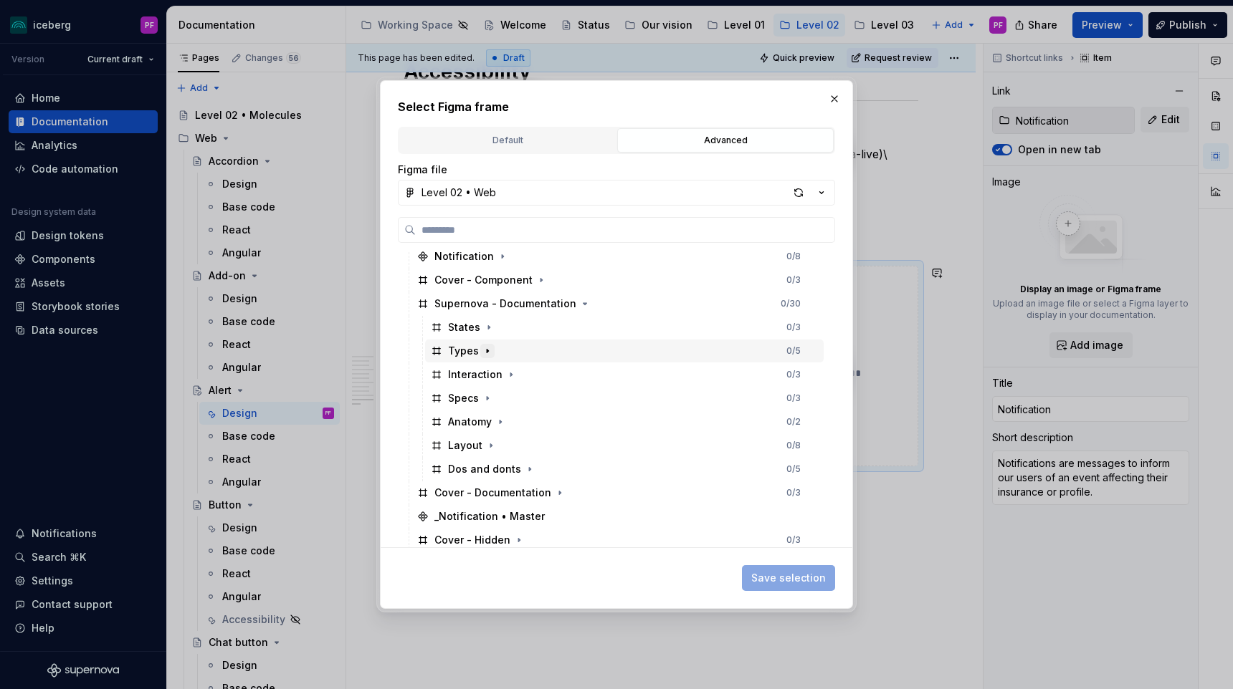
click at [487, 349] on icon "button" at bounding box center [487, 350] width 11 height 11
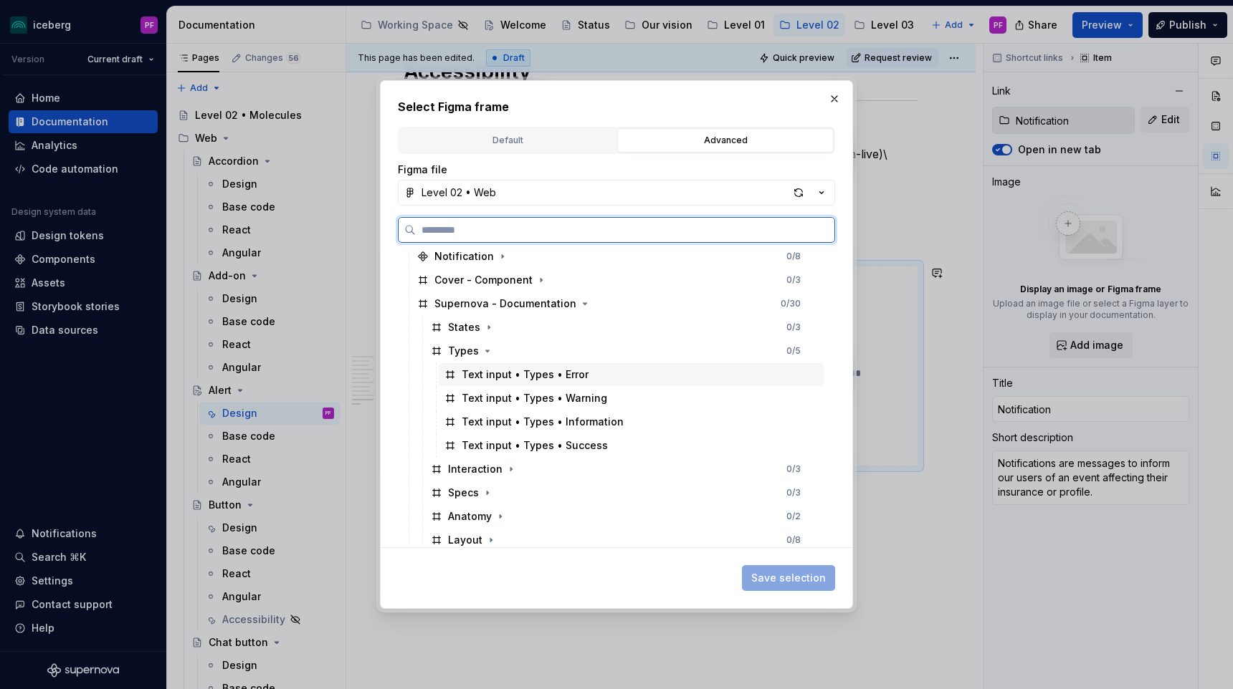
click at [499, 369] on div "Text input • Types • Error" at bounding box center [524, 375] width 127 height 14
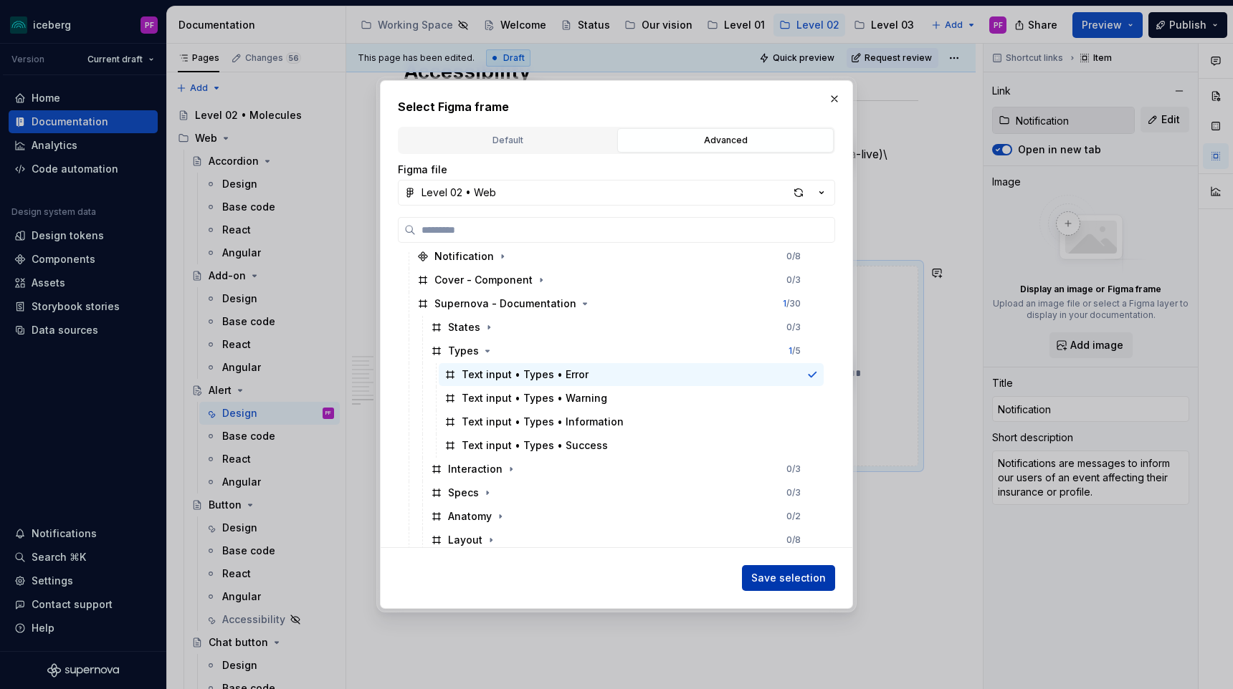
click at [791, 574] on span "Save selection" at bounding box center [788, 578] width 75 height 14
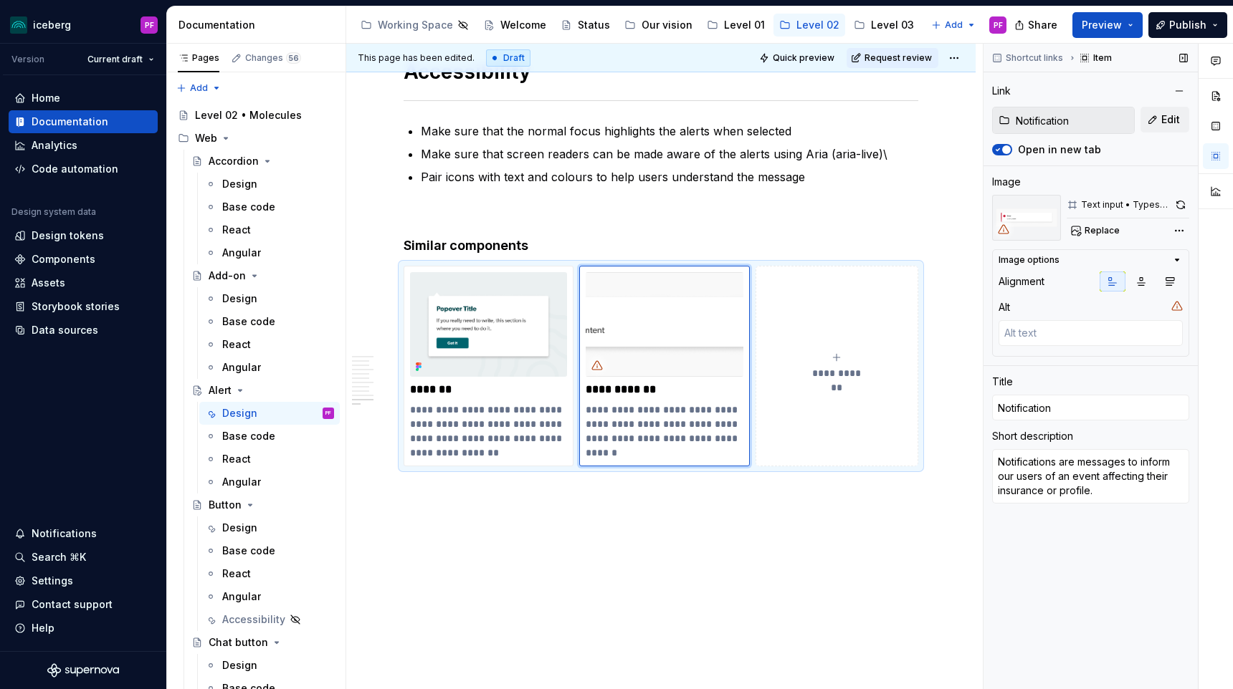
click at [999, 231] on icon at bounding box center [1002, 229] width 11 height 11
click at [1182, 204] on button "button" at bounding box center [1180, 205] width 17 height 20
click at [1180, 202] on button "button" at bounding box center [1180, 205] width 16 height 20
type textarea "*"
type input "Popover"
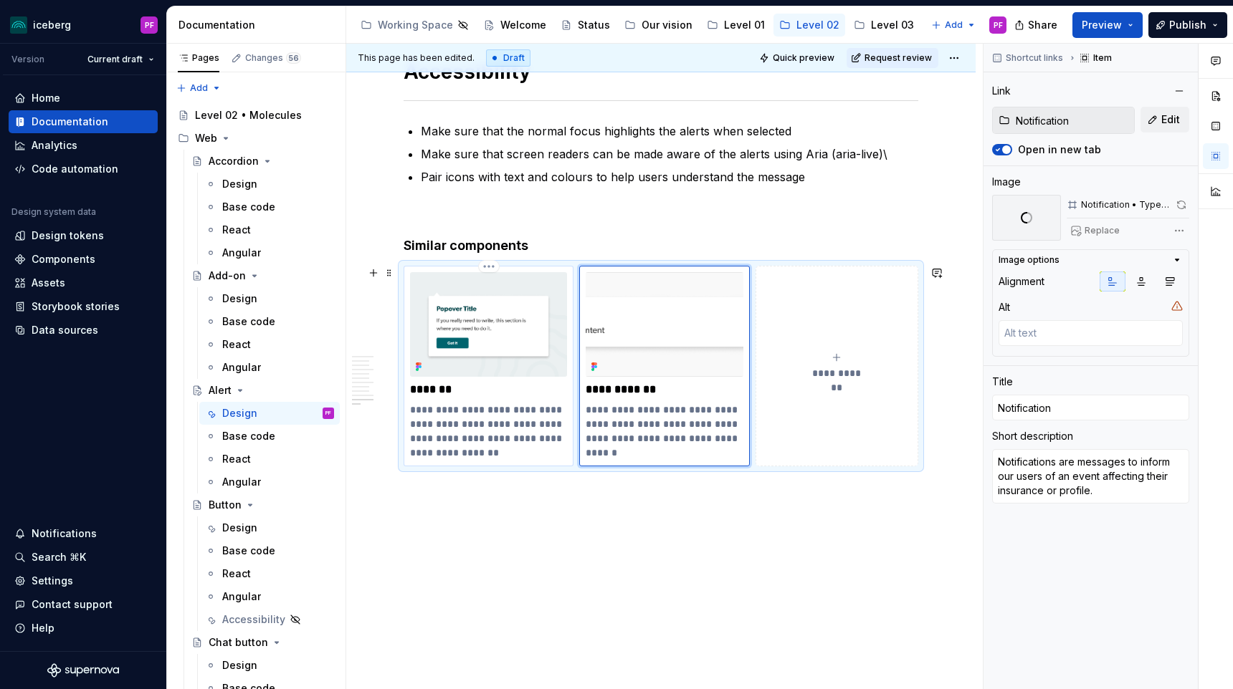
type input "Popover"
type textarea "Popovers draw attention to a temporary overlay of supplemental information link…"
click at [474, 312] on img at bounding box center [488, 324] width 157 height 105
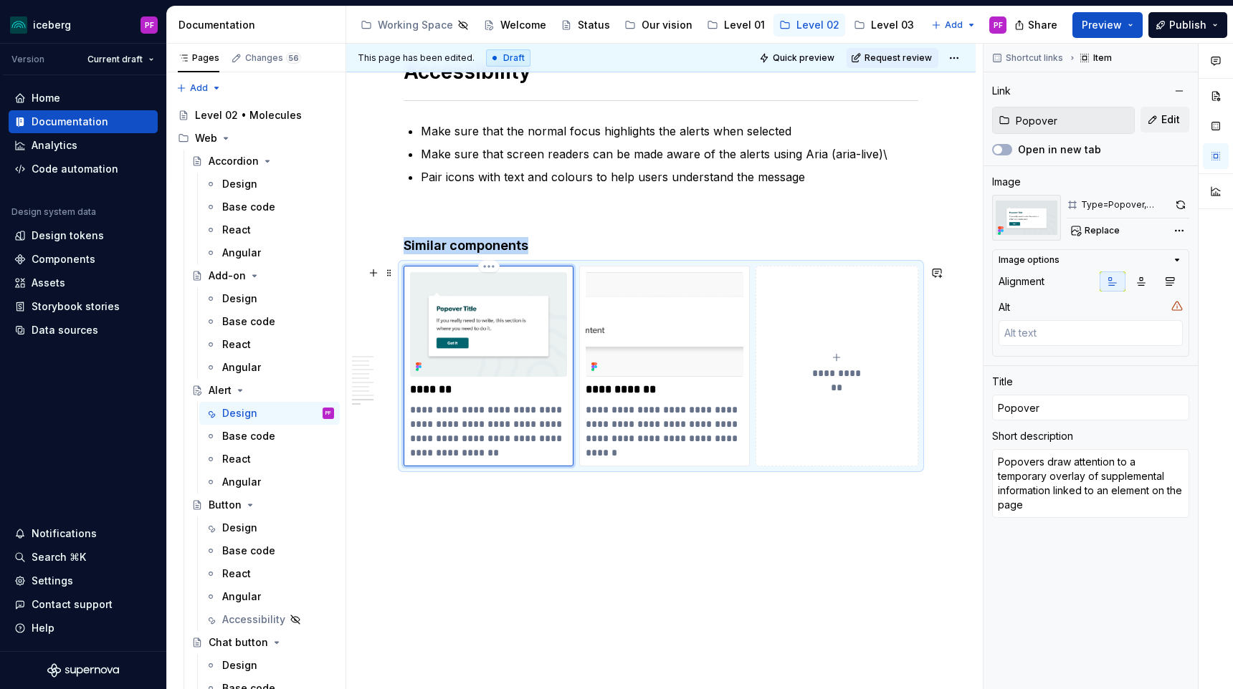
click at [474, 312] on img at bounding box center [488, 324] width 157 height 105
type textarea "*"
type input "Notification"
type textarea "Notifications are messages to inform our users of an event affecting their insu…"
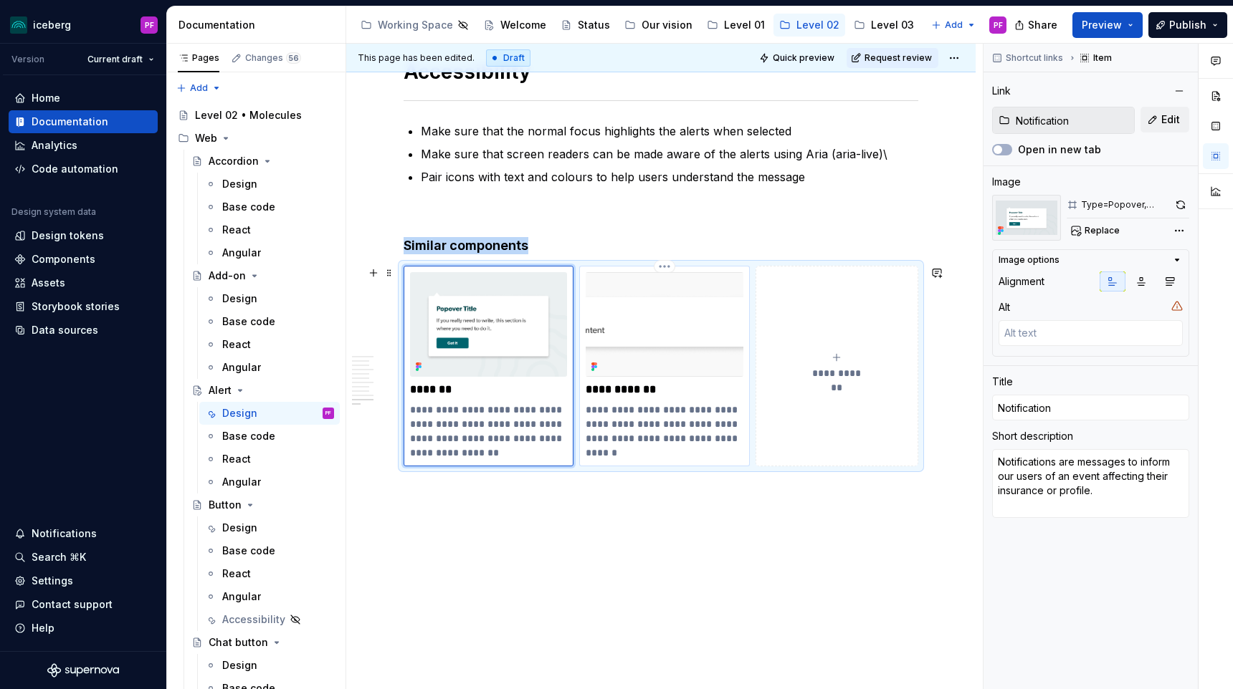
click at [663, 289] on img at bounding box center [663, 324] width 157 height 105
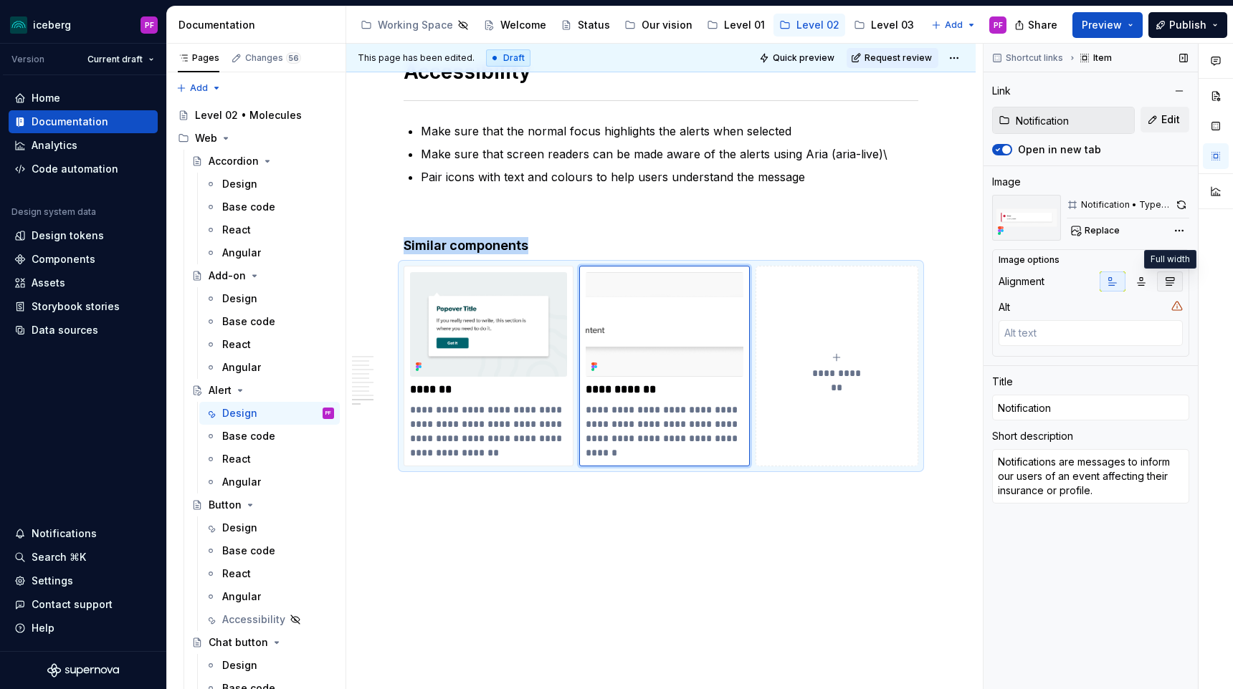
click at [1164, 278] on icon "button" at bounding box center [1169, 281] width 11 height 11
type textarea "*"
click at [1177, 305] on icon at bounding box center [1177, 306] width 10 height 9
click at [1178, 209] on button "button" at bounding box center [1180, 205] width 16 height 20
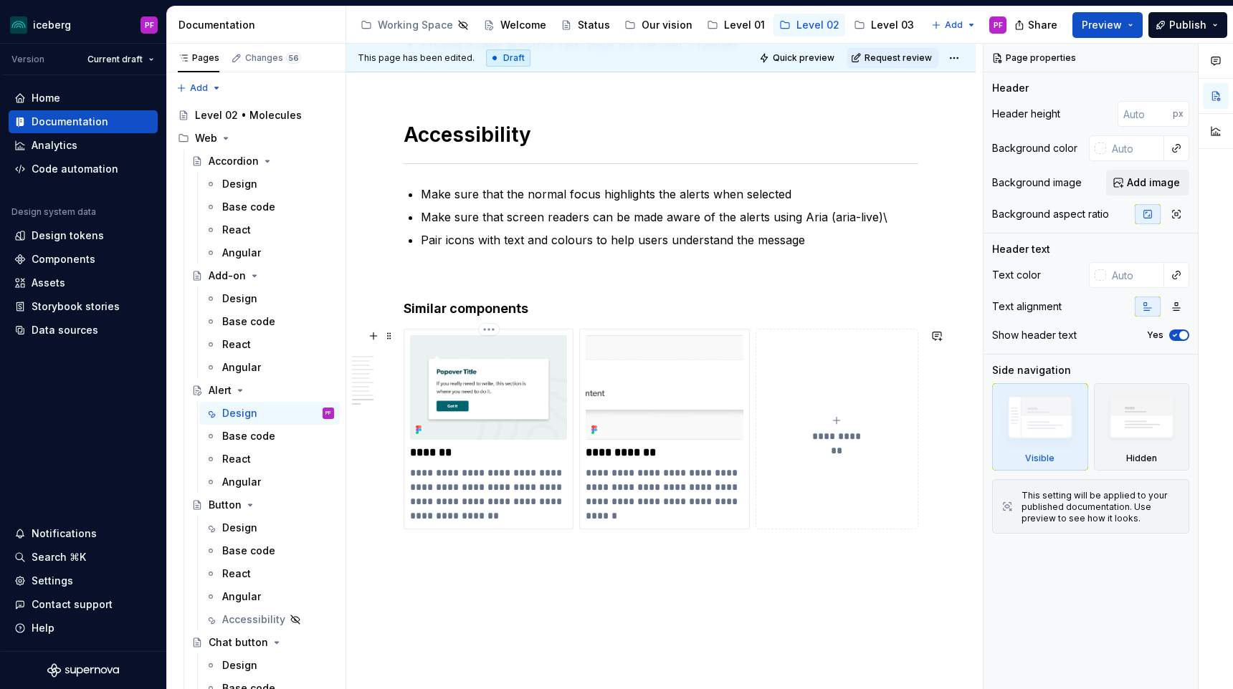
scroll to position [3273, 0]
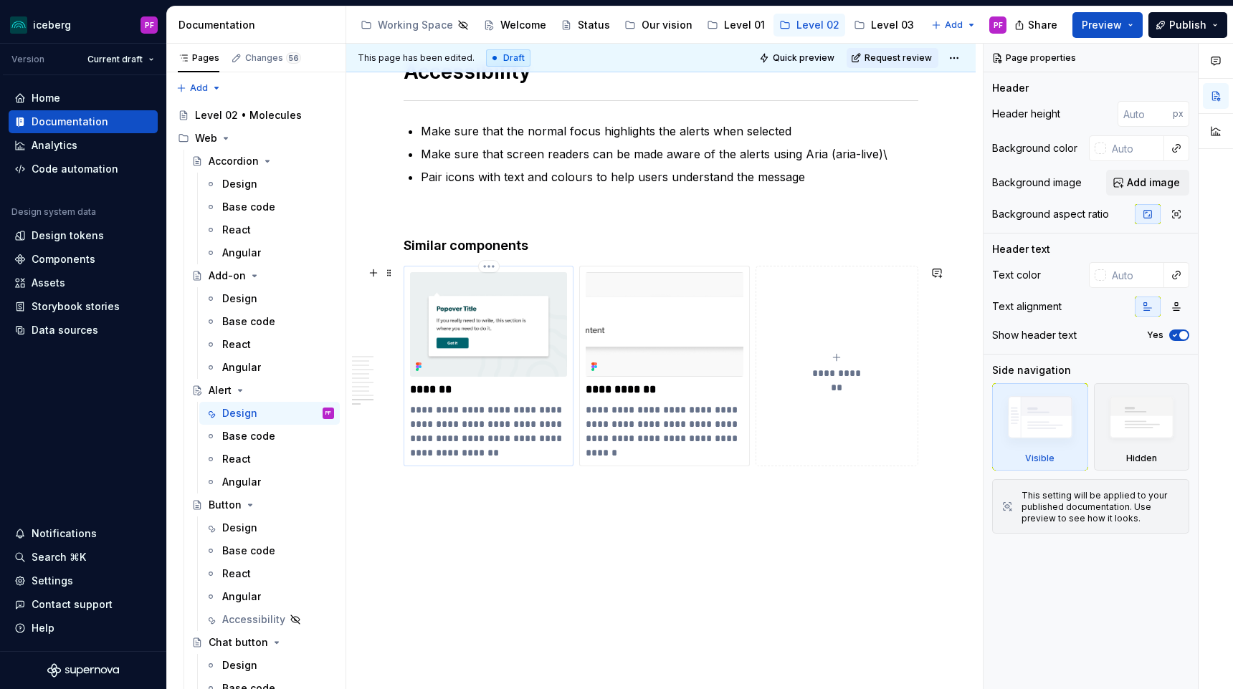
click at [545, 343] on img at bounding box center [488, 324] width 157 height 105
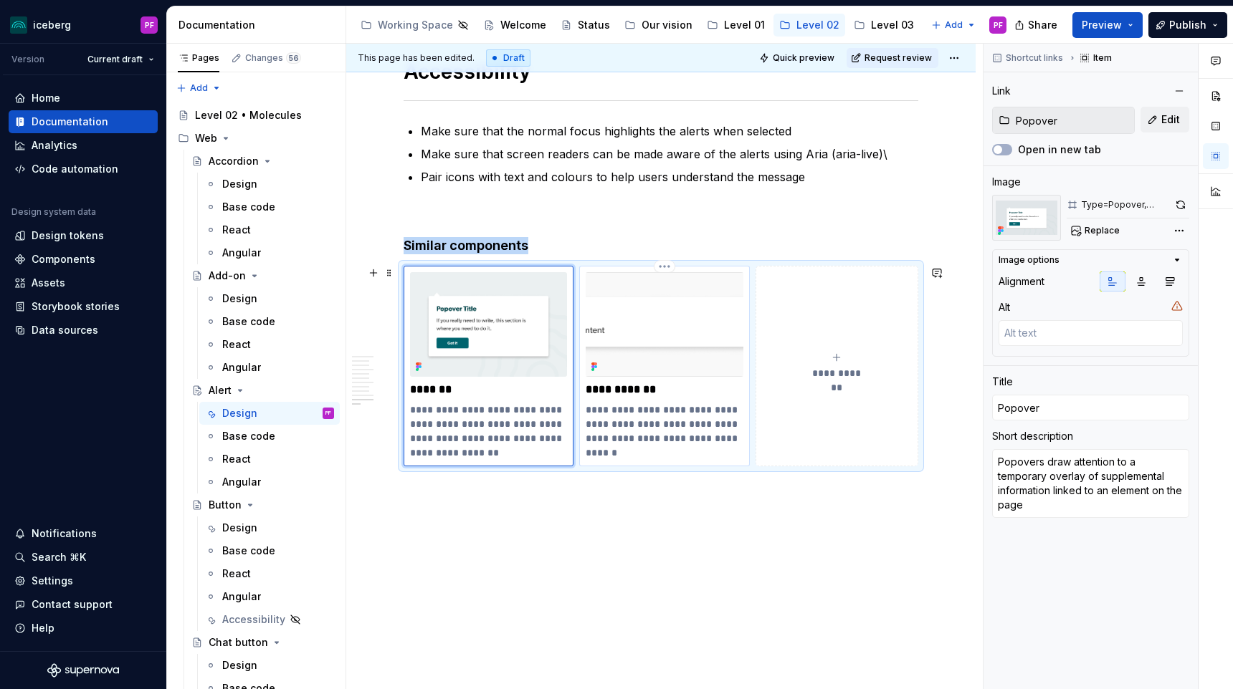
type textarea "*"
type input "Notification"
type textarea "Notifications are messages to inform our users of an event affecting their insu…"
click at [618, 340] on img at bounding box center [663, 324] width 157 height 105
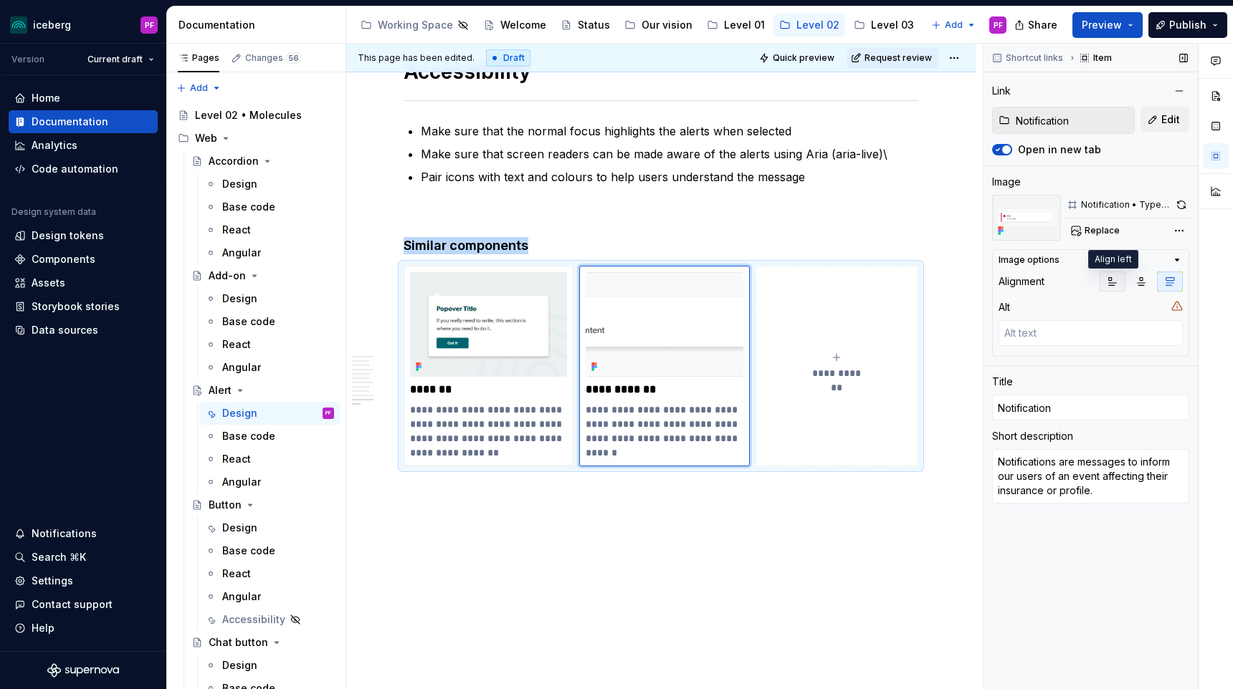
click at [1116, 274] on button "button" at bounding box center [1112, 282] width 26 height 20
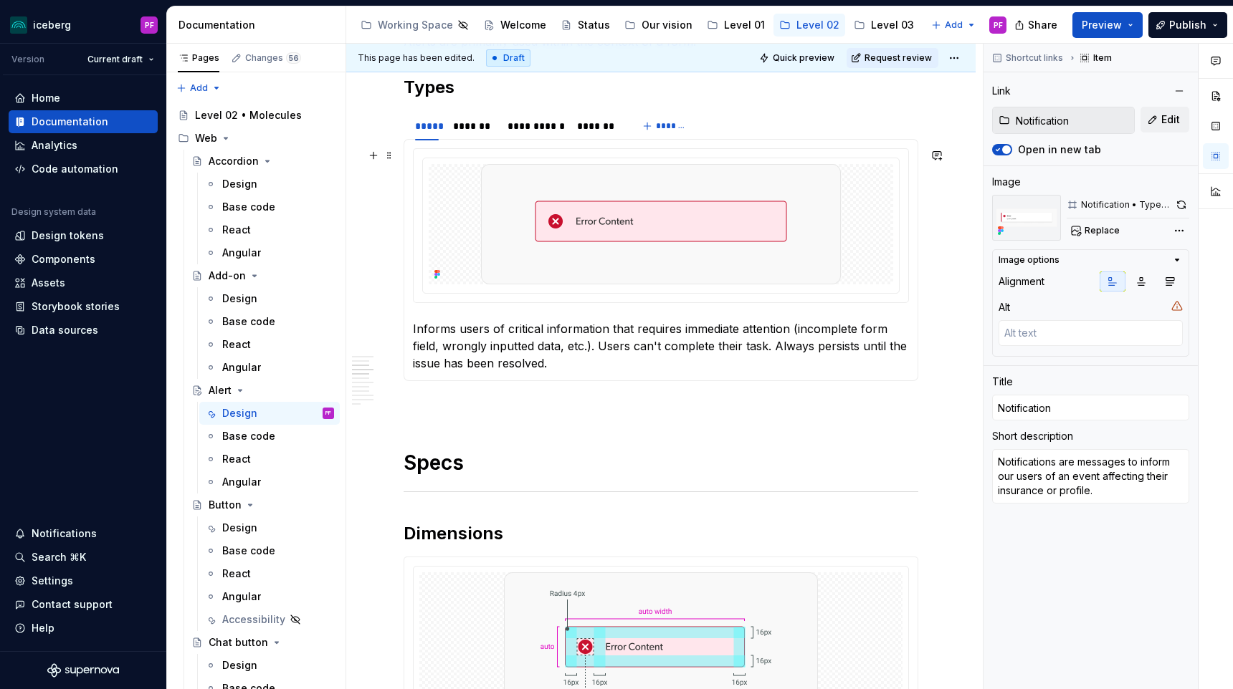
scroll to position [617, 0]
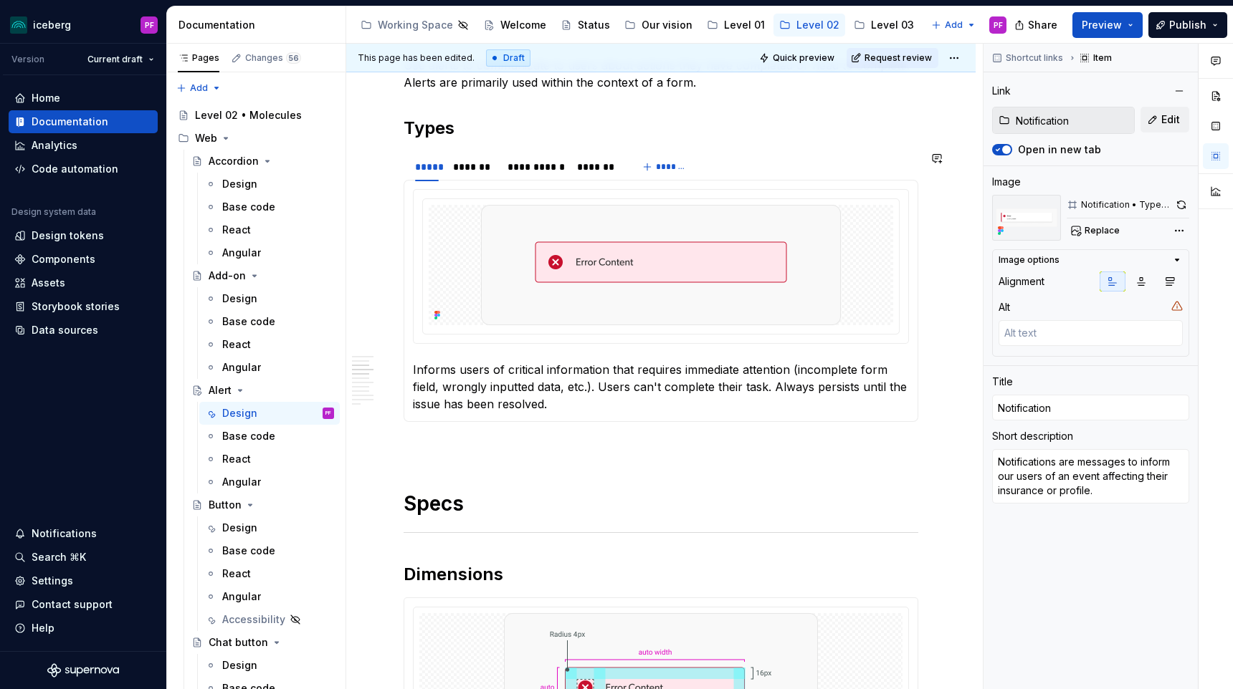
type textarea "*"
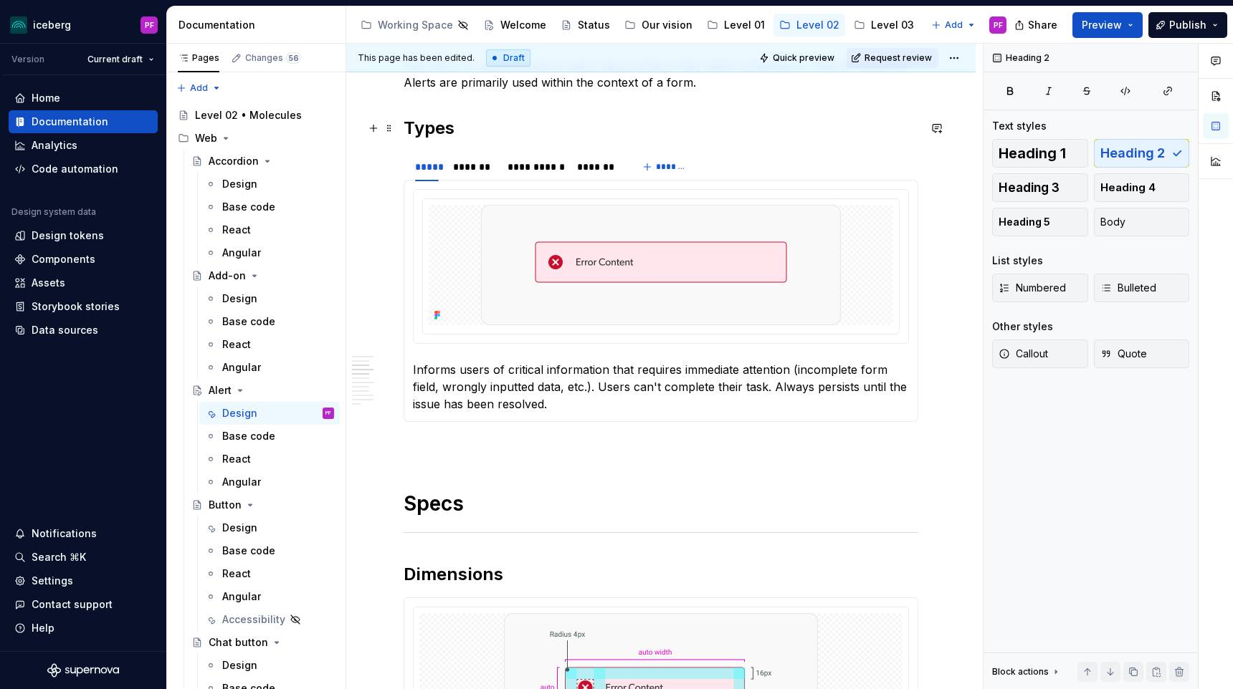
click at [408, 134] on h2 "Types" at bounding box center [660, 128] width 515 height 23
click at [473, 125] on h2 "Behavior/ Types" at bounding box center [660, 128] width 515 height 23
click at [588, 139] on h2 "Behaviour/ Types" at bounding box center [660, 128] width 515 height 23
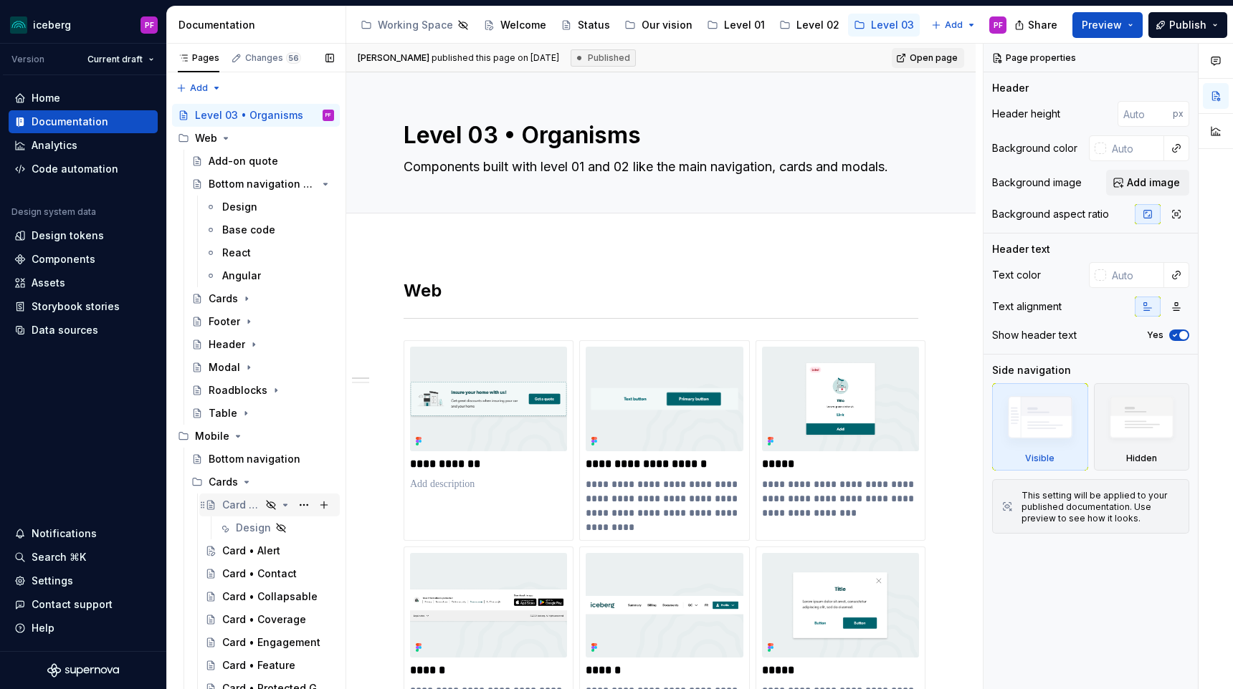
click at [235, 510] on div "Card Containers" at bounding box center [241, 505] width 39 height 14
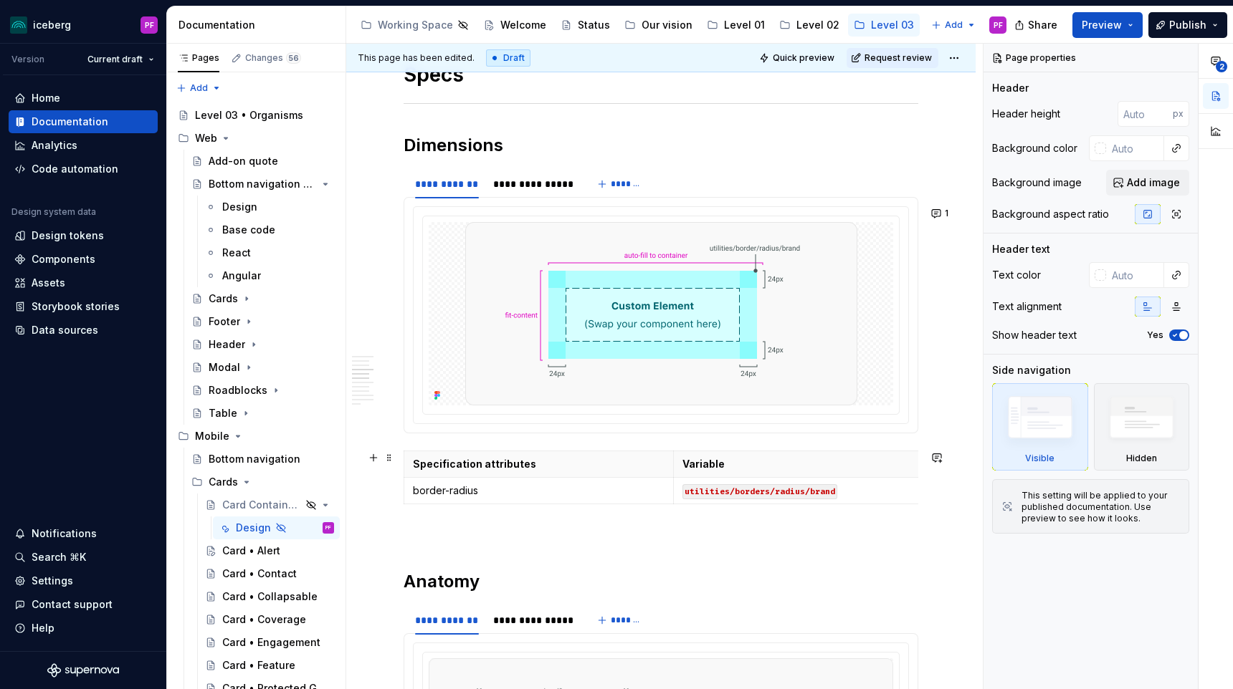
scroll to position [1130, 0]
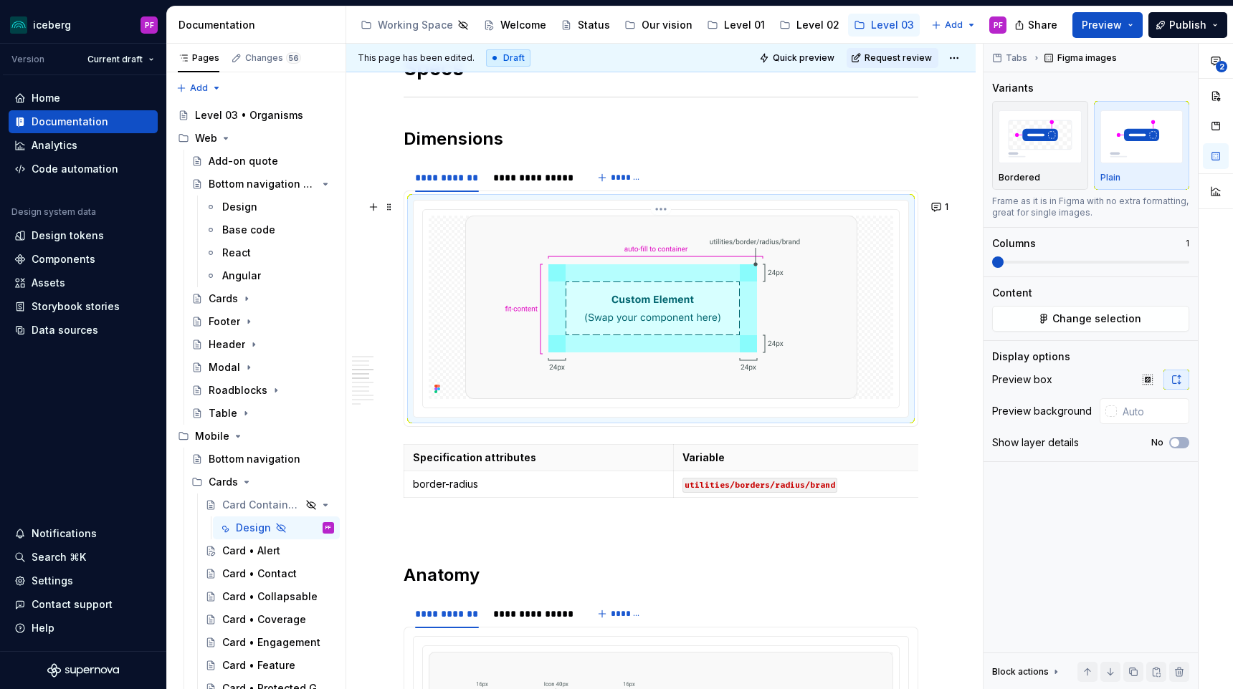
click at [494, 243] on img at bounding box center [661, 307] width 392 height 183
click at [1076, 320] on span "Change selection" at bounding box center [1096, 319] width 89 height 14
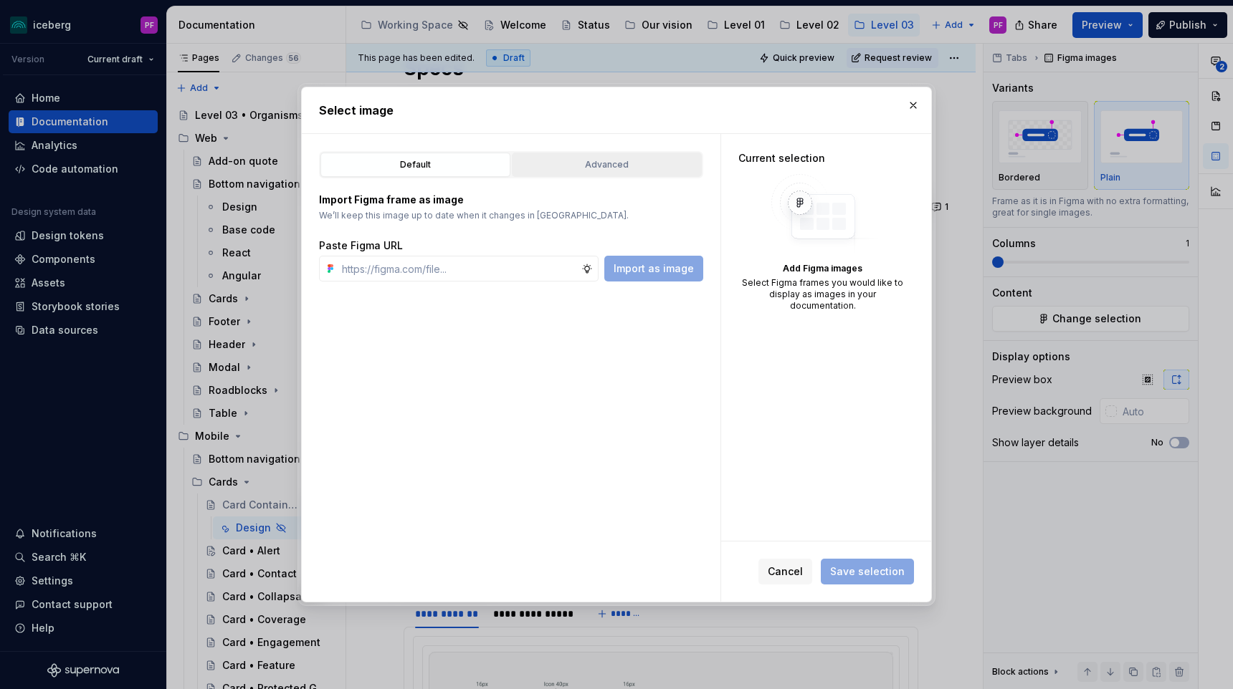
click at [628, 157] on button "Advanced" at bounding box center [607, 165] width 190 height 24
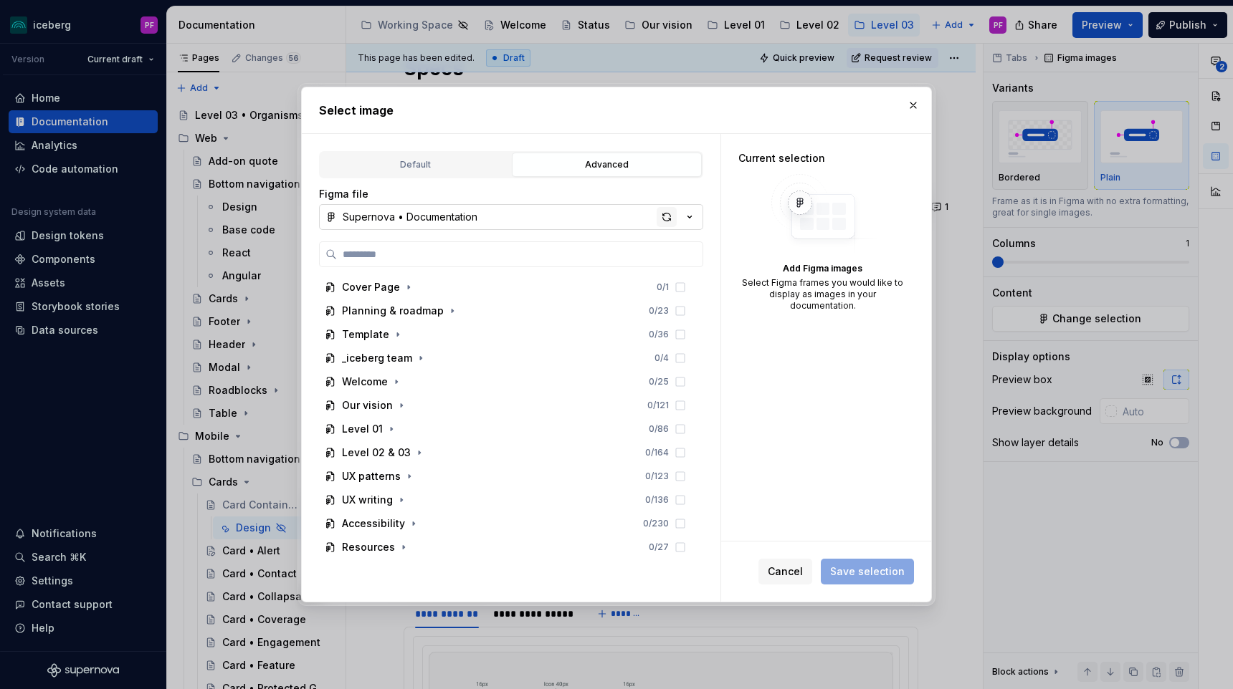
click at [666, 218] on div "button" at bounding box center [666, 217] width 20 height 20
click at [416, 452] on icon "button" at bounding box center [418, 452] width 11 height 11
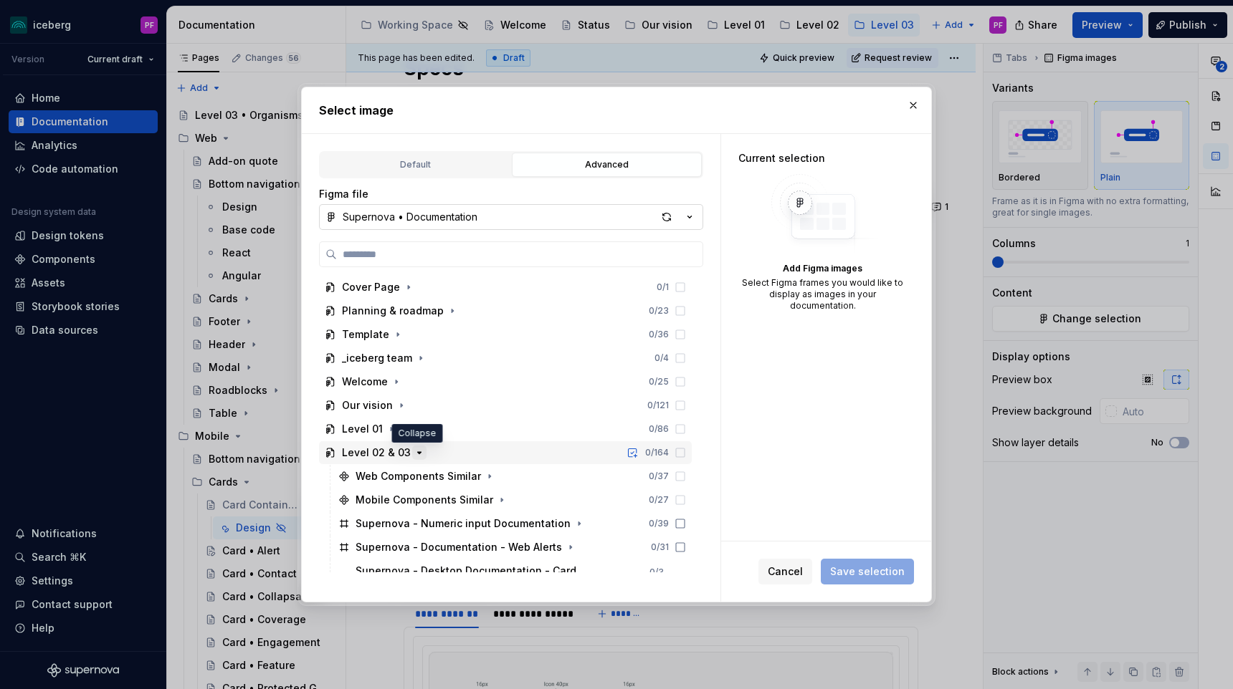
scroll to position [105, 0]
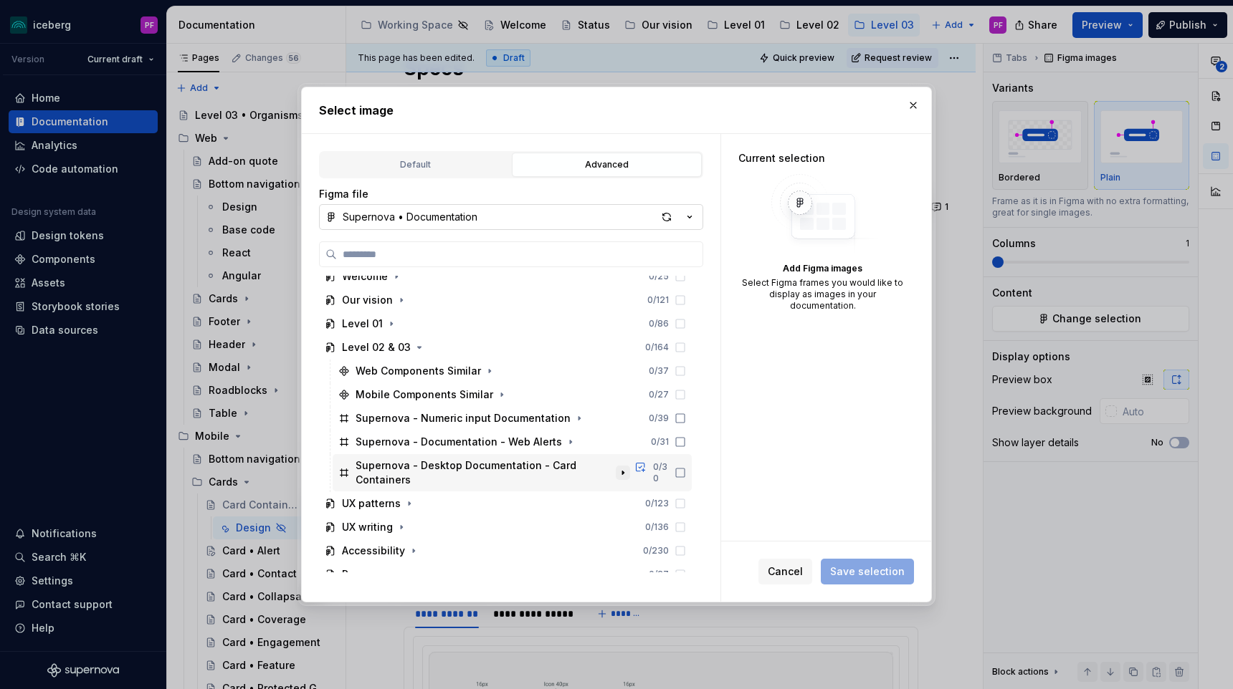
click at [627, 467] on icon "button" at bounding box center [622, 472] width 11 height 11
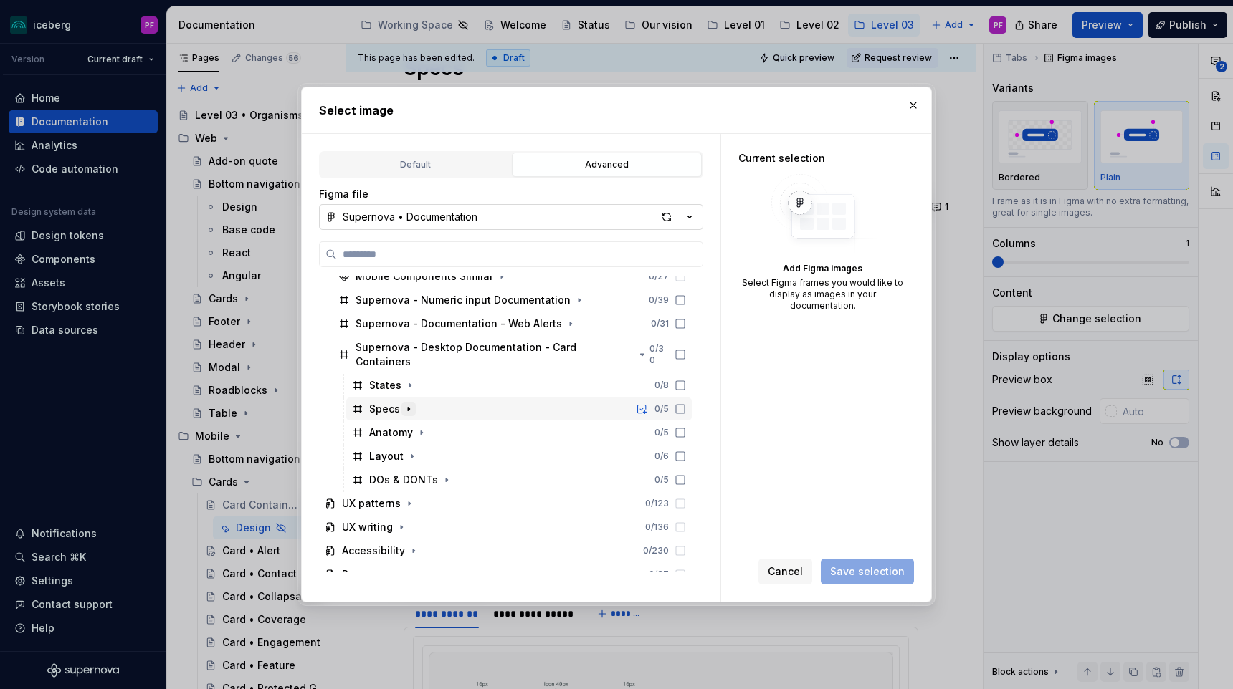
click at [411, 402] on button "button" at bounding box center [408, 409] width 14 height 14
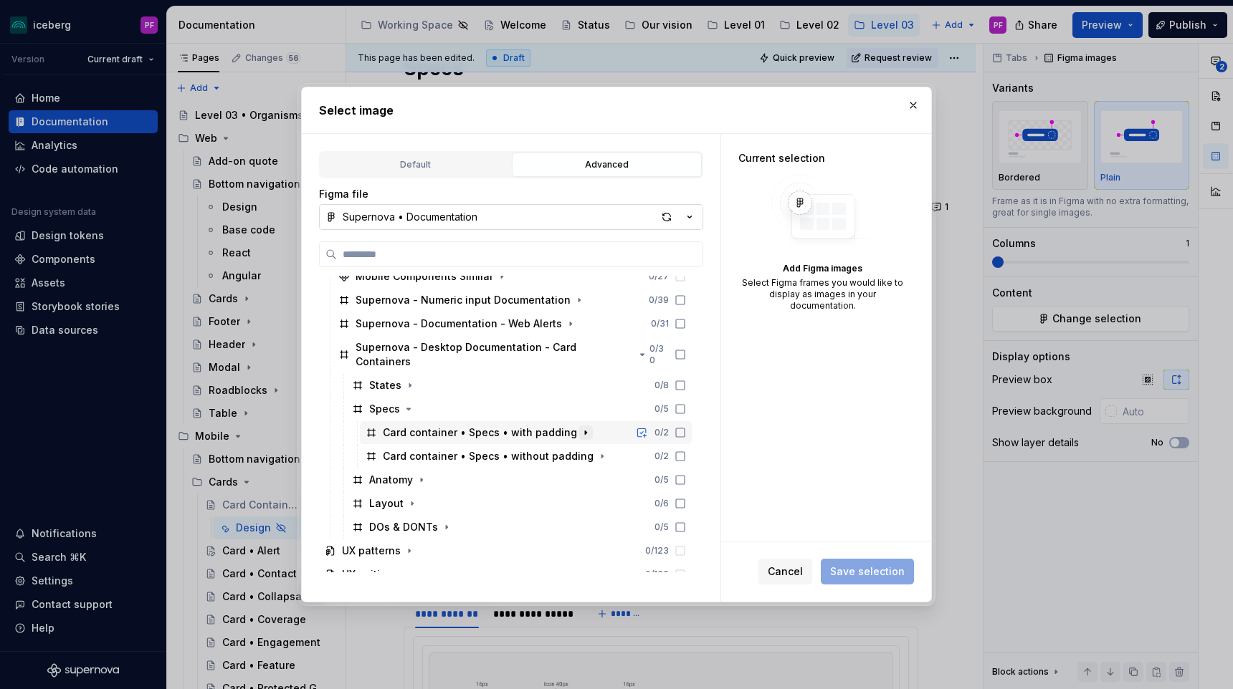
click at [580, 427] on icon "button" at bounding box center [585, 432] width 11 height 11
click at [584, 432] on icon "button" at bounding box center [586, 432] width 4 height 1
click at [686, 427] on icon at bounding box center [679, 432] width 11 height 11
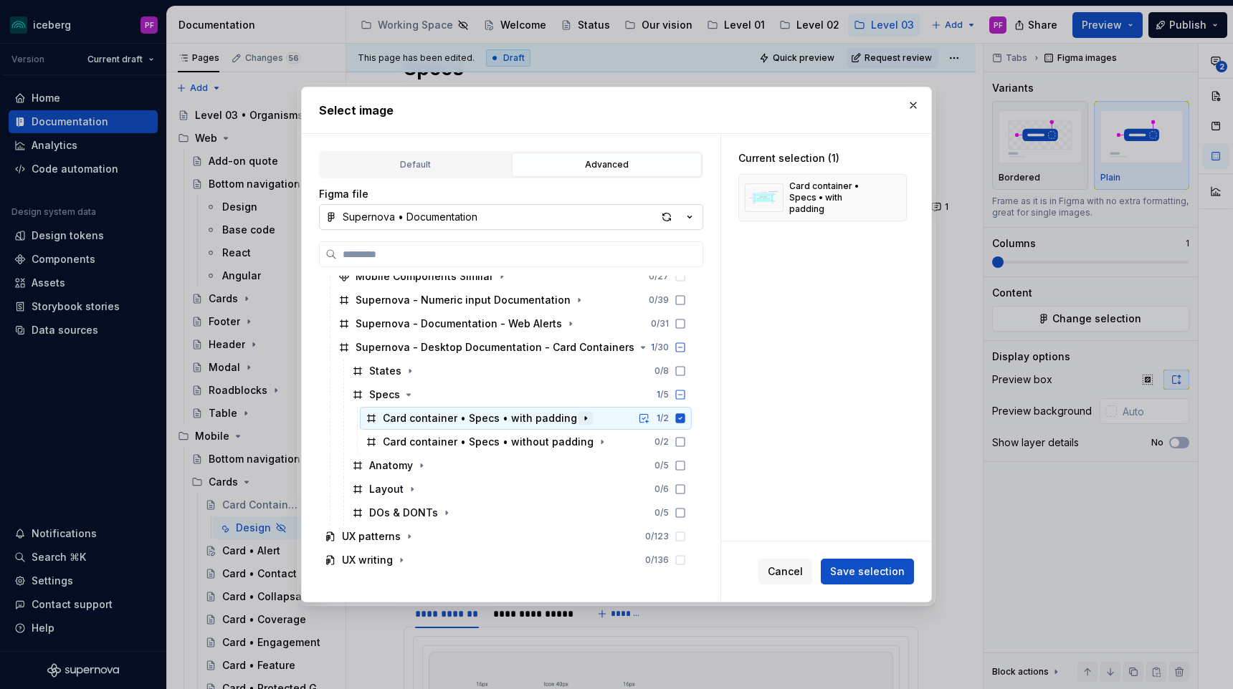
click at [580, 420] on icon "button" at bounding box center [585, 418] width 11 height 11
click at [685, 416] on icon at bounding box center [680, 417] width 9 height 9
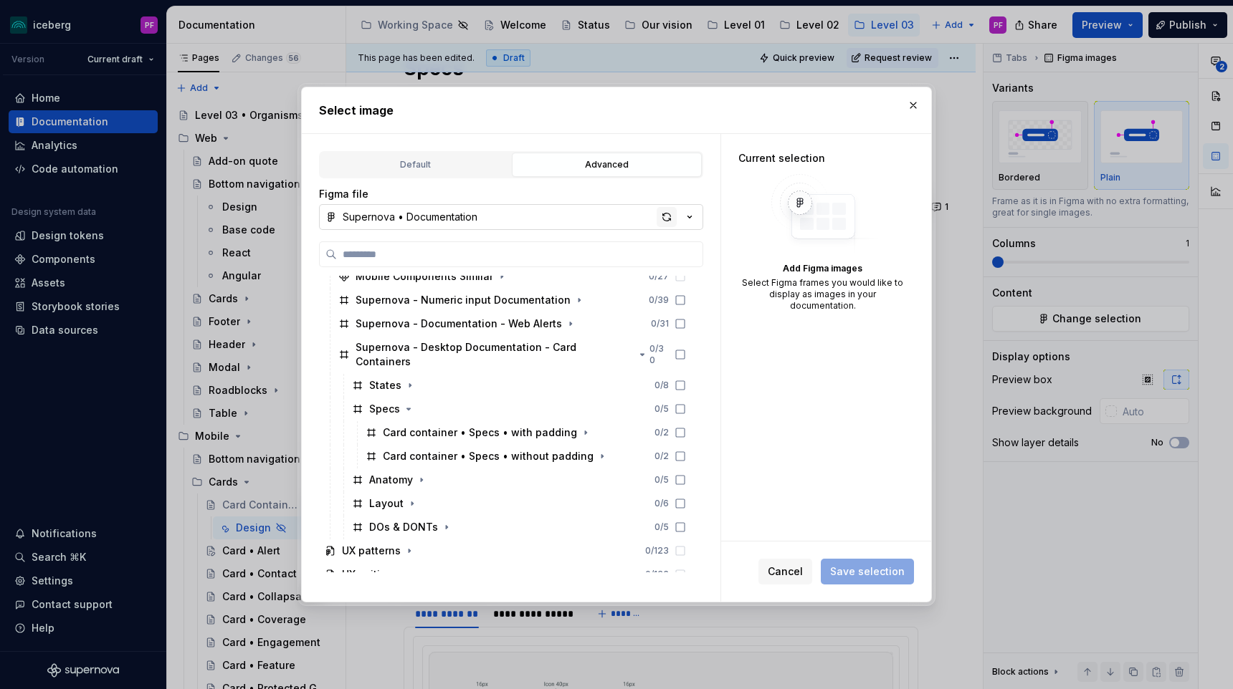
click at [668, 220] on div "button" at bounding box center [666, 217] width 20 height 20
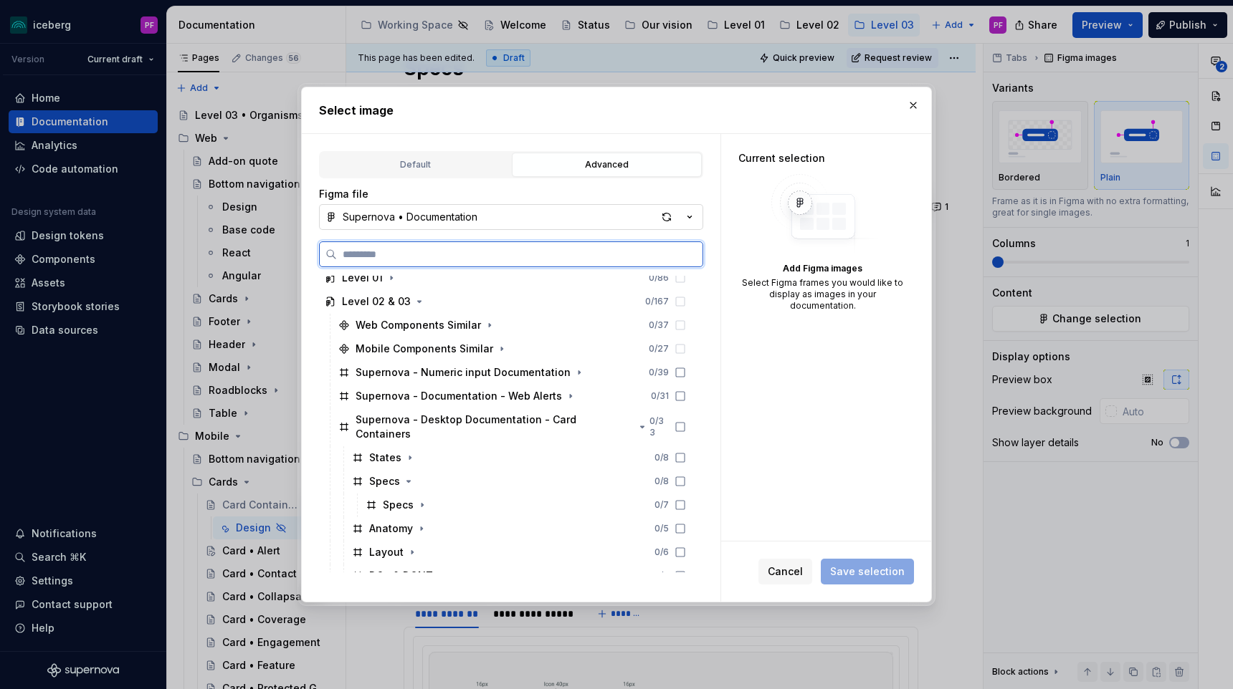
scroll to position [171, 0]
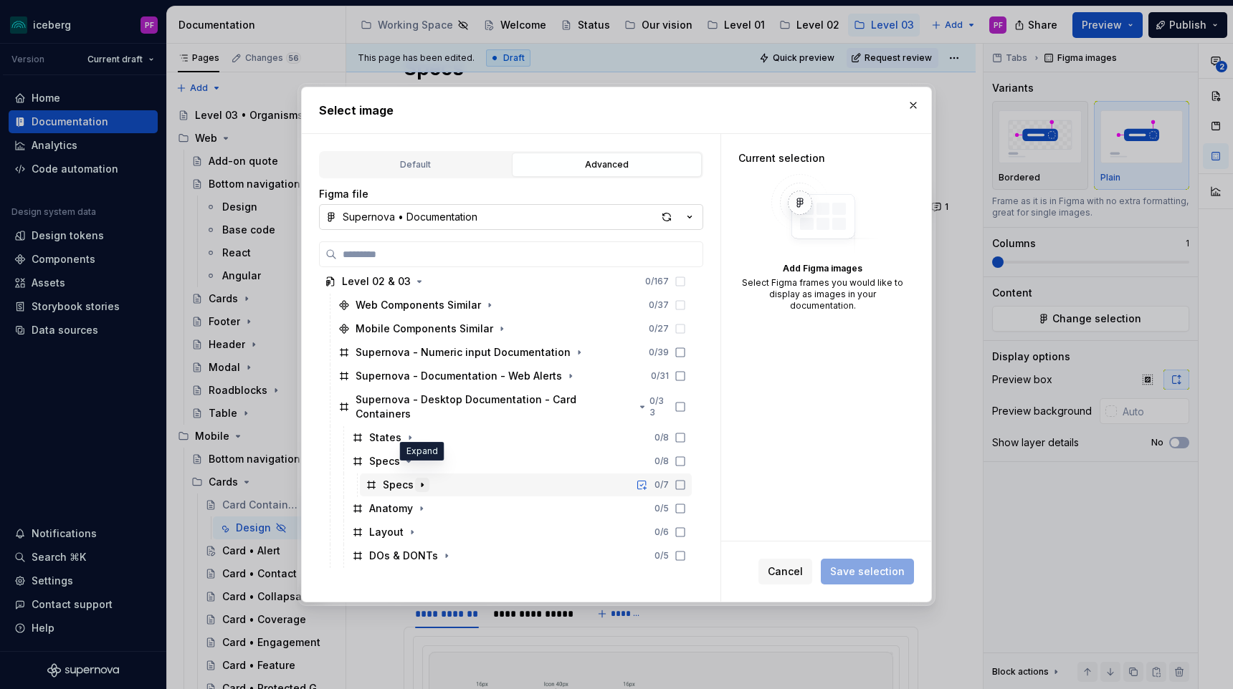
click at [419, 479] on icon "button" at bounding box center [421, 484] width 11 height 11
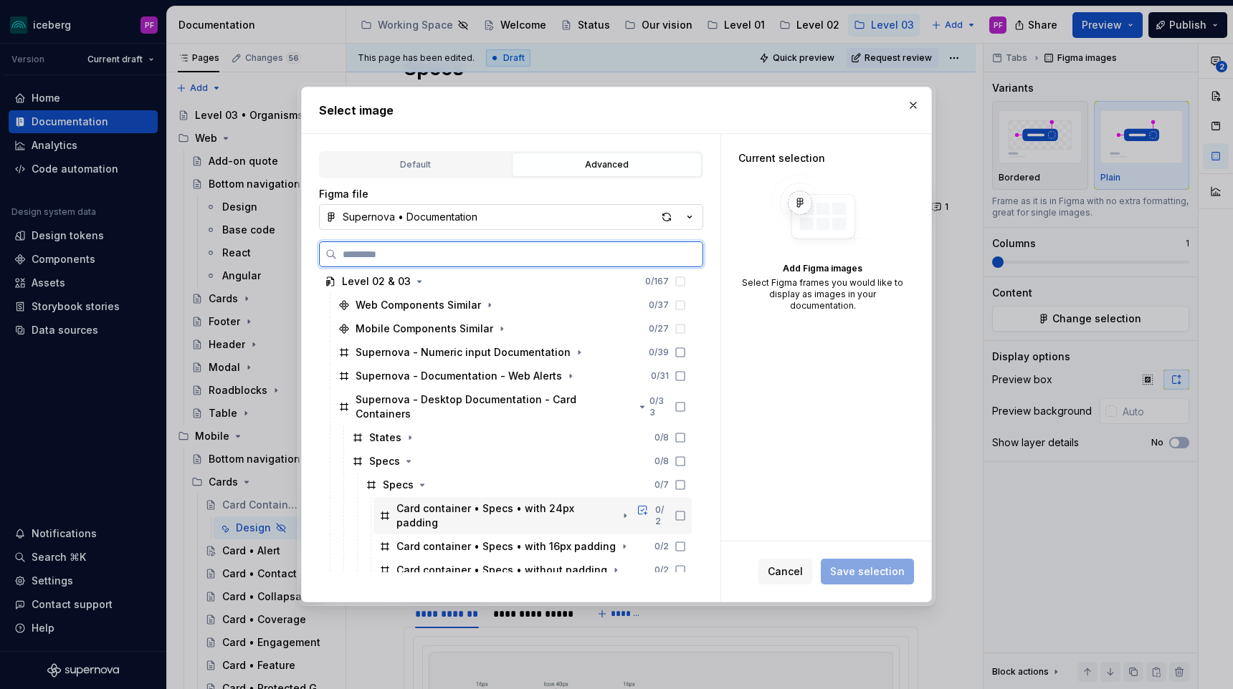
click at [686, 510] on icon at bounding box center [679, 515] width 11 height 11
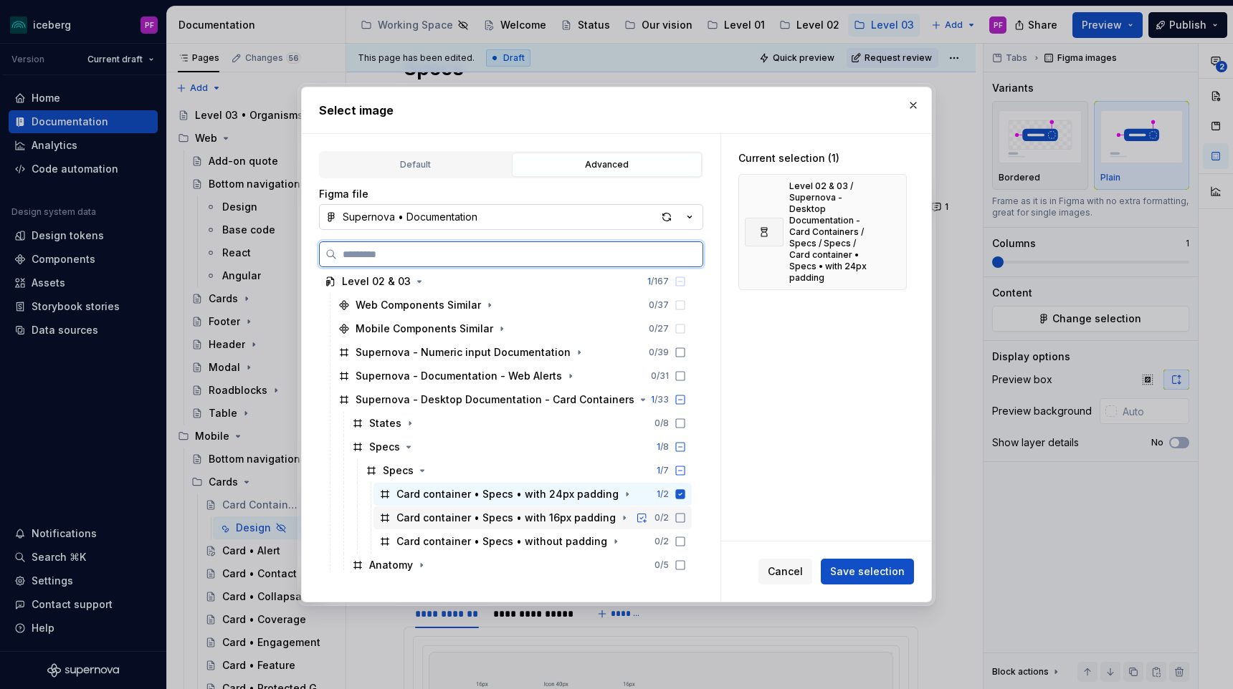
click at [686, 521] on icon at bounding box center [679, 517] width 11 height 11
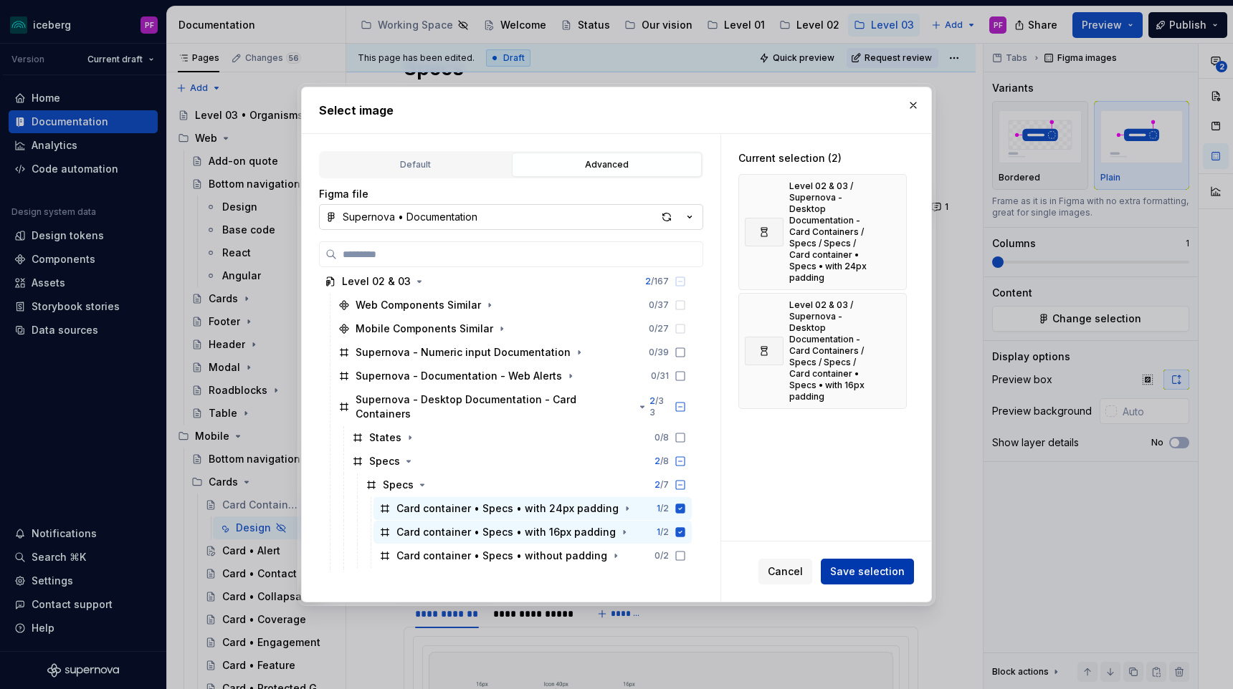
click at [834, 565] on button "Save selection" at bounding box center [866, 572] width 93 height 26
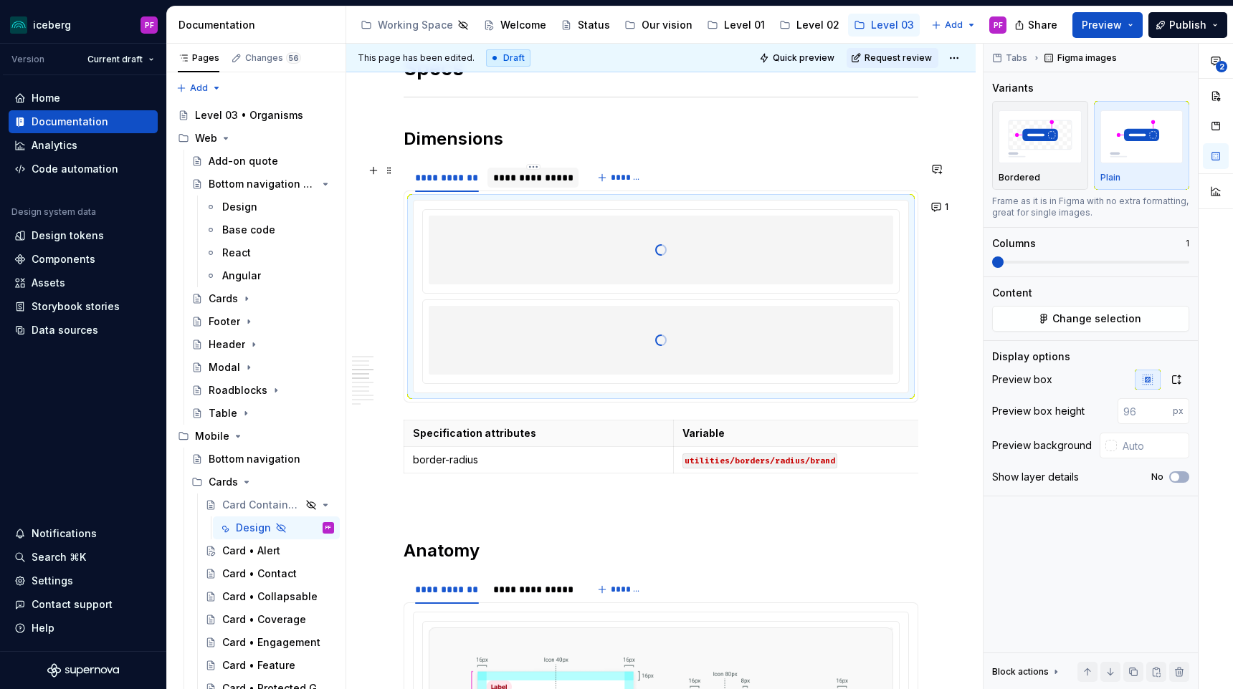
click at [540, 187] on div "**********" at bounding box center [532, 177] width 91 height 23
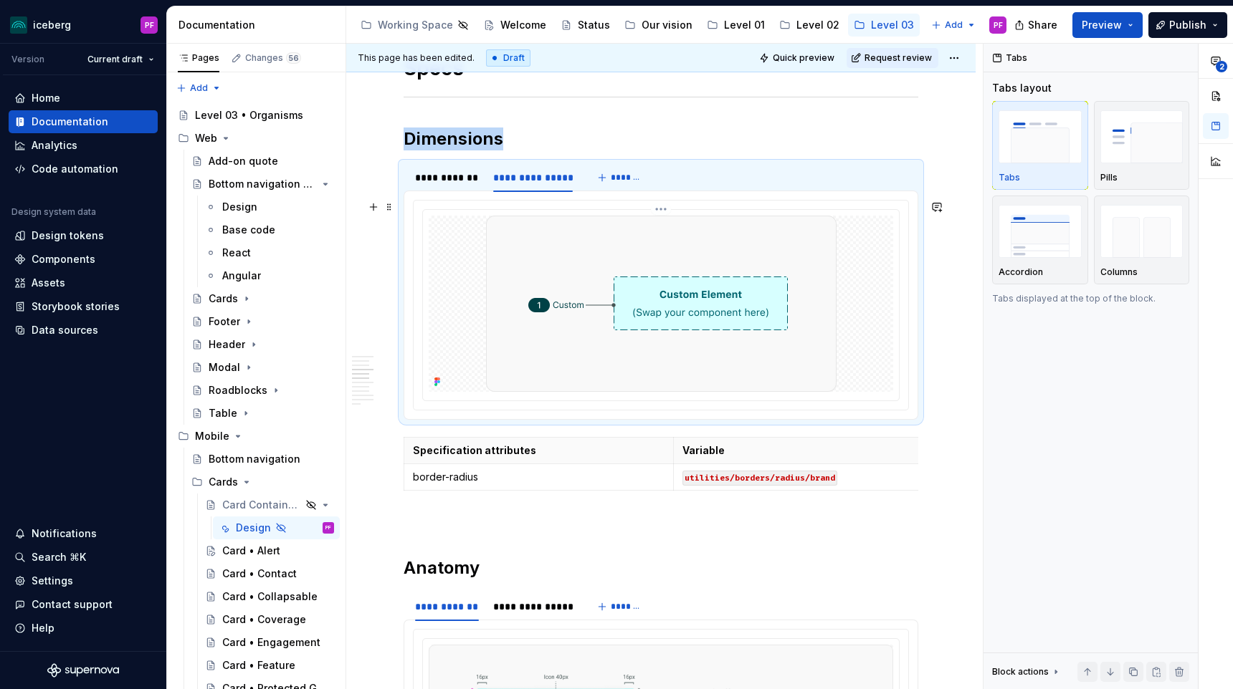
click at [561, 230] on img at bounding box center [661, 304] width 350 height 176
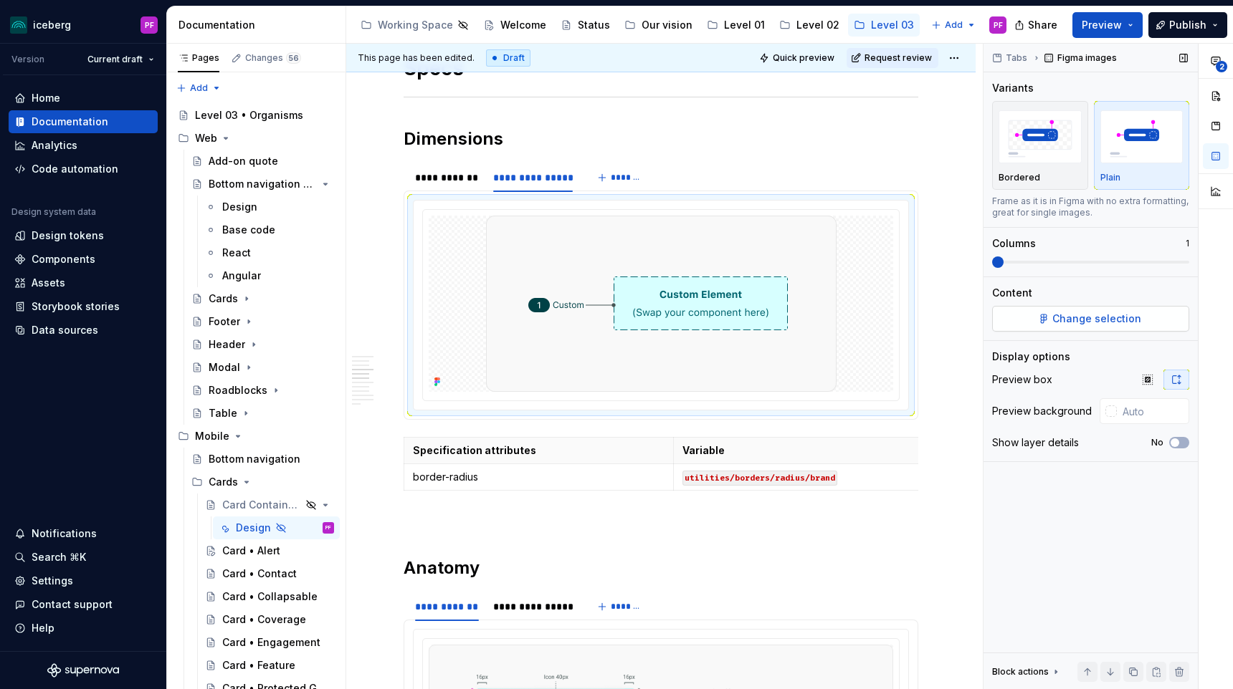
click at [1034, 311] on button "Change selection" at bounding box center [1090, 319] width 197 height 26
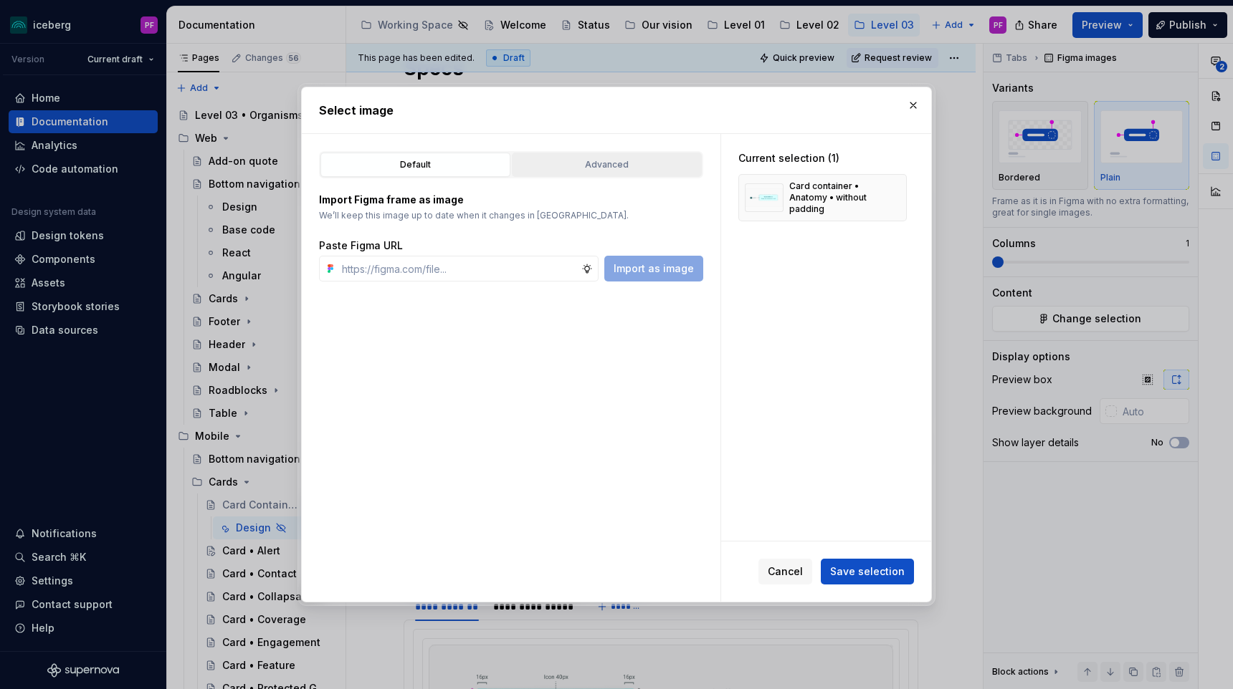
click at [585, 173] on button "Advanced" at bounding box center [607, 165] width 190 height 24
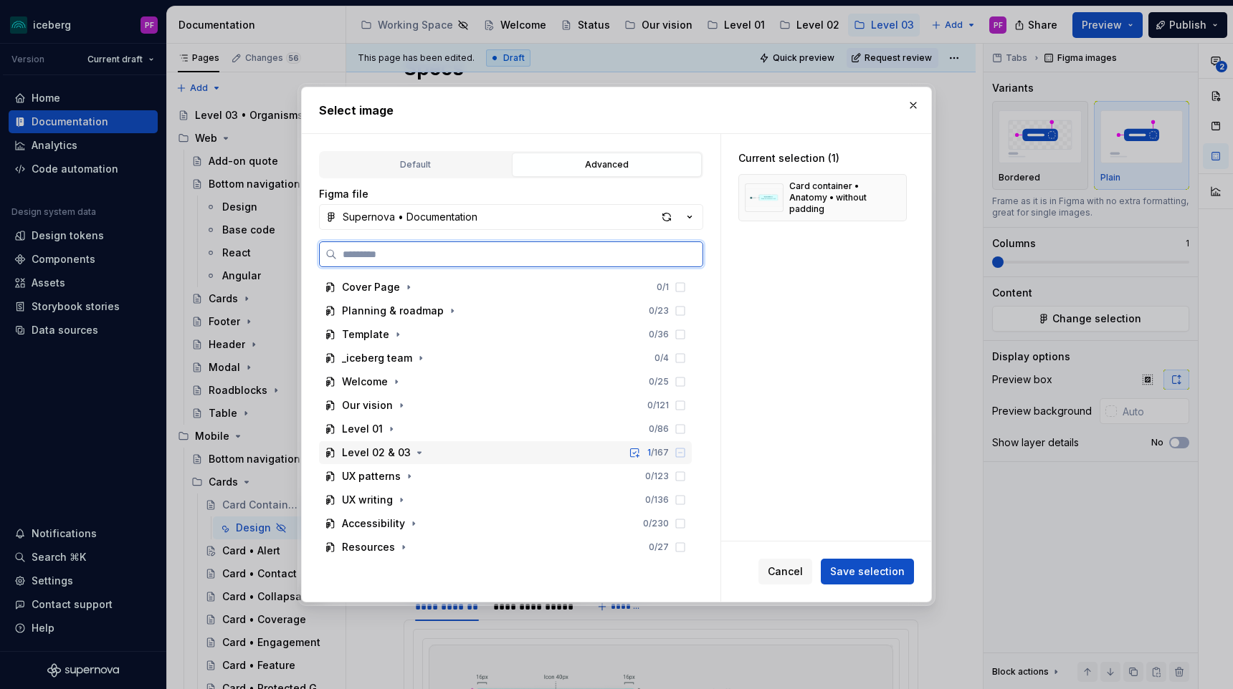
click at [418, 461] on div "Level 02 & 03 1 / 167" at bounding box center [505, 452] width 373 height 23
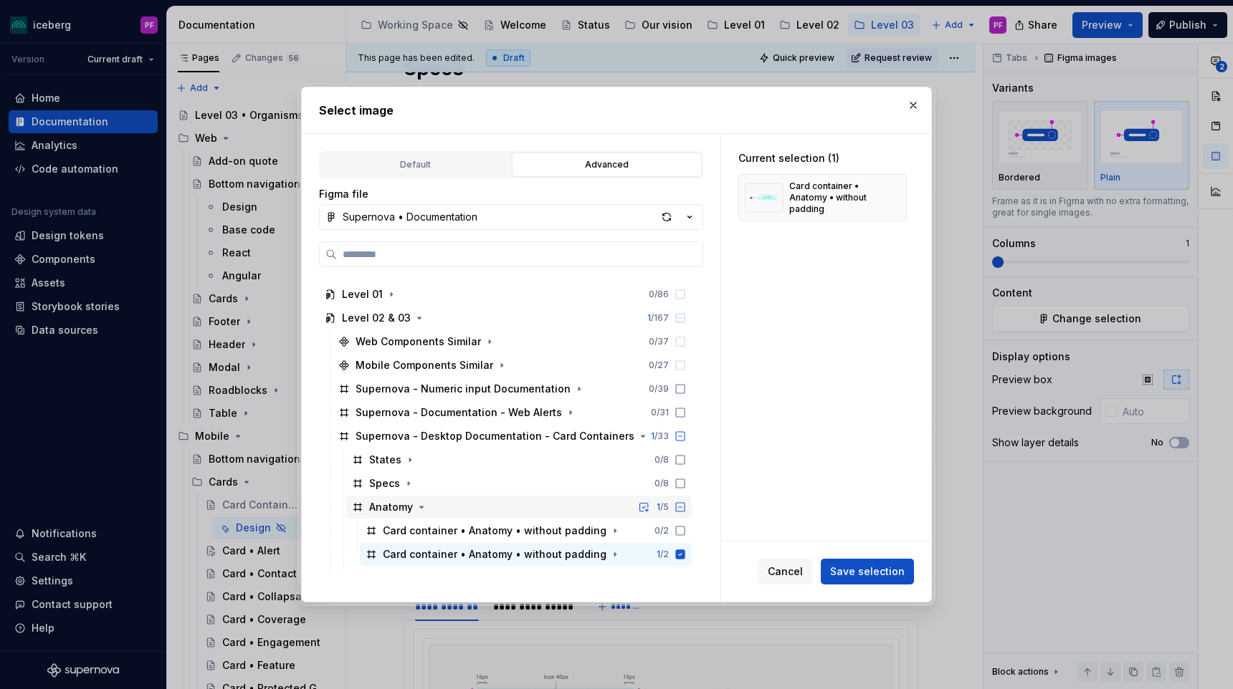
scroll to position [271, 0]
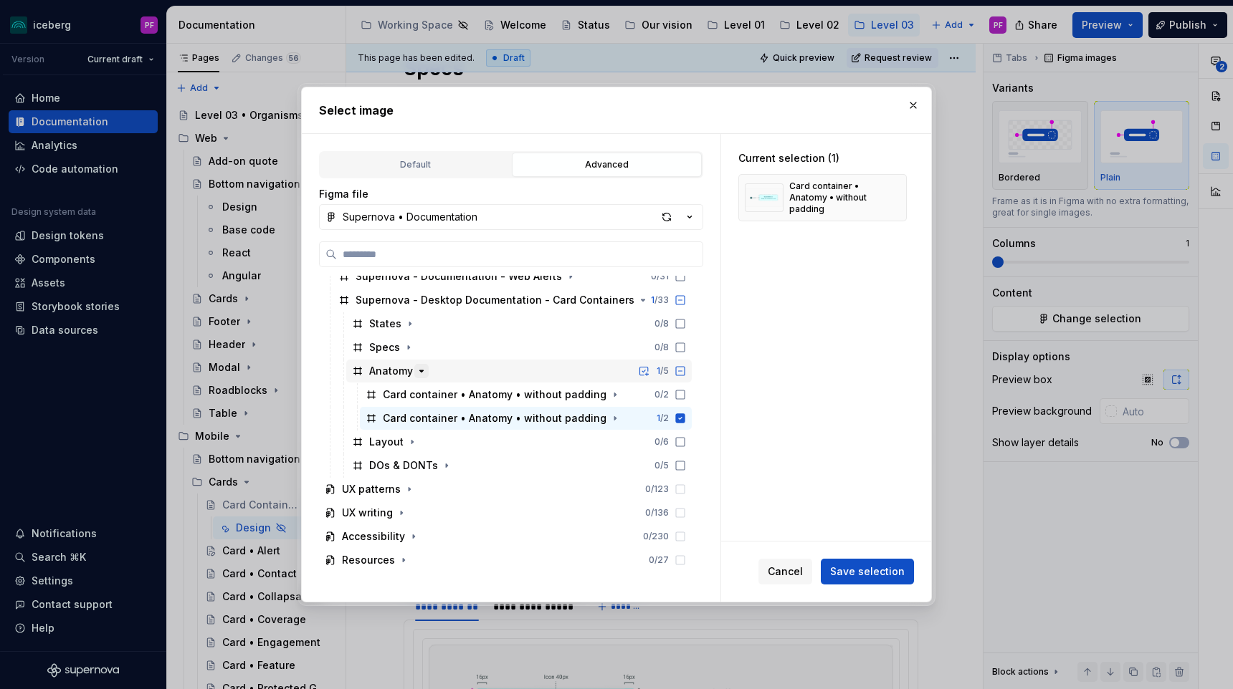
click at [418, 372] on icon "button" at bounding box center [421, 370] width 11 height 11
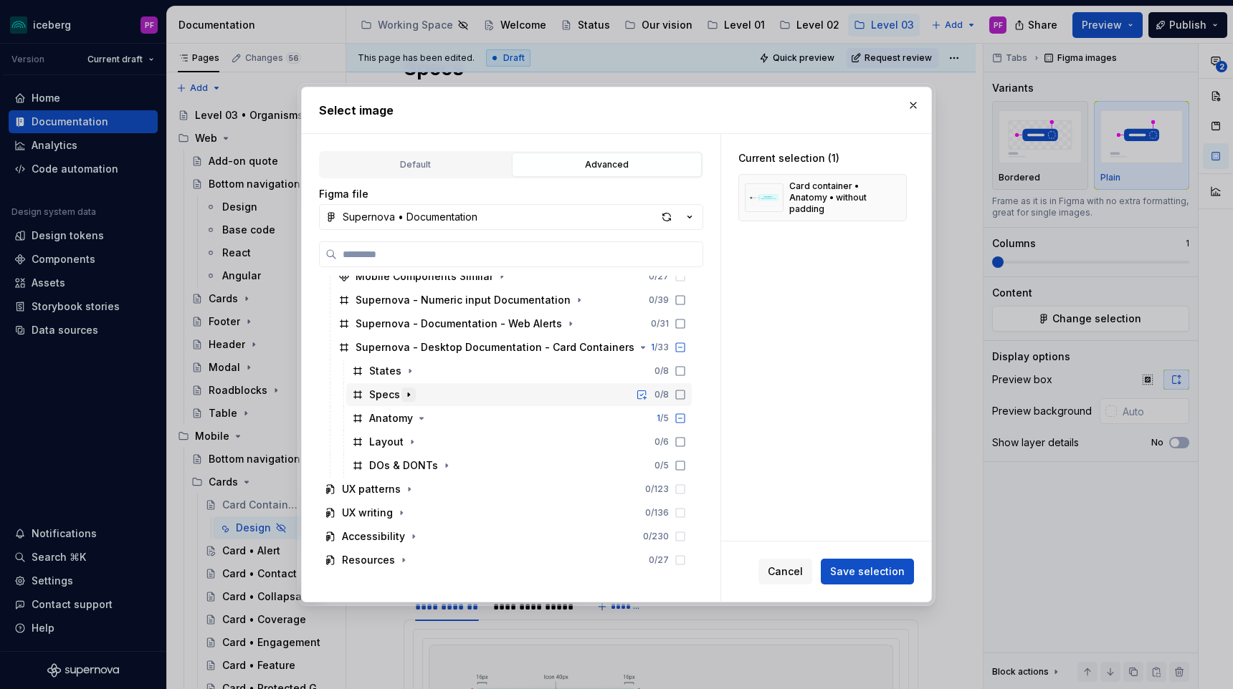
click at [408, 390] on icon "button" at bounding box center [408, 394] width 11 height 11
click at [421, 422] on icon "button" at bounding box center [421, 418] width 11 height 11
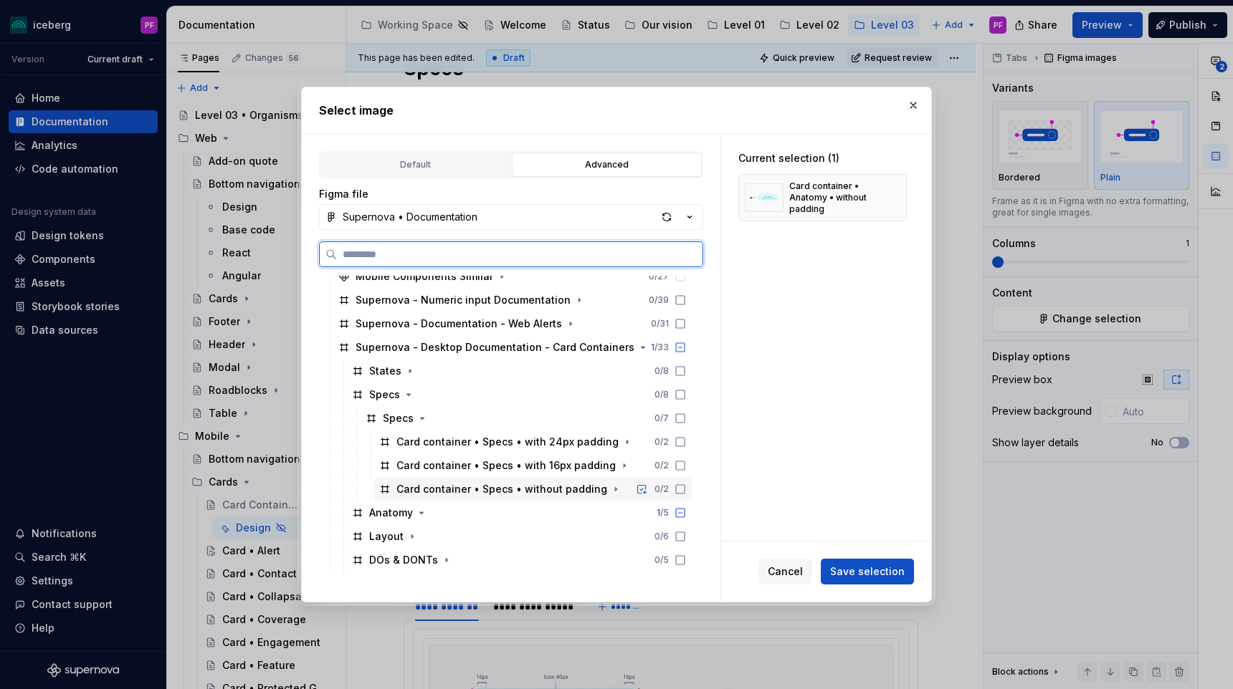
click at [686, 489] on icon at bounding box center [679, 489] width 11 height 11
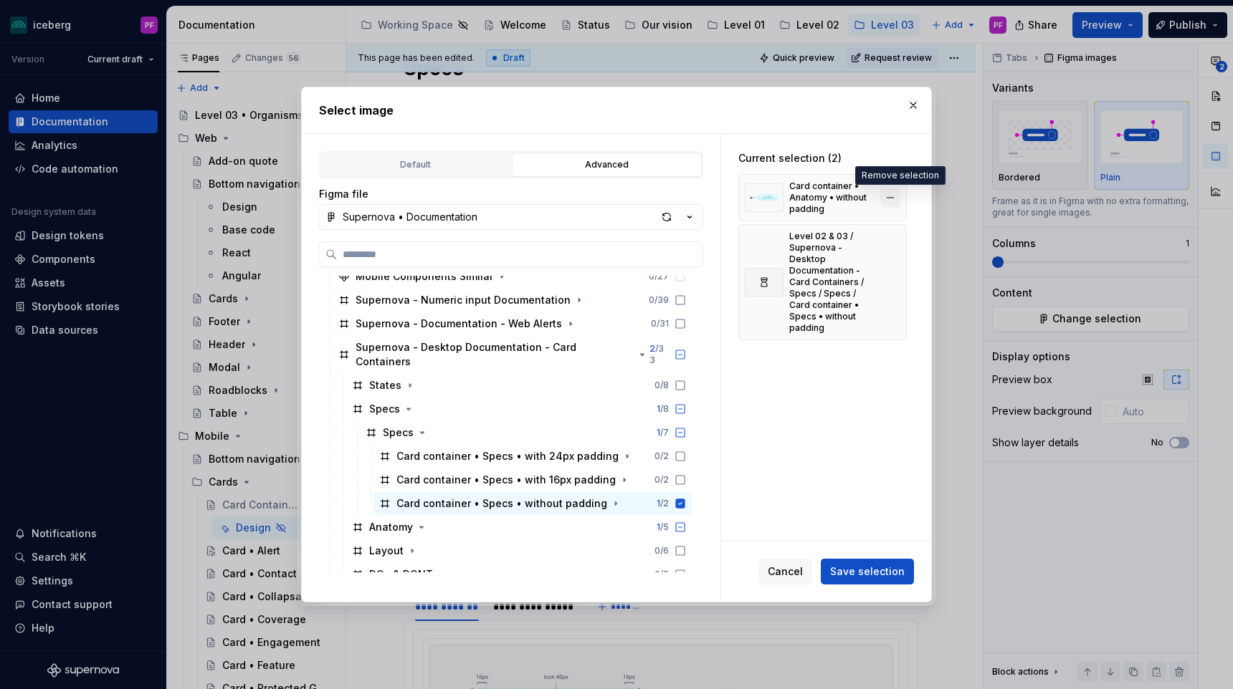
click at [893, 197] on button "button" at bounding box center [890, 198] width 20 height 20
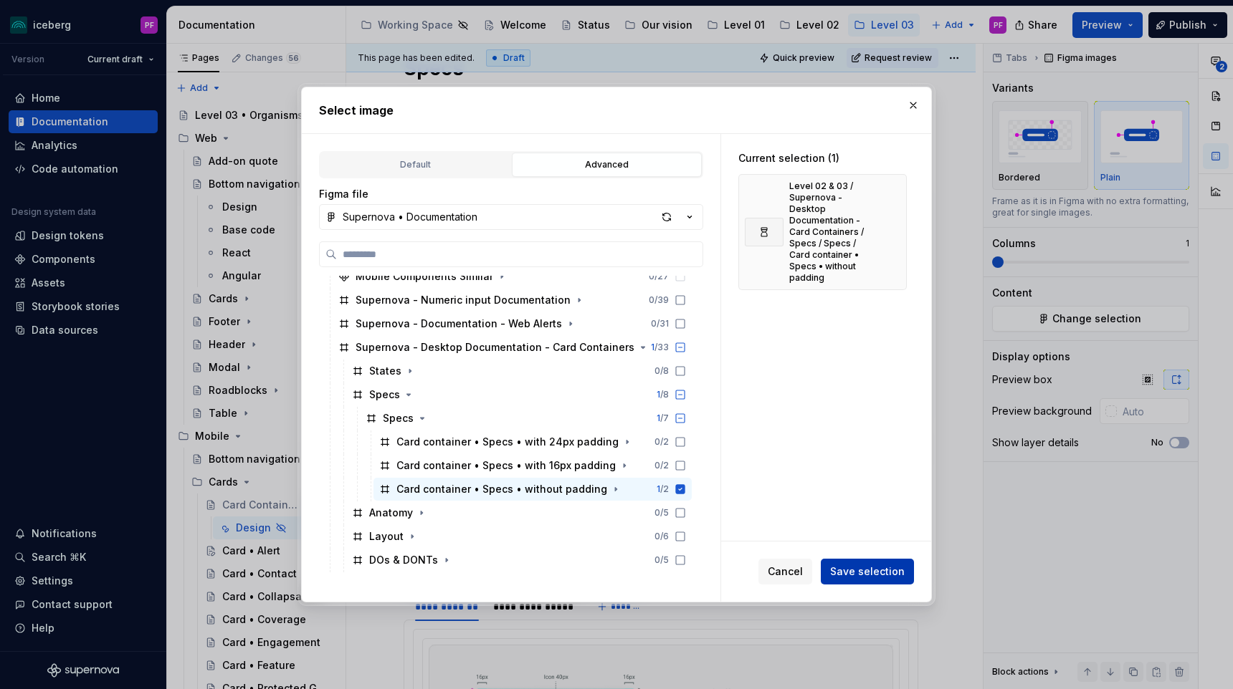
click at [859, 573] on span "Save selection" at bounding box center [867, 572] width 75 height 14
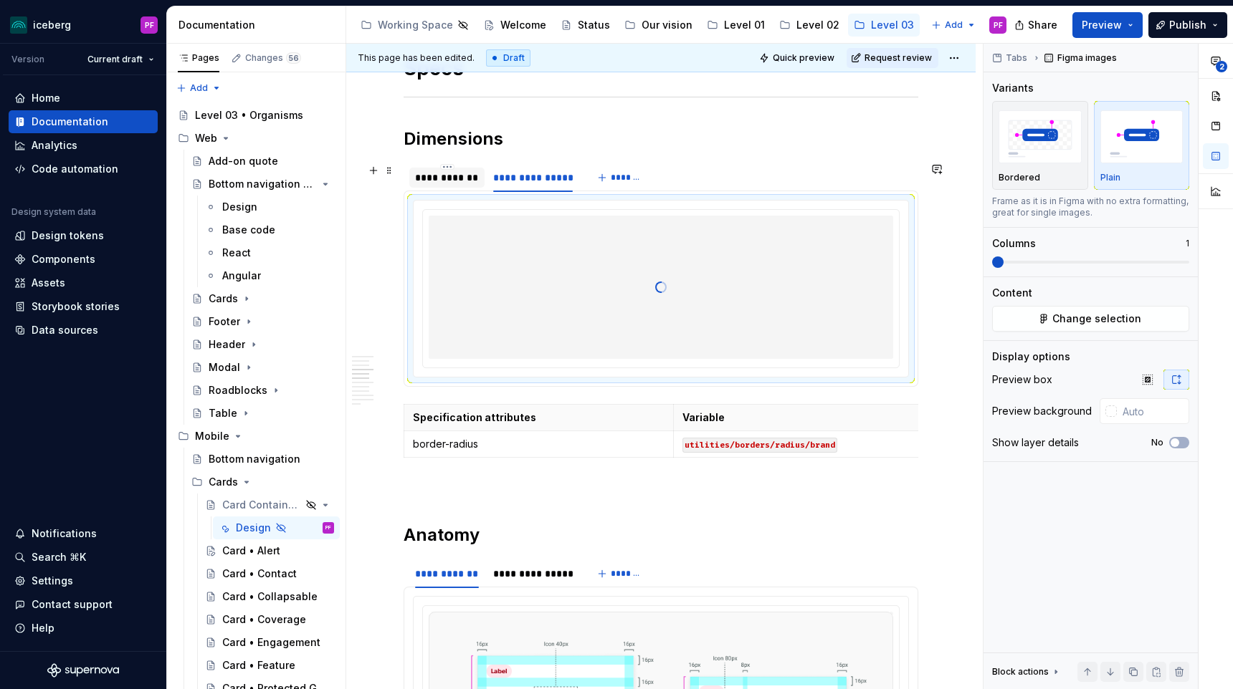
click at [437, 168] on div "**********" at bounding box center [446, 178] width 75 height 20
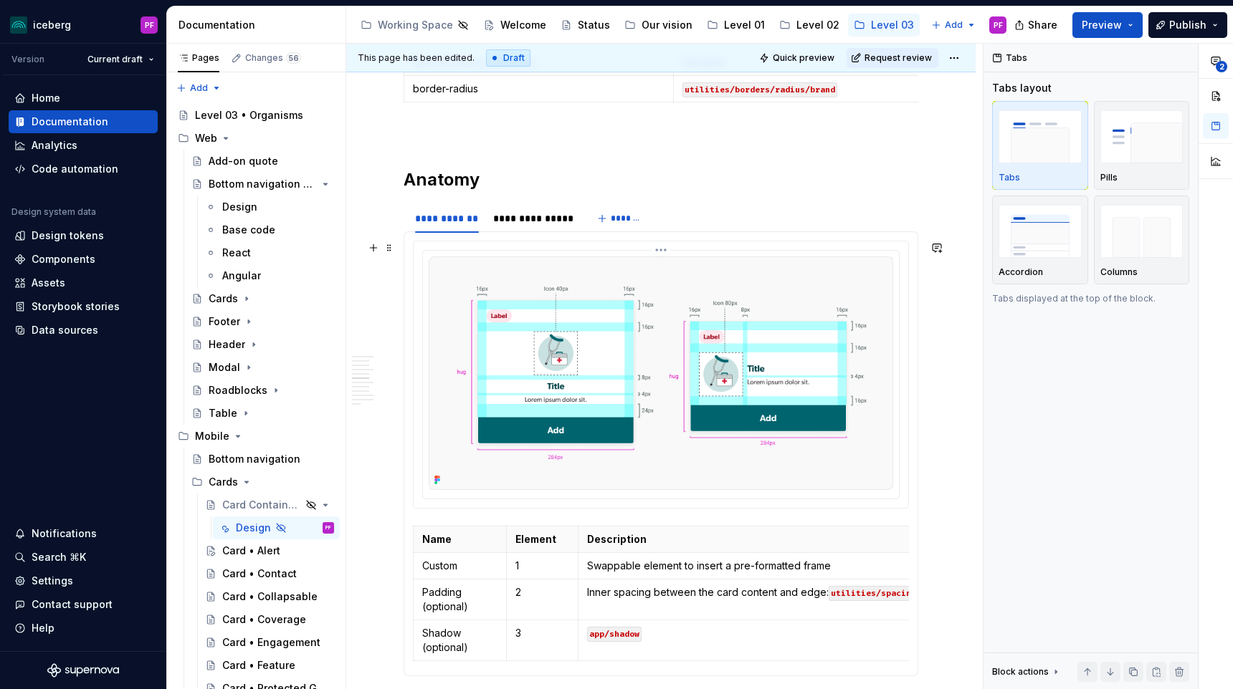
scroll to position [1505, 0]
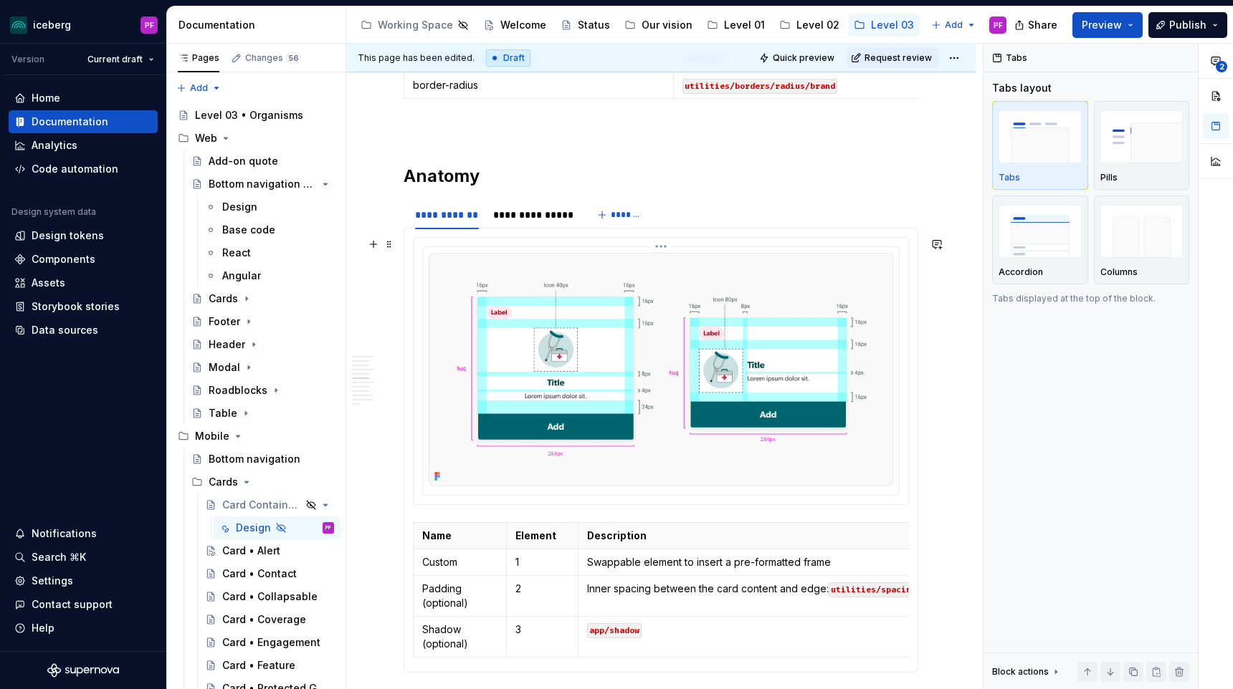
click at [658, 291] on img at bounding box center [661, 370] width 464 height 234
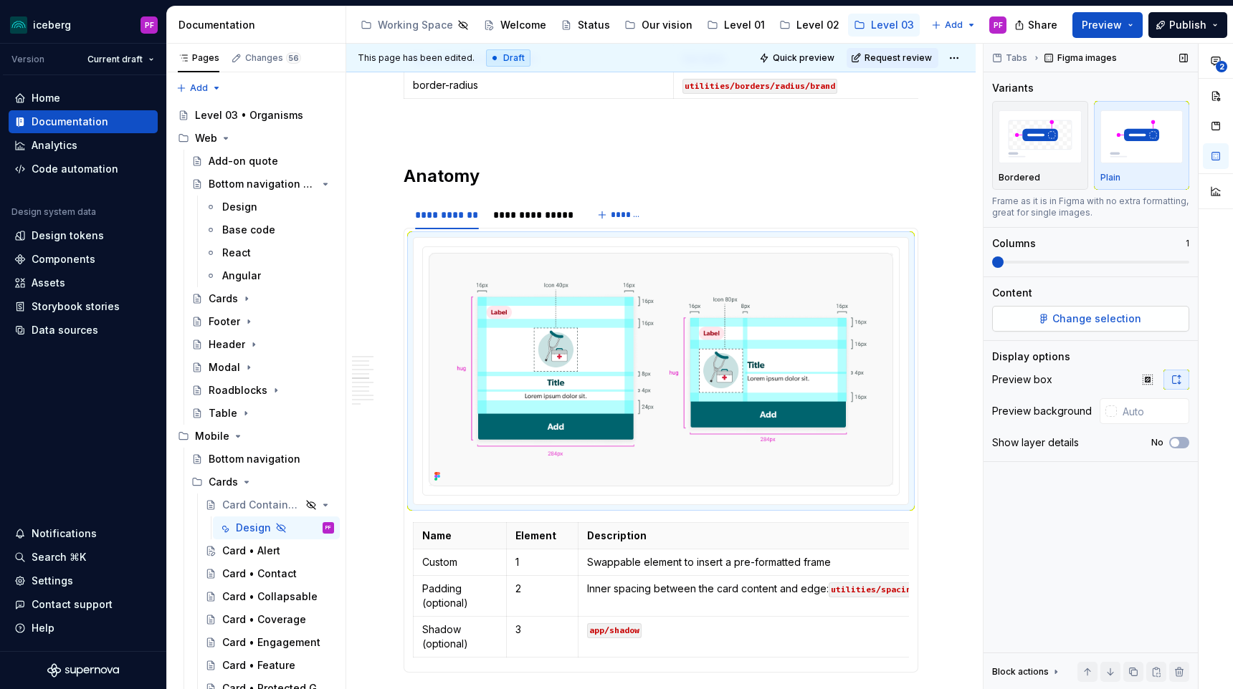
click at [1061, 316] on span "Change selection" at bounding box center [1096, 319] width 89 height 14
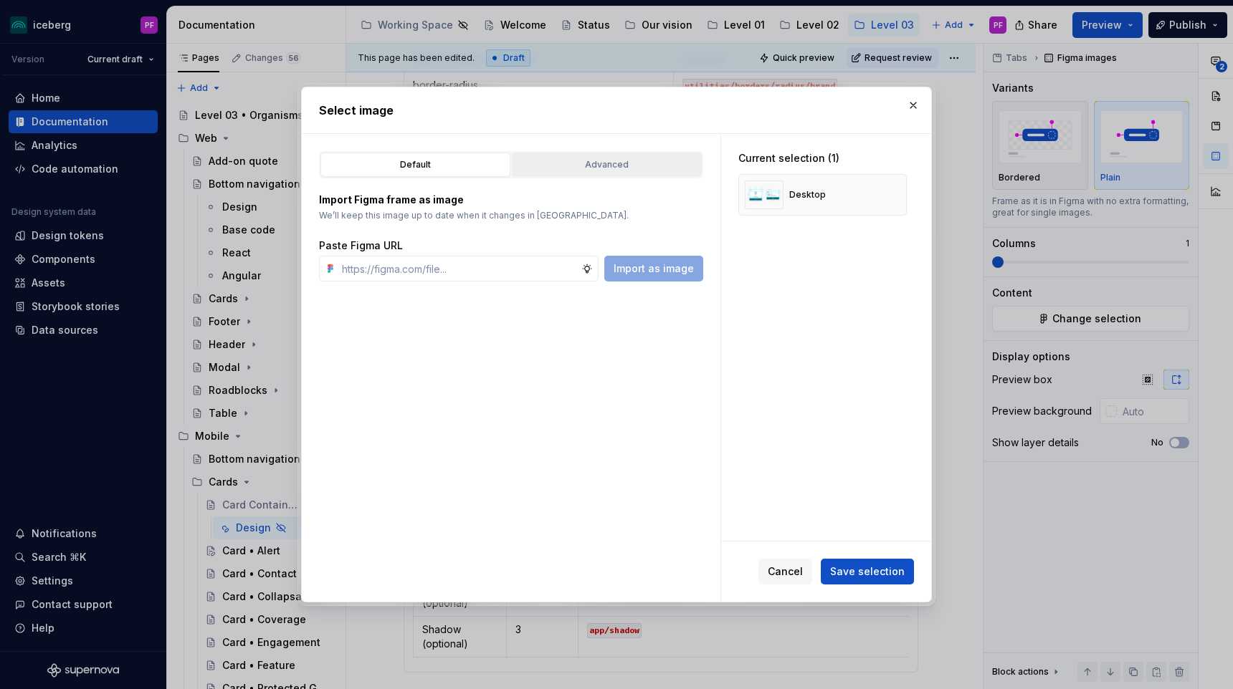
click at [653, 174] on button "Advanced" at bounding box center [607, 165] width 190 height 24
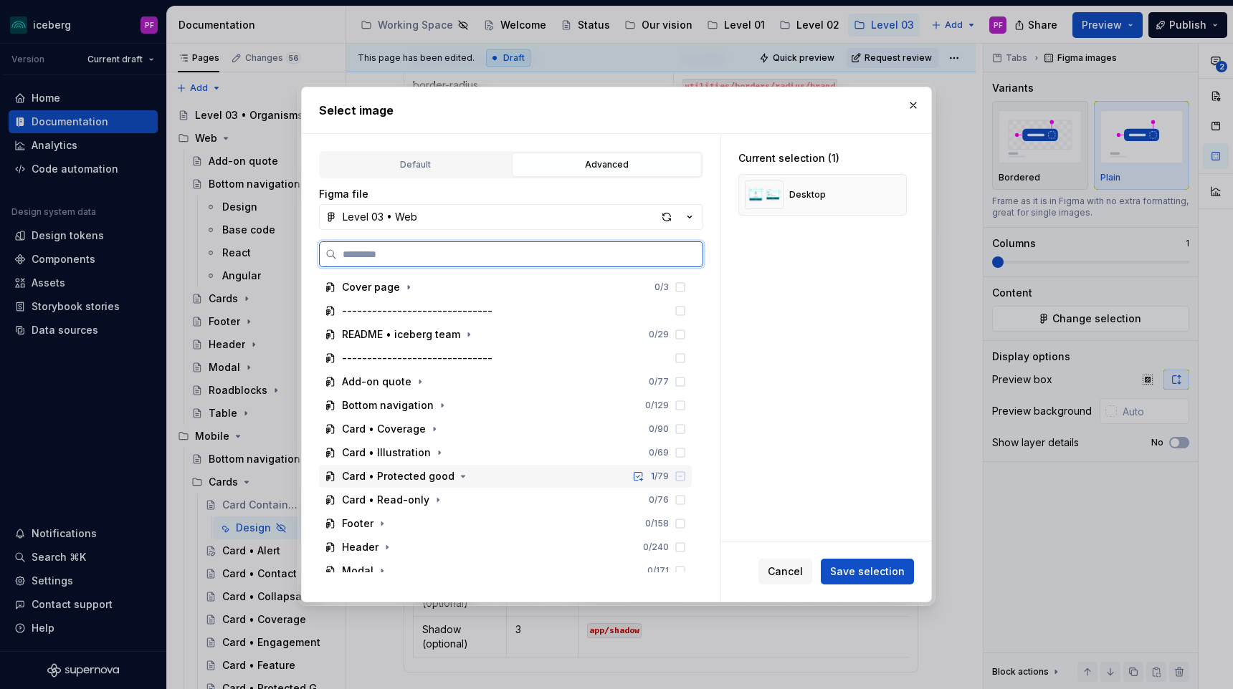
scroll to position [58, 0]
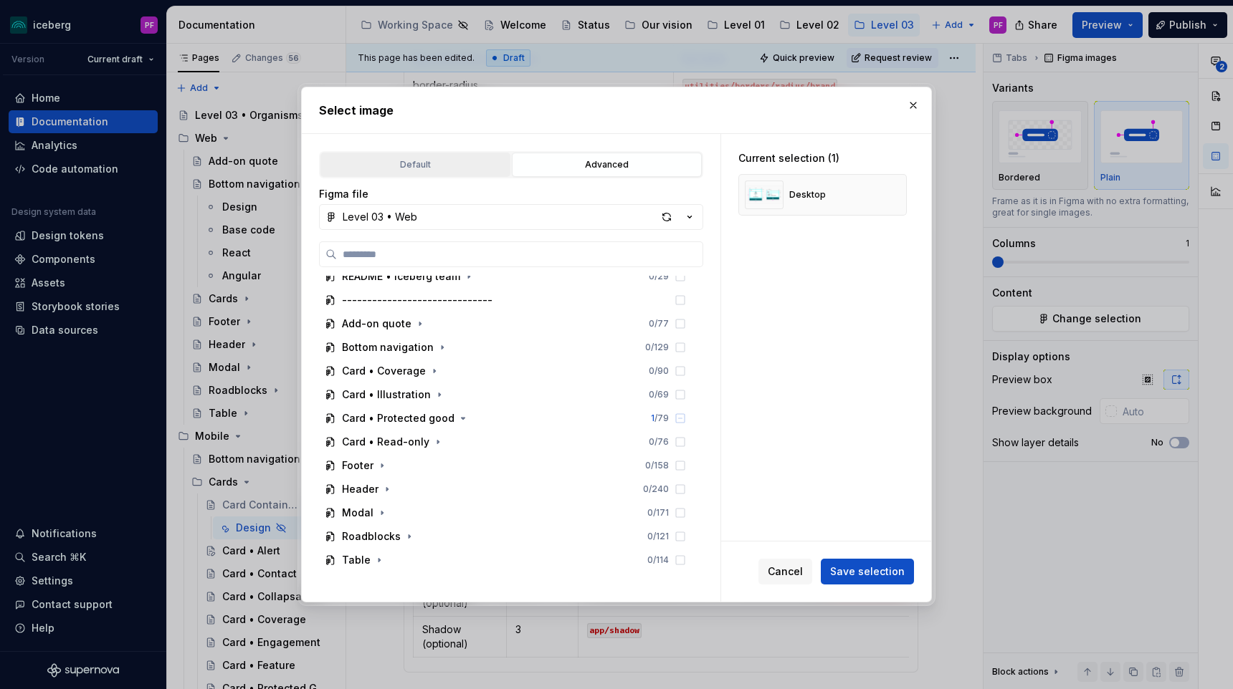
click at [464, 170] on div "Default" at bounding box center [415, 165] width 180 height 14
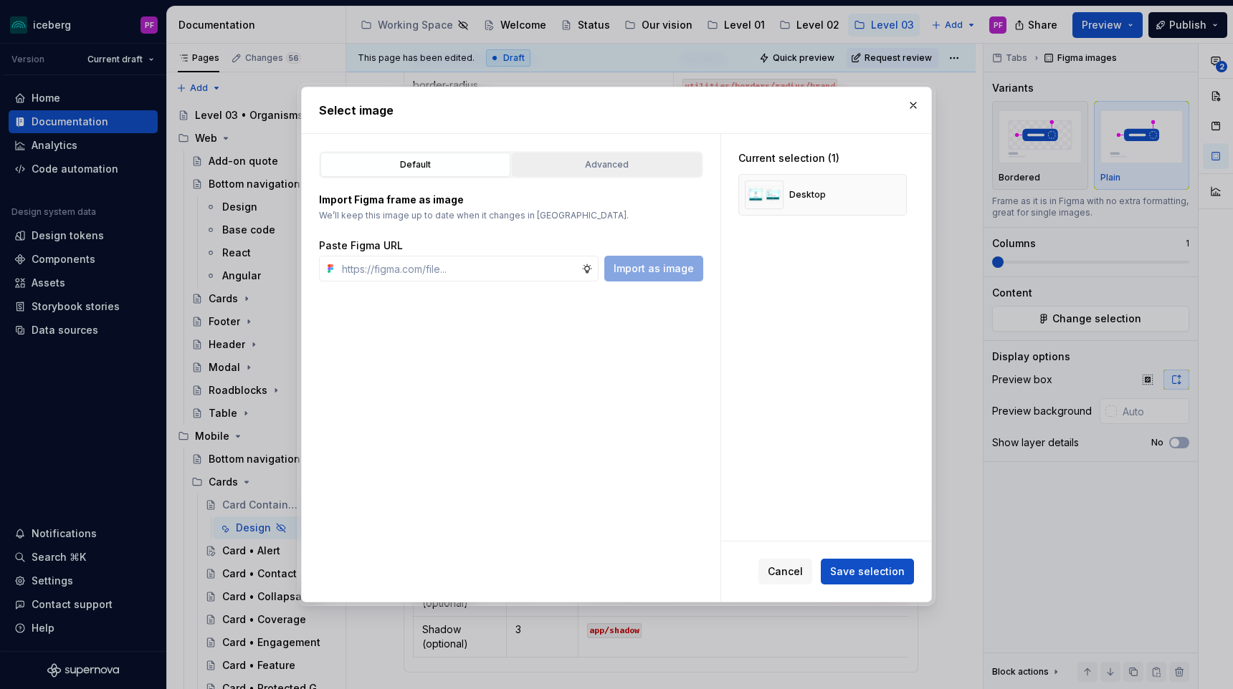
click at [578, 171] on div "Advanced" at bounding box center [607, 165] width 180 height 14
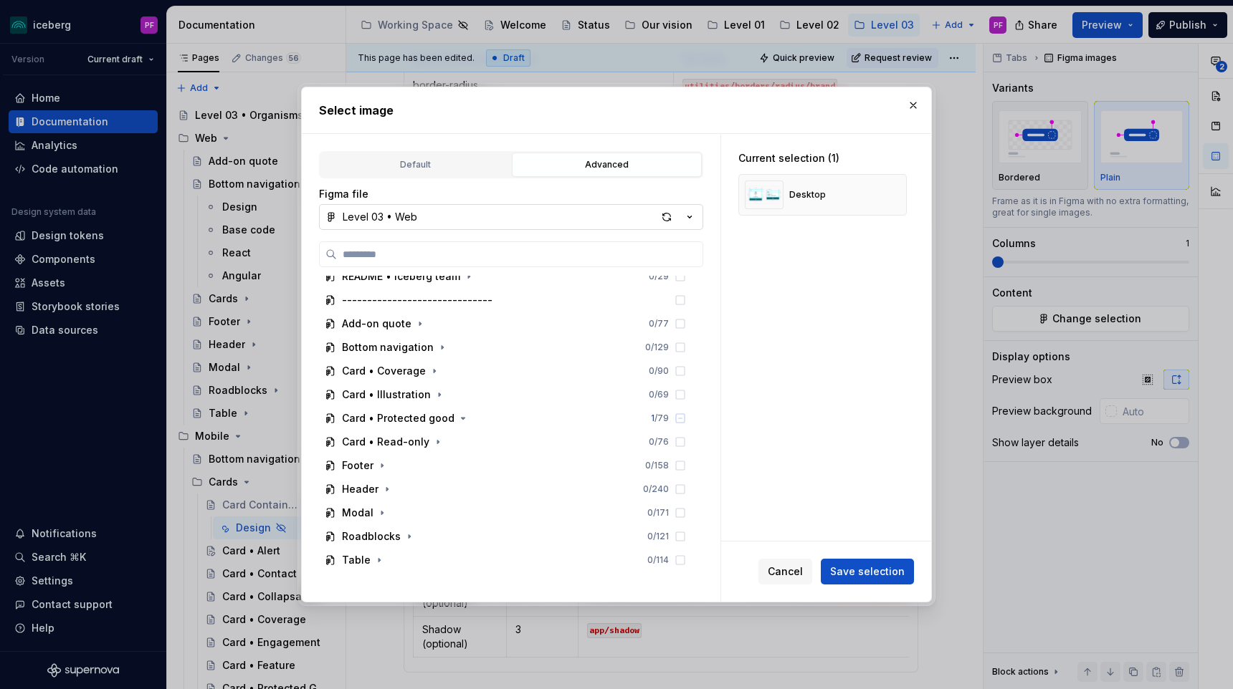
click at [481, 219] on button "Level 03 • Web" at bounding box center [511, 217] width 384 height 26
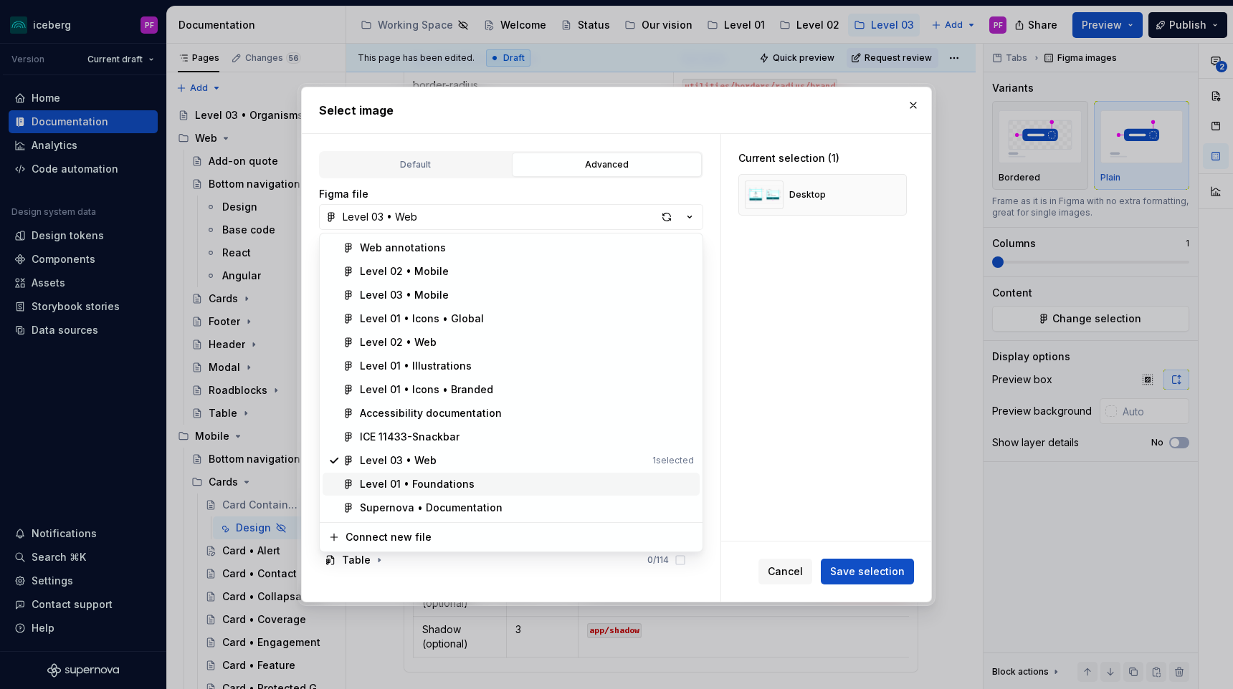
click at [427, 502] on div "Supernova • Documentation" at bounding box center [431, 508] width 143 height 14
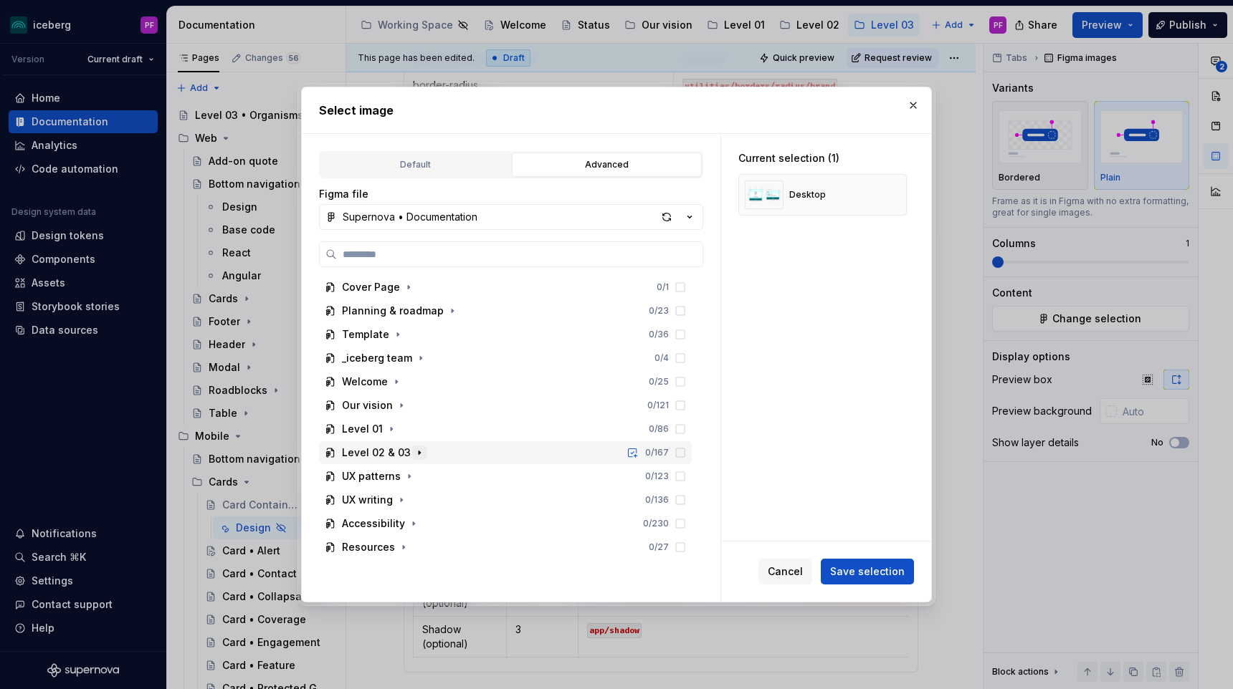
click at [418, 451] on icon "button" at bounding box center [418, 453] width 1 height 4
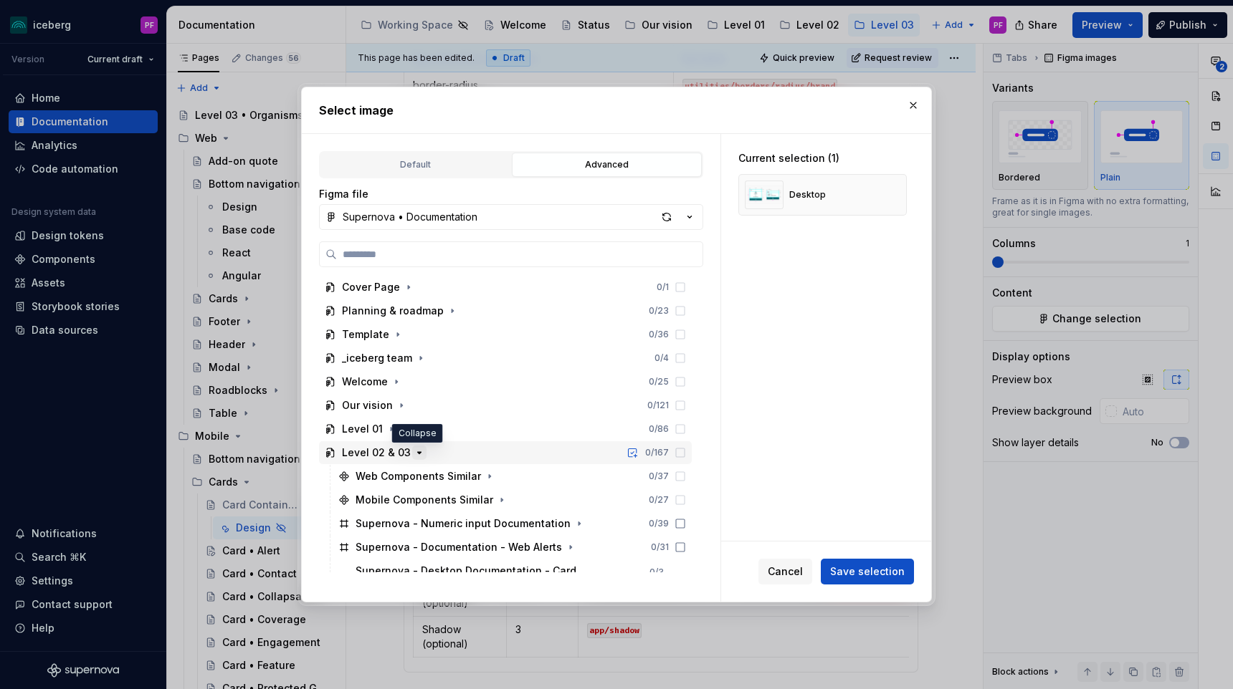
scroll to position [105, 0]
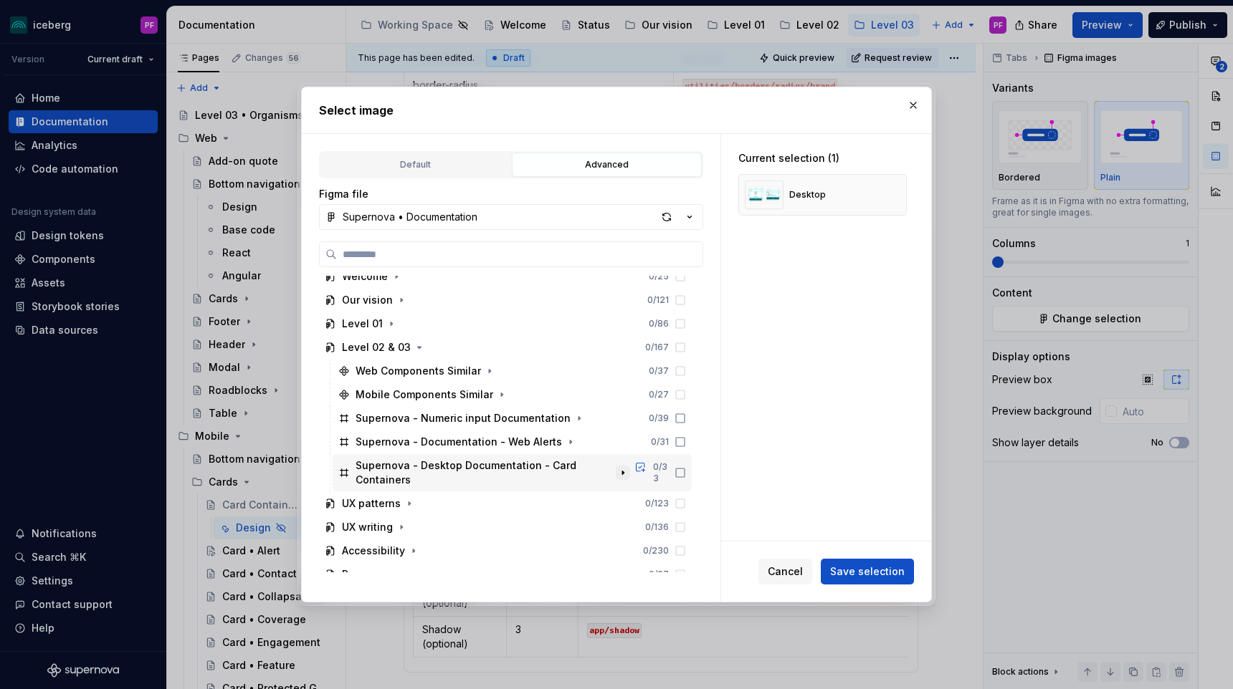
click at [626, 467] on icon "button" at bounding box center [622, 472] width 11 height 11
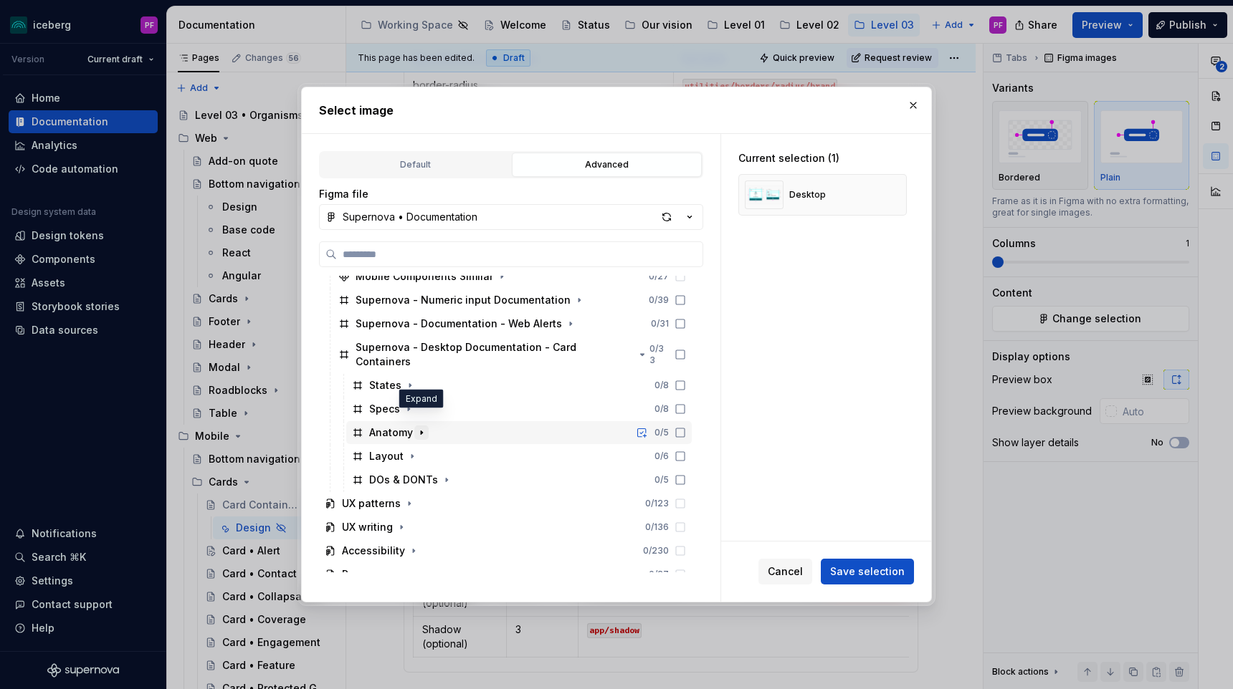
click at [416, 427] on icon "button" at bounding box center [421, 432] width 11 height 11
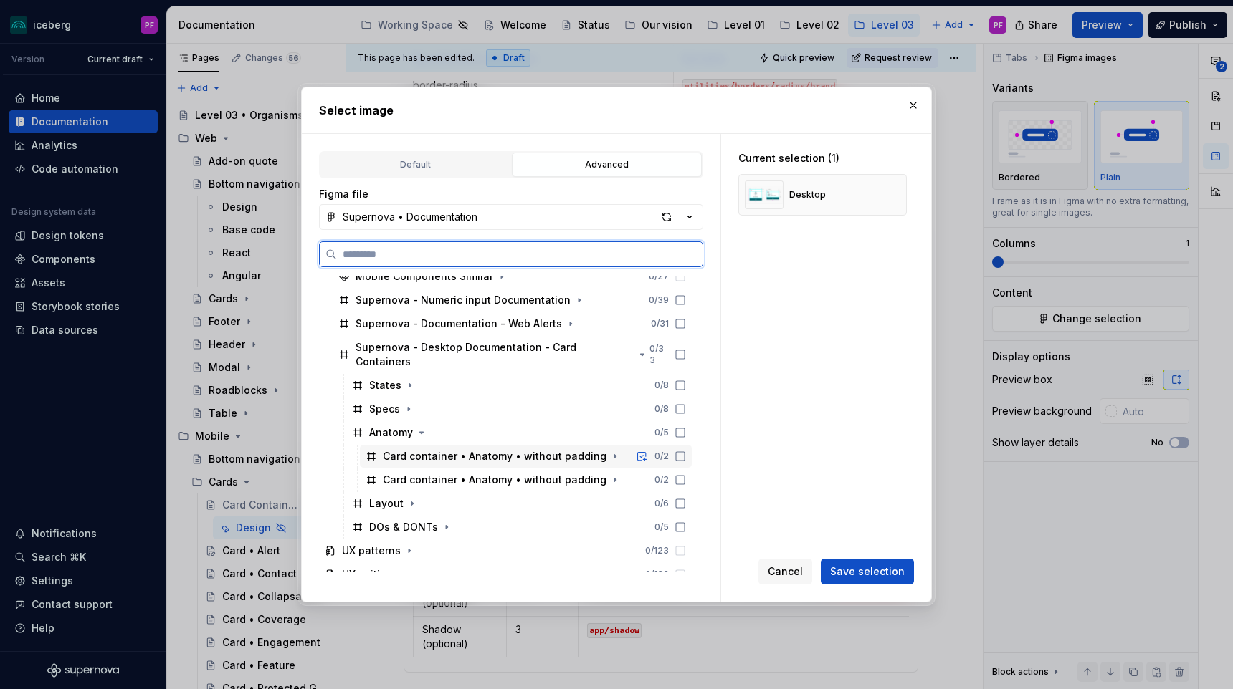
click at [626, 445] on div "Card container • Anatomy • without padding 0 / 2" at bounding box center [526, 456] width 332 height 23
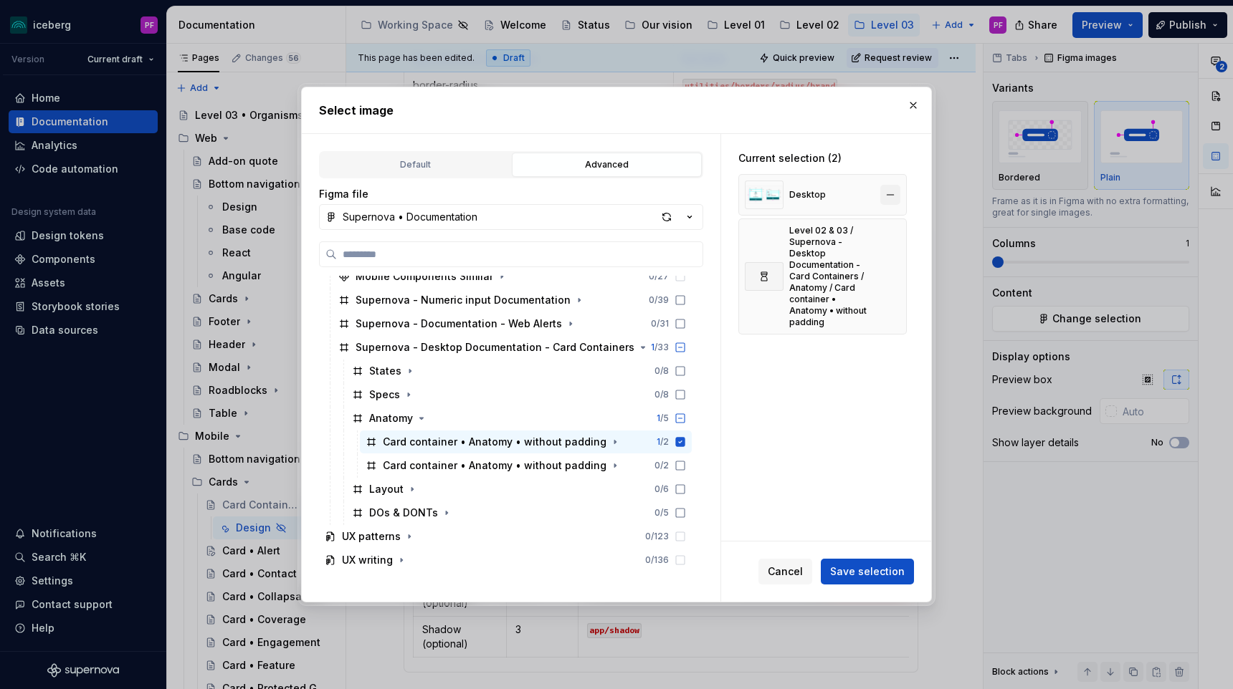
click at [892, 193] on button "button" at bounding box center [890, 195] width 20 height 20
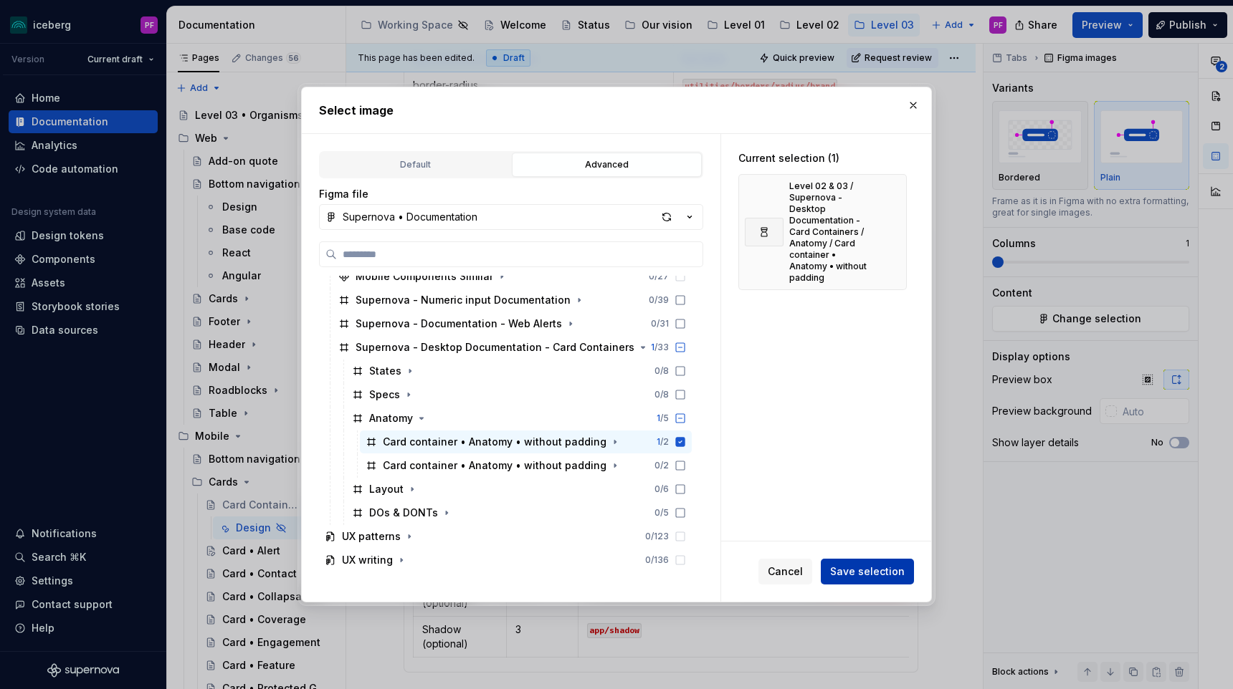
click at [848, 565] on span "Save selection" at bounding box center [867, 572] width 75 height 14
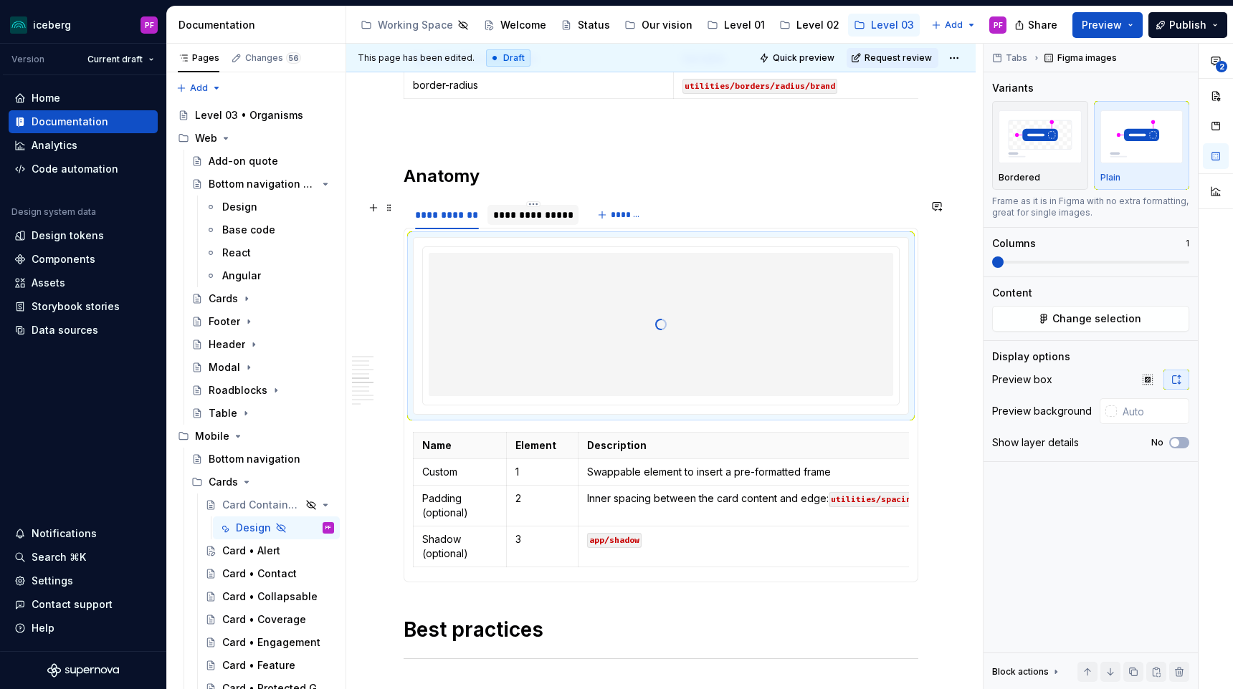
click at [535, 221] on div "**********" at bounding box center [533, 215] width 80 height 14
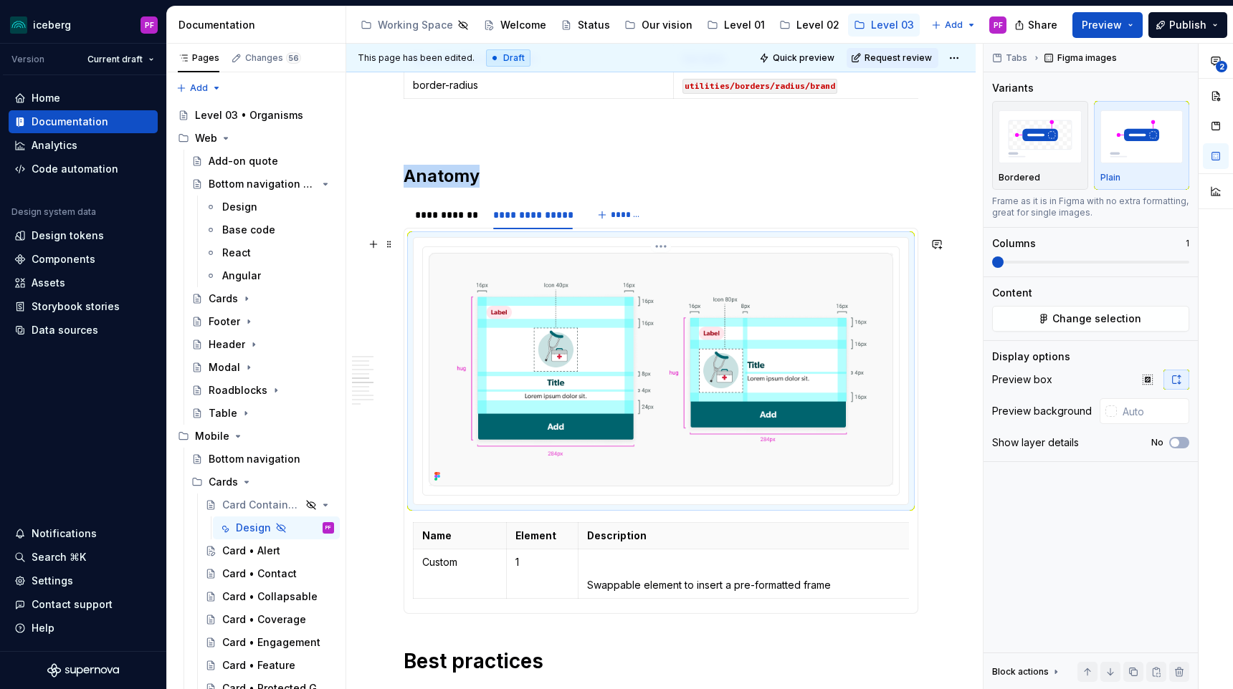
click at [584, 294] on img at bounding box center [661, 370] width 464 height 234
click at [1037, 309] on button "Change selection" at bounding box center [1090, 319] width 197 height 26
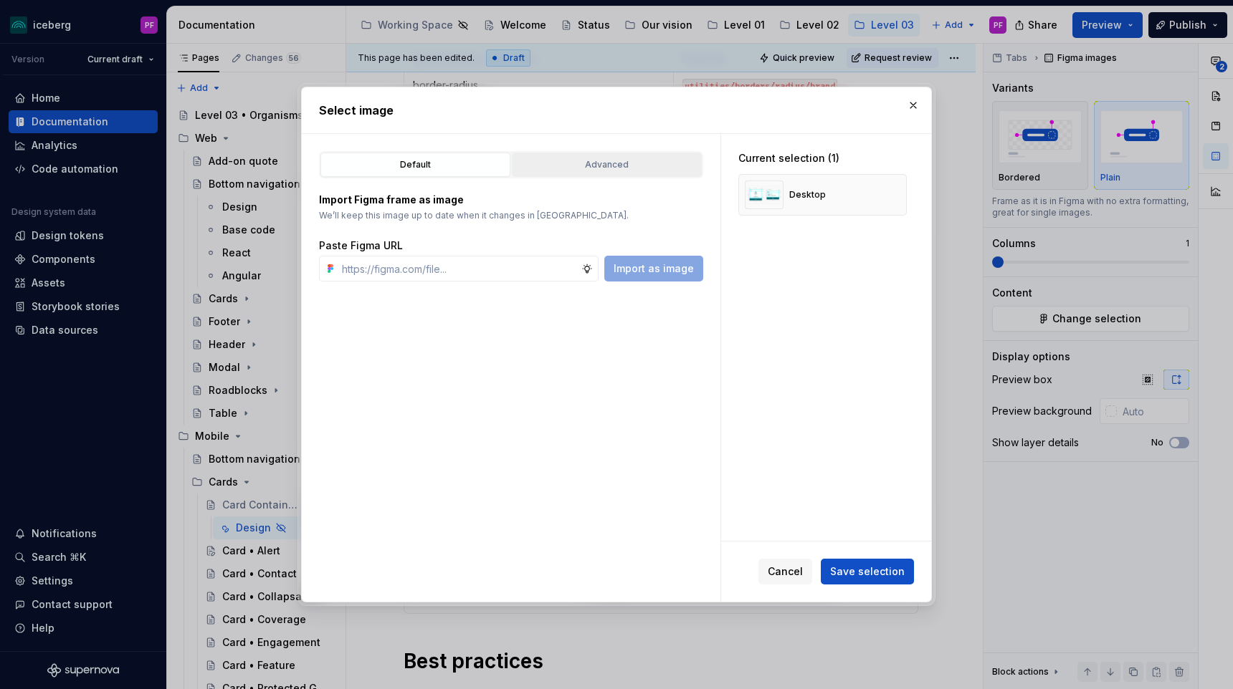
click at [595, 169] on div "Advanced" at bounding box center [607, 165] width 180 height 14
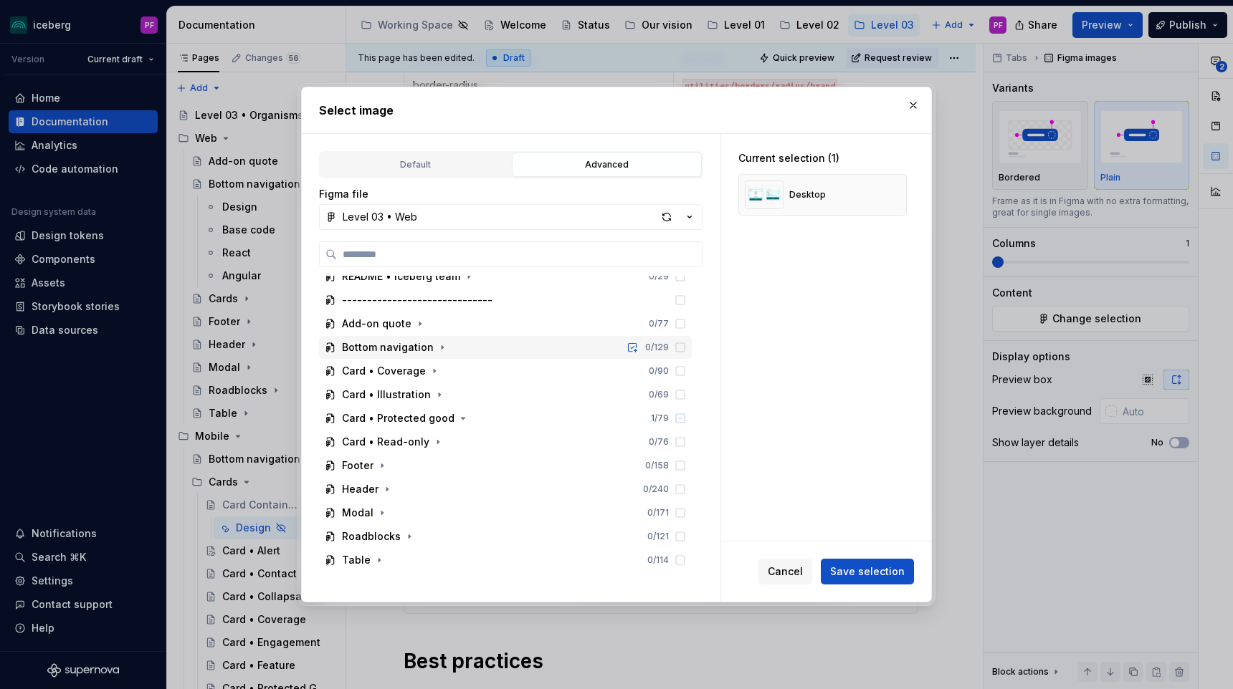
scroll to position [0, 0]
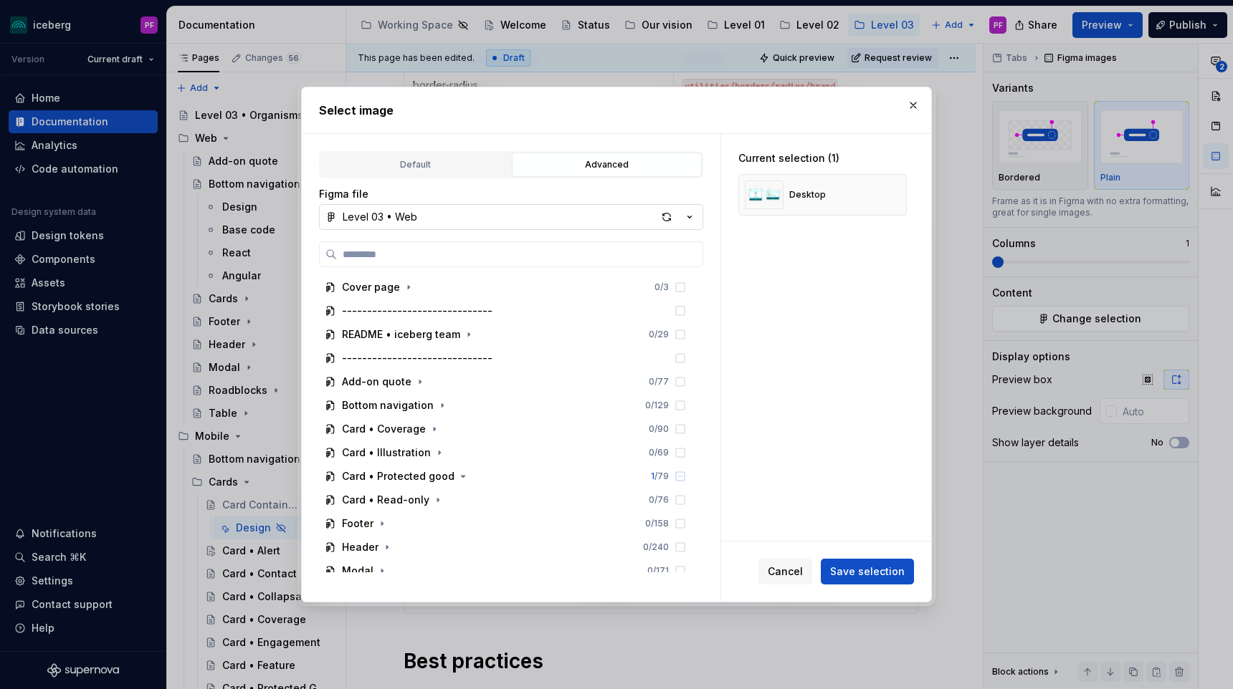
click at [509, 206] on button "Level 03 • Web" at bounding box center [511, 217] width 384 height 26
click at [502, 217] on div "Select image Default Advanced Import Figma frame as image We’ll keep this image…" at bounding box center [616, 344] width 1233 height 689
click at [502, 216] on button "Level 03 • Web" at bounding box center [511, 217] width 384 height 26
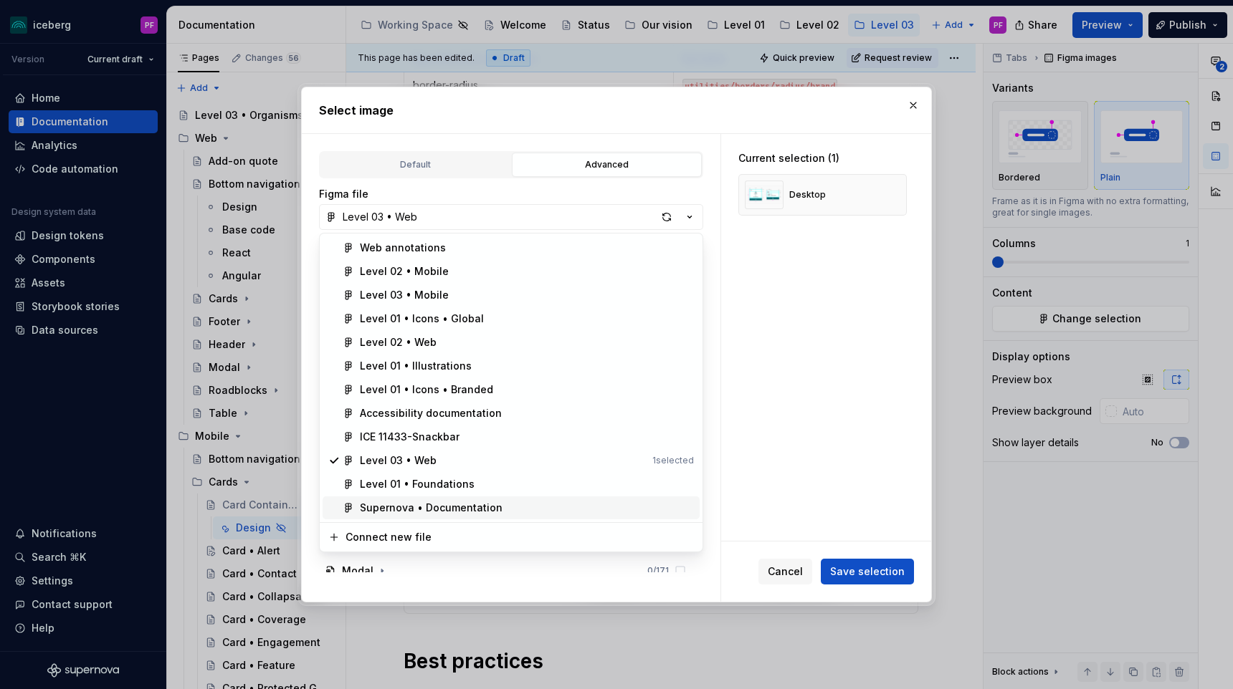
click at [464, 518] on span "Supernova • Documentation" at bounding box center [510, 508] width 377 height 23
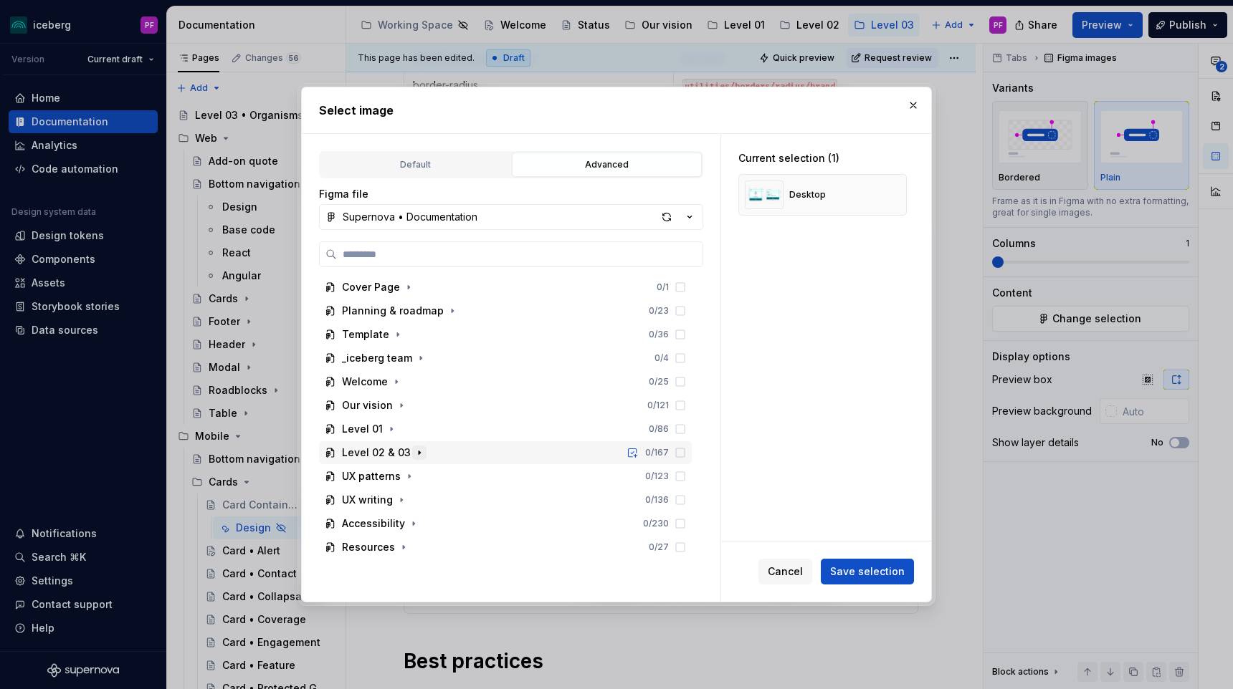
click at [420, 454] on icon "button" at bounding box center [418, 452] width 11 height 11
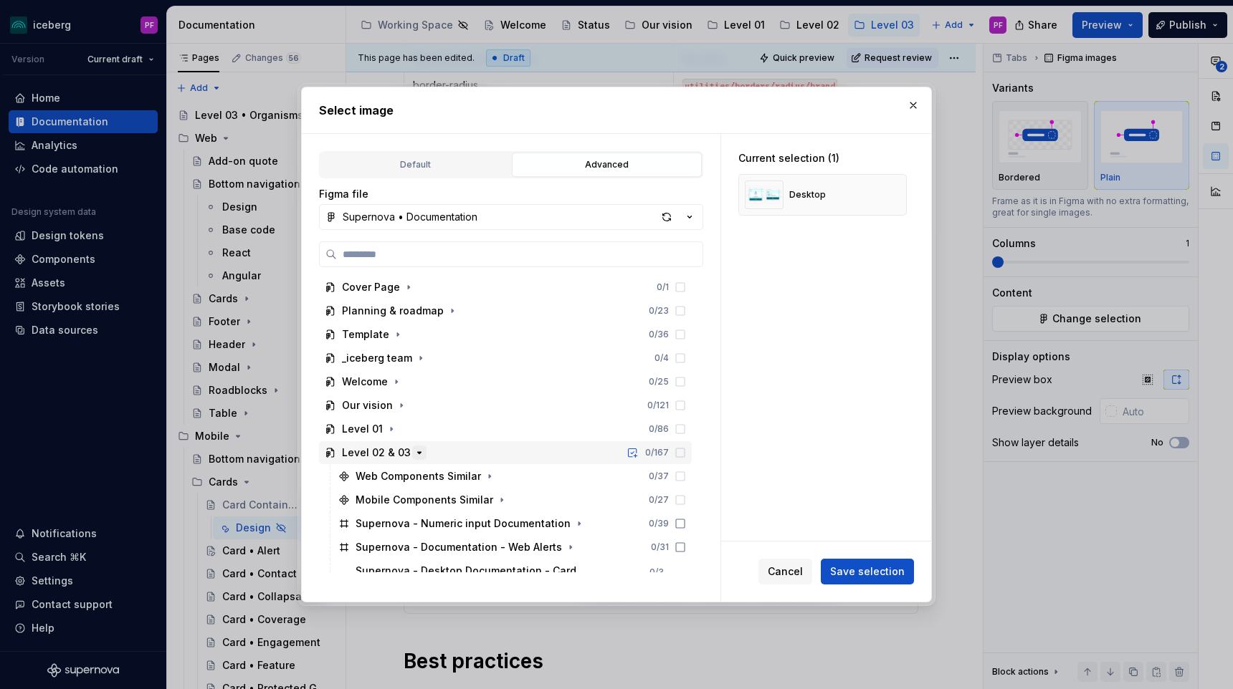
scroll to position [105, 0]
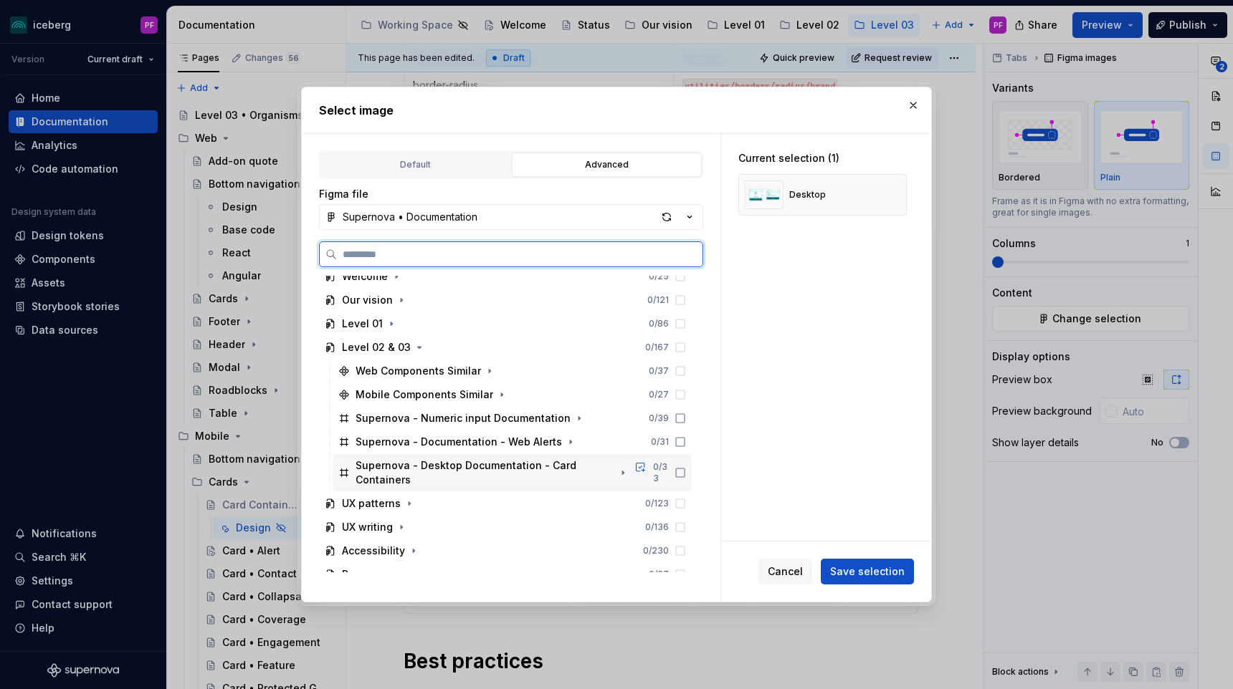
click at [484, 470] on div "Supernova - Desktop Documentation - Card Containers" at bounding box center [484, 473] width 259 height 29
click at [685, 468] on icon at bounding box center [680, 472] width 9 height 9
click at [628, 467] on icon "button" at bounding box center [622, 472] width 11 height 11
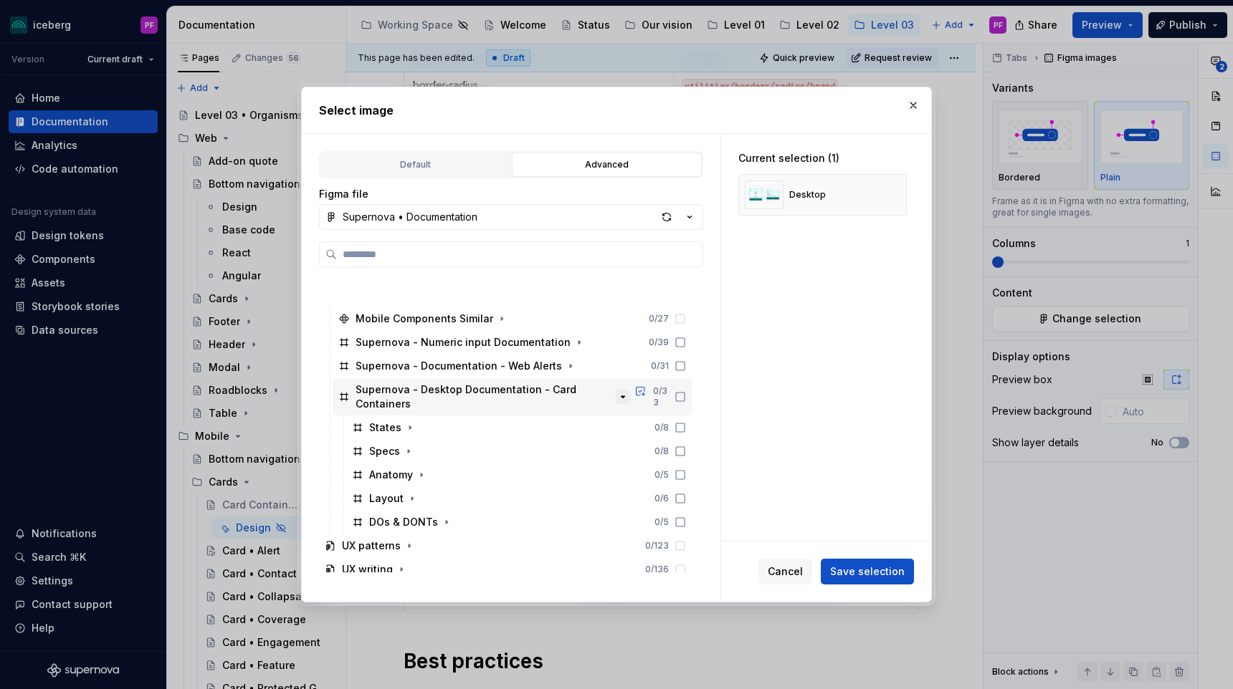
scroll to position [224, 0]
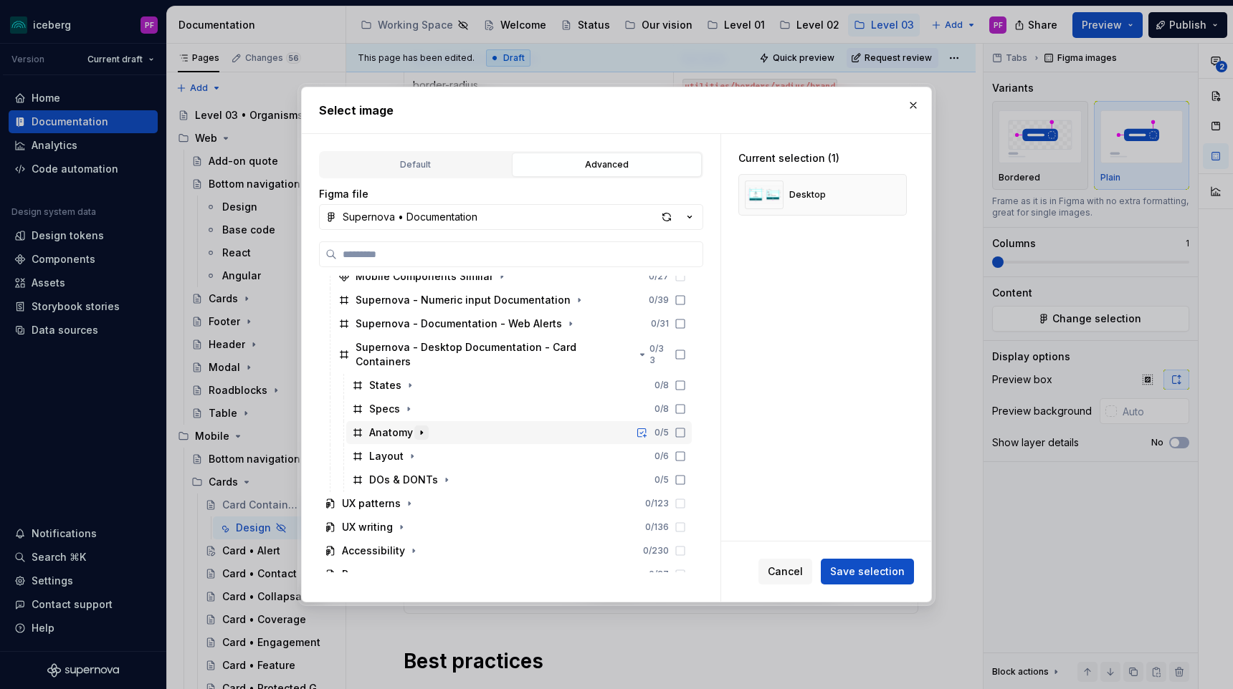
click at [418, 427] on icon "button" at bounding box center [421, 432] width 11 height 11
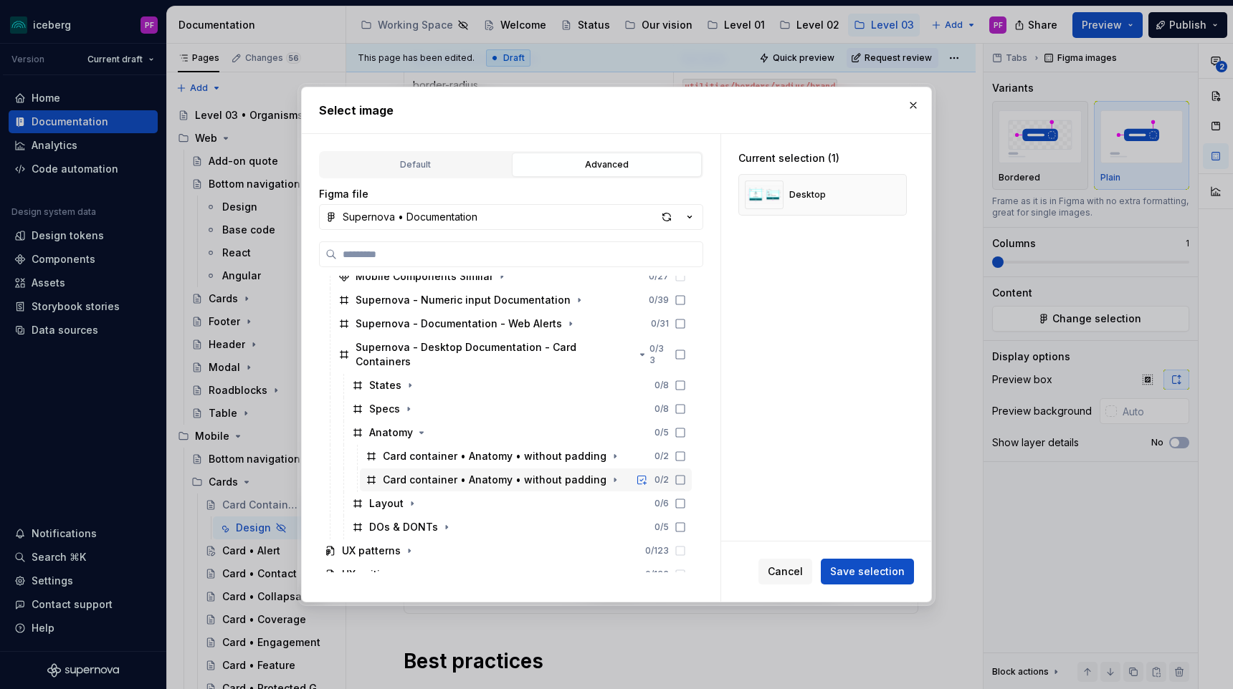
scroll to position [244, 0]
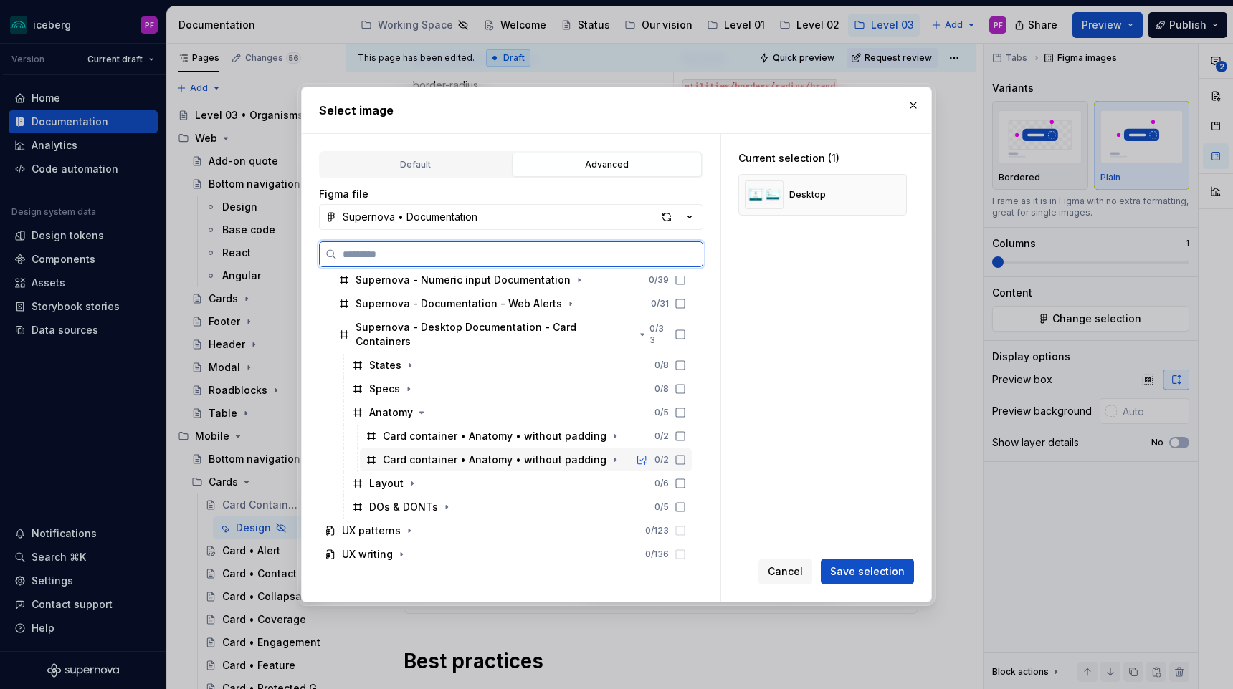
click at [686, 454] on icon at bounding box center [679, 459] width 11 height 11
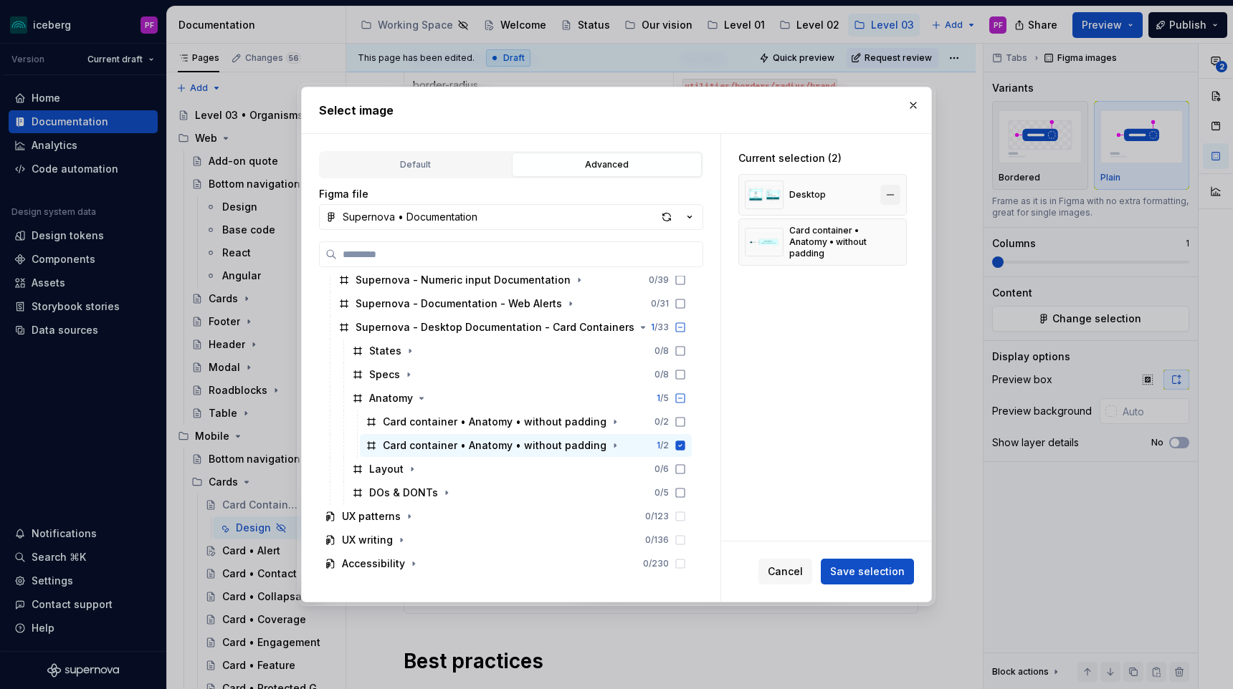
click at [891, 196] on button "button" at bounding box center [890, 195] width 20 height 20
click at [837, 568] on span "Save selection" at bounding box center [867, 572] width 75 height 14
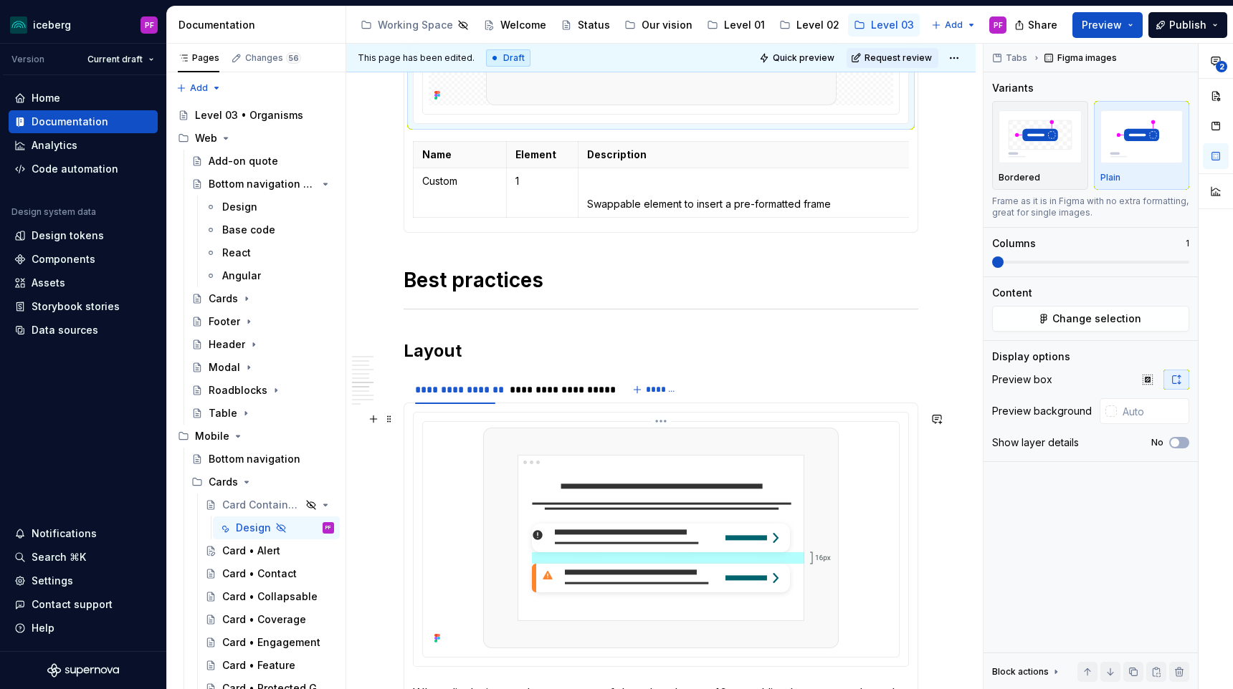
scroll to position [1842, 0]
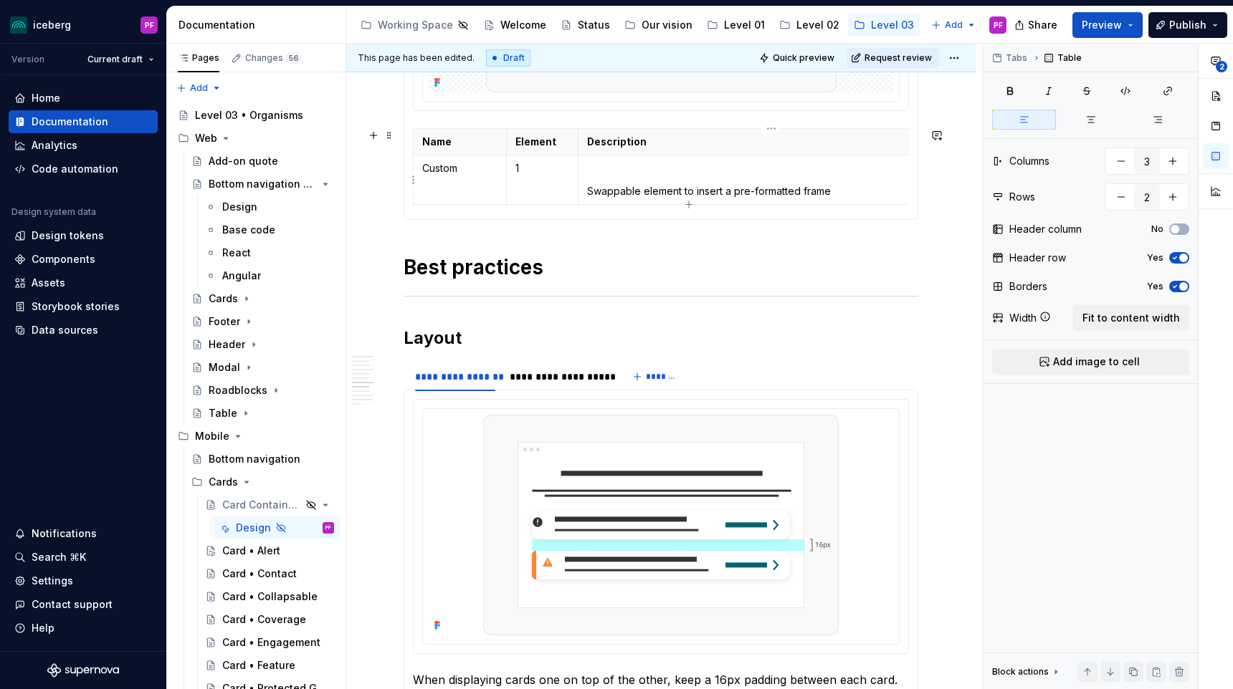
click at [603, 179] on td "Swappable element to insert a pre-formatted frame" at bounding box center [771, 179] width 386 height 49
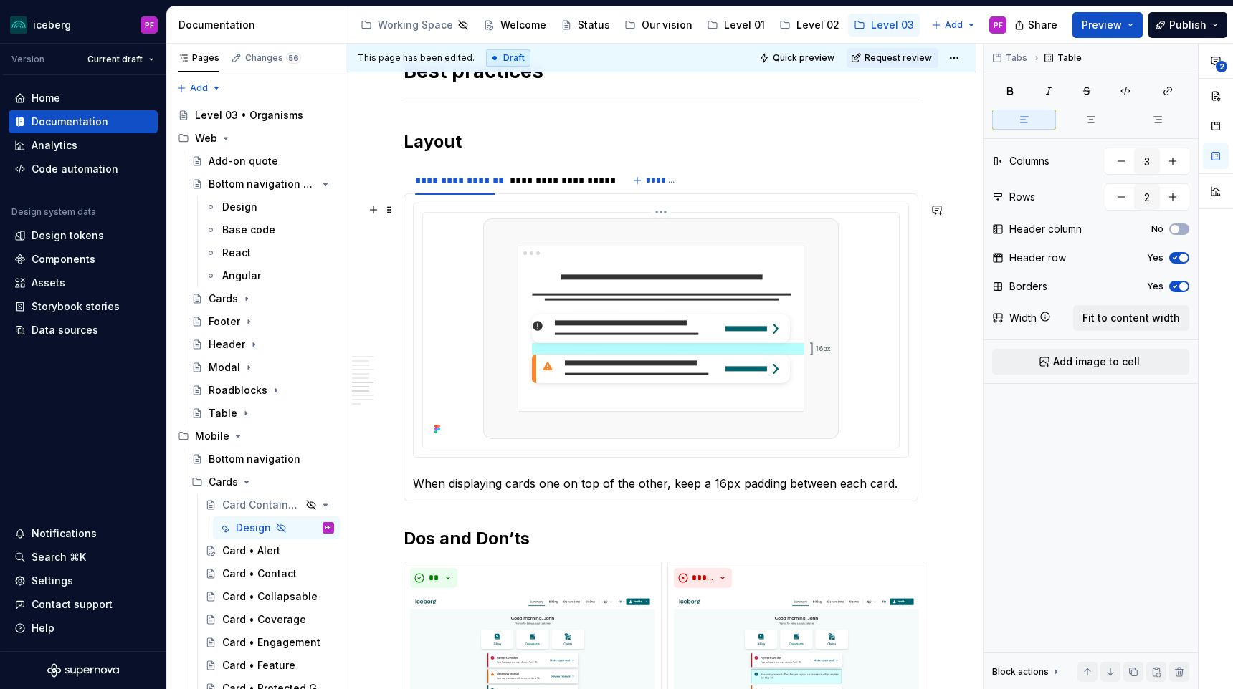
scroll to position [2021, 0]
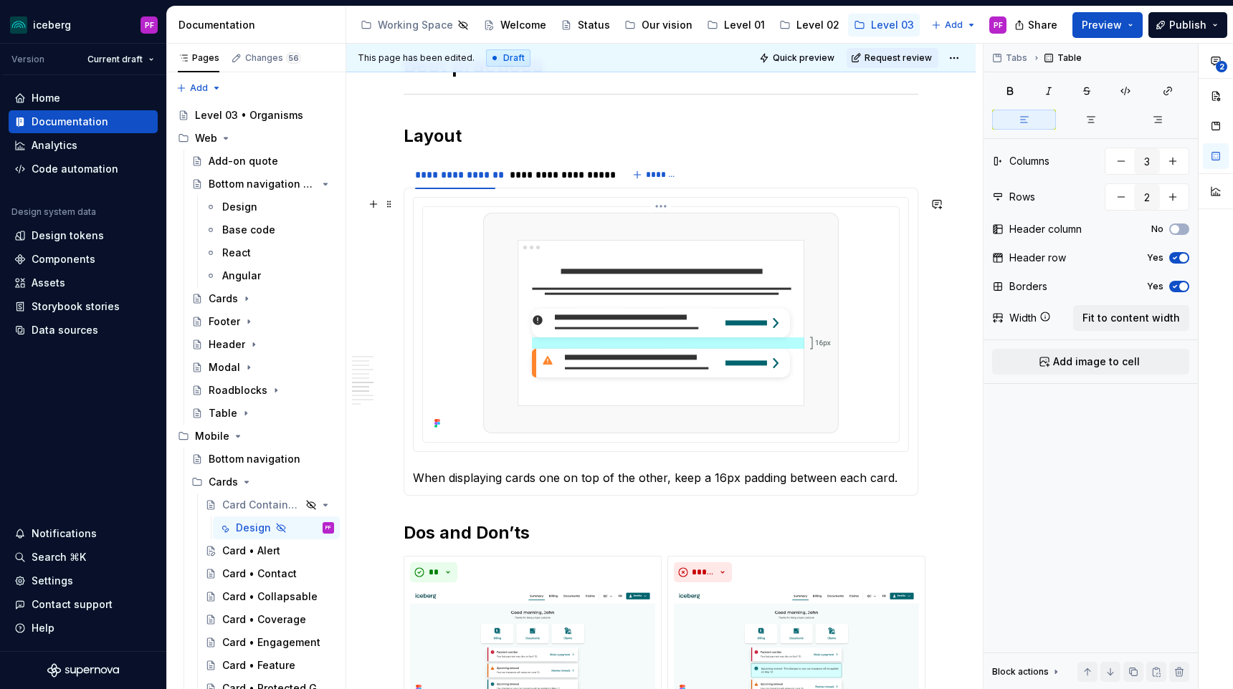
click at [486, 267] on div at bounding box center [661, 323] width 464 height 221
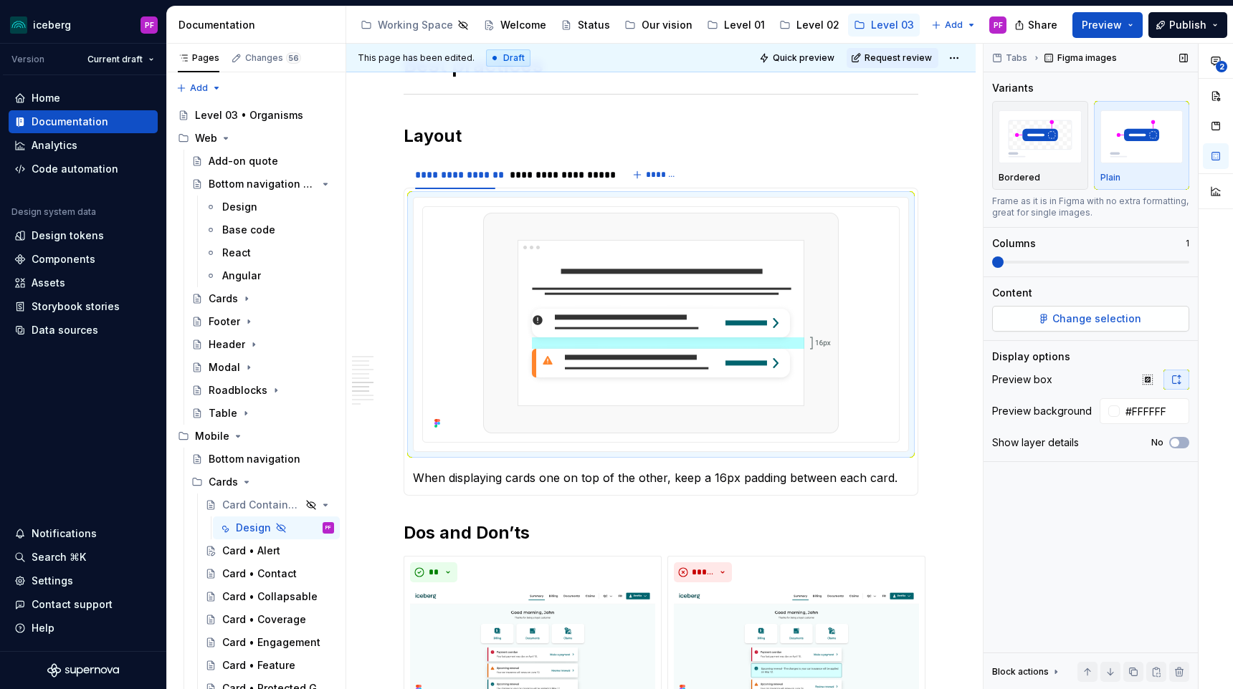
click at [1081, 330] on button "Change selection" at bounding box center [1090, 319] width 197 height 26
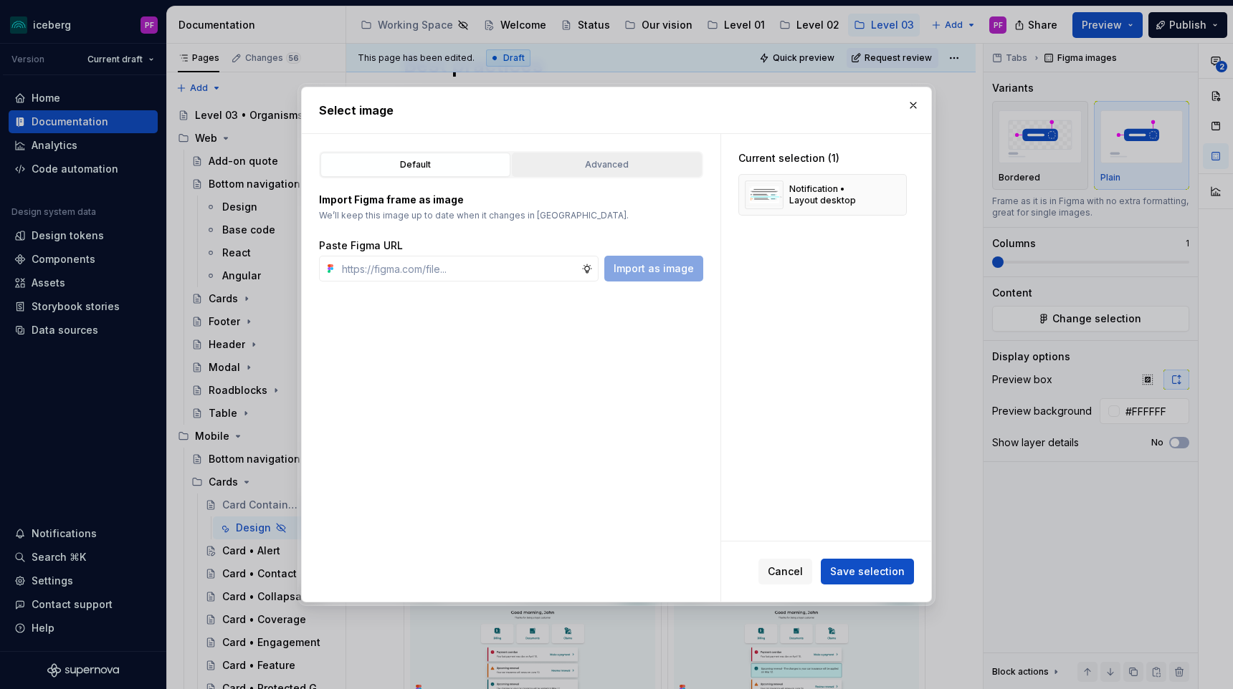
click at [656, 176] on button "Advanced" at bounding box center [607, 165] width 190 height 24
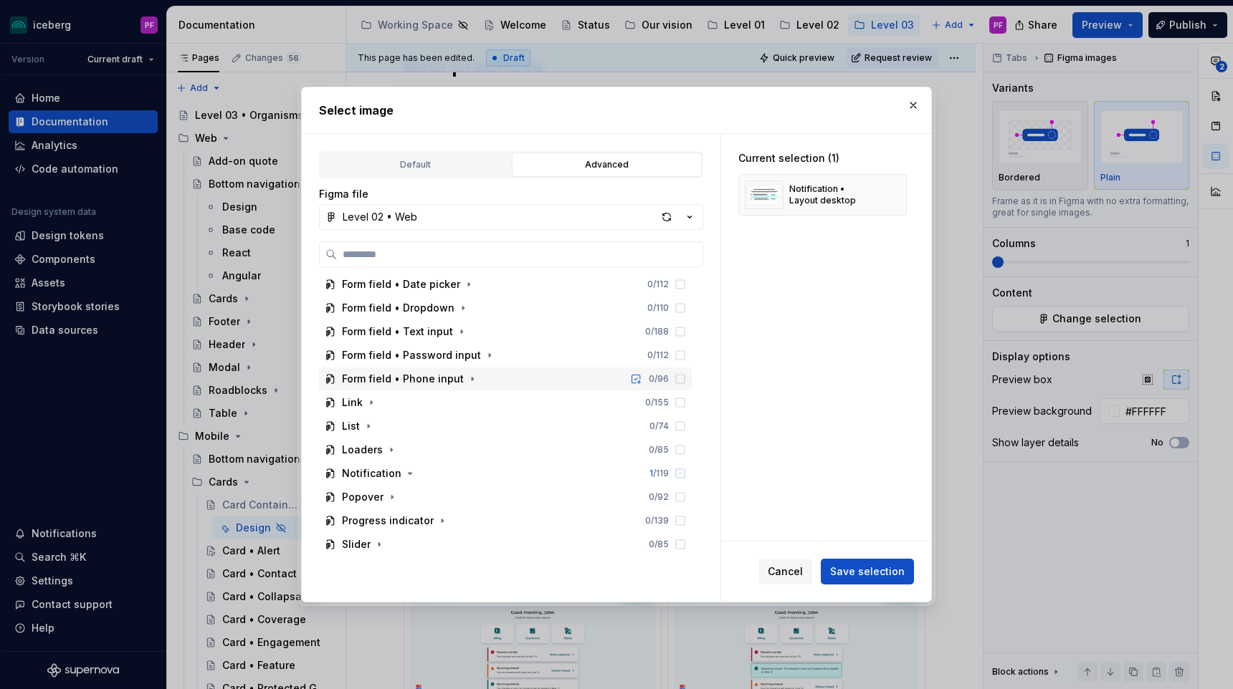
scroll to position [112, 0]
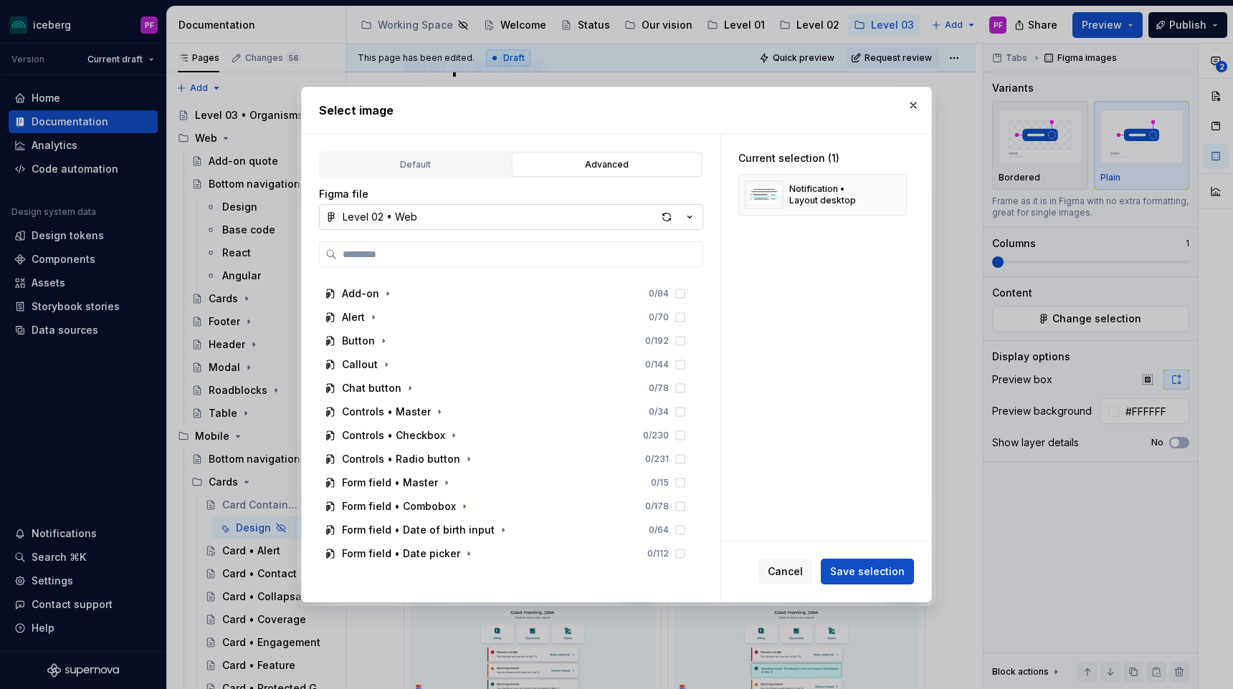
click at [487, 207] on button "Level 02 • Web" at bounding box center [511, 217] width 384 height 26
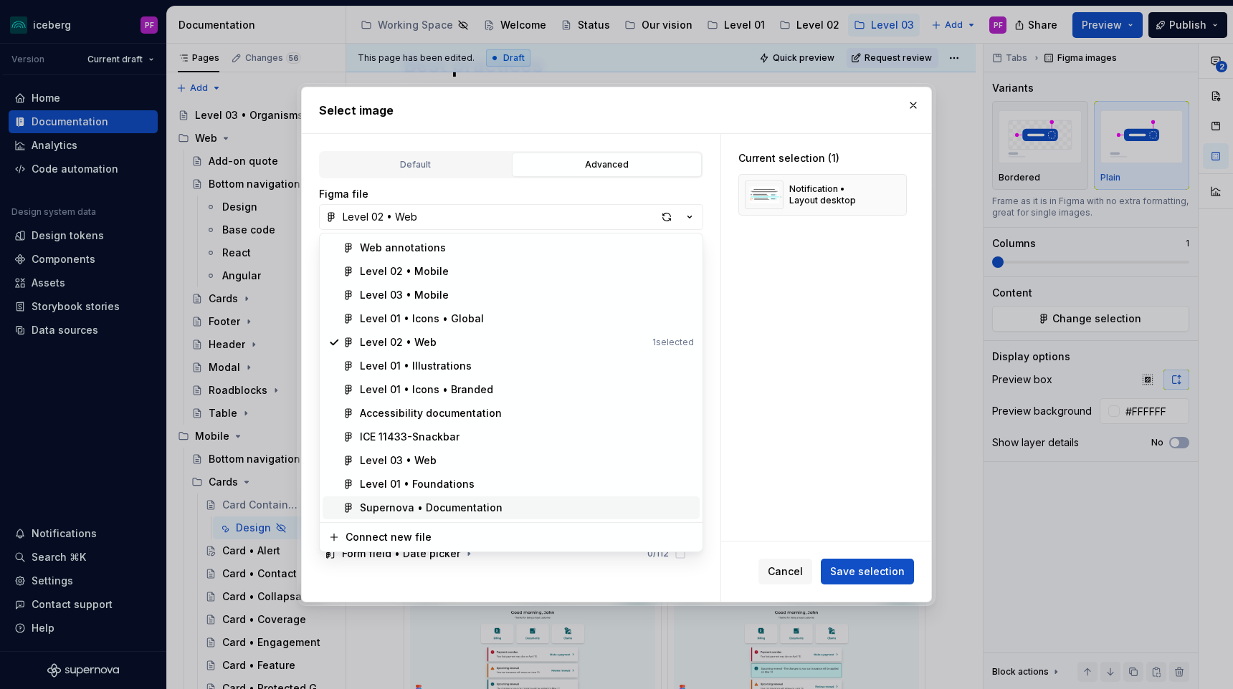
click at [424, 509] on div "Supernova • Documentation" at bounding box center [431, 508] width 143 height 14
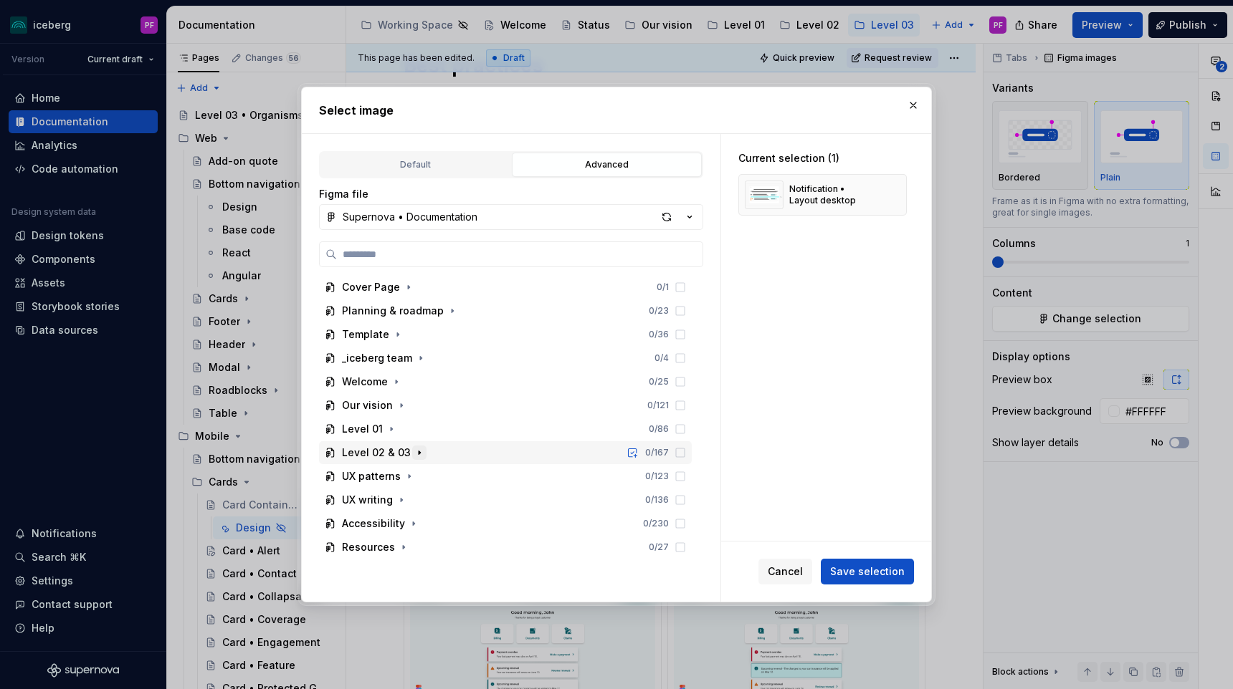
click at [413, 458] on icon "button" at bounding box center [418, 452] width 11 height 11
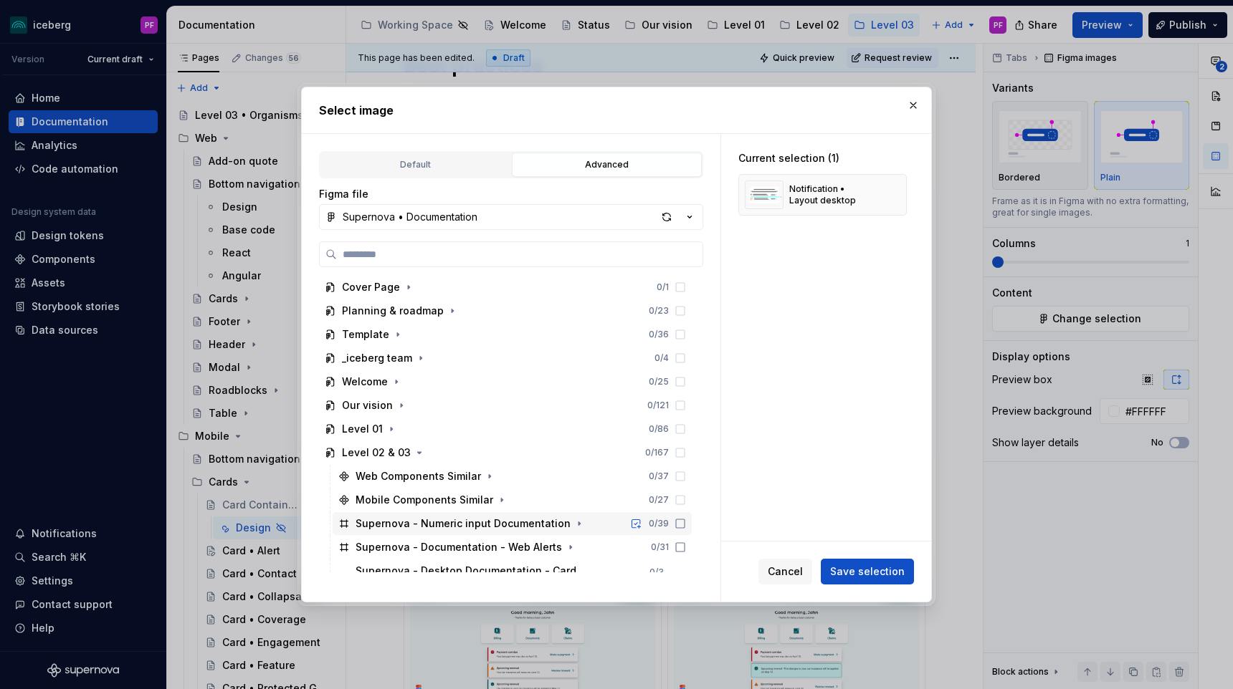
scroll to position [105, 0]
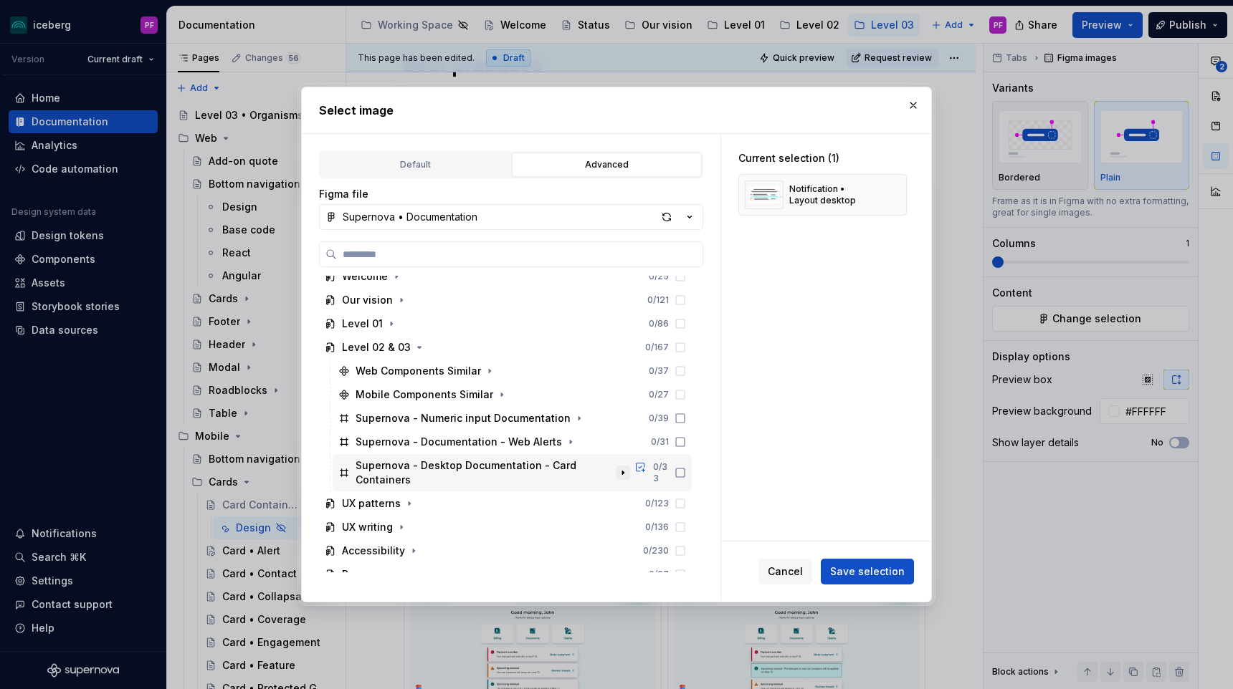
click at [628, 468] on icon "button" at bounding box center [622, 472] width 11 height 11
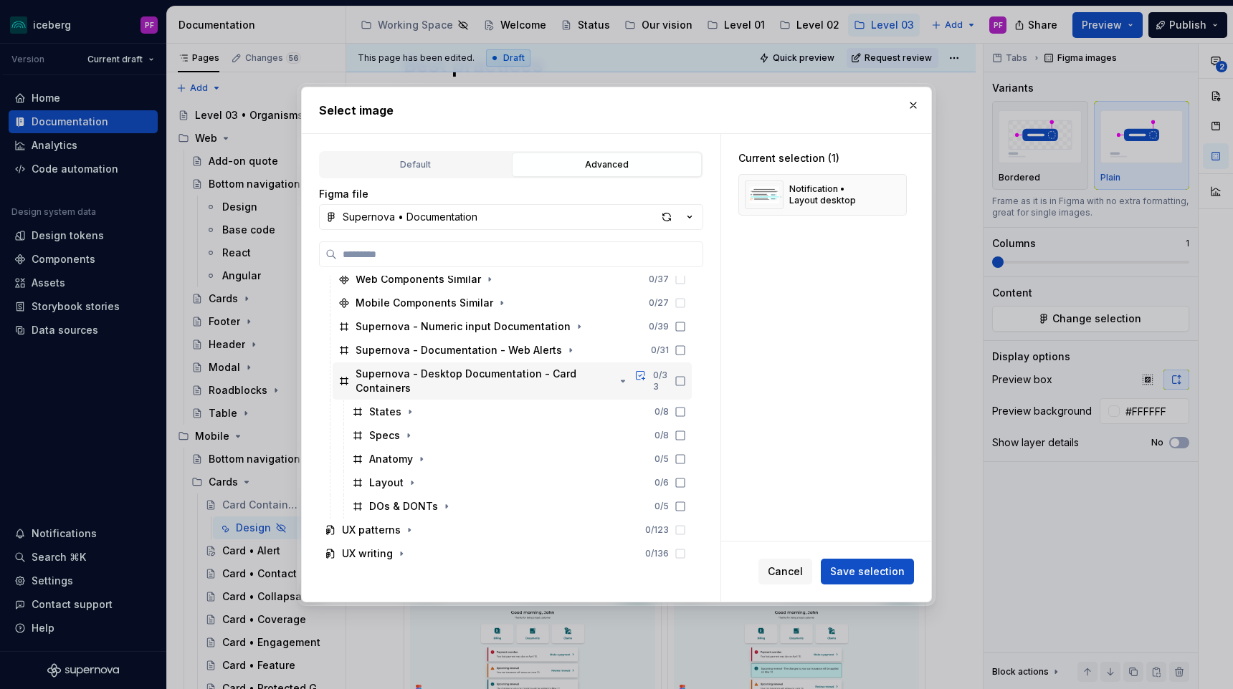
scroll to position [224, 0]
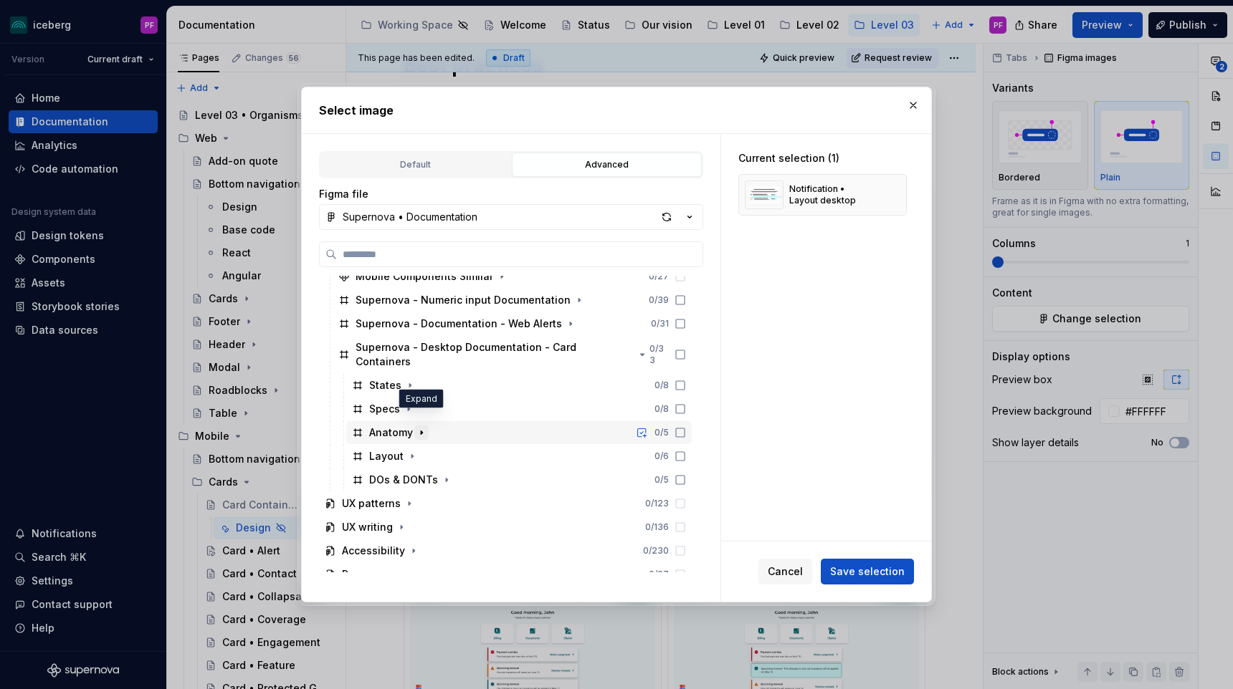
click at [421, 431] on icon "button" at bounding box center [421, 433] width 1 height 4
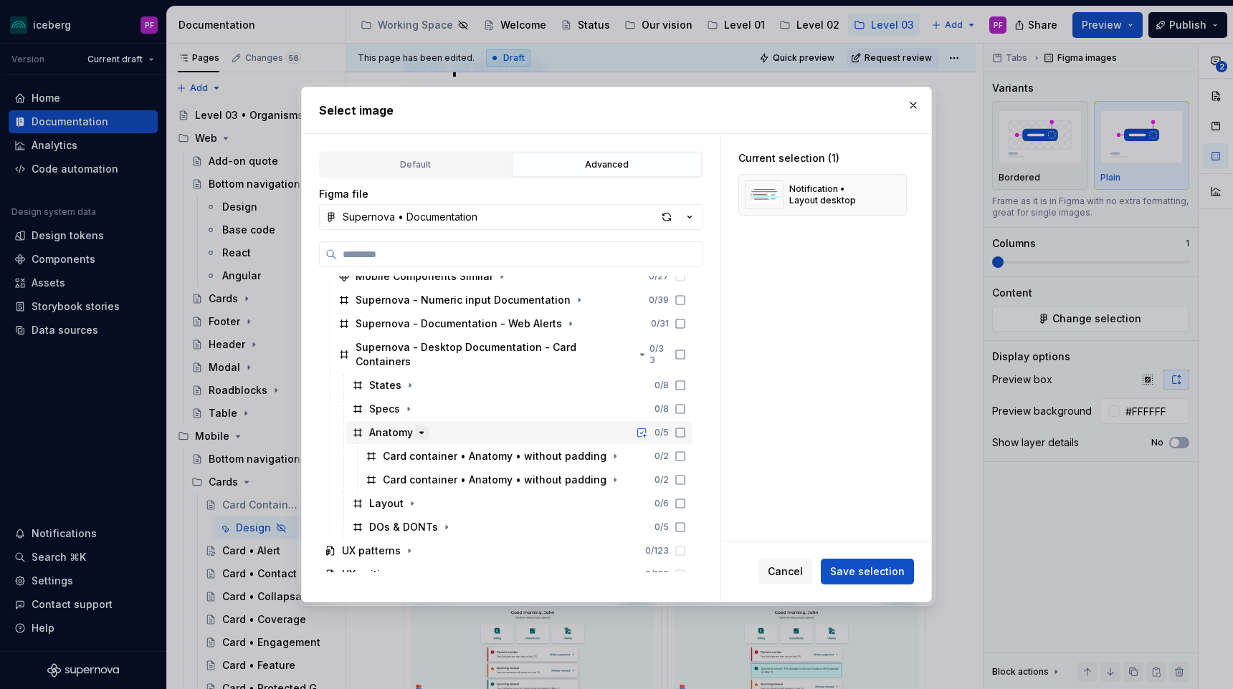
click at [422, 427] on icon "button" at bounding box center [421, 432] width 11 height 11
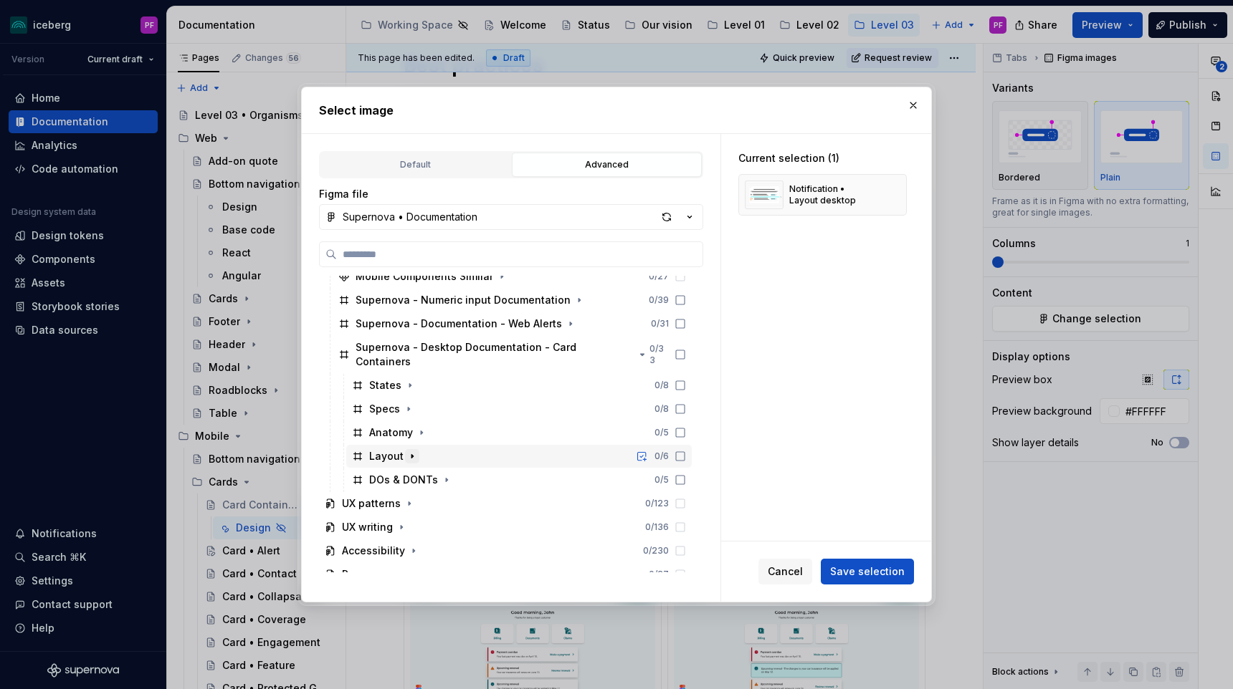
click at [408, 451] on icon "button" at bounding box center [411, 456] width 11 height 11
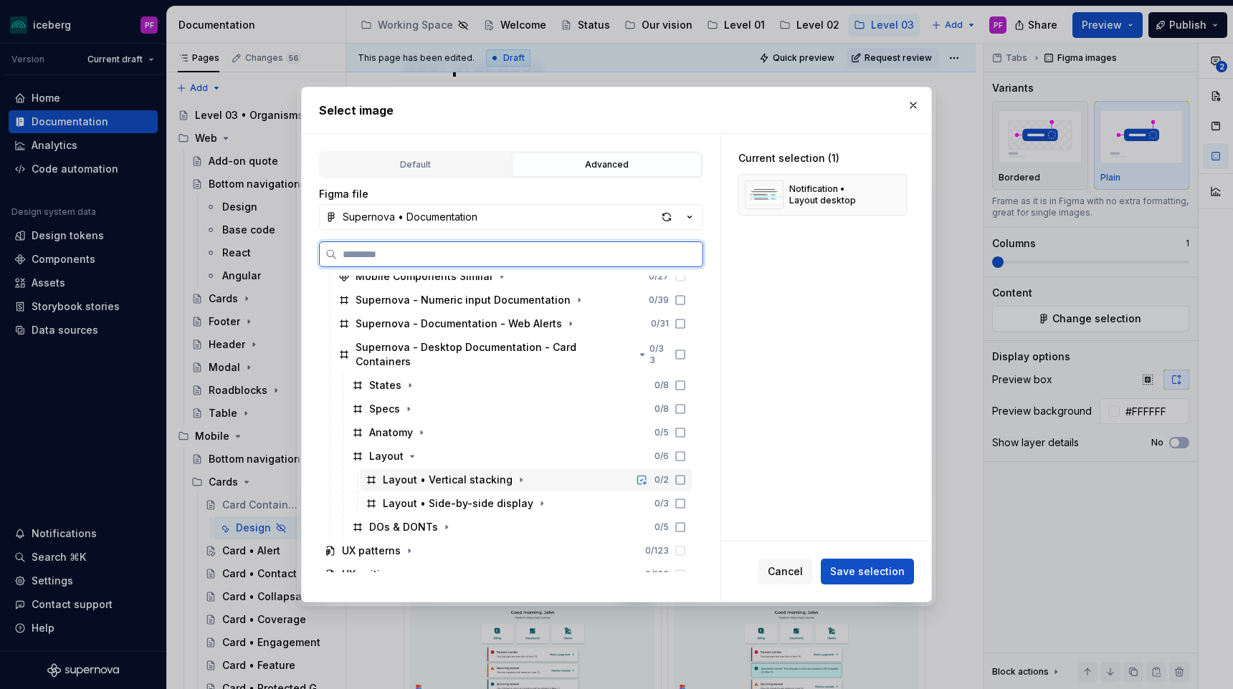
click at [686, 474] on icon at bounding box center [679, 479] width 11 height 11
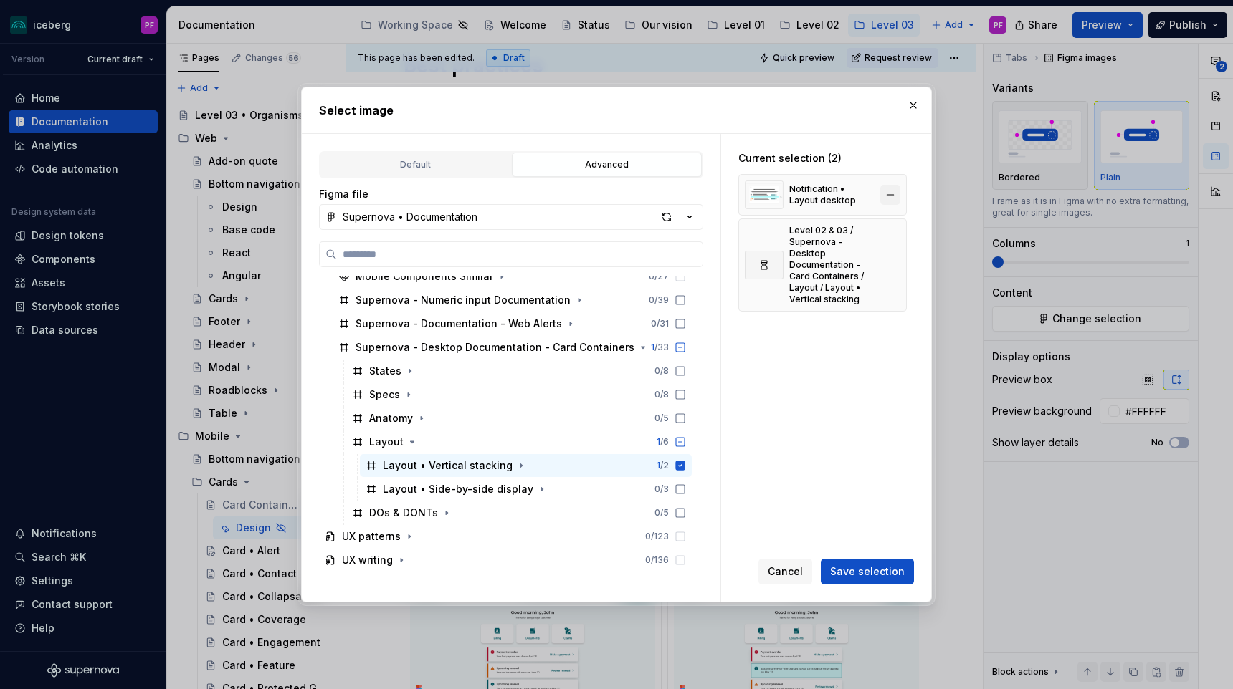
click at [900, 195] on button "button" at bounding box center [890, 195] width 20 height 20
click at [887, 567] on span "Save selection" at bounding box center [867, 572] width 75 height 14
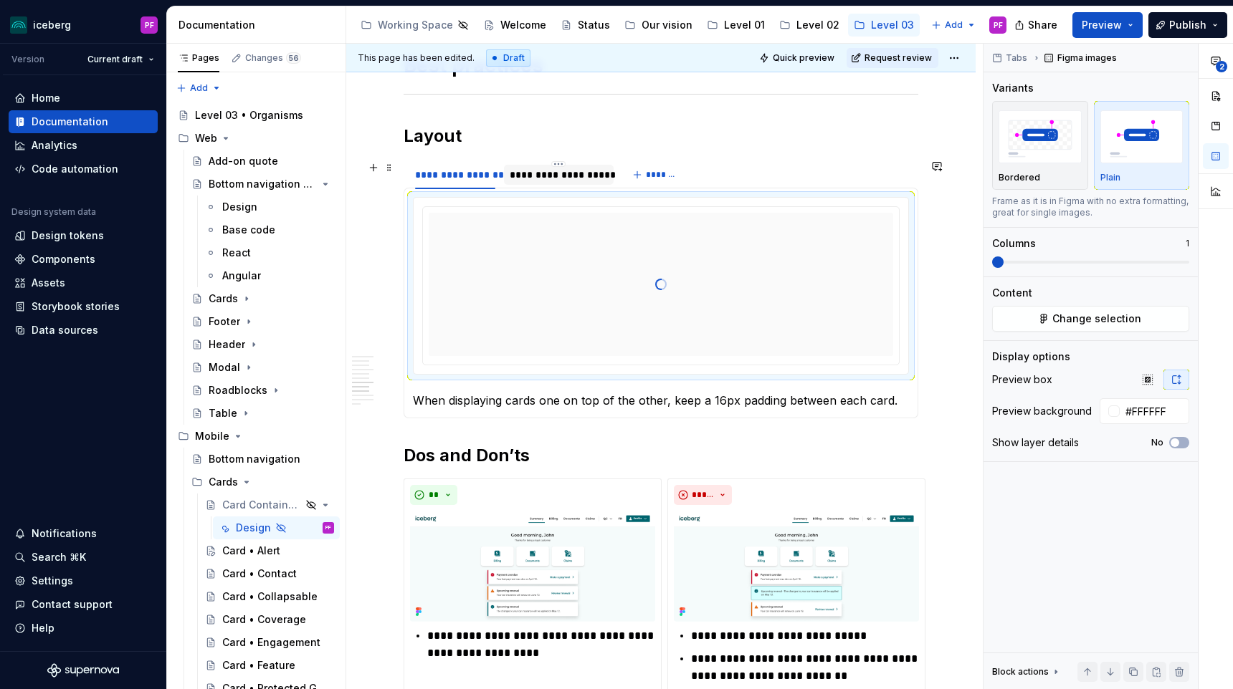
click at [562, 176] on div "**********" at bounding box center [558, 175] width 99 height 14
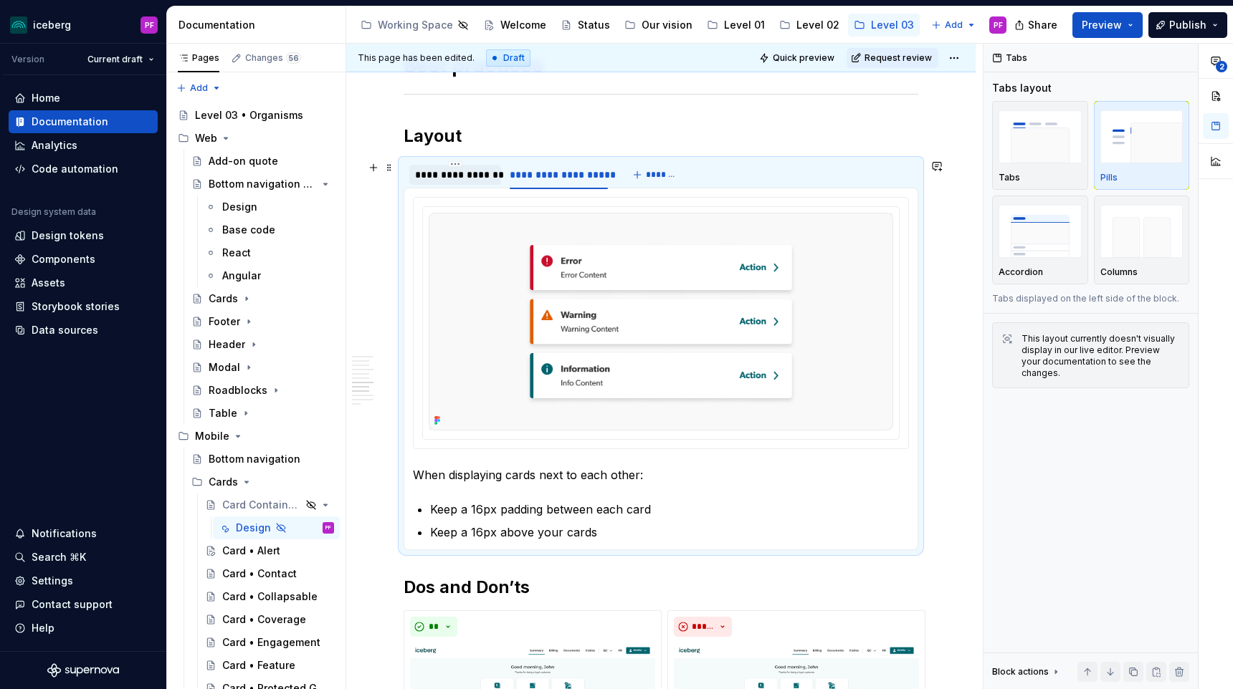
click at [456, 181] on div "**********" at bounding box center [455, 175] width 80 height 14
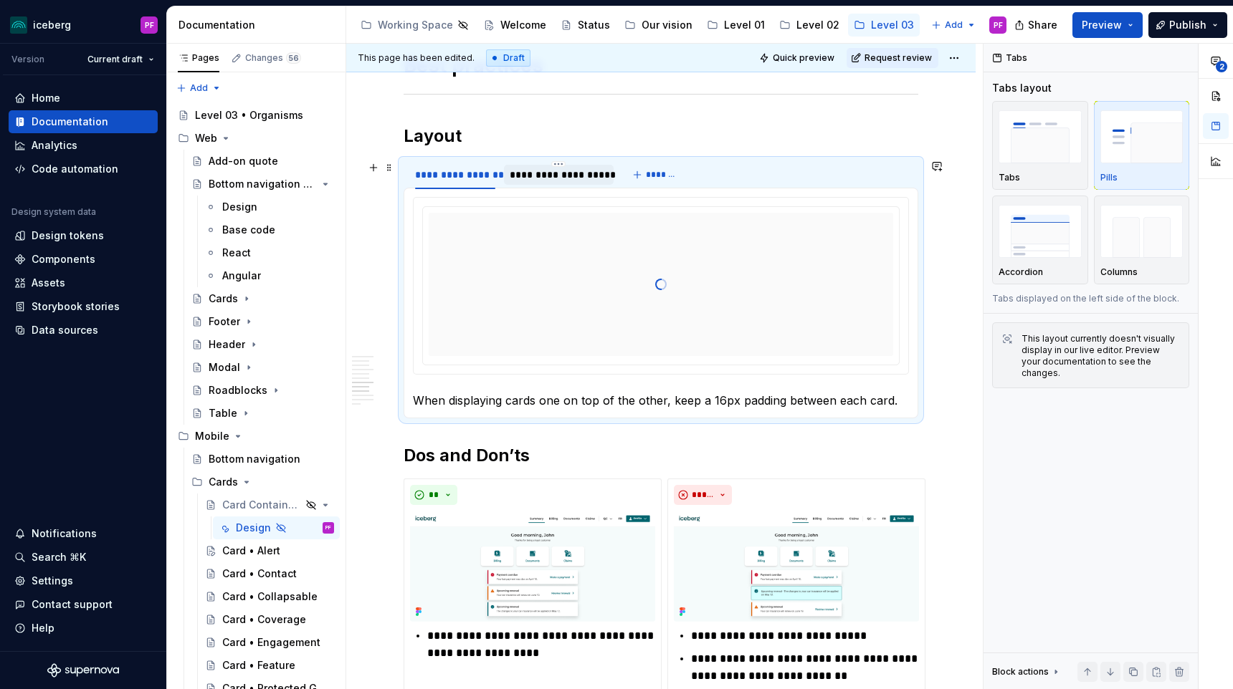
click at [514, 178] on div "**********" at bounding box center [558, 175] width 99 height 14
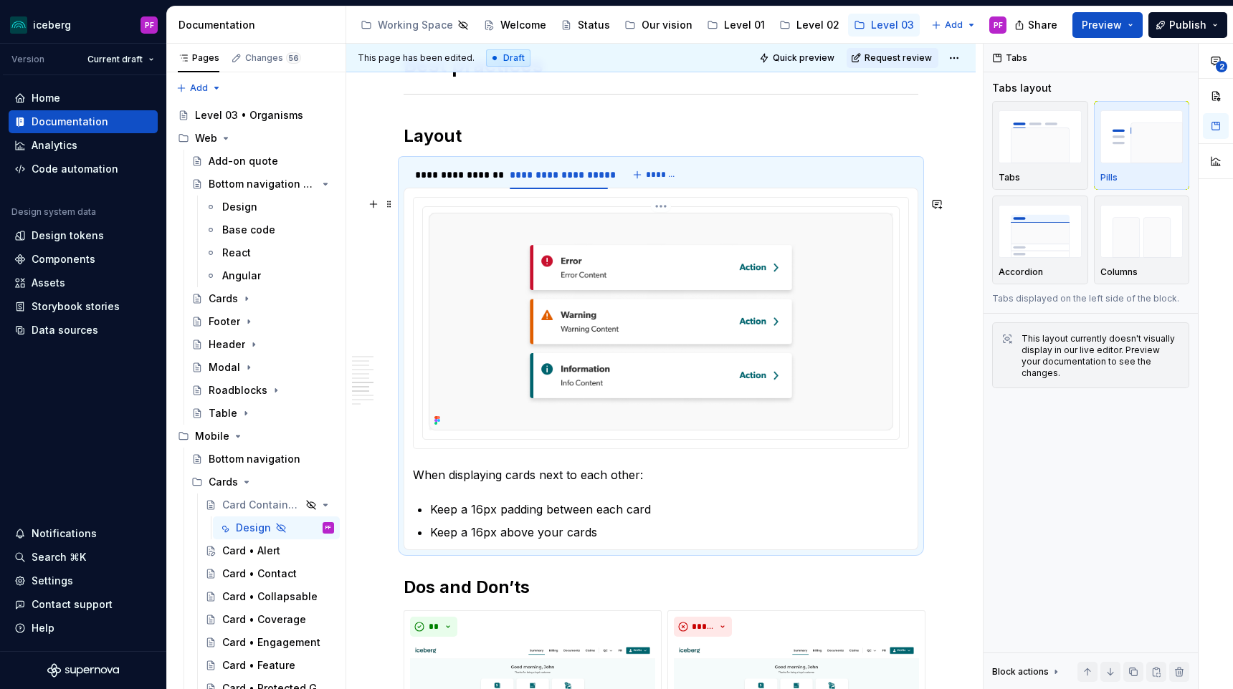
click at [519, 232] on img at bounding box center [661, 322] width 464 height 218
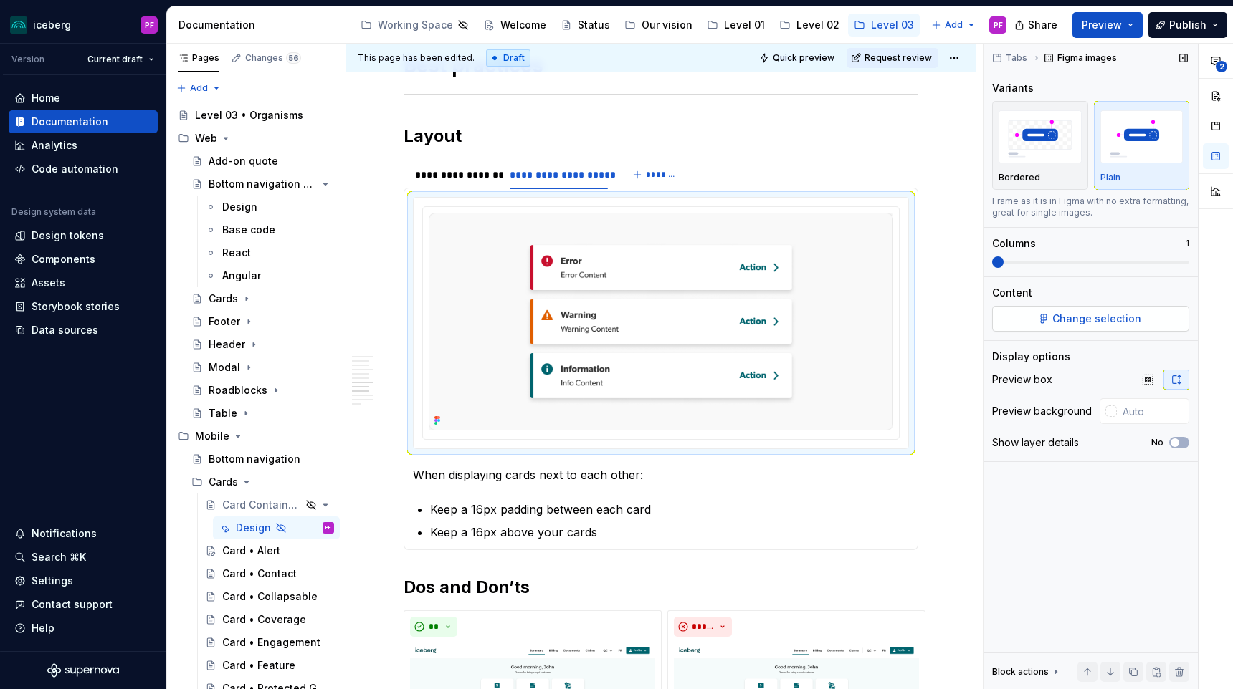
click at [1094, 320] on span "Change selection" at bounding box center [1096, 319] width 89 height 14
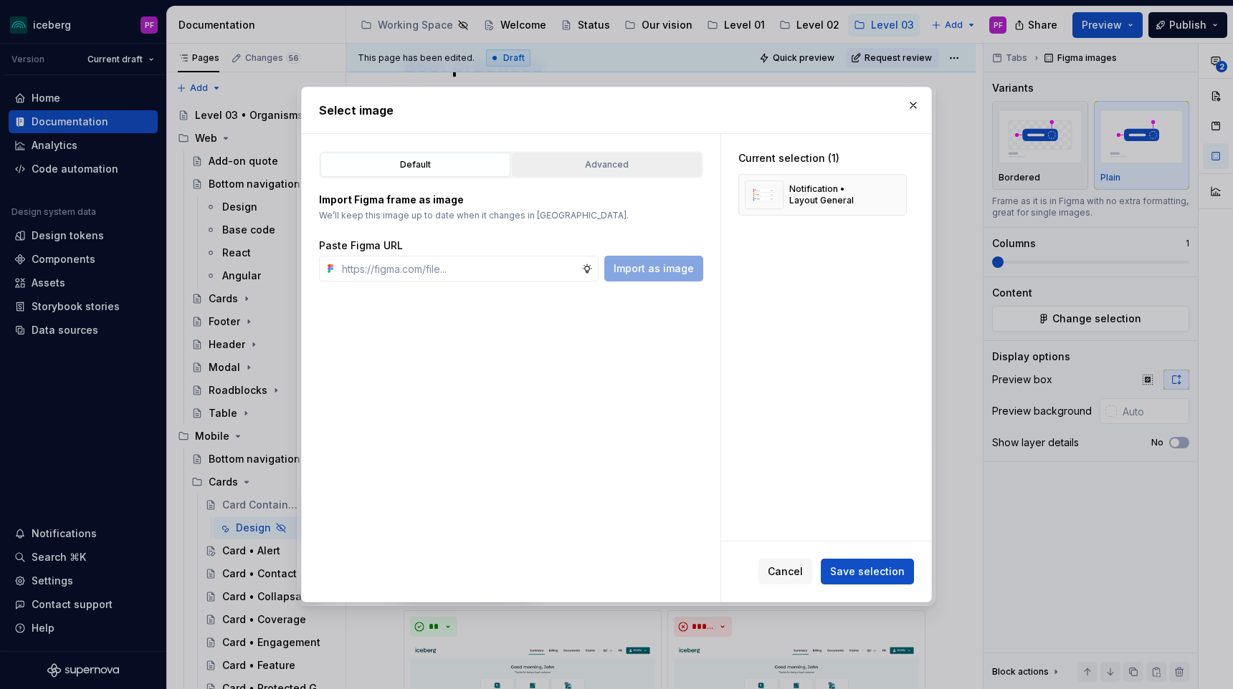
click at [638, 176] on button "Advanced" at bounding box center [607, 165] width 190 height 24
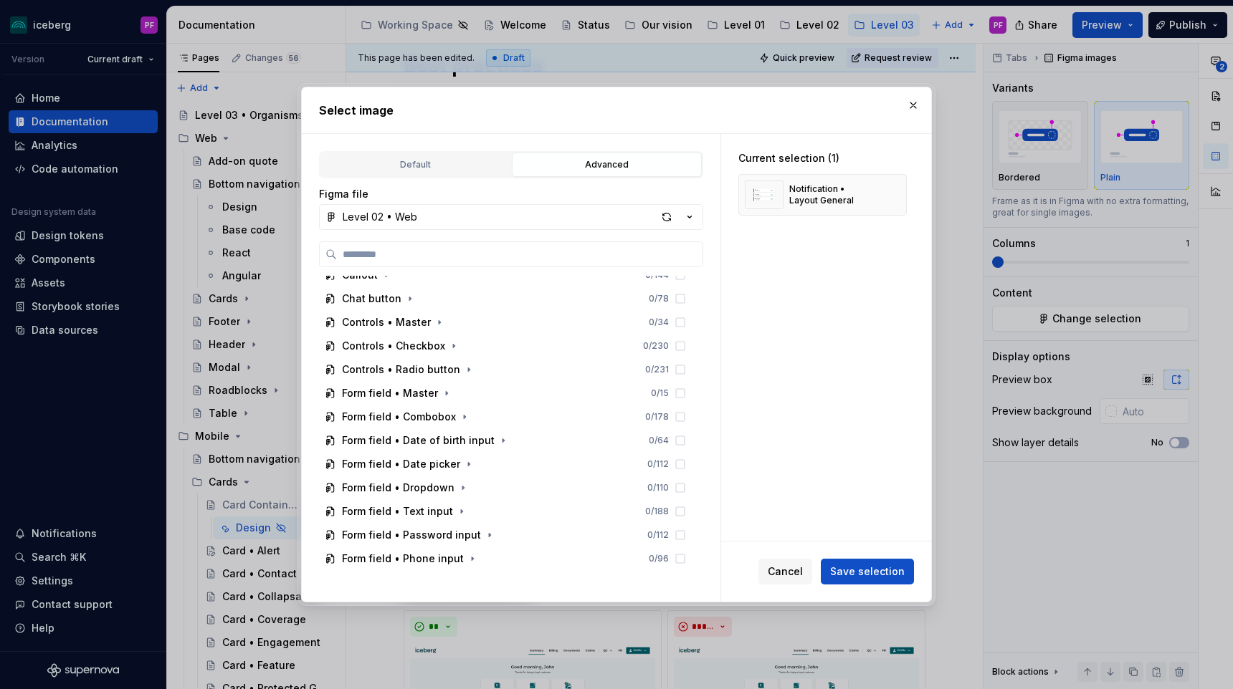
scroll to position [474, 0]
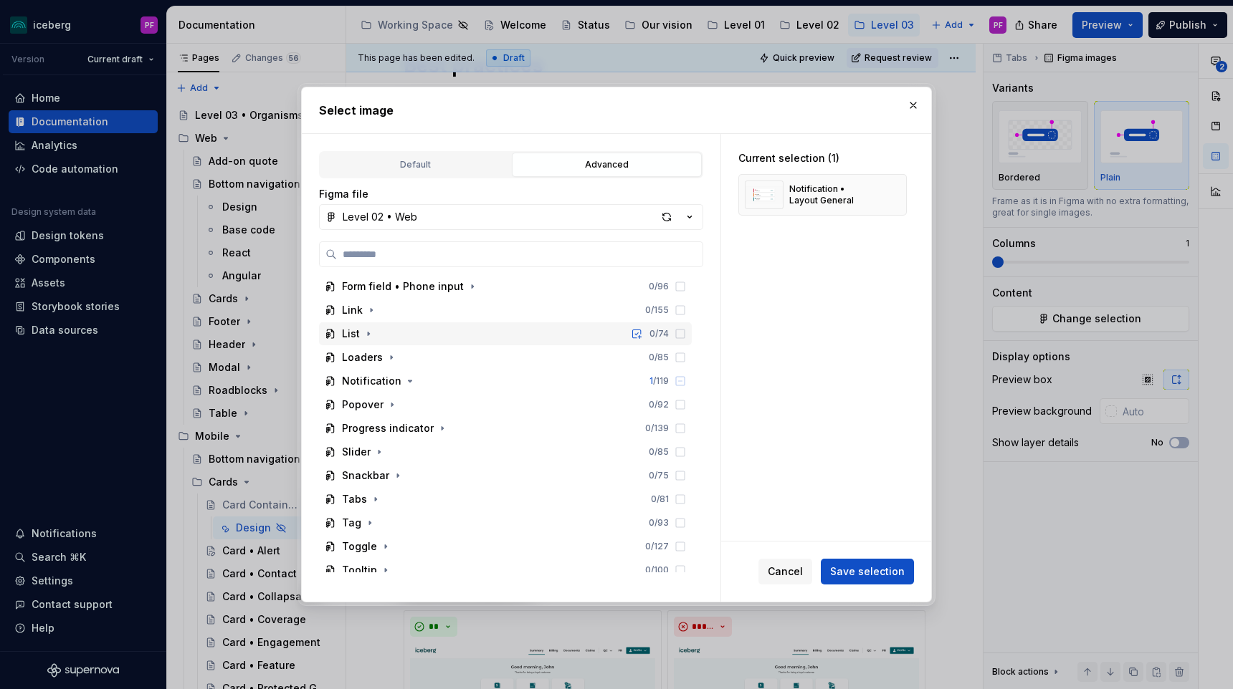
type textarea "*"
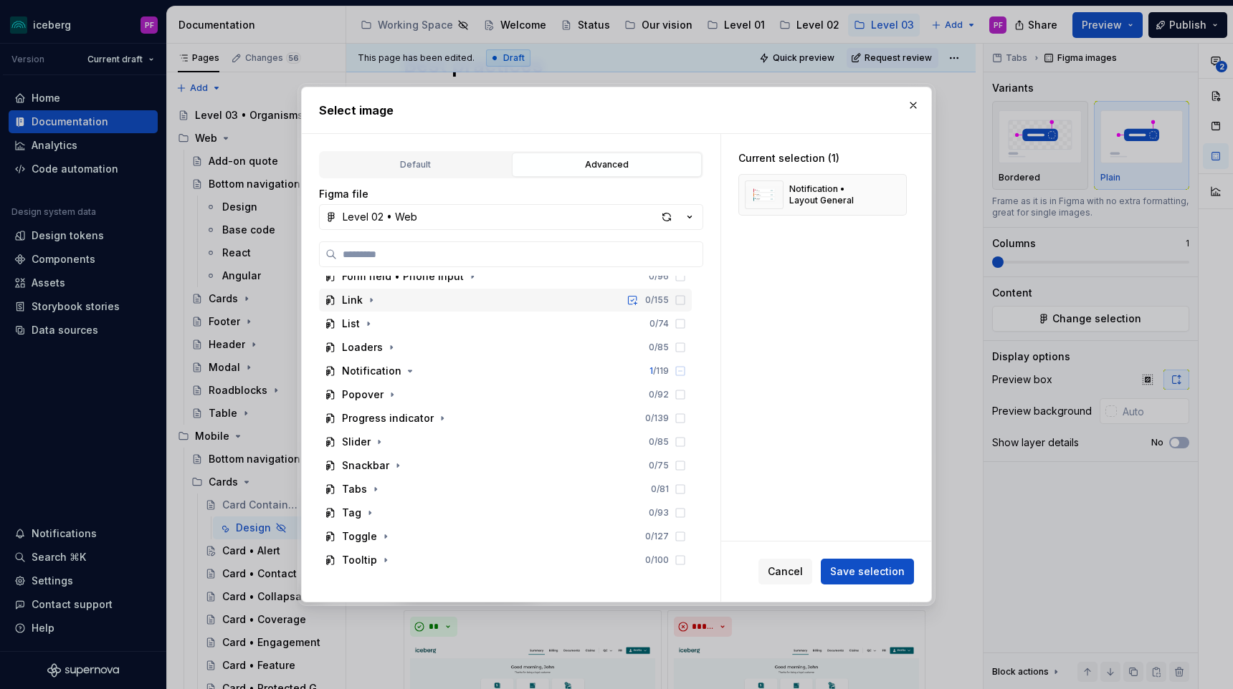
type input "*"
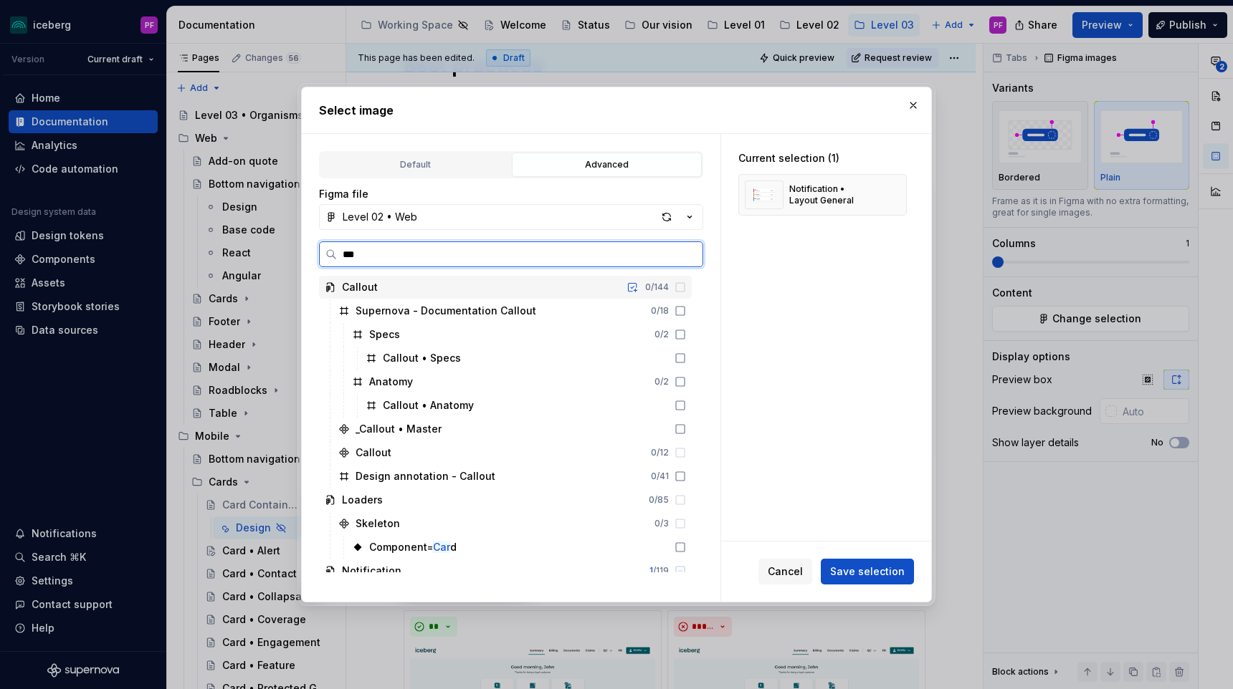
type input "****"
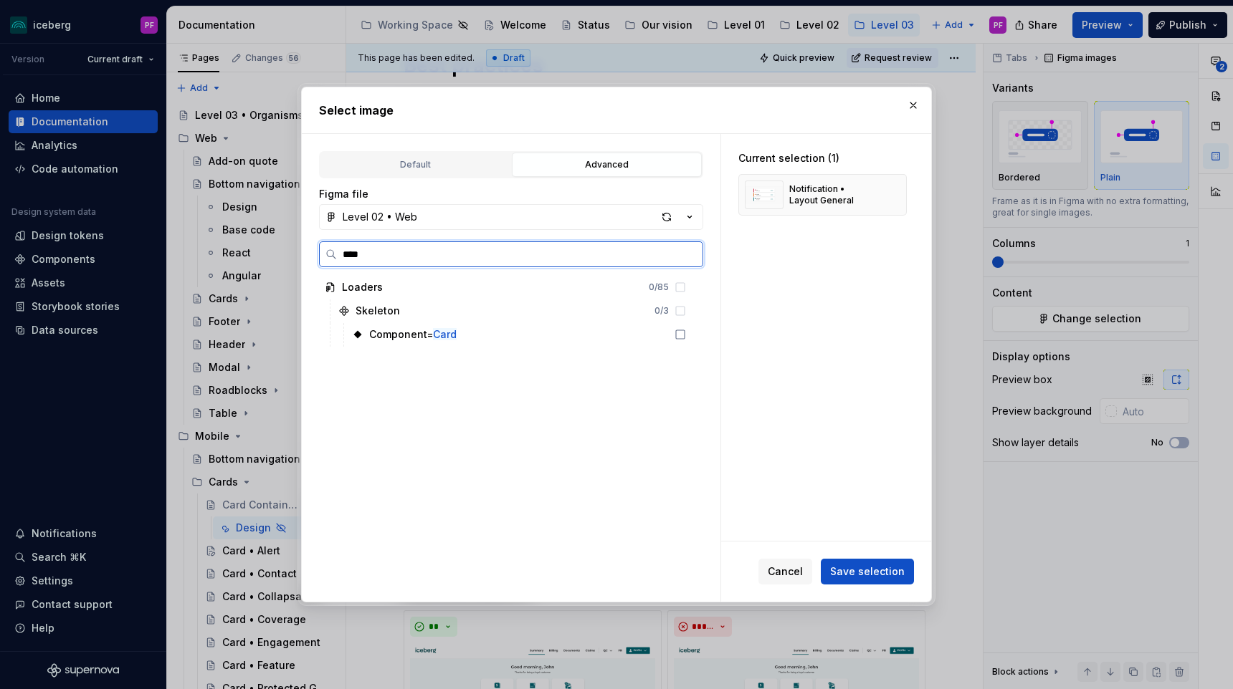
drag, startPoint x: 433, startPoint y: 262, endPoint x: 368, endPoint y: 257, distance: 64.7
click at [368, 257] on label "****" at bounding box center [511, 254] width 384 height 26
click at [368, 257] on input "****" at bounding box center [519, 254] width 365 height 14
click at [433, 217] on button "Level 02 • Web" at bounding box center [511, 217] width 384 height 26
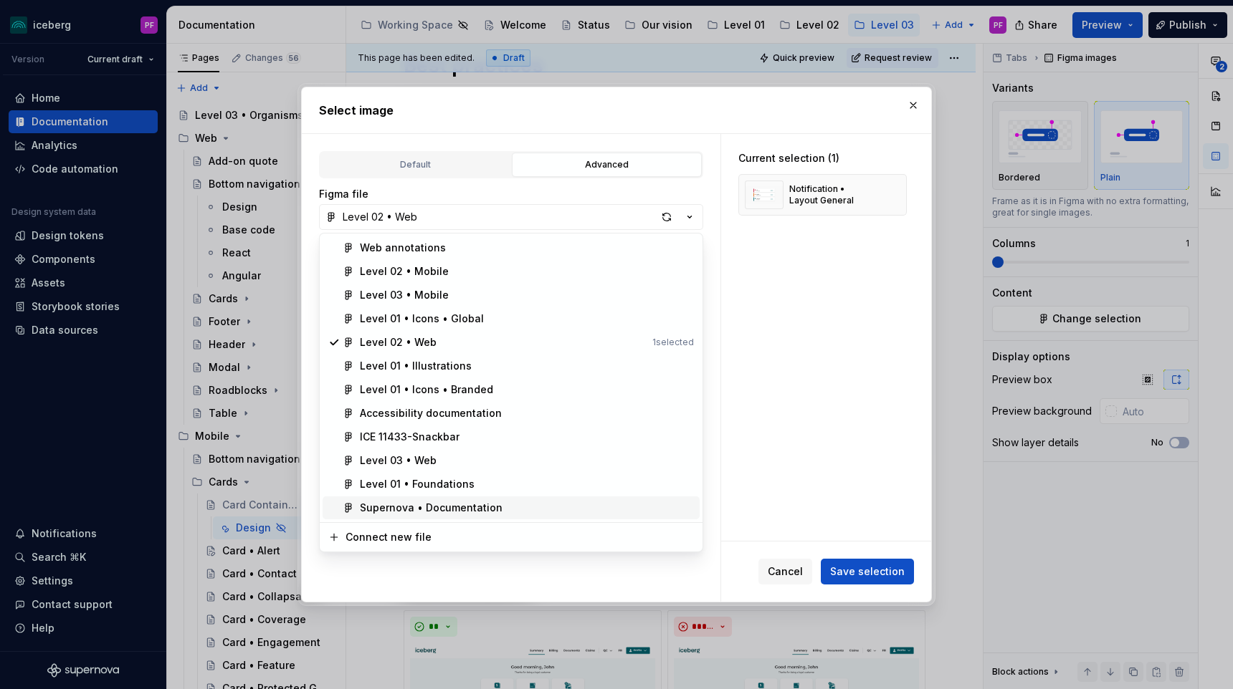
click at [419, 505] on div "Supernova • Documentation" at bounding box center [431, 508] width 143 height 14
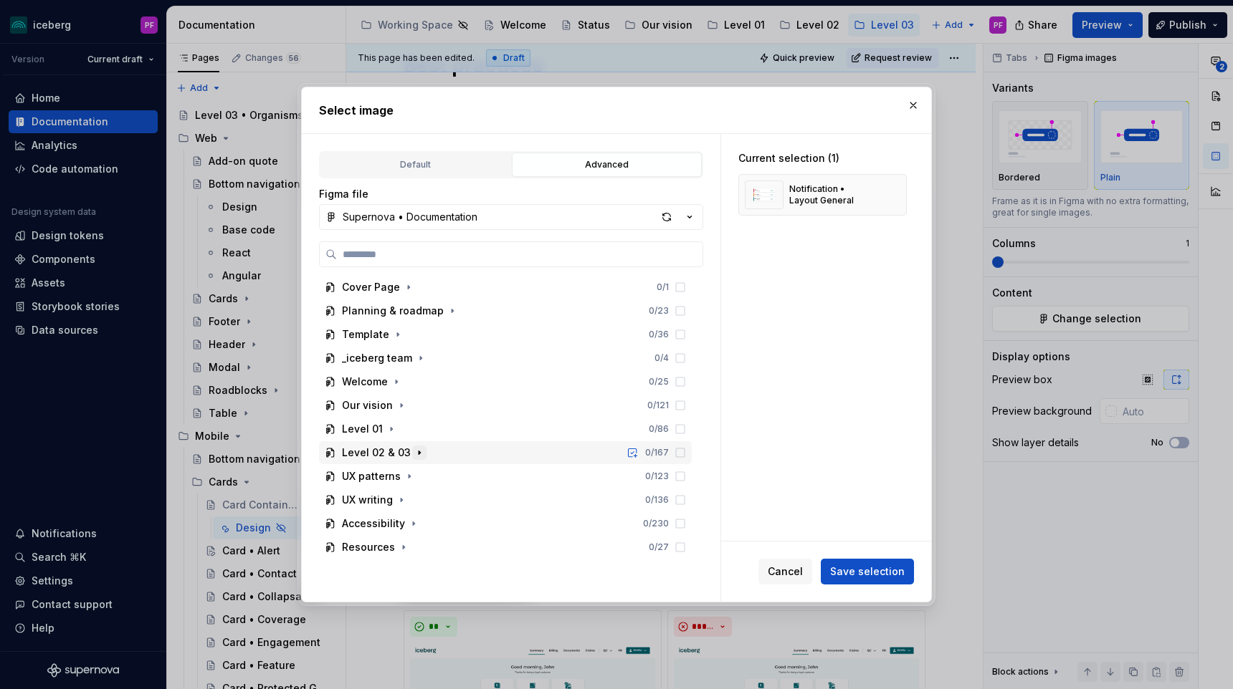
click at [413, 450] on icon "button" at bounding box center [418, 452] width 11 height 11
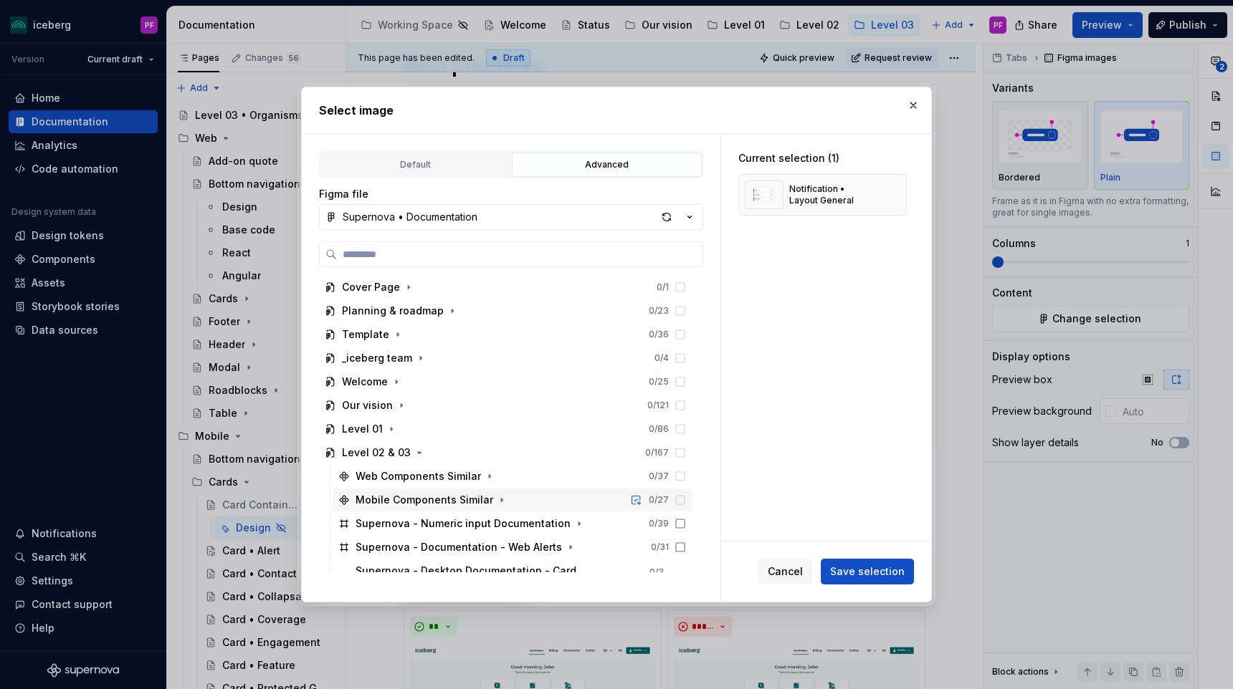
scroll to position [105, 0]
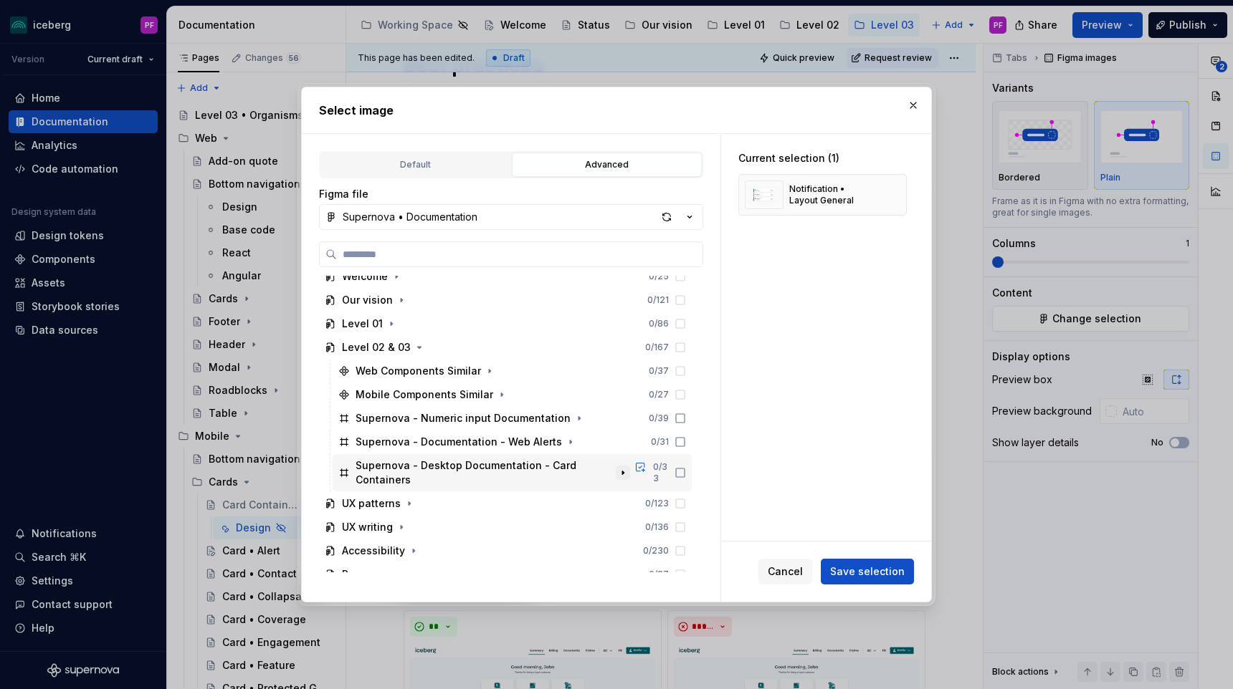
click at [628, 467] on icon "button" at bounding box center [622, 472] width 11 height 11
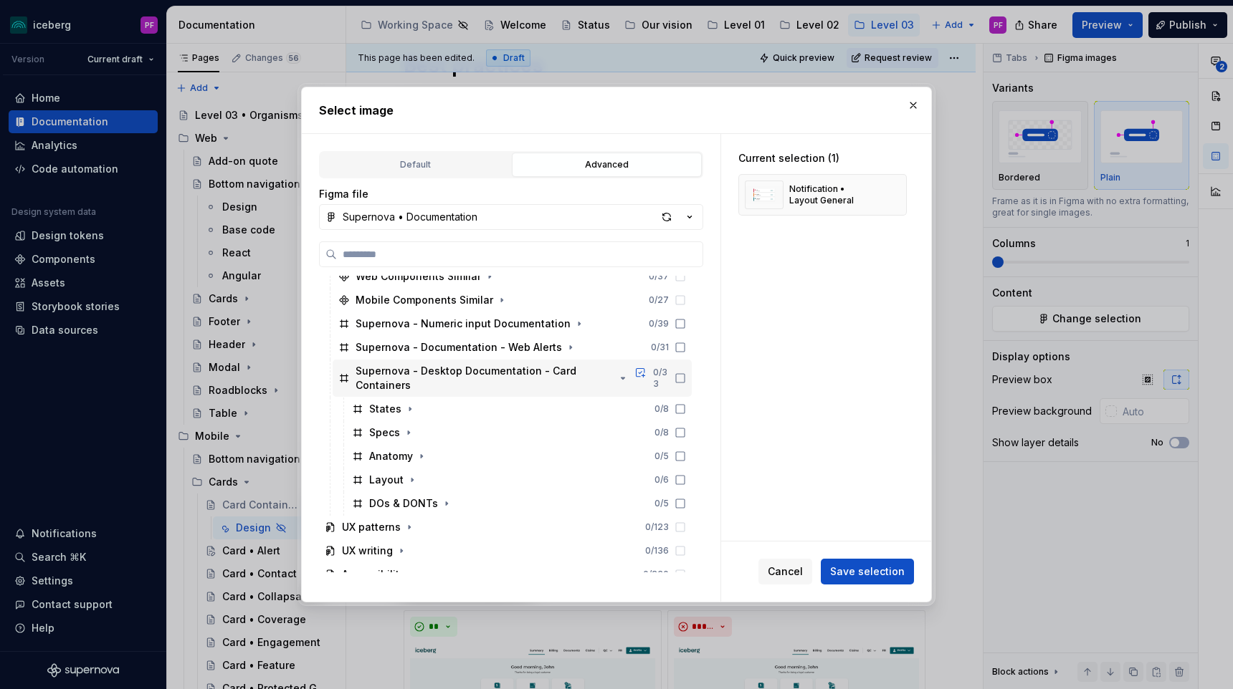
scroll to position [224, 0]
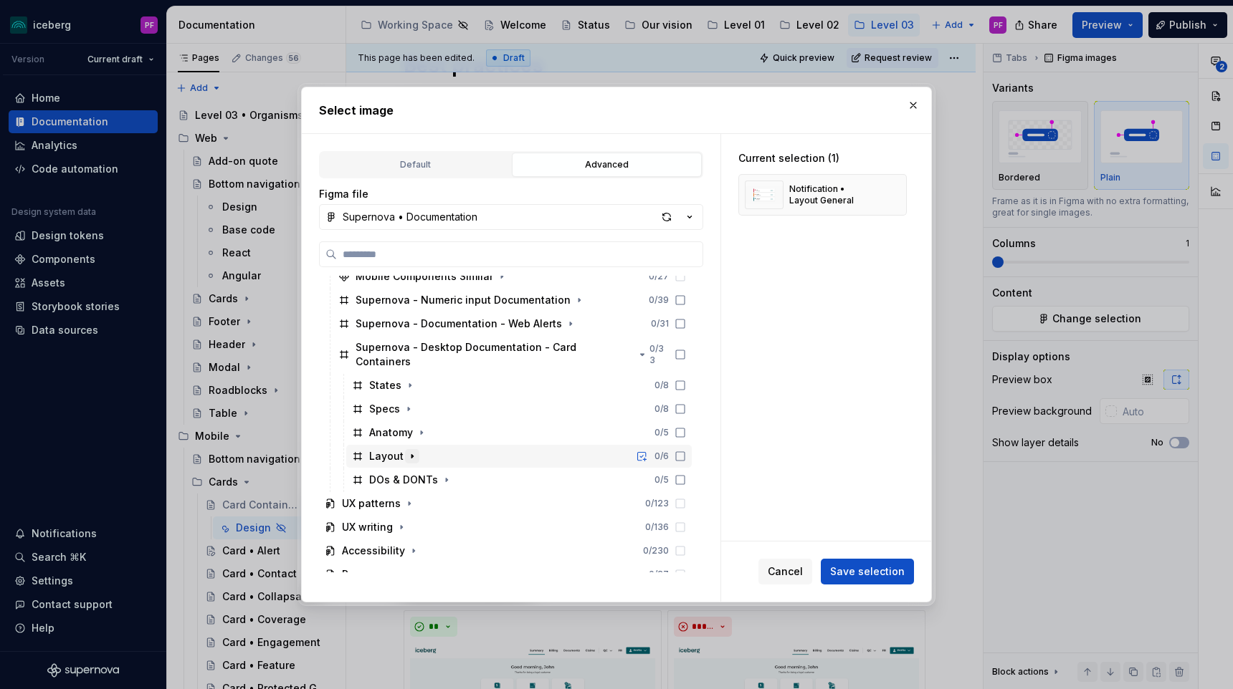
click at [406, 451] on icon "button" at bounding box center [411, 456] width 11 height 11
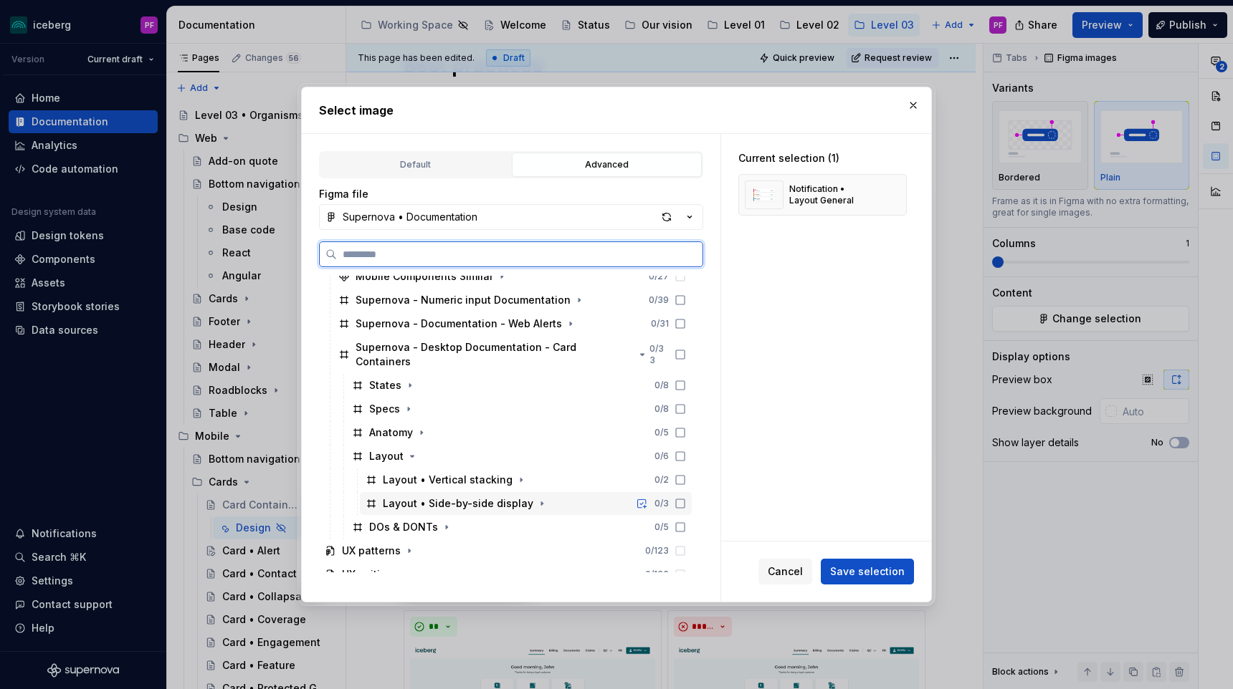
click at [686, 498] on icon at bounding box center [679, 503] width 11 height 11
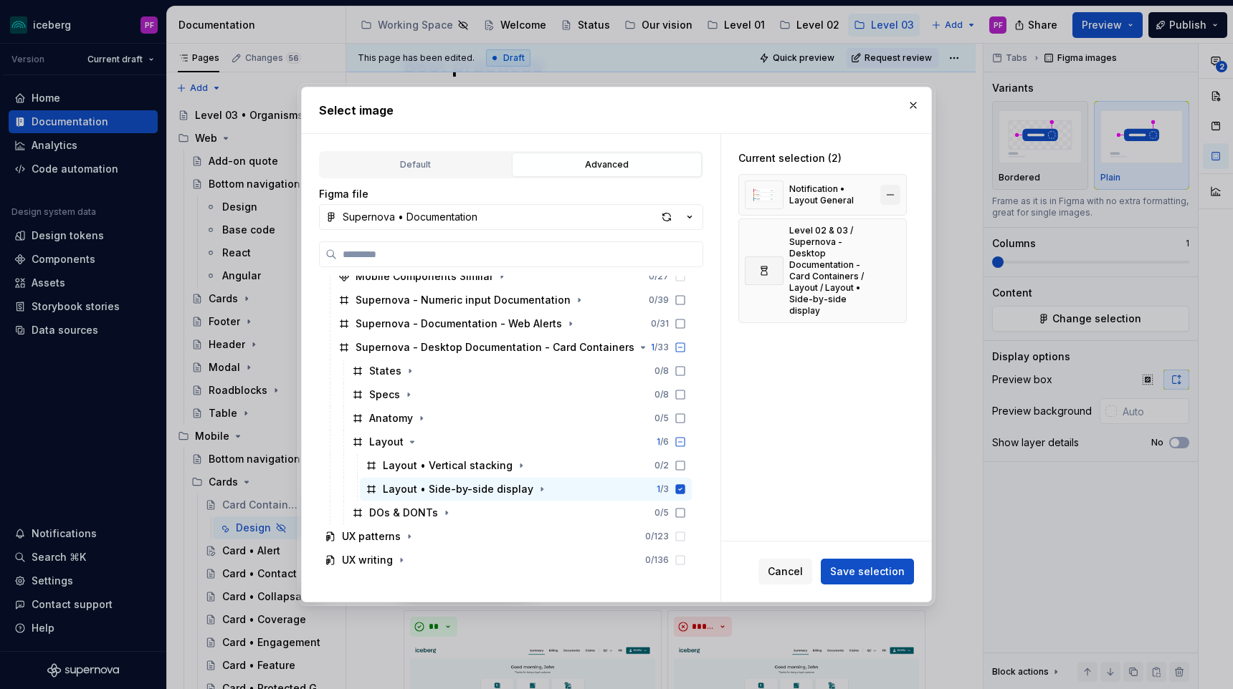
click at [894, 192] on button "button" at bounding box center [890, 195] width 20 height 20
click at [862, 565] on span "Save selection" at bounding box center [867, 572] width 75 height 14
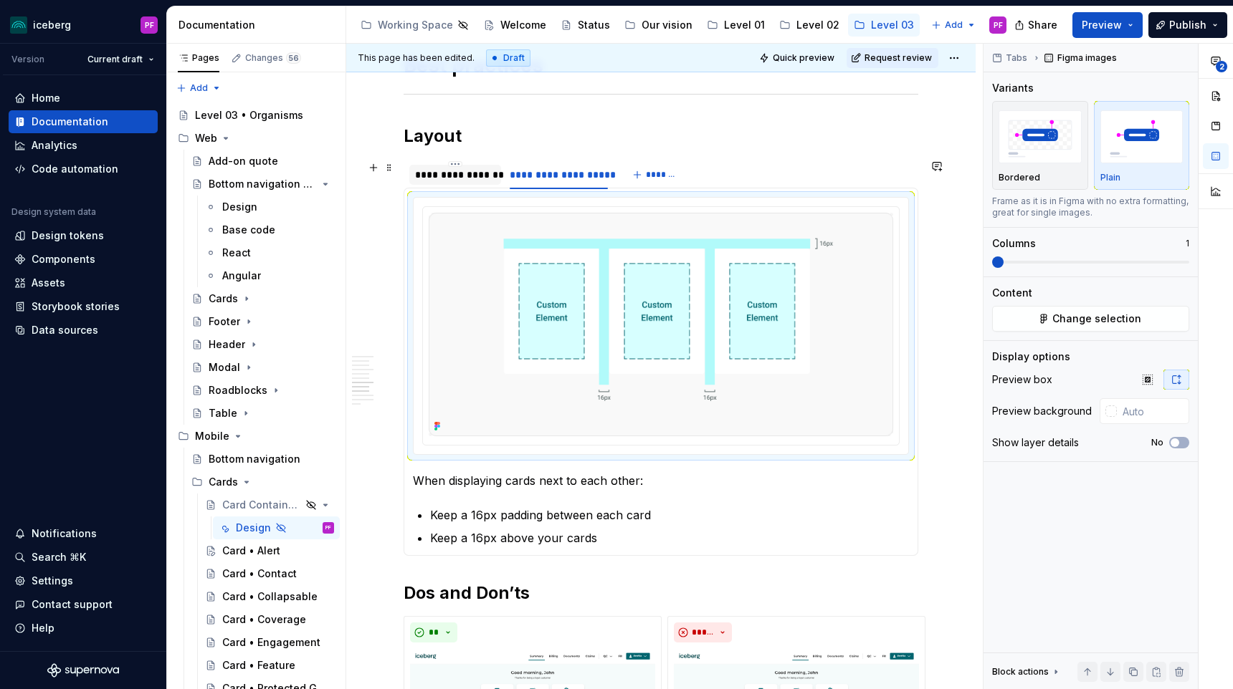
click at [476, 174] on div "**********" at bounding box center [455, 175] width 80 height 14
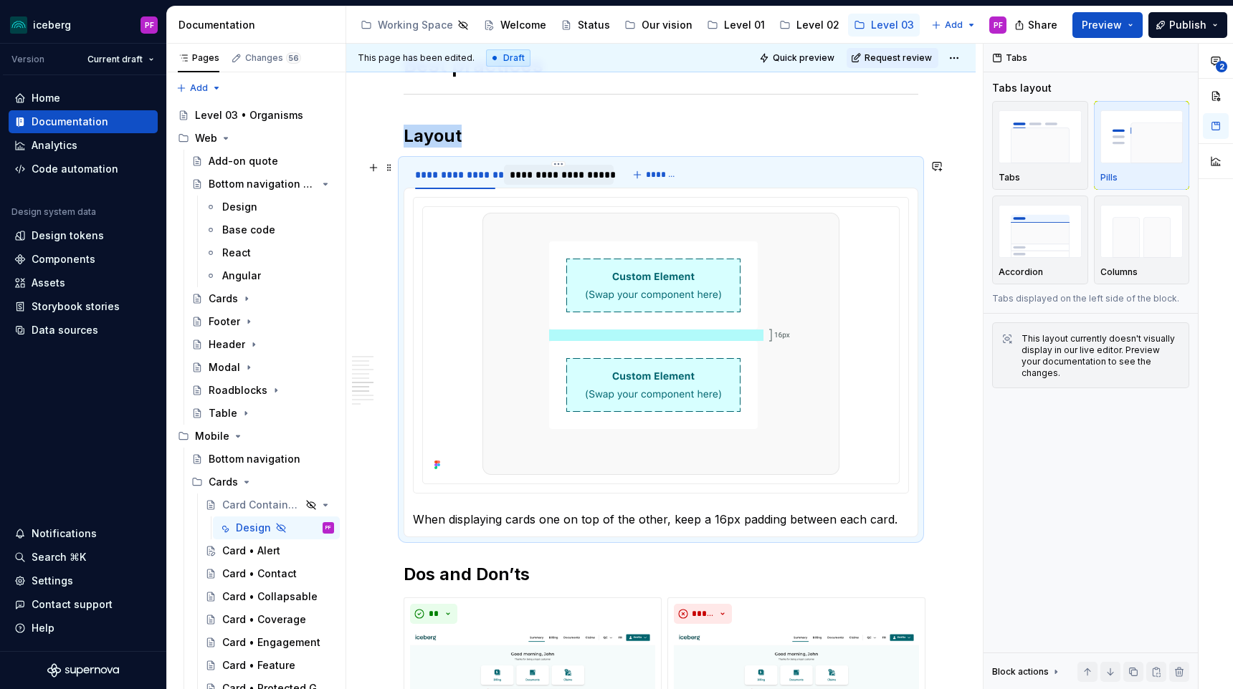
click at [550, 182] on div "**********" at bounding box center [559, 175] width 110 height 20
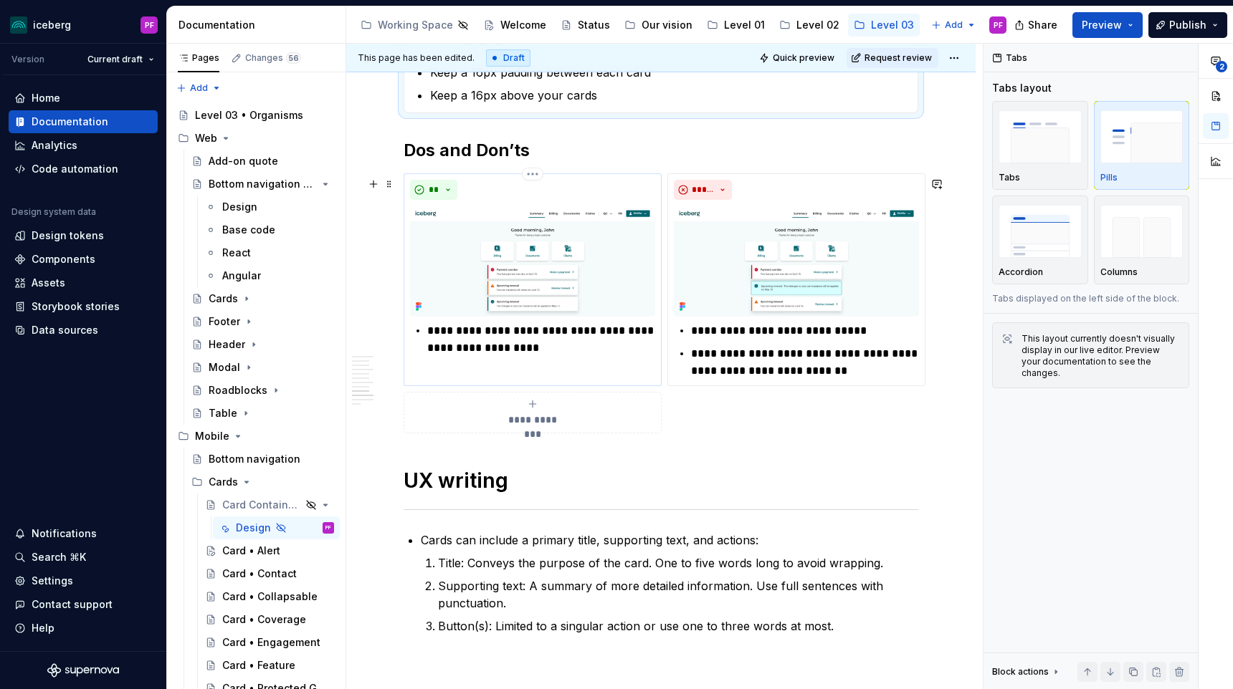
scroll to position [2473, 0]
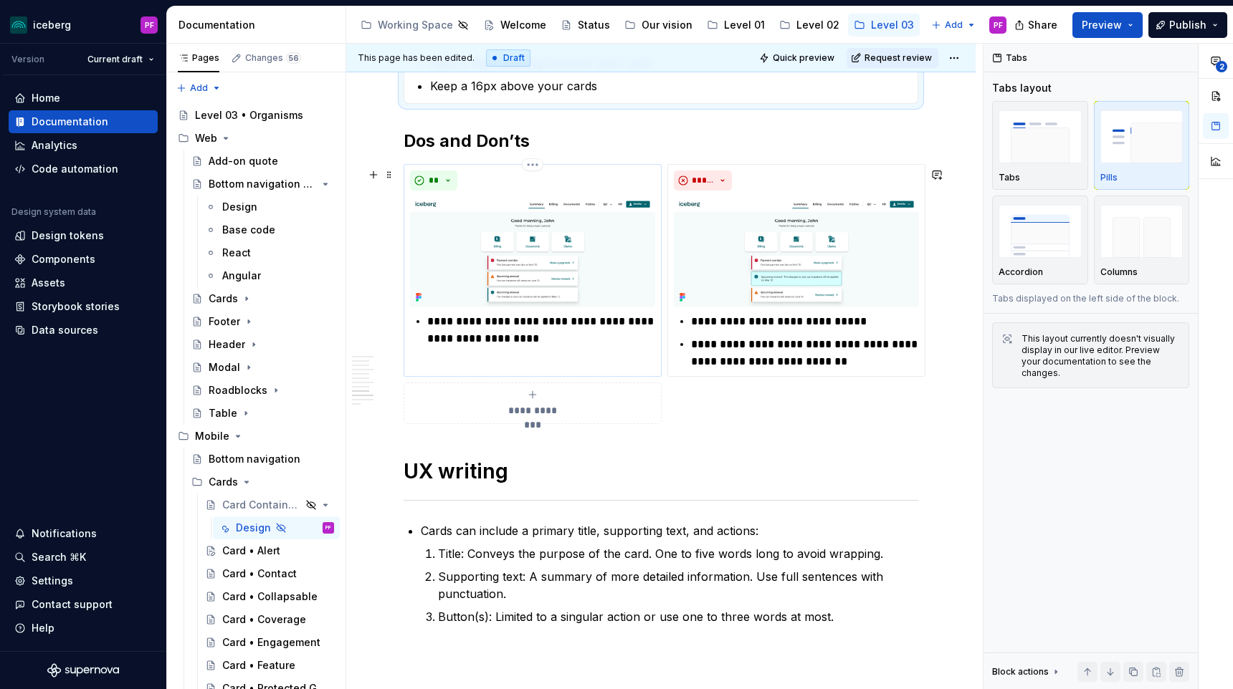
click at [557, 297] on img at bounding box center [532, 251] width 245 height 111
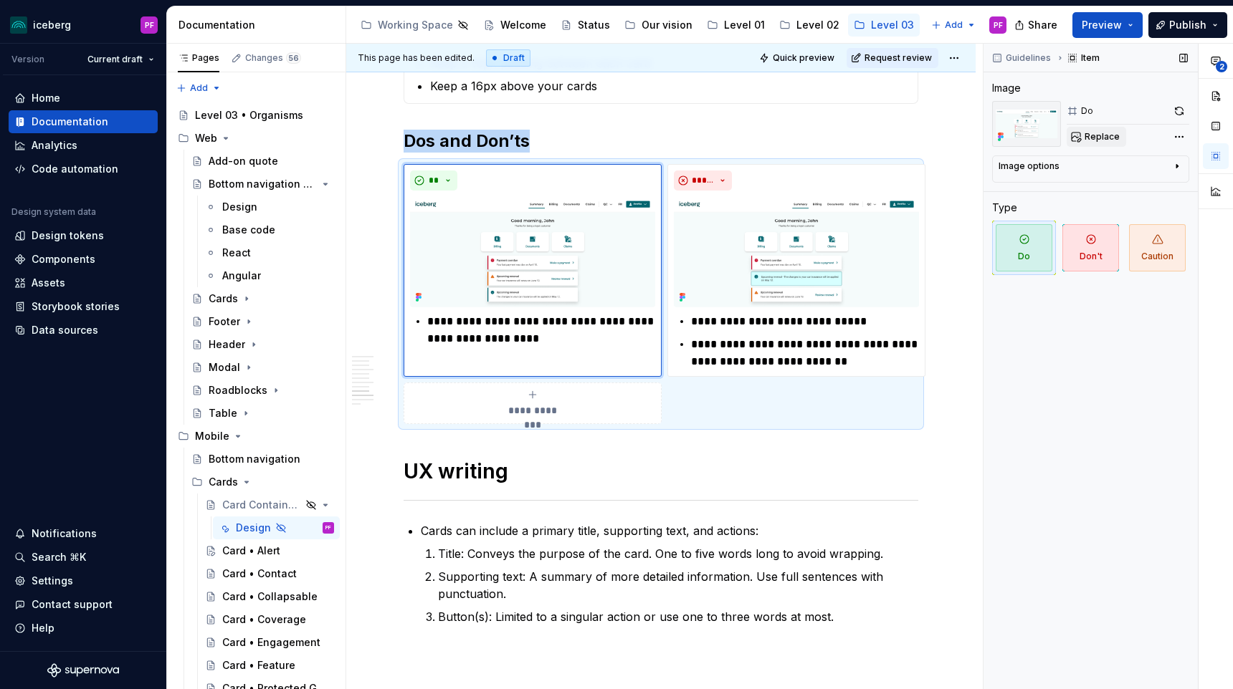
click at [1079, 142] on button "Replace" at bounding box center [1095, 137] width 59 height 20
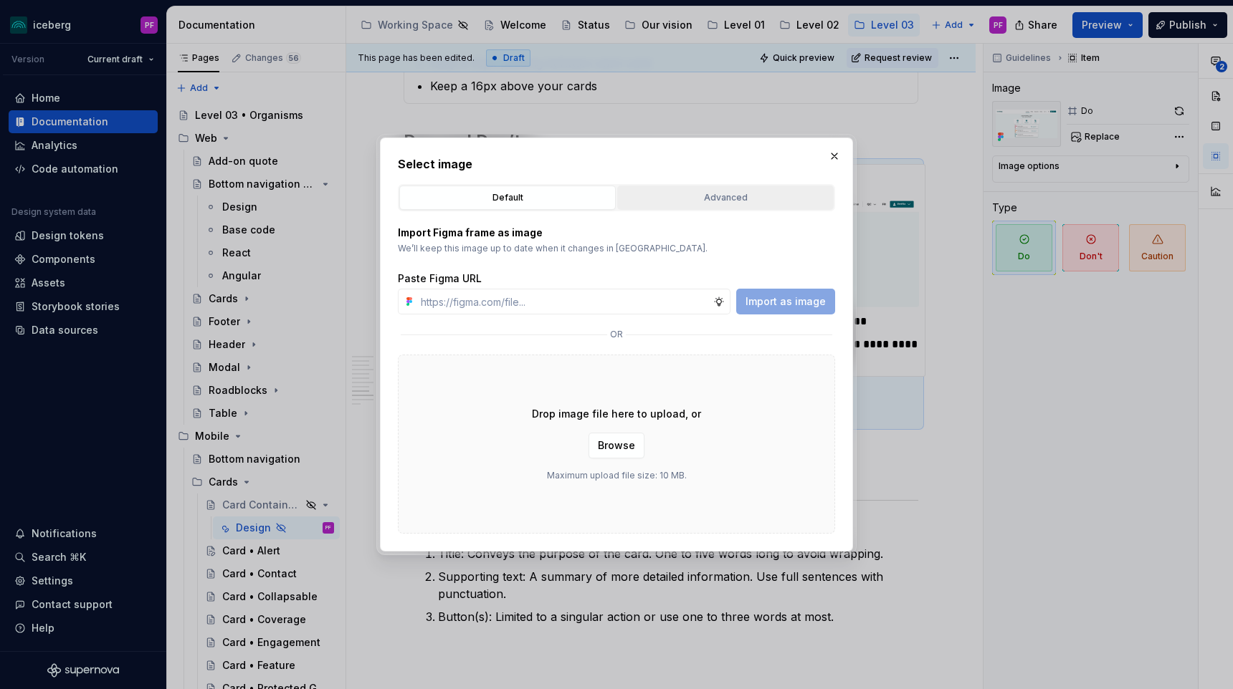
click at [708, 202] on div "Advanced" at bounding box center [725, 198] width 206 height 14
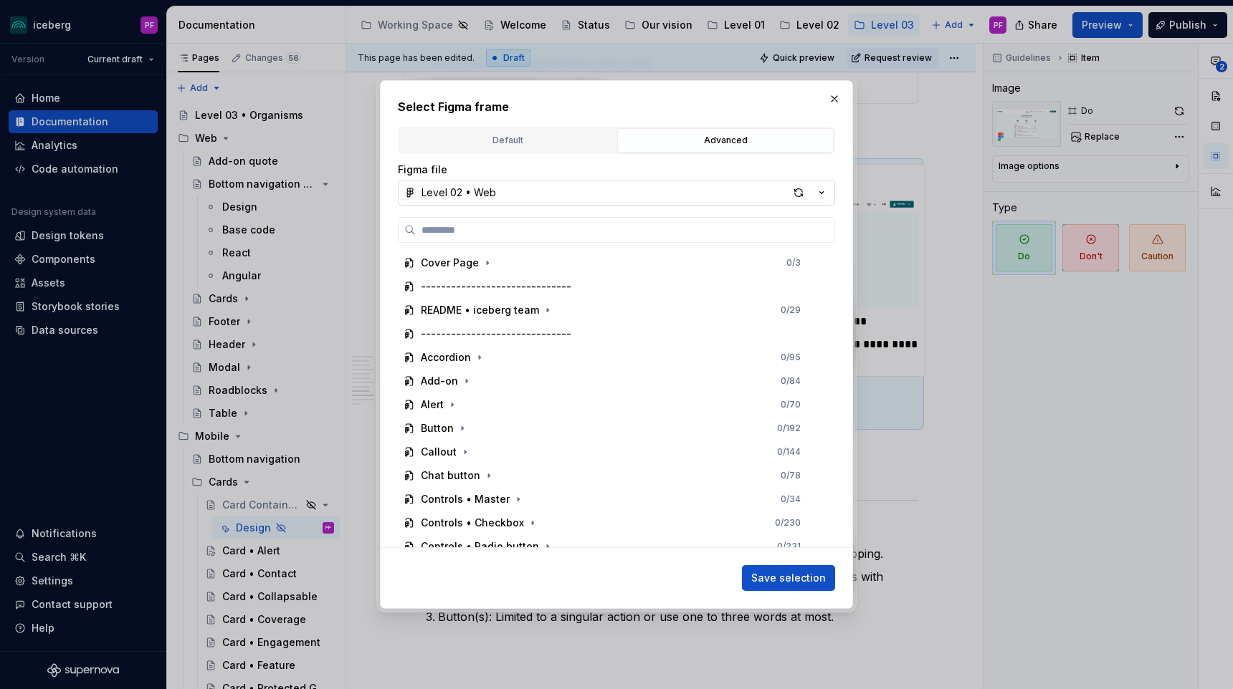
click at [561, 196] on button "Level 02 • Web" at bounding box center [616, 193] width 437 height 26
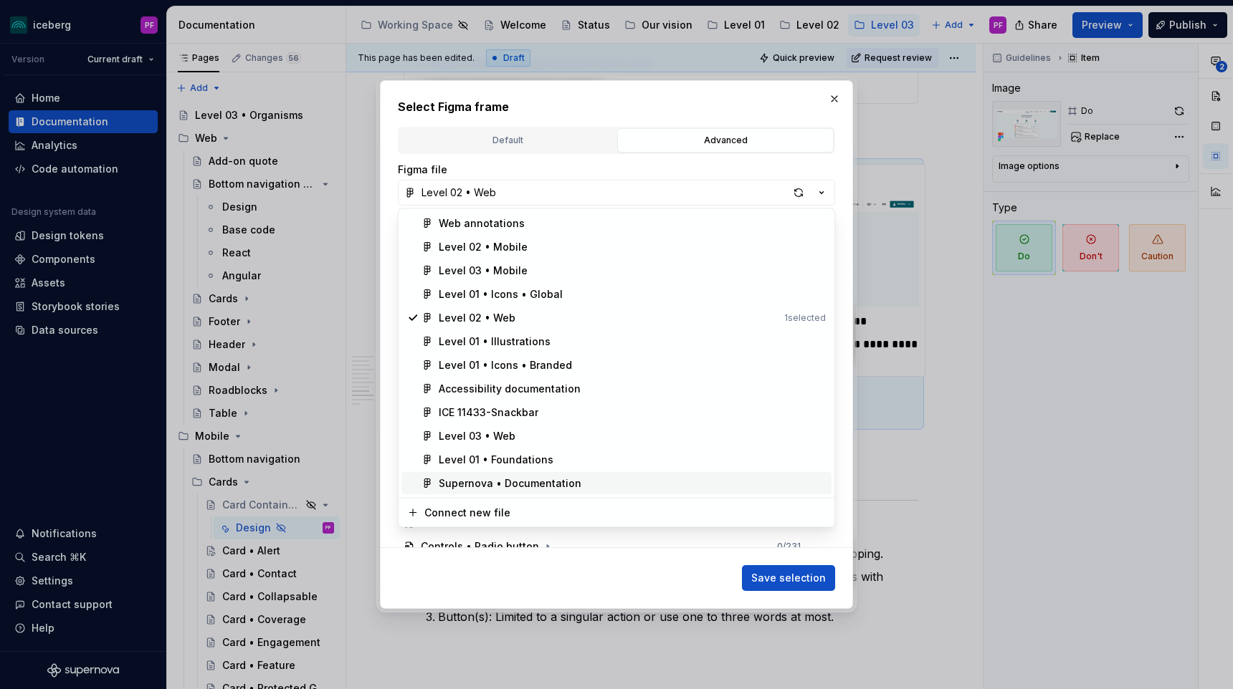
click at [502, 474] on span "Supernova • Documentation" at bounding box center [616, 483] width 430 height 23
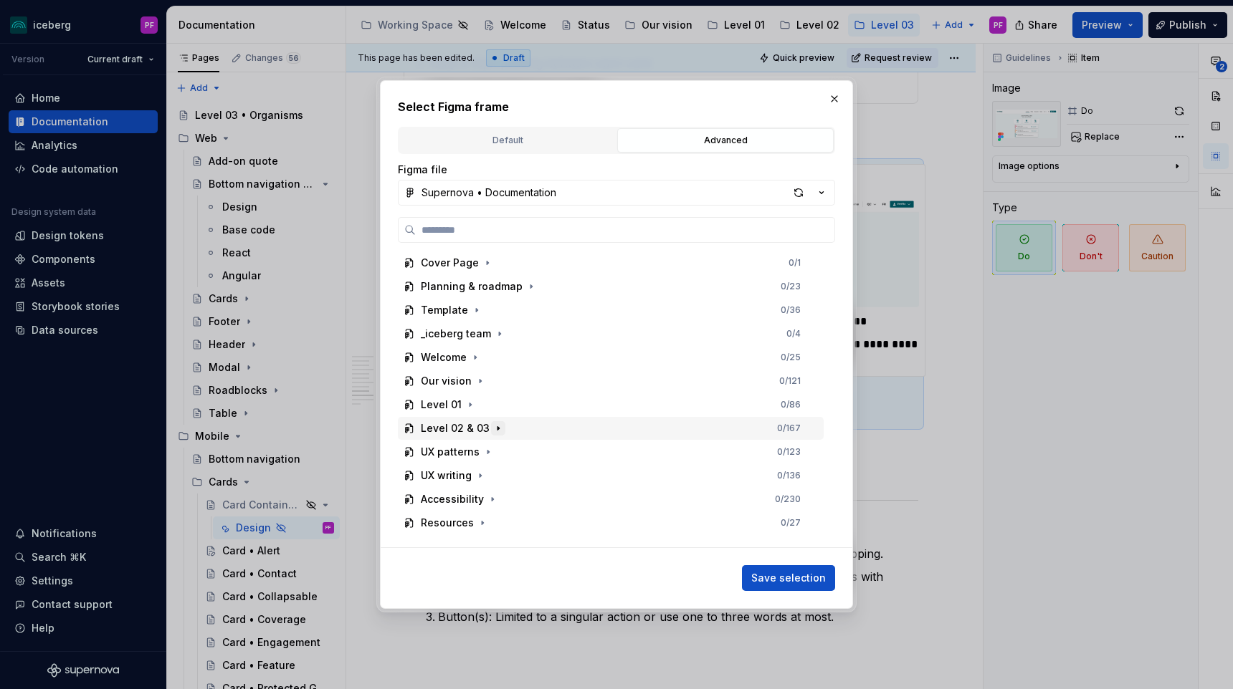
click at [495, 430] on icon "button" at bounding box center [497, 428] width 11 height 11
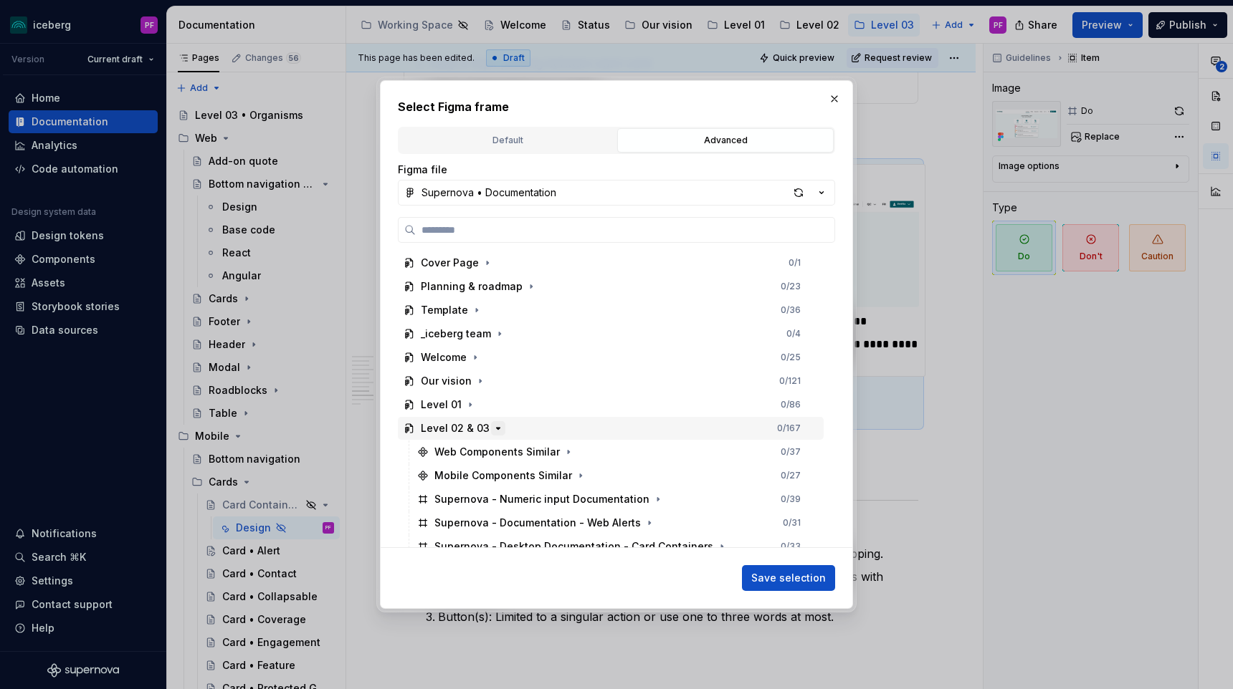
scroll to position [105, 0]
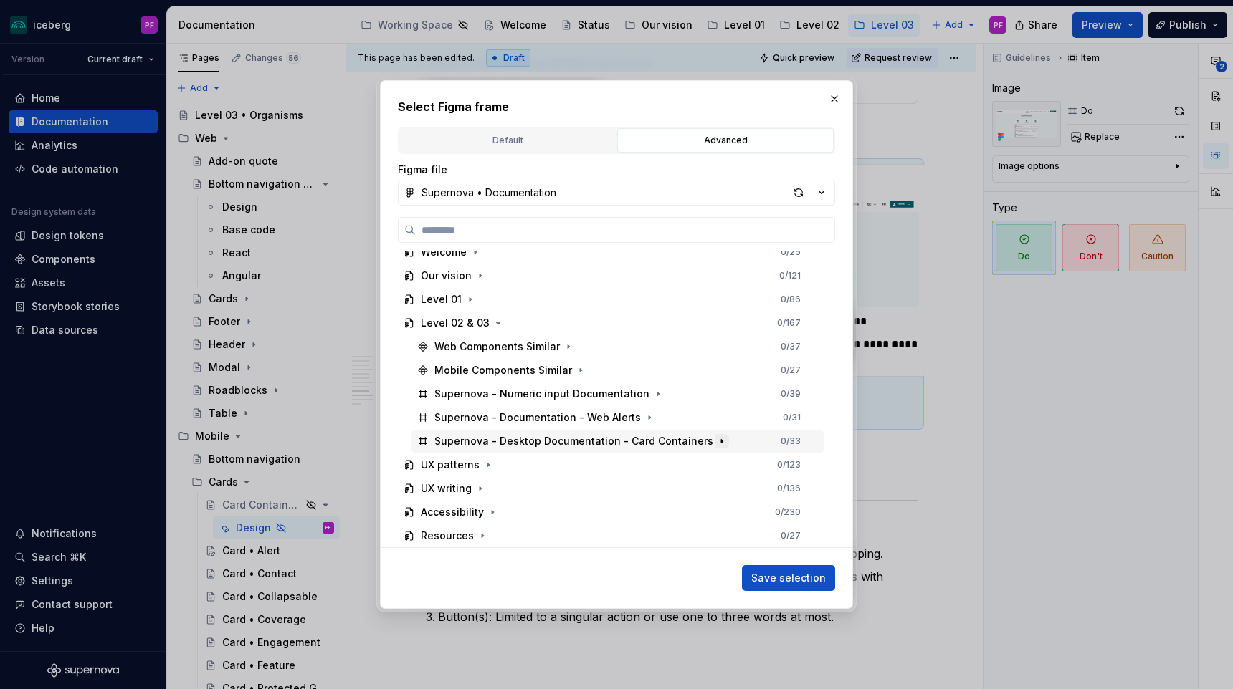
click at [716, 441] on icon "button" at bounding box center [721, 441] width 11 height 11
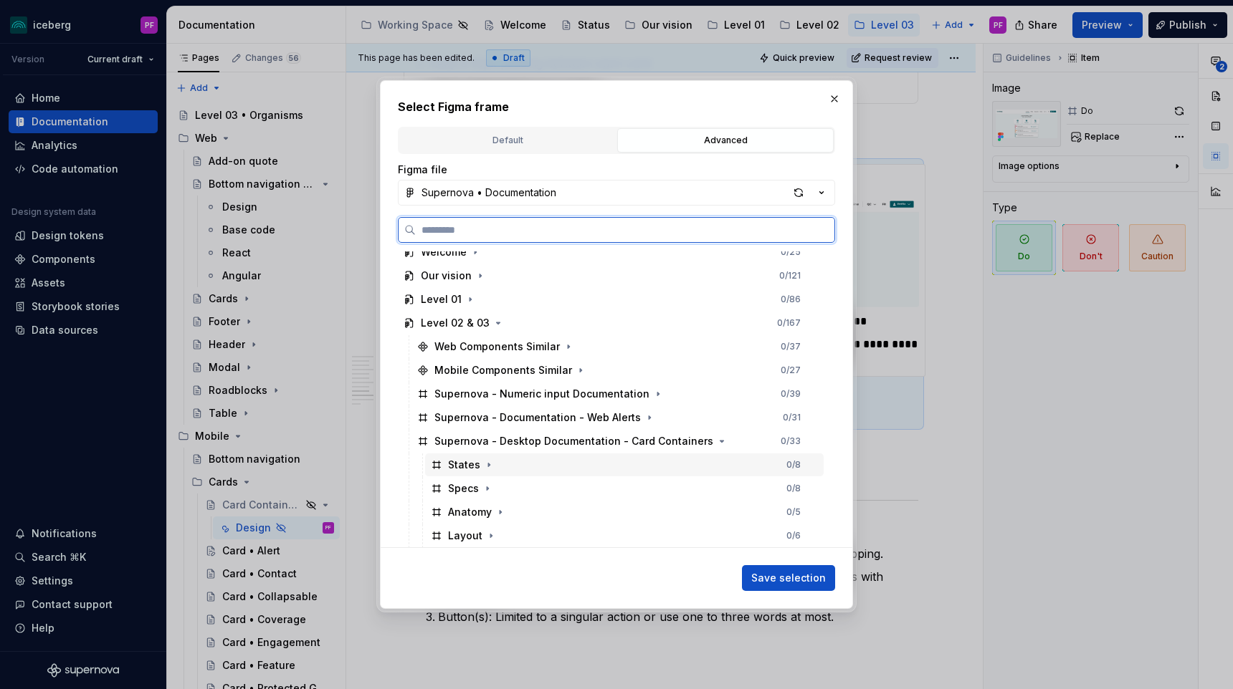
scroll to position [224, 0]
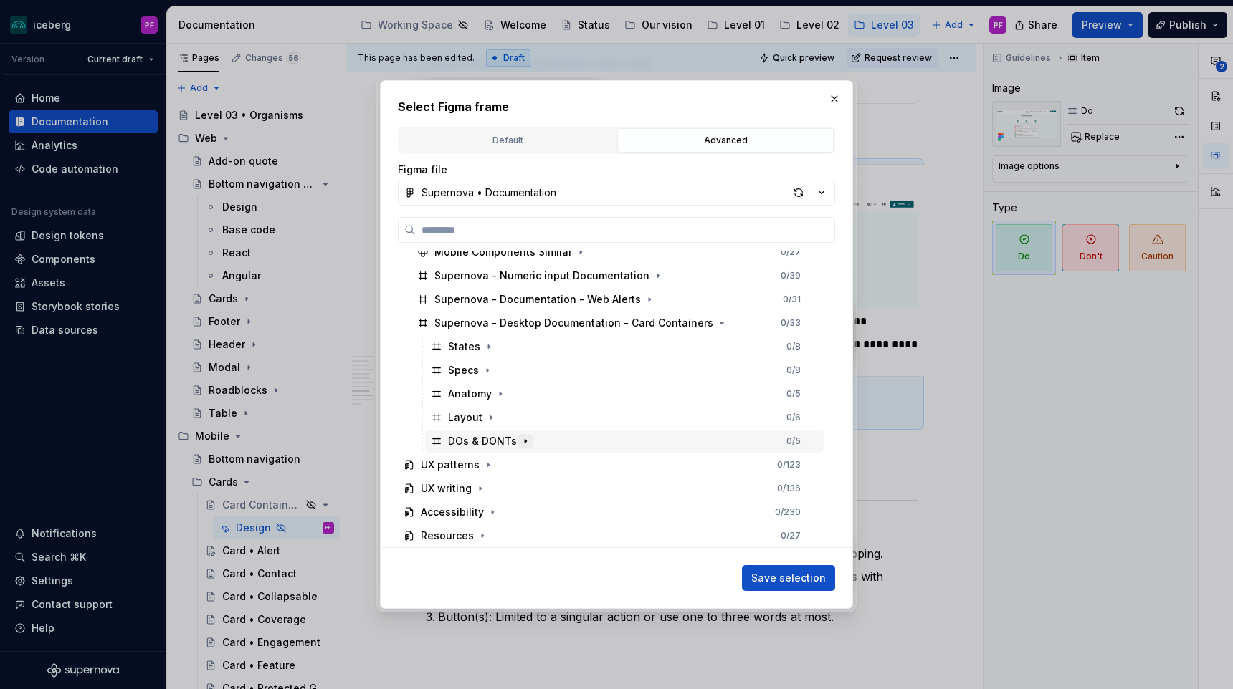
click at [520, 441] on icon "button" at bounding box center [525, 441] width 11 height 11
click at [532, 440] on icon "button" at bounding box center [537, 441] width 11 height 11
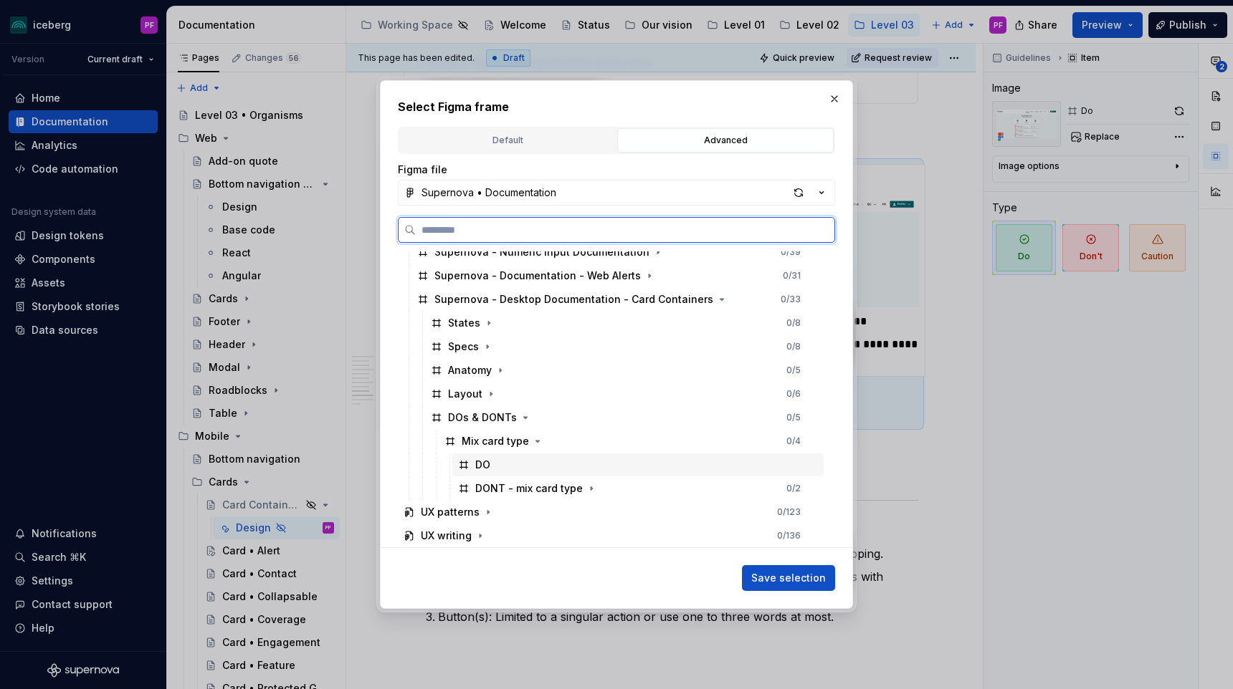
click at [501, 466] on div "DO" at bounding box center [637, 465] width 371 height 23
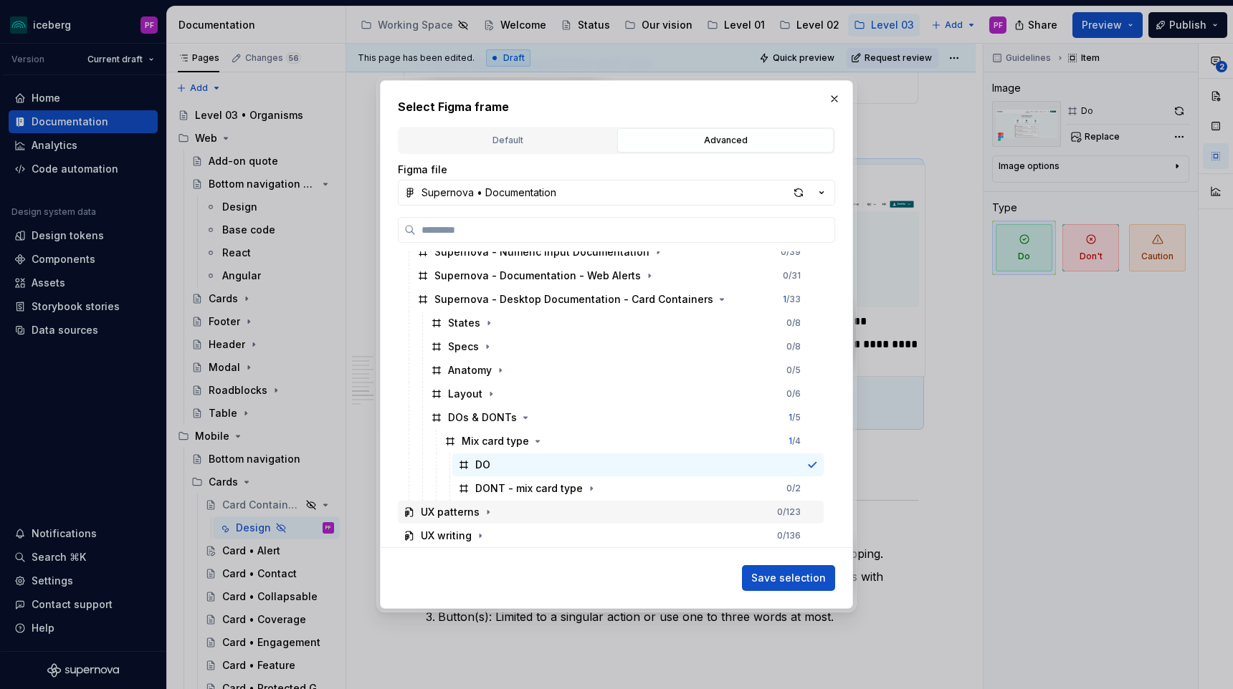
scroll to position [0, 6]
click at [803, 571] on button "Save selection" at bounding box center [788, 578] width 93 height 26
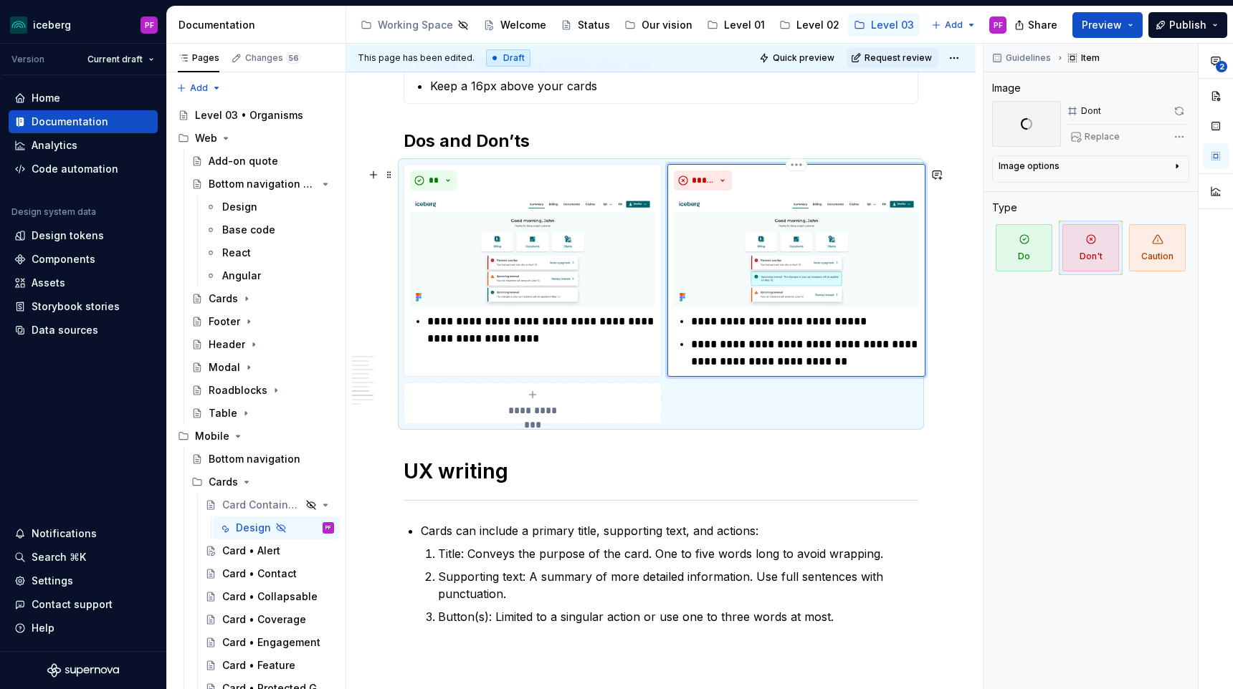
click at [721, 313] on div "**********" at bounding box center [796, 271] width 245 height 200
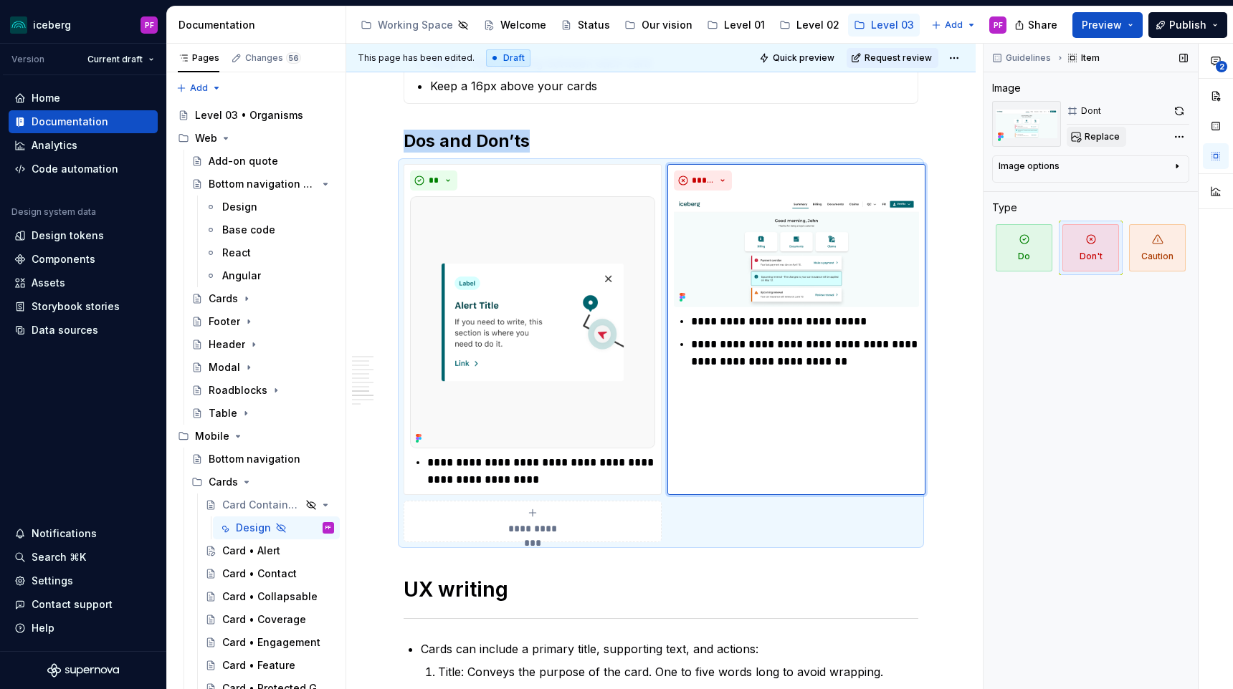
click at [1099, 145] on button "Replace" at bounding box center [1095, 137] width 59 height 20
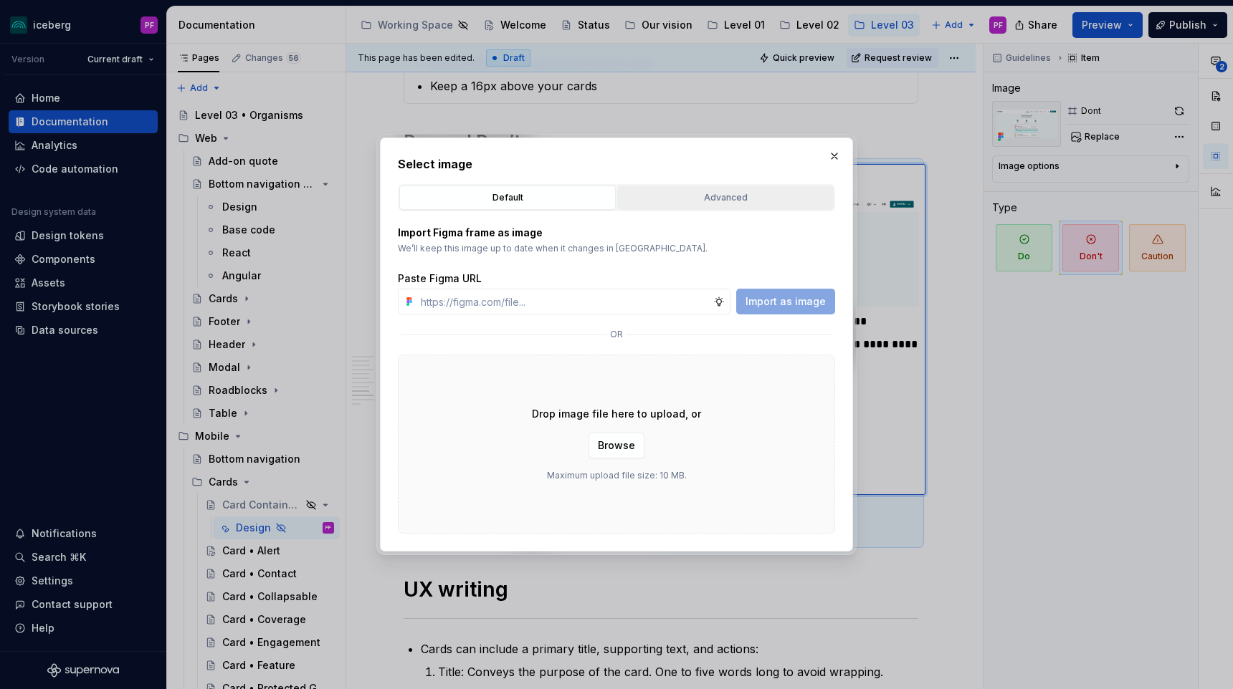
click at [683, 193] on div "Advanced" at bounding box center [725, 198] width 206 height 14
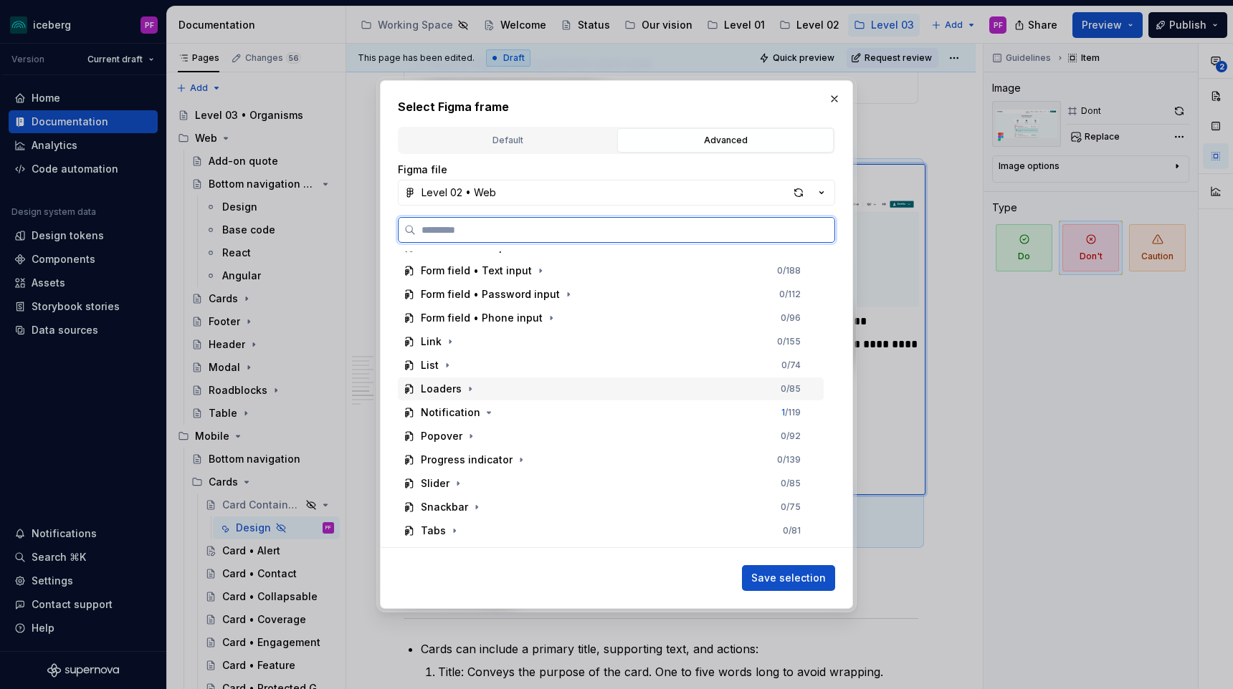
scroll to position [484, 0]
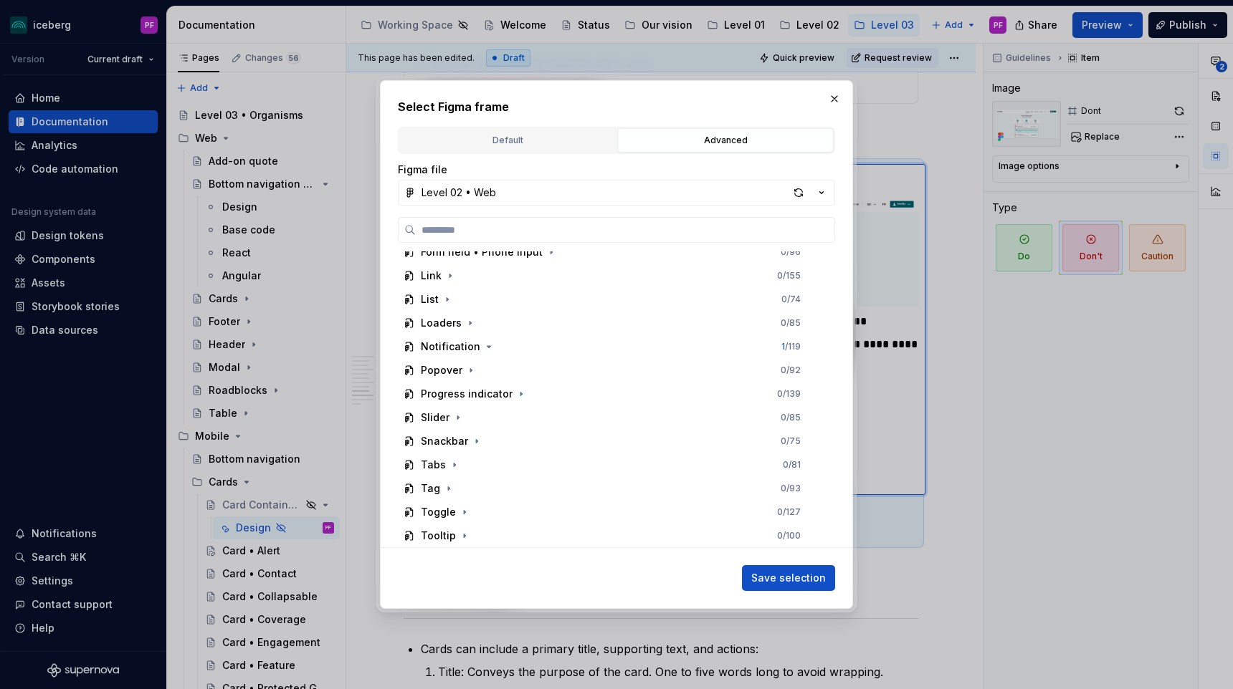
click at [542, 208] on div "Figma file Level 02 • Web Form field • Date picker 0 / 112 Form field • Dropdow…" at bounding box center [616, 356] width 437 height 386
click at [540, 194] on button "Level 02 • Web" at bounding box center [616, 193] width 437 height 26
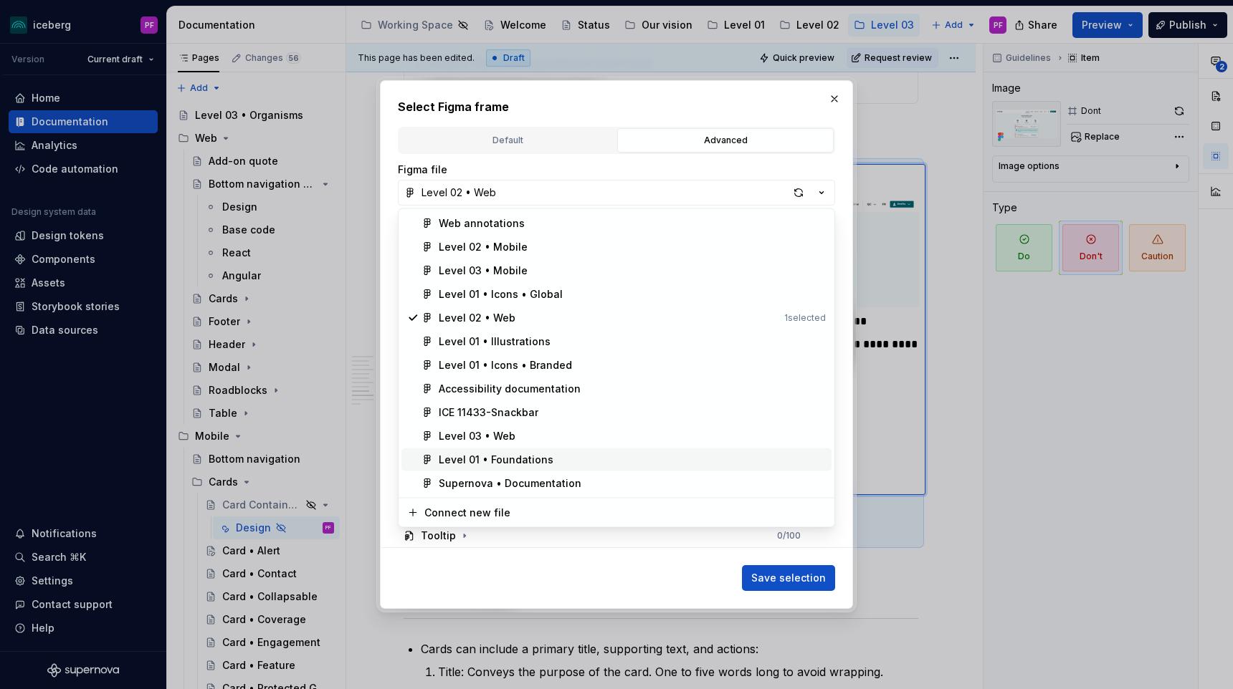
click at [504, 478] on div "Supernova • Documentation" at bounding box center [510, 484] width 143 height 14
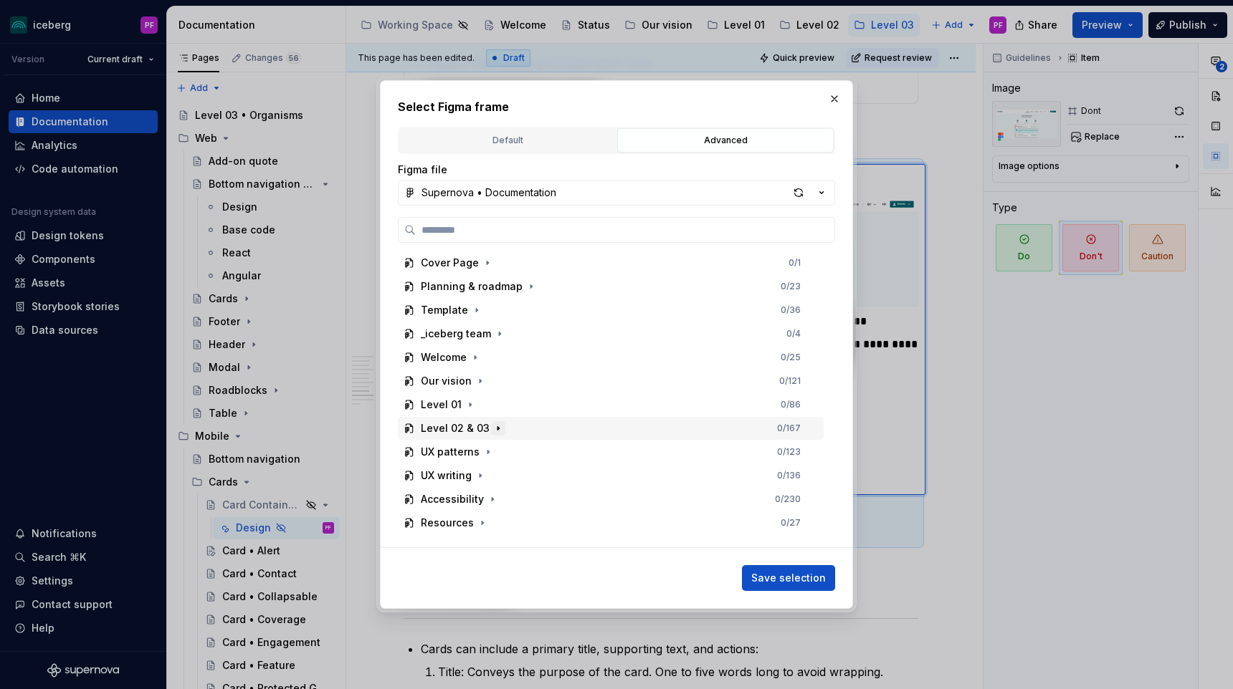
click at [497, 425] on icon "button" at bounding box center [497, 428] width 11 height 11
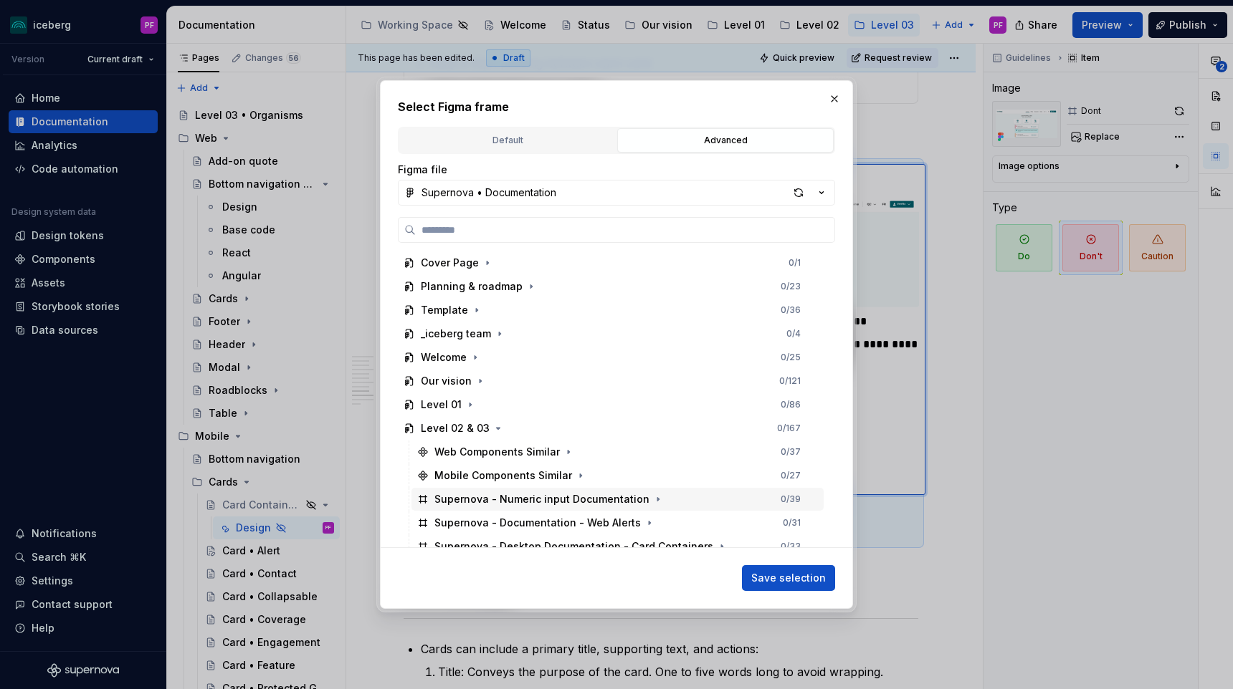
scroll to position [105, 0]
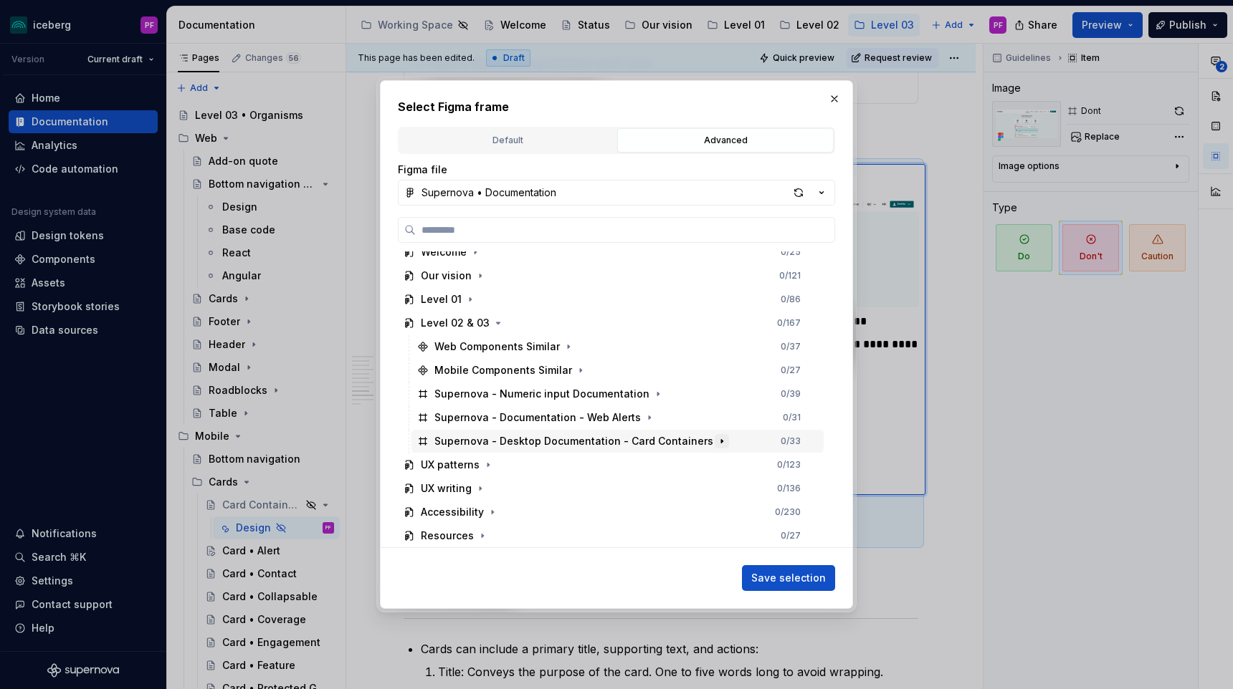
click at [716, 439] on icon "button" at bounding box center [721, 441] width 11 height 11
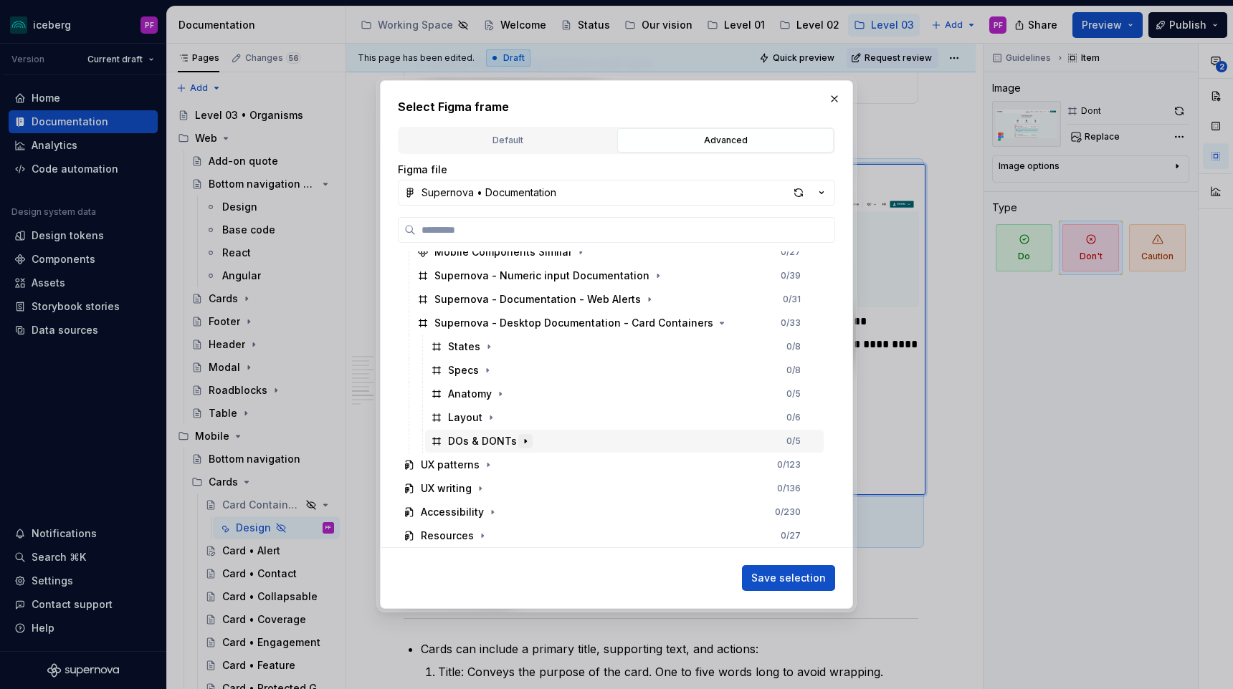
click at [524, 443] on icon "button" at bounding box center [525, 441] width 11 height 11
click at [535, 467] on icon "button" at bounding box center [537, 464] width 11 height 11
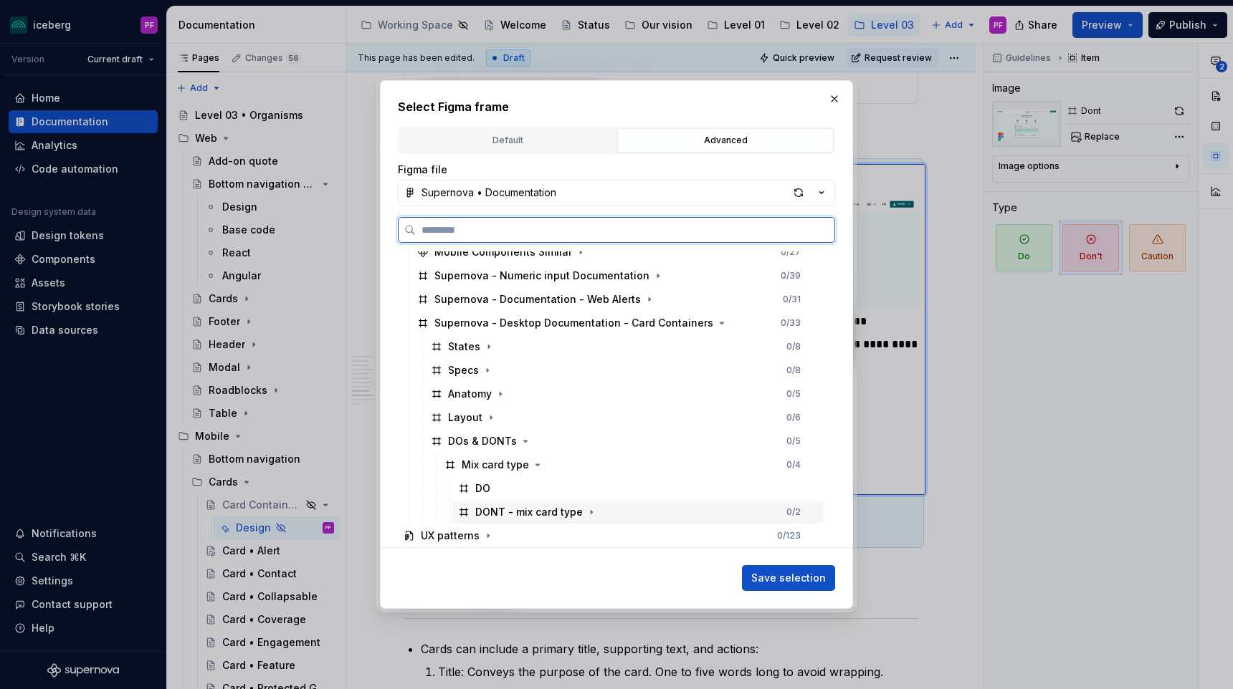
click at [601, 507] on div "DONT - mix card type 0 / 2" at bounding box center [637, 512] width 371 height 23
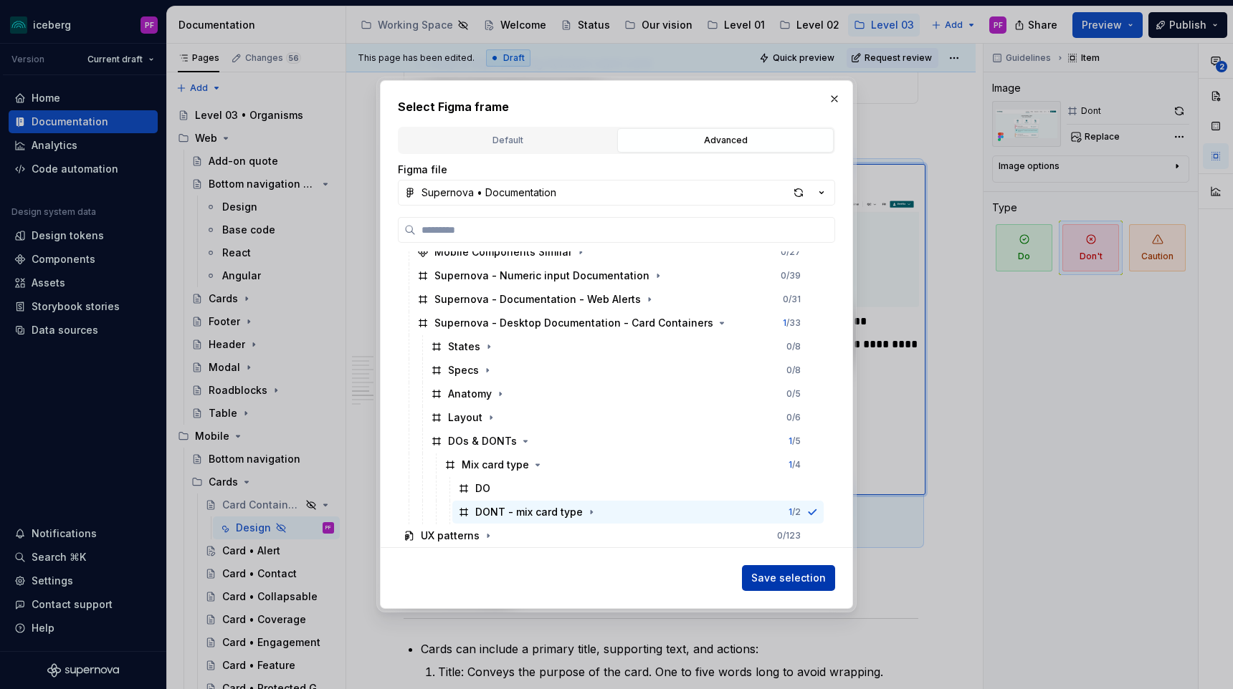
click at [770, 578] on span "Save selection" at bounding box center [788, 578] width 75 height 14
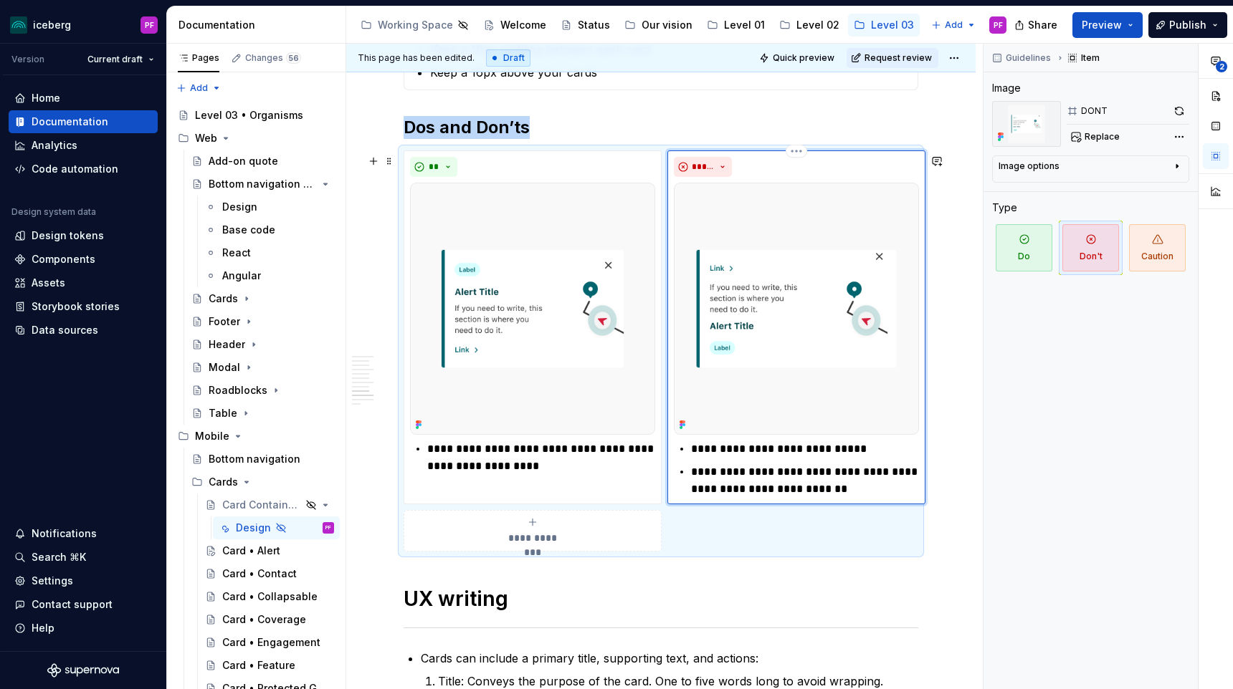
scroll to position [2474, 0]
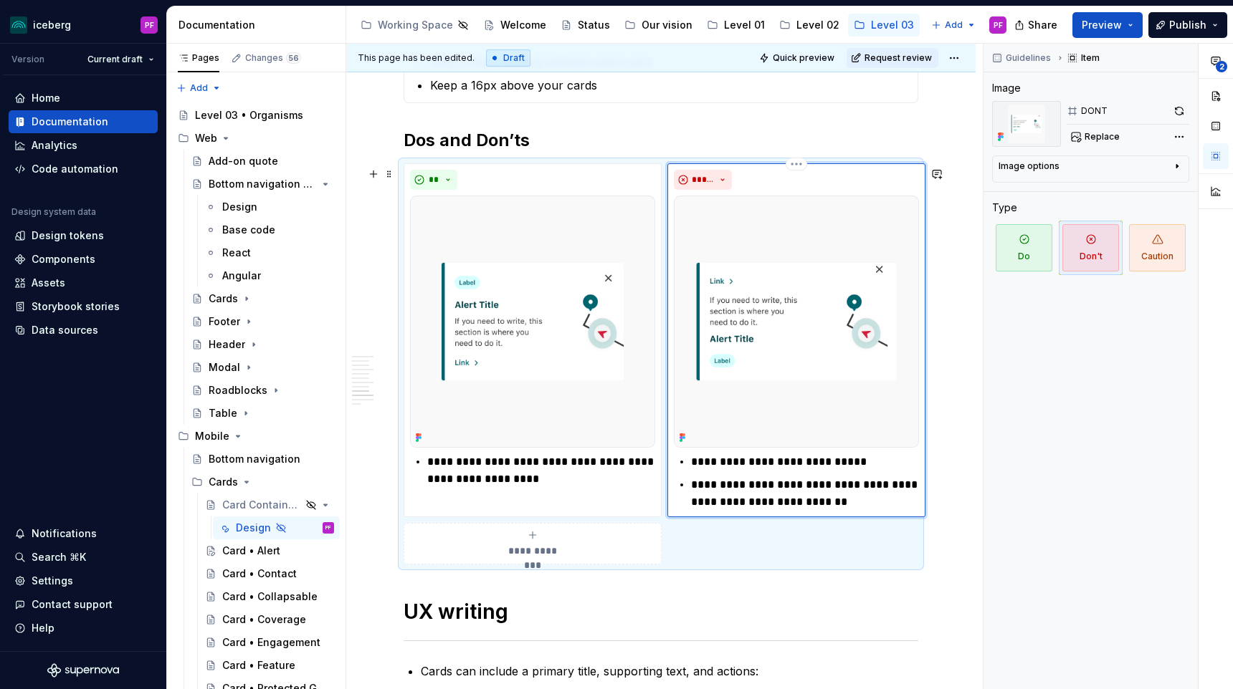
click at [799, 489] on p "**********" at bounding box center [805, 494] width 228 height 34
type textarea "*"
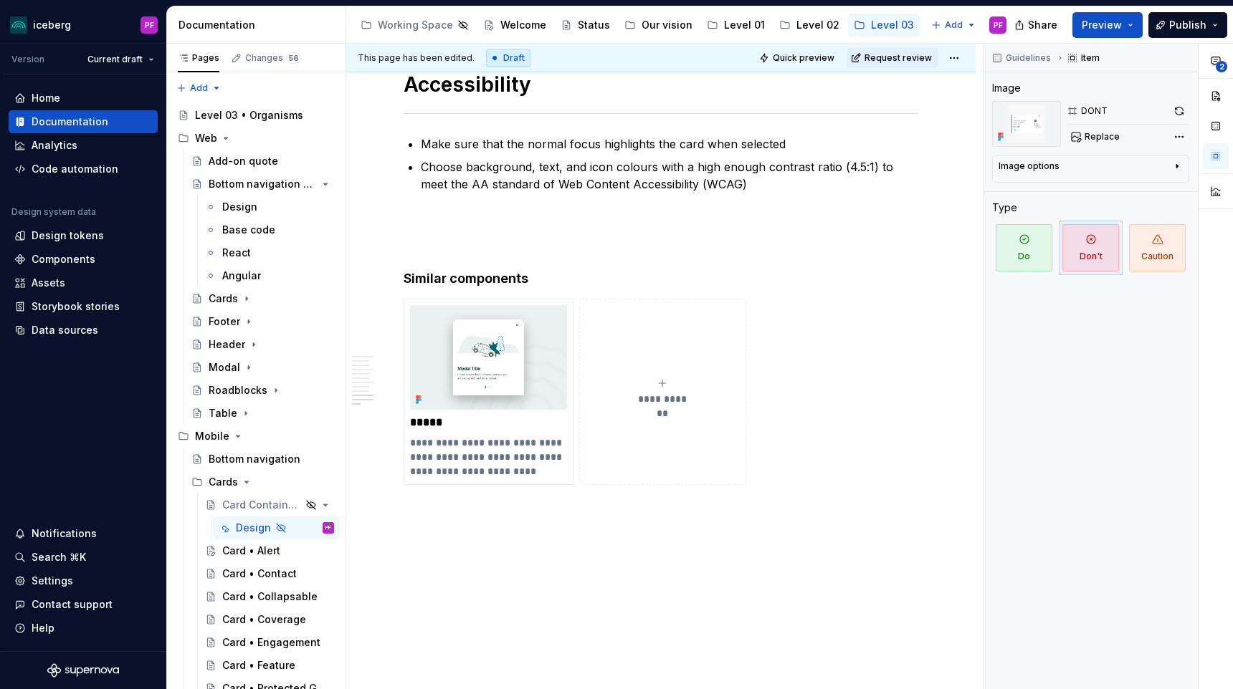
scroll to position [3259, 0]
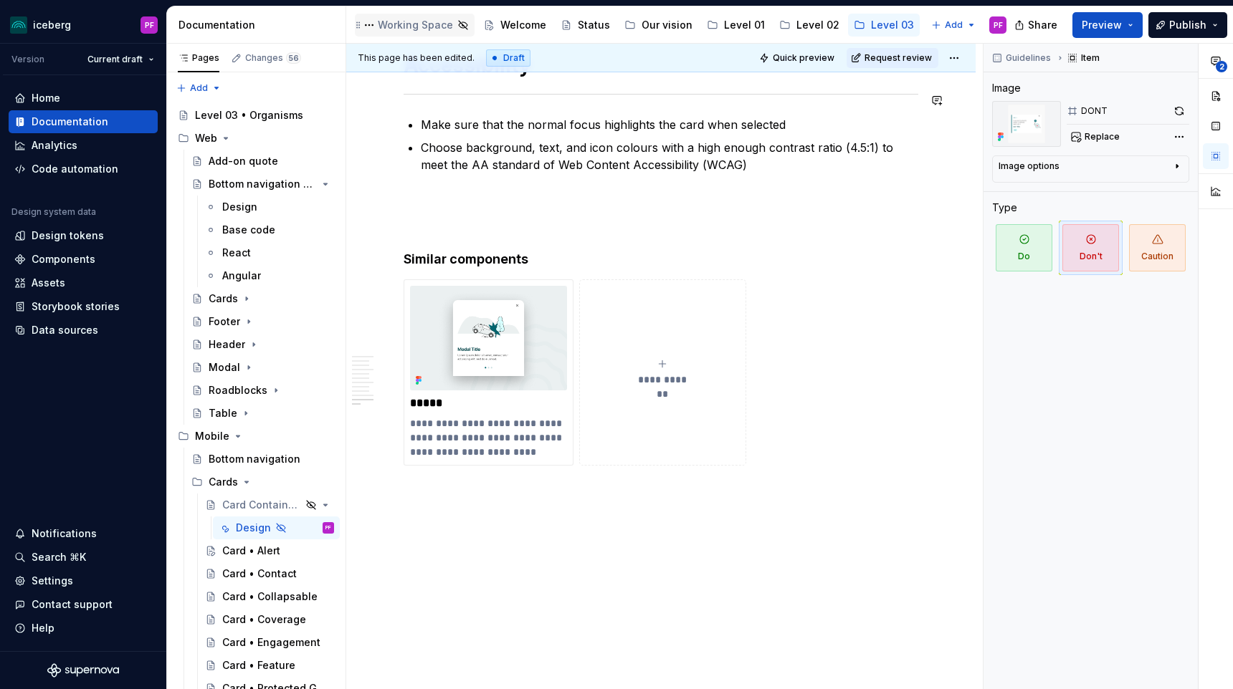
type textarea "*"
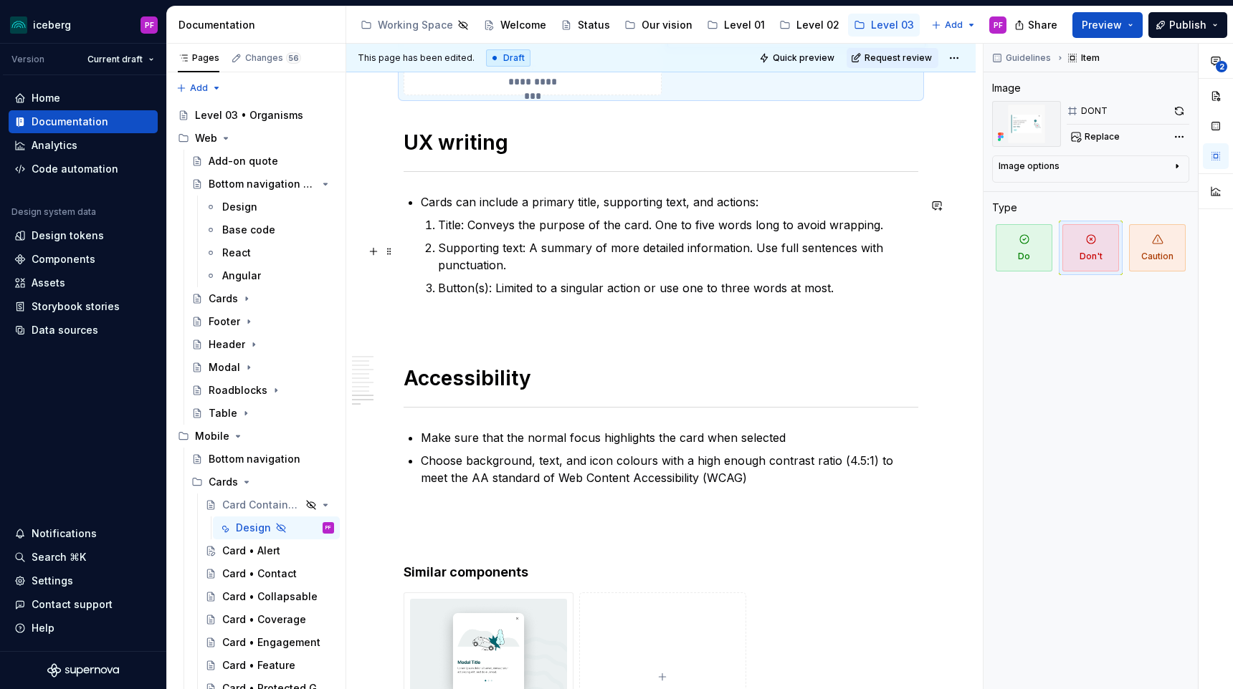
scroll to position [2942, 0]
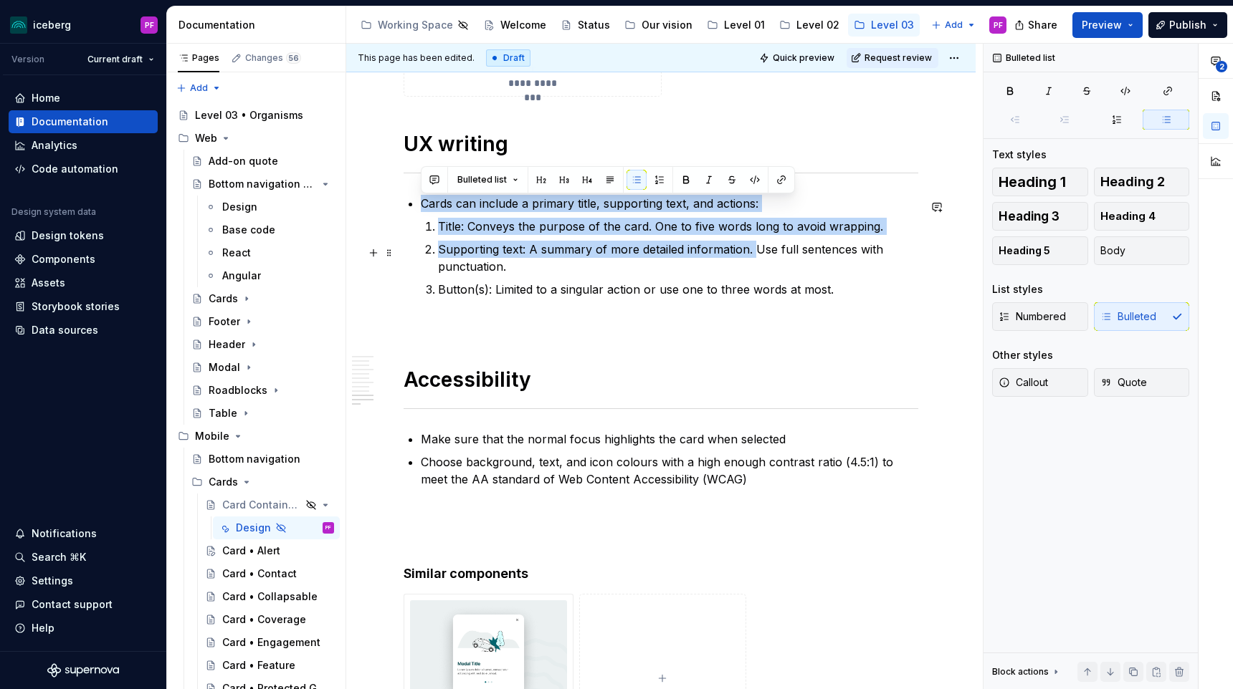
drag, startPoint x: 424, startPoint y: 206, endPoint x: 753, endPoint y: 257, distance: 333.6
click at [753, 257] on li "Cards can include a primary title, supporting text, and actions: Title: Conveys…" at bounding box center [669, 246] width 497 height 103
click at [717, 254] on p "Supporting text: A summary of more detailed information. Use full sentences wit…" at bounding box center [678, 258] width 480 height 34
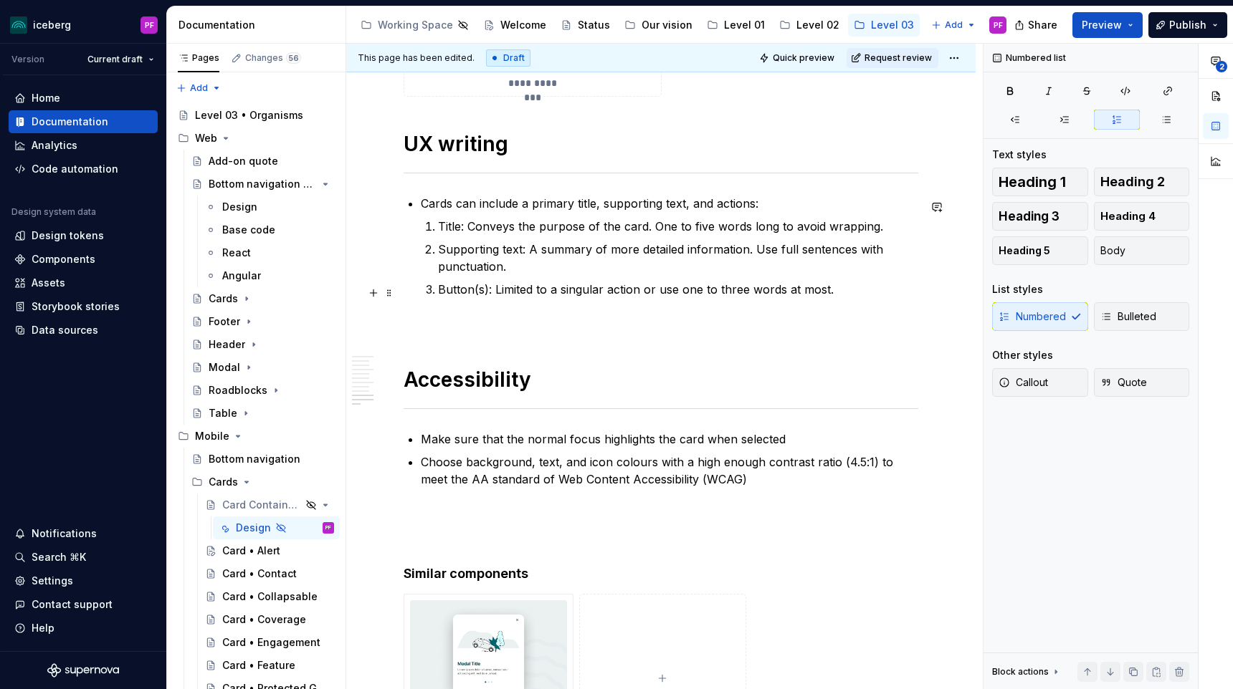
click at [837, 290] on p "Button(s): Limited to a singular action or use one to three words at most." at bounding box center [678, 289] width 480 height 17
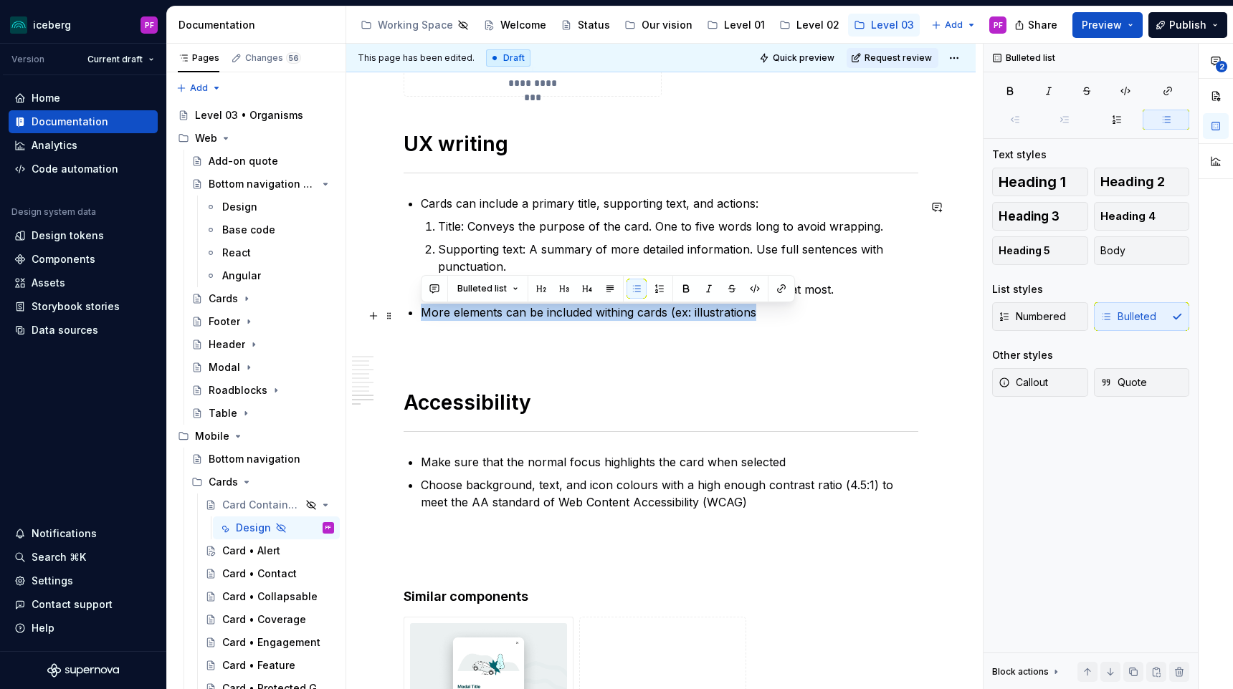
drag, startPoint x: 692, startPoint y: 314, endPoint x: 418, endPoint y: 315, distance: 273.0
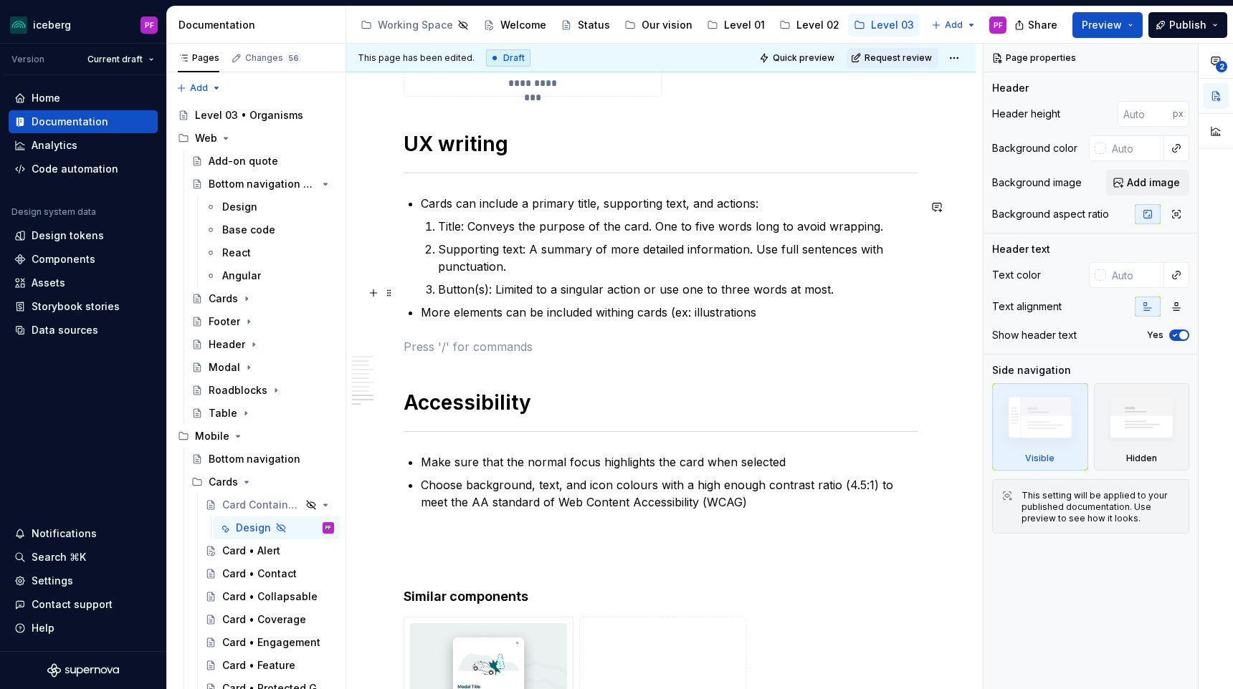
click at [850, 288] on p "Button(s): Limited to a singular action or use one to three words at most." at bounding box center [678, 289] width 480 height 17
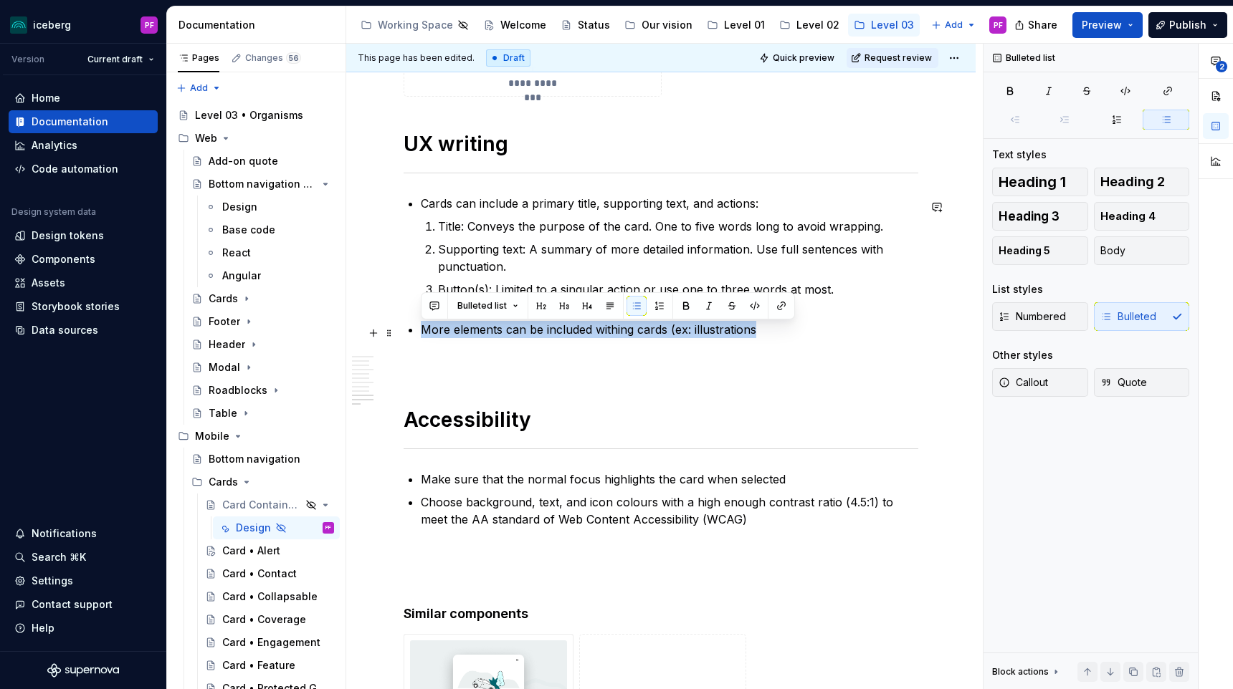
drag, startPoint x: 756, startPoint y: 340, endPoint x: 424, endPoint y: 334, distance: 332.6
click at [424, 334] on p "More elements can be included withing cards (ex: illustrations" at bounding box center [669, 329] width 497 height 17
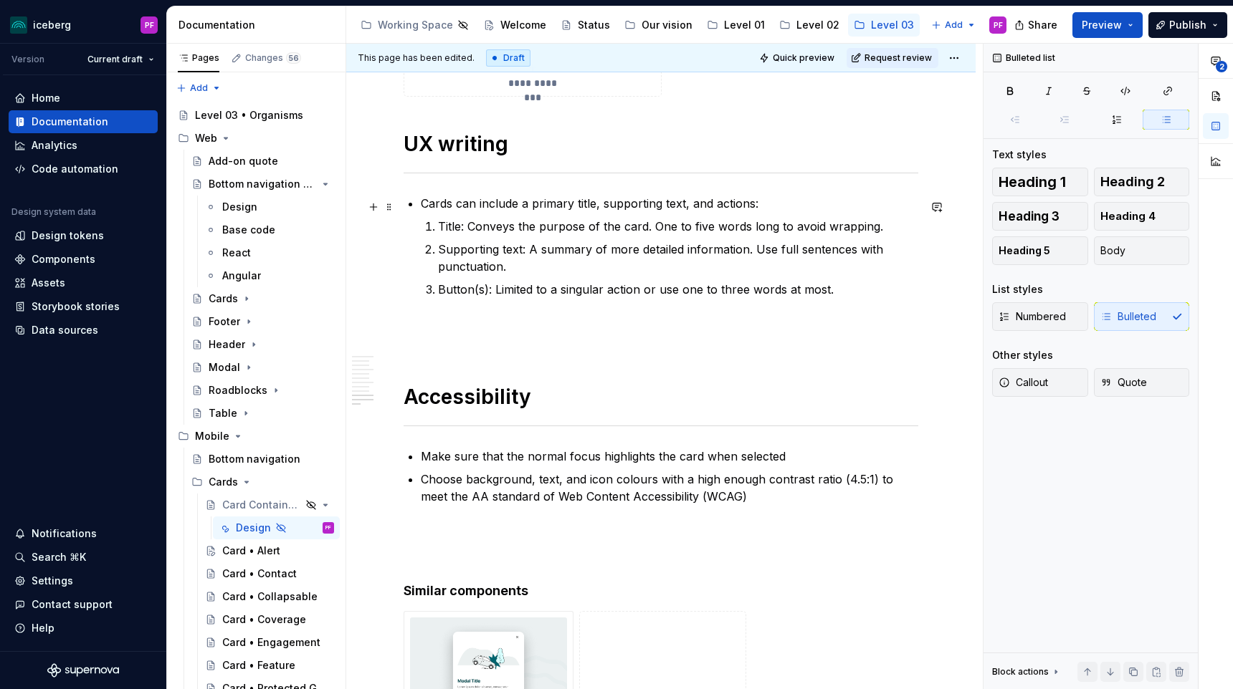
click at [710, 204] on p "Cards can include a primary title, supporting text, and actions:" at bounding box center [669, 203] width 497 height 17
click at [730, 206] on p "Cards can include a primary title, supporting text, actions:" at bounding box center [669, 203] width 497 height 17
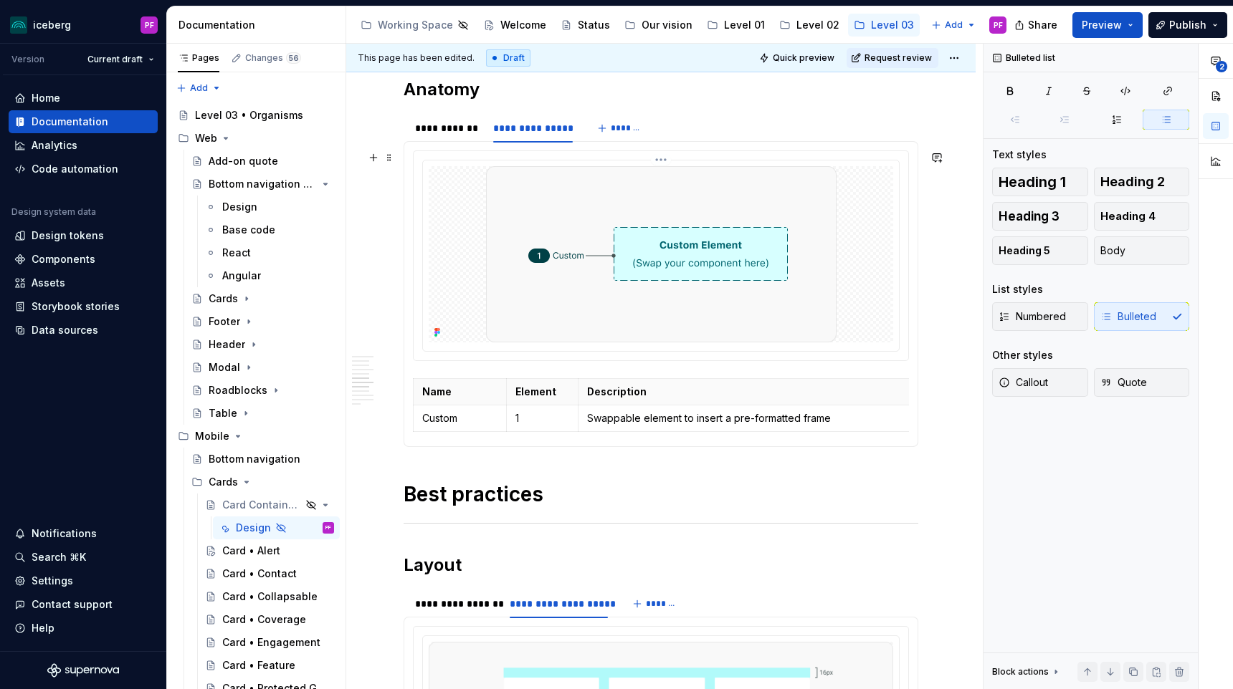
scroll to position [1504, 0]
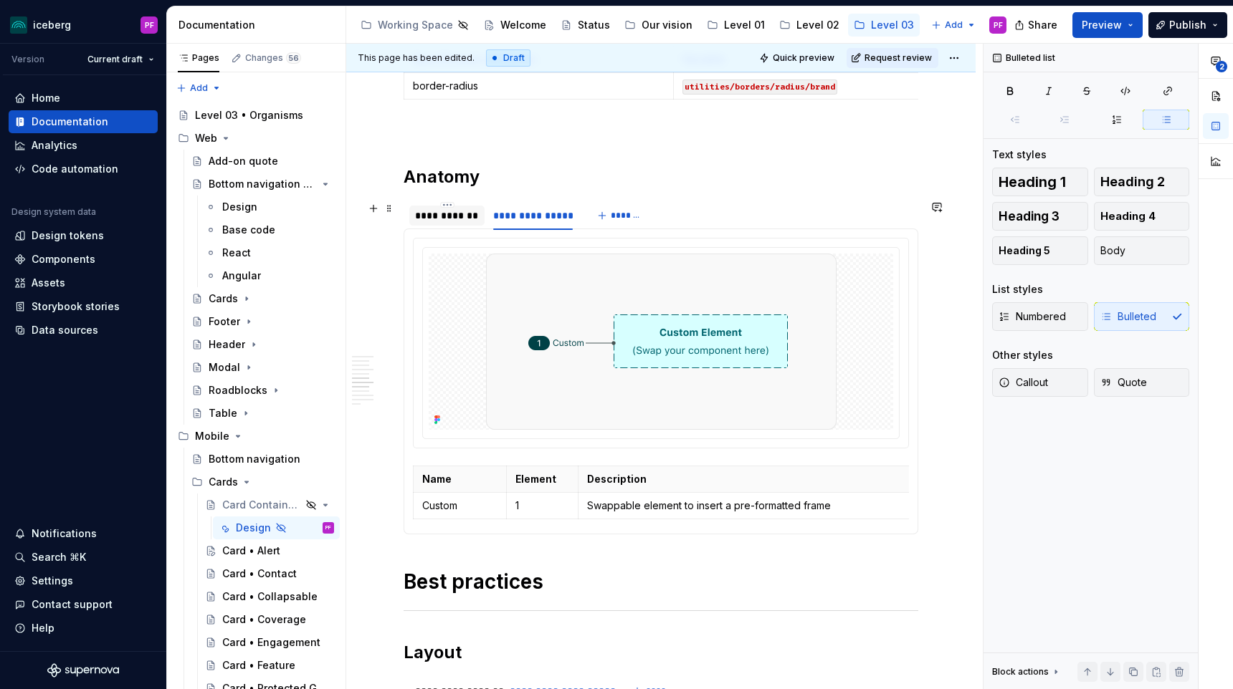
click at [431, 219] on div "**********" at bounding box center [447, 216] width 64 height 14
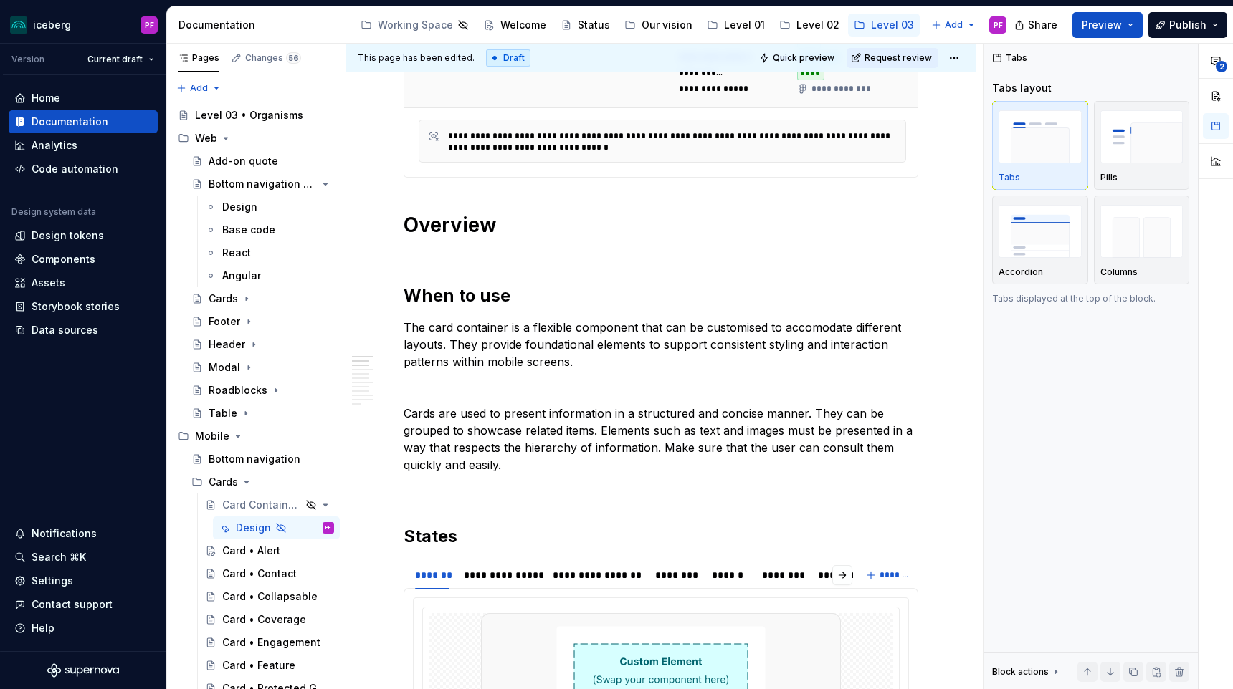
scroll to position [360, 0]
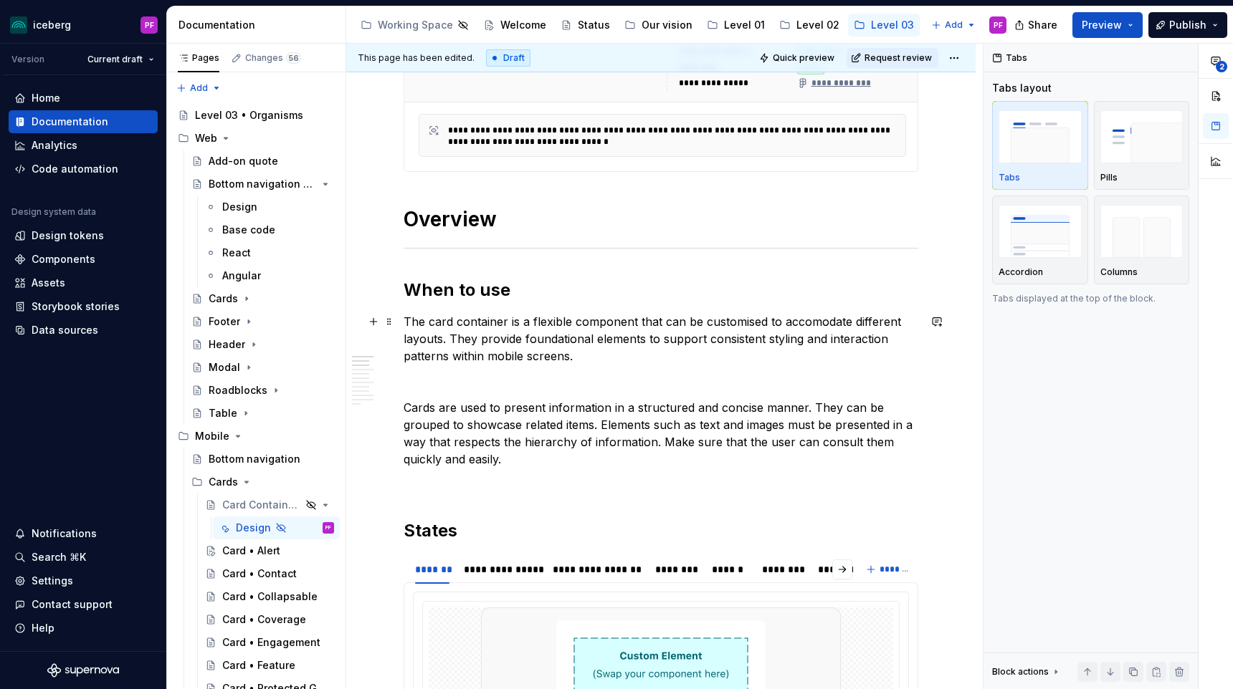
click at [507, 358] on p "The card container is a flexible component that can be customised to accomodate…" at bounding box center [660, 339] width 515 height 52
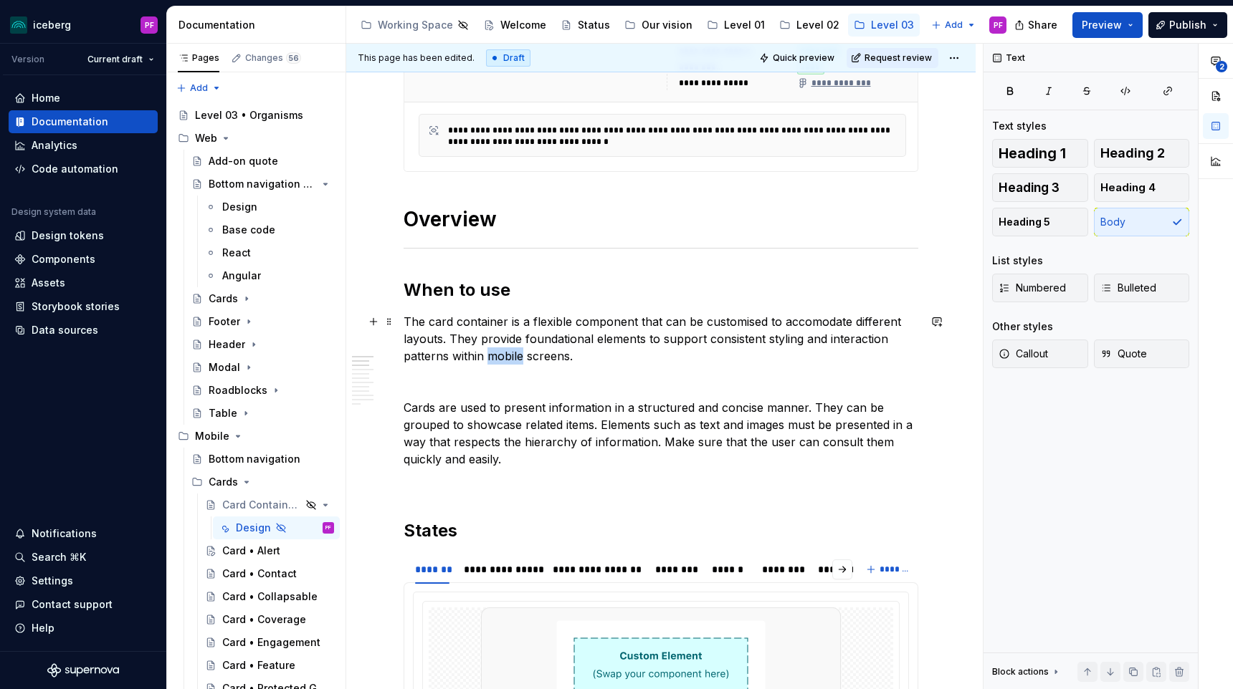
click at [507, 358] on p "The card container is a flexible component that can be customised to accomodate…" at bounding box center [660, 339] width 515 height 52
click at [519, 359] on p "The card container is a flexible component that can be customised to accomodate…" at bounding box center [660, 339] width 515 height 52
click at [525, 389] on p at bounding box center [660, 381] width 515 height 17
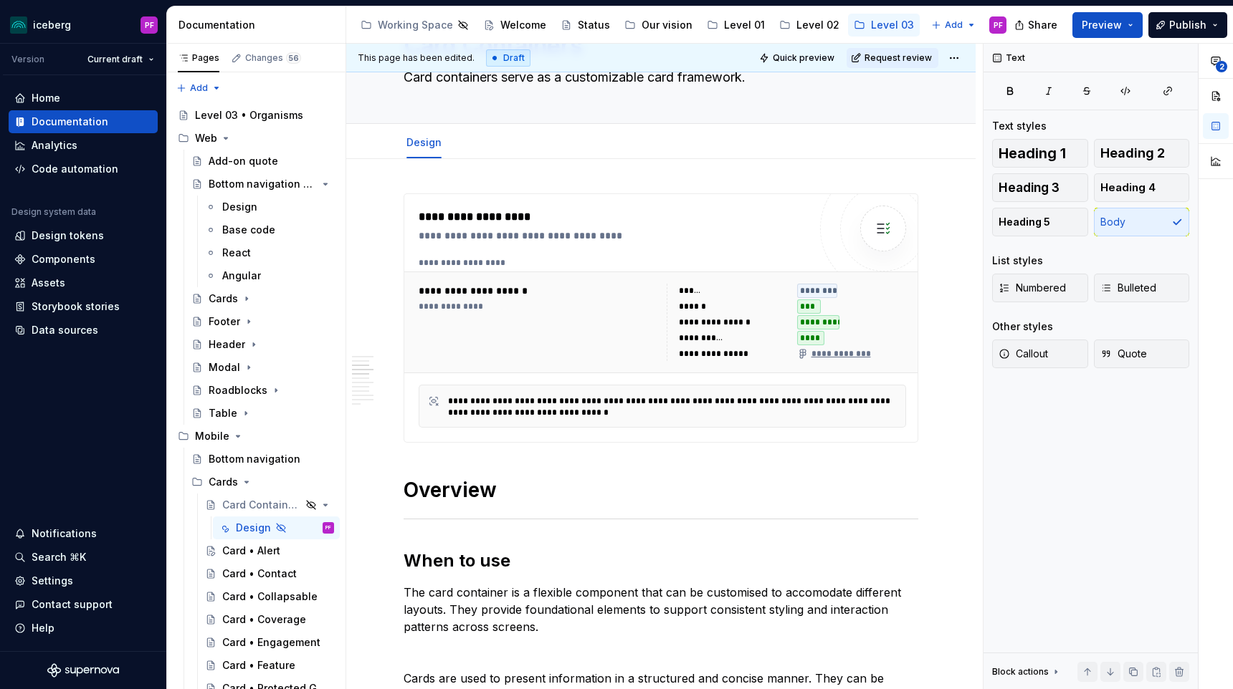
scroll to position [0, 0]
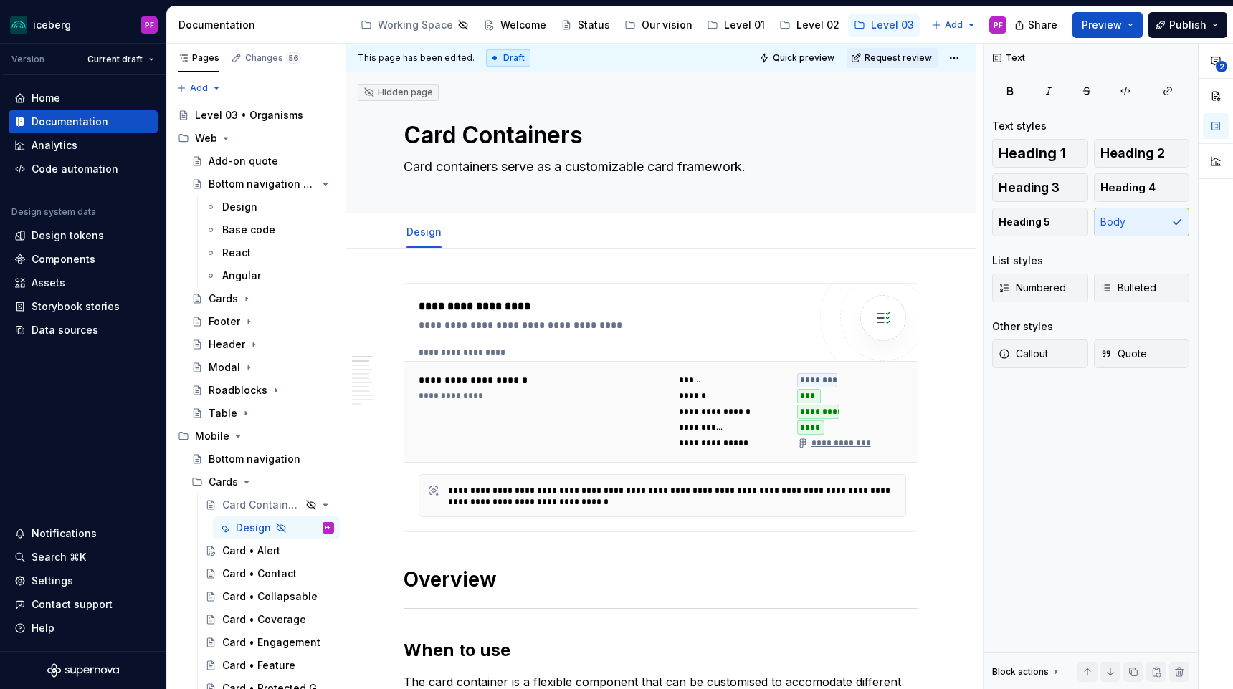
type textarea "*"
